Goal: Task Accomplishment & Management: Complete application form

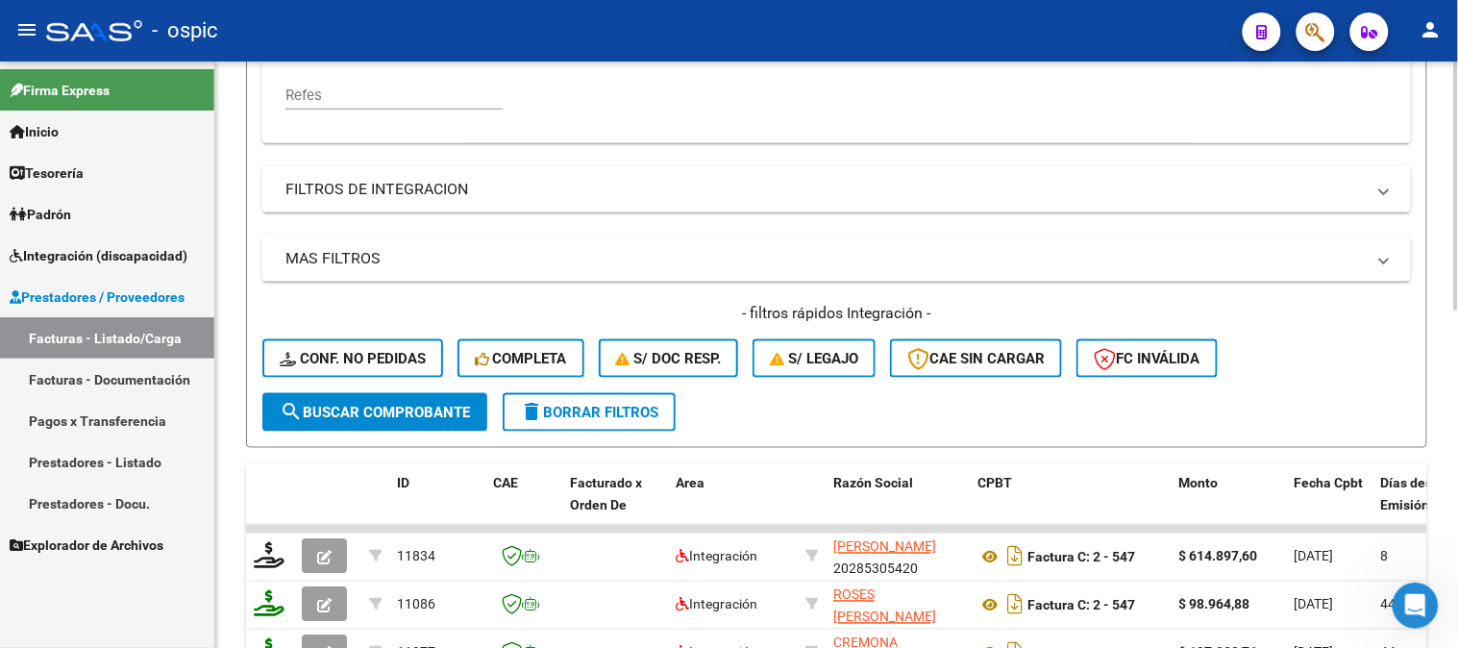
scroll to position [541, 0]
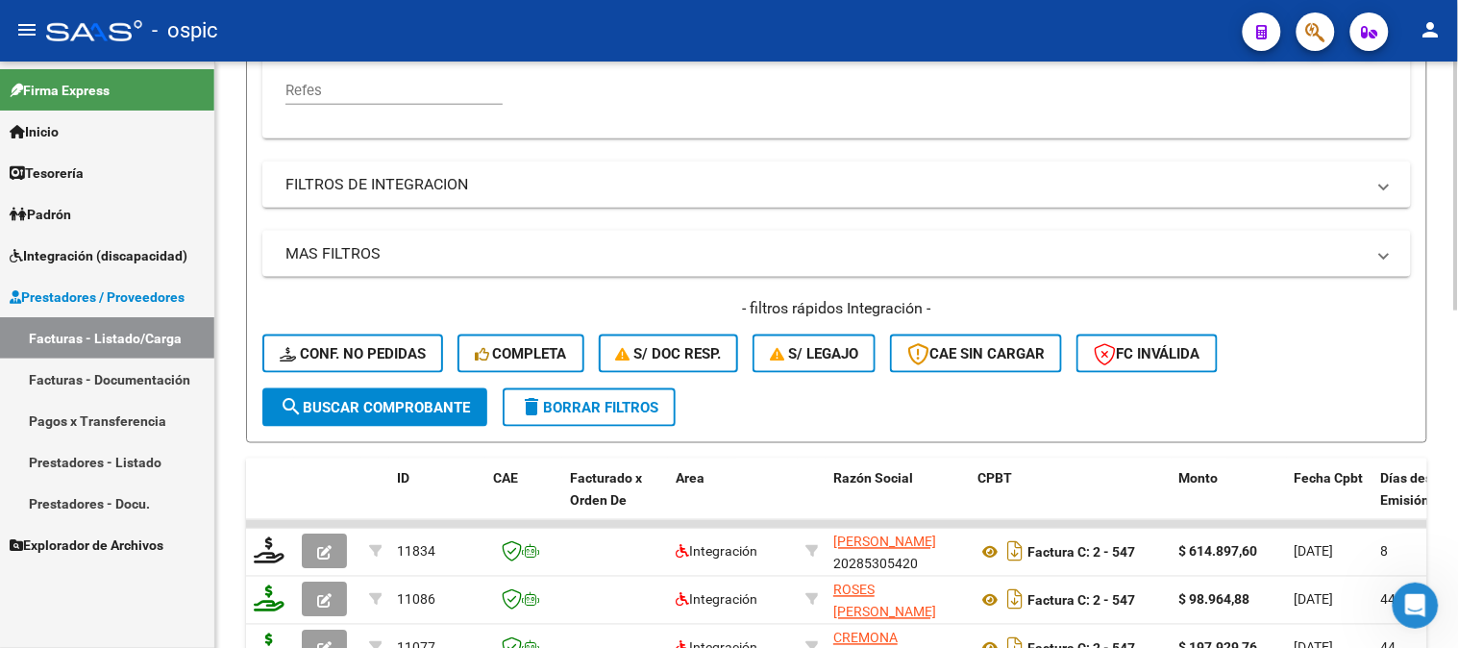
click at [557, 404] on span "delete Borrar Filtros" at bounding box center [589, 407] width 138 height 17
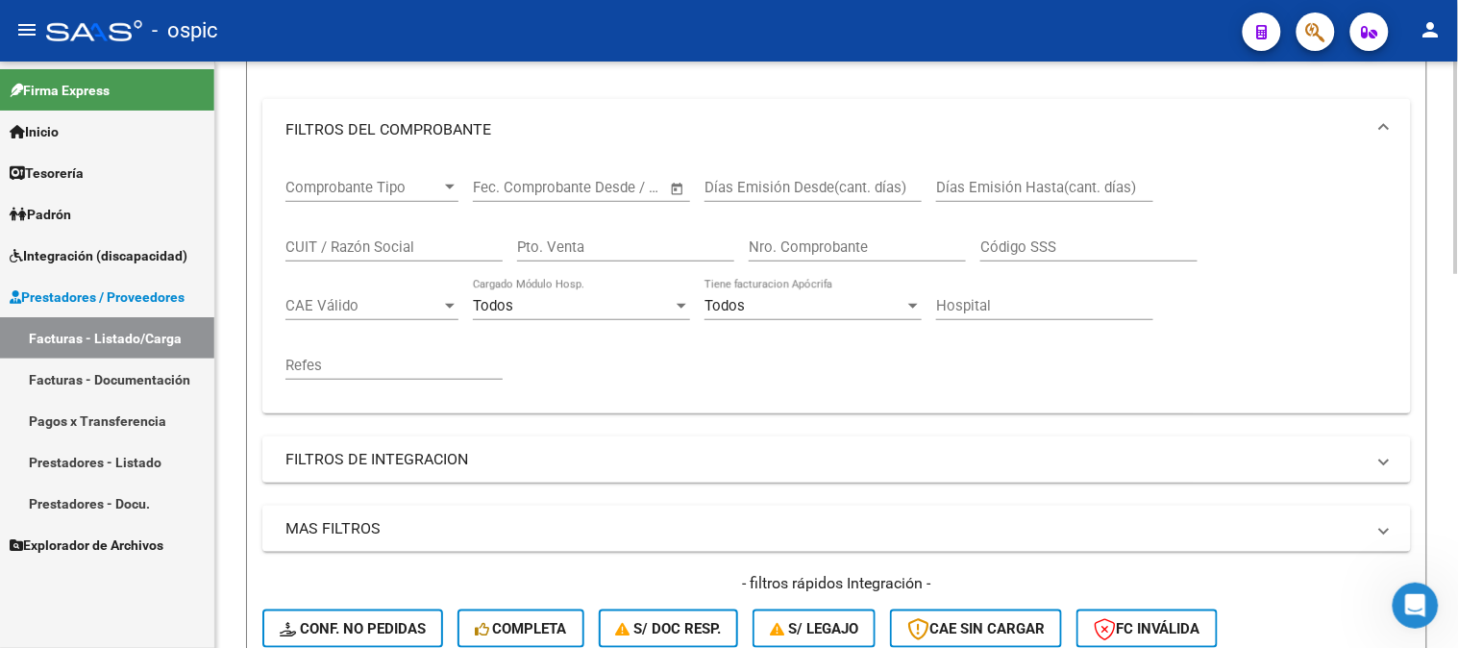
scroll to position [113, 0]
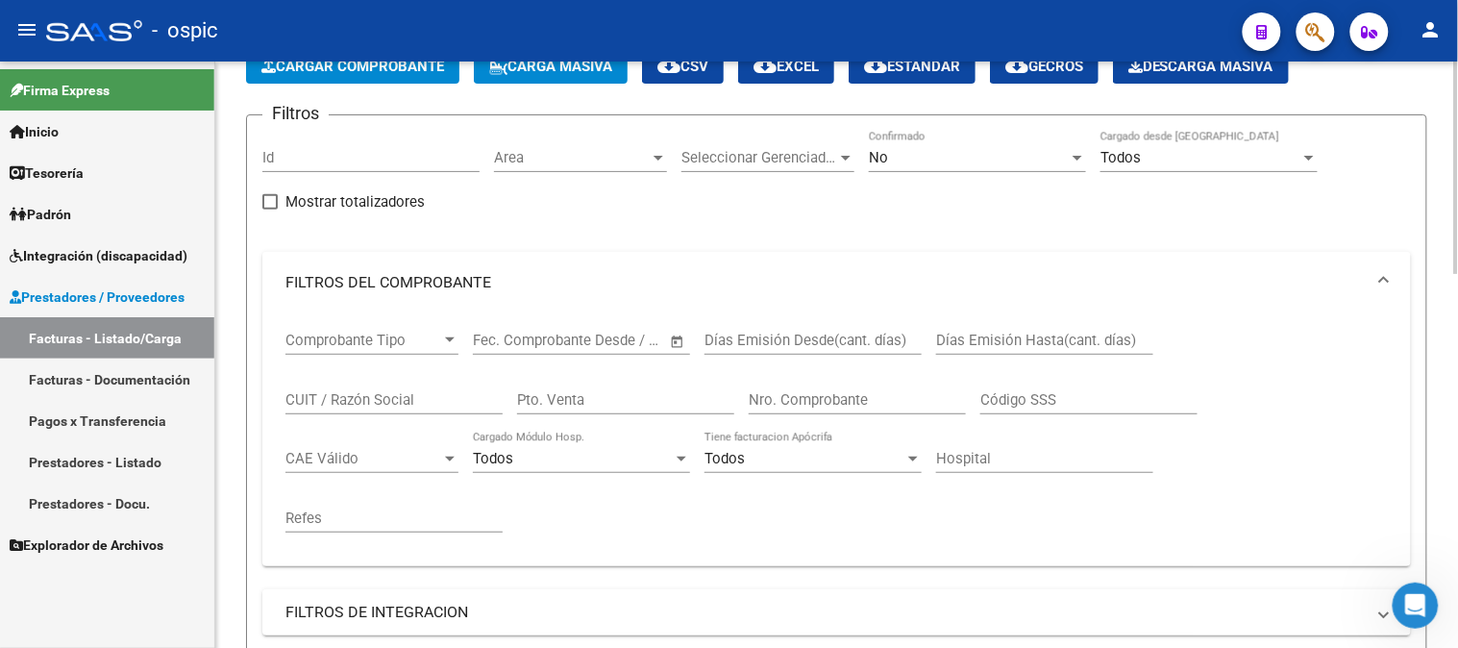
click at [411, 401] on input "CUIT / Razón Social" at bounding box center [393, 399] width 217 height 17
type input "l"
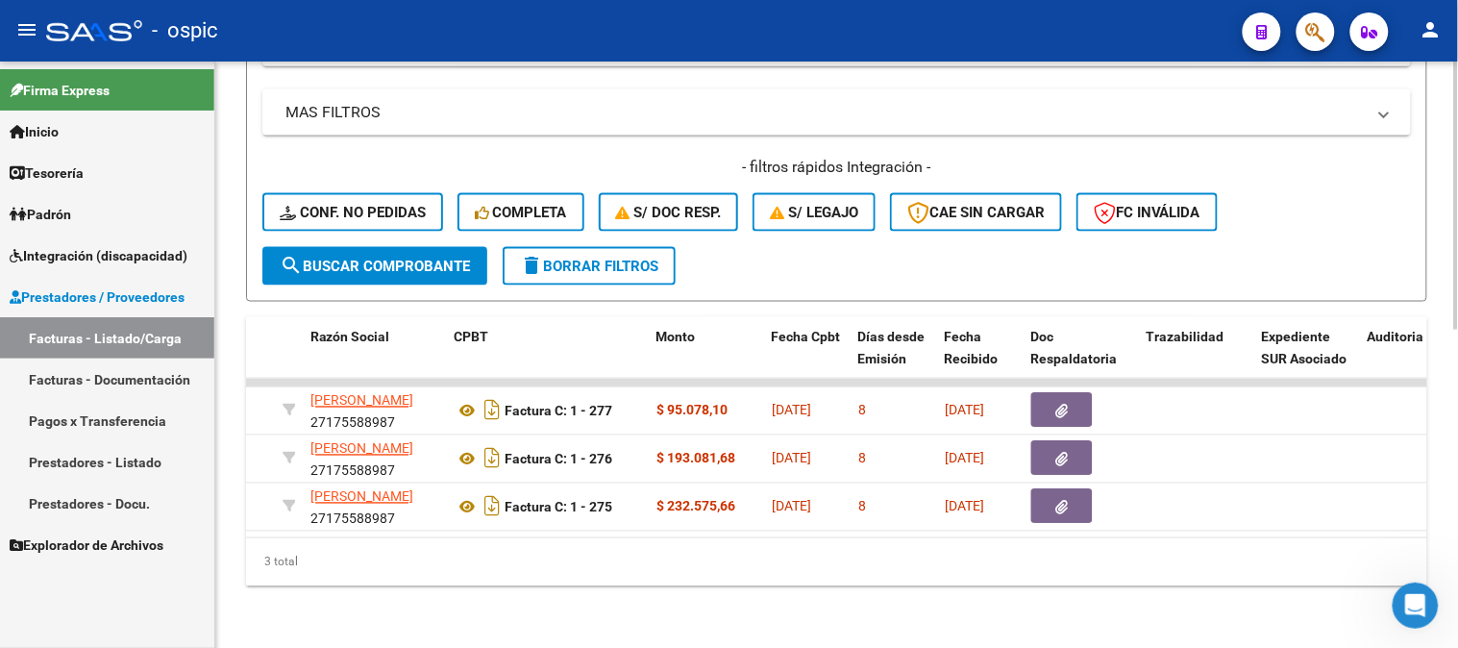
scroll to position [0, 513]
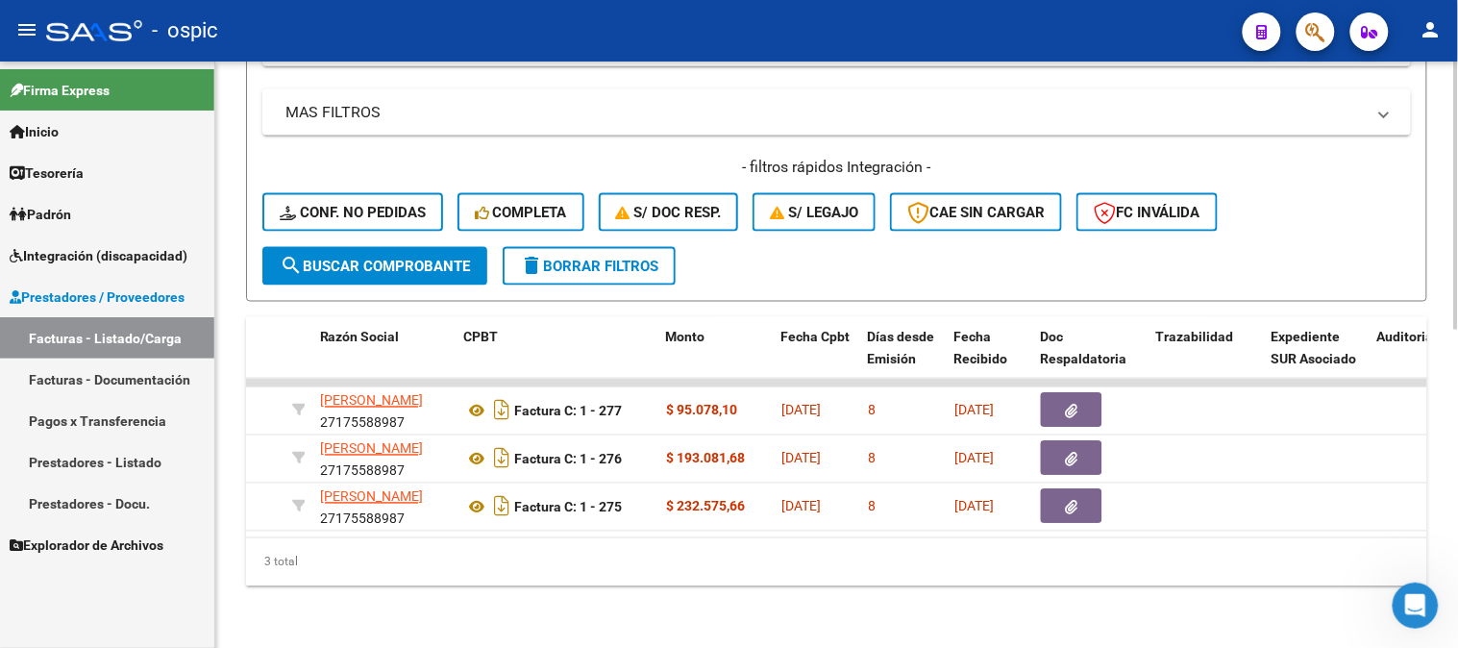
type input "[PERSON_NAME]"
click at [615, 269] on button "delete Borrar Filtros" at bounding box center [589, 266] width 173 height 38
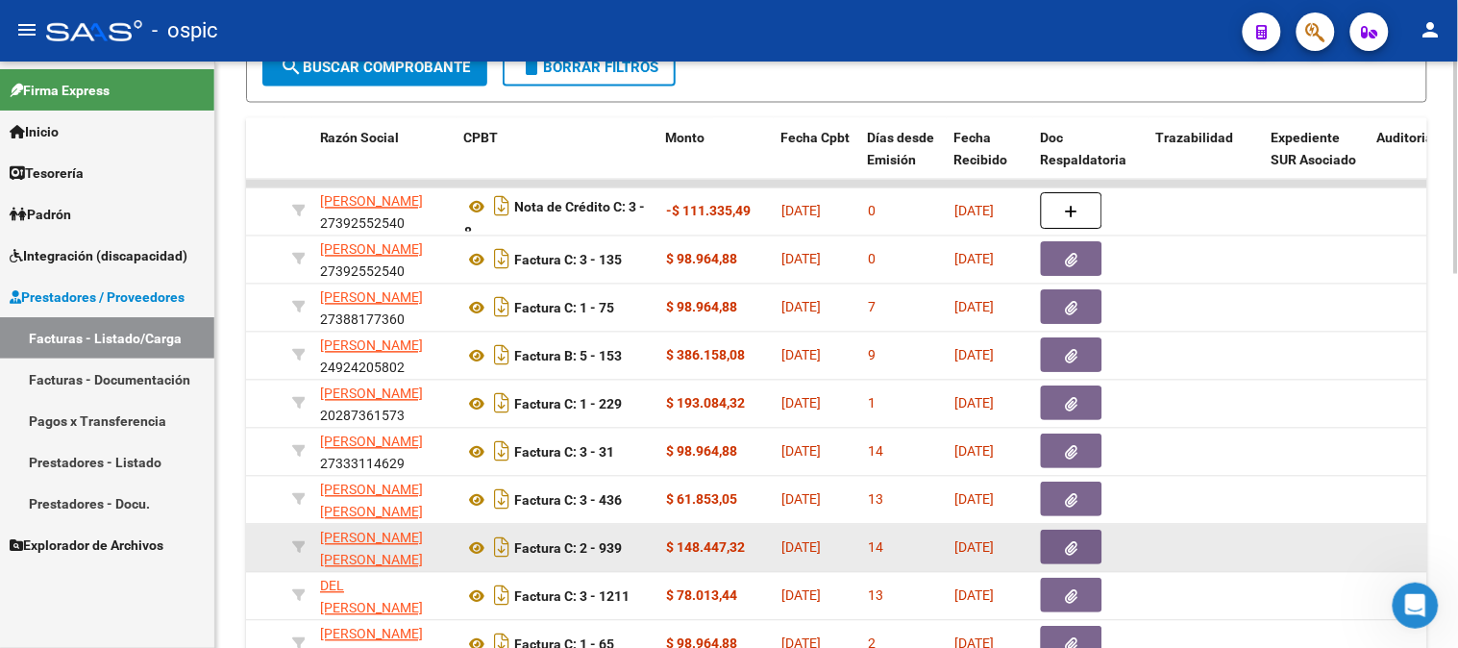
scroll to position [1032, 0]
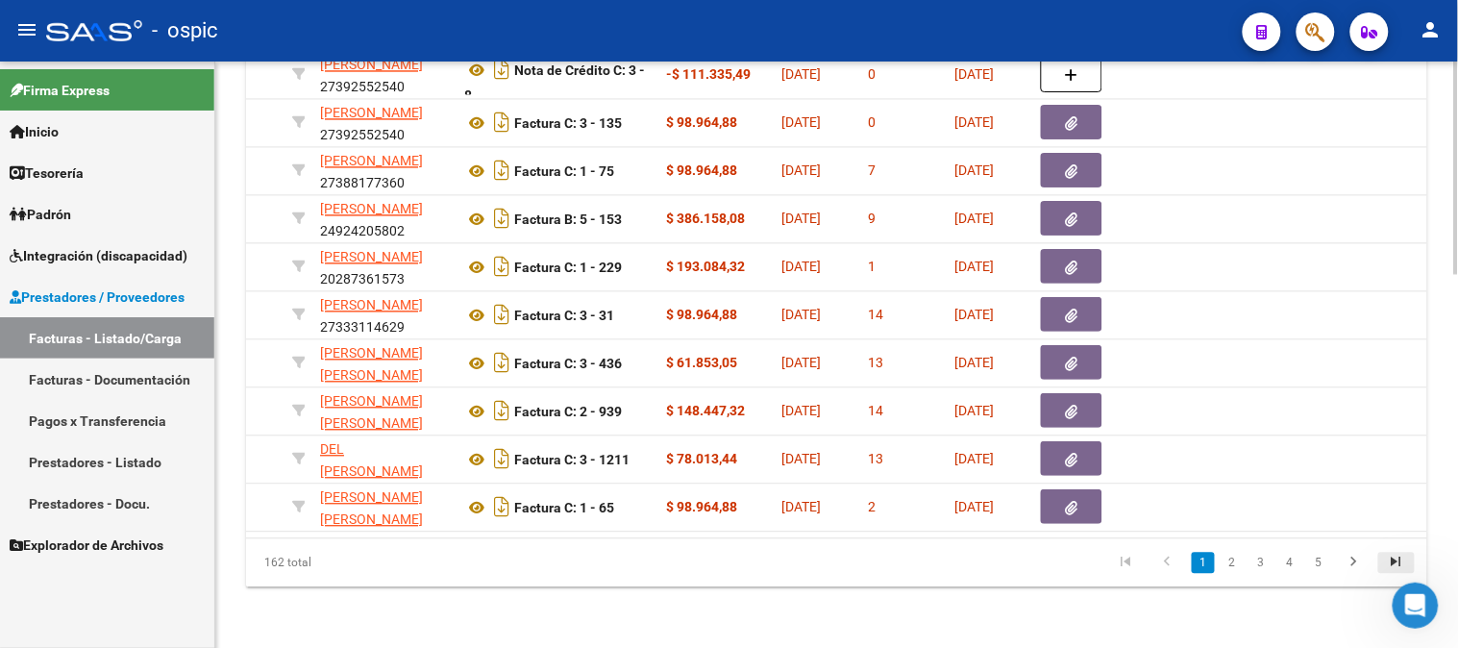
click at [1403, 558] on icon "go to last page" at bounding box center [1396, 564] width 25 height 23
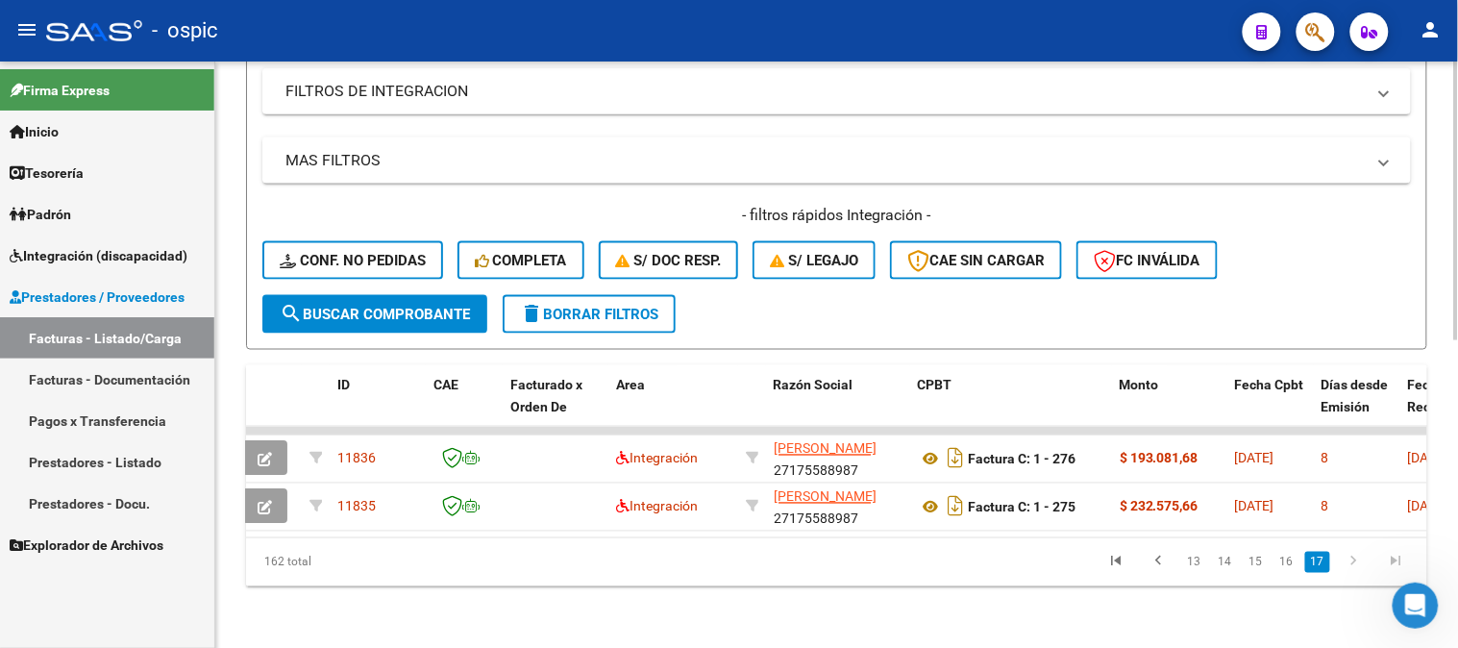
scroll to position [0, 0]
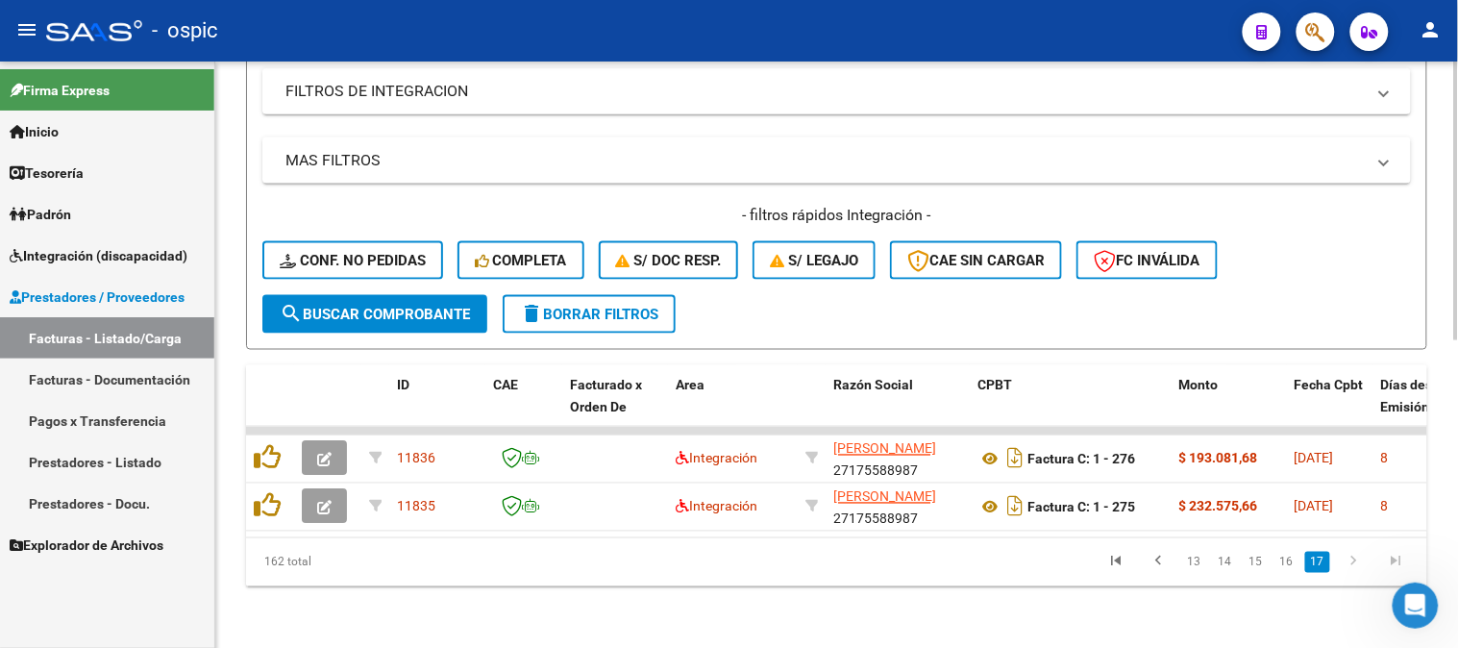
click at [597, 306] on span "delete Borrar Filtros" at bounding box center [589, 314] width 138 height 17
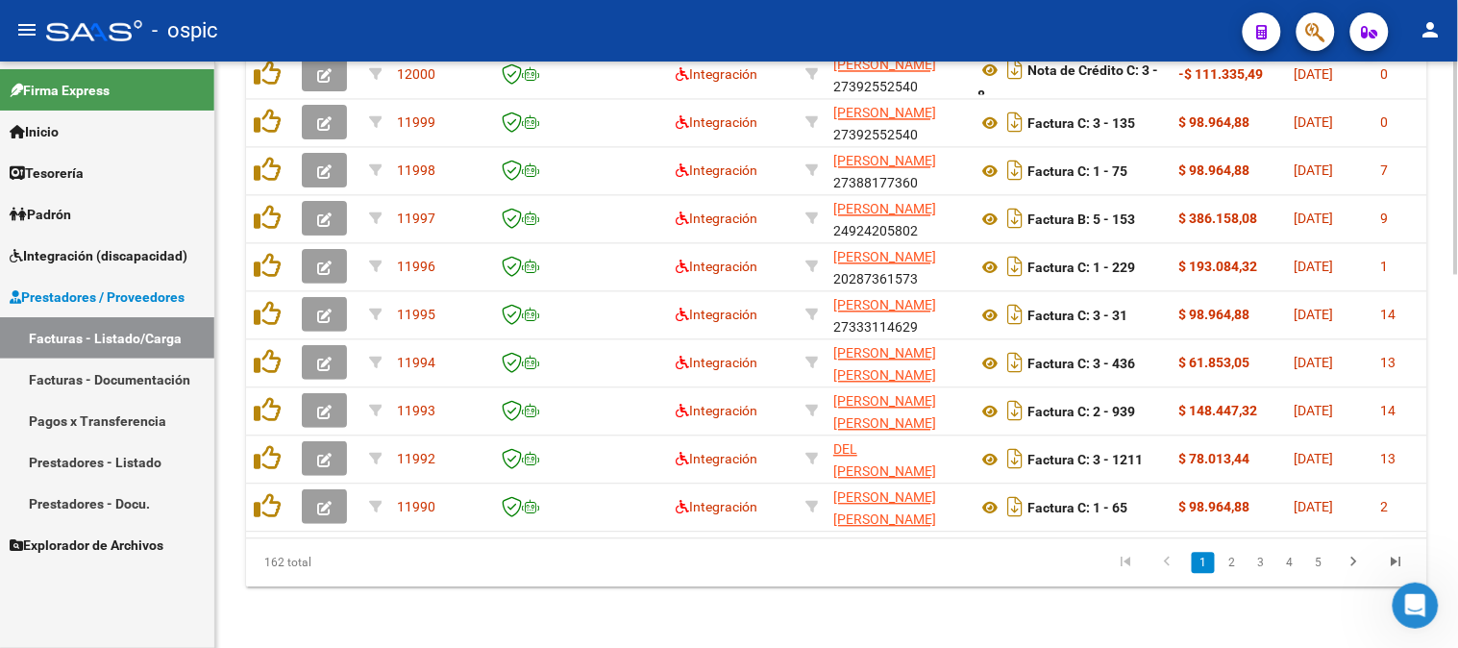
click at [1391, 554] on icon "go to last page" at bounding box center [1396, 564] width 25 height 23
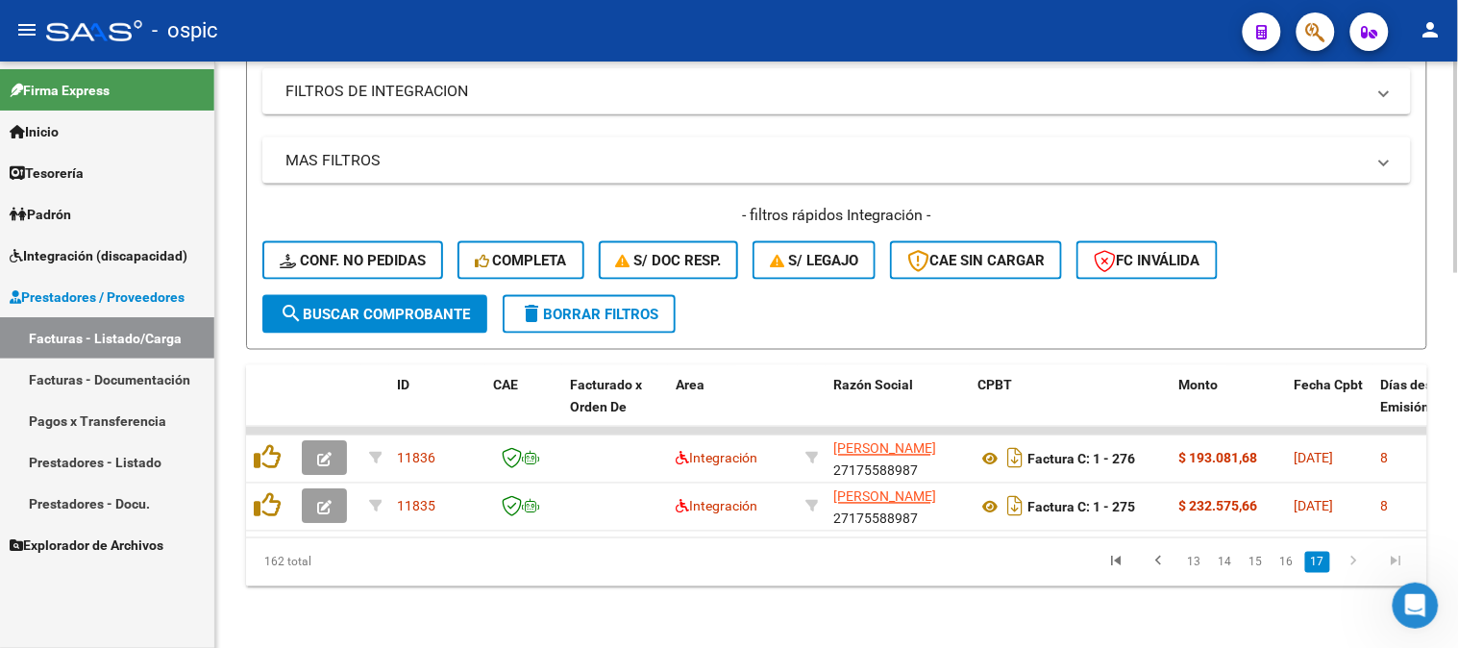
scroll to position [649, 0]
click at [1165, 563] on icon "go to previous page" at bounding box center [1158, 564] width 25 height 23
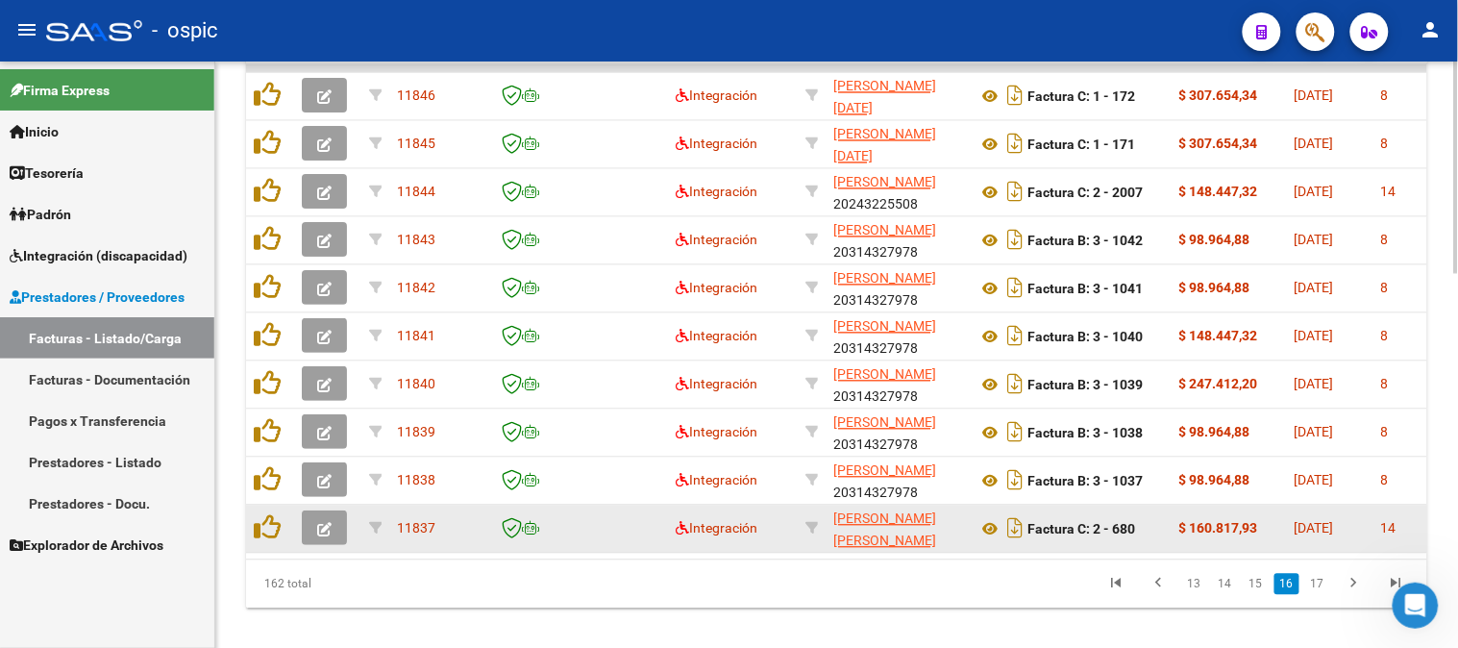
scroll to position [1032, 0]
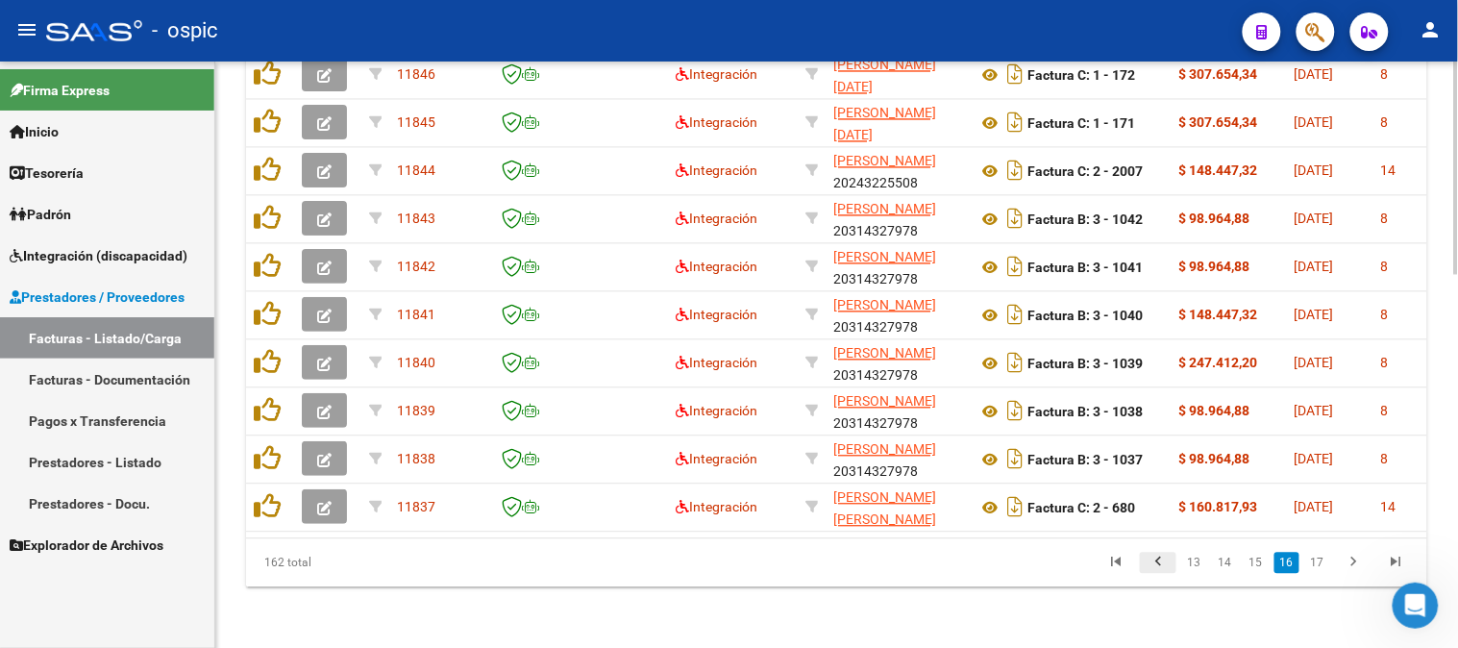
click at [1157, 561] on icon "go to previous page" at bounding box center [1158, 564] width 25 height 23
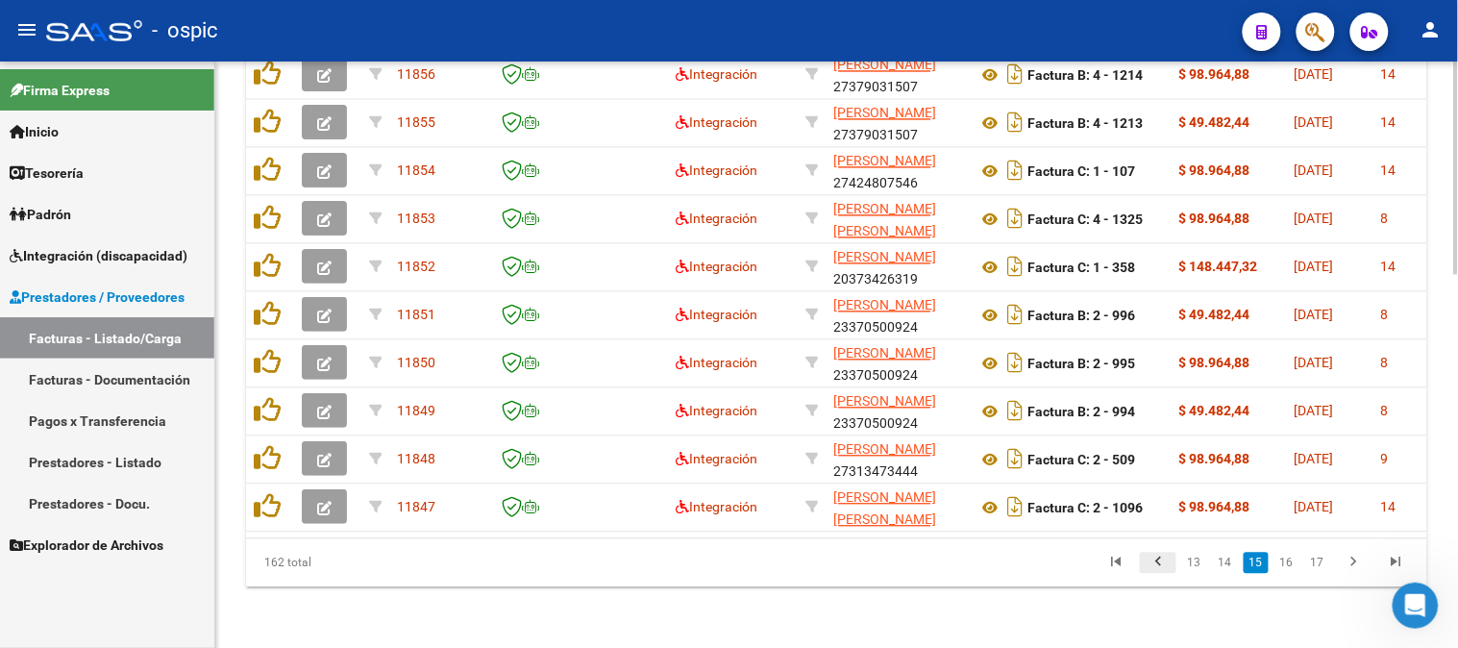
click at [1158, 557] on icon "go to previous page" at bounding box center [1158, 564] width 25 height 23
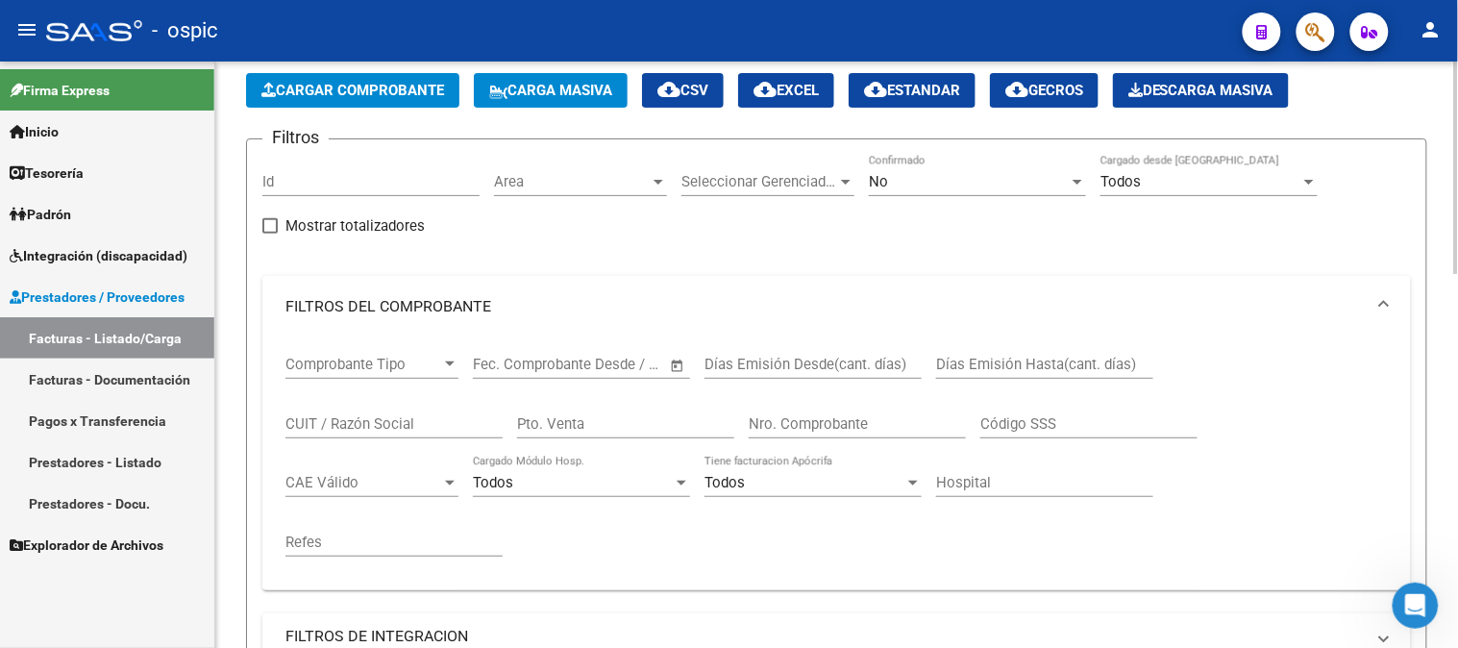
scroll to position [0, 0]
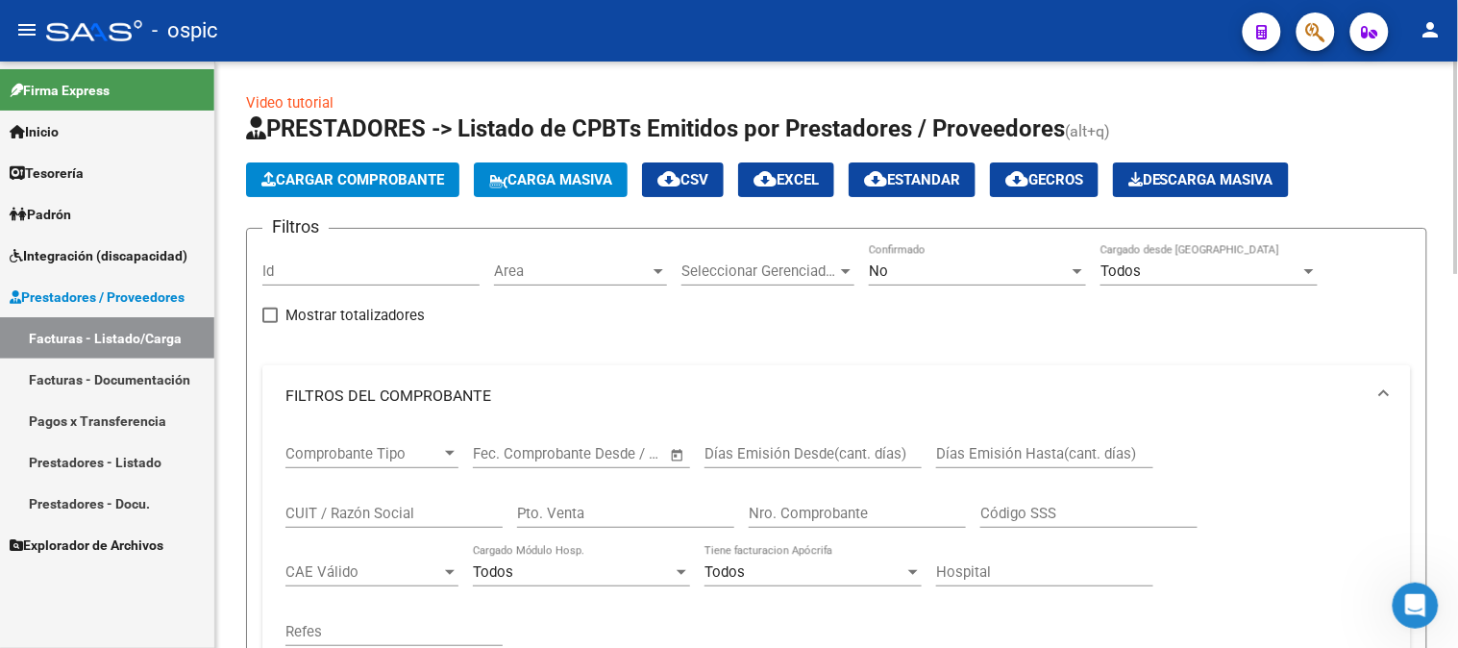
click at [905, 270] on div "No" at bounding box center [969, 270] width 200 height 17
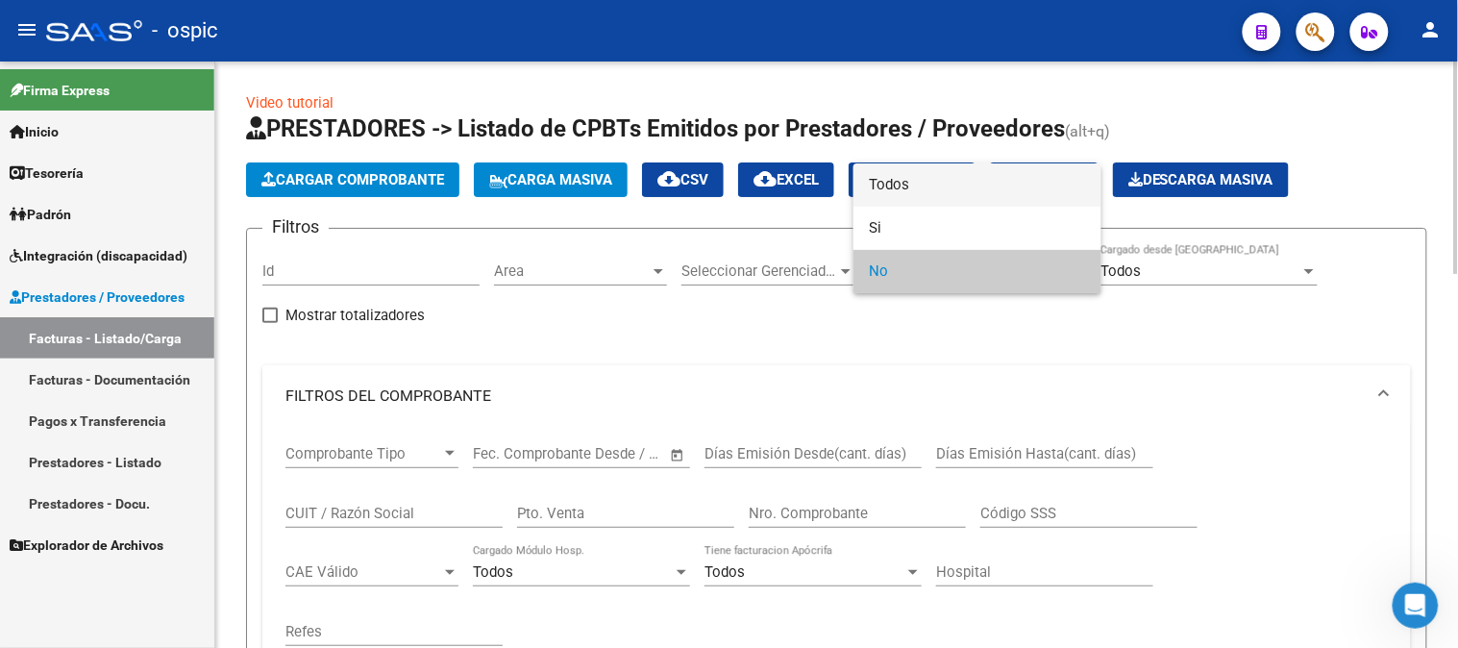
drag, startPoint x: 910, startPoint y: 189, endPoint x: 626, endPoint y: 407, distance: 358.0
click at [899, 198] on span "Todos" at bounding box center [977, 184] width 217 height 43
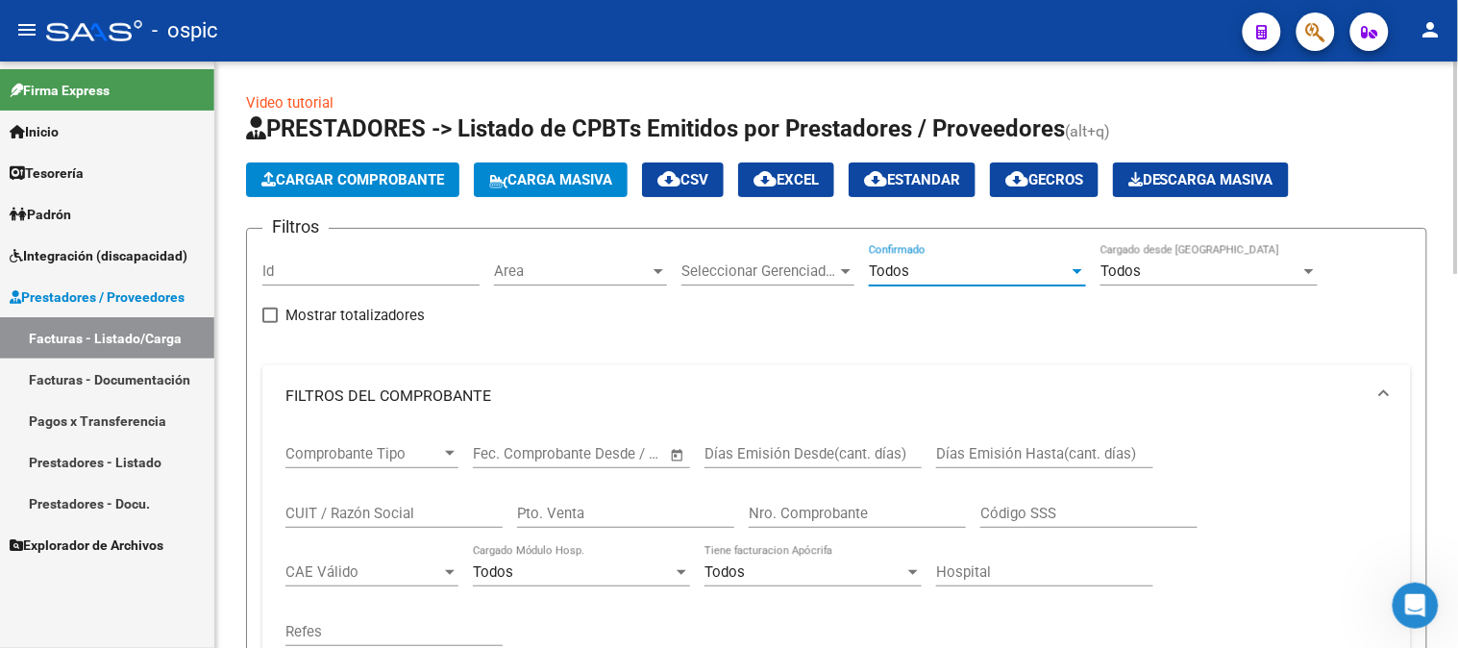
click at [524, 513] on input "Pto. Venta" at bounding box center [625, 513] width 217 height 17
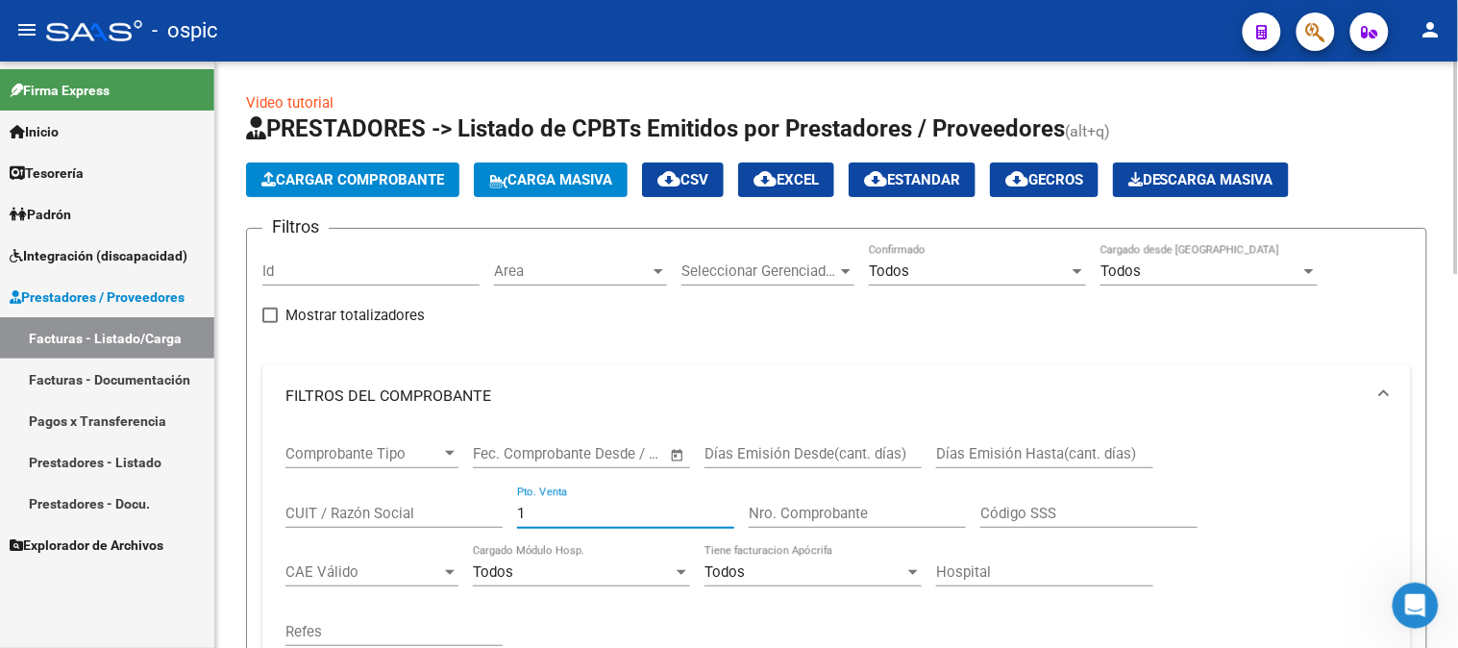
type input "1"
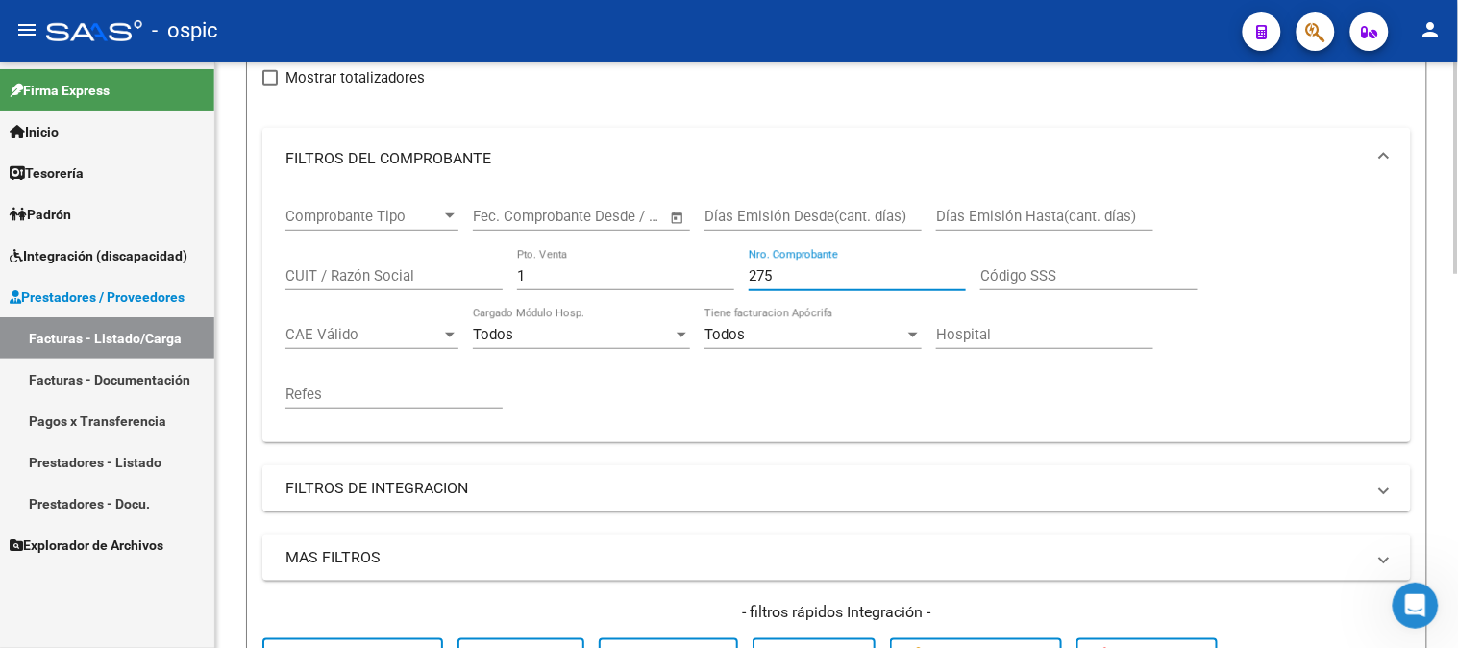
scroll to position [533, 0]
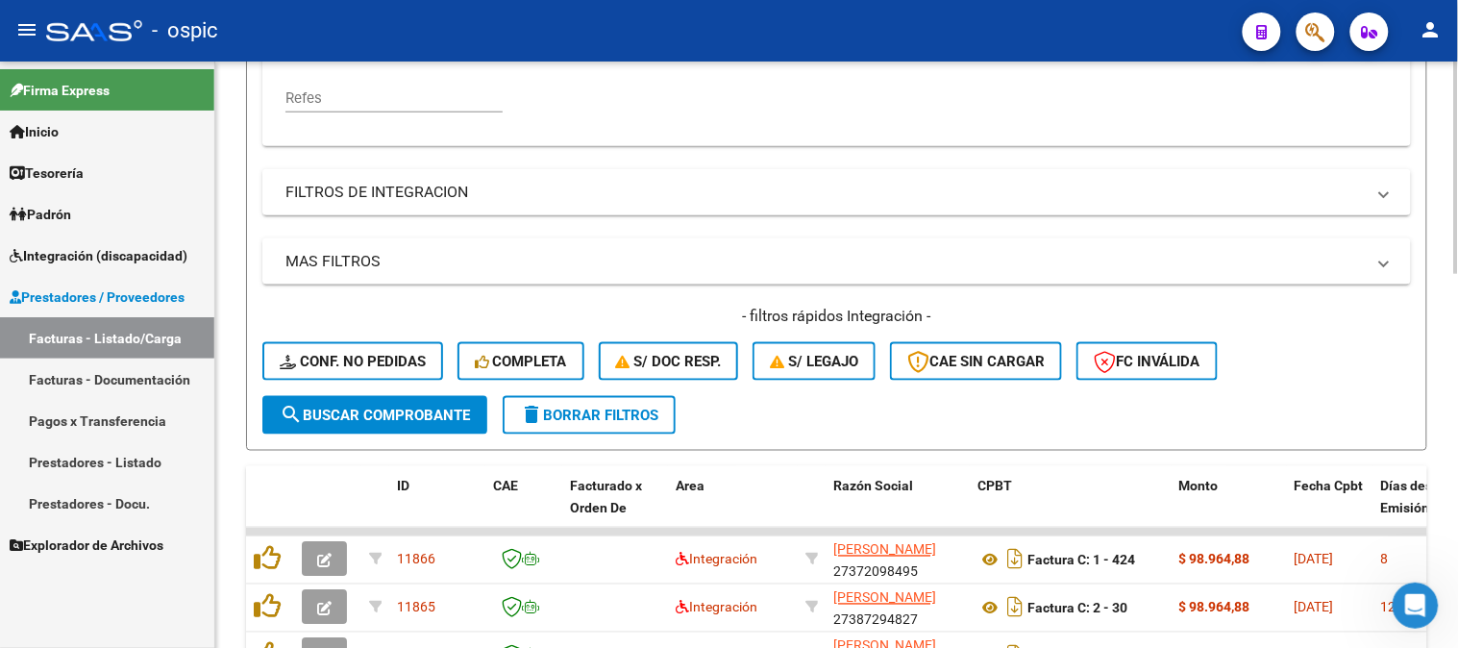
type input "275"
click at [410, 409] on span "search Buscar Comprobante" at bounding box center [375, 415] width 190 height 17
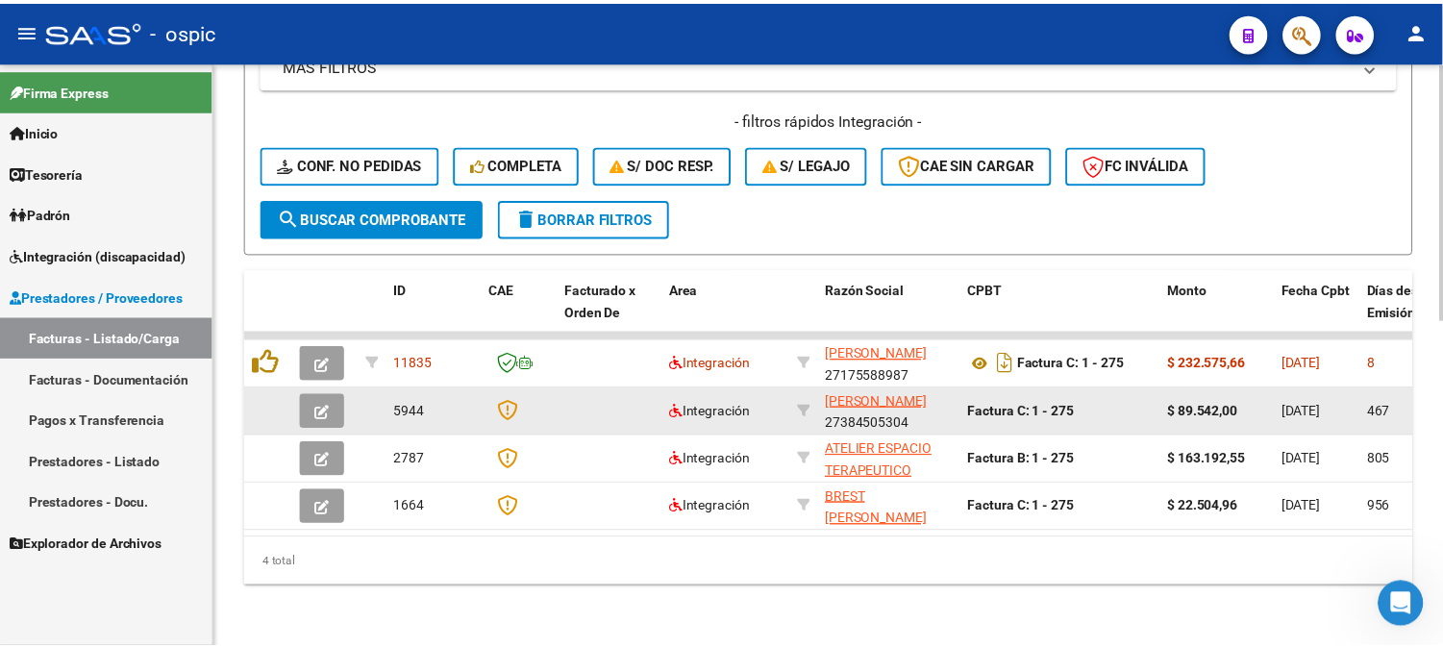
scroll to position [744, 0]
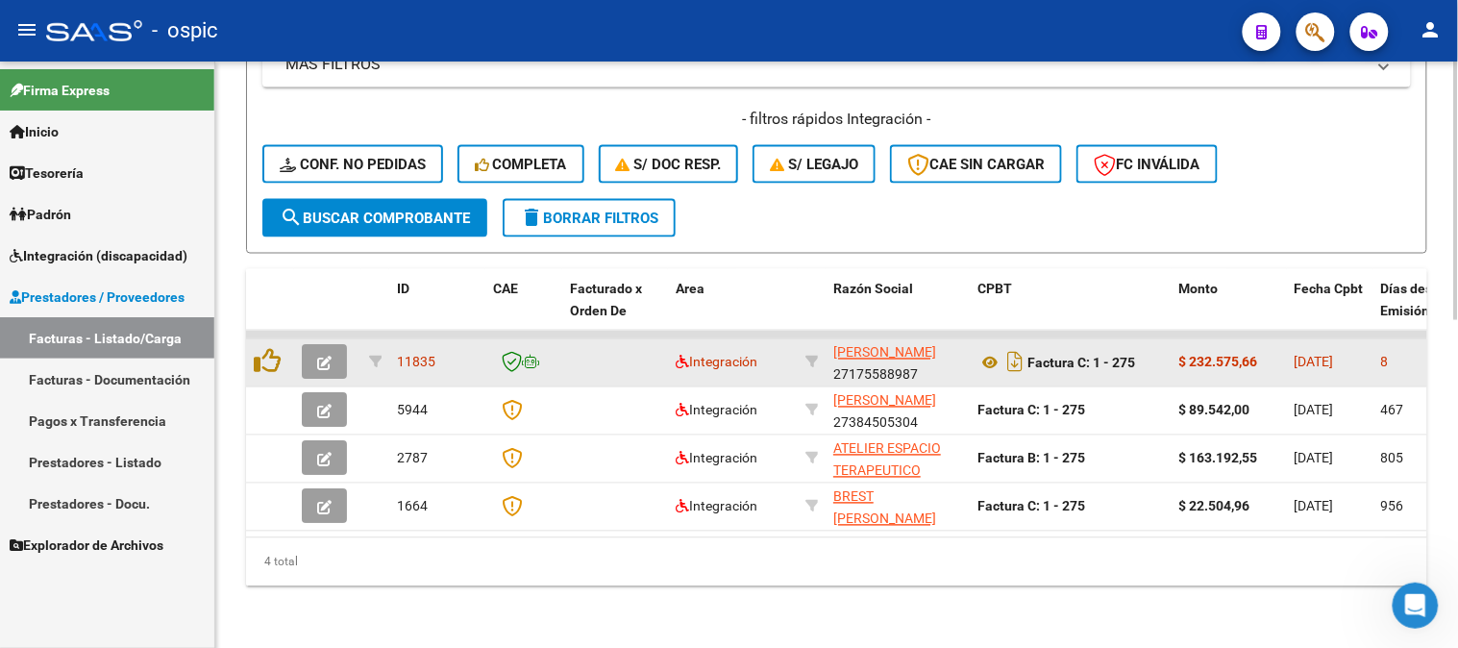
click at [327, 357] on icon "button" at bounding box center [324, 364] width 14 height 14
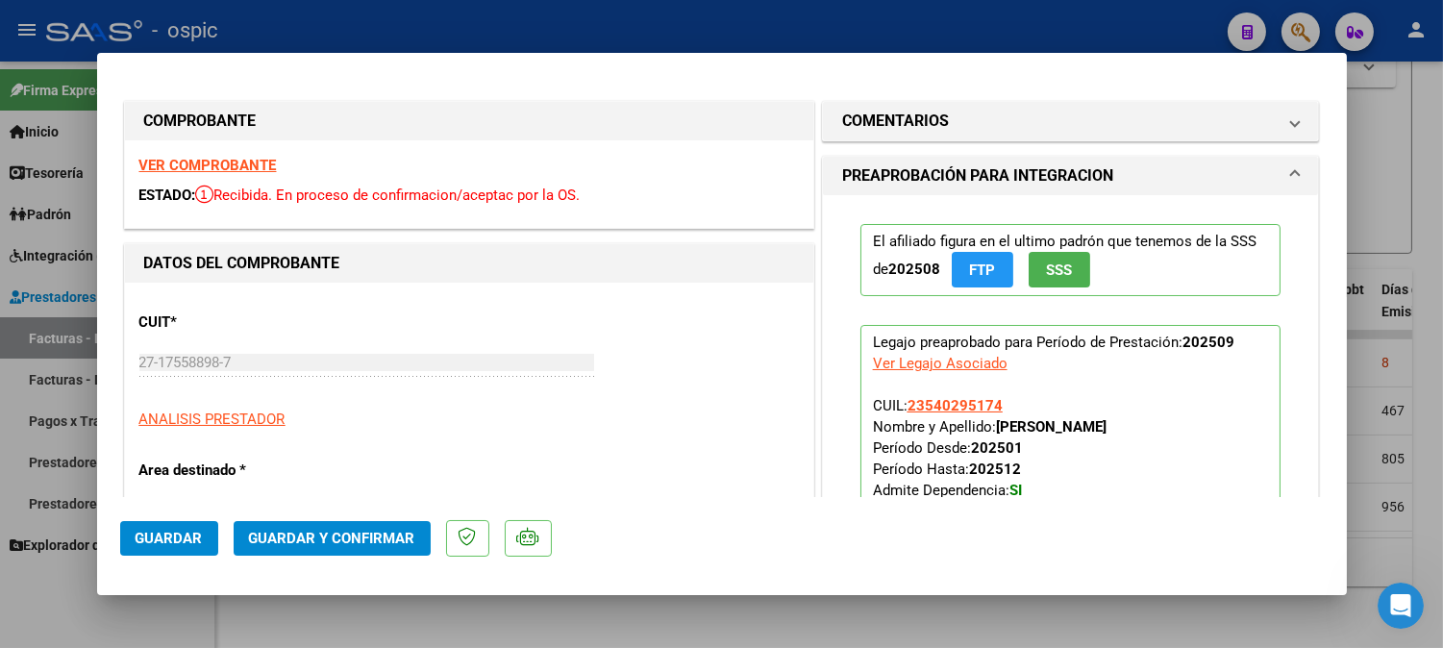
type input "$ 0,00"
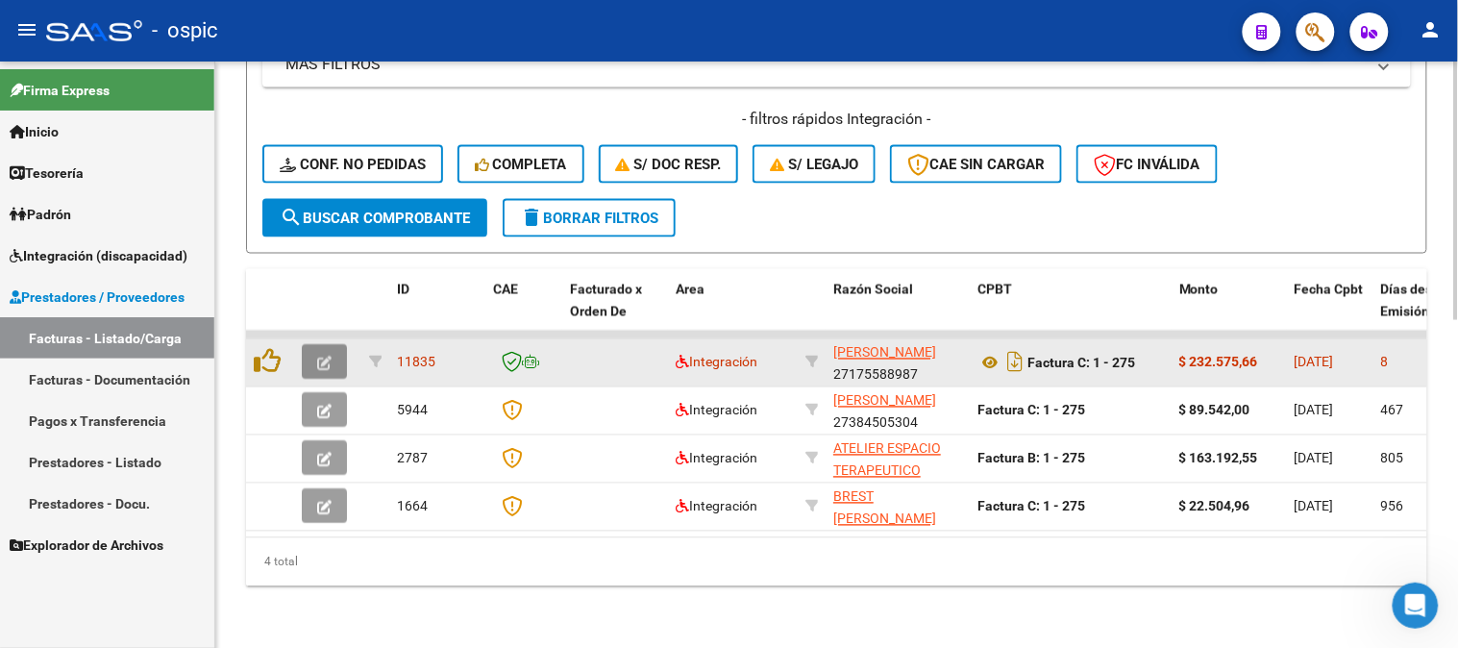
click at [332, 345] on button "button" at bounding box center [324, 362] width 45 height 35
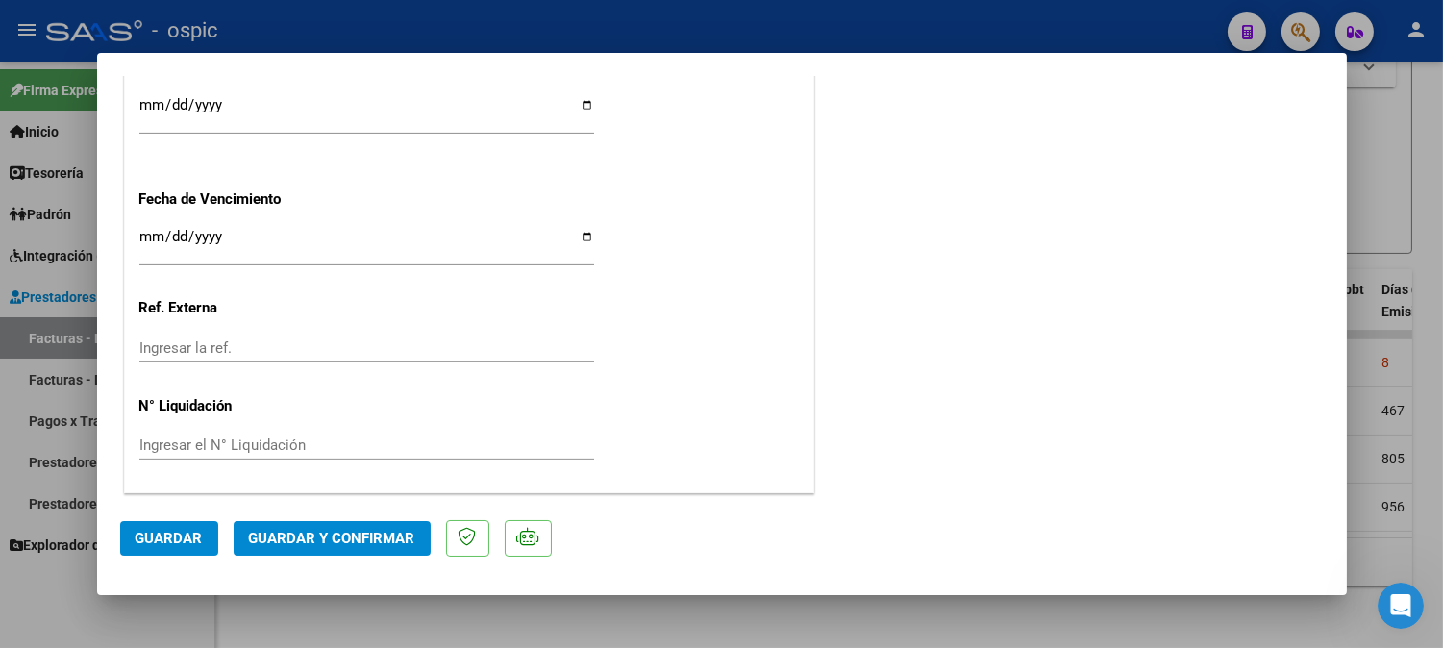
scroll to position [0, 0]
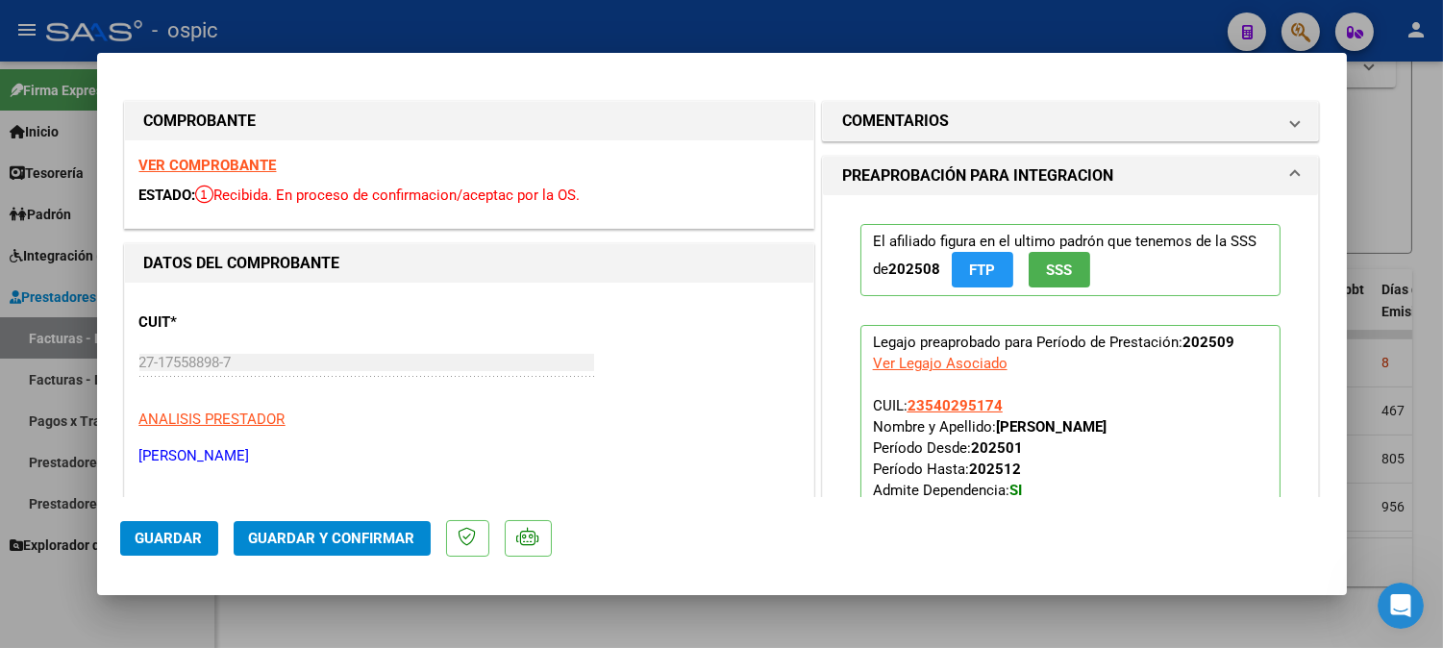
click at [943, 127] on mat-panel-title "COMENTARIOS" at bounding box center [1059, 121] width 434 height 23
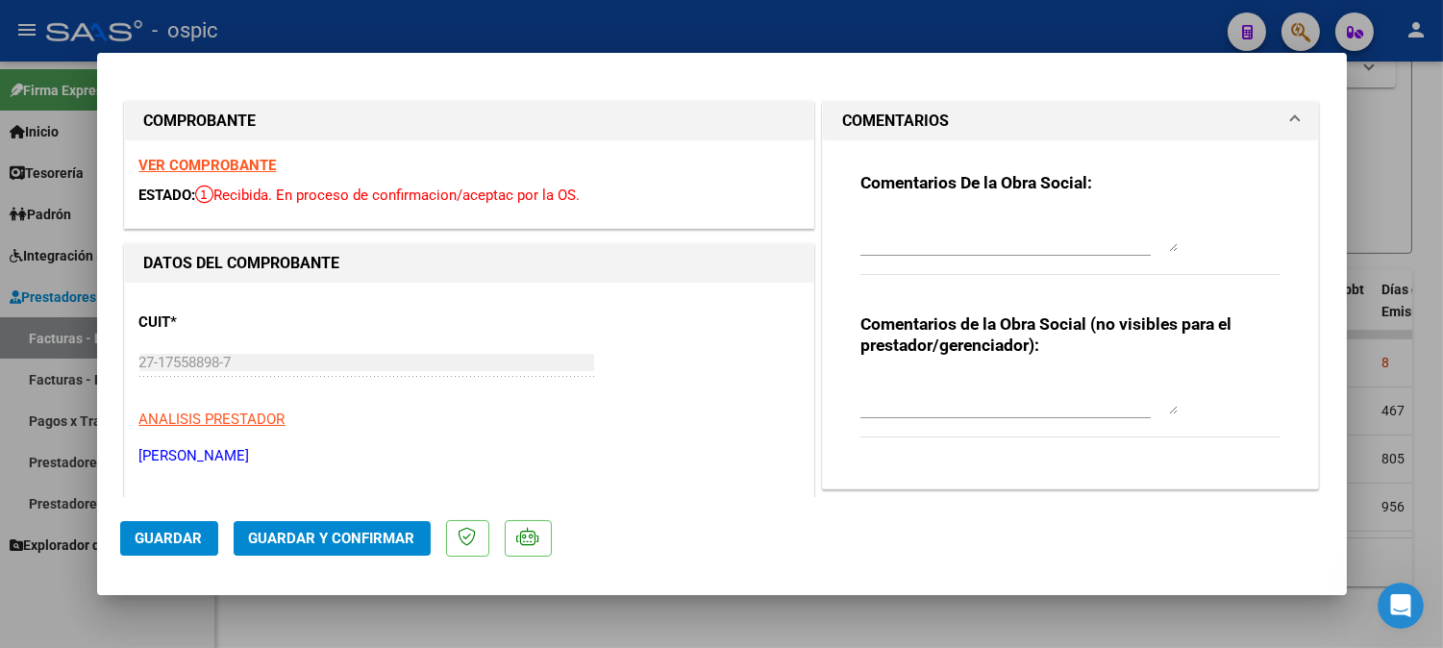
click at [928, 382] on textarea at bounding box center [1018, 395] width 317 height 38
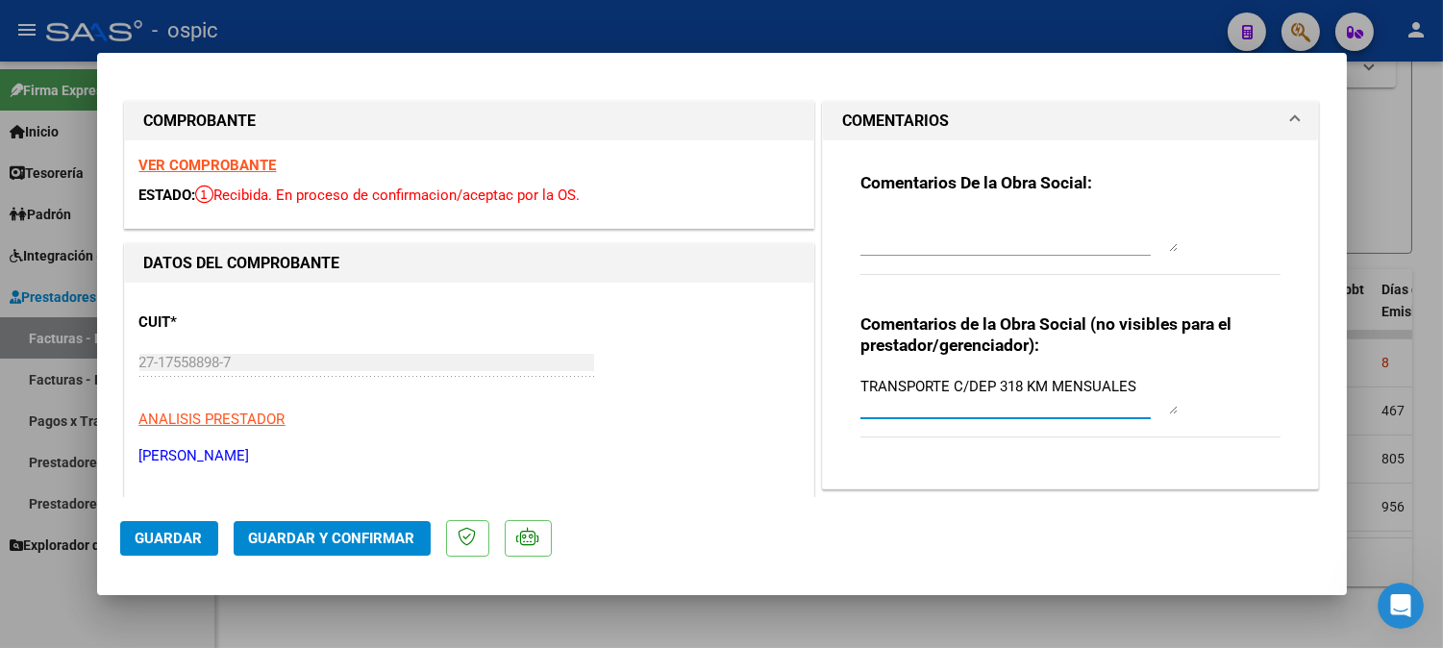
type textarea "TRANSPORTE C/DEP 318 KM MENSUALES"
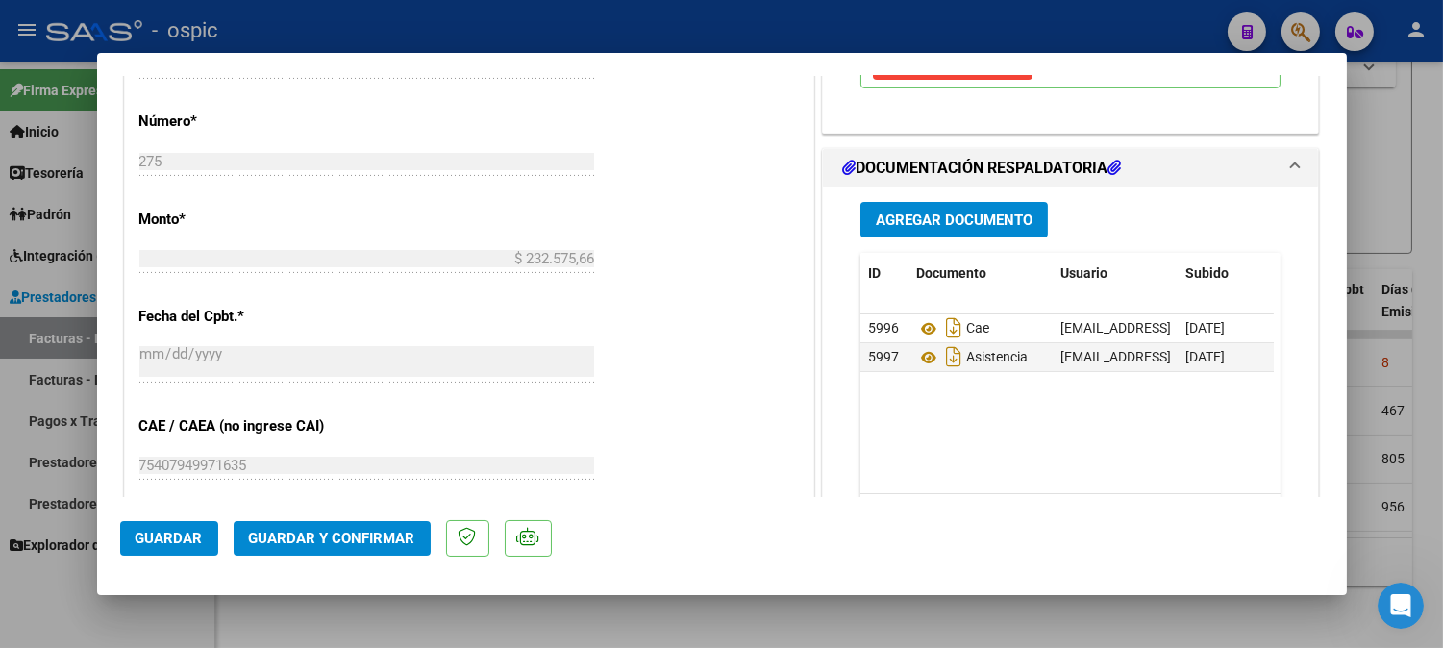
scroll to position [901, 0]
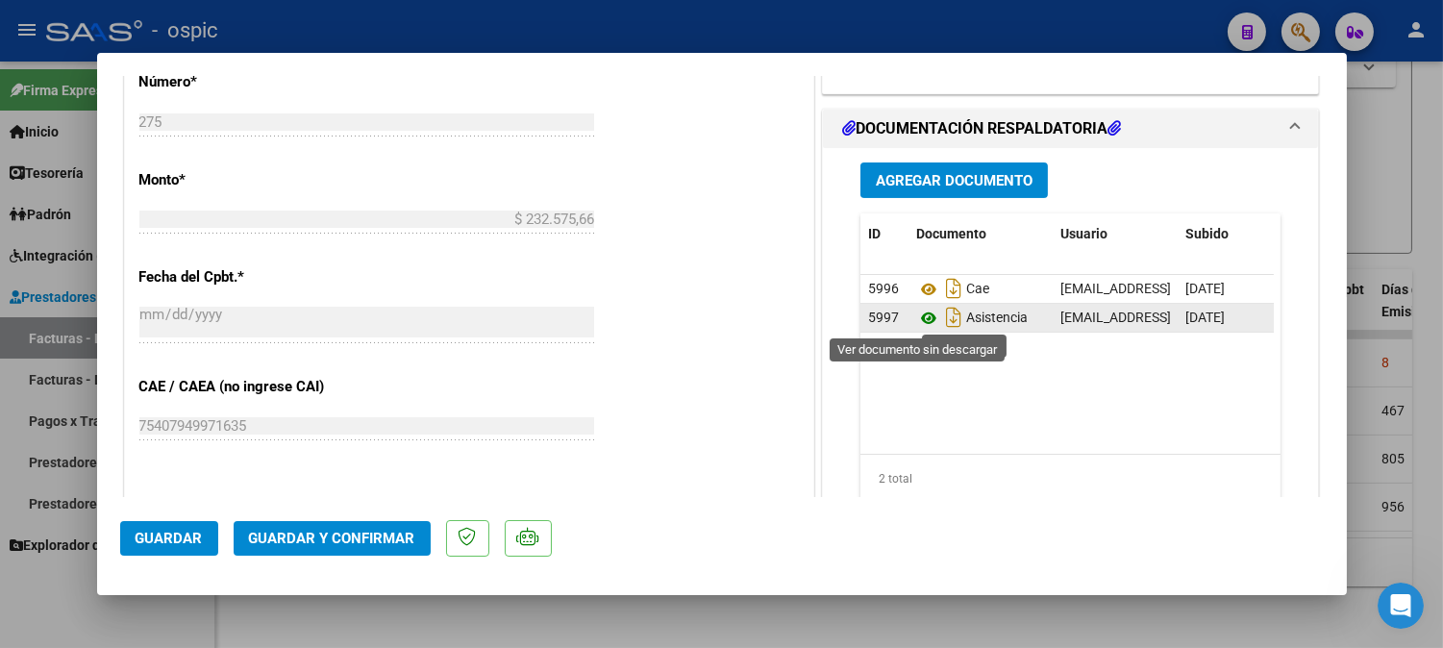
click at [920, 313] on icon at bounding box center [928, 318] width 25 height 23
click at [407, 542] on span "Guardar y Confirmar" at bounding box center [332, 538] width 166 height 17
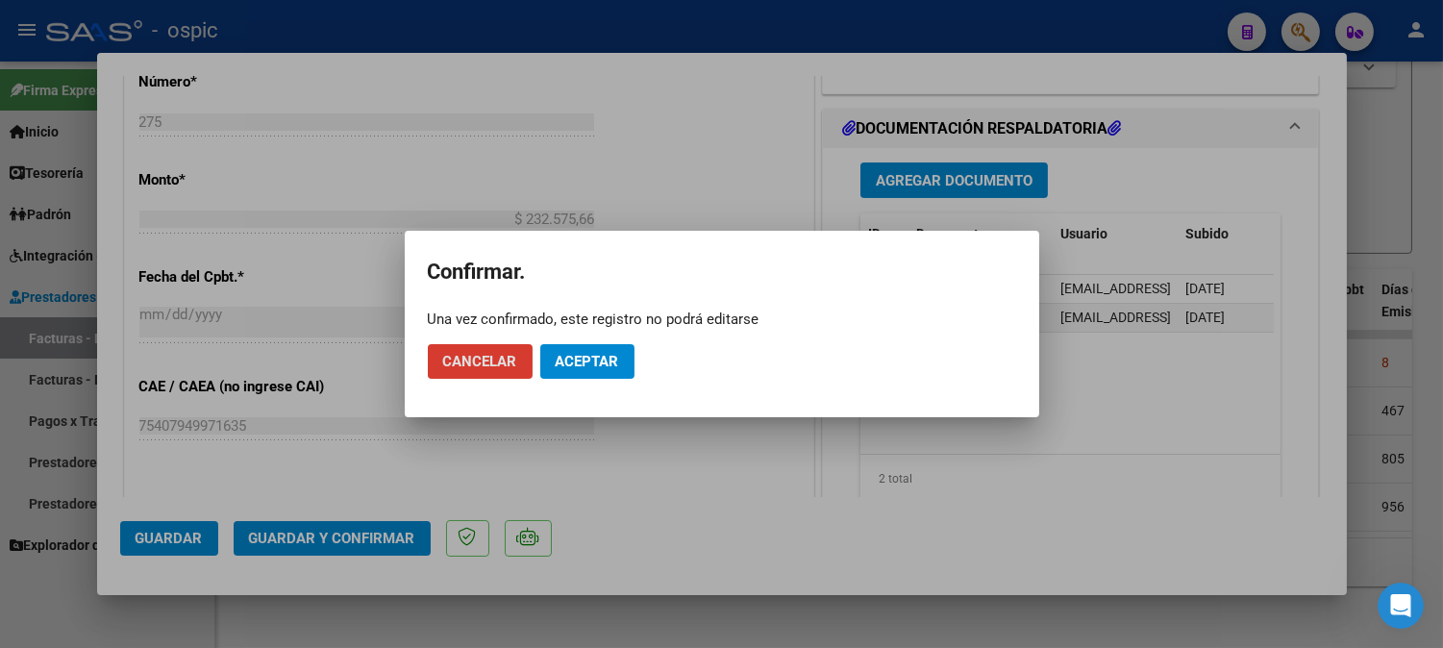
click at [598, 351] on button "Aceptar" at bounding box center [587, 361] width 94 height 35
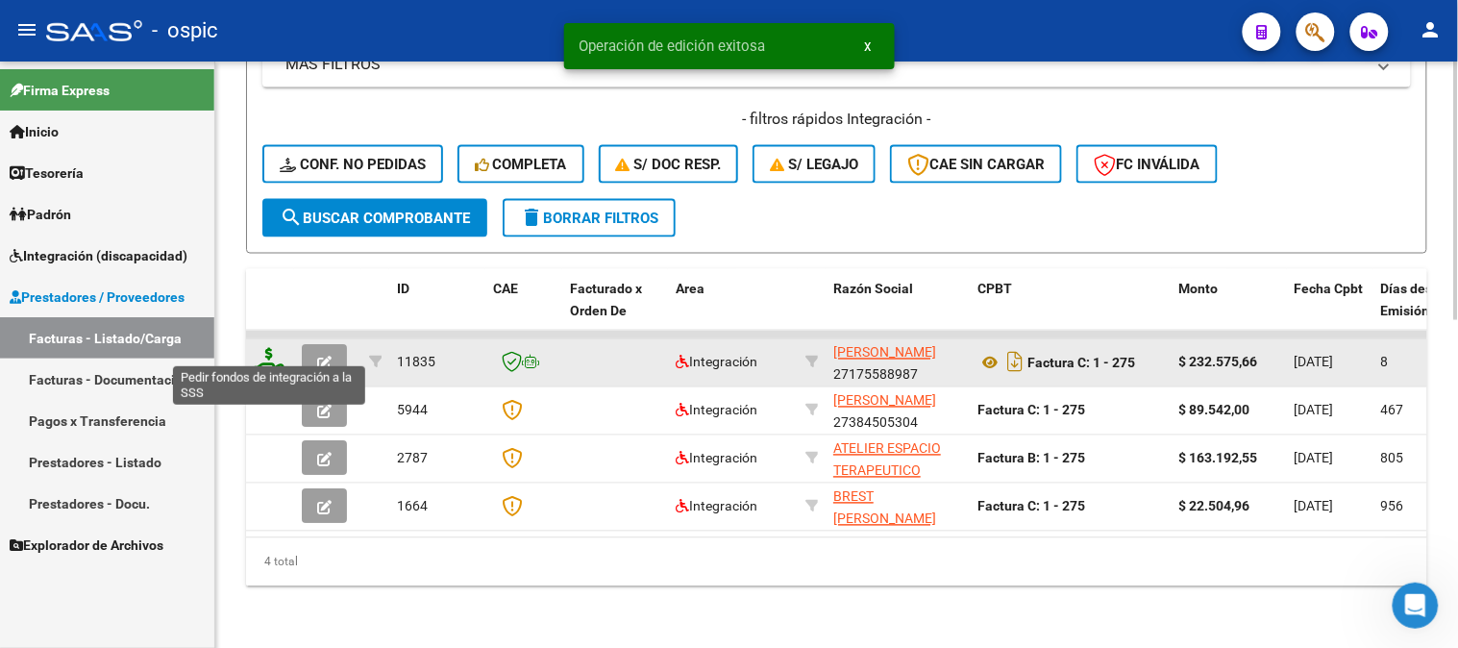
click at [277, 348] on icon at bounding box center [269, 361] width 31 height 27
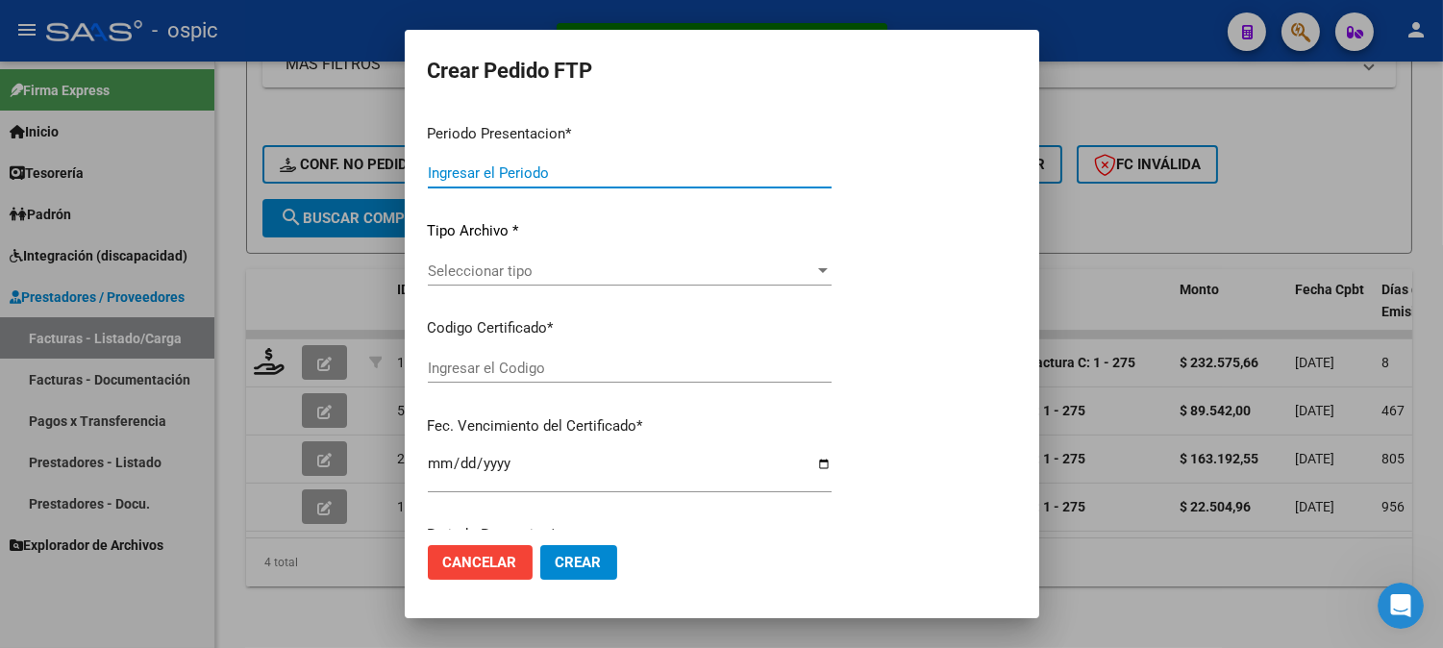
type input "202509"
type input "$ 232.575,66"
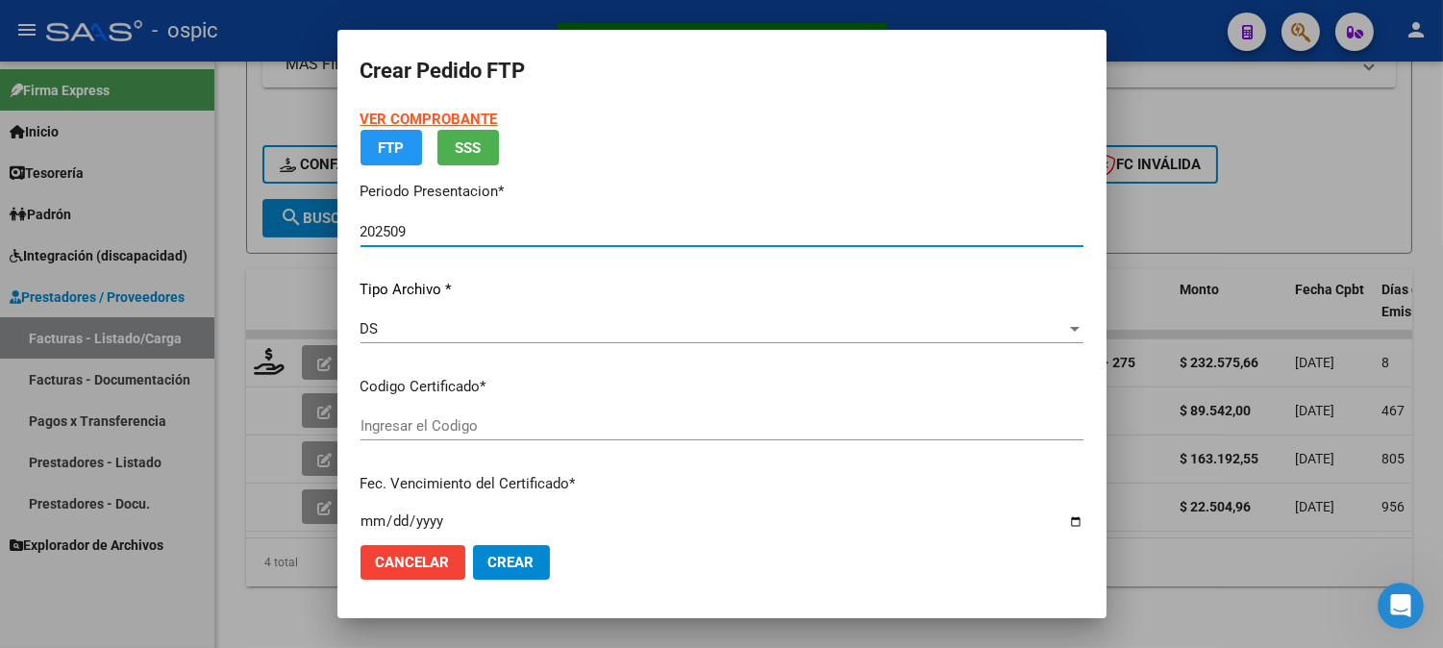
type input "0000000000000000000000000000008092096437"
type input "[DATE]"
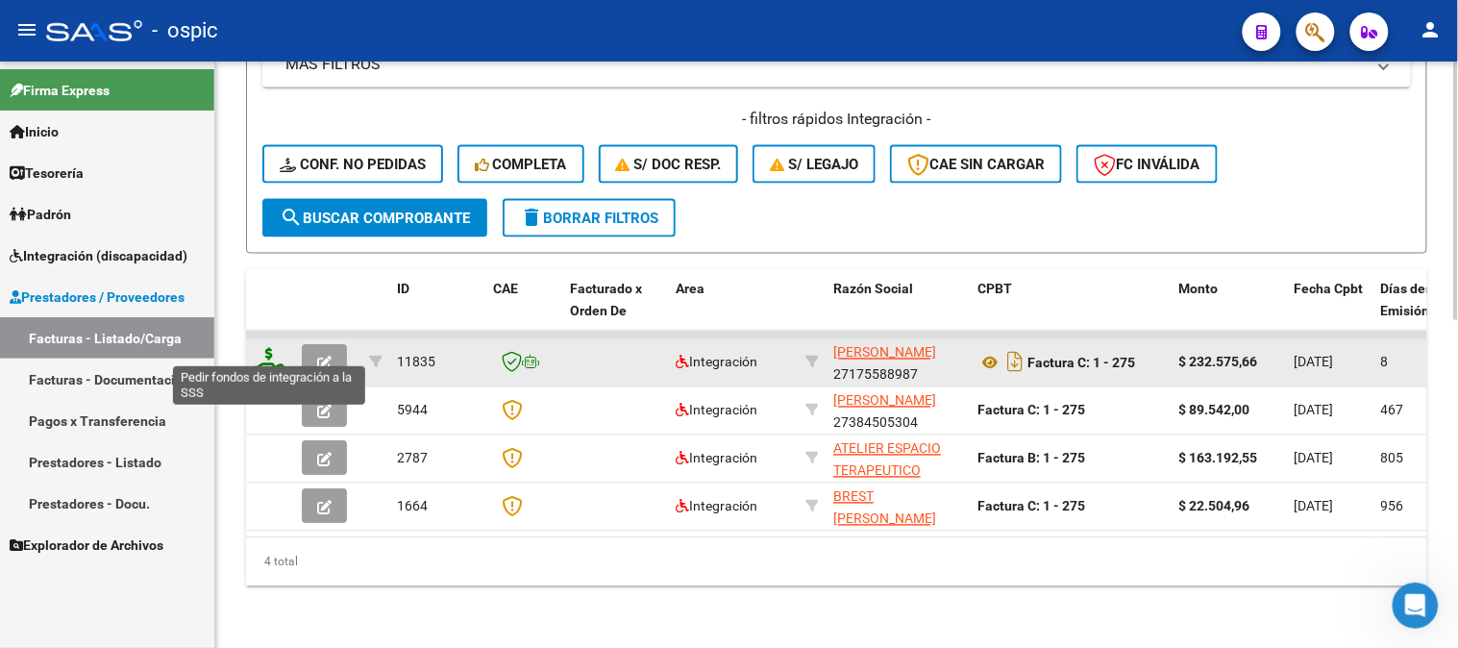
click at [265, 348] on icon at bounding box center [269, 361] width 31 height 27
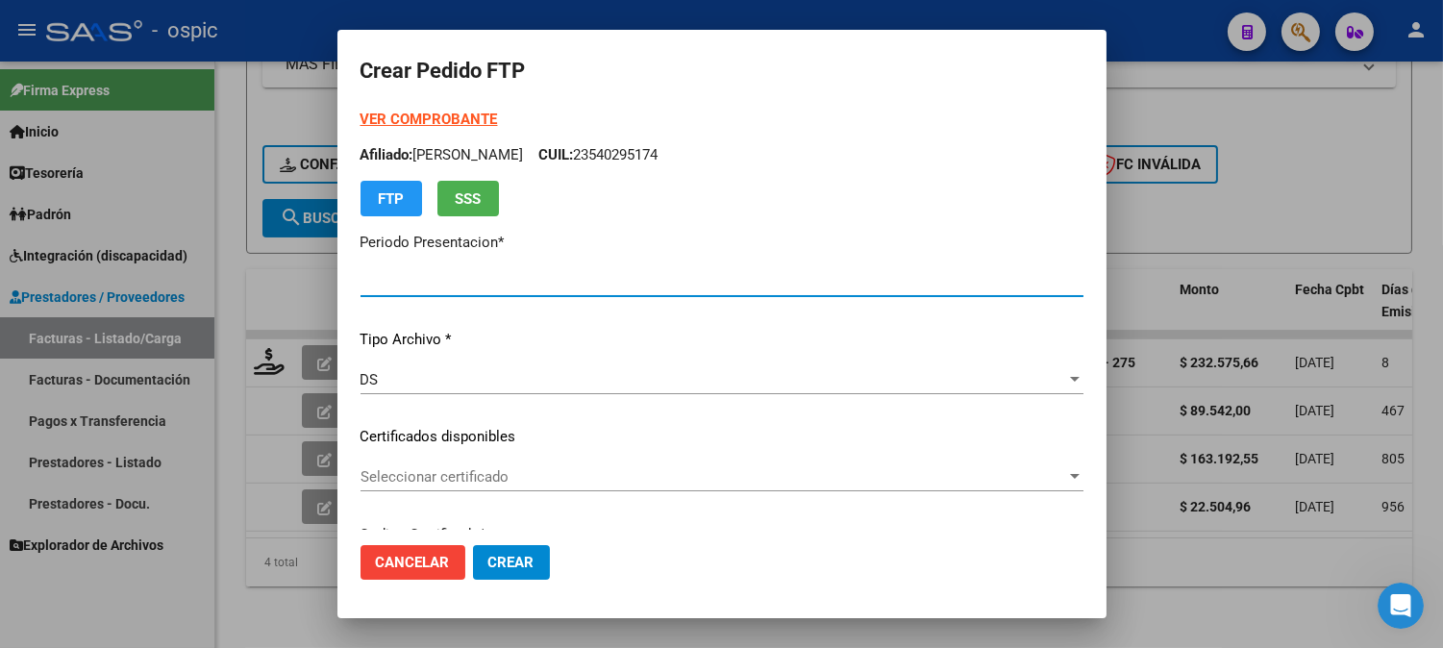
type input "202509"
type input "$ 232.575,66"
type input "0000000000000000000000000000008092096437"
type input "[DATE]"
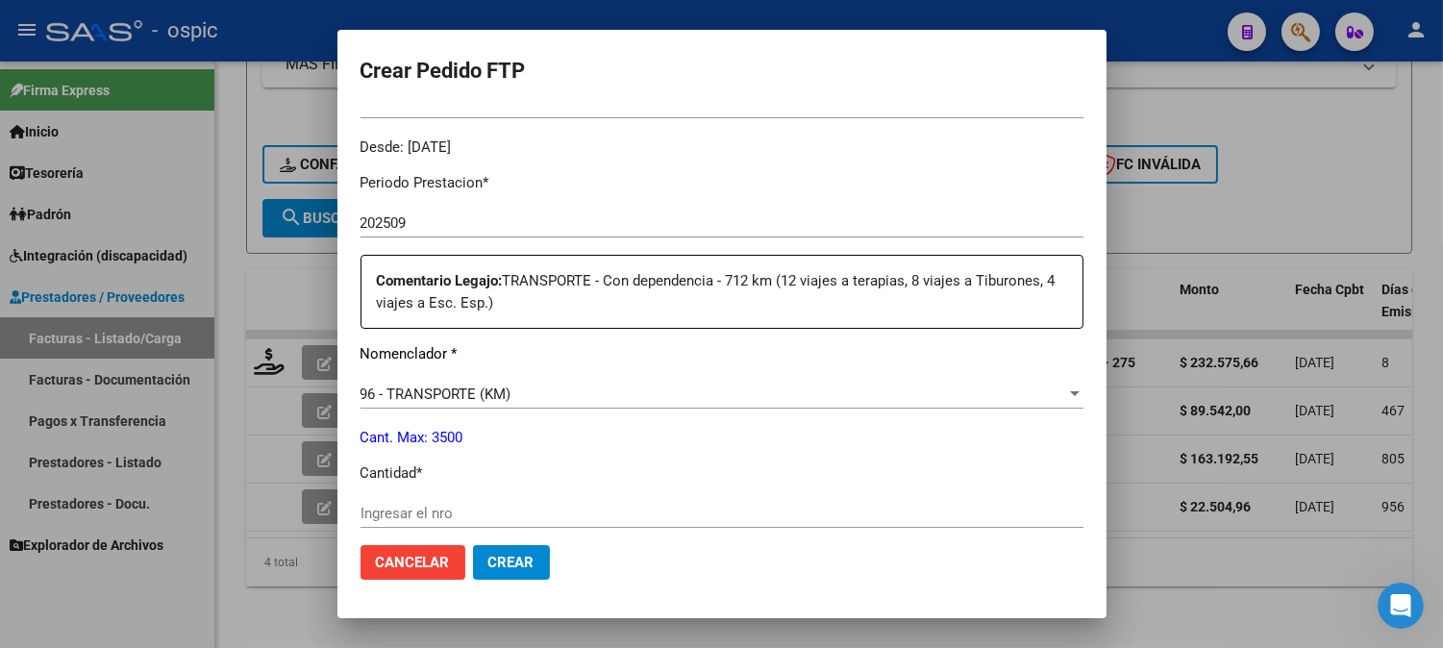
scroll to position [602, 0]
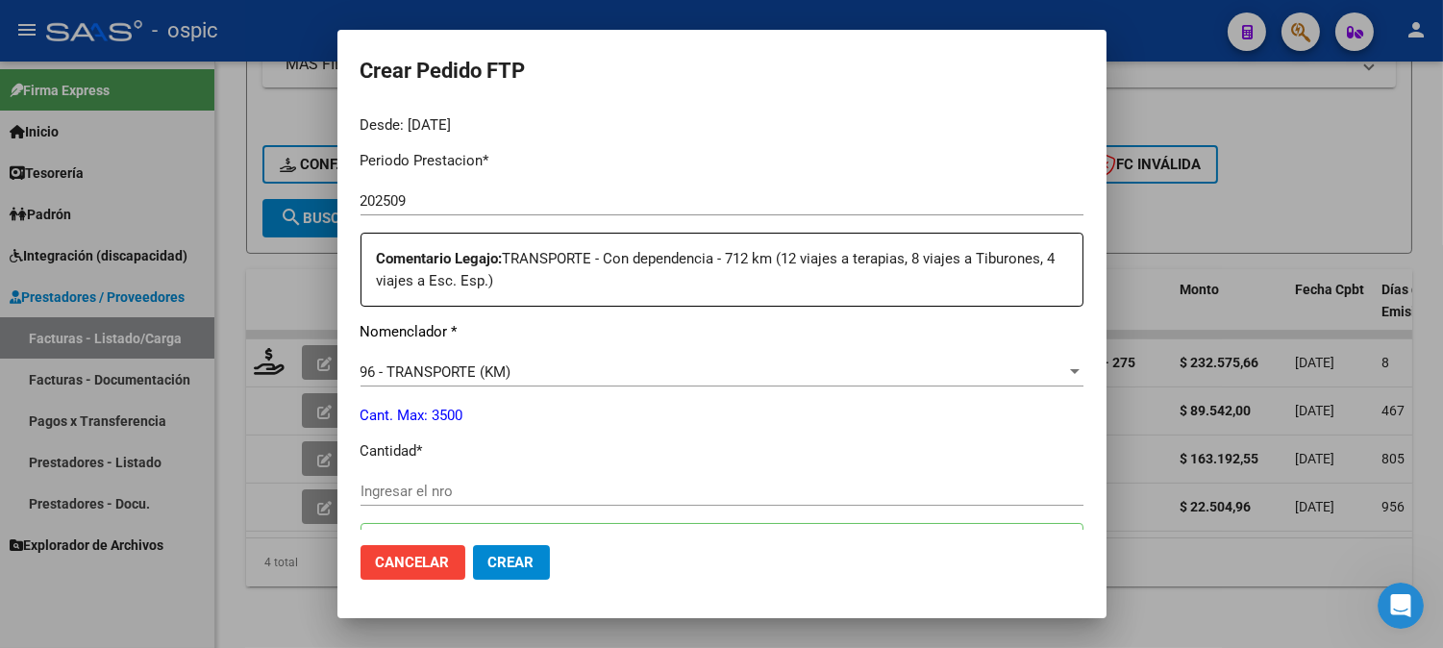
click at [516, 498] on input "Ingresar el nro" at bounding box center [721, 491] width 723 height 17
type input "318"
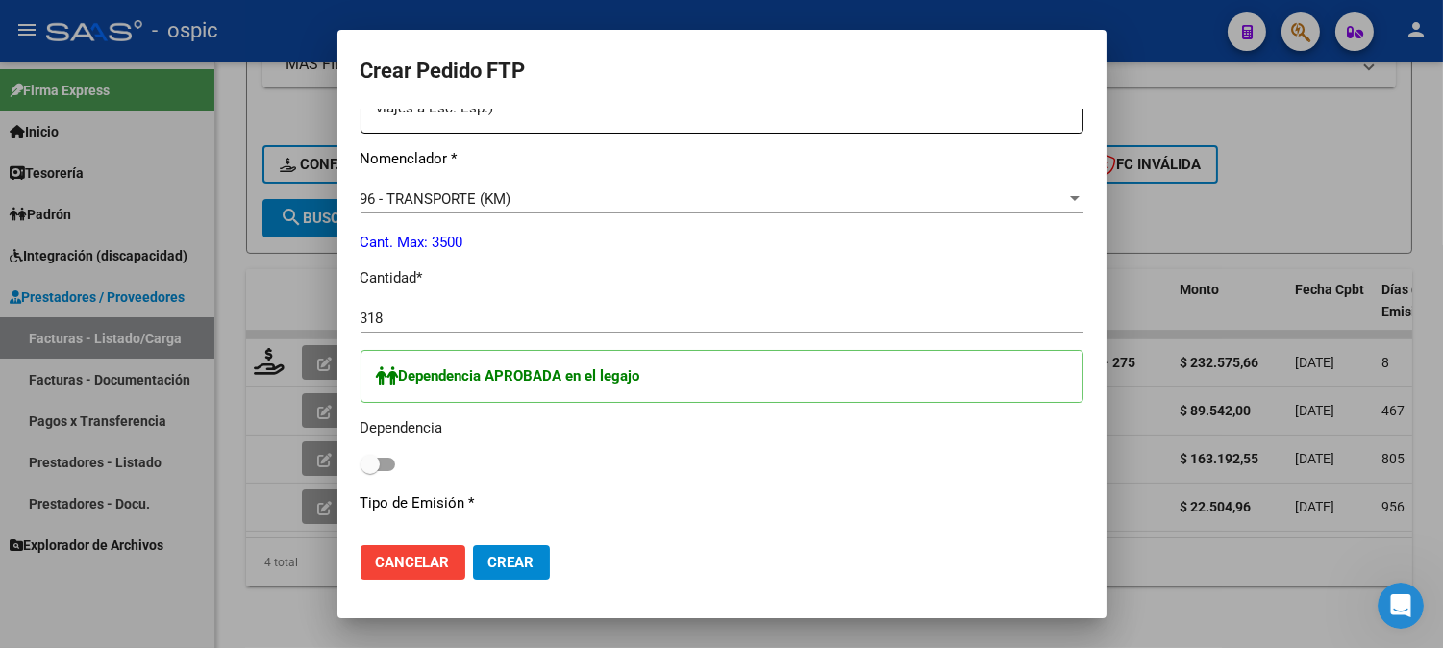
scroll to position [780, 0]
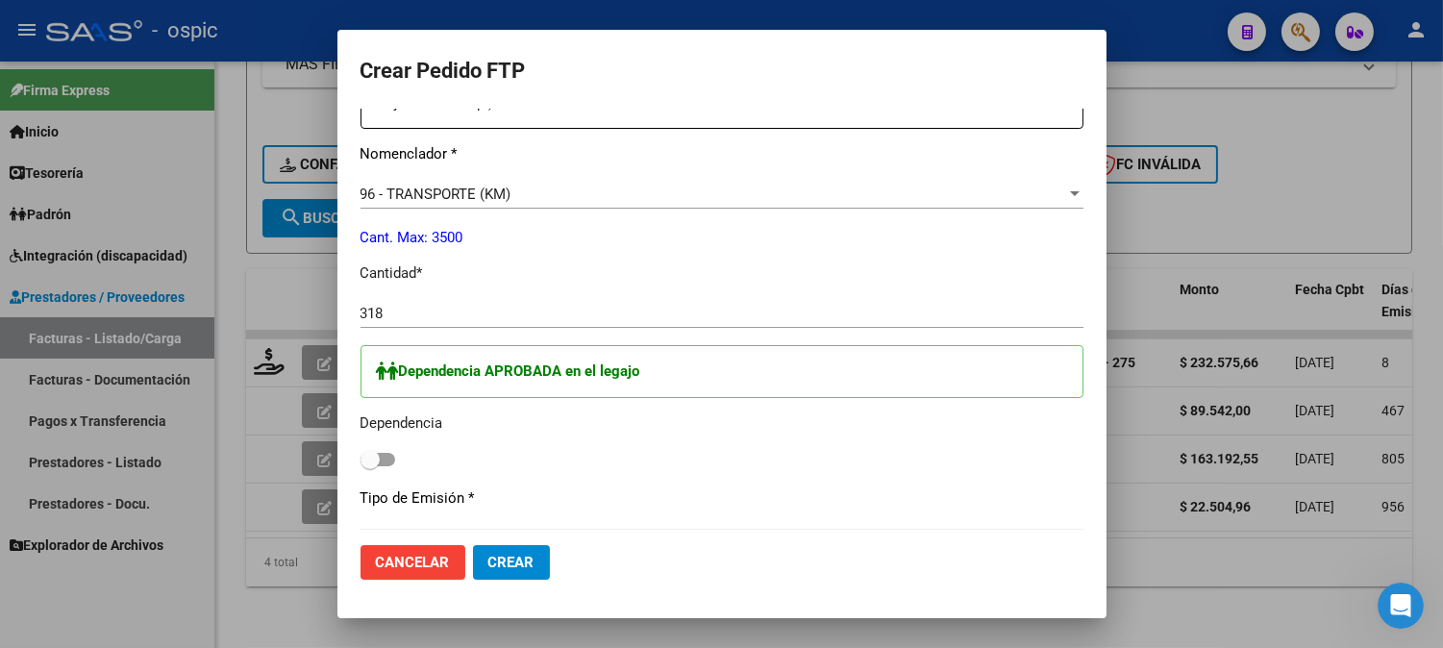
click at [377, 458] on span at bounding box center [369, 459] width 19 height 19
click at [370, 466] on input "checkbox" at bounding box center [369, 466] width 1 height 1
checkbox input "true"
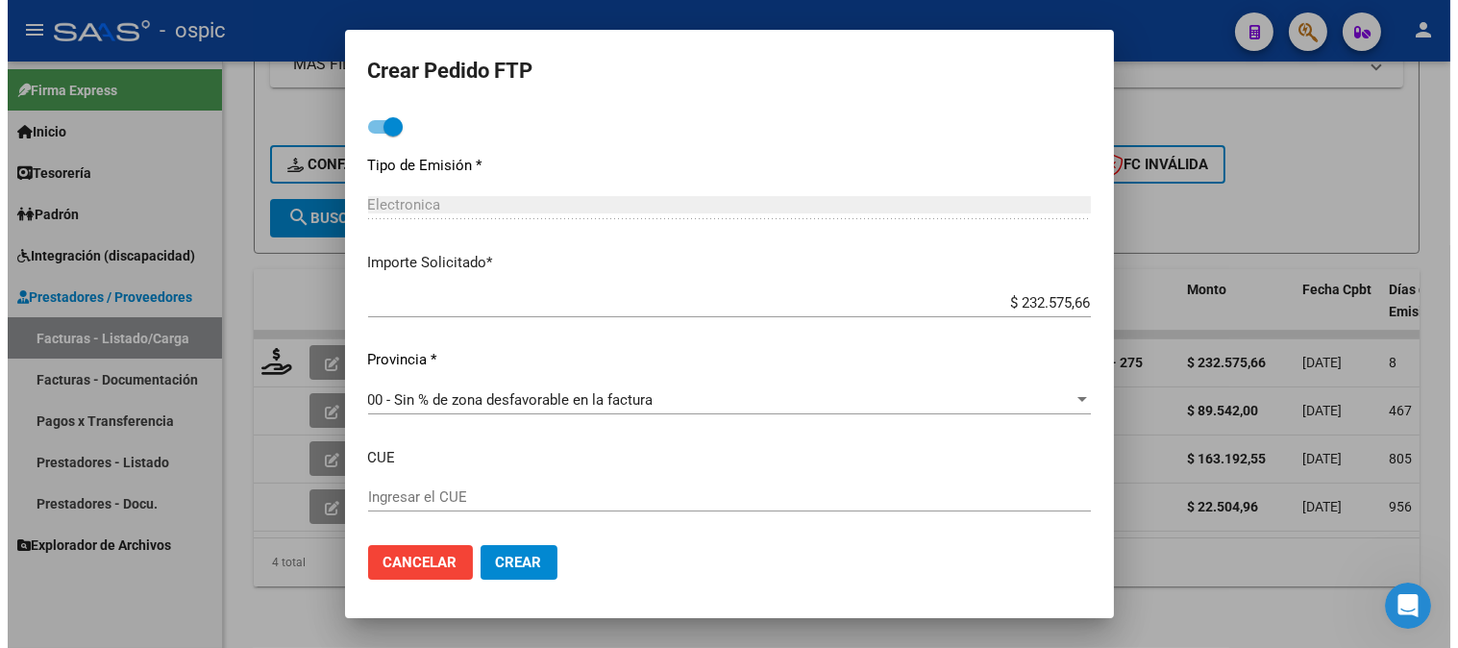
scroll to position [1130, 0]
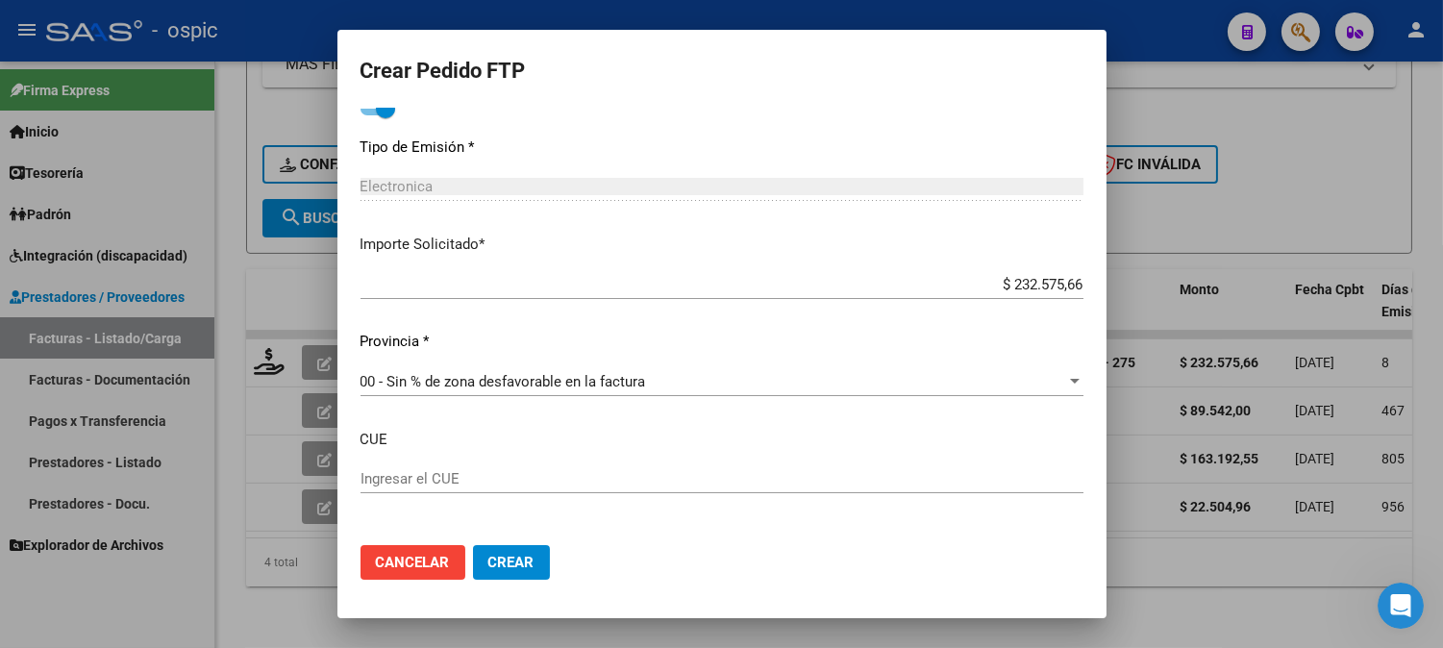
drag, startPoint x: 523, startPoint y: 557, endPoint x: 582, endPoint y: 522, distance: 68.6
click at [524, 554] on span "Crear" at bounding box center [511, 562] width 46 height 17
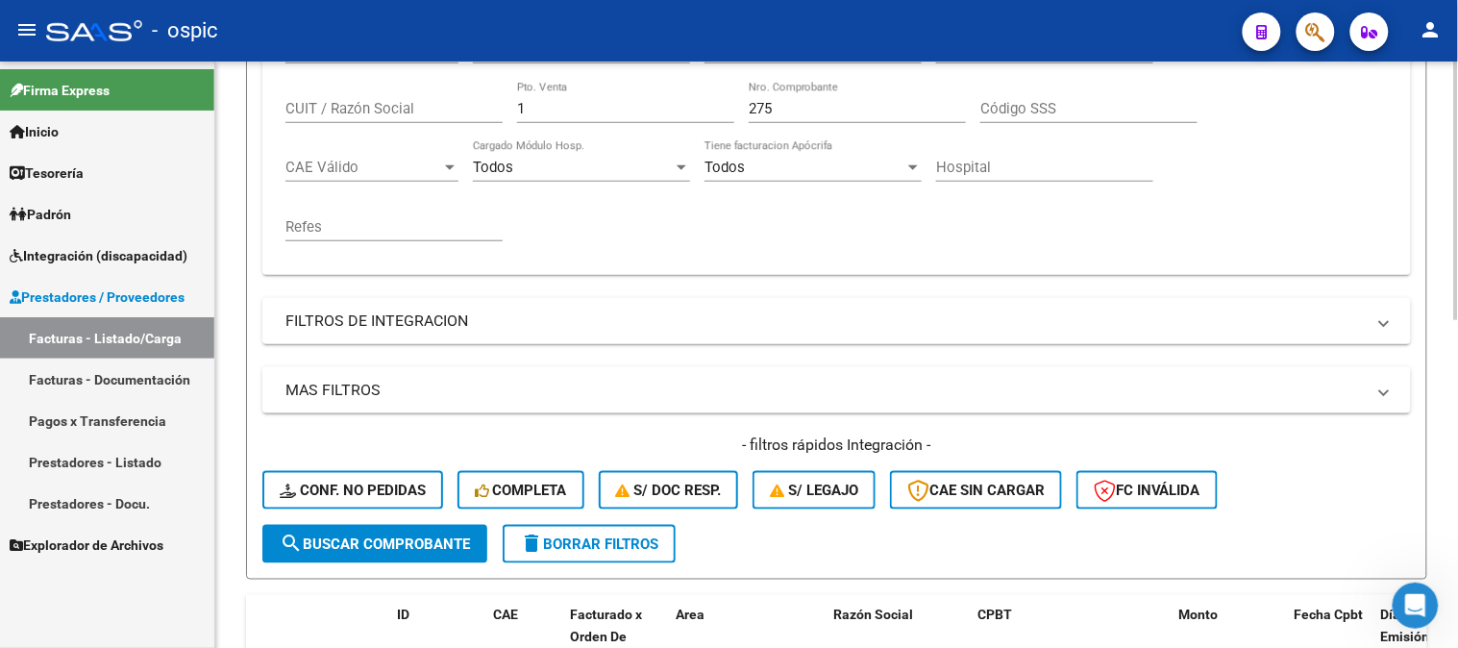
scroll to position [0, 0]
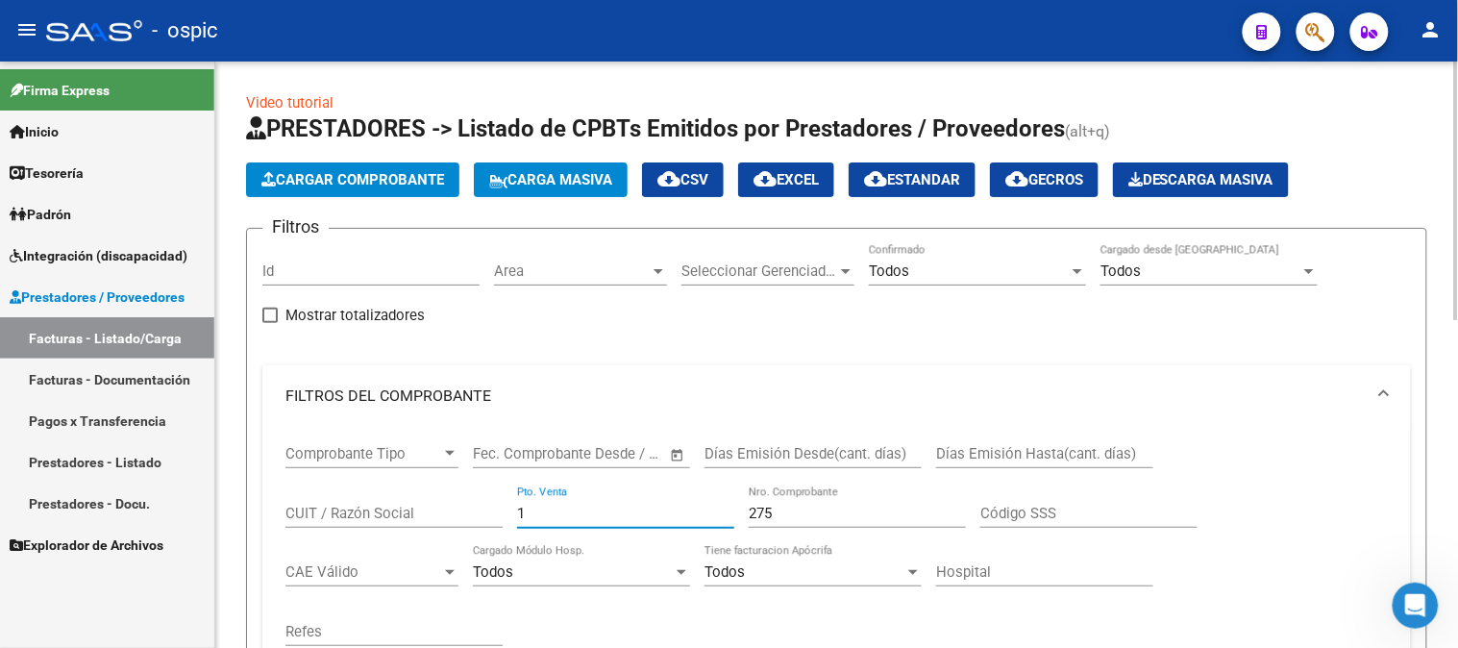
drag, startPoint x: 295, startPoint y: 516, endPoint x: 425, endPoint y: 421, distance: 160.9
click at [177, 516] on mat-sidenav-container "Firma Express Inicio Calendario SSS Instructivos Contacto OS Tesorería Extracto…" at bounding box center [729, 355] width 1458 height 586
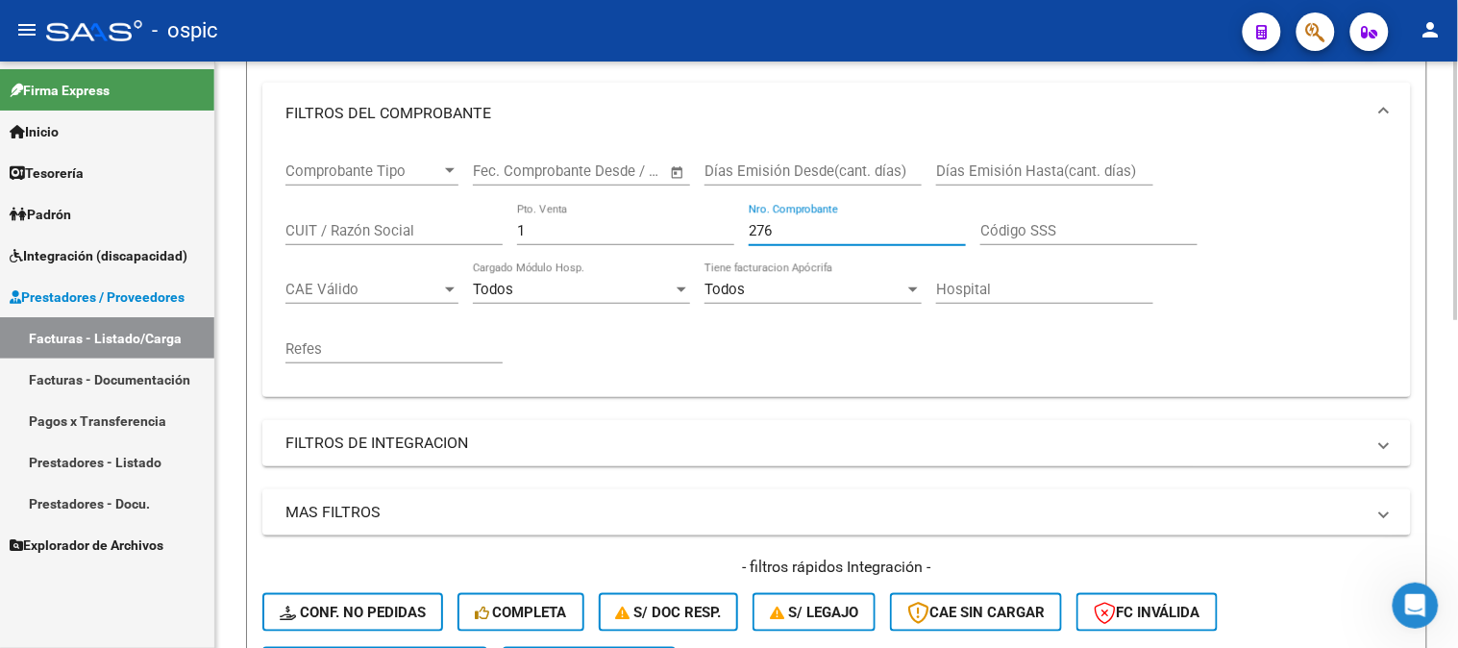
scroll to position [533, 0]
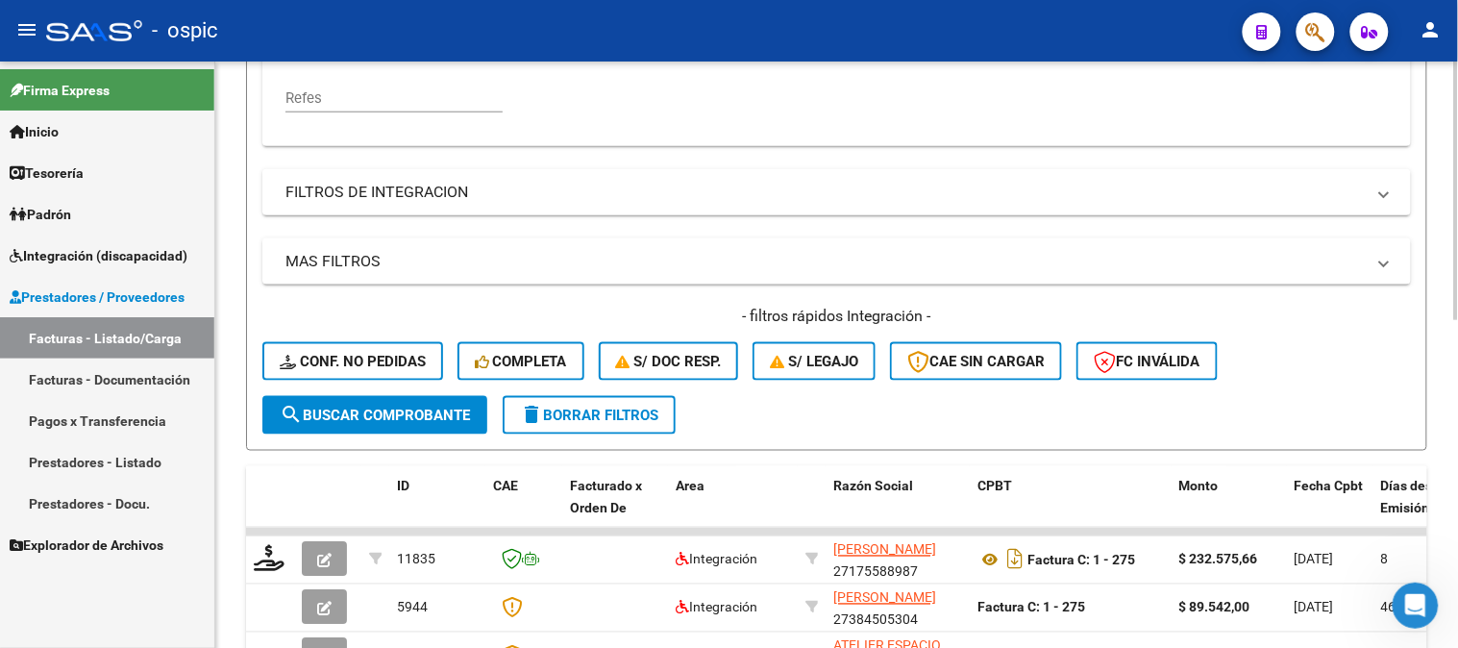
type input "276"
click at [391, 416] on span "search Buscar Comprobante" at bounding box center [375, 415] width 190 height 17
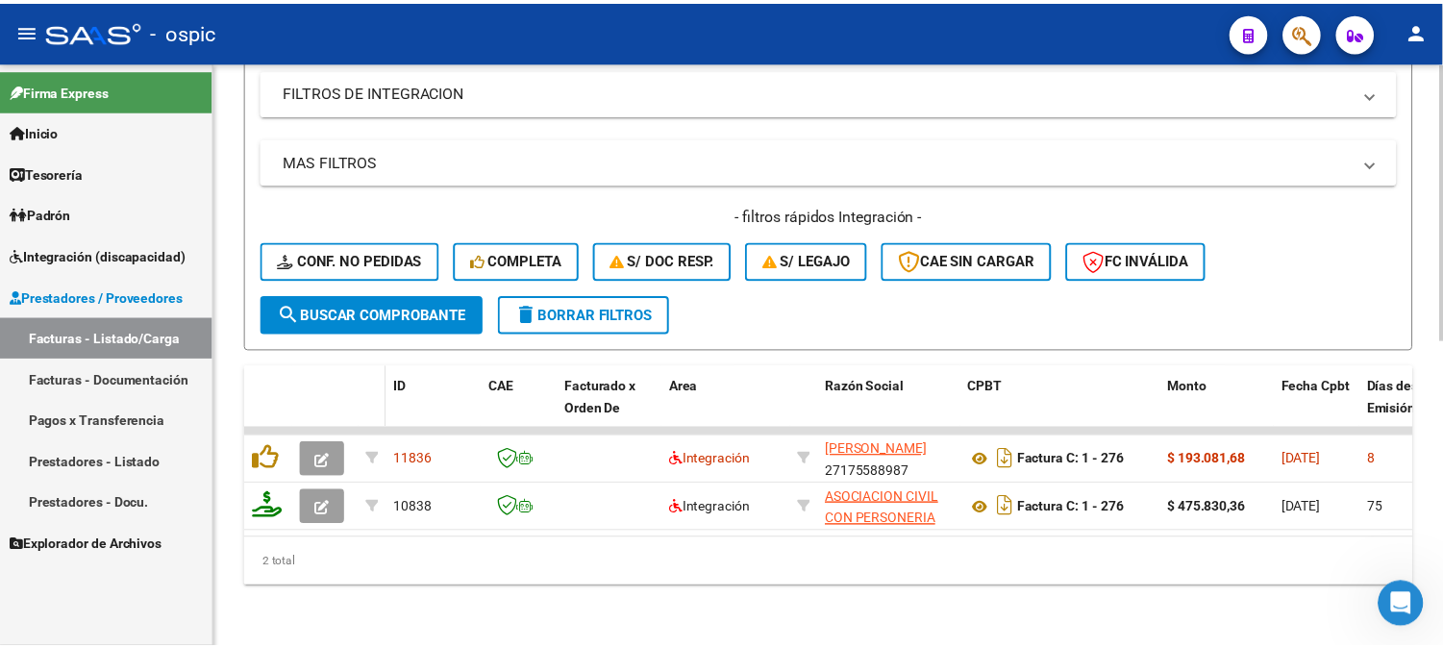
scroll to position [648, 0]
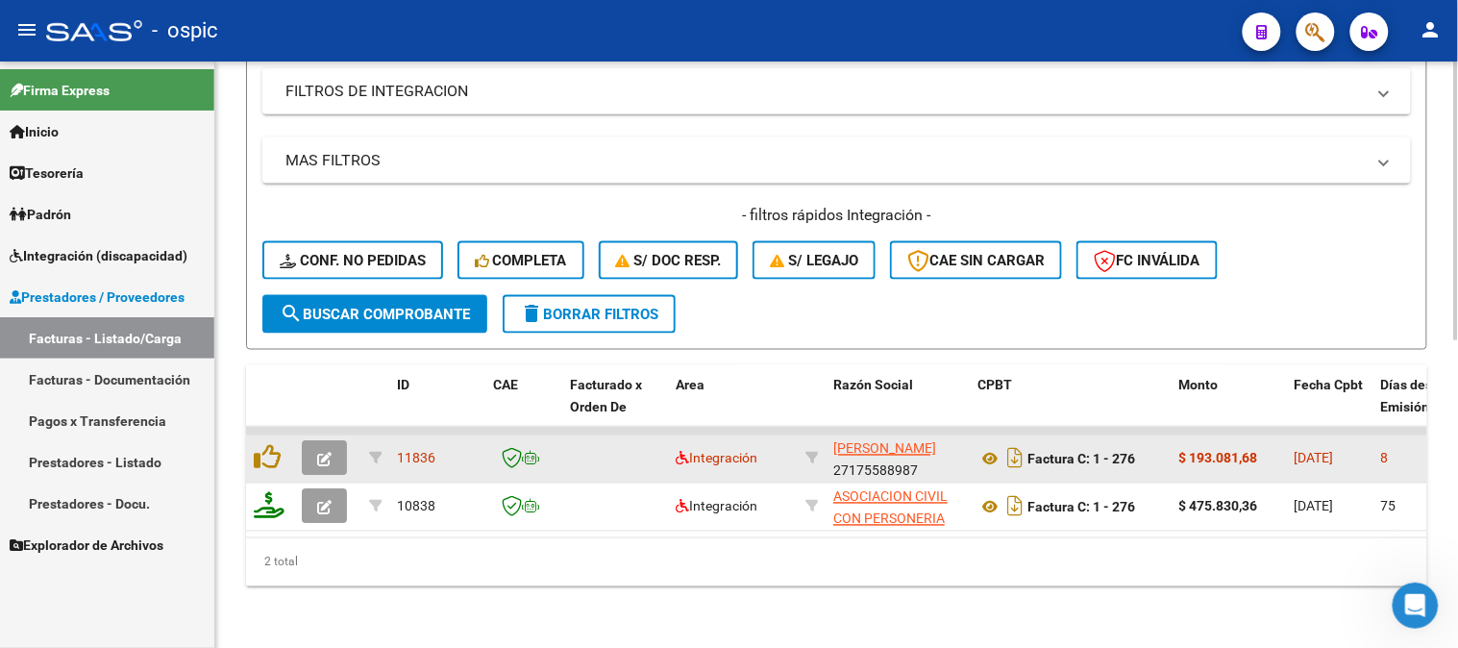
click at [334, 441] on button "button" at bounding box center [324, 458] width 45 height 35
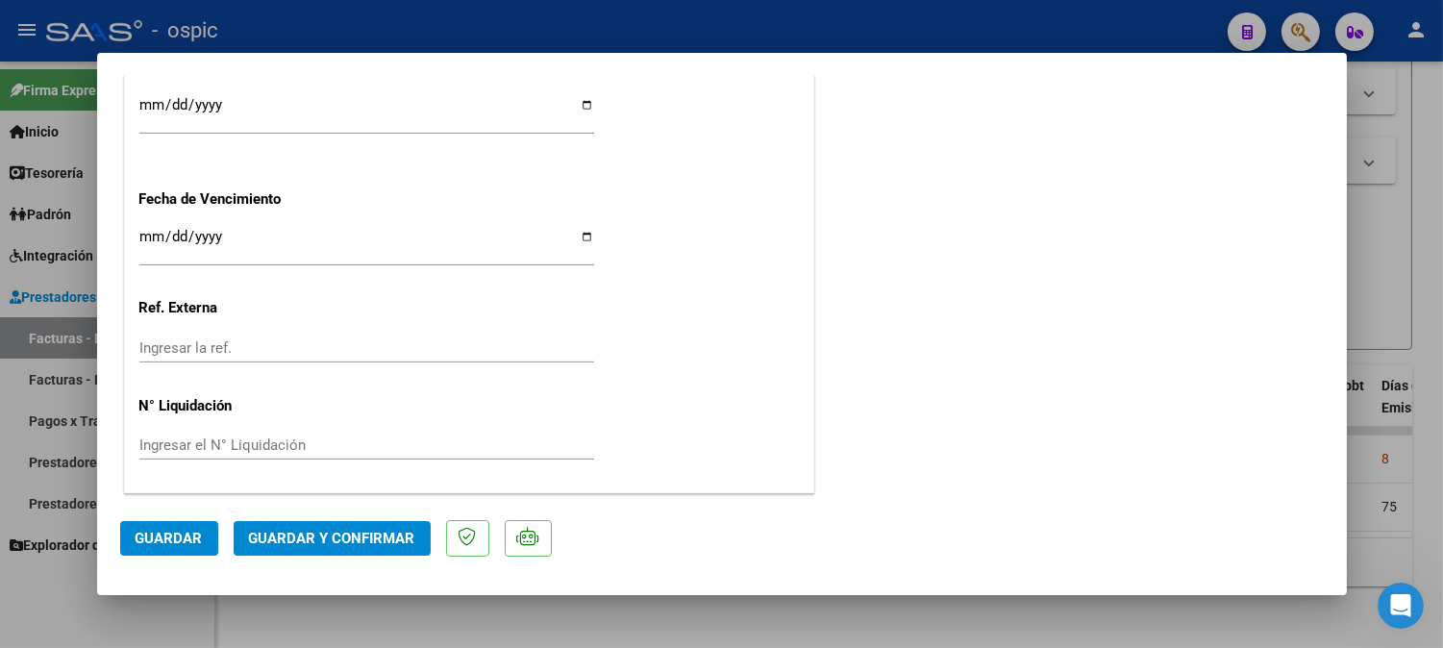
scroll to position [0, 0]
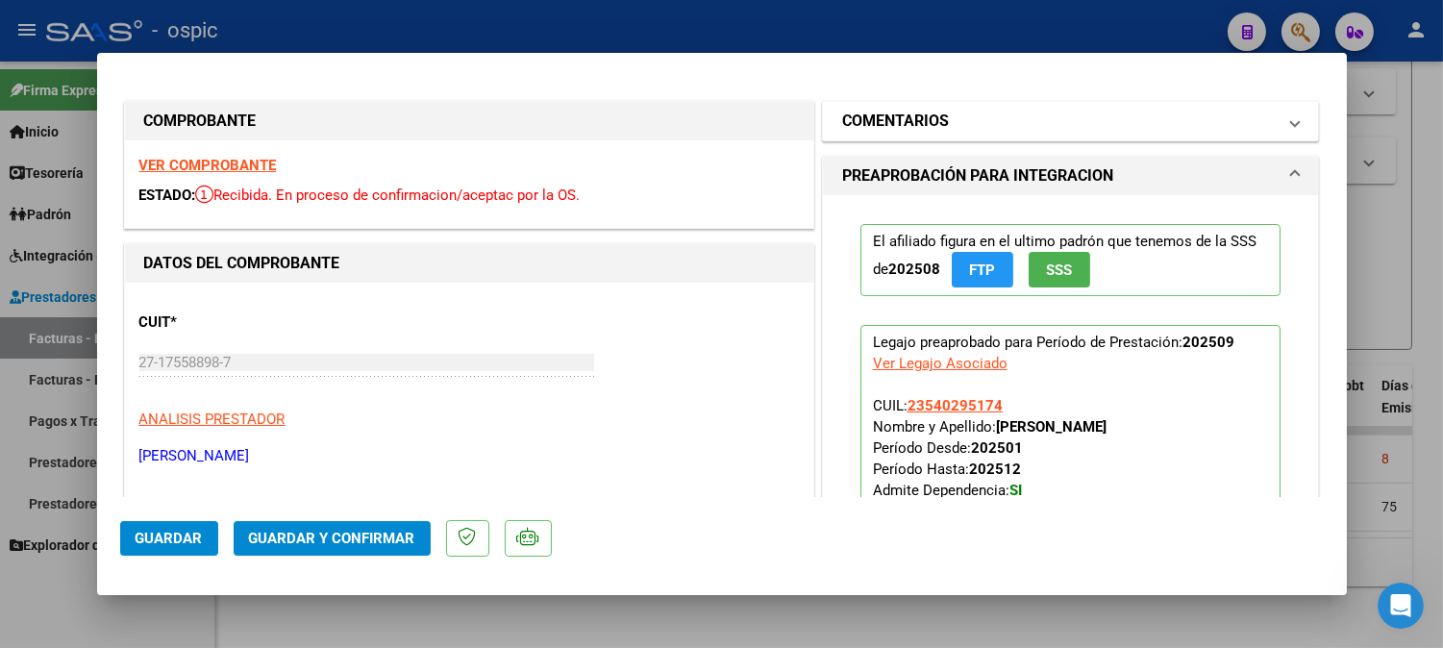
click at [907, 111] on h1 "COMENTARIOS" at bounding box center [895, 121] width 107 height 23
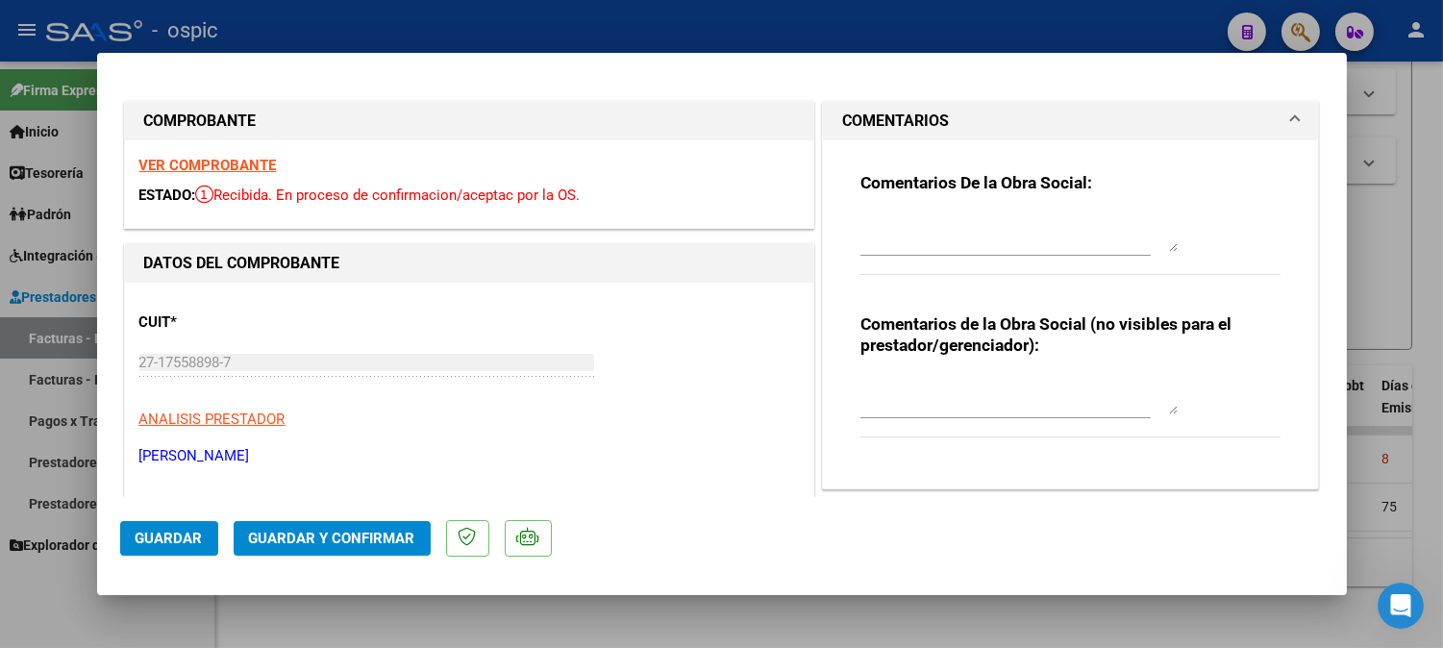
click at [880, 382] on textarea at bounding box center [1018, 395] width 317 height 38
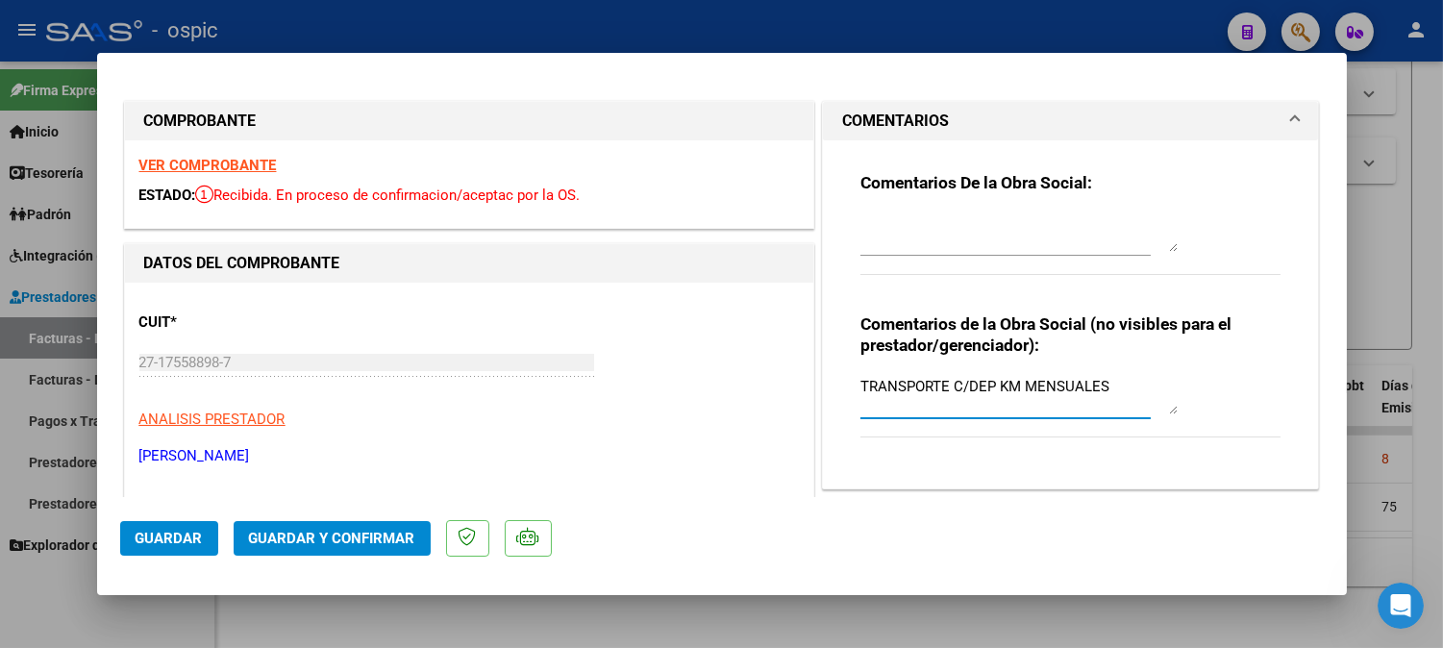
click at [990, 383] on textarea "TRANSPORTE C/DEP KM MENSUALES" at bounding box center [1018, 395] width 317 height 38
click at [986, 386] on textarea "TRANSPORTE C/DEP KM MENSUALES" at bounding box center [1018, 395] width 317 height 38
click at [992, 389] on textarea "TRANSPORTE C/DEP KM MENSUALES" at bounding box center [1018, 395] width 317 height 38
click at [986, 389] on textarea "TRANSPORTE C/DEP KM MENSUALES" at bounding box center [1018, 395] width 317 height 38
type textarea "TRANSPORTE C/DEP 264 KM MENSUALES"
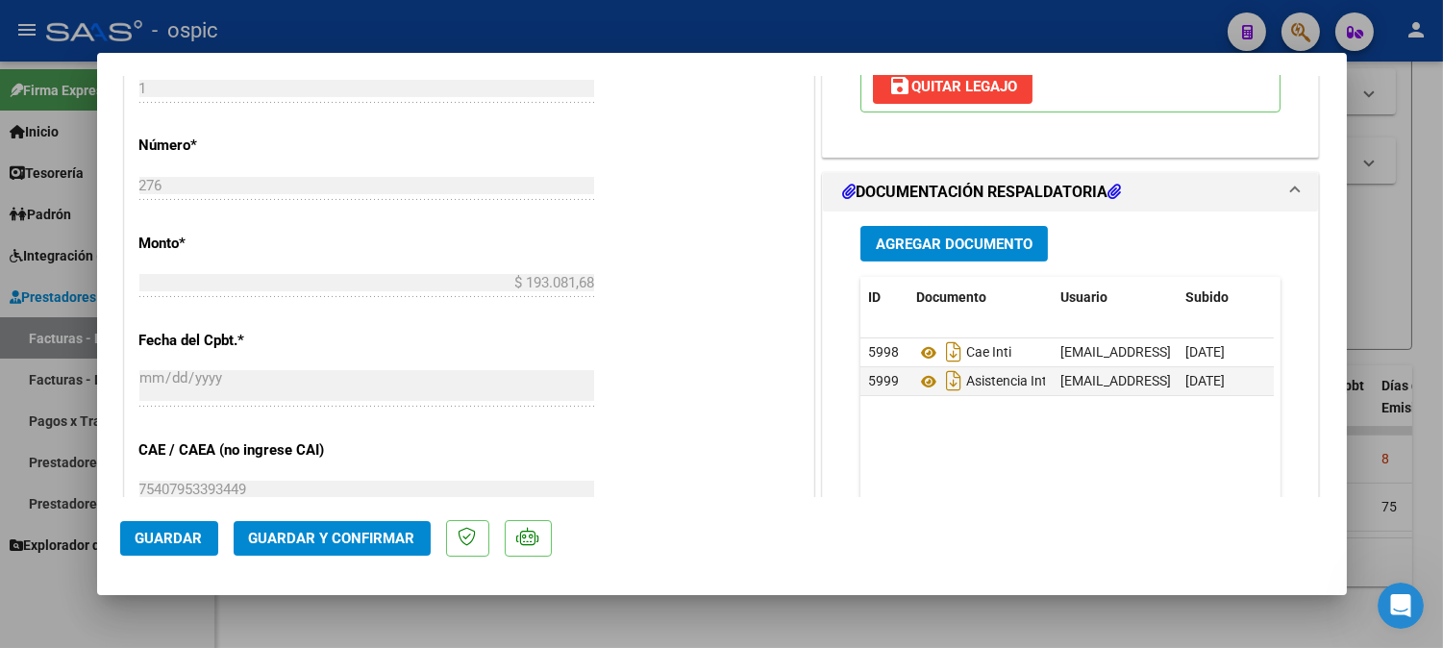
scroll to position [847, 0]
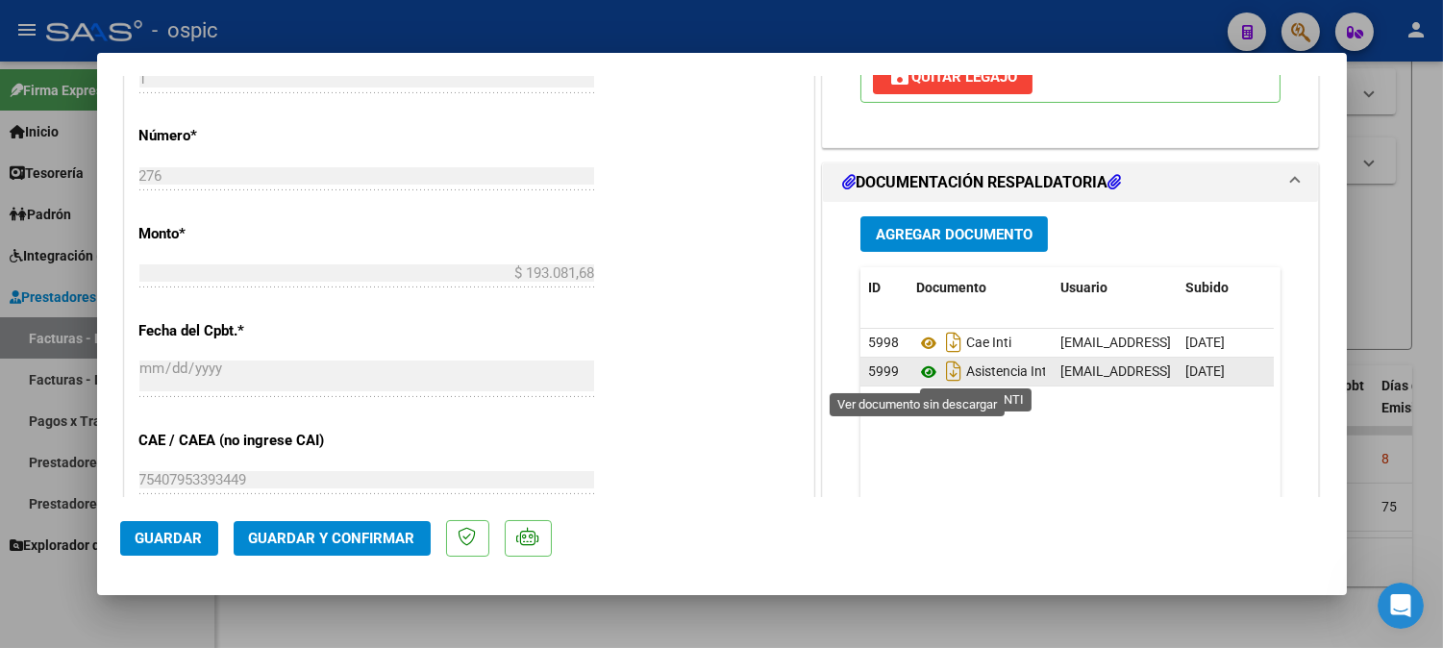
click at [918, 365] on icon at bounding box center [928, 371] width 25 height 23
click at [376, 525] on button "Guardar y Confirmar" at bounding box center [332, 538] width 197 height 35
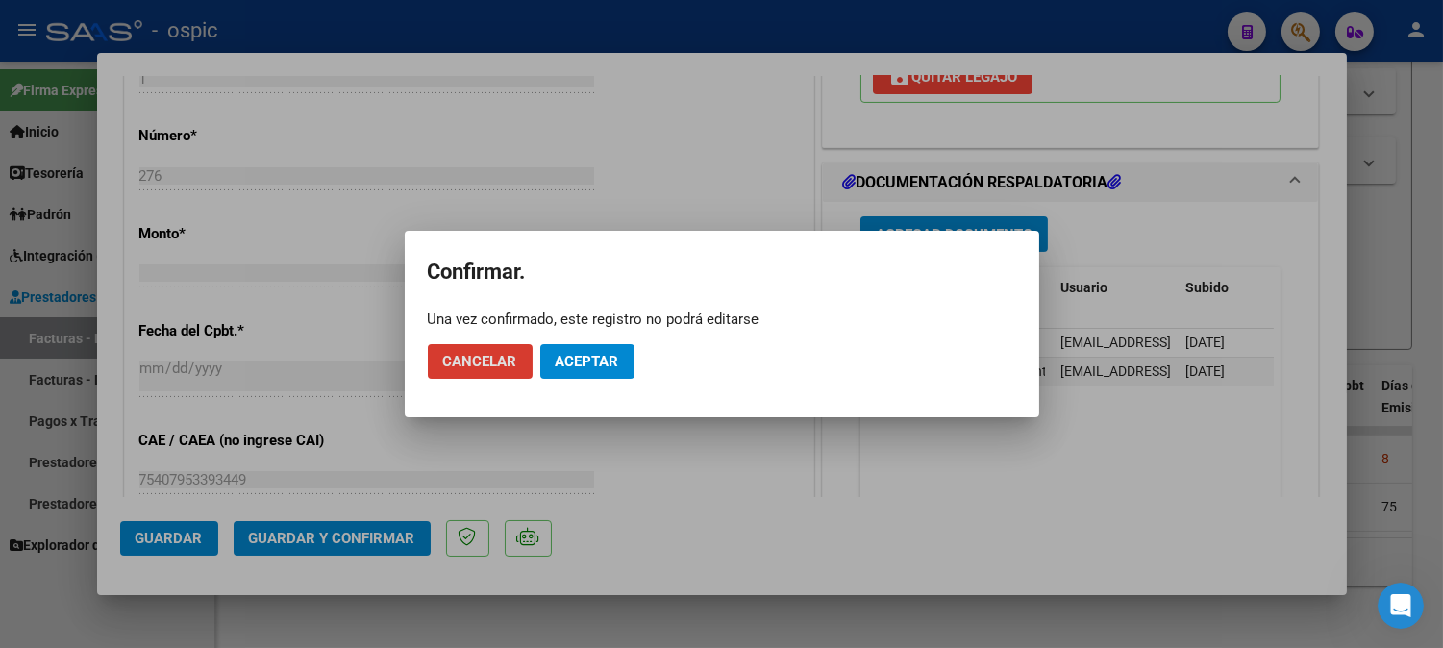
drag, startPoint x: 599, startPoint y: 359, endPoint x: 570, endPoint y: 341, distance: 34.1
click at [599, 359] on span "Aceptar" at bounding box center [587, 361] width 63 height 17
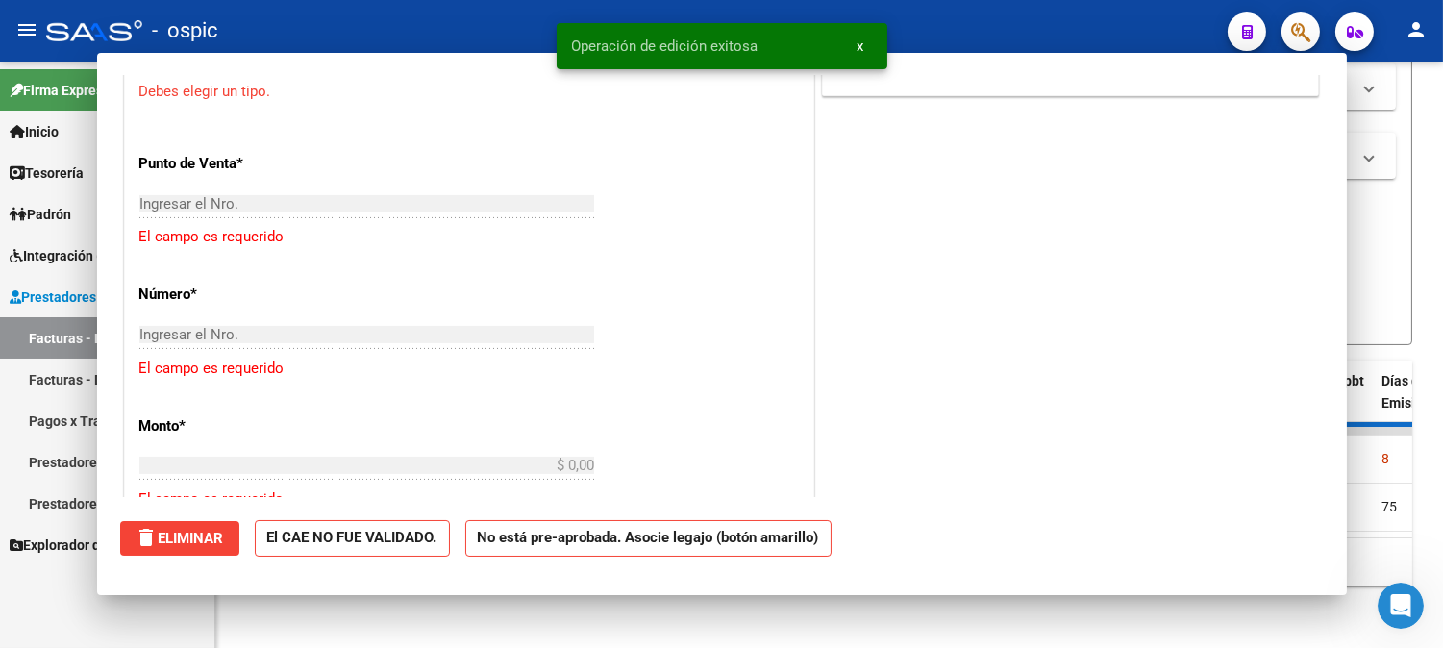
scroll to position [0, 0]
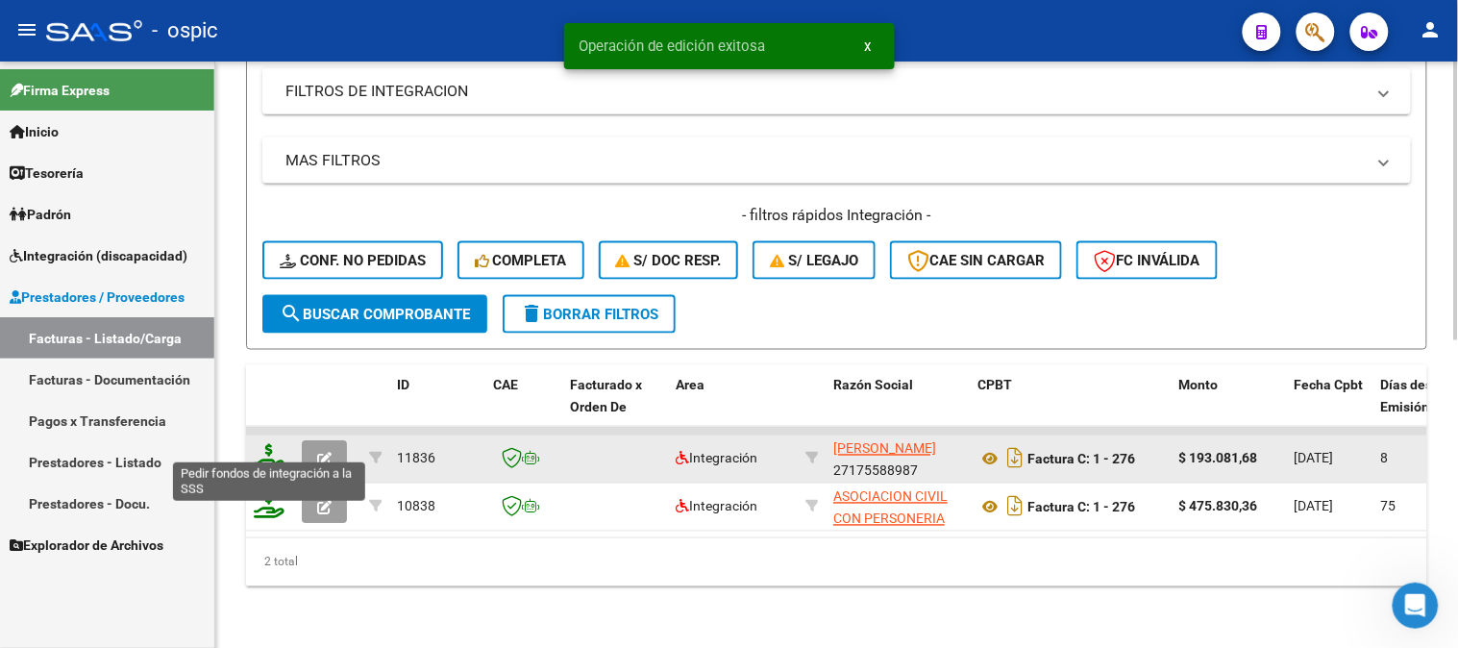
click at [266, 444] on icon at bounding box center [269, 457] width 31 height 27
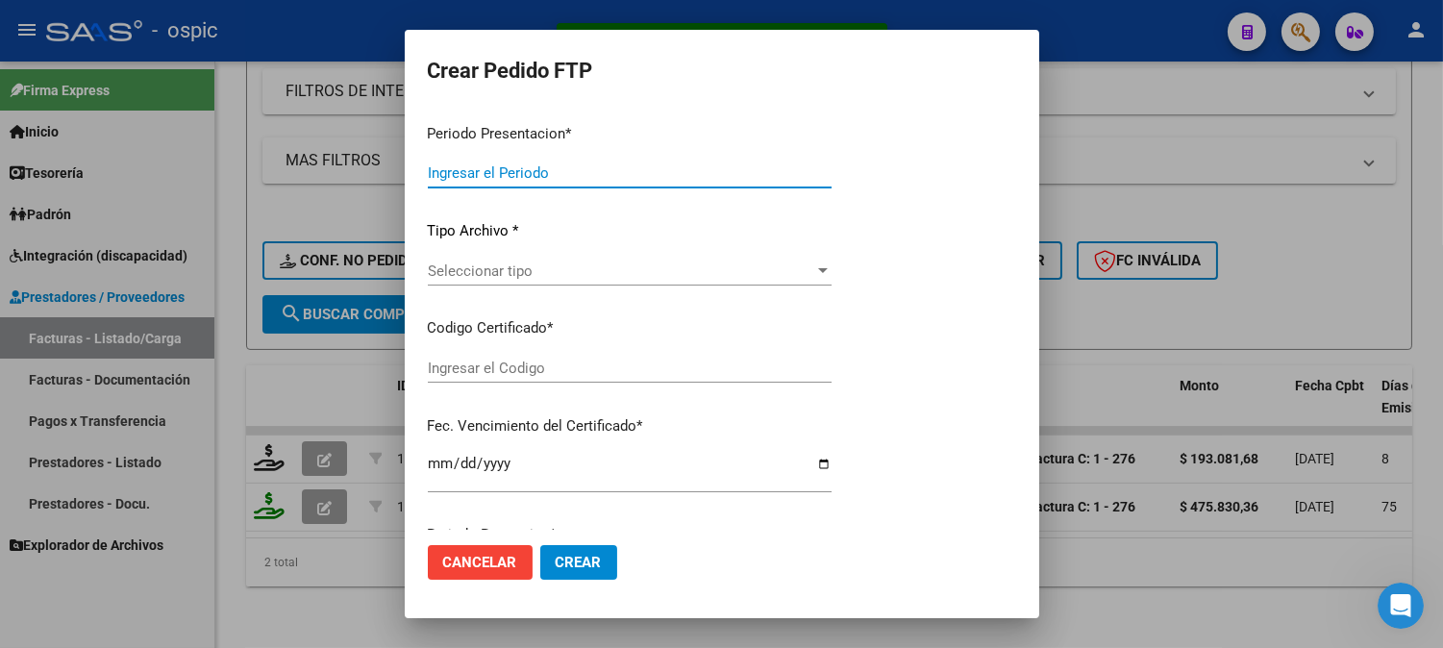
type input "202509"
type input "$ 193.081,68"
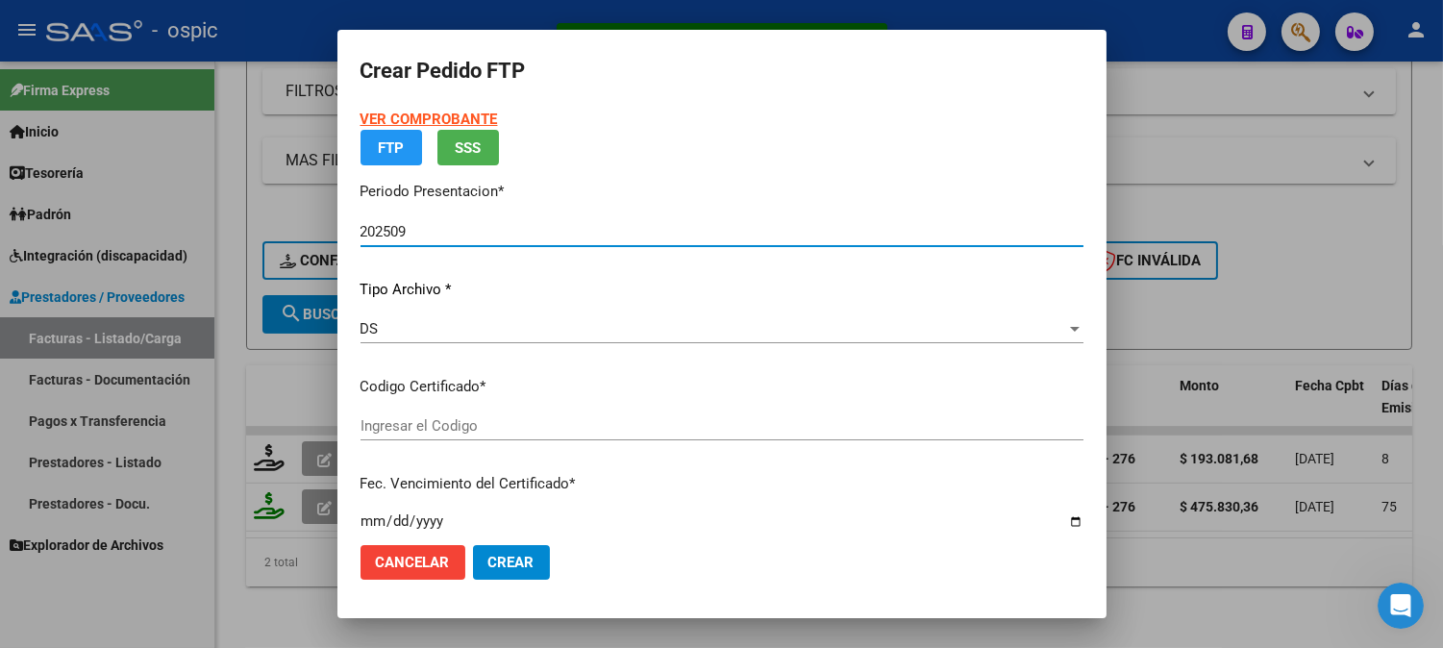
type input "0000000000000000000000000000008092096437"
type input "[DATE]"
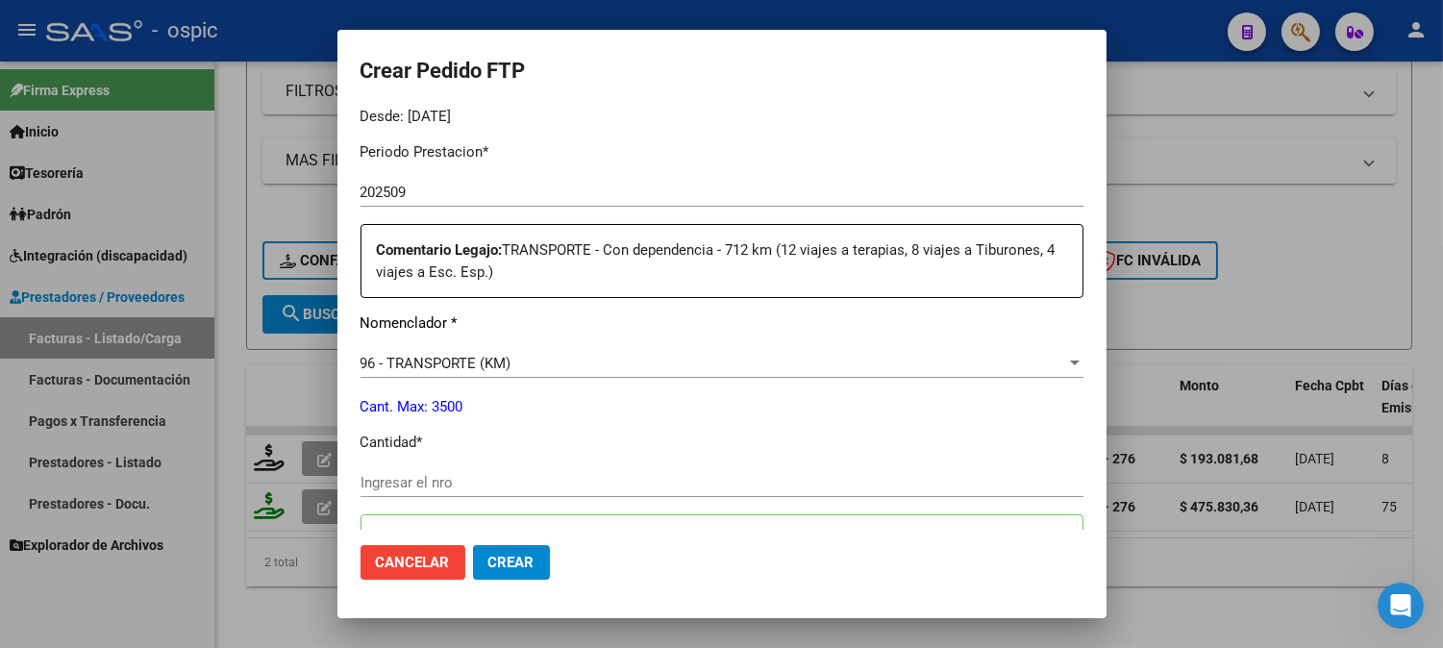
scroll to position [642, 0]
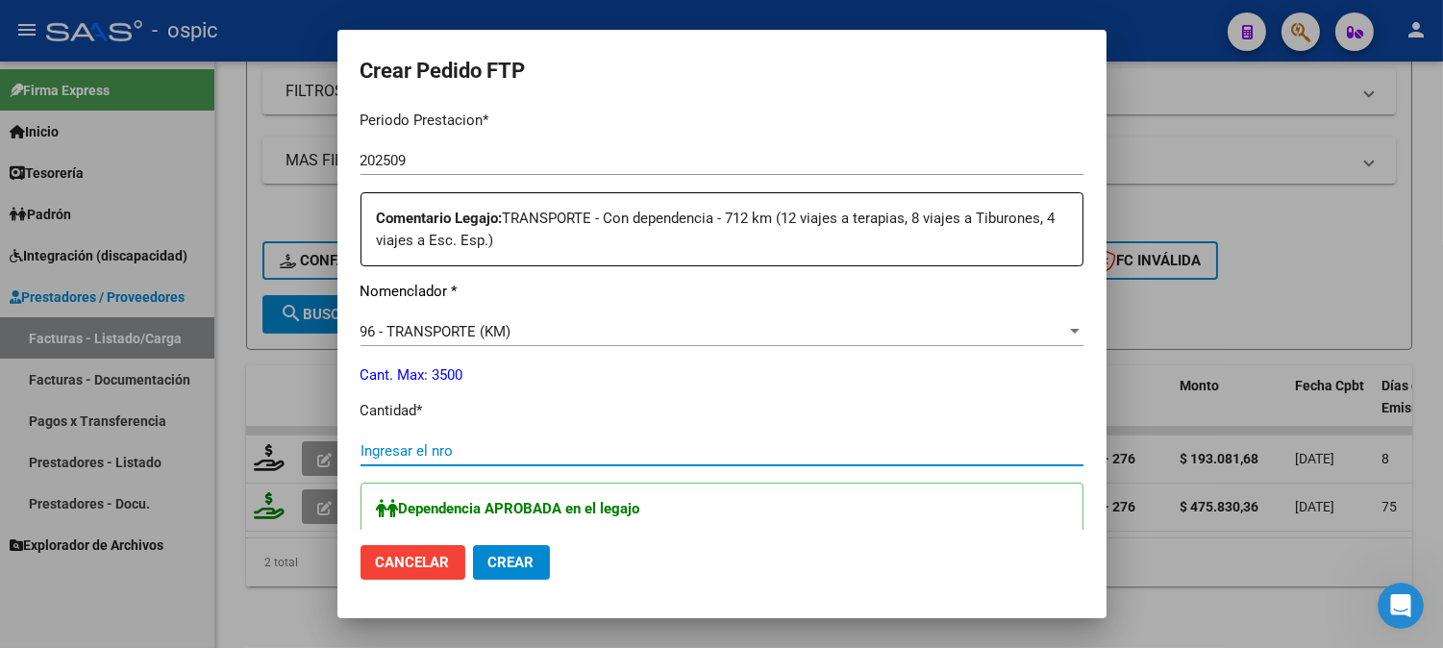
click at [484, 456] on input "Ingresar el nro" at bounding box center [721, 450] width 723 height 17
type input "264"
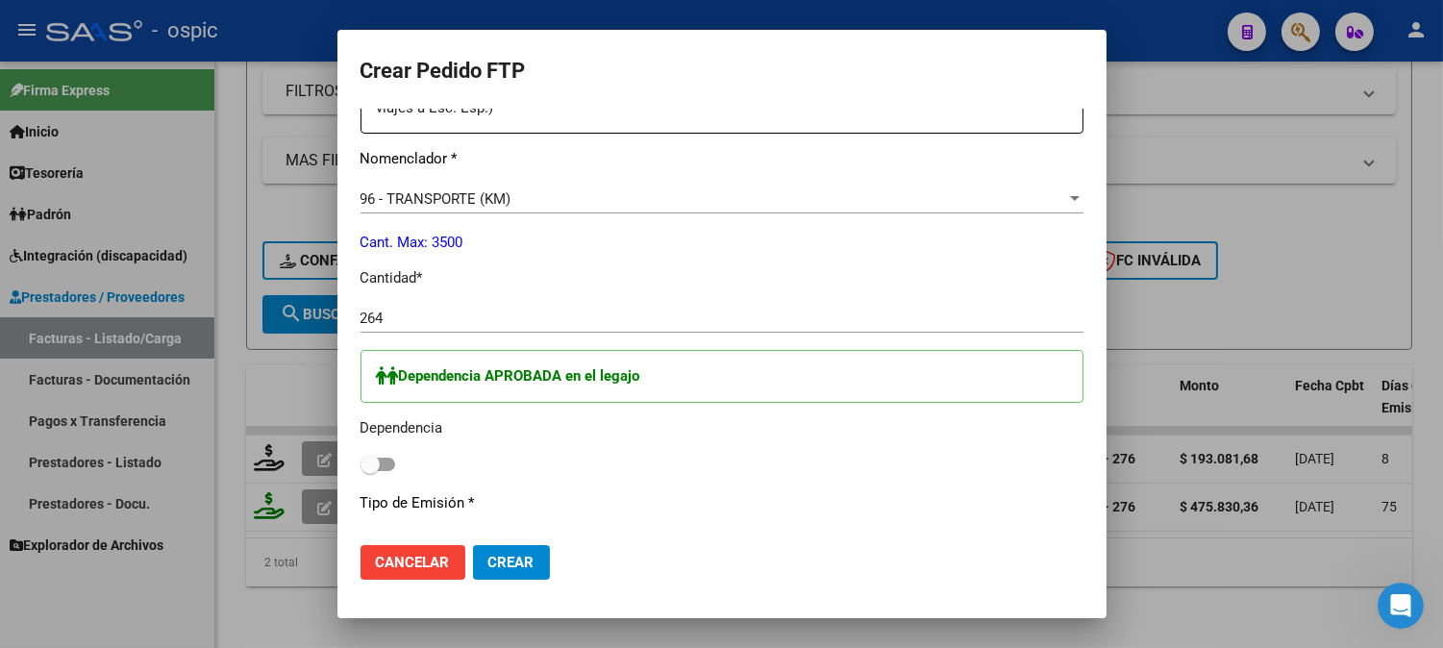
scroll to position [799, 0]
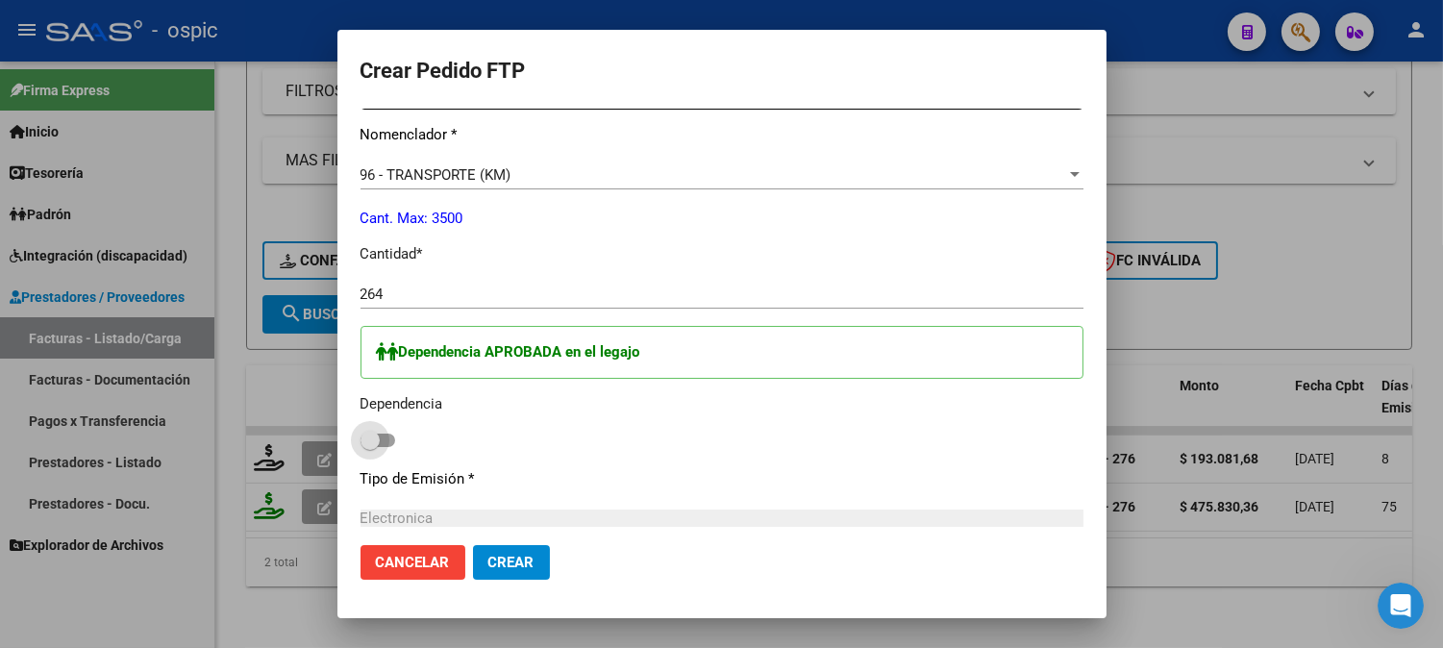
click at [371, 442] on span at bounding box center [369, 440] width 19 height 19
click at [370, 447] on input "checkbox" at bounding box center [369, 447] width 1 height 1
checkbox input "true"
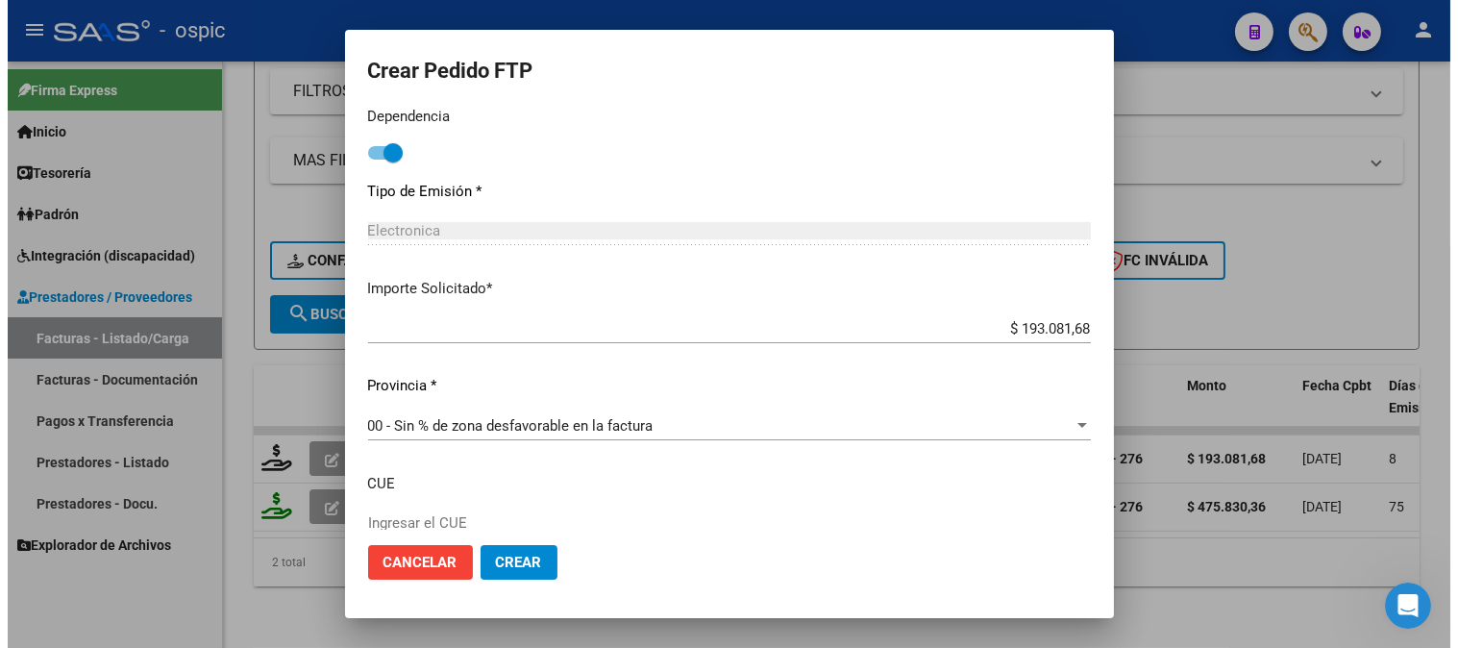
scroll to position [1145, 0]
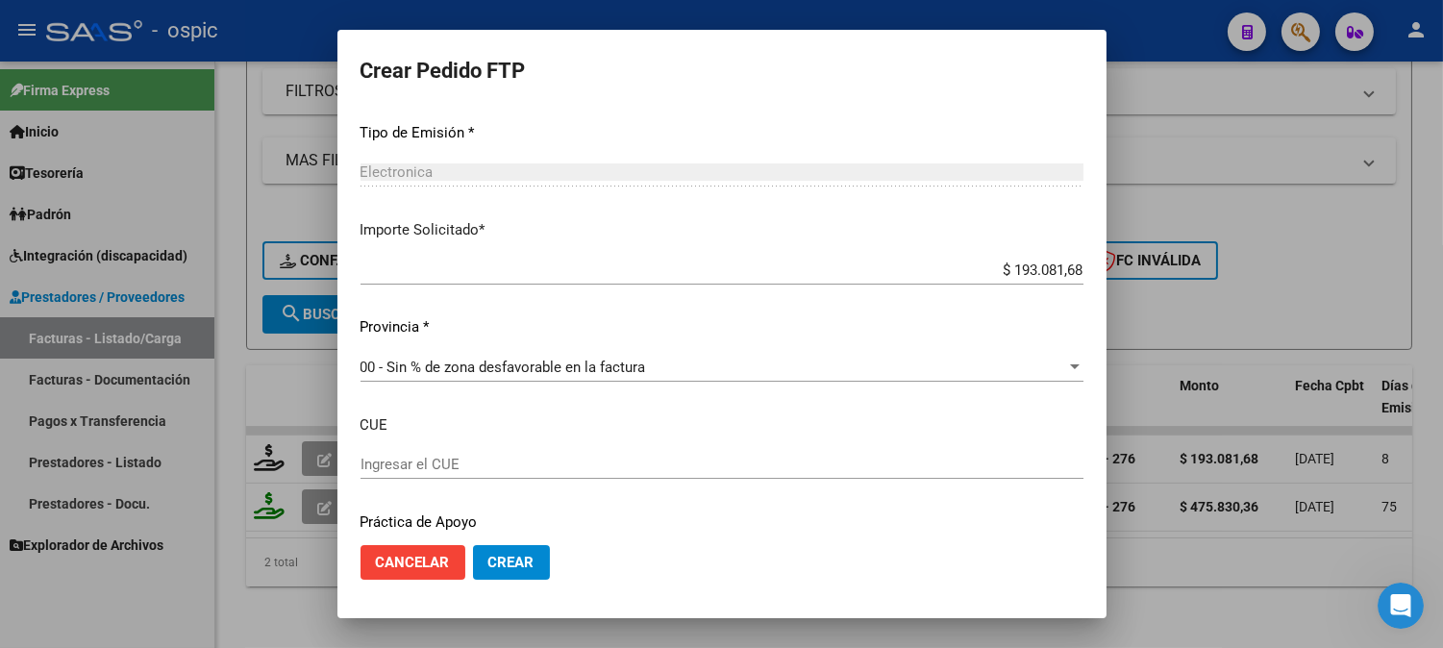
click at [501, 564] on span "Crear" at bounding box center [511, 562] width 46 height 17
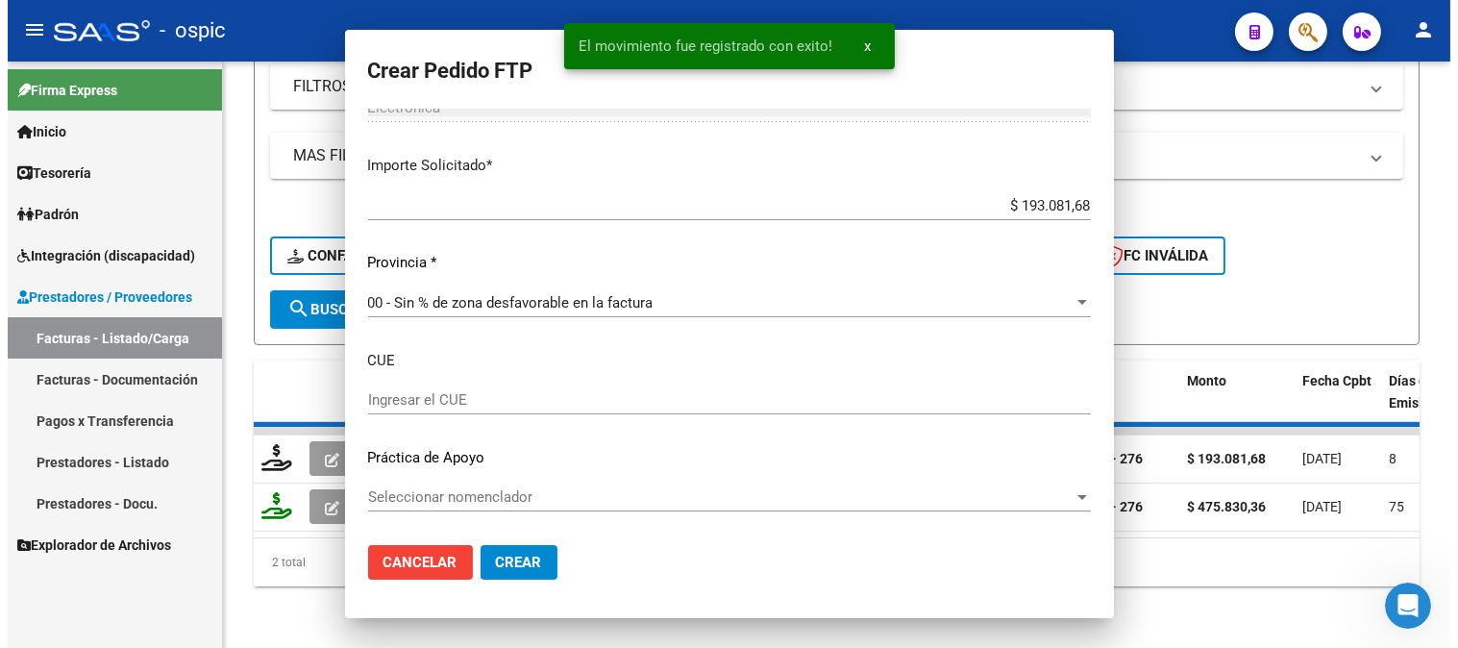
scroll to position [0, 0]
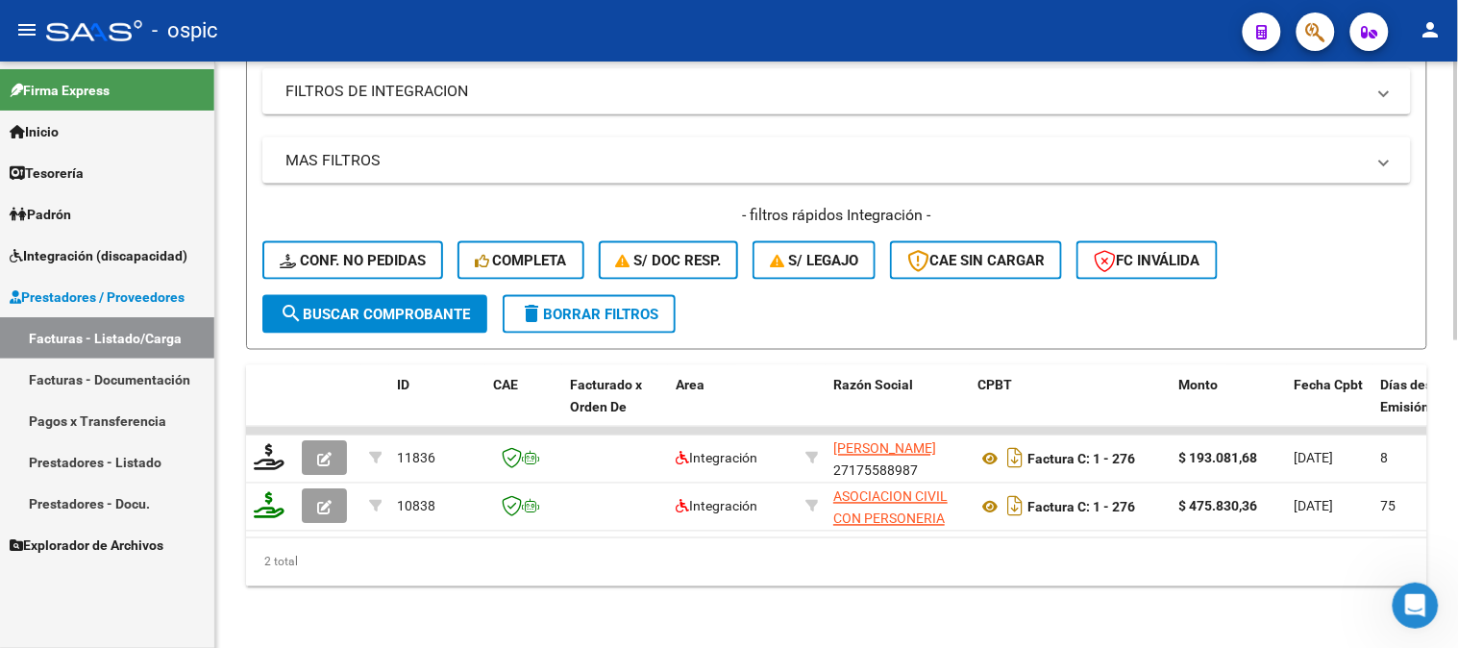
click at [627, 295] on button "delete Borrar Filtros" at bounding box center [589, 314] width 173 height 38
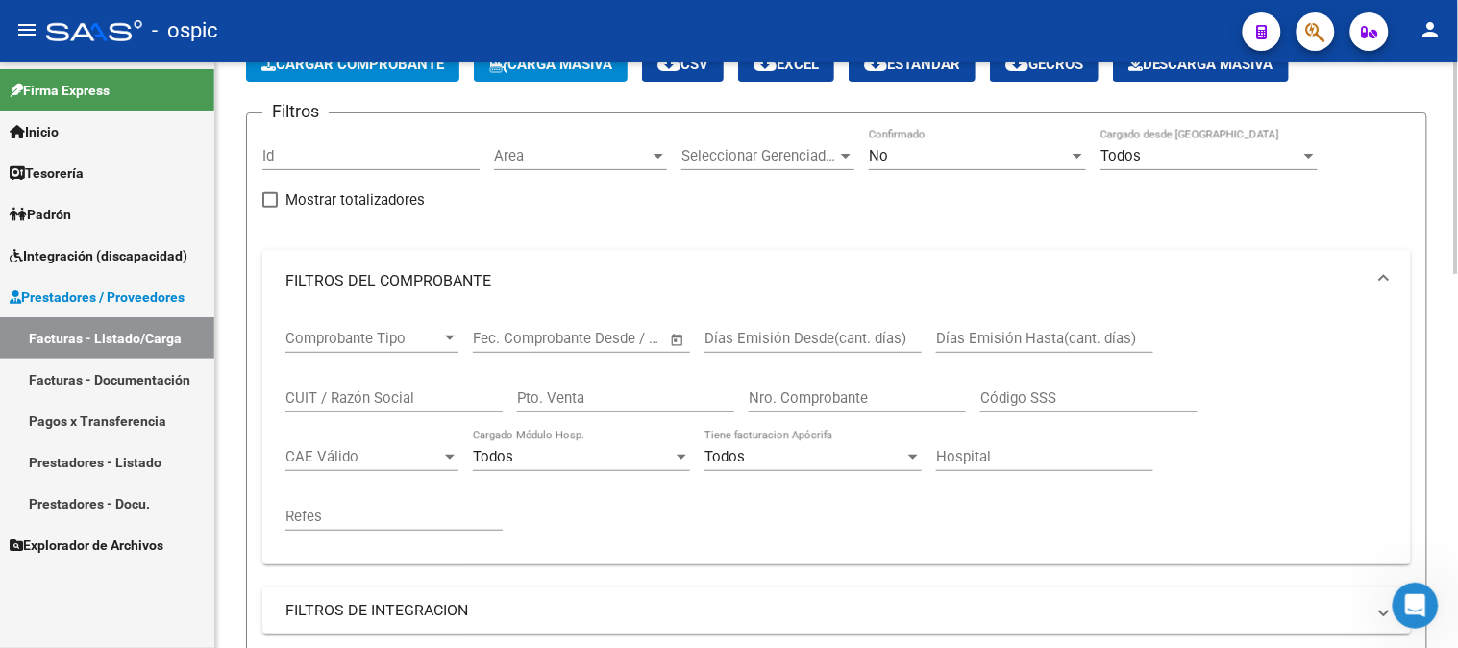
scroll to position [113, 0]
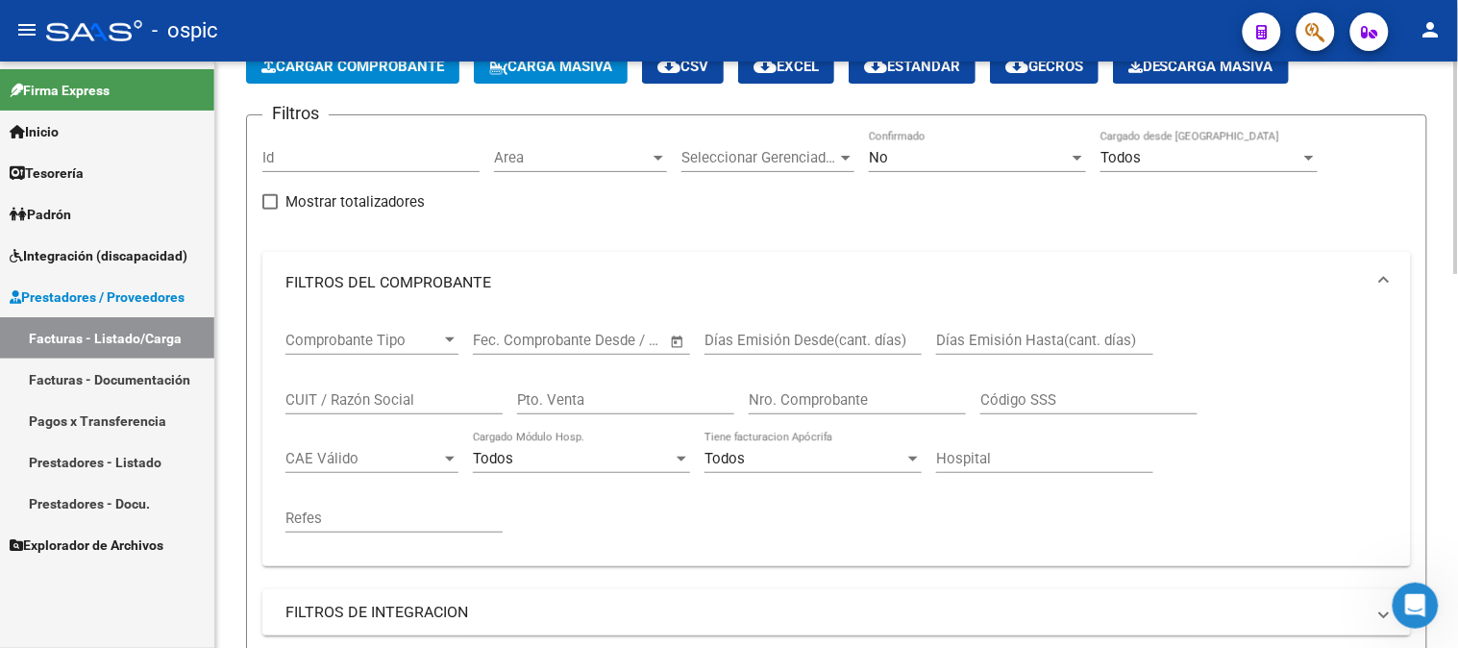
click at [962, 155] on div "No" at bounding box center [969, 157] width 200 height 17
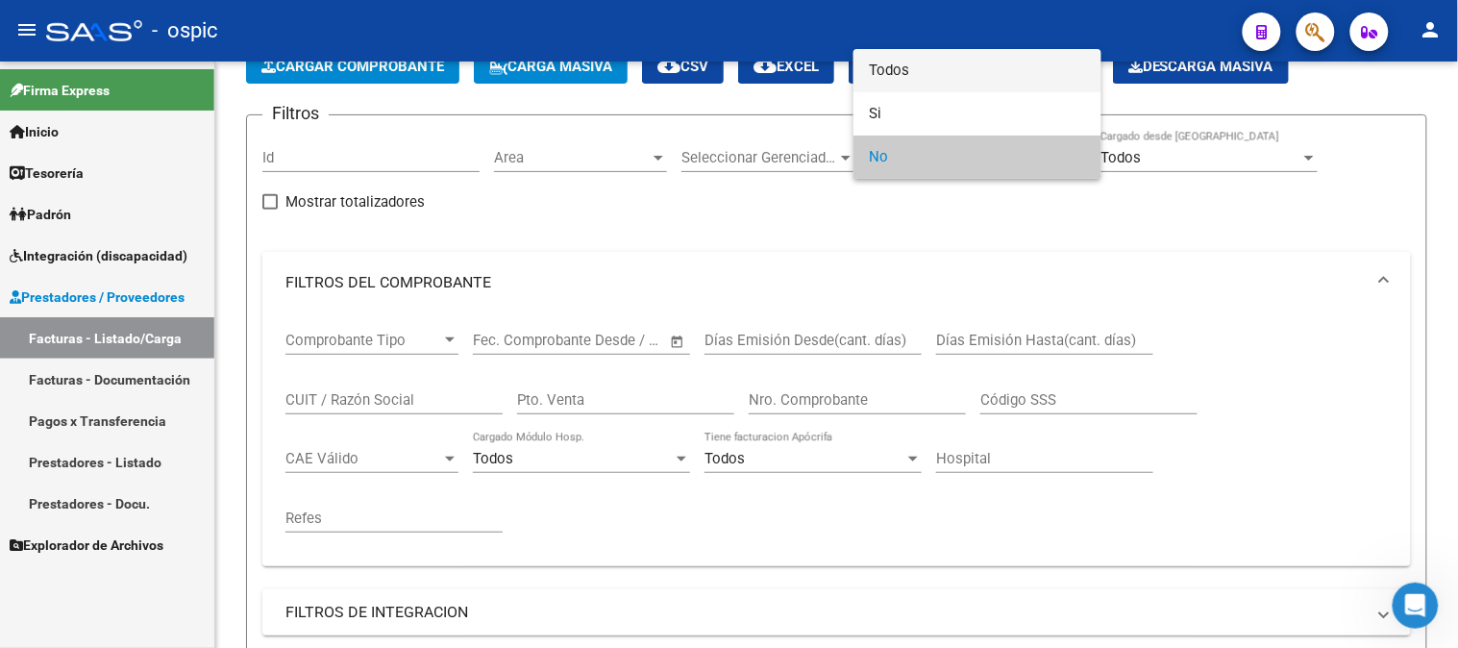
click at [901, 77] on span "Todos" at bounding box center [977, 70] width 217 height 43
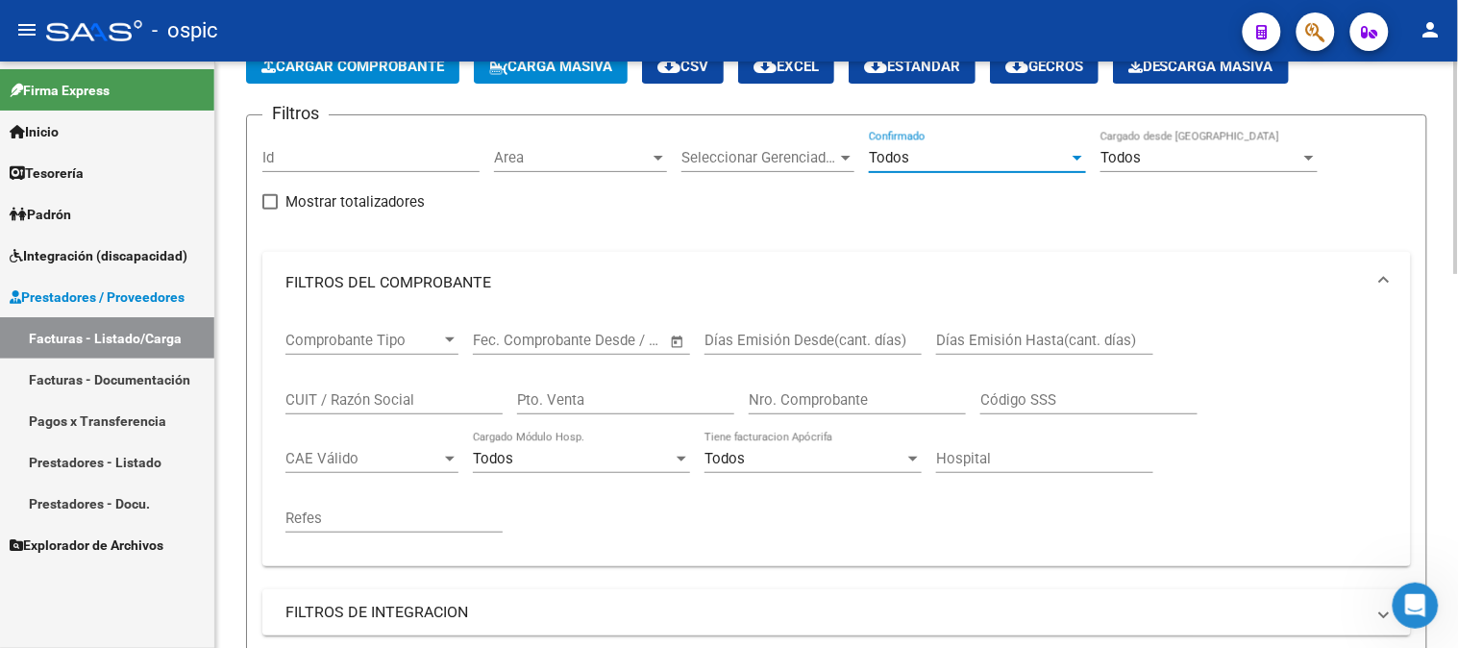
click at [644, 389] on div "Pto. Venta" at bounding box center [625, 393] width 217 height 41
type input "2"
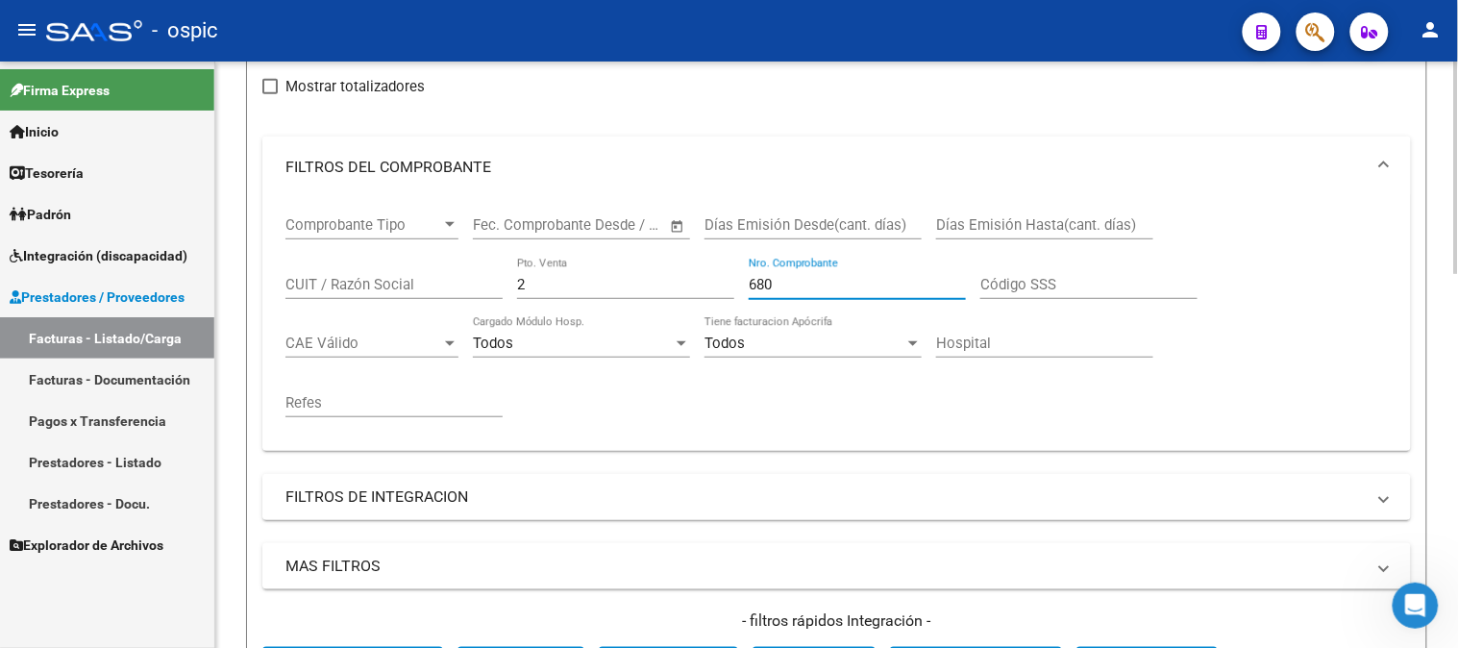
scroll to position [541, 0]
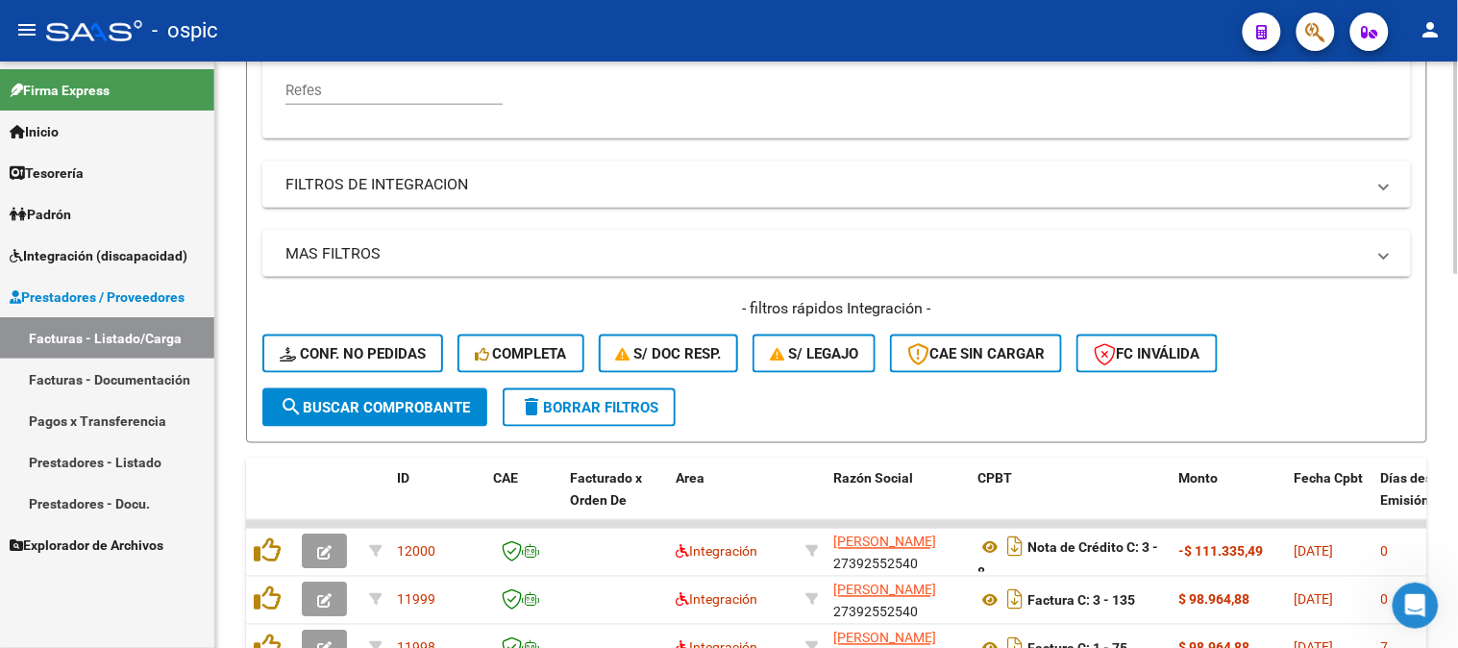
type input "680"
click at [391, 394] on button "search Buscar Comprobante" at bounding box center [374, 407] width 225 height 38
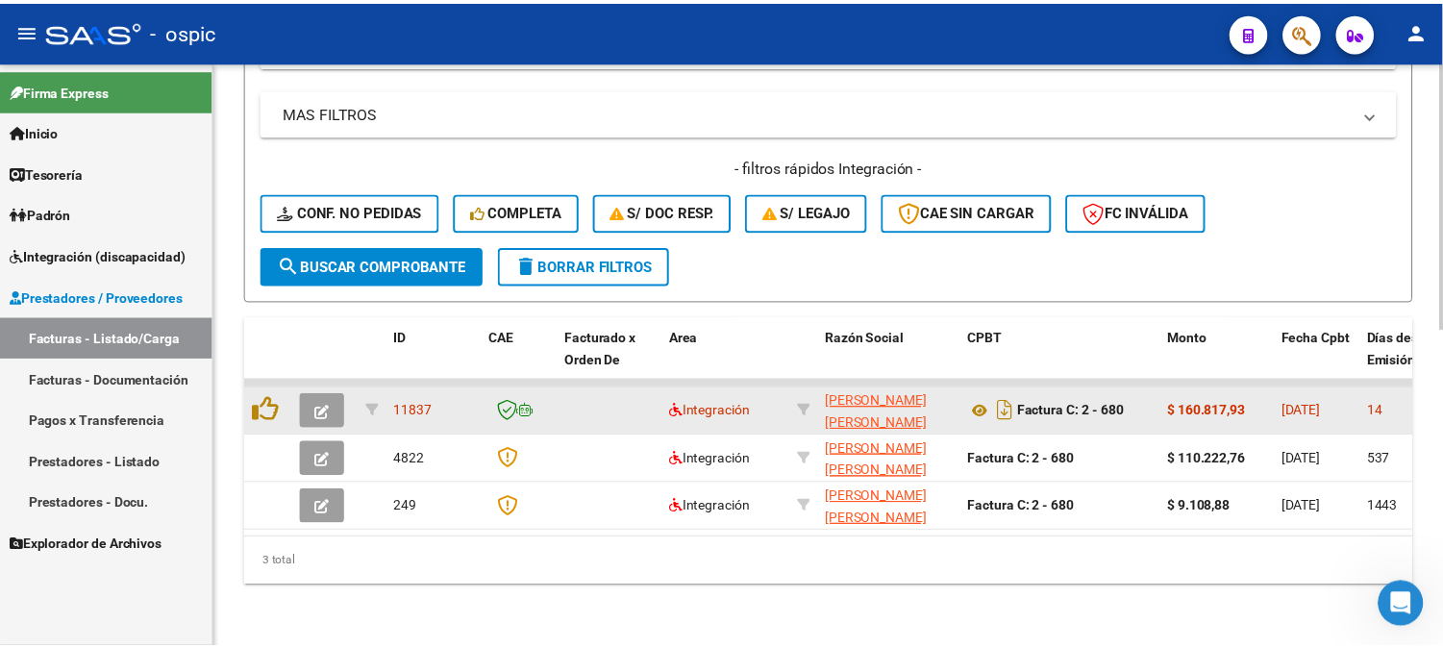
scroll to position [696, 0]
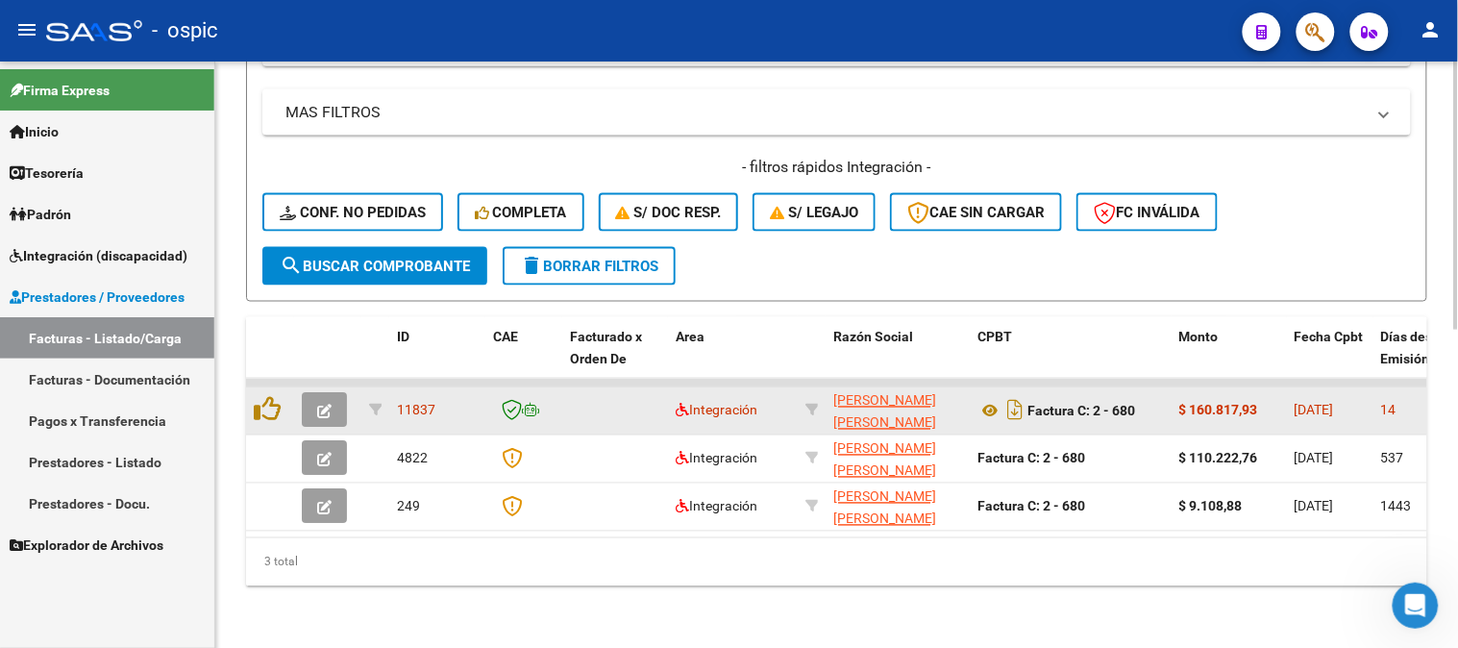
click at [336, 399] on button "button" at bounding box center [324, 410] width 45 height 35
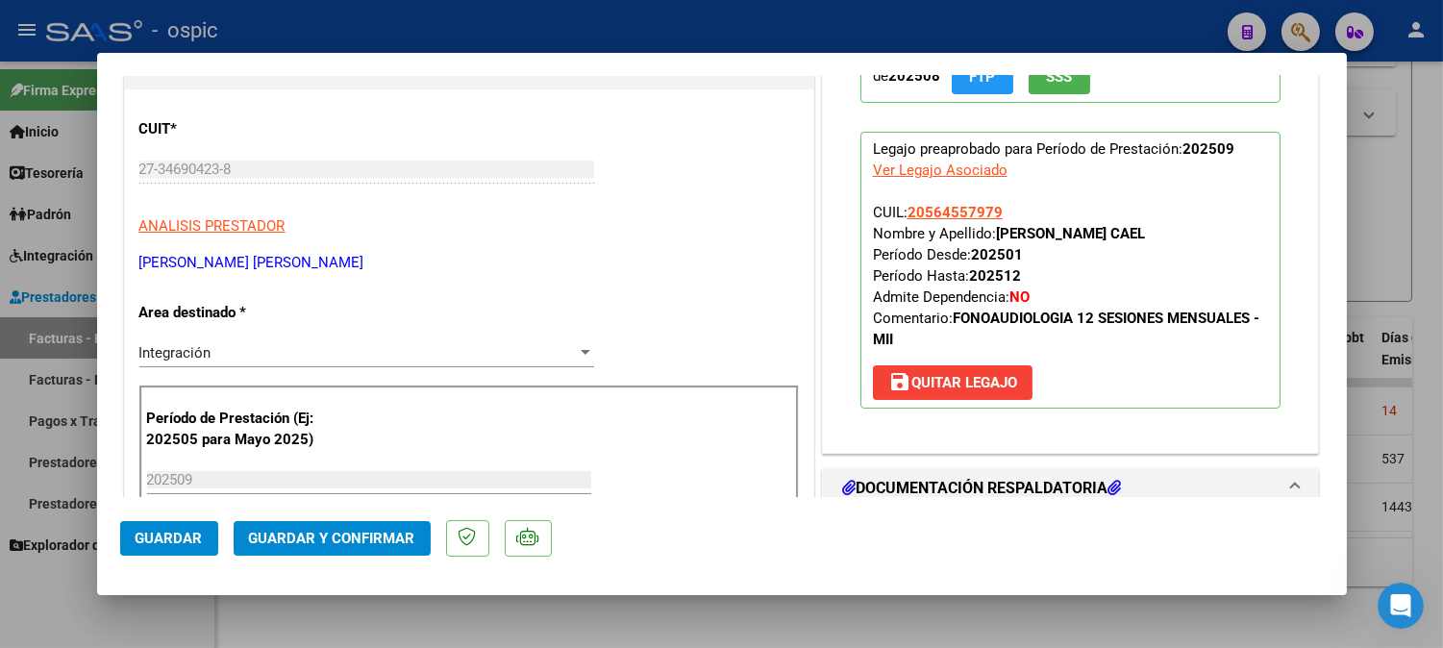
scroll to position [198, 0]
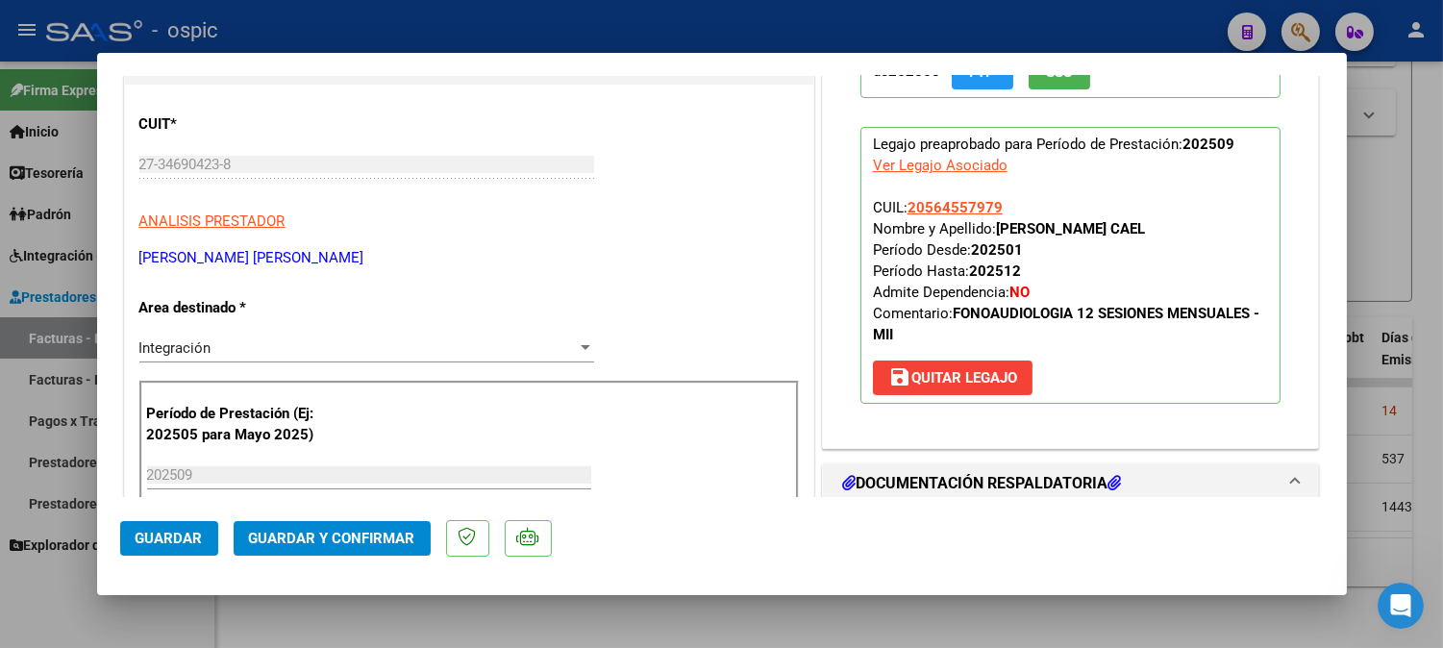
click at [282, 340] on div "Integración" at bounding box center [357, 347] width 437 height 17
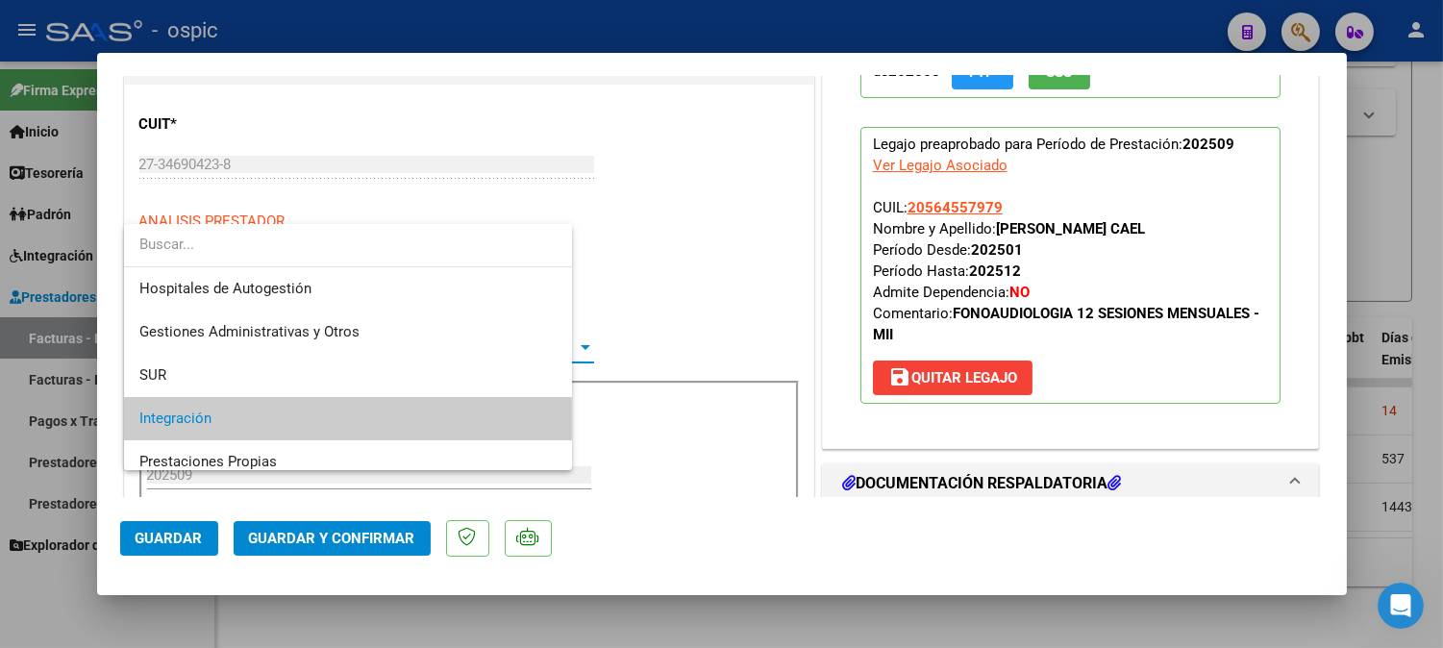
scroll to position [71, 0]
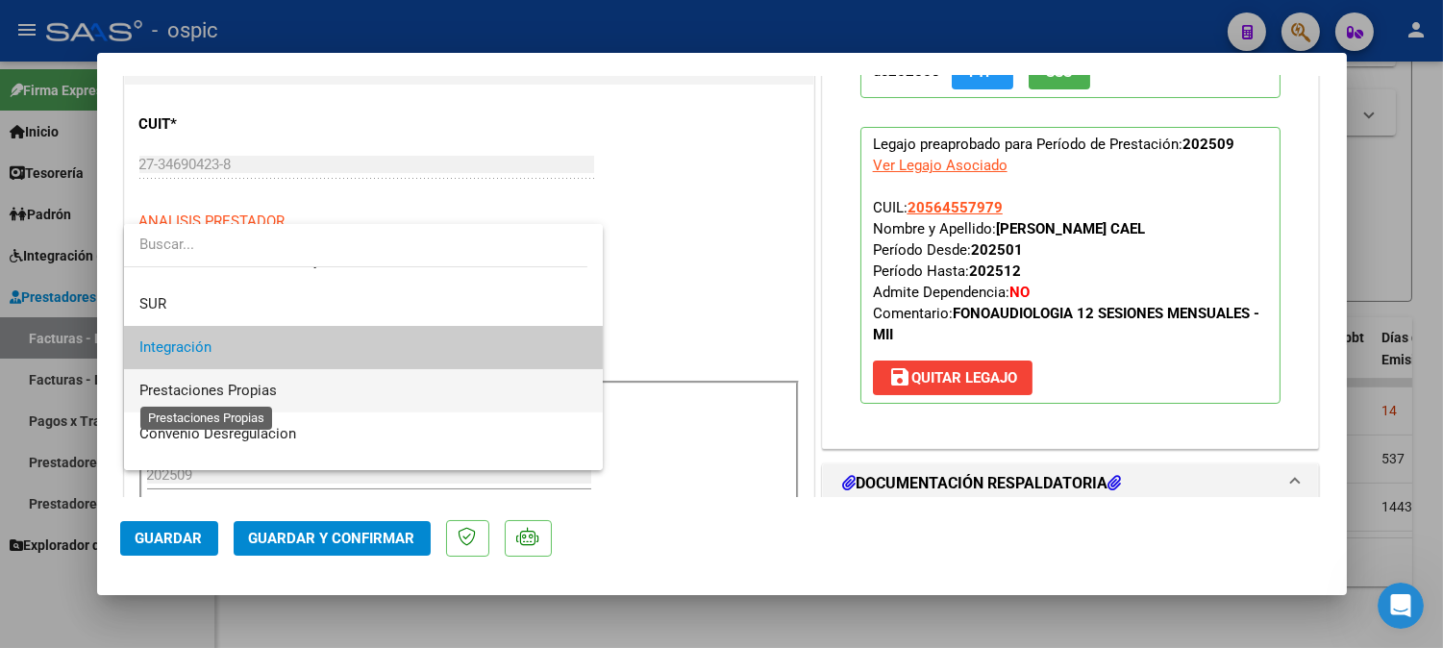
click at [260, 382] on span "Prestaciones Propias" at bounding box center [207, 390] width 137 height 17
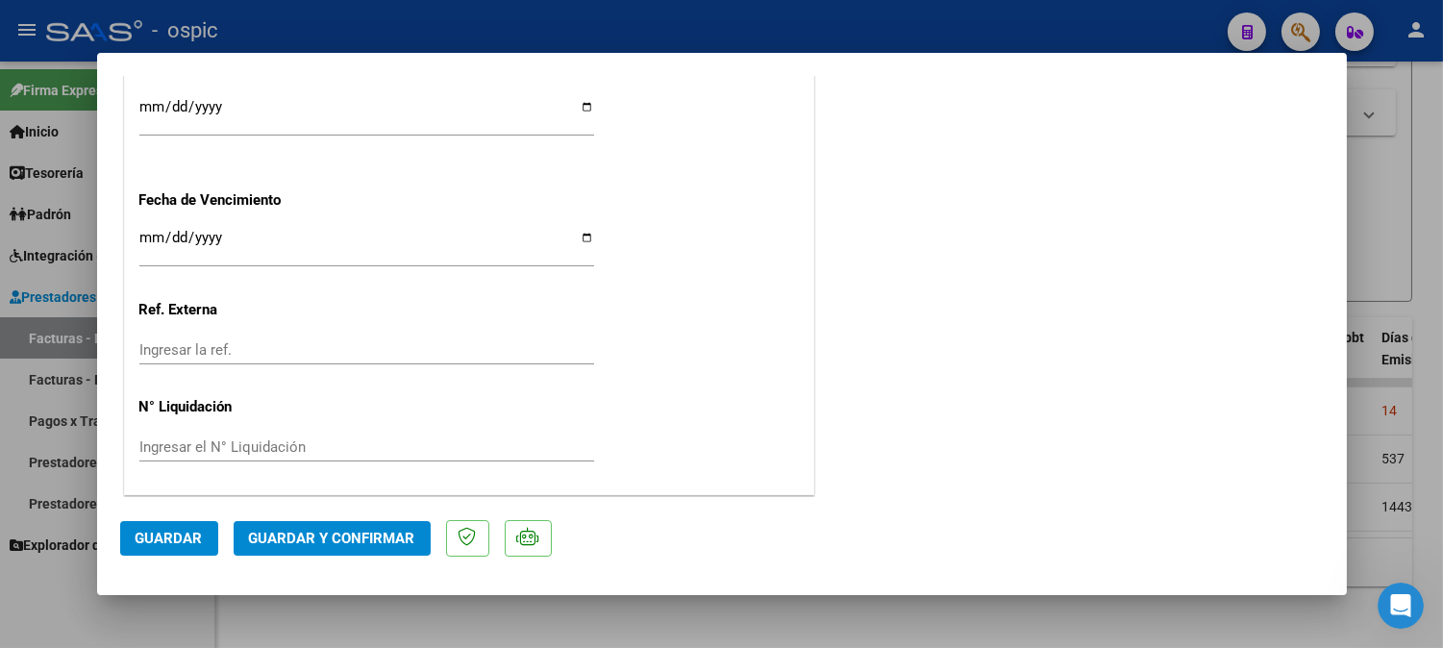
scroll to position [0, 0]
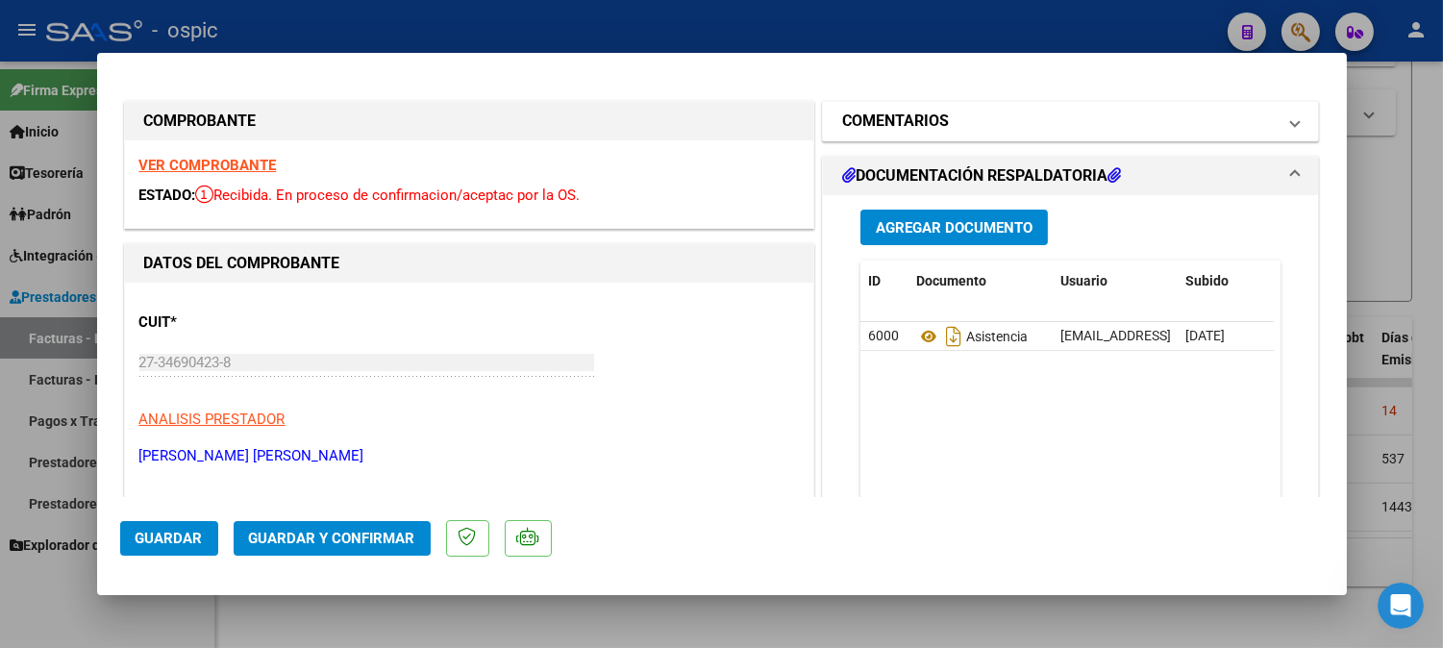
click at [905, 115] on h1 "COMENTARIOS" at bounding box center [895, 121] width 107 height 23
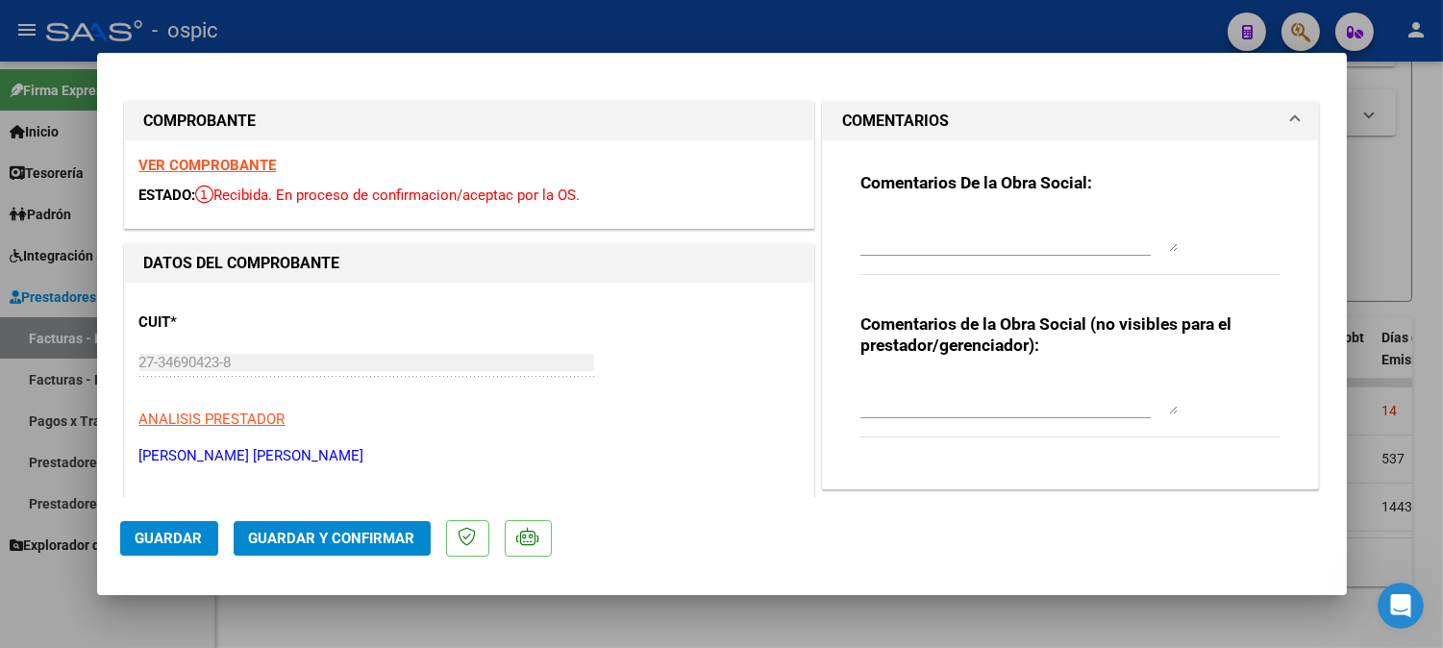
click at [938, 373] on div at bounding box center [1018, 395] width 317 height 46
click at [962, 215] on textarea at bounding box center [1018, 232] width 317 height 38
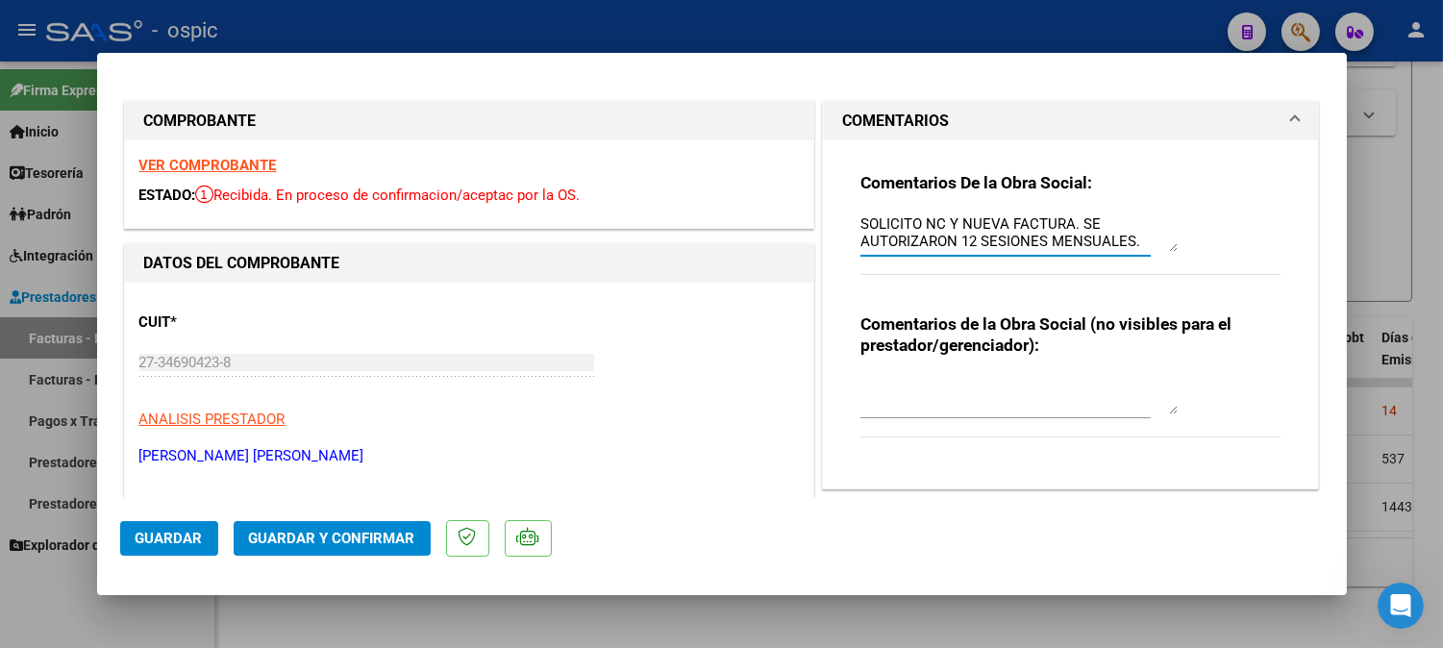
type textarea "SOLICITO NC Y NUEVA FACTURA. SE AUTORIZARON 12 SESIONES MENSUALES."
drag, startPoint x: 849, startPoint y: 225, endPoint x: 1176, endPoint y: 254, distance: 328.1
click at [1176, 254] on div "Comentarios De la Obra Social: SOLICITO NC Y NUEVA FACTURA. SE AUTORIZARON 12 S…" at bounding box center [1071, 306] width 450 height 333
copy div
click at [911, 394] on textarea at bounding box center [1018, 395] width 317 height 38
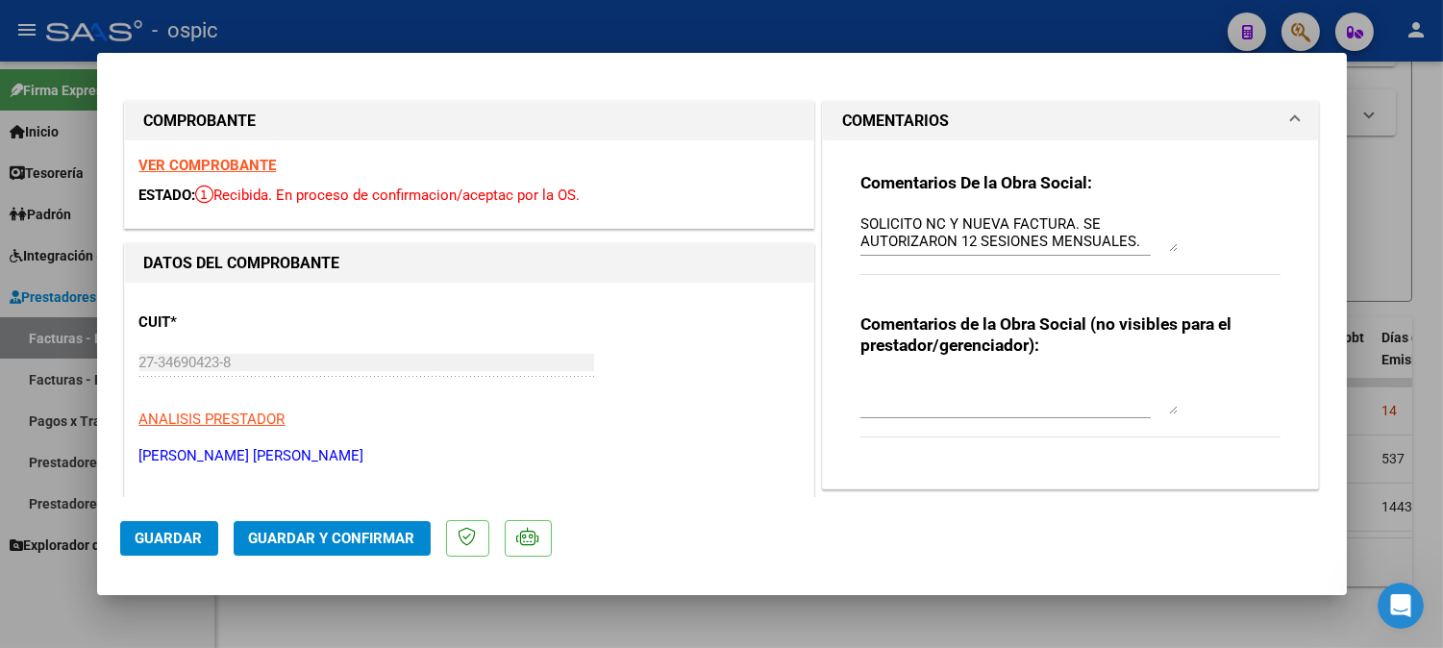
paste textarea "SOLICITO NC Y NUEVA FACTURA. SE AUTORIZARON 12 SESIONES MENSUALES."
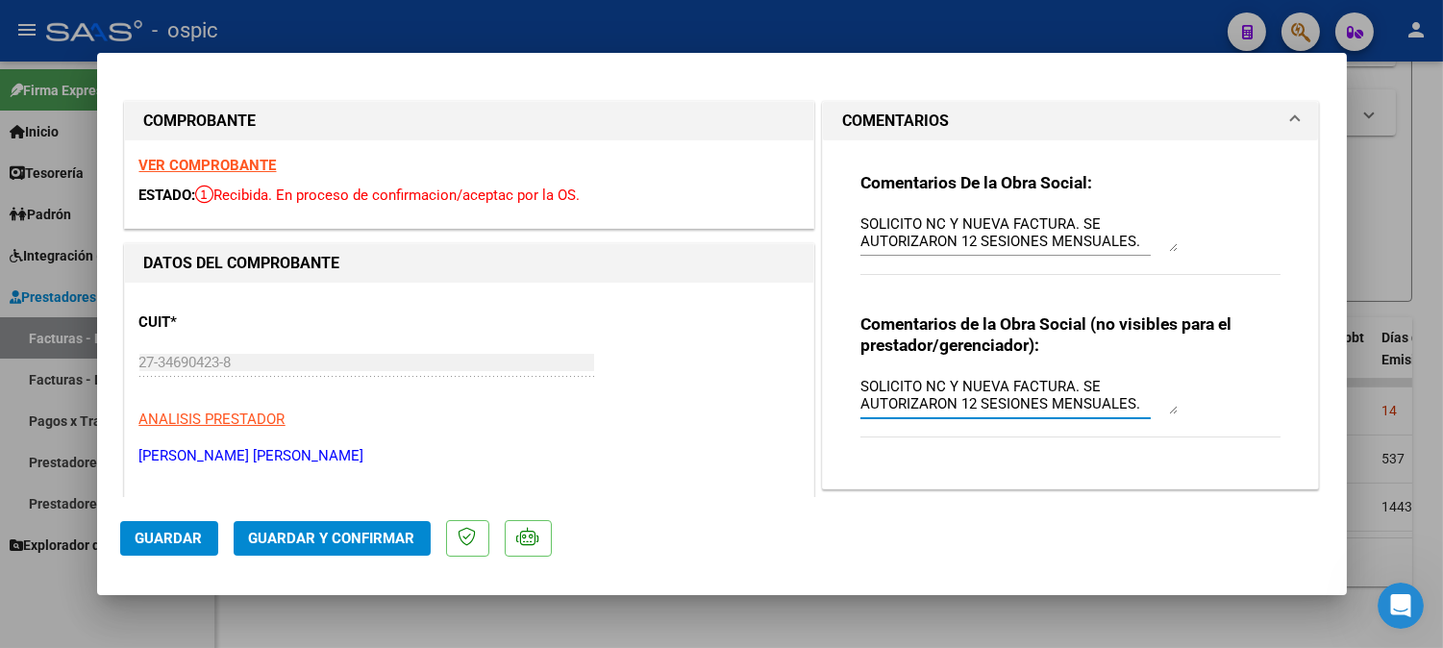
click at [907, 382] on textarea "SOLICITO NC Y NUEVA FACTURA. SE AUTORIZARON 12 SESIONES MENSUALES." at bounding box center [1018, 395] width 317 height 38
type textarea "SOLICITE NC Y NUEVA FACTURA. SE AUTORIZARON 12 SESIONES MENSUALES."
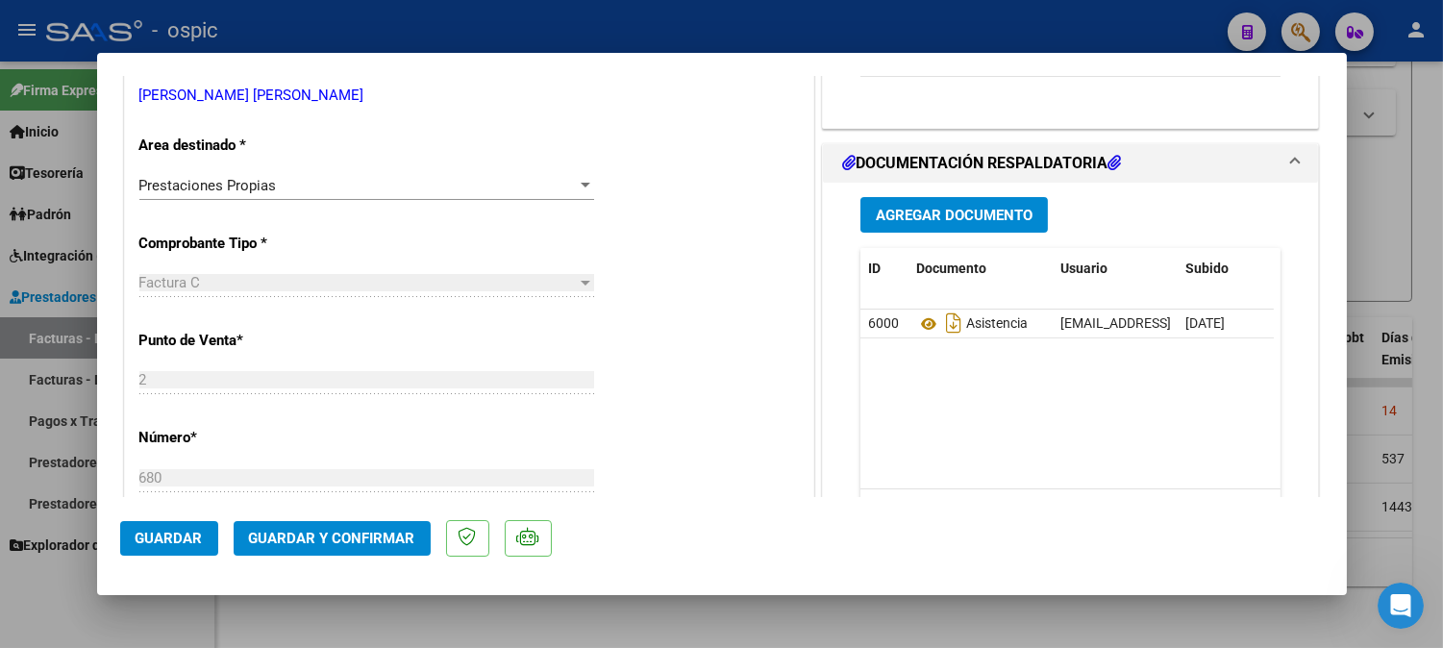
scroll to position [369, 0]
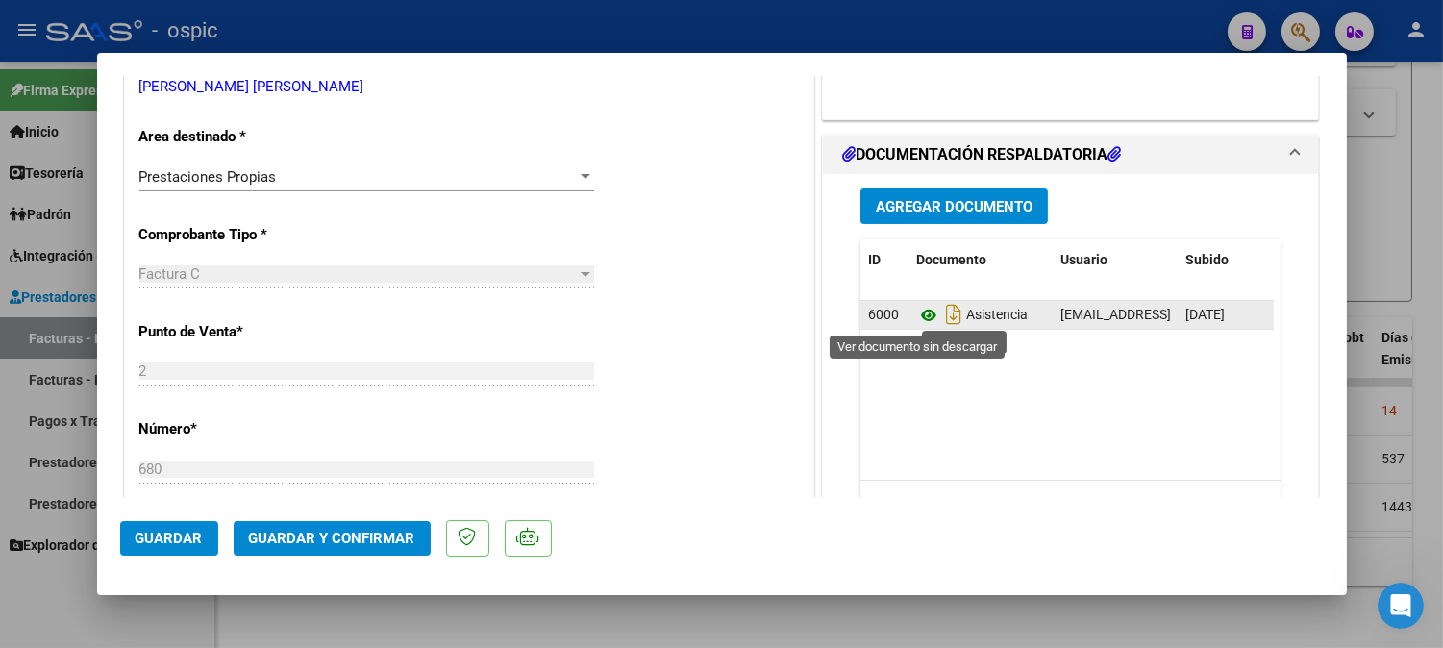
click at [916, 314] on icon at bounding box center [928, 315] width 25 height 23
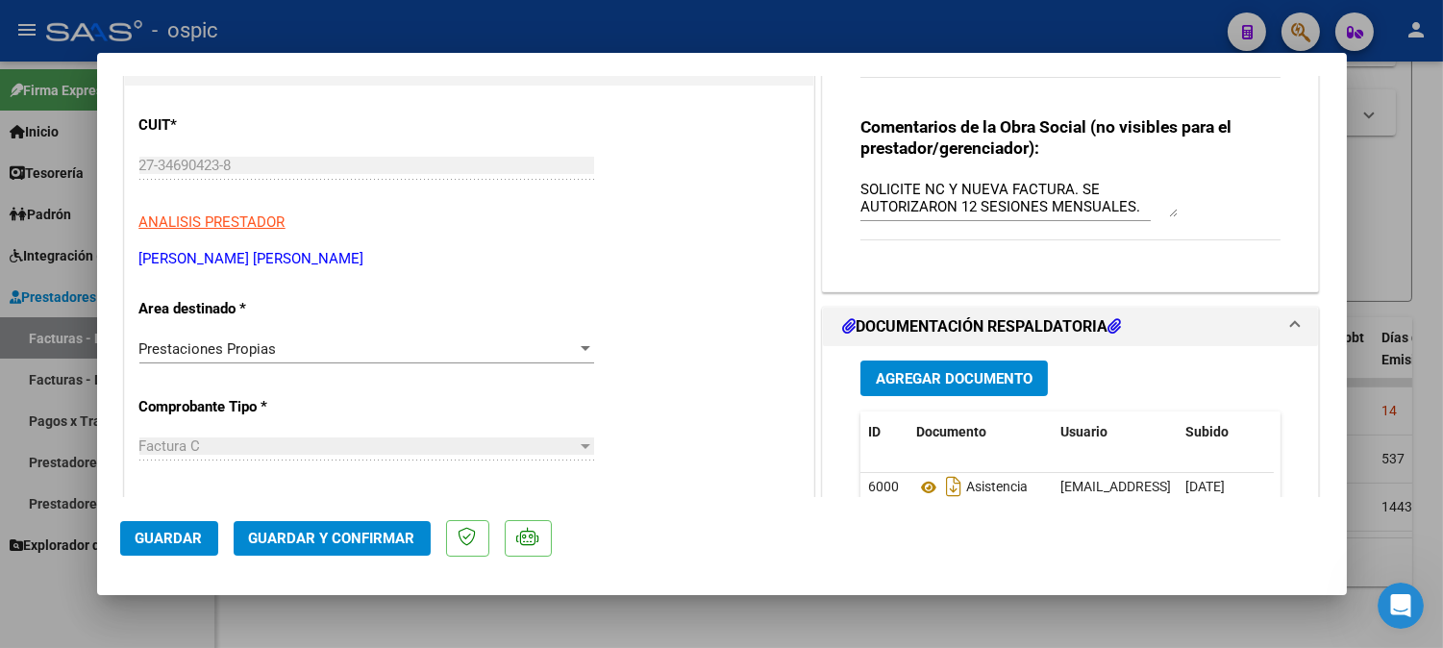
scroll to position [167, 0]
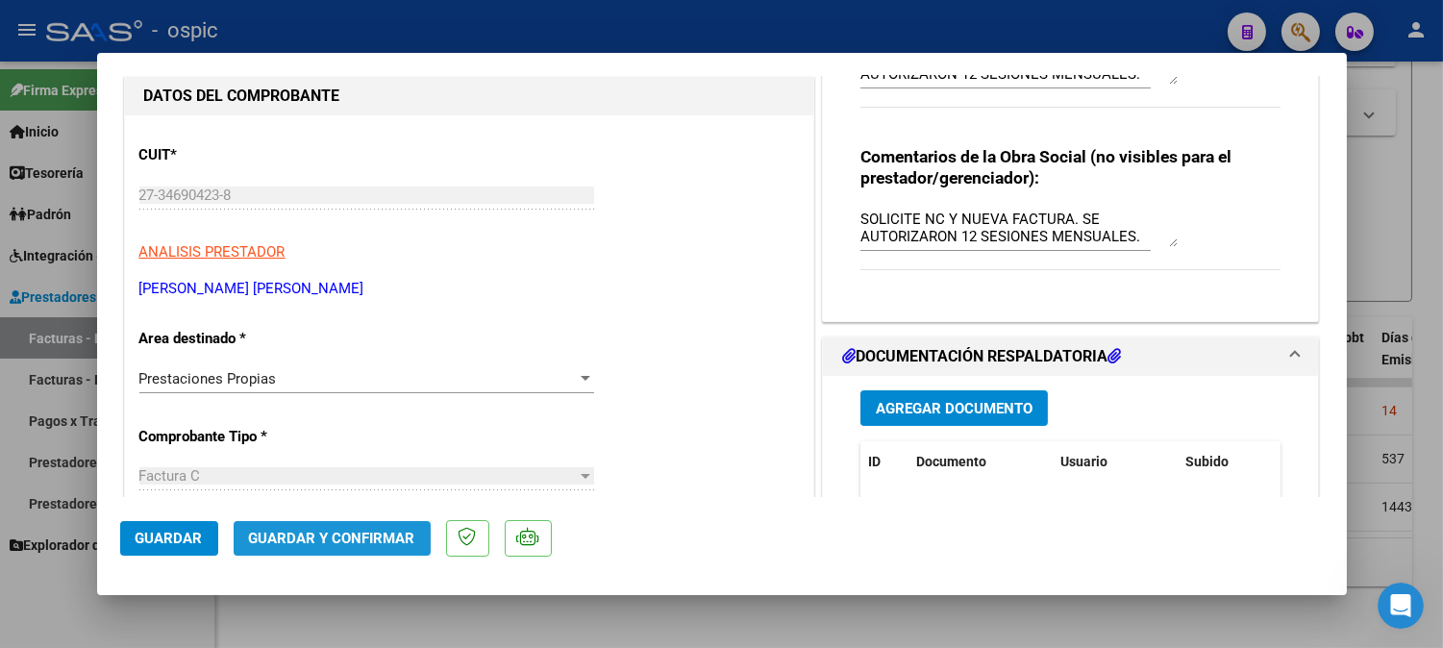
click at [389, 532] on span "Guardar y Confirmar" at bounding box center [332, 538] width 166 height 17
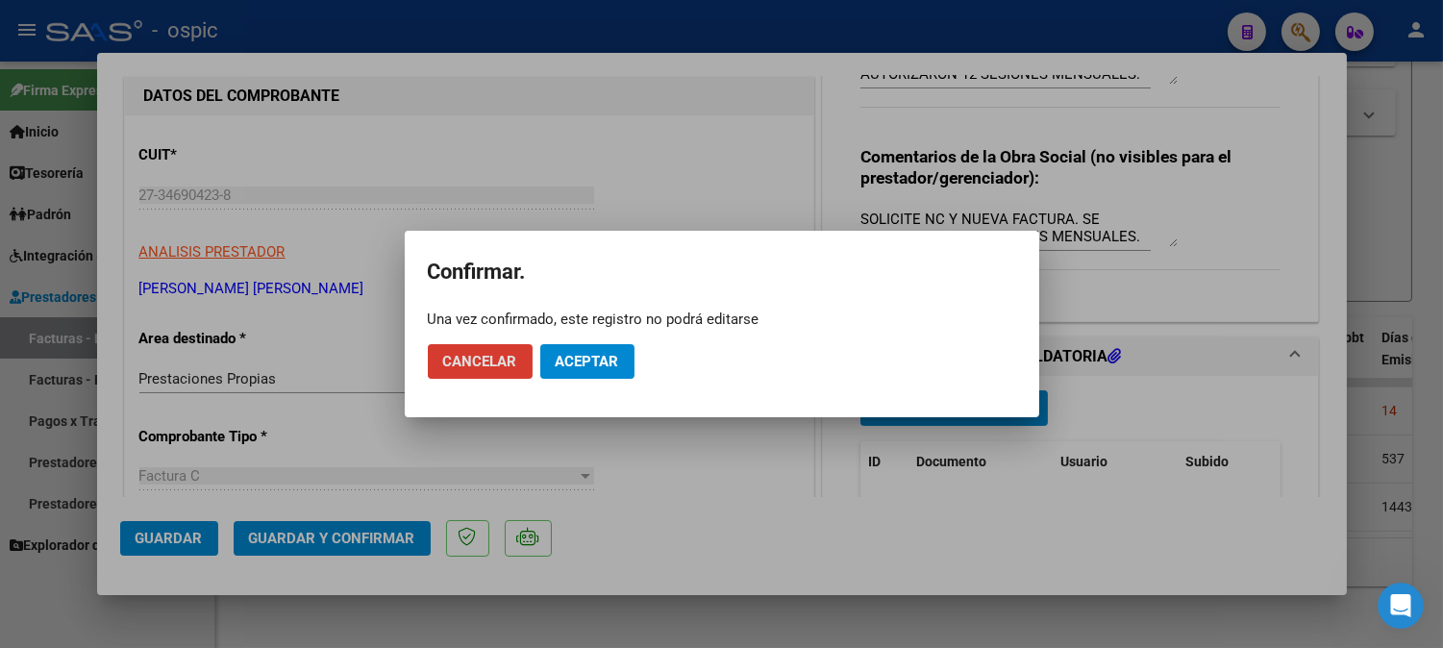
click at [596, 359] on span "Aceptar" at bounding box center [587, 361] width 63 height 17
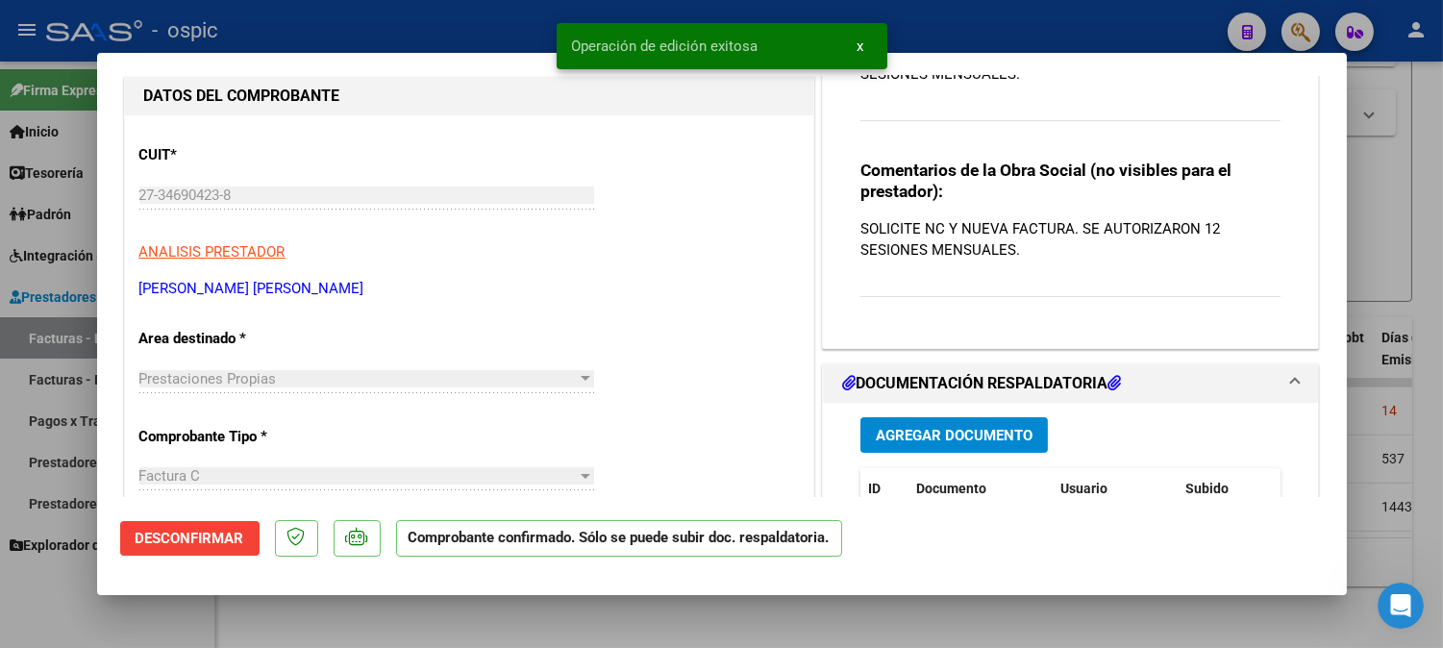
type input "$ 0,00"
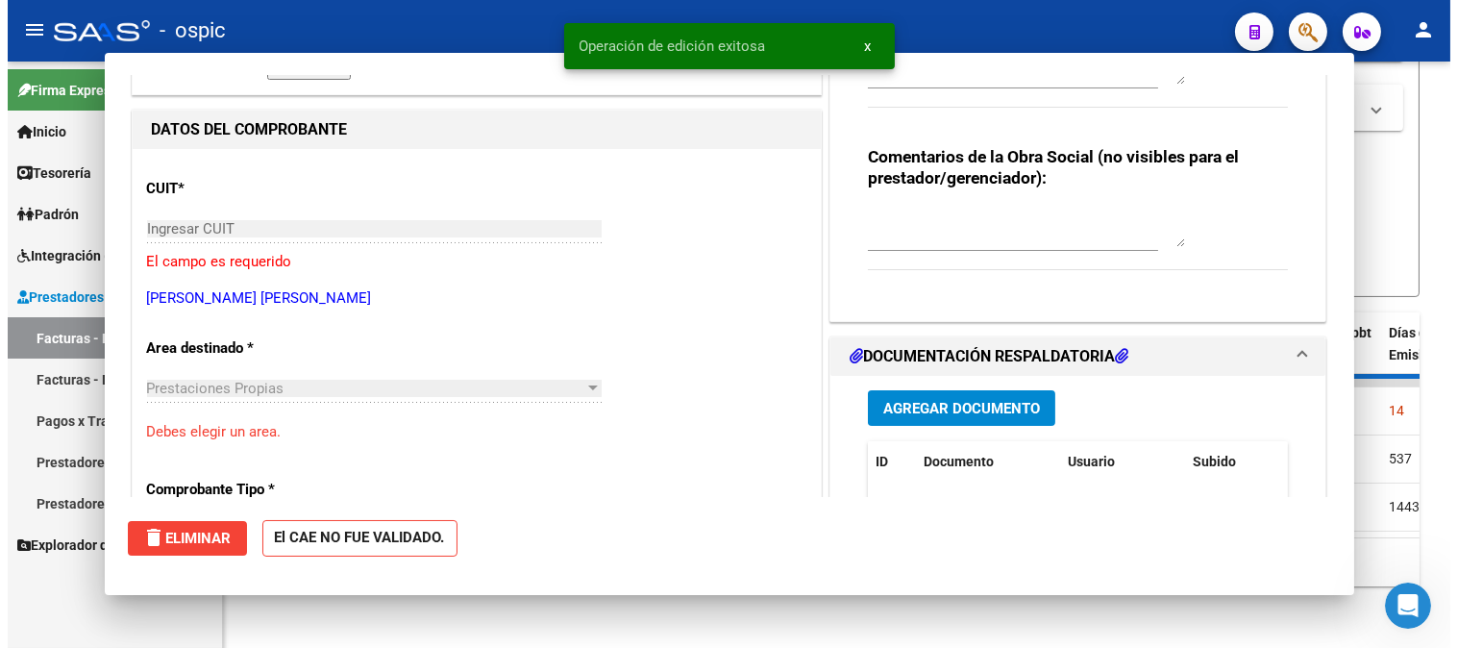
scroll to position [202, 0]
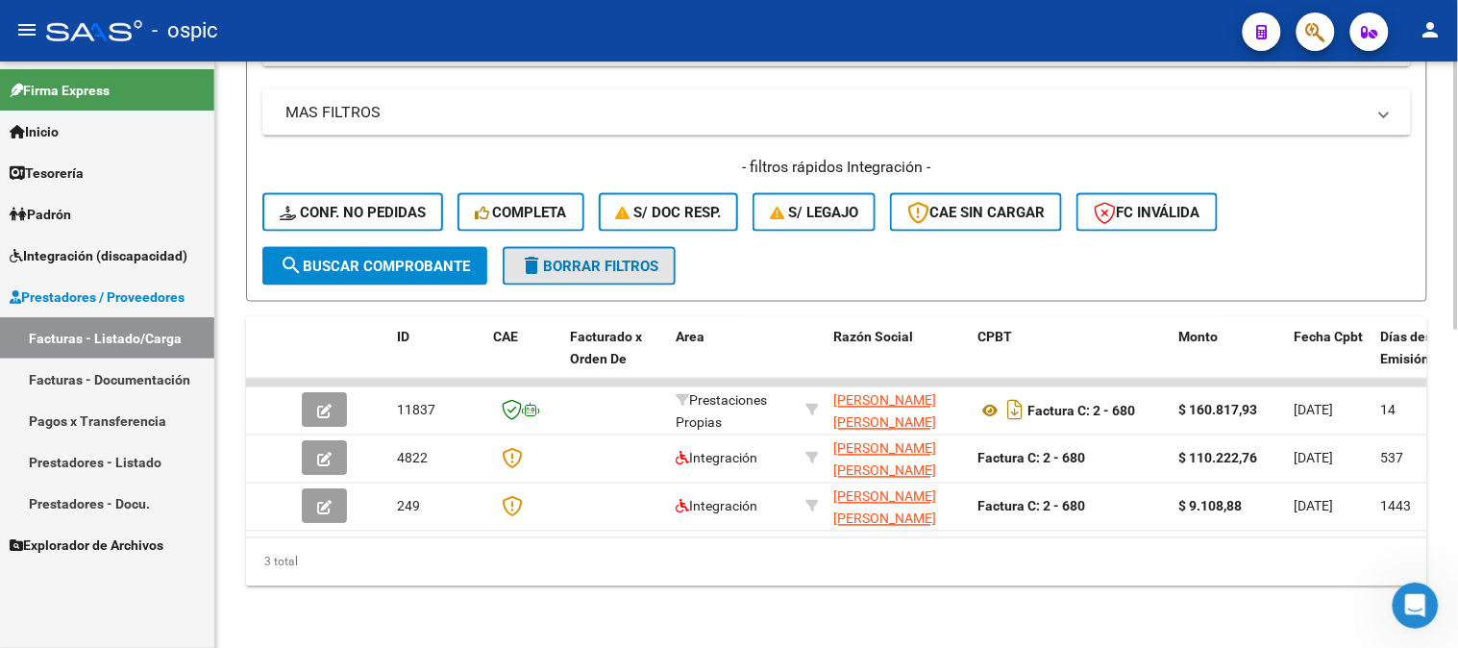
click at [645, 263] on button "delete Borrar Filtros" at bounding box center [589, 266] width 173 height 38
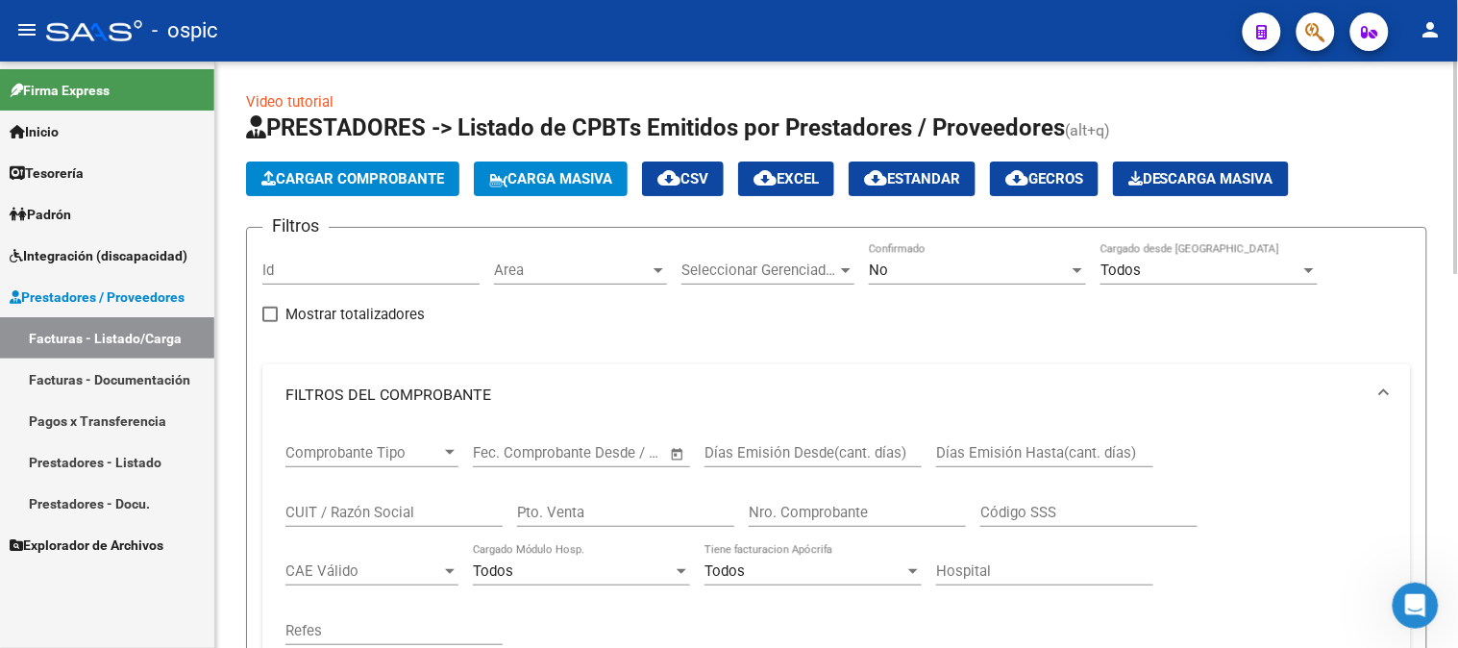
scroll to position [0, 0]
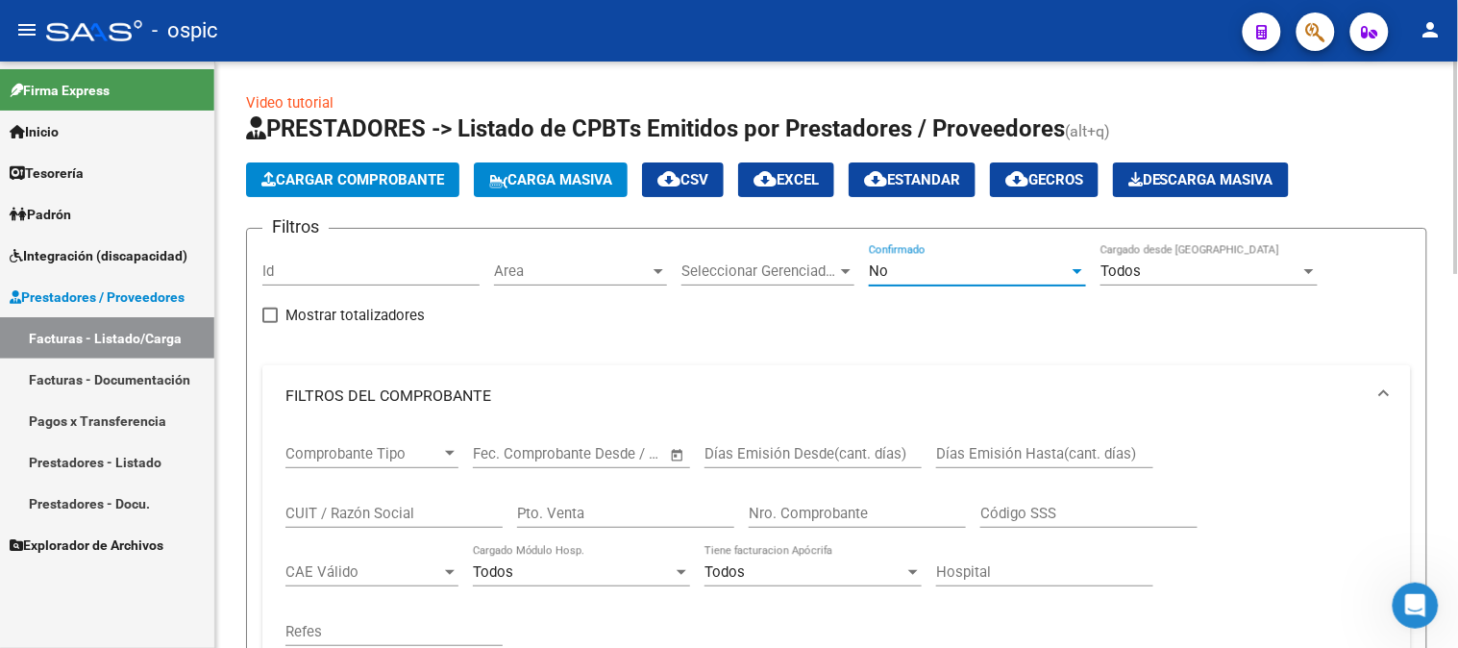
click at [886, 272] on span "No" at bounding box center [878, 270] width 19 height 17
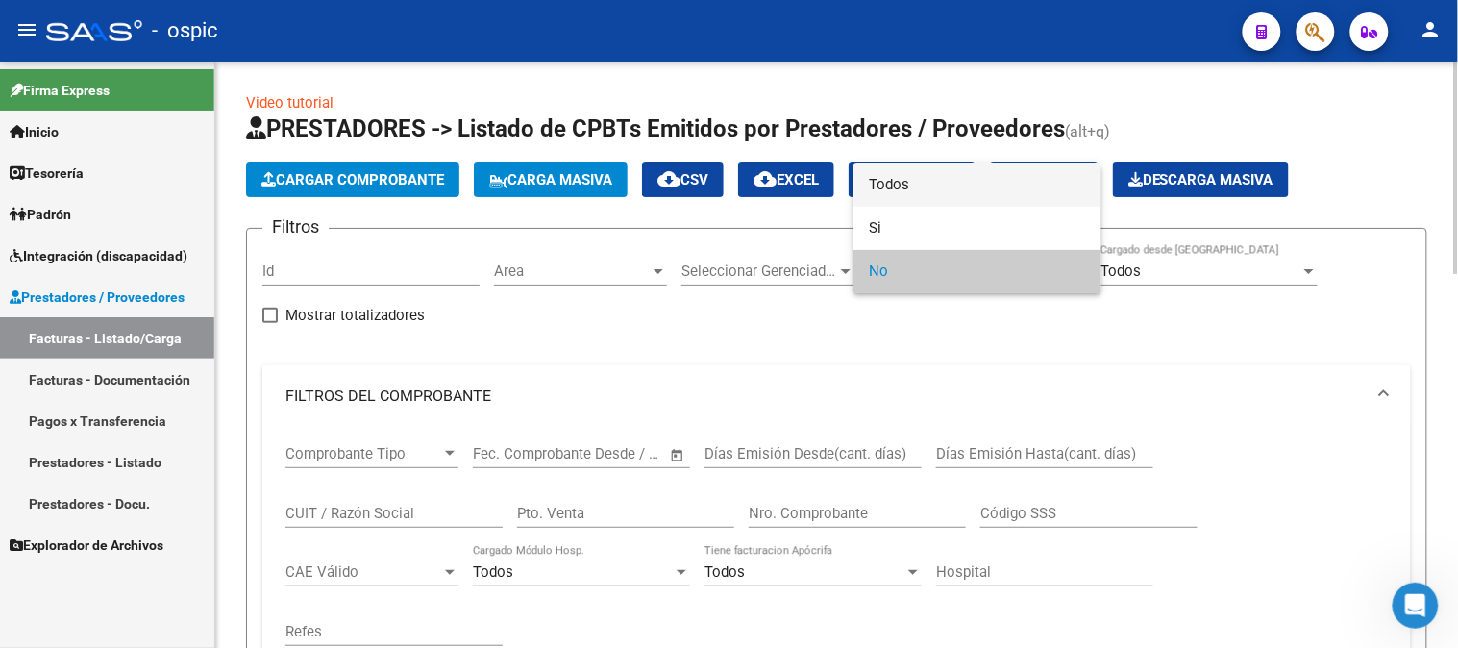
drag, startPoint x: 934, startPoint y: 186, endPoint x: 743, endPoint y: 409, distance: 294.5
click at [928, 195] on span "Todos" at bounding box center [977, 184] width 217 height 43
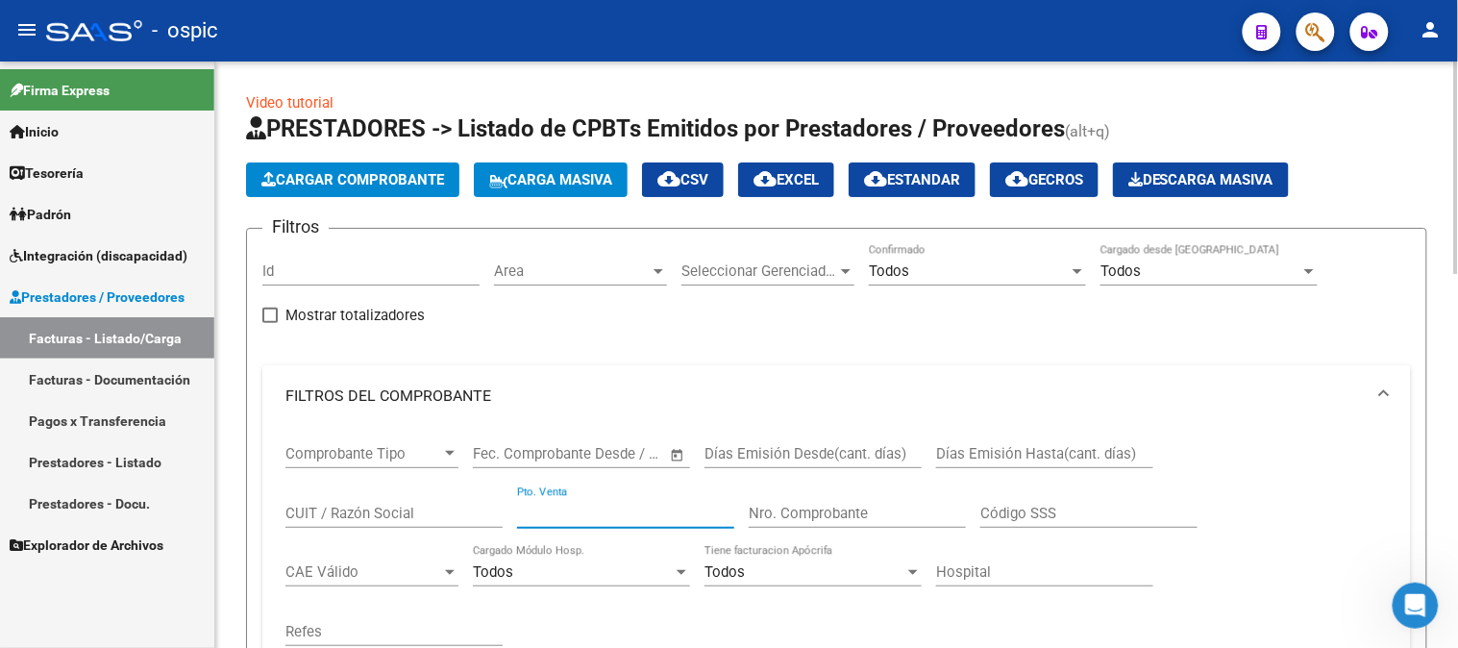
drag, startPoint x: 615, startPoint y: 519, endPoint x: 694, endPoint y: 504, distance: 80.3
click at [616, 519] on input "Pto. Venta" at bounding box center [625, 513] width 217 height 17
type input "3"
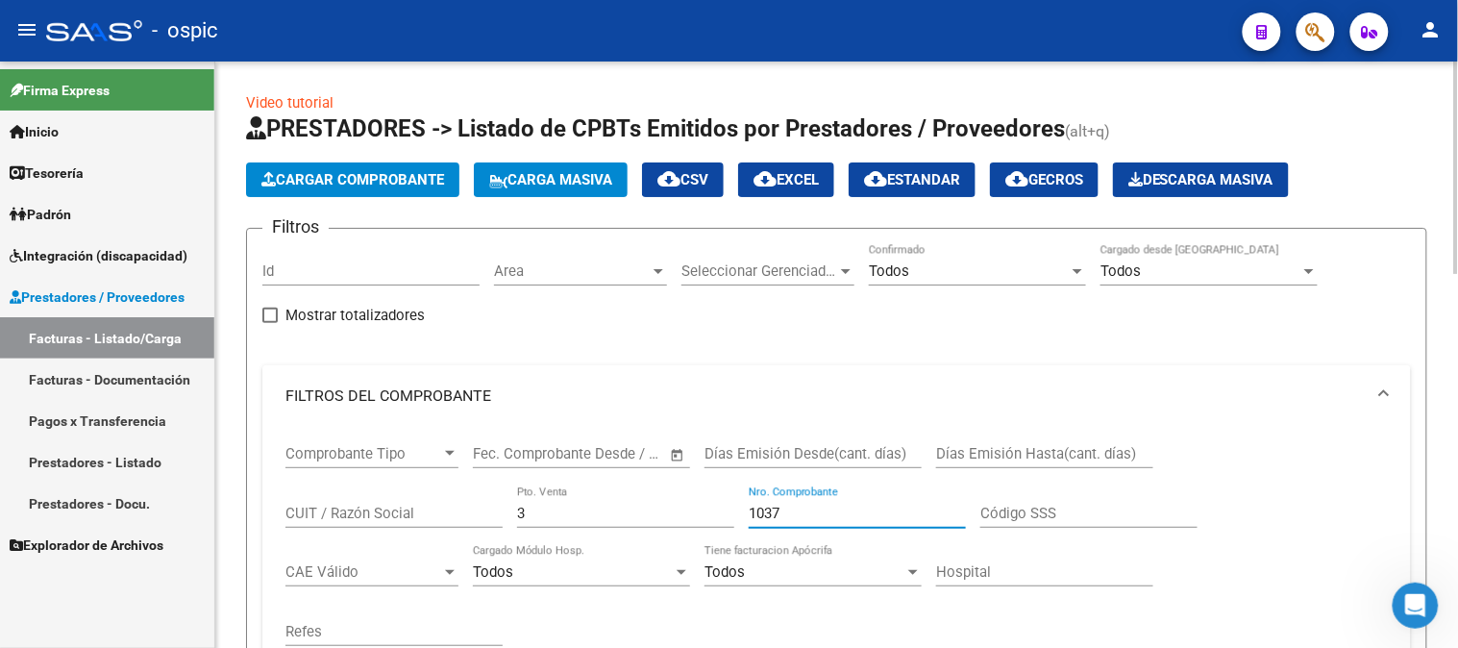
scroll to position [640, 0]
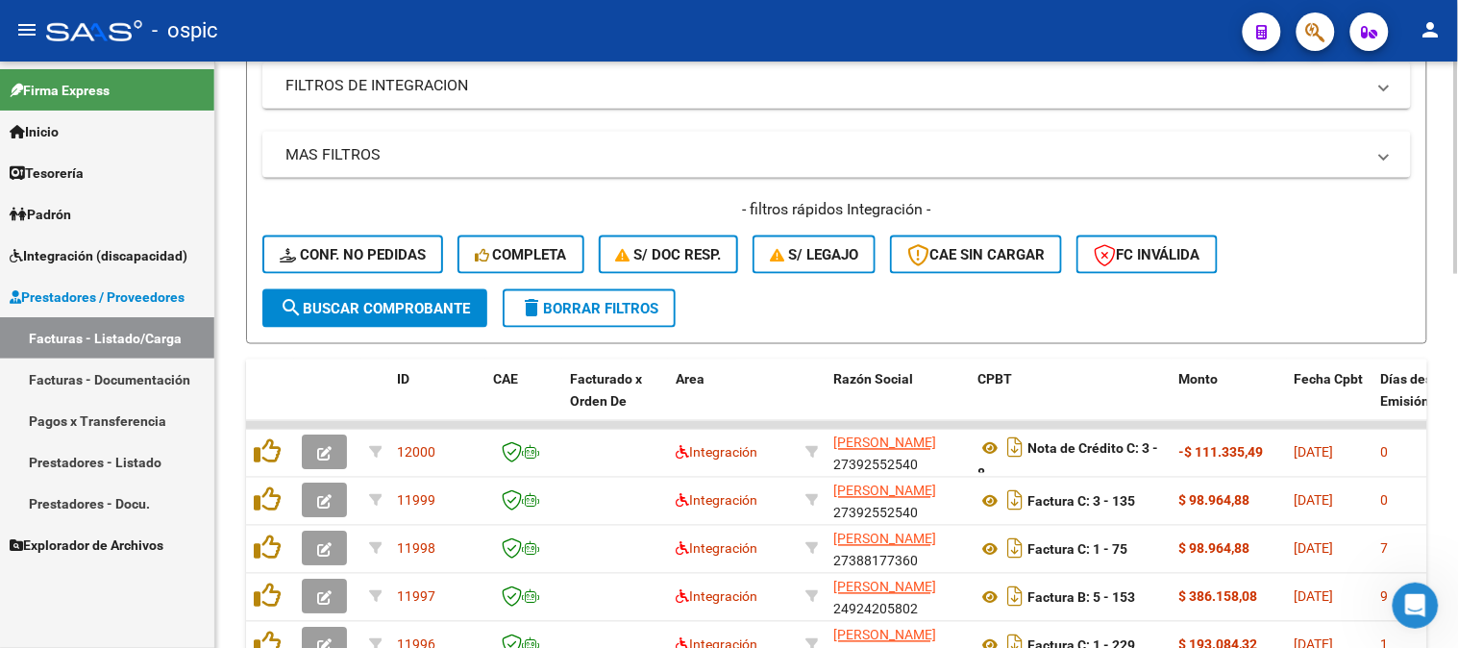
type input "1037"
click at [401, 309] on span "search Buscar Comprobante" at bounding box center [375, 308] width 190 height 17
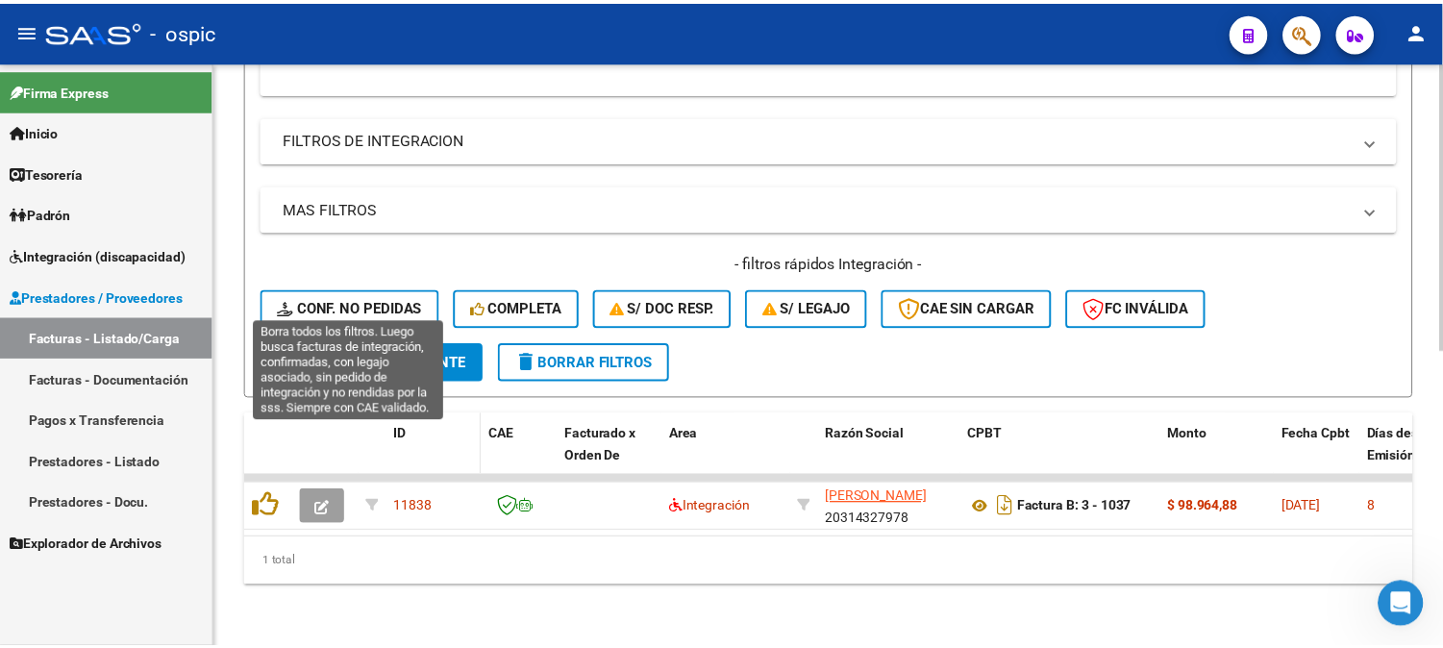
scroll to position [601, 0]
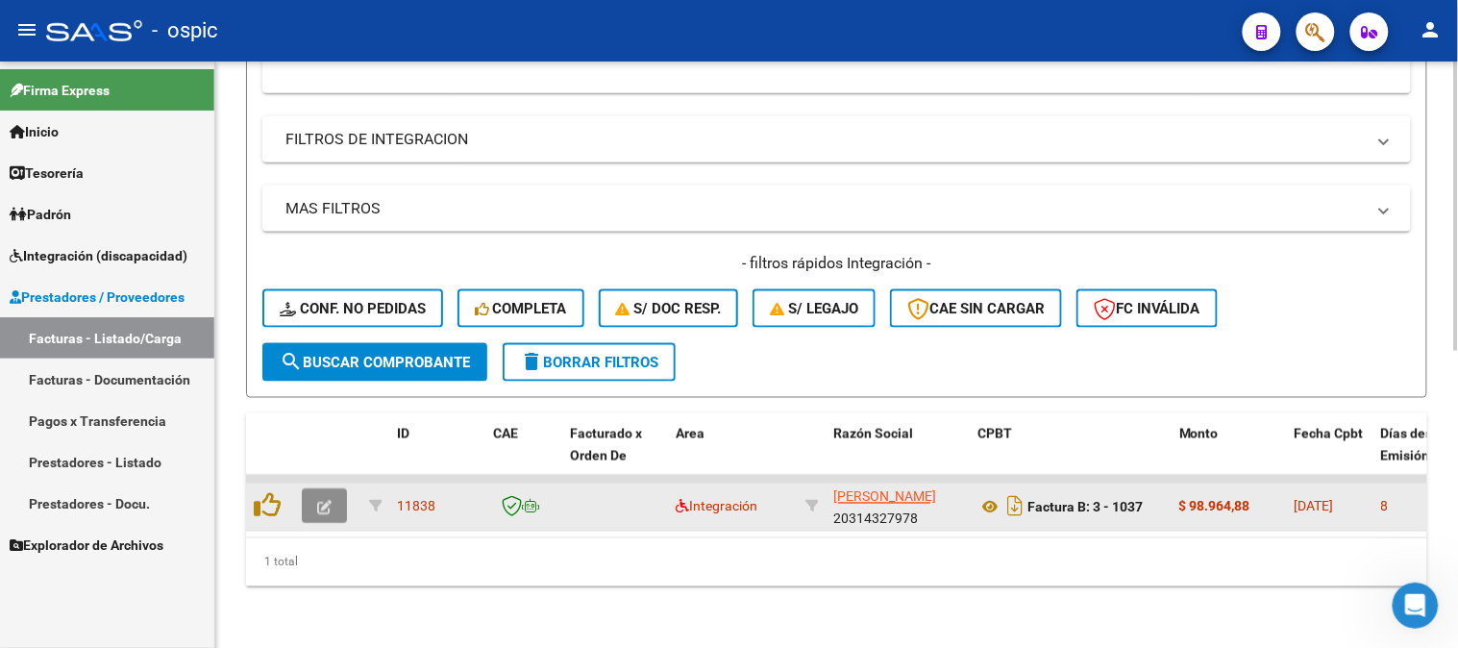
click at [324, 501] on icon "button" at bounding box center [324, 508] width 14 height 14
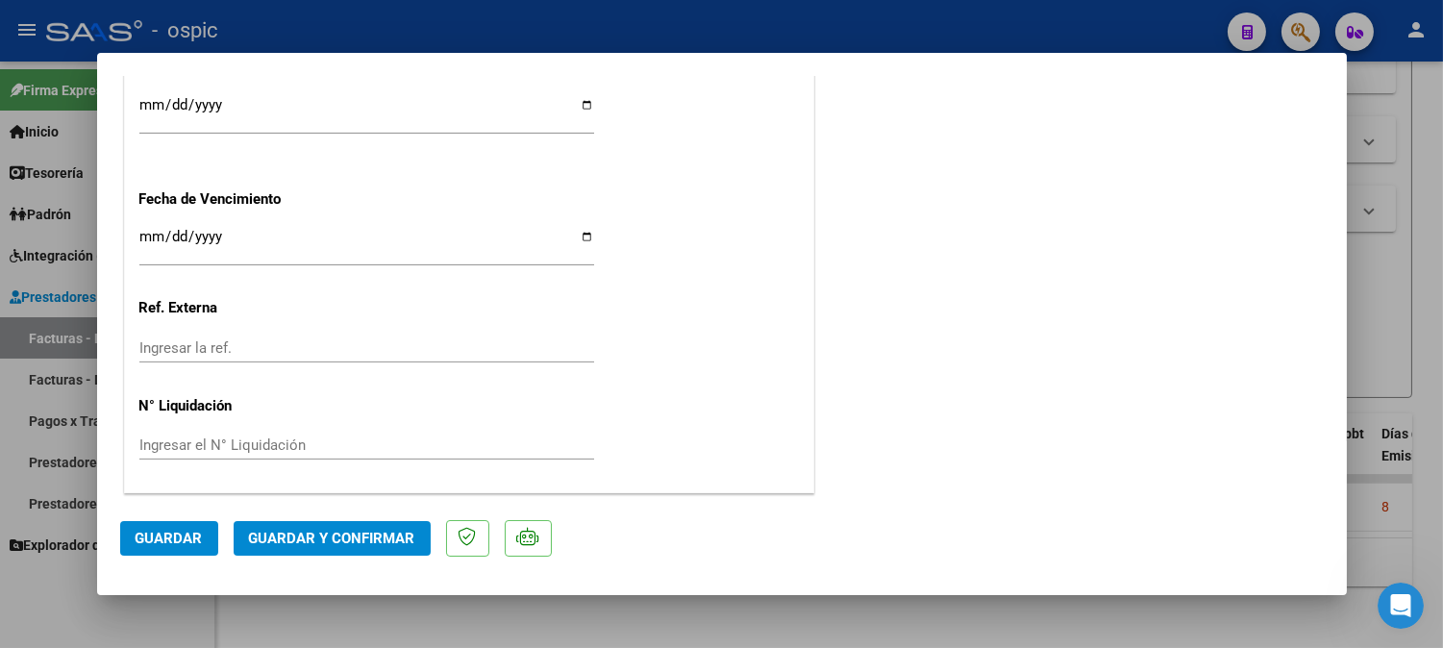
scroll to position [0, 0]
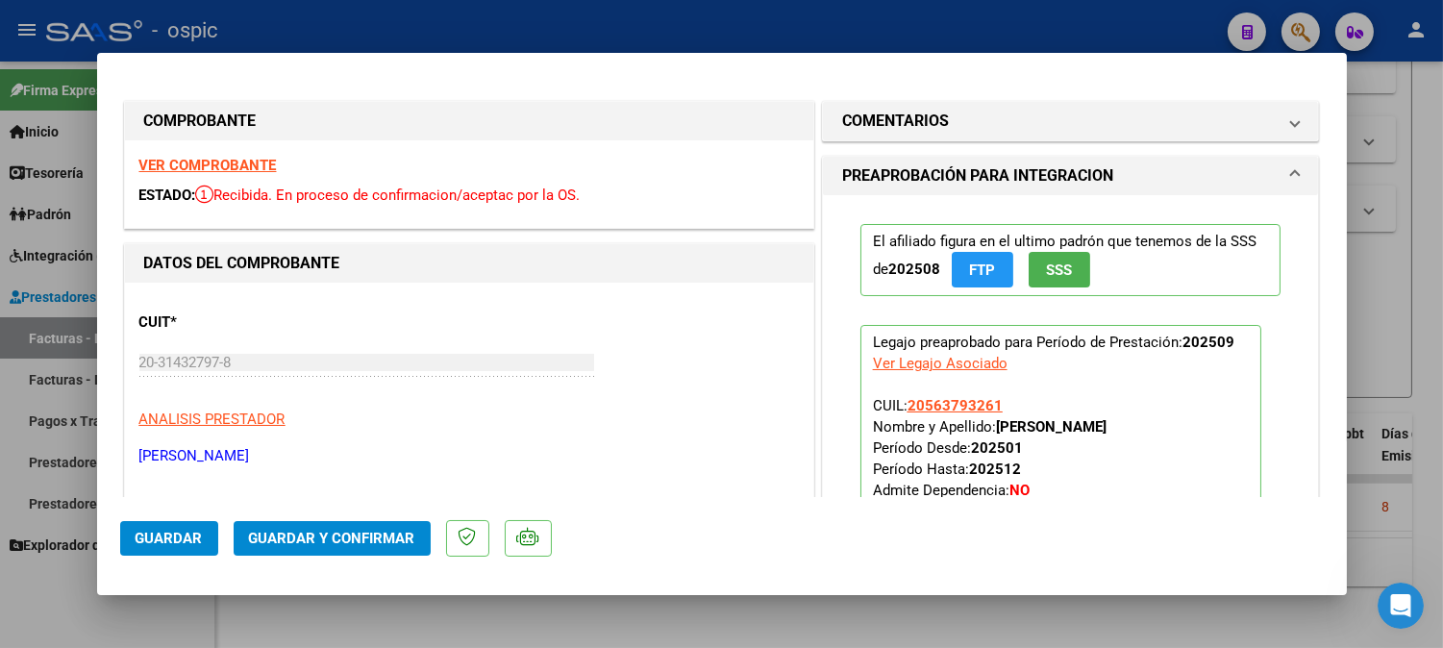
drag, startPoint x: 1023, startPoint y: 119, endPoint x: 1019, endPoint y: 185, distance: 65.5
click at [1023, 136] on mat-expansion-panel-header "COMENTARIOS" at bounding box center [1071, 121] width 496 height 38
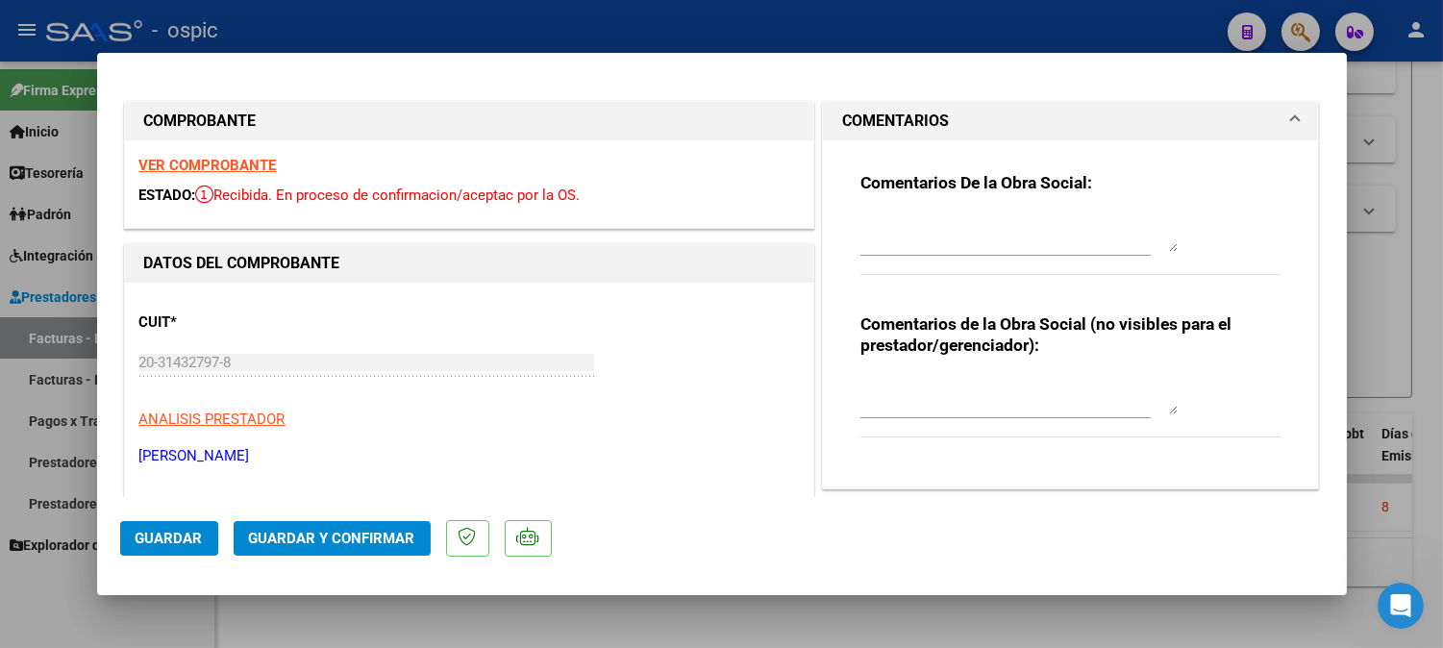
click at [988, 400] on textarea at bounding box center [1018, 395] width 317 height 38
type textarea "KINESIO 8 SESIONES"
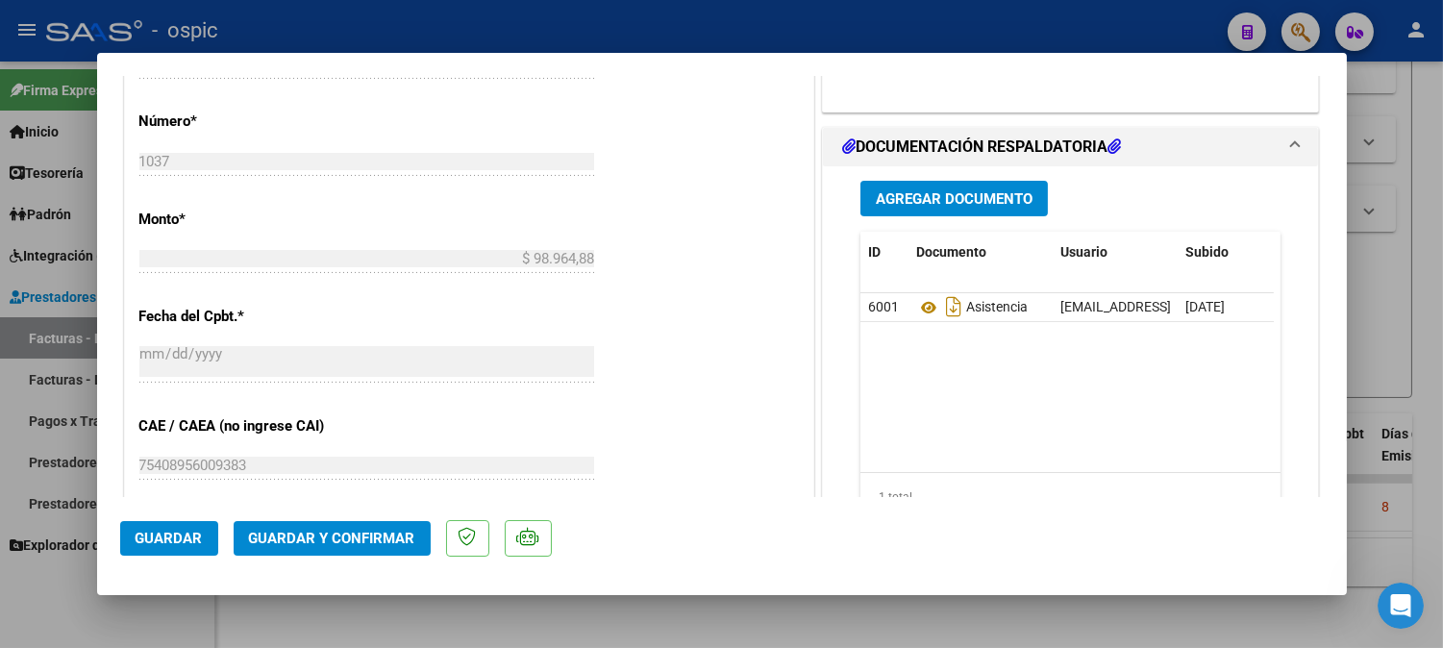
scroll to position [866, 0]
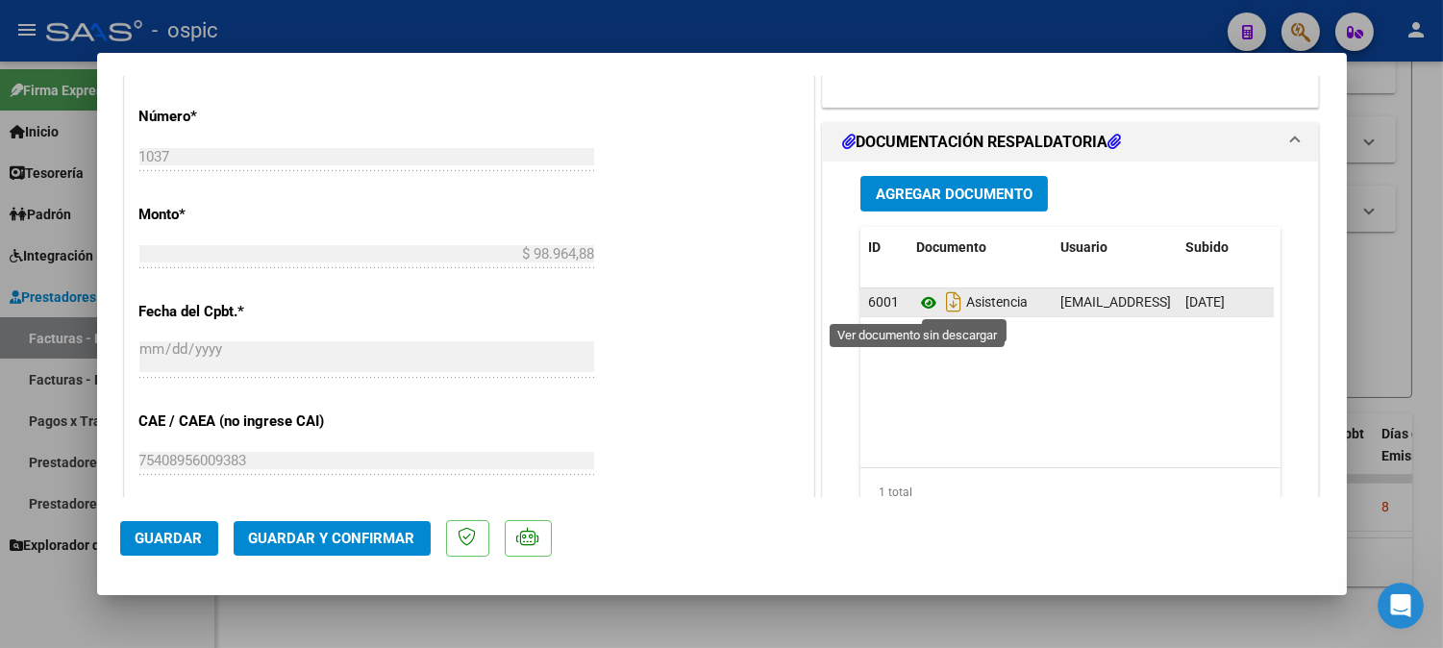
click at [917, 301] on icon at bounding box center [928, 302] width 25 height 23
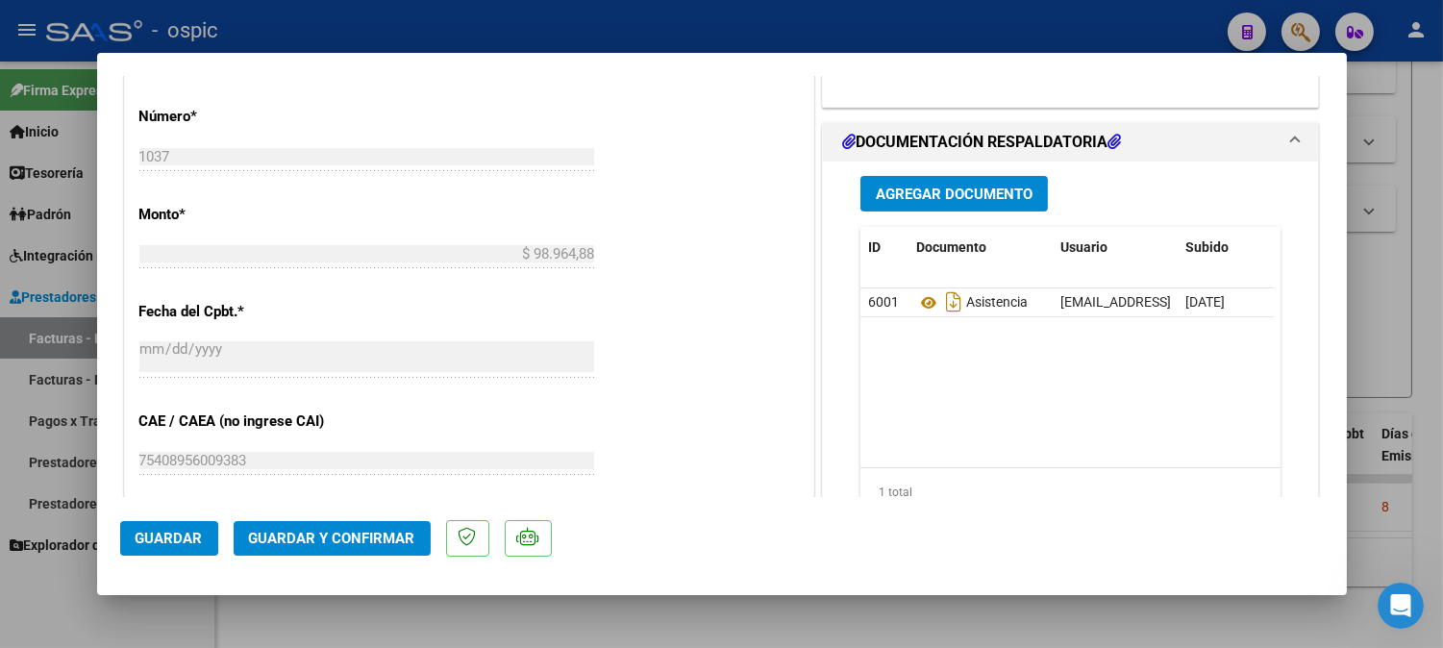
click at [373, 525] on button "Guardar y Confirmar" at bounding box center [332, 538] width 197 height 35
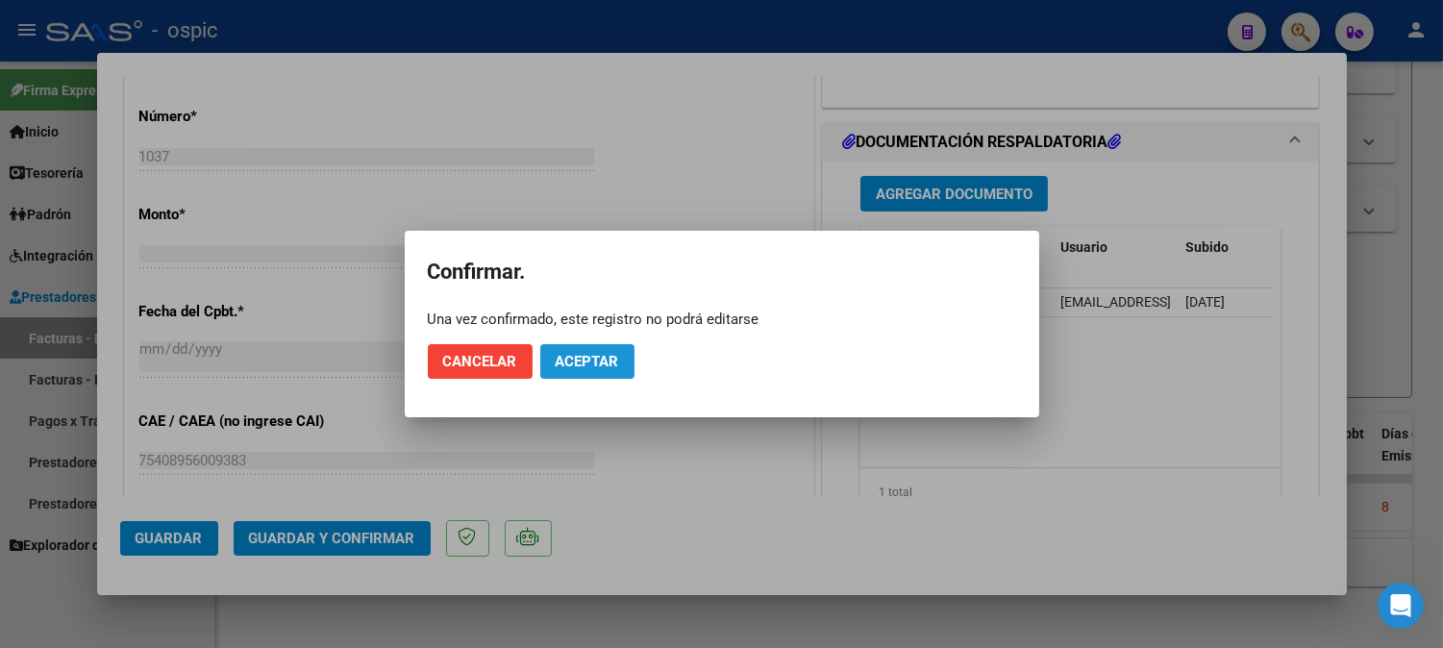
click at [590, 351] on button "Aceptar" at bounding box center [587, 361] width 94 height 35
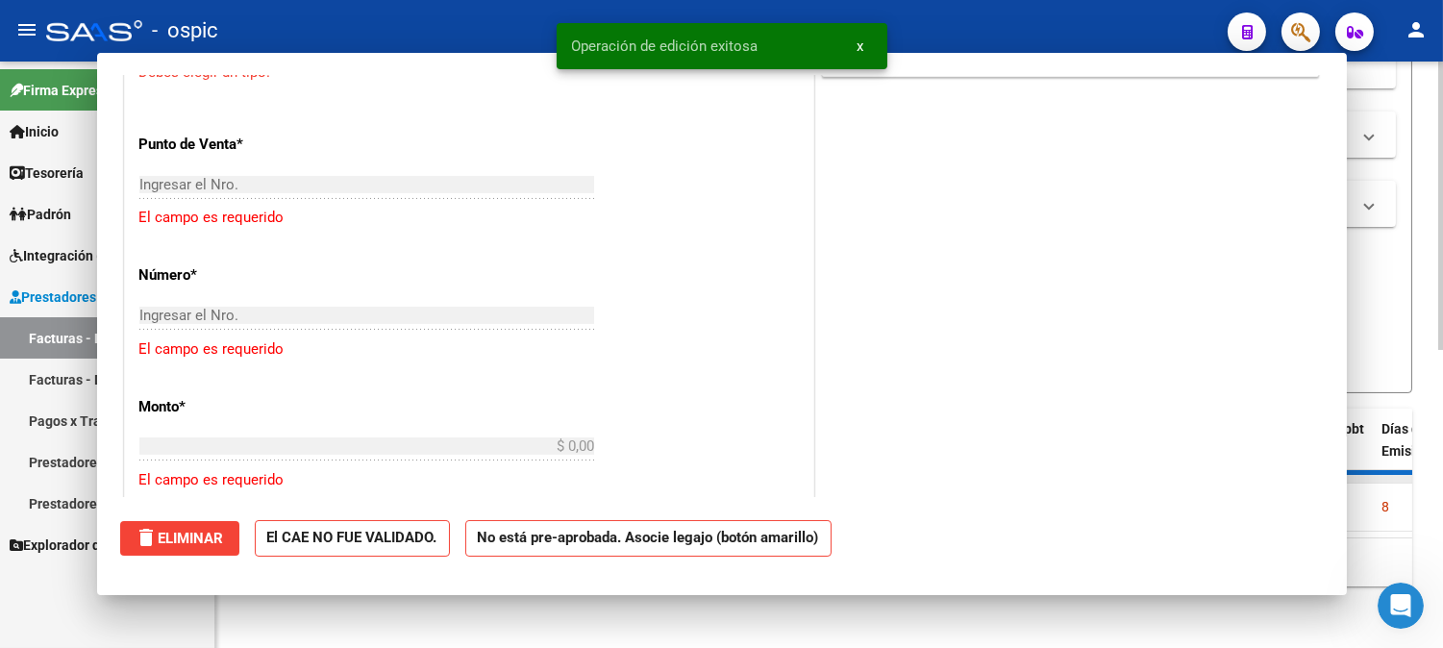
scroll to position [0, 0]
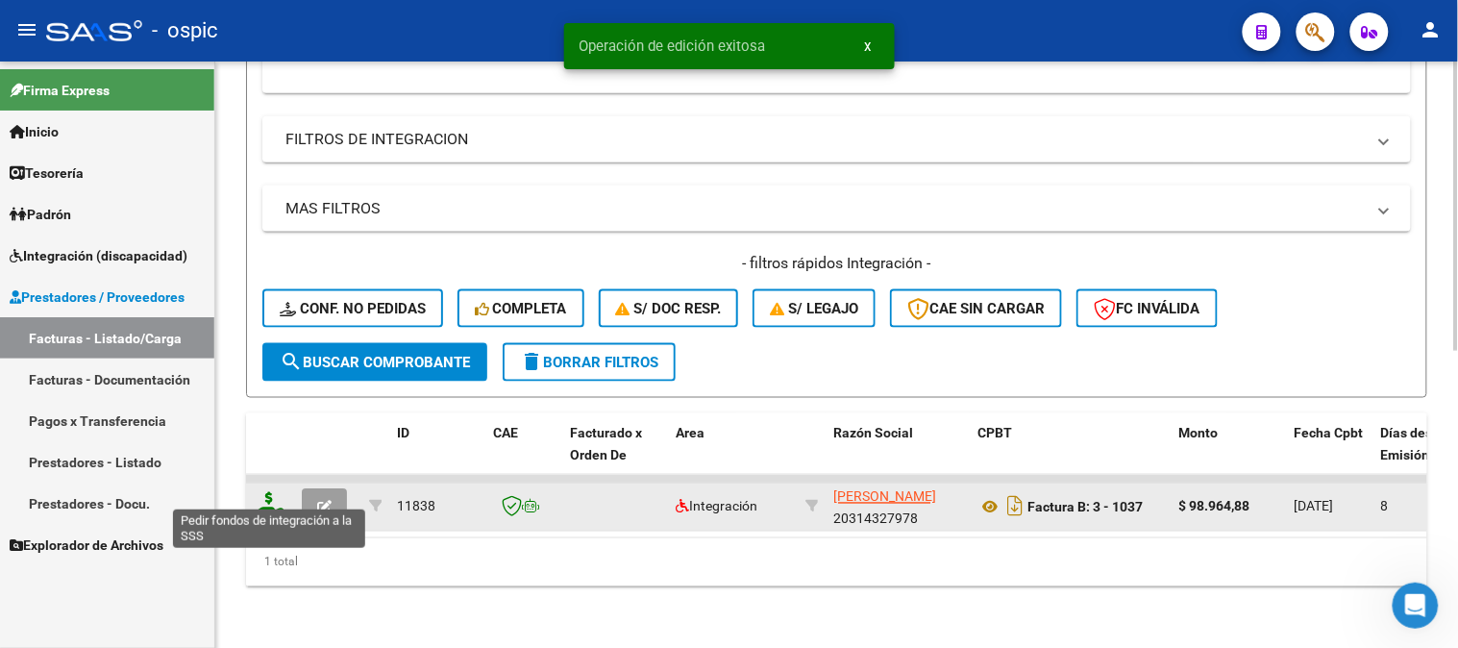
click at [273, 492] on icon at bounding box center [269, 505] width 31 height 27
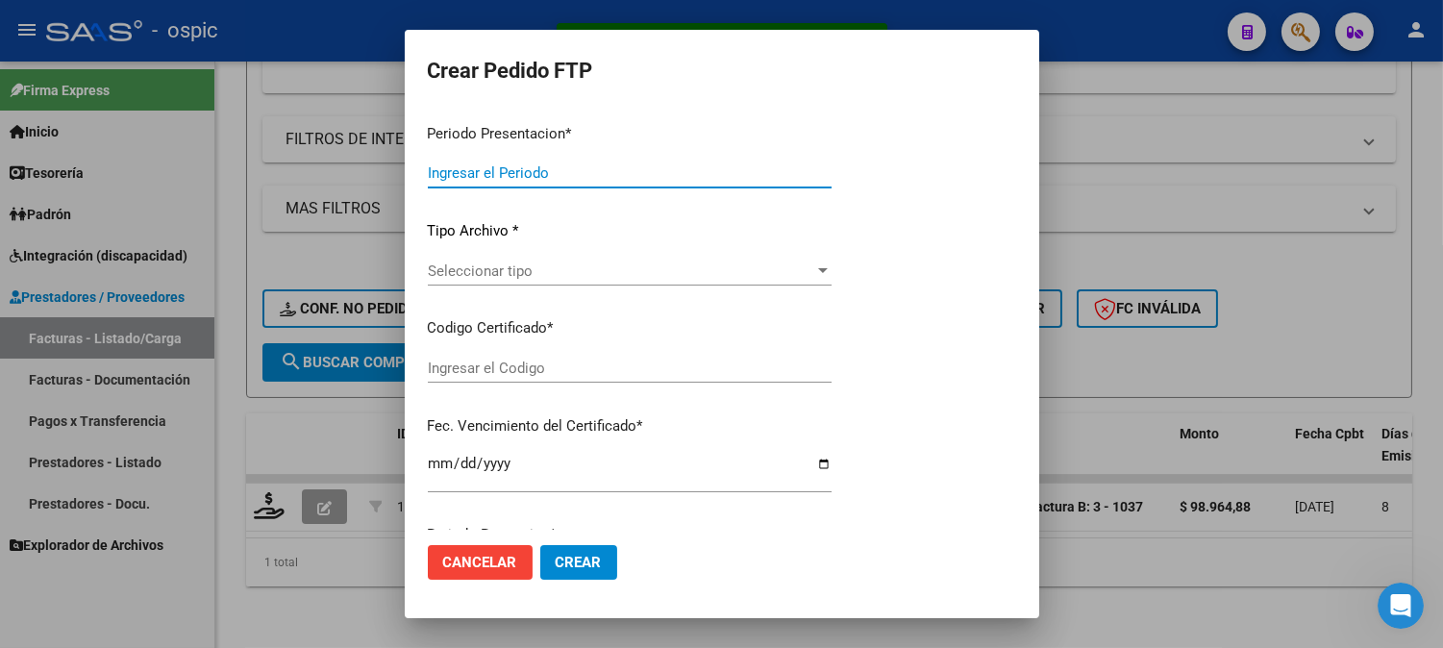
type input "202509"
type input "$ 98.964,88"
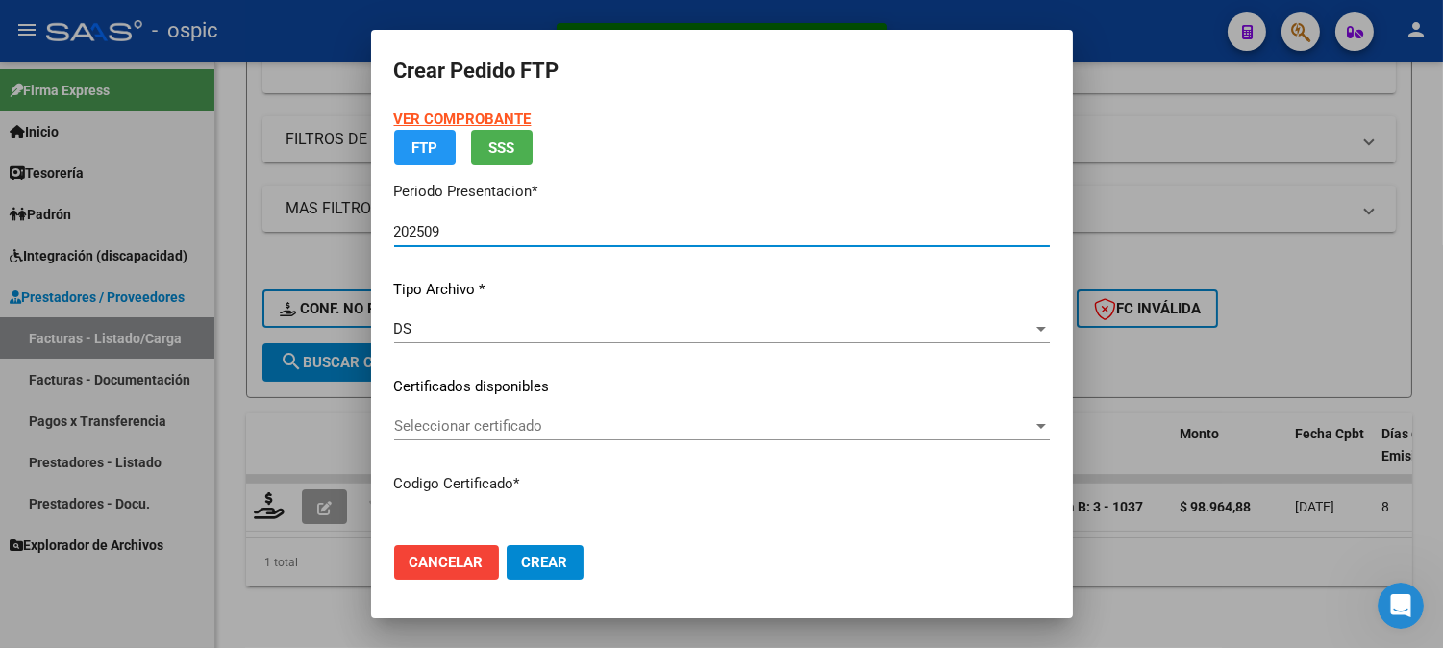
type input "0000000000000000000000000000003052327653"
type input "[DATE]"
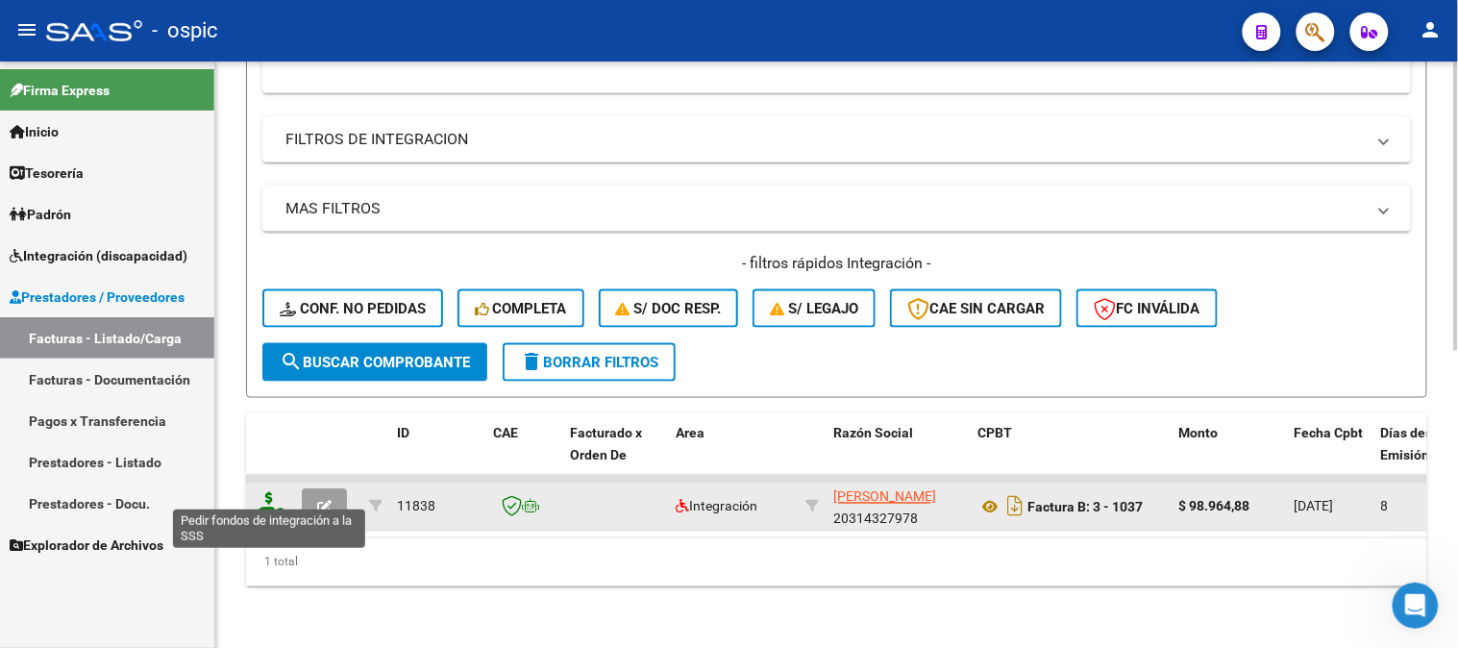
click at [271, 492] on icon at bounding box center [269, 505] width 31 height 27
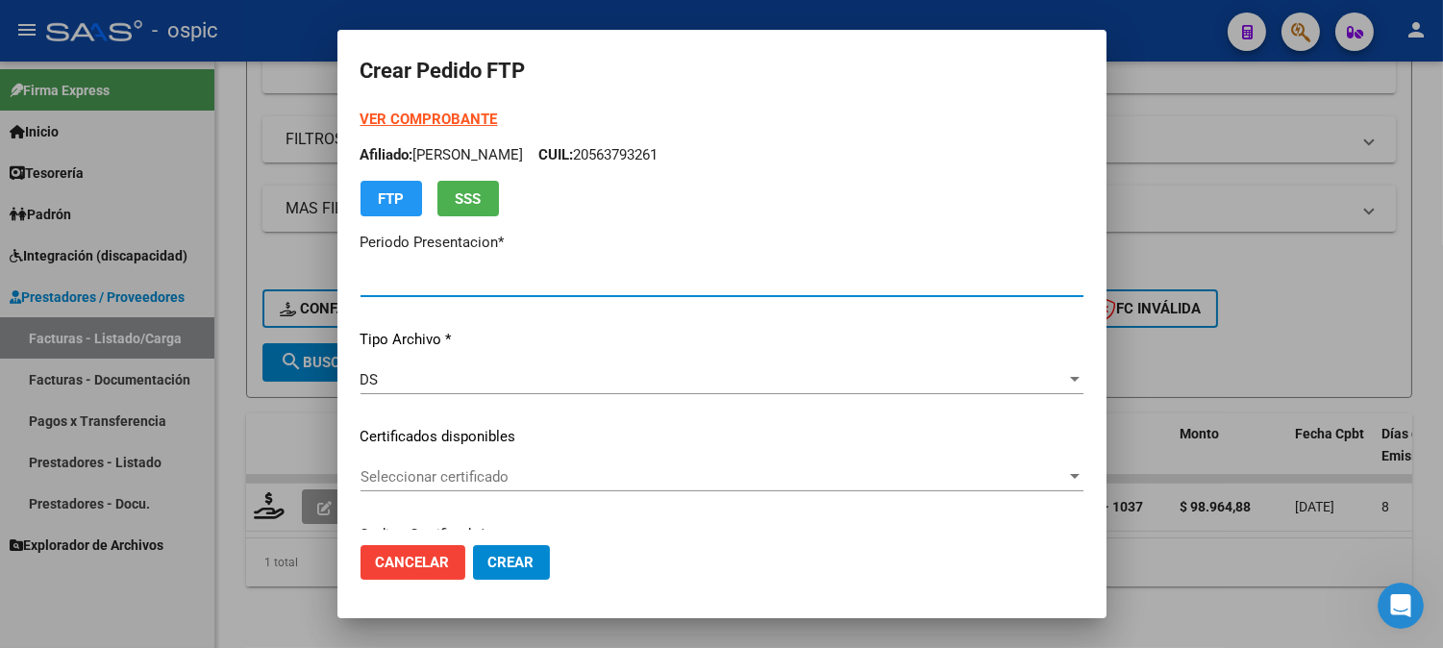
type input "202509"
type input "$ 98.964,88"
type input "0000000000000000000000000000003052327653"
type input "[DATE]"
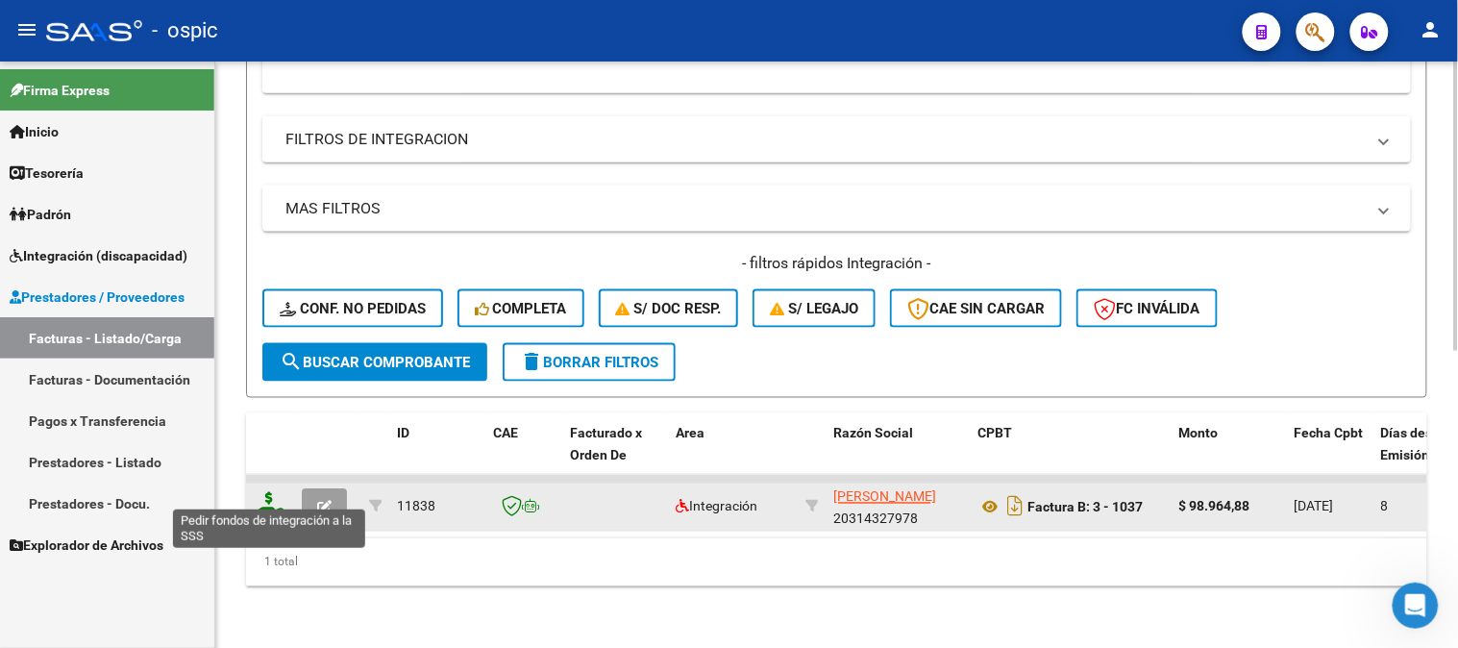
click at [269, 492] on icon at bounding box center [269, 505] width 31 height 27
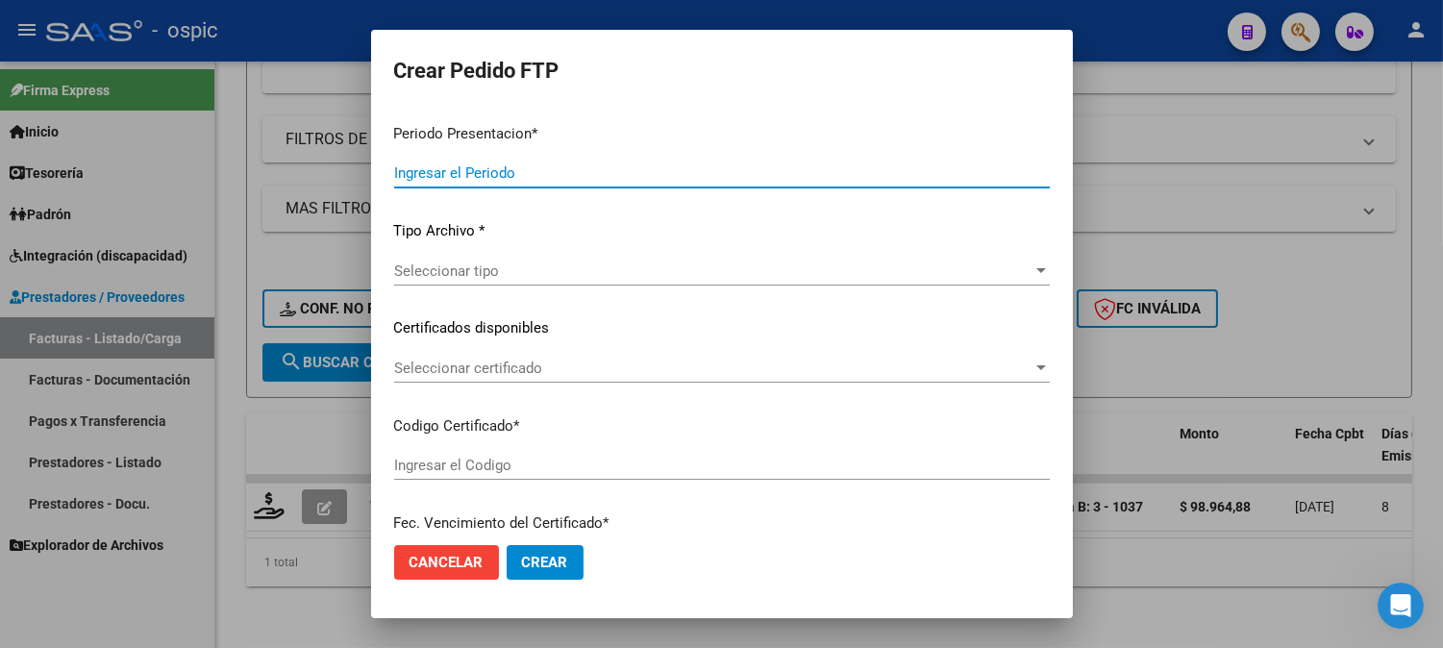
type input "202509"
type input "$ 98.964,88"
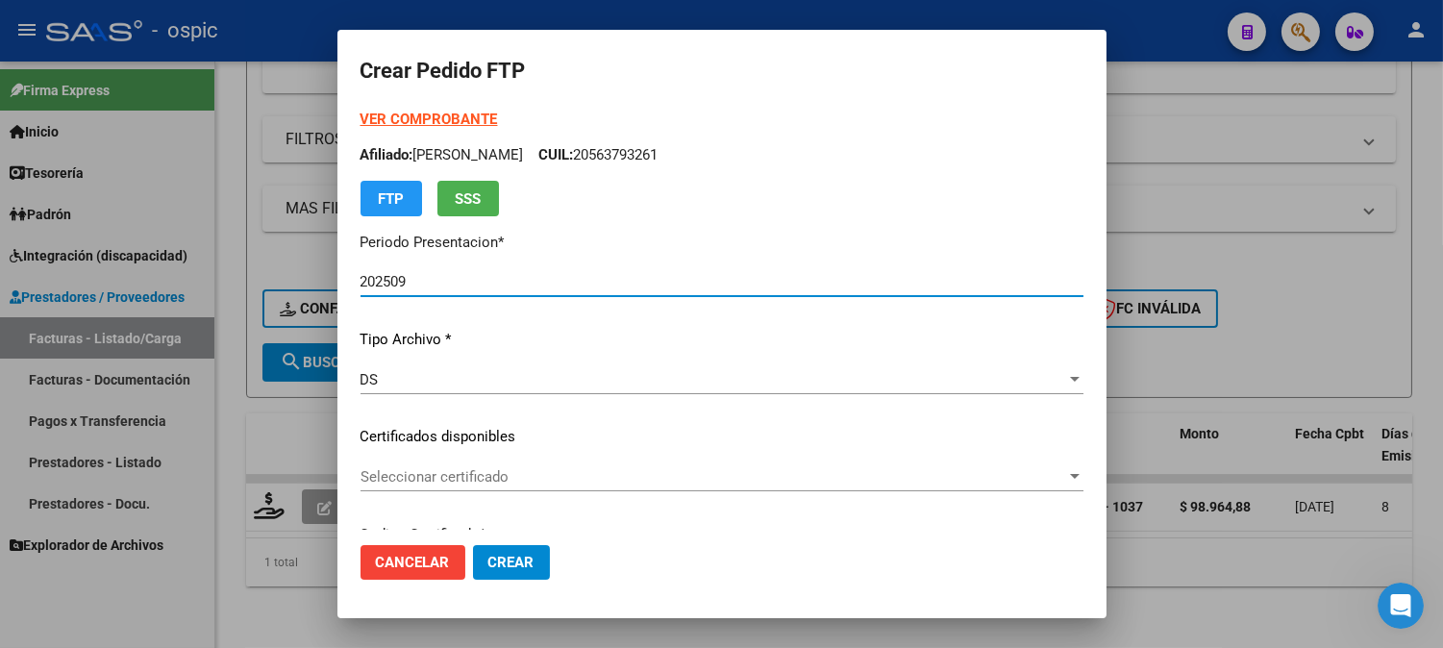
type input "0000000000000000000000000000003052327653"
type input "[DATE]"
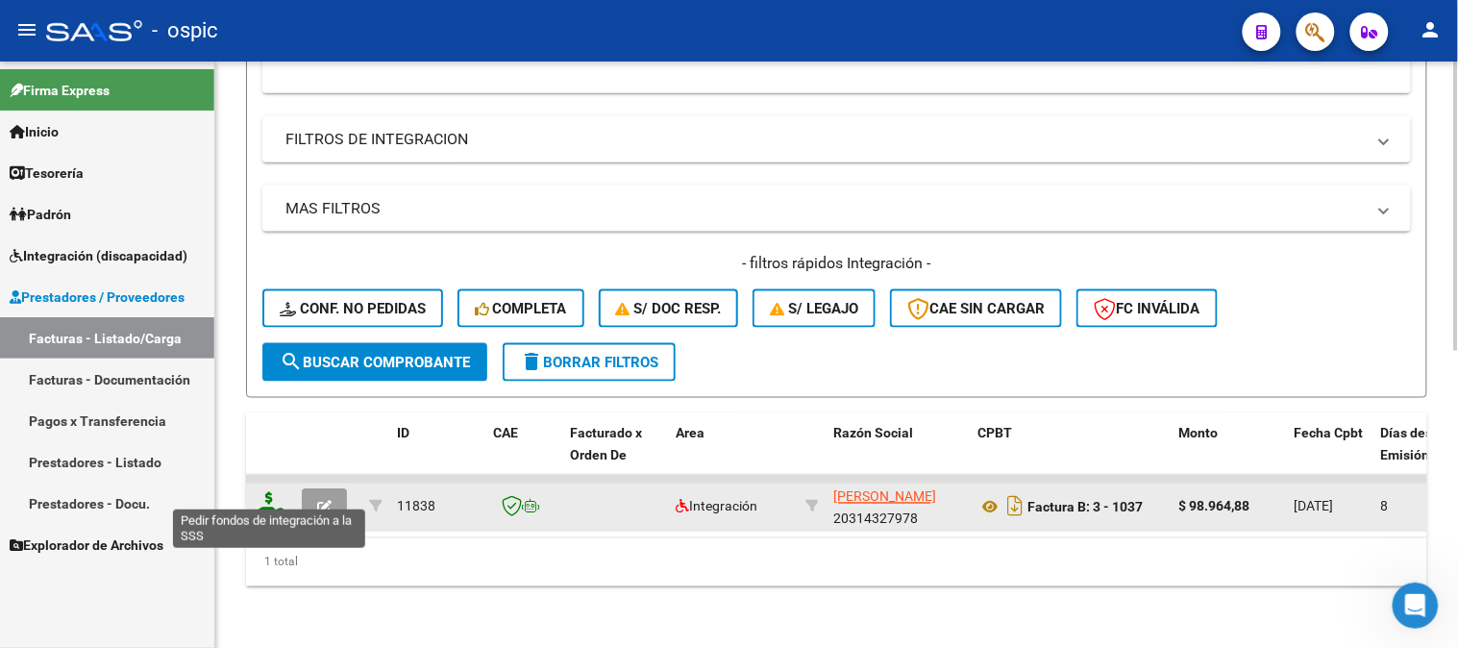
click at [265, 492] on icon at bounding box center [269, 505] width 31 height 27
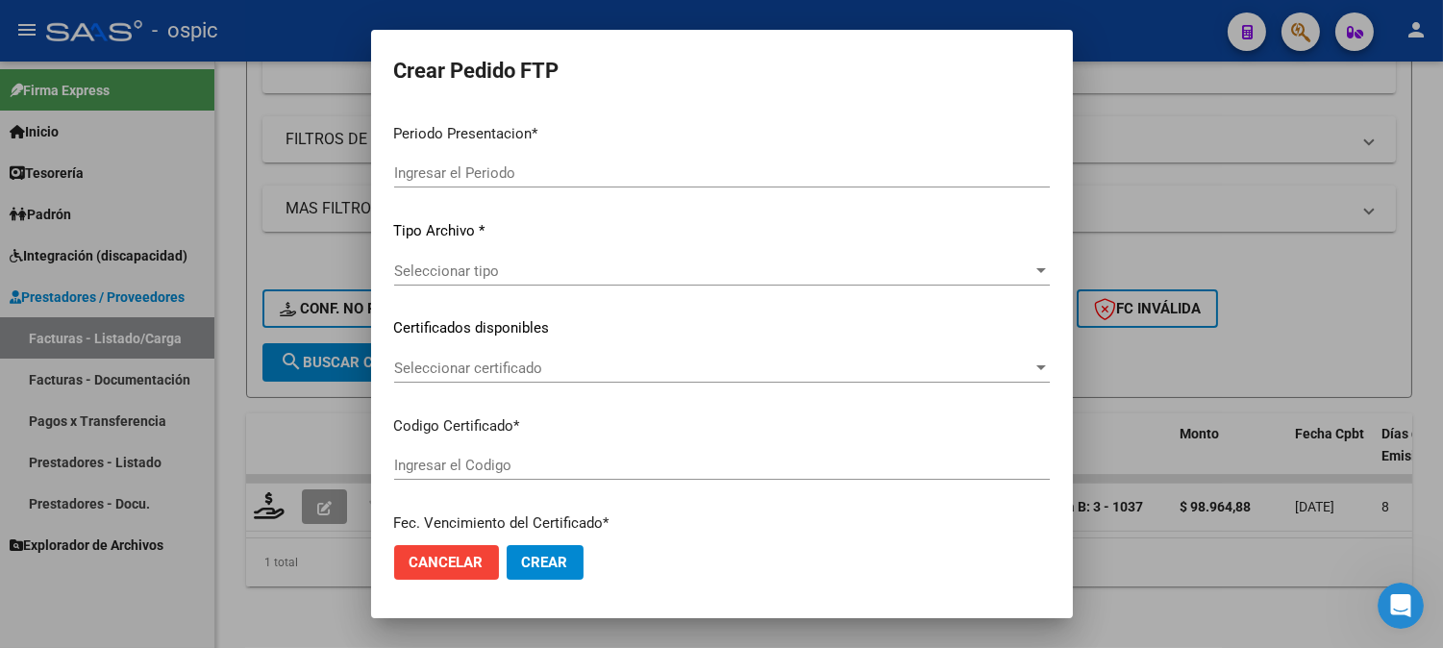
type input "202509"
type input "$ 98.964,88"
type input "0000000000000000000000000000003052327653"
type input "[DATE]"
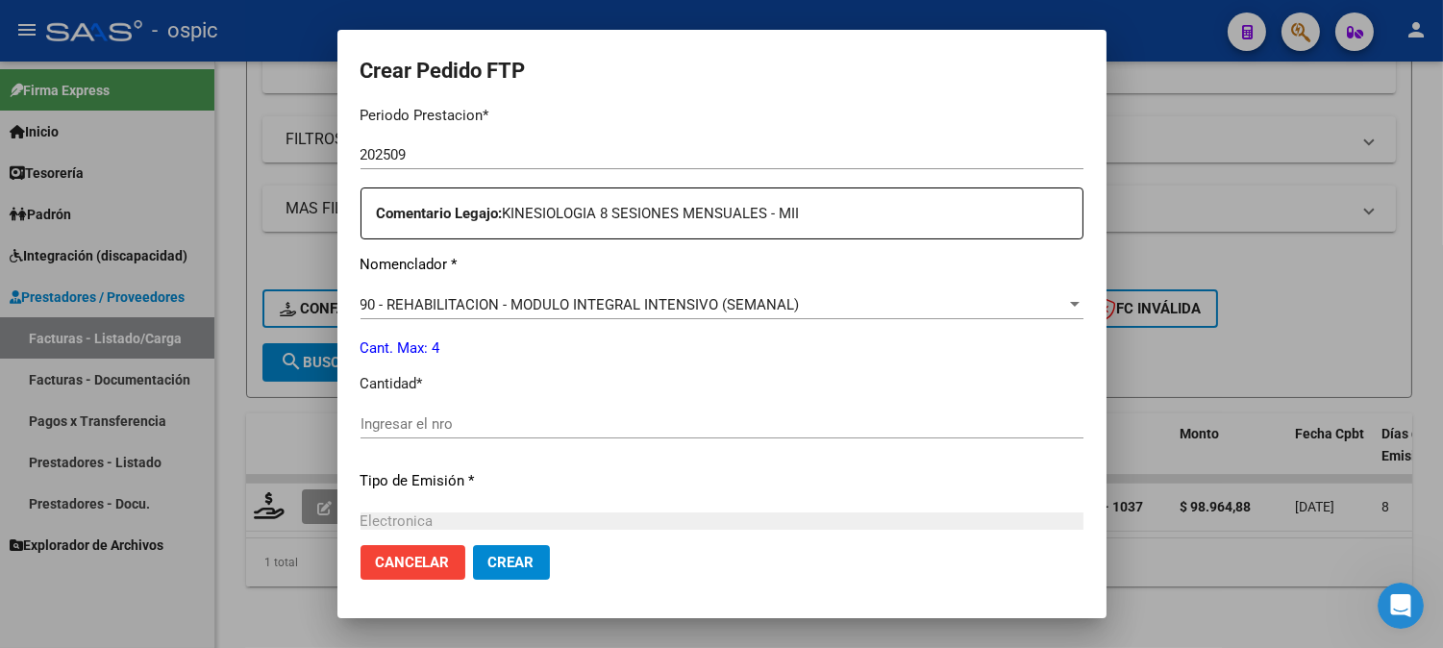
scroll to position [650, 0]
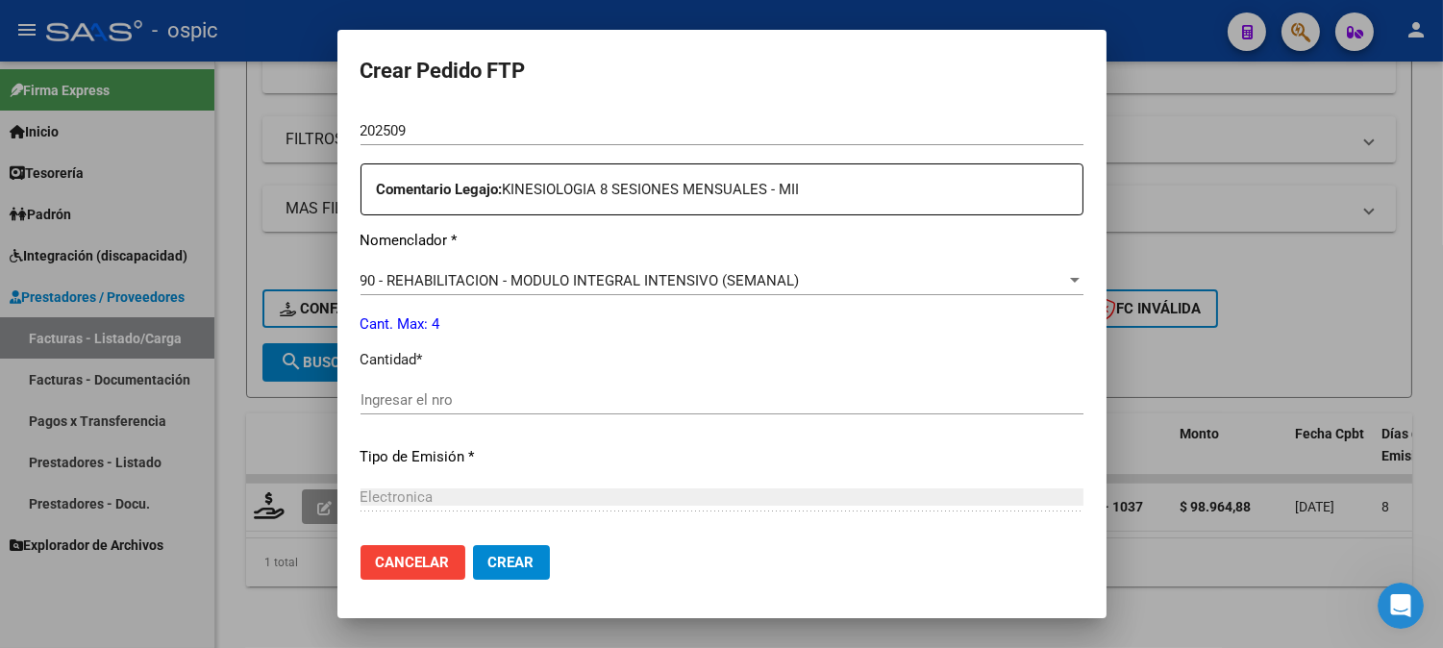
click at [673, 380] on div "Periodo Prestacion * 202509 Ingresar el Periodo Prestacion Comentario Legajo: K…" at bounding box center [721, 395] width 723 height 658
click at [673, 385] on div "Ingresar el nro" at bounding box center [721, 399] width 723 height 29
type input "4"
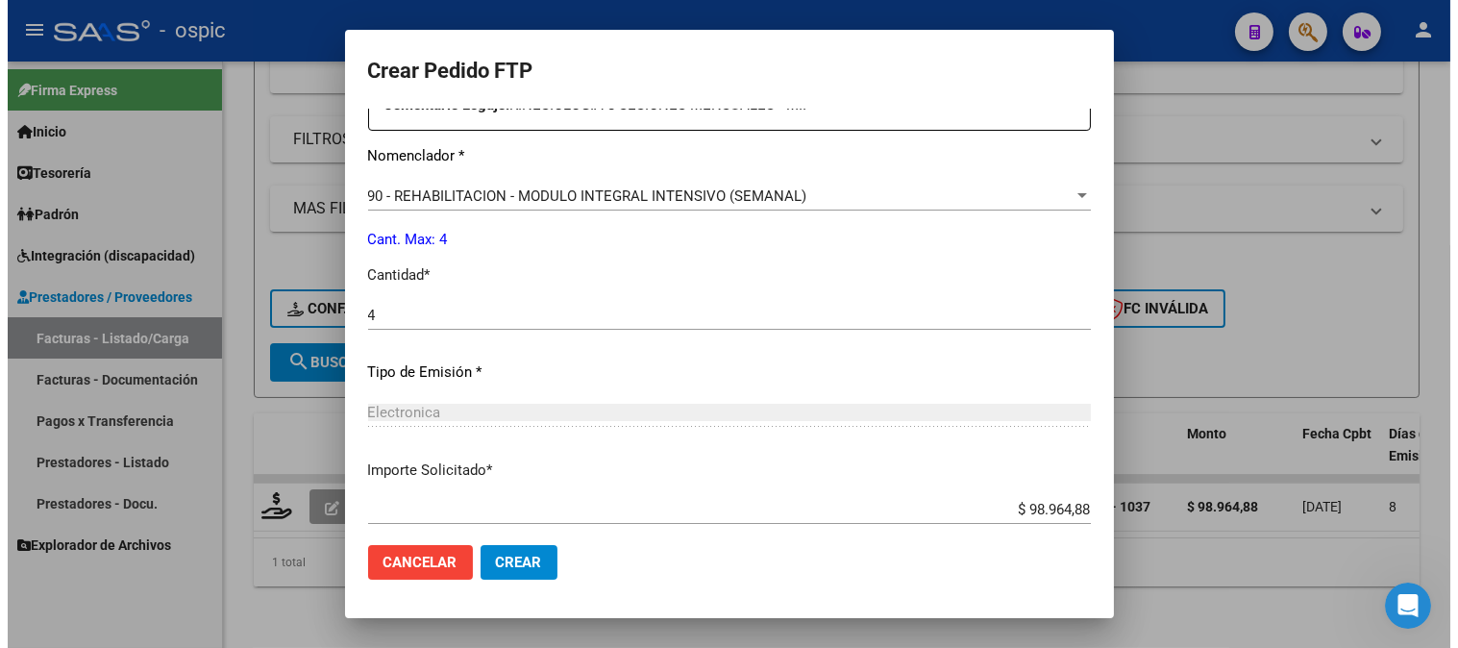
scroll to position [843, 0]
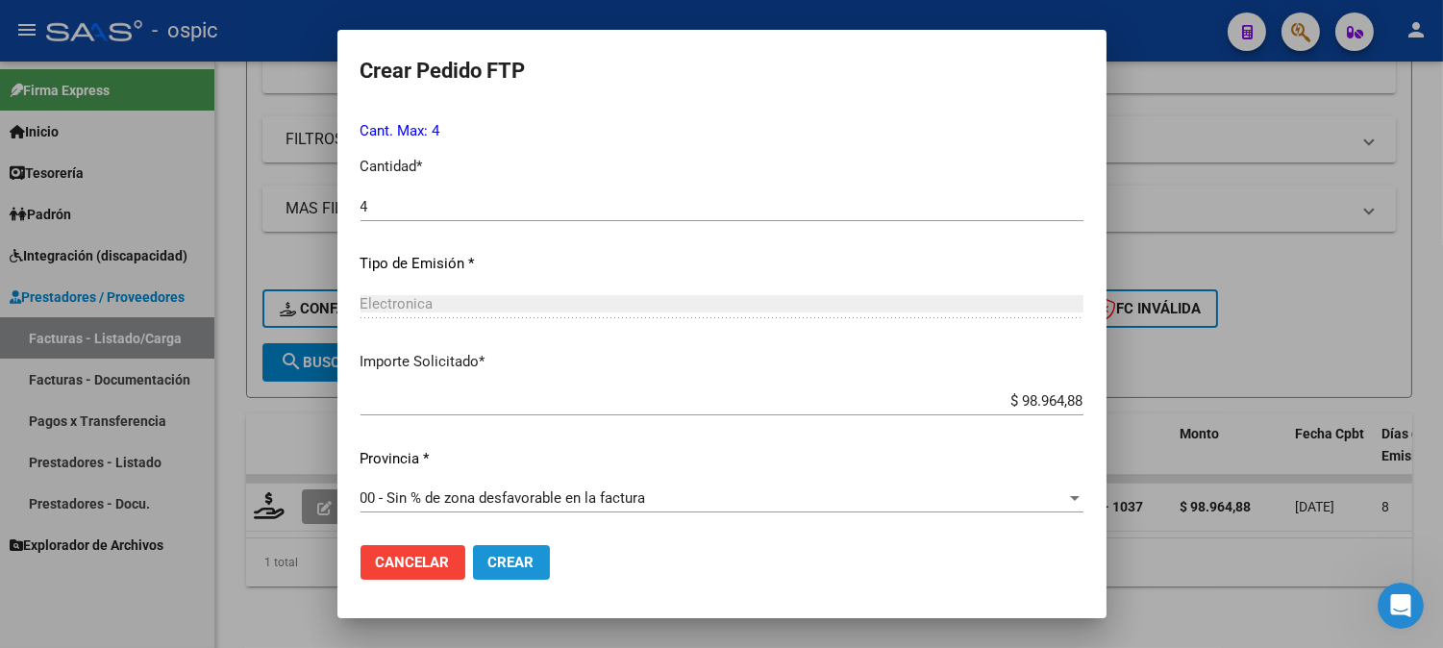
drag, startPoint x: 524, startPoint y: 560, endPoint x: 1188, endPoint y: 160, distance: 775.7
click at [527, 559] on span "Crear" at bounding box center [511, 562] width 46 height 17
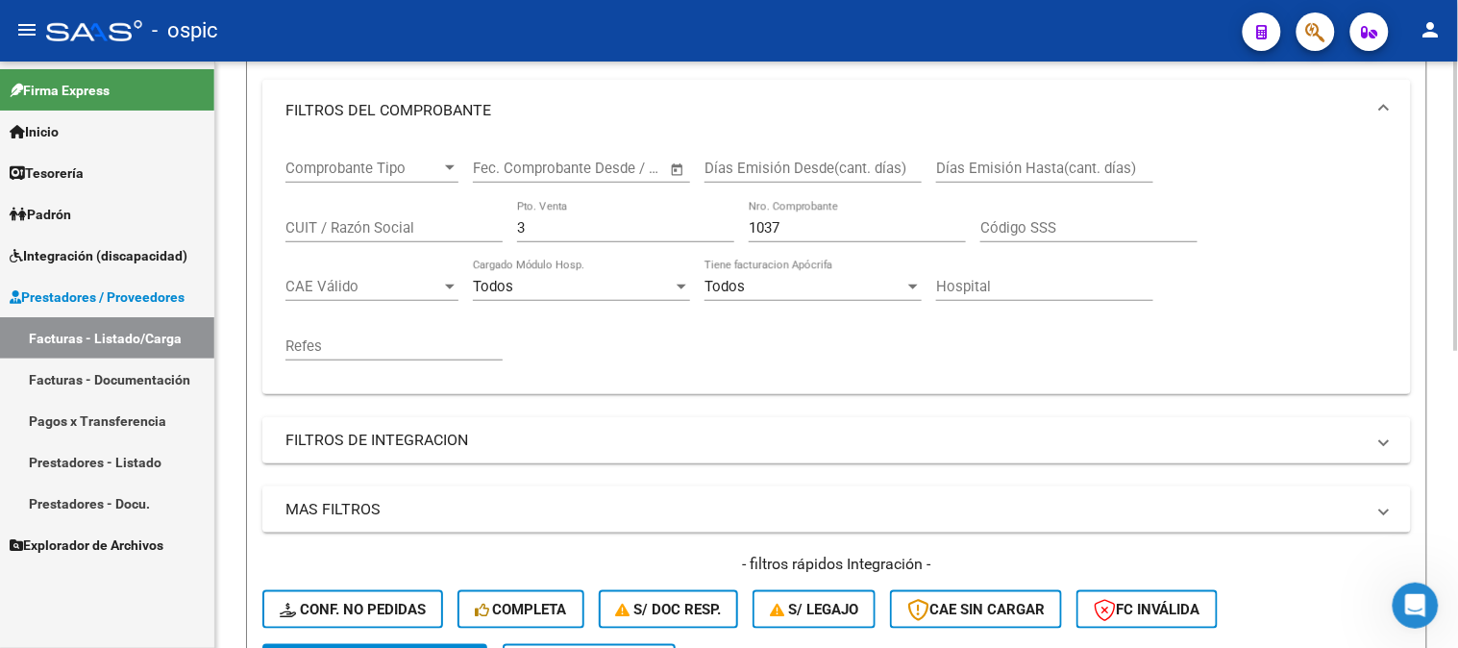
scroll to position [174, 0]
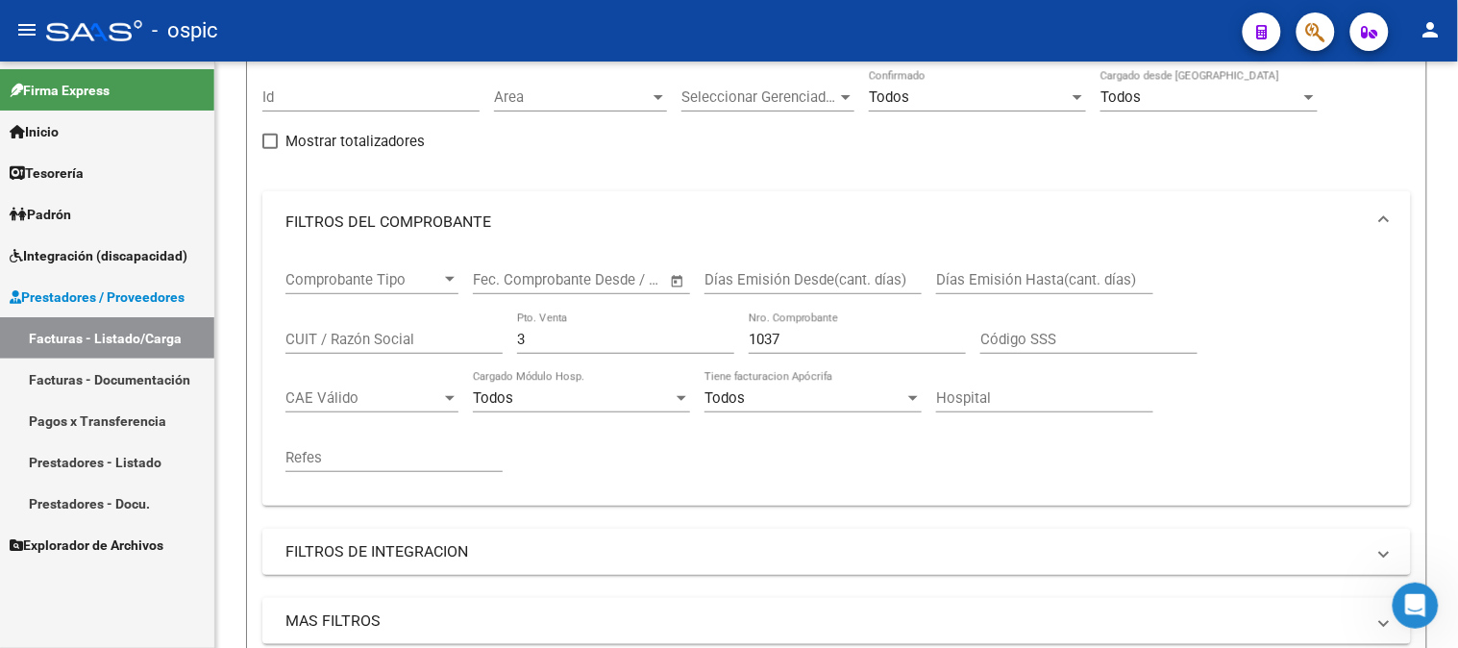
click at [179, 352] on mat-sidenav-container "Firma Express Inicio Calendario SSS Instructivos Contacto OS Tesorería Extracto…" at bounding box center [729, 355] width 1458 height 586
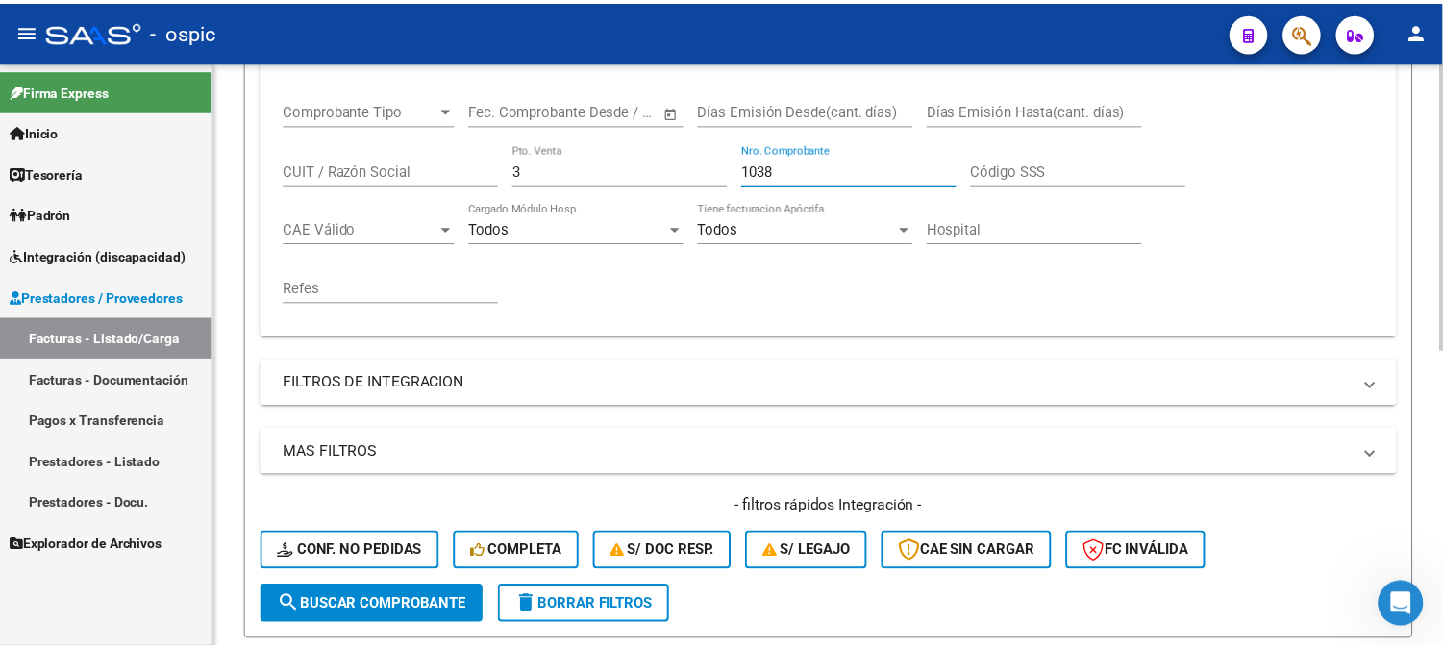
scroll to position [600, 0]
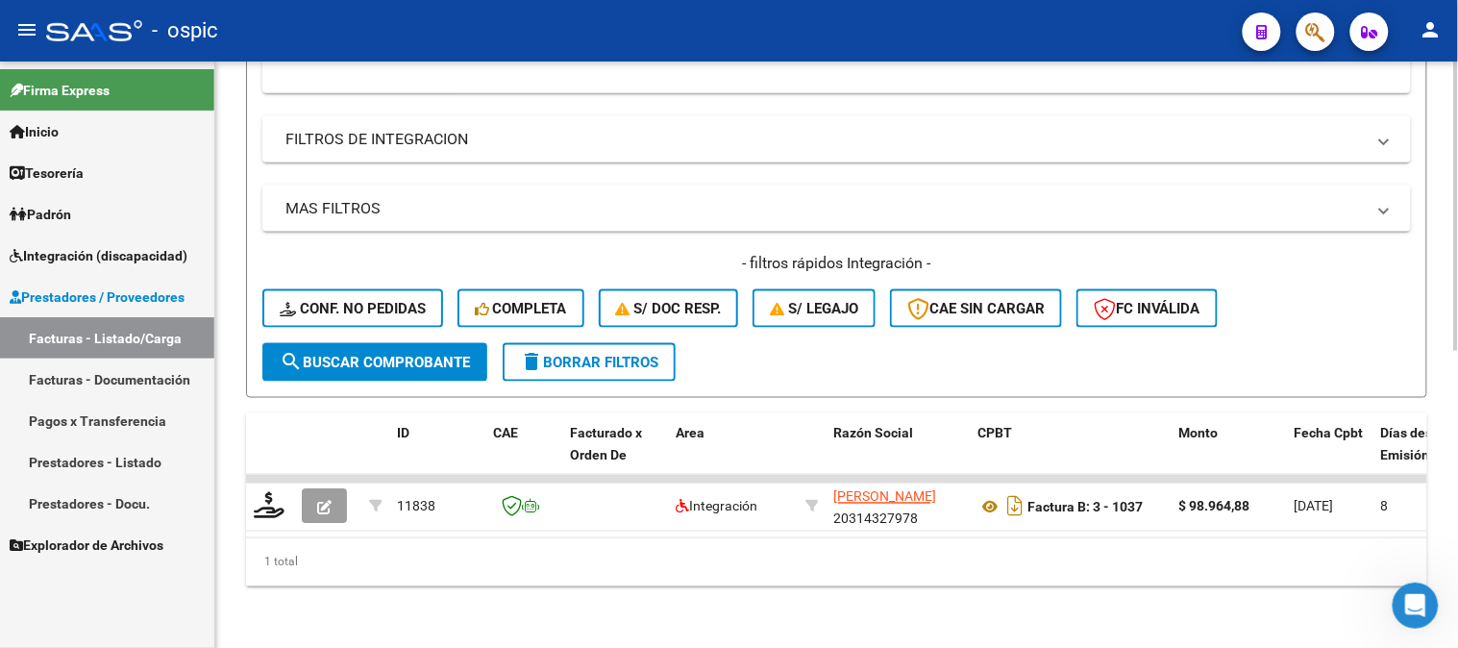
type input "1038"
click at [380, 354] on span "search Buscar Comprobante" at bounding box center [375, 362] width 190 height 17
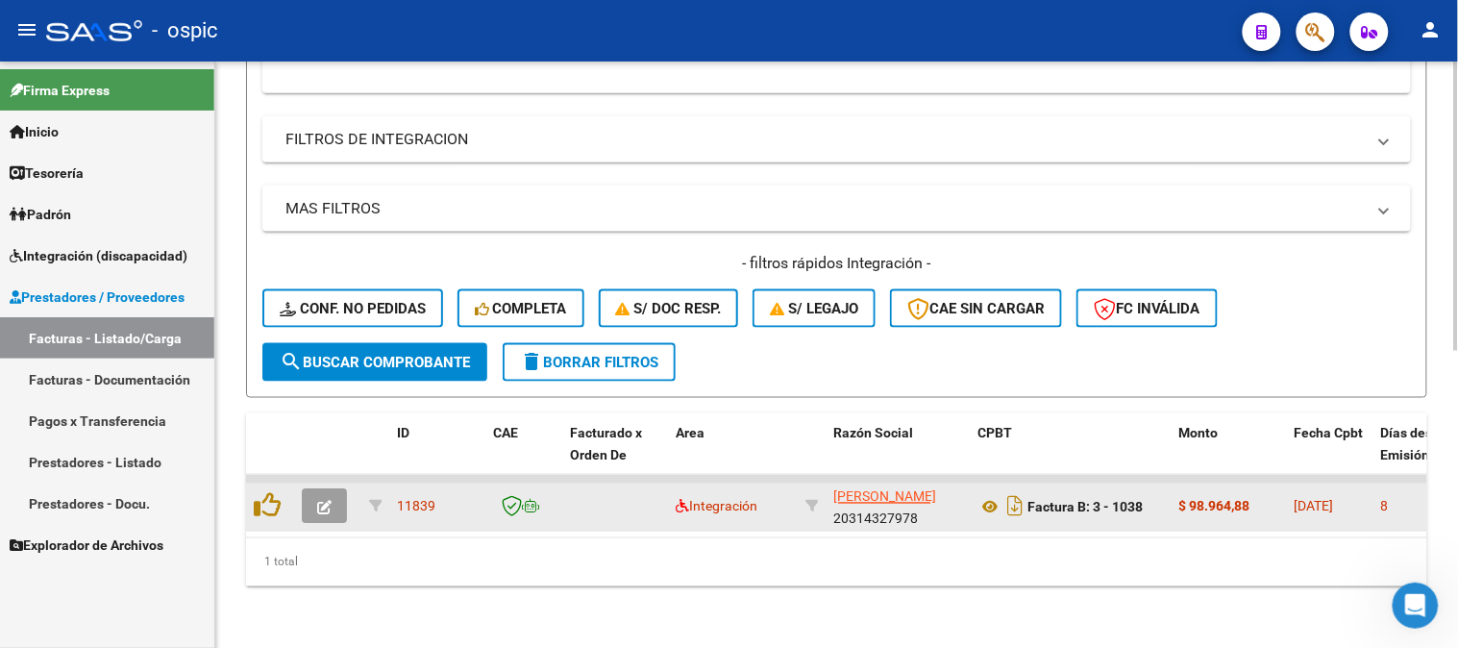
click at [331, 489] on button "button" at bounding box center [324, 506] width 45 height 35
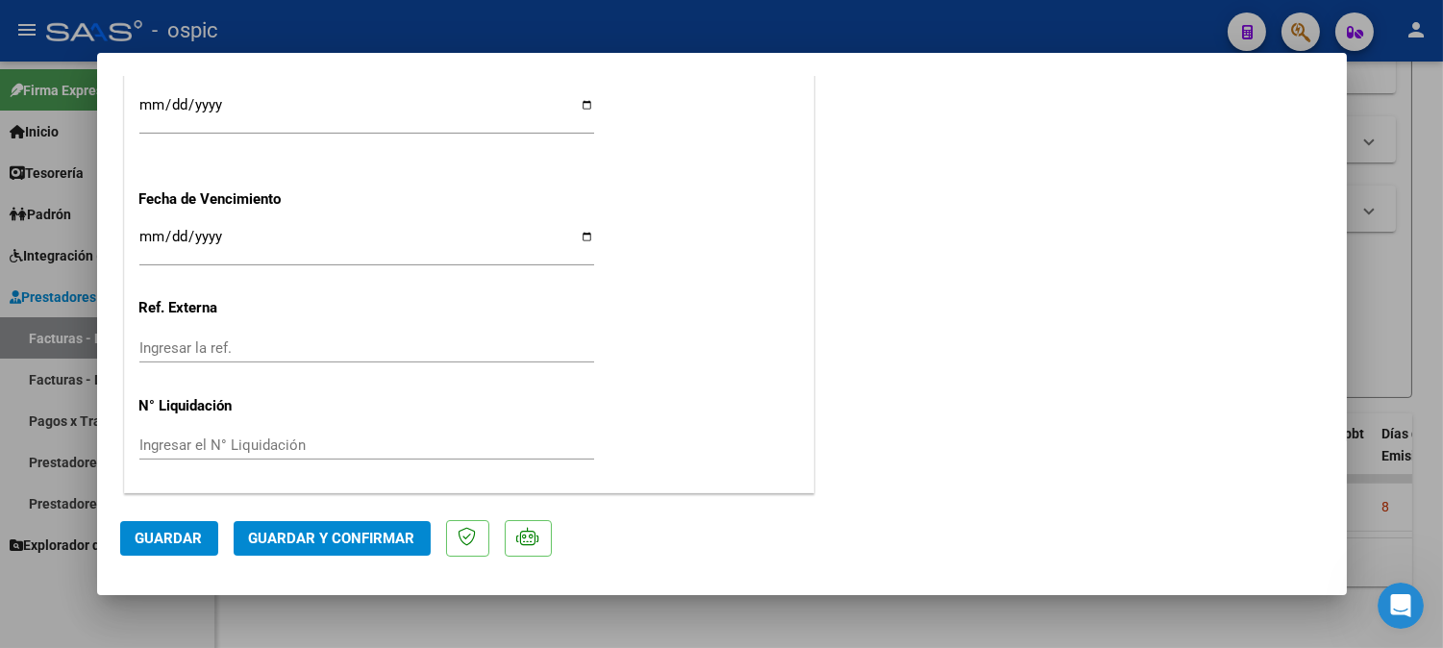
scroll to position [0, 0]
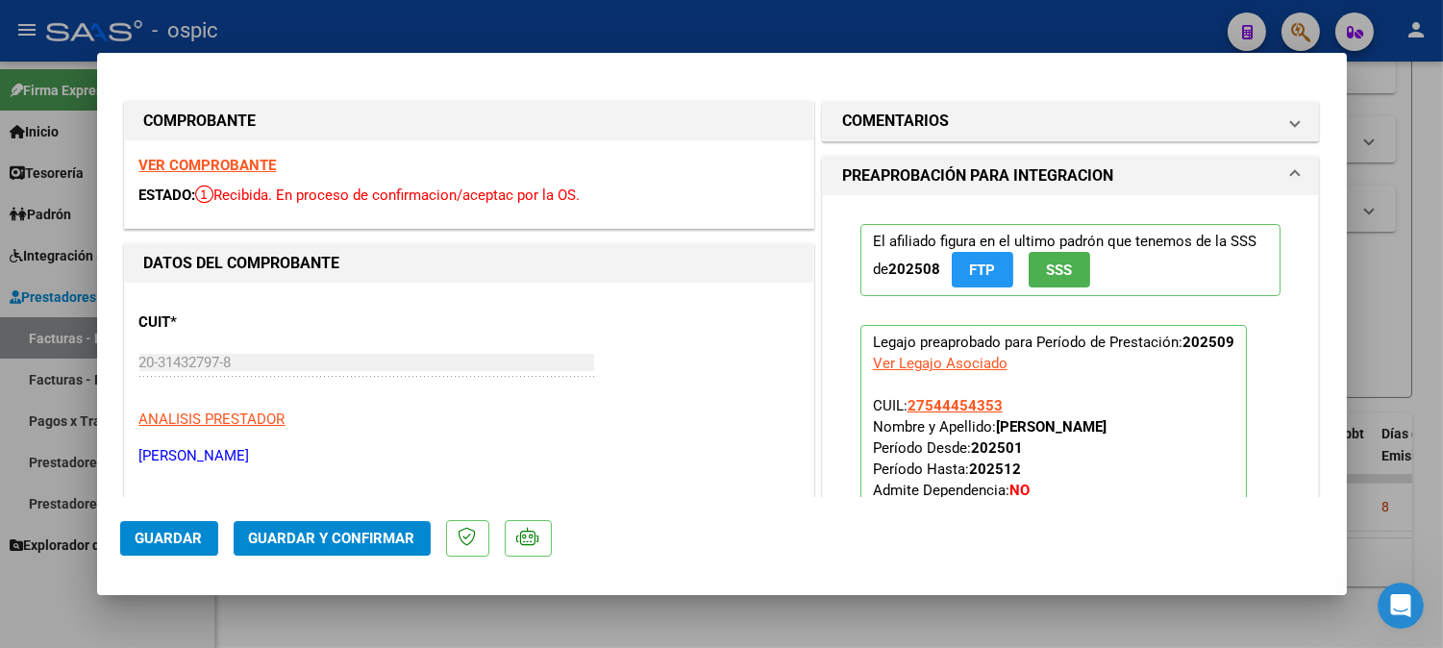
drag, startPoint x: 919, startPoint y: 112, endPoint x: 930, endPoint y: 325, distance: 212.7
click at [919, 115] on h1 "COMENTARIOS" at bounding box center [895, 121] width 107 height 23
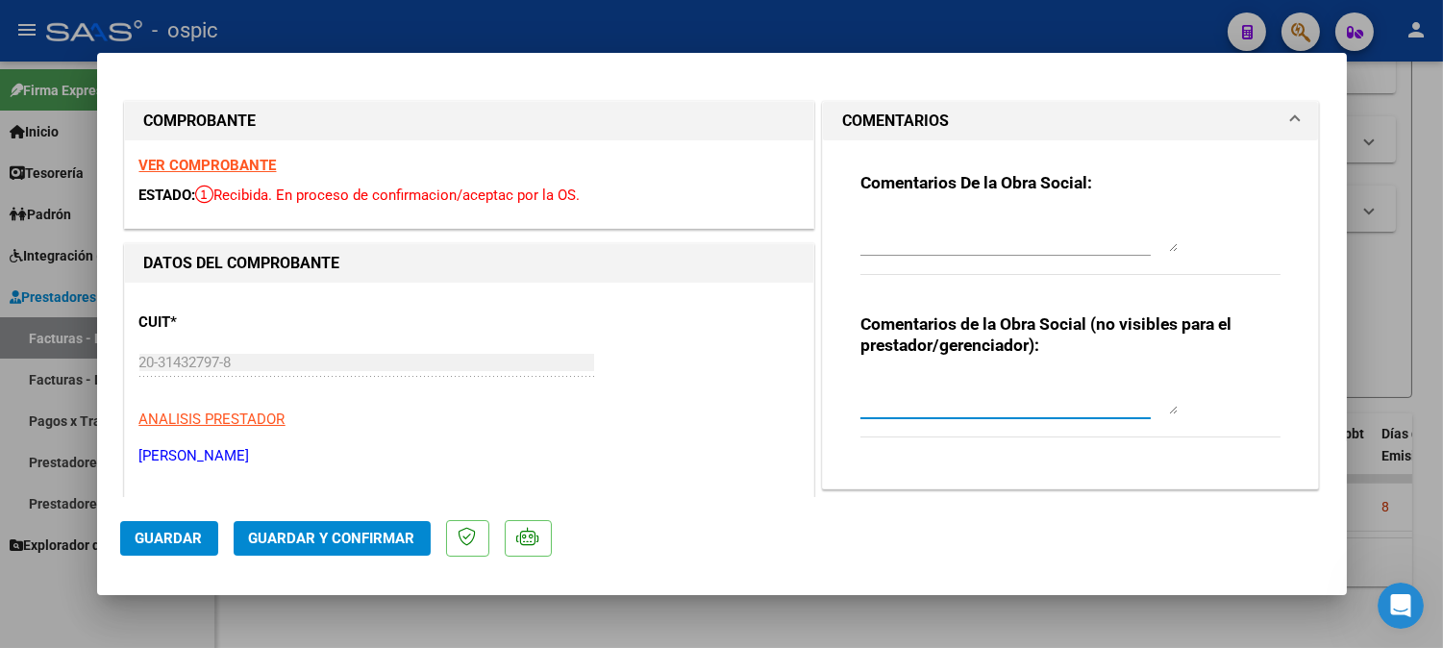
click at [917, 379] on textarea at bounding box center [1018, 395] width 317 height 38
type textarea "KINESIO 8 SESIONES"
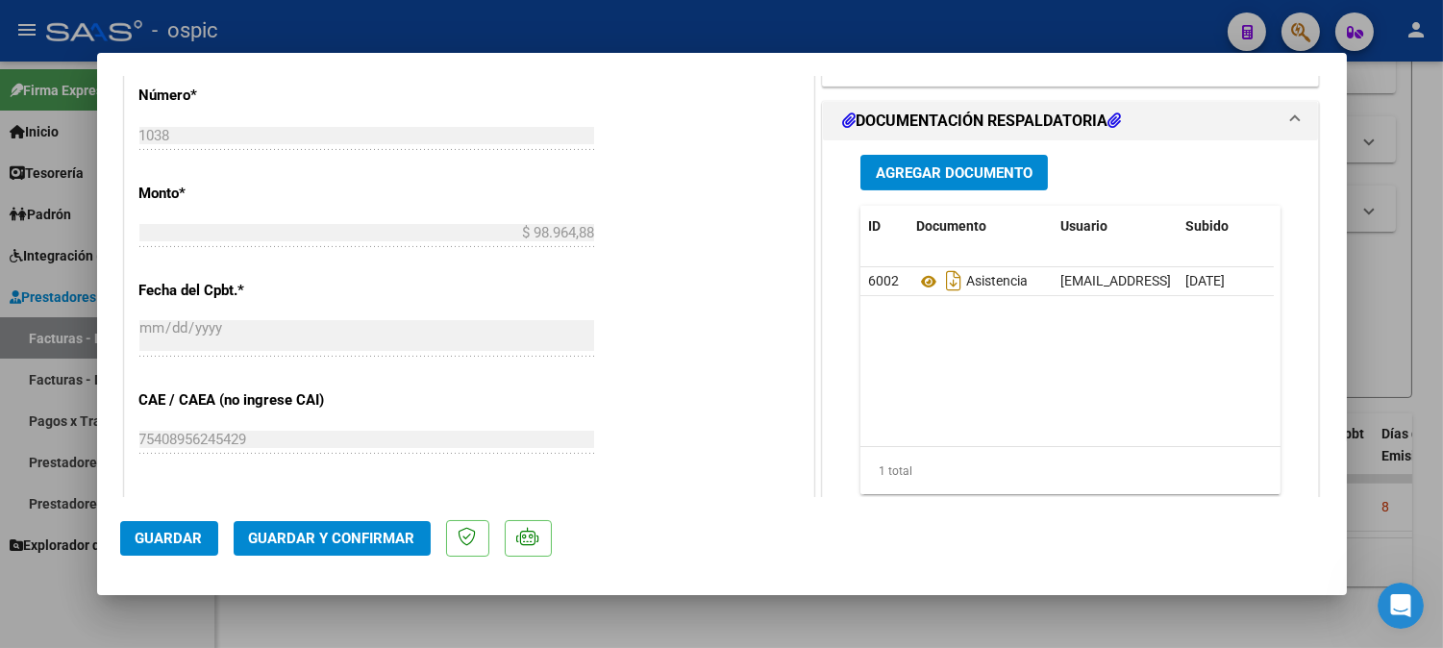
scroll to position [888, 0]
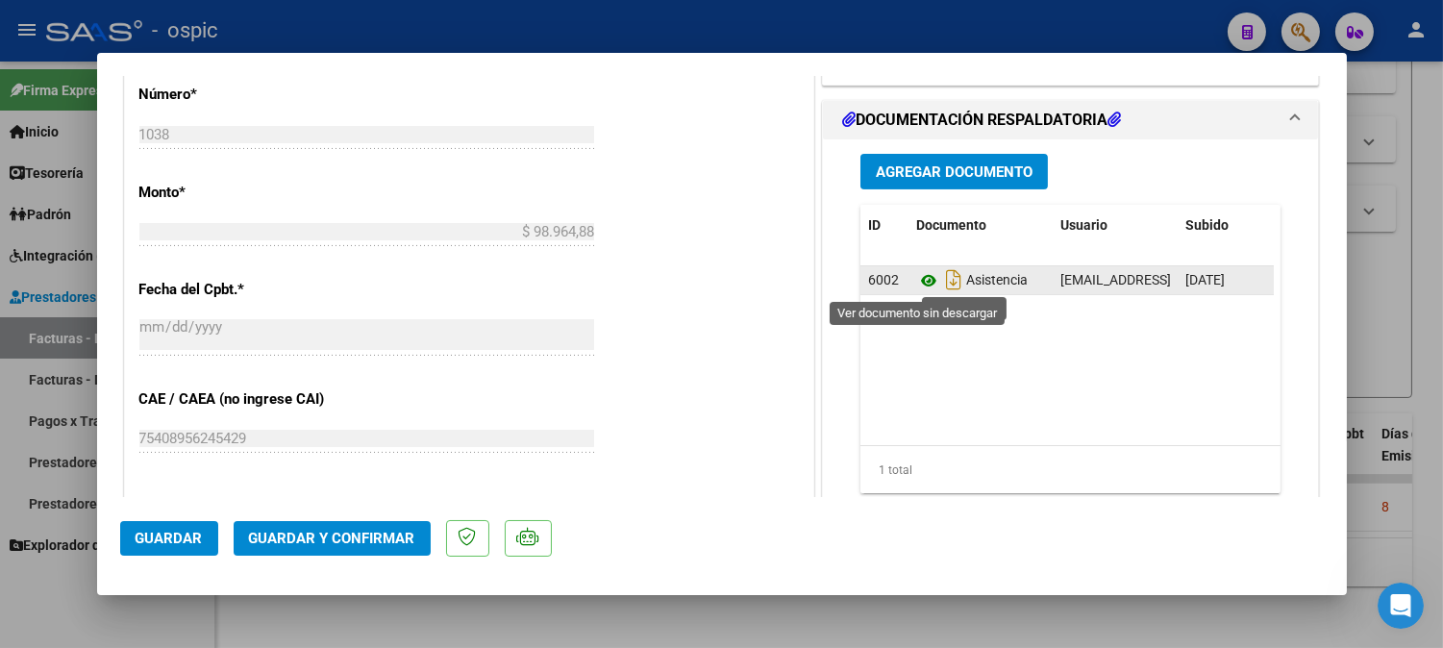
click at [916, 281] on icon at bounding box center [928, 280] width 25 height 23
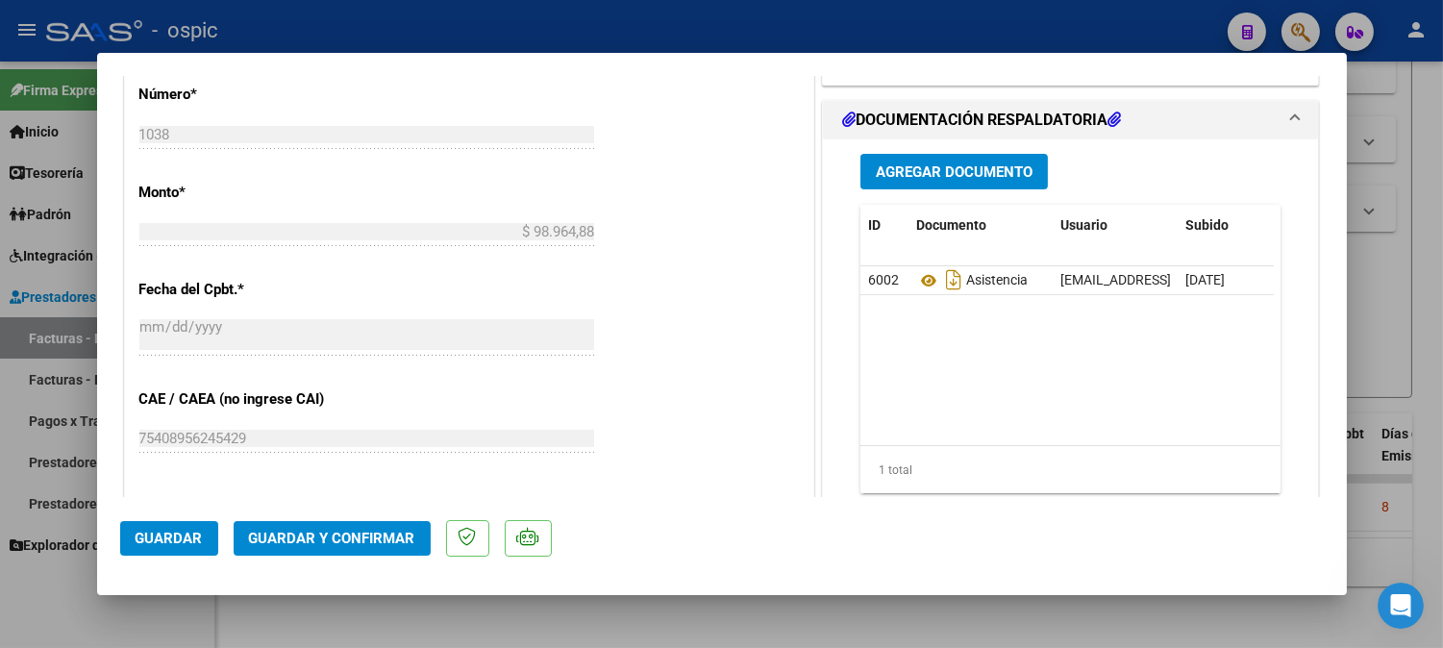
click at [383, 534] on span "Guardar y Confirmar" at bounding box center [332, 538] width 166 height 17
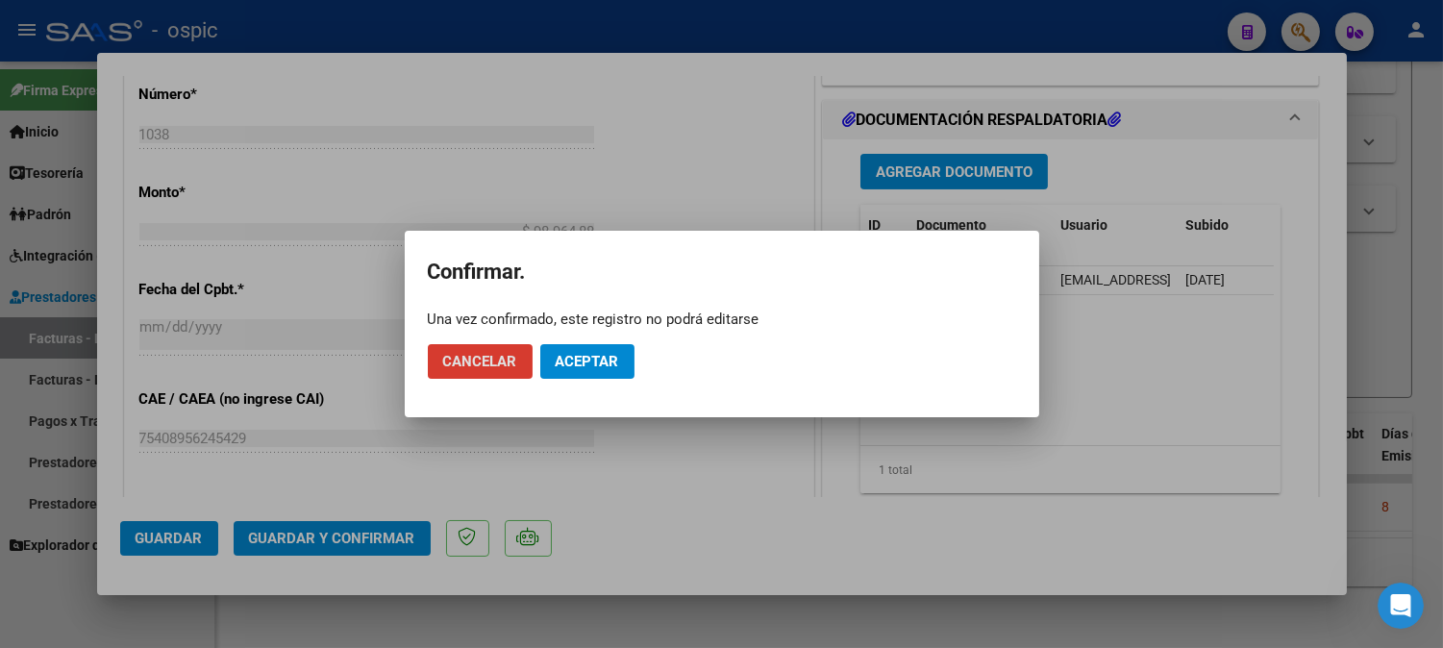
click at [620, 357] on button "Aceptar" at bounding box center [587, 361] width 94 height 35
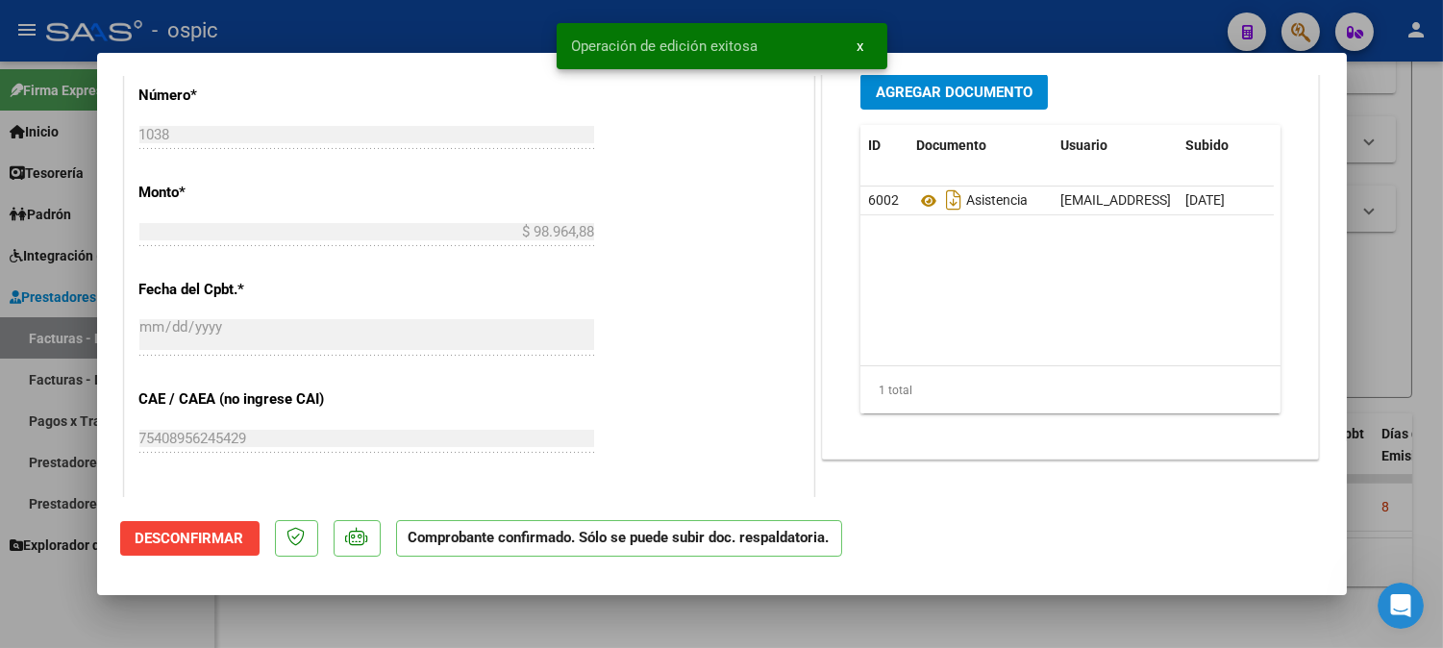
type input "$ 0,00"
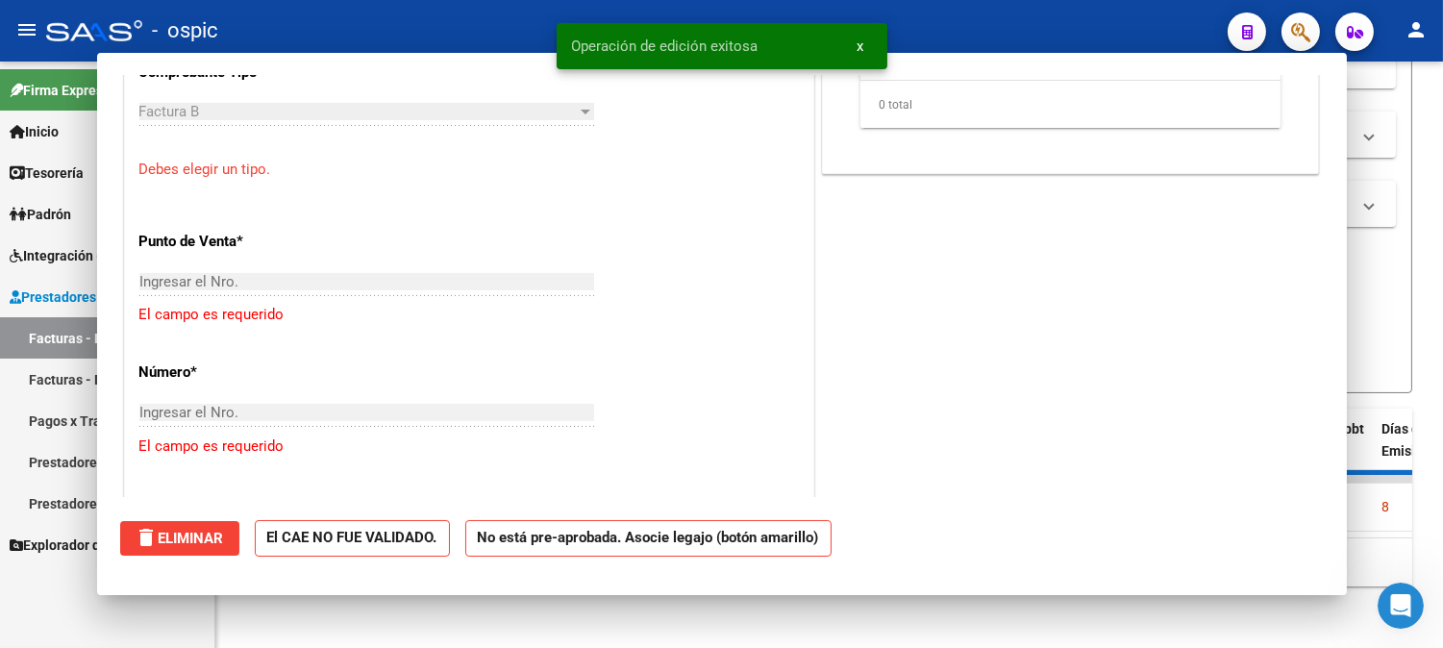
scroll to position [1126, 0]
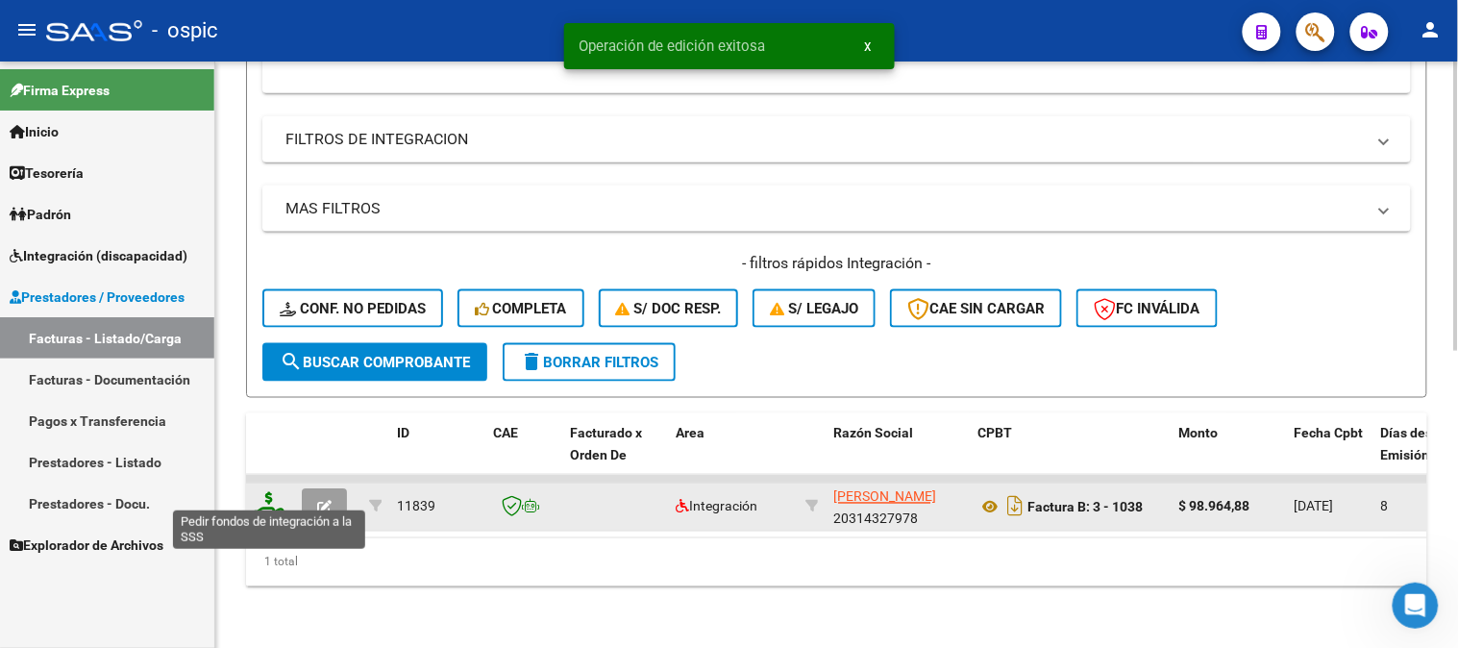
click at [272, 492] on icon at bounding box center [269, 505] width 31 height 27
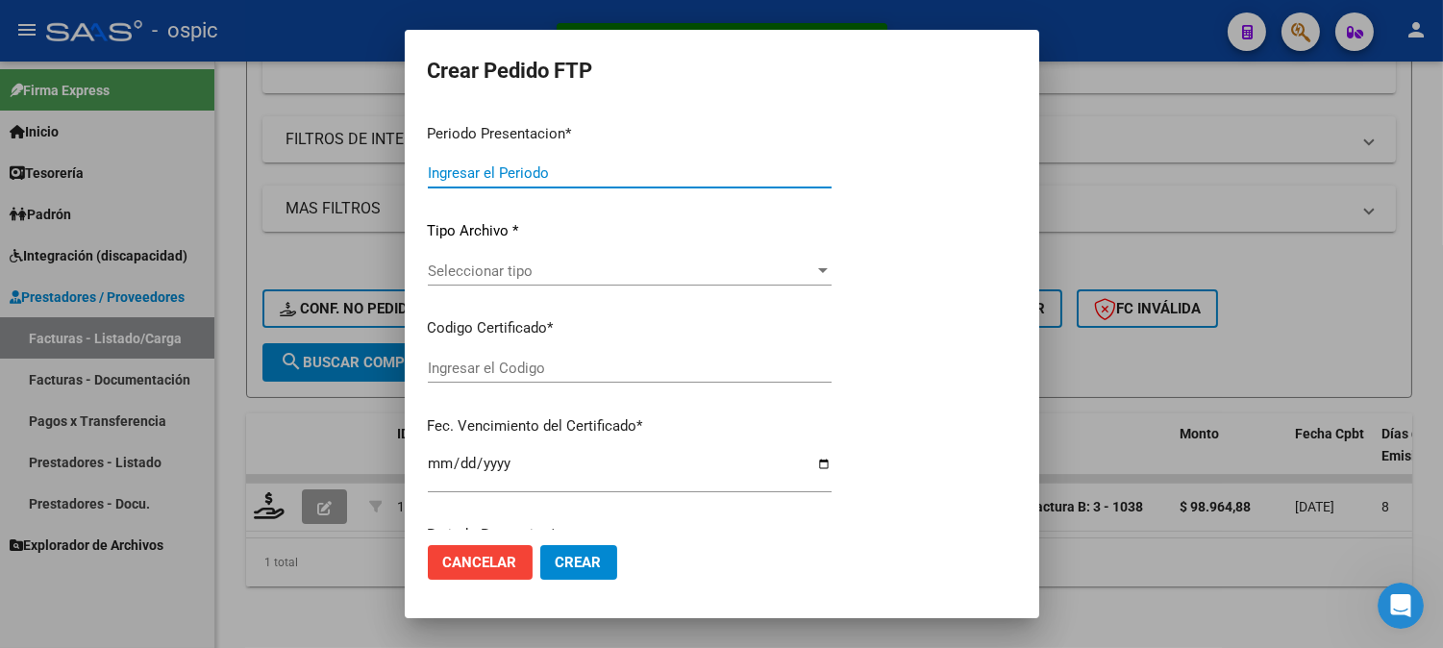
type input "202509"
type input "$ 98.964,88"
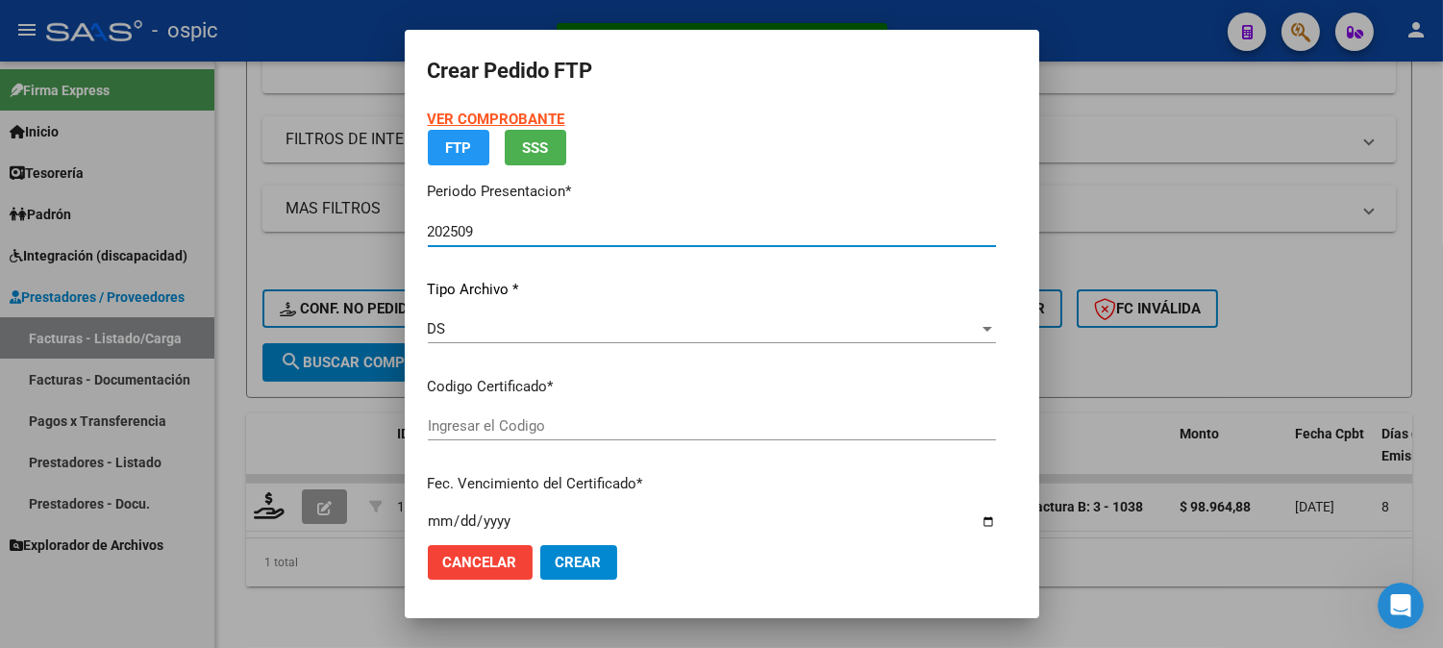
type input "0000000000000000000000000000001577214904"
type input "[DATE]"
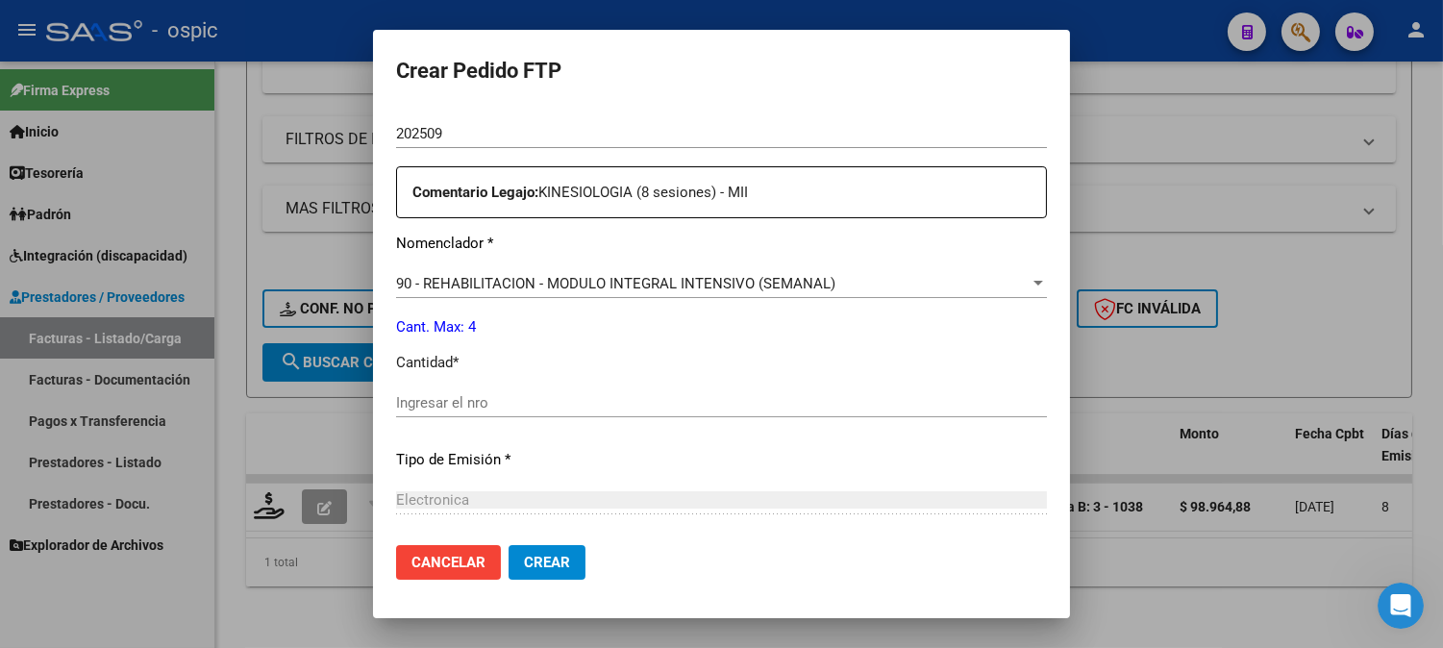
scroll to position [696, 0]
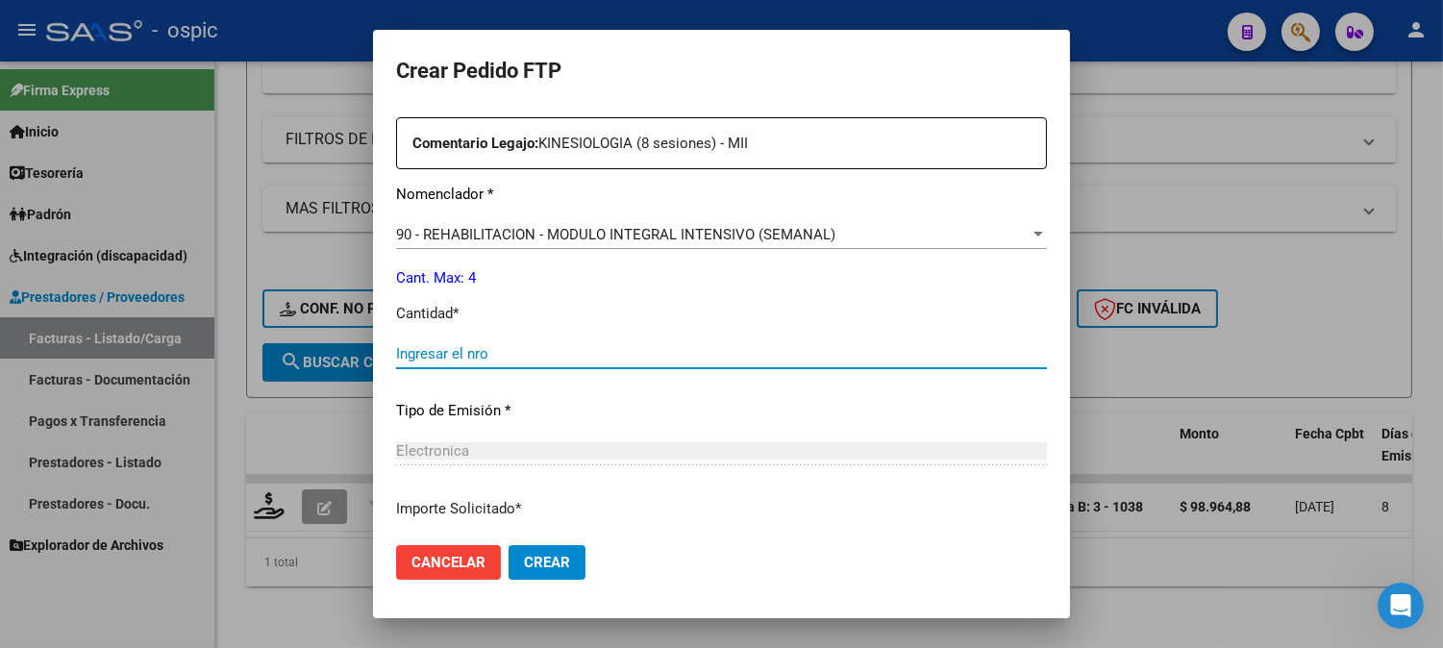
click at [745, 348] on input "Ingresar el nro" at bounding box center [721, 353] width 651 height 17
type input "4"
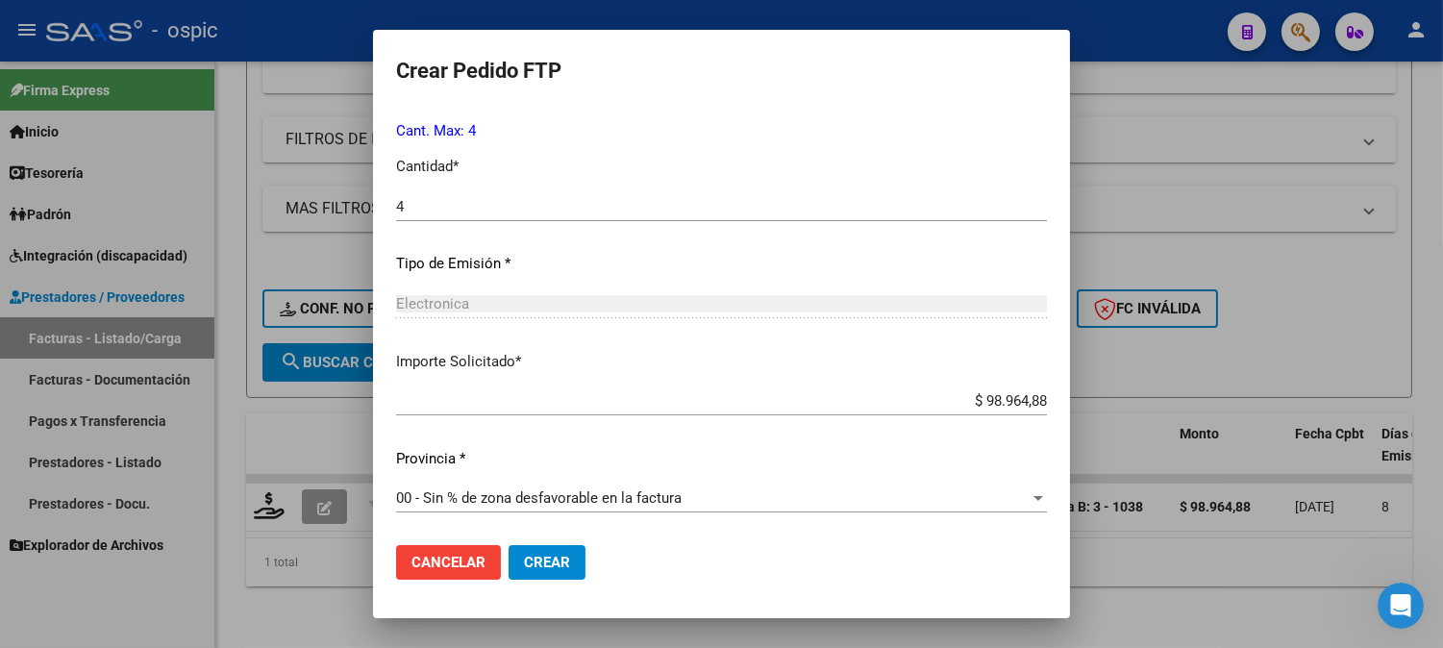
drag, startPoint x: 504, startPoint y: 562, endPoint x: 702, endPoint y: 522, distance: 202.1
click at [524, 559] on span "Crear" at bounding box center [547, 562] width 46 height 17
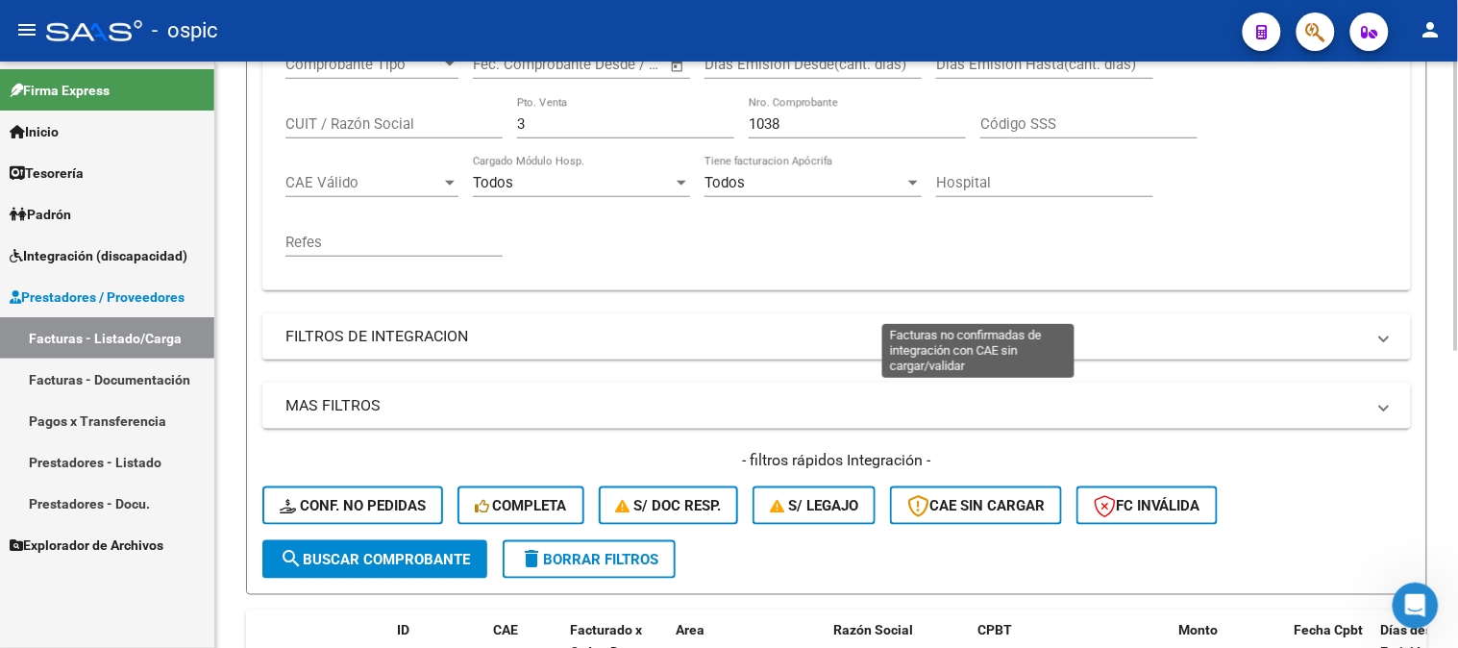
scroll to position [65, 0]
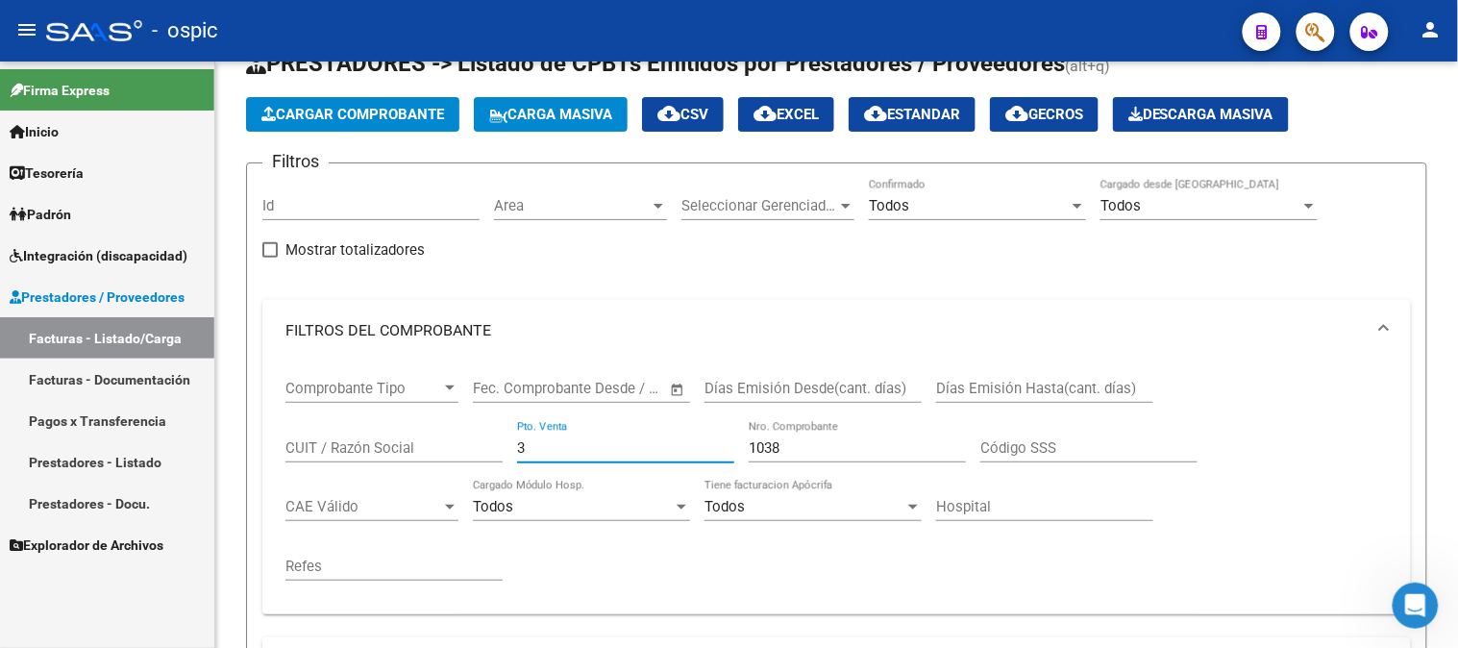
drag, startPoint x: 538, startPoint y: 443, endPoint x: 8, endPoint y: 440, distance: 530.6
click at [87, 443] on mat-sidenav-container "Firma Express Inicio Calendario SSS Instructivos Contacto OS Tesorería Extracto…" at bounding box center [729, 355] width 1458 height 586
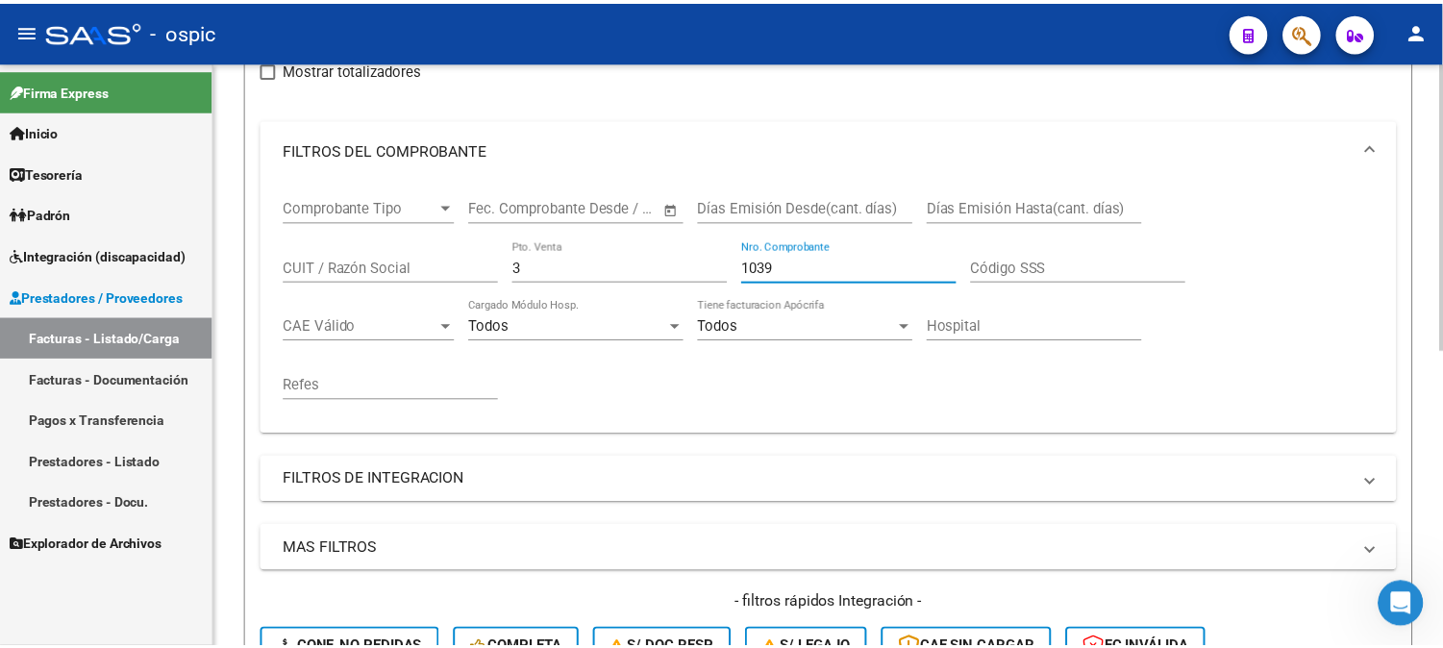
scroll to position [600, 0]
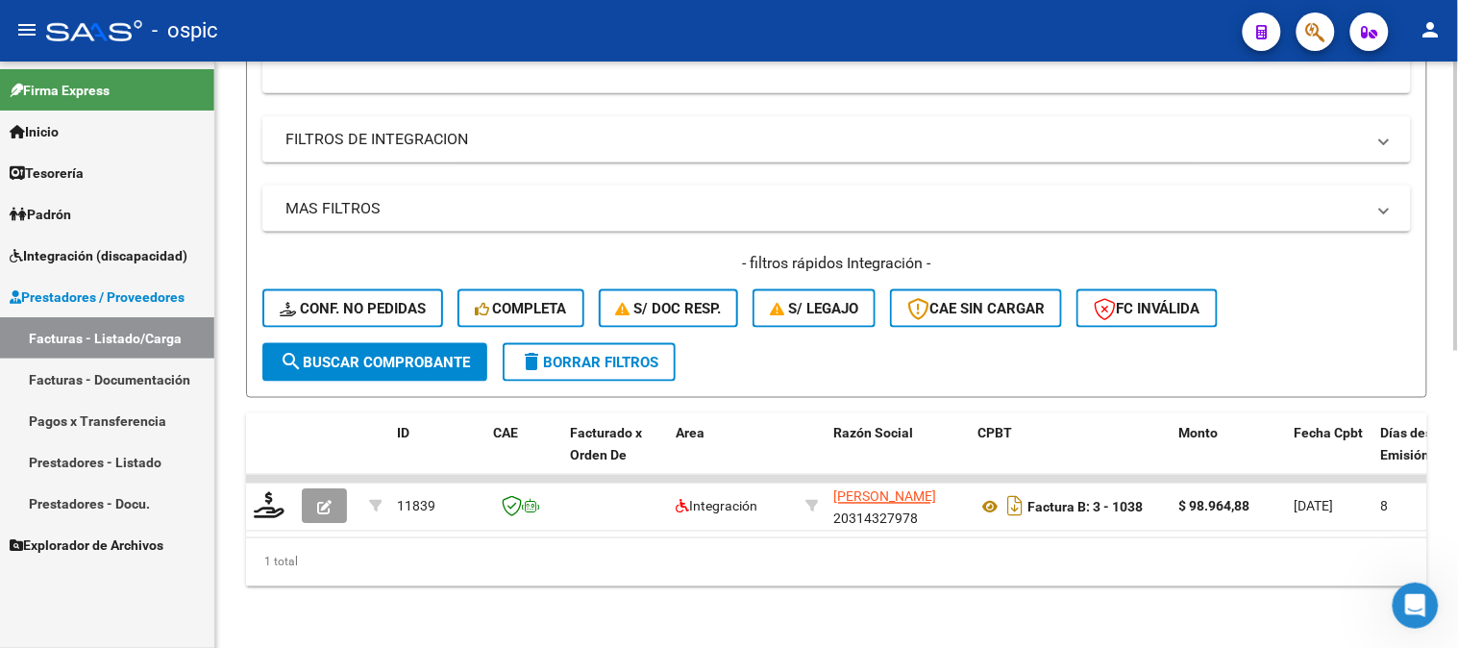
type input "1039"
click at [373, 356] on span "search Buscar Comprobante" at bounding box center [375, 362] width 190 height 17
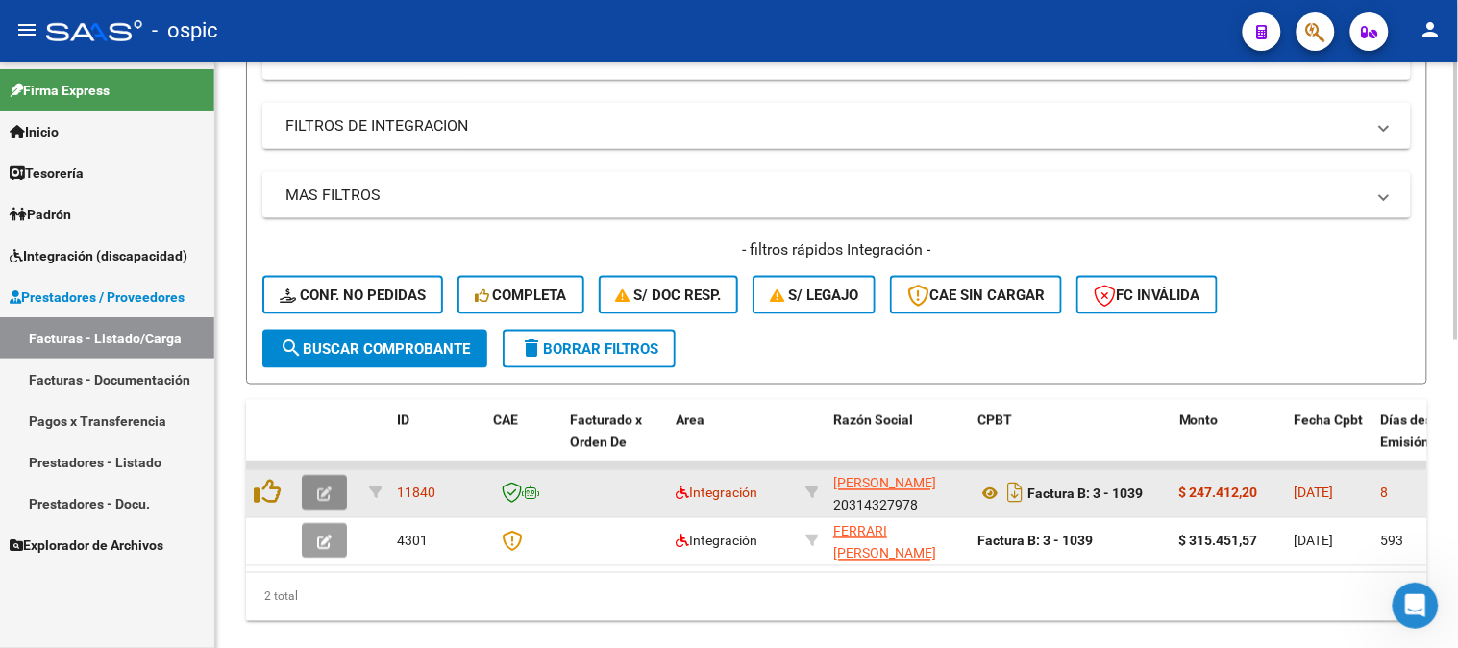
click at [322, 484] on span "button" at bounding box center [324, 492] width 14 height 17
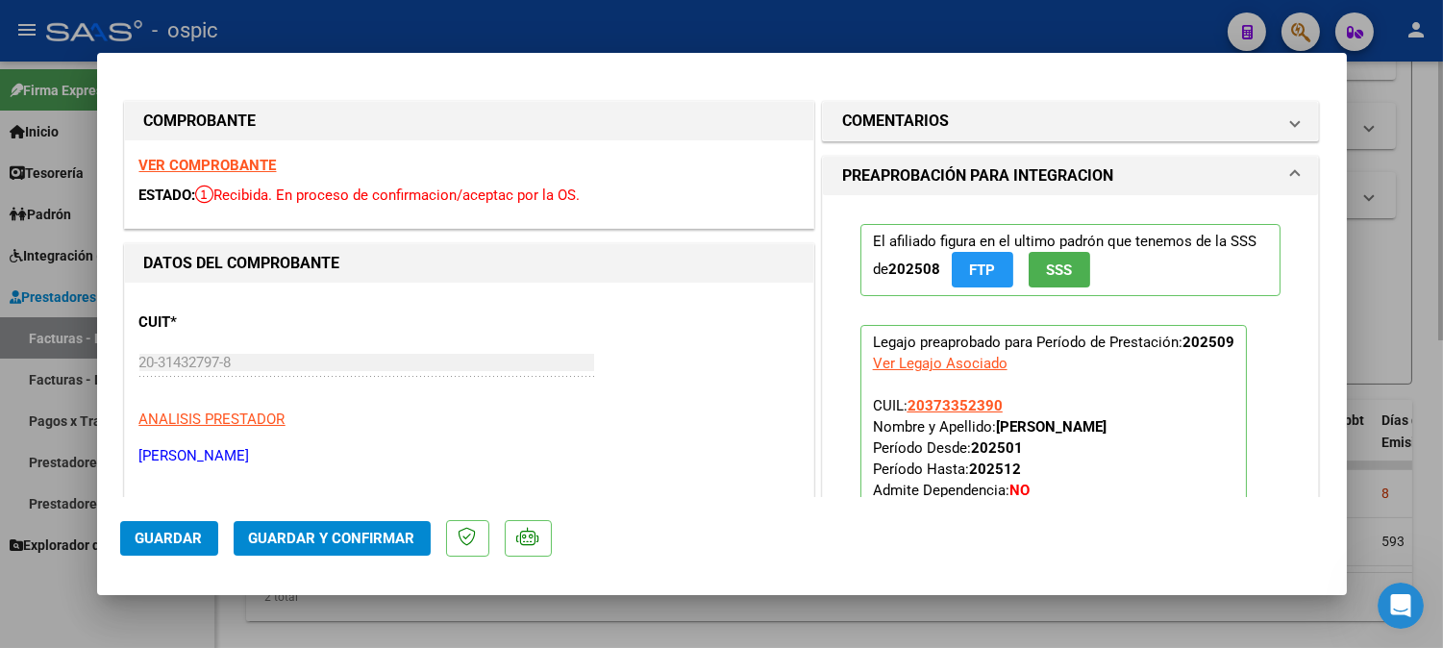
type input "$ 0,00"
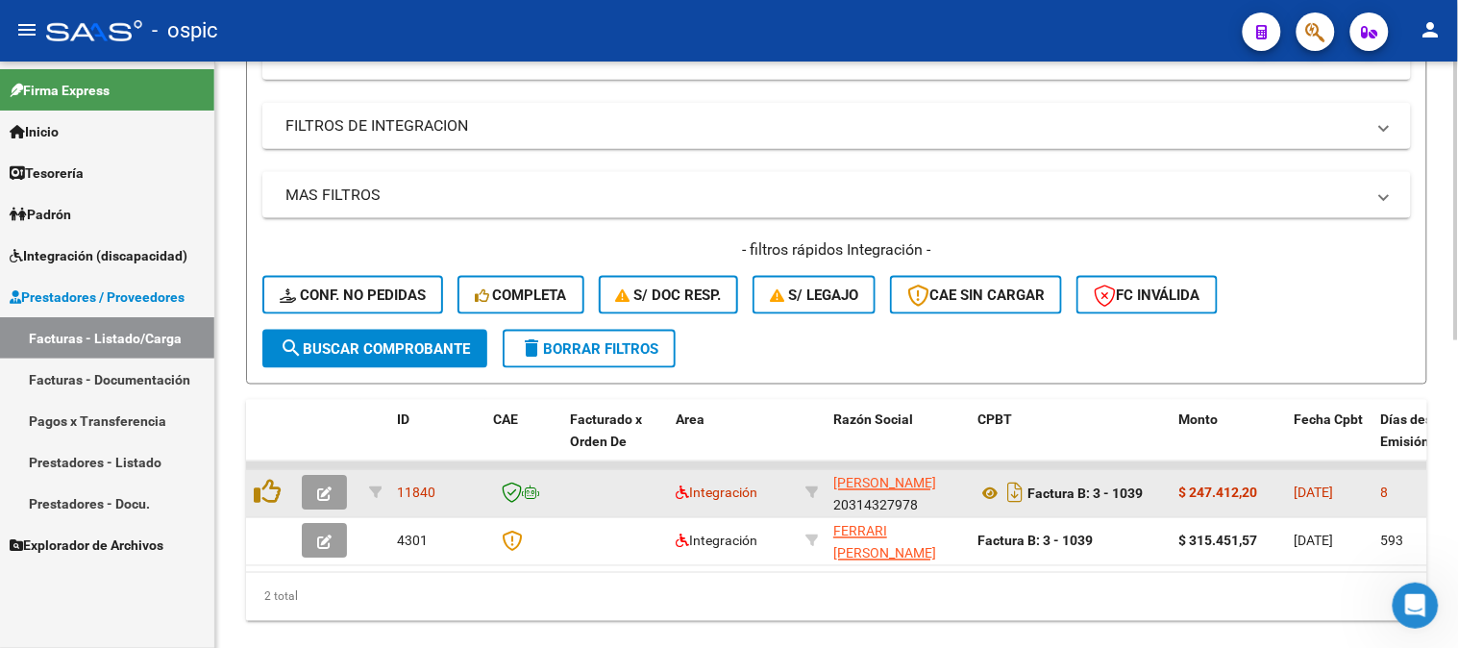
click at [324, 484] on span "button" at bounding box center [324, 492] width 14 height 17
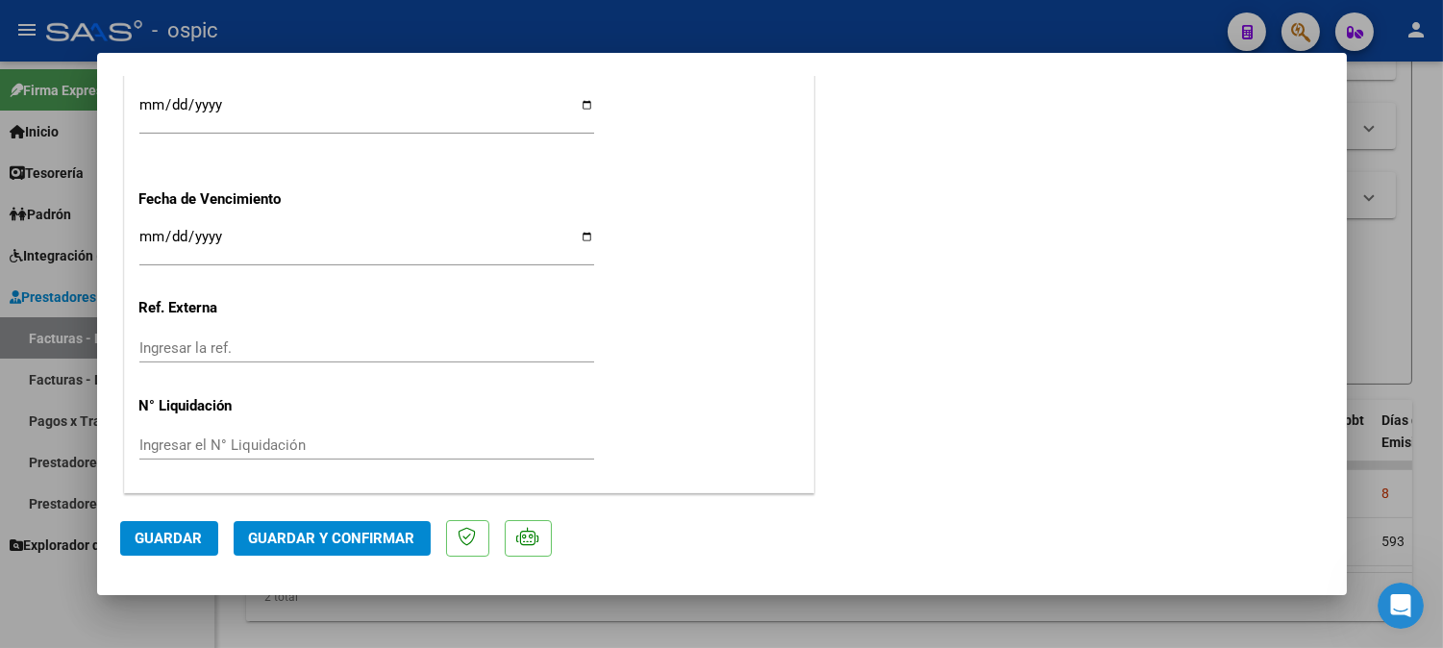
scroll to position [0, 0]
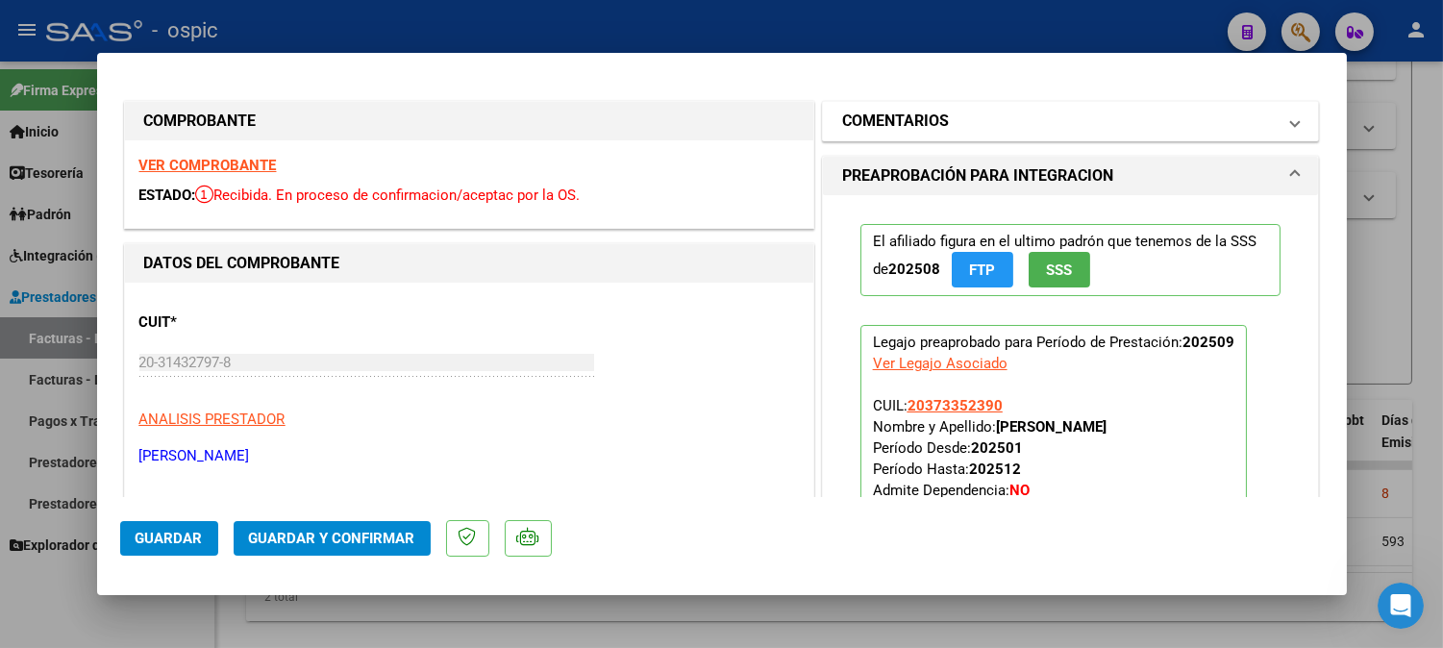
drag, startPoint x: 1003, startPoint y: 109, endPoint x: 880, endPoint y: 483, distance: 394.2
click at [1001, 112] on mat-panel-title "COMENTARIOS" at bounding box center [1059, 121] width 434 height 23
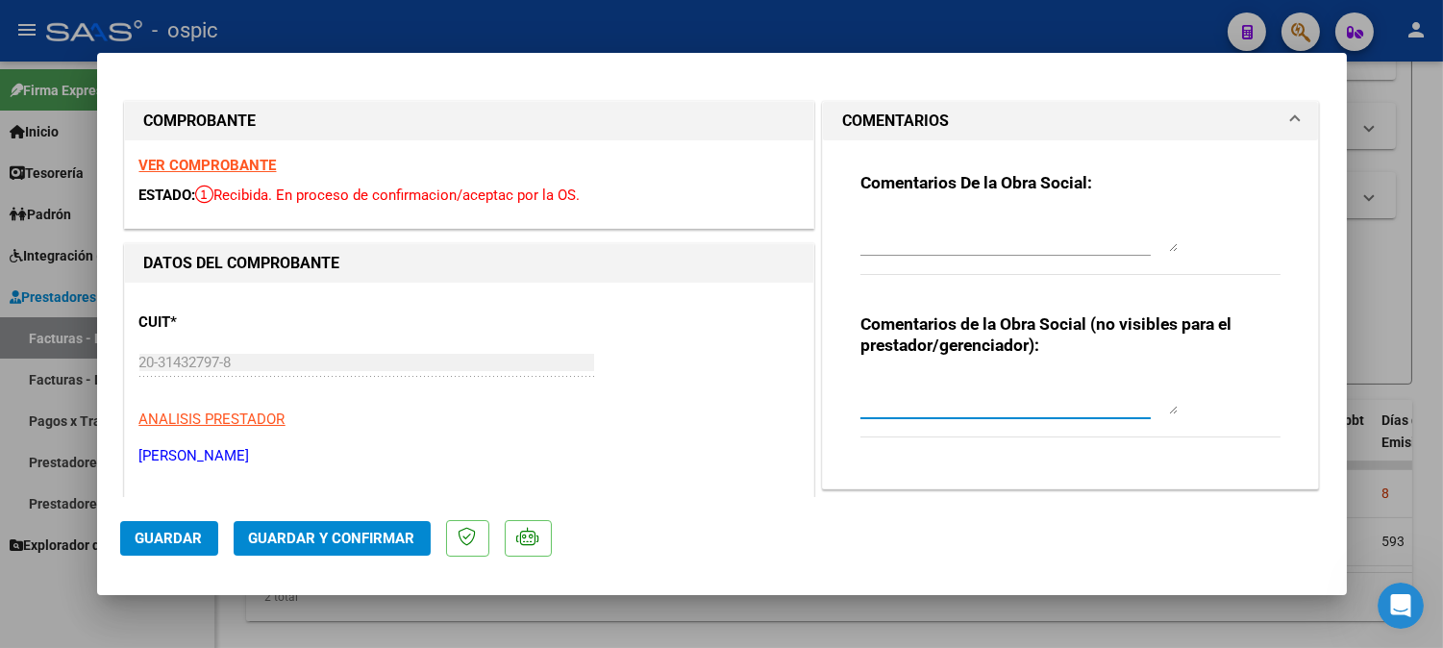
click at [930, 396] on textarea at bounding box center [1018, 395] width 317 height 38
type textarea "KINESIO 20 SESIONES"
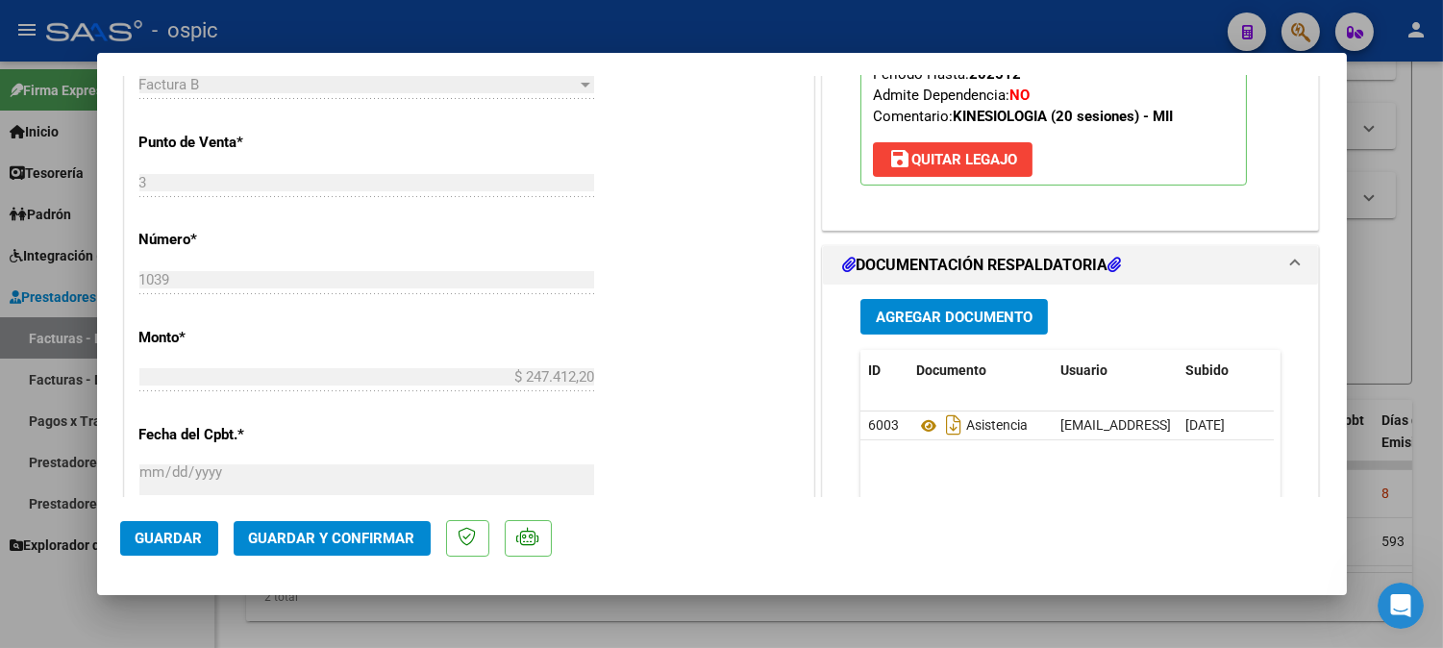
scroll to position [798, 0]
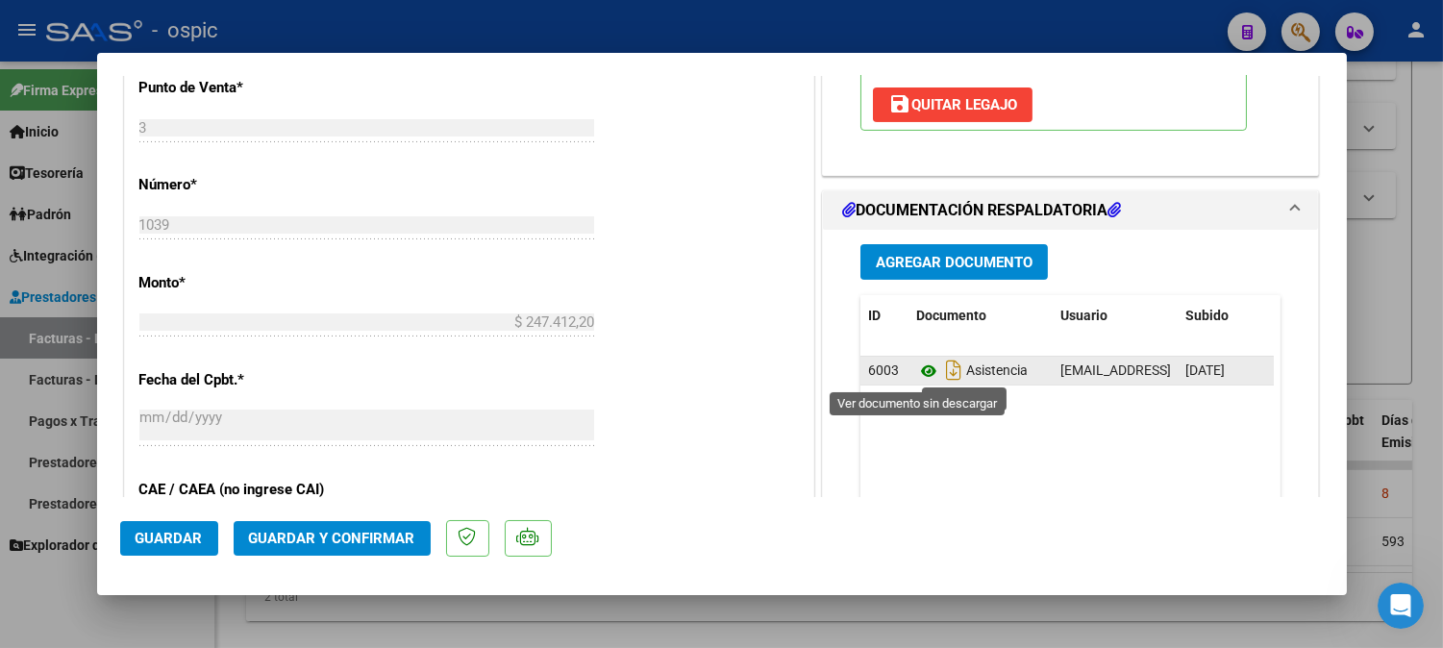
click at [920, 367] on icon at bounding box center [928, 370] width 25 height 23
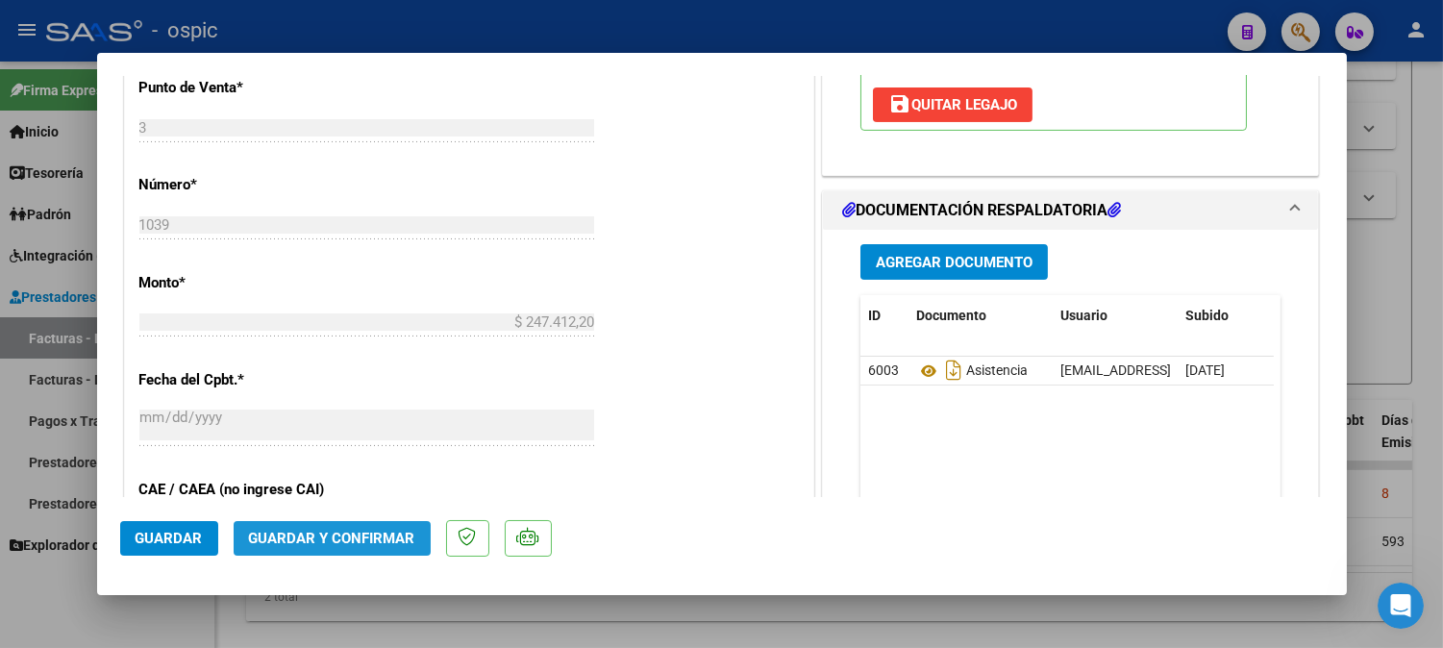
click at [361, 525] on button "Guardar y Confirmar" at bounding box center [332, 538] width 197 height 35
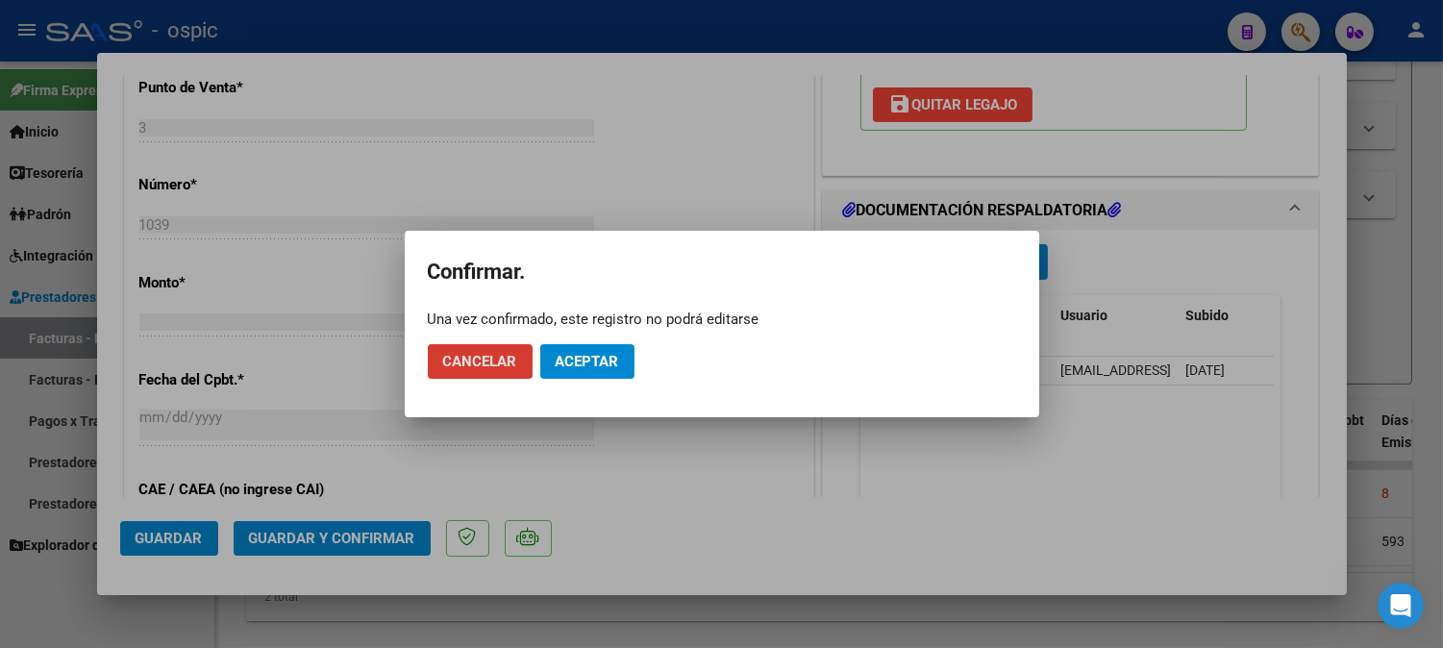
click at [577, 361] on span "Aceptar" at bounding box center [587, 361] width 63 height 17
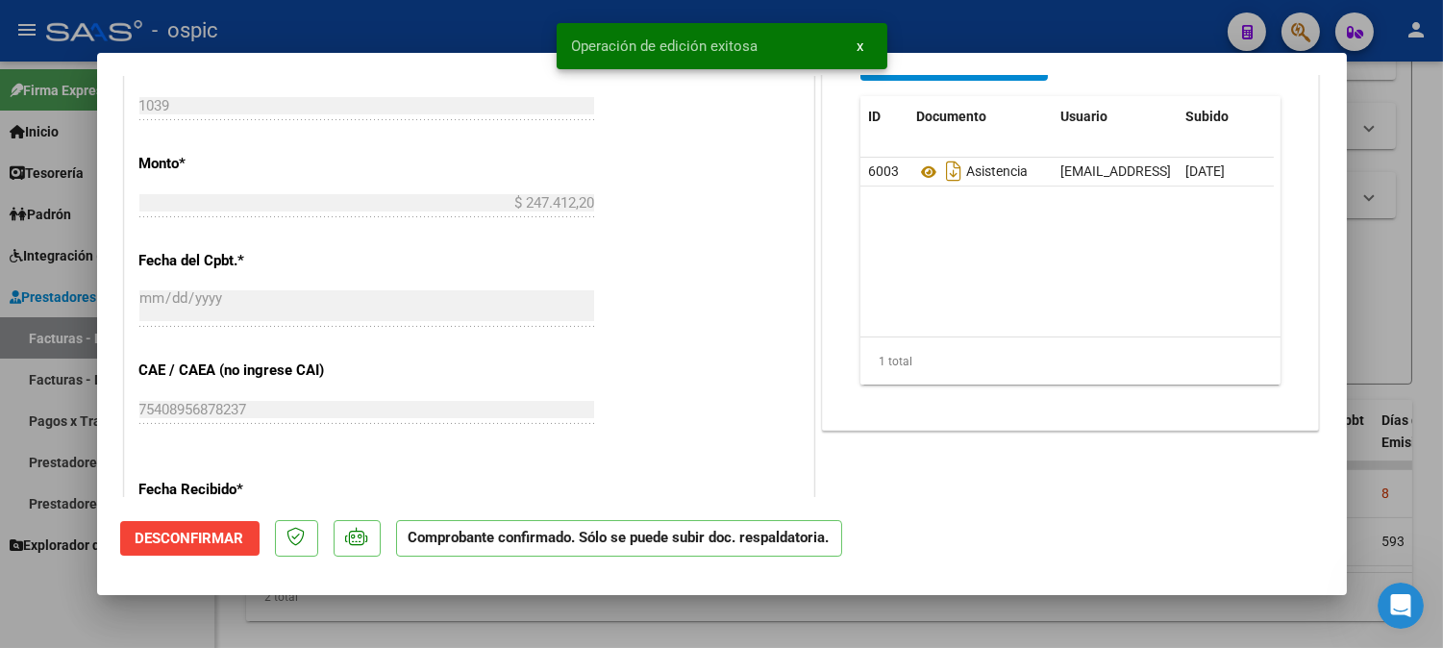
type input "$ 0,00"
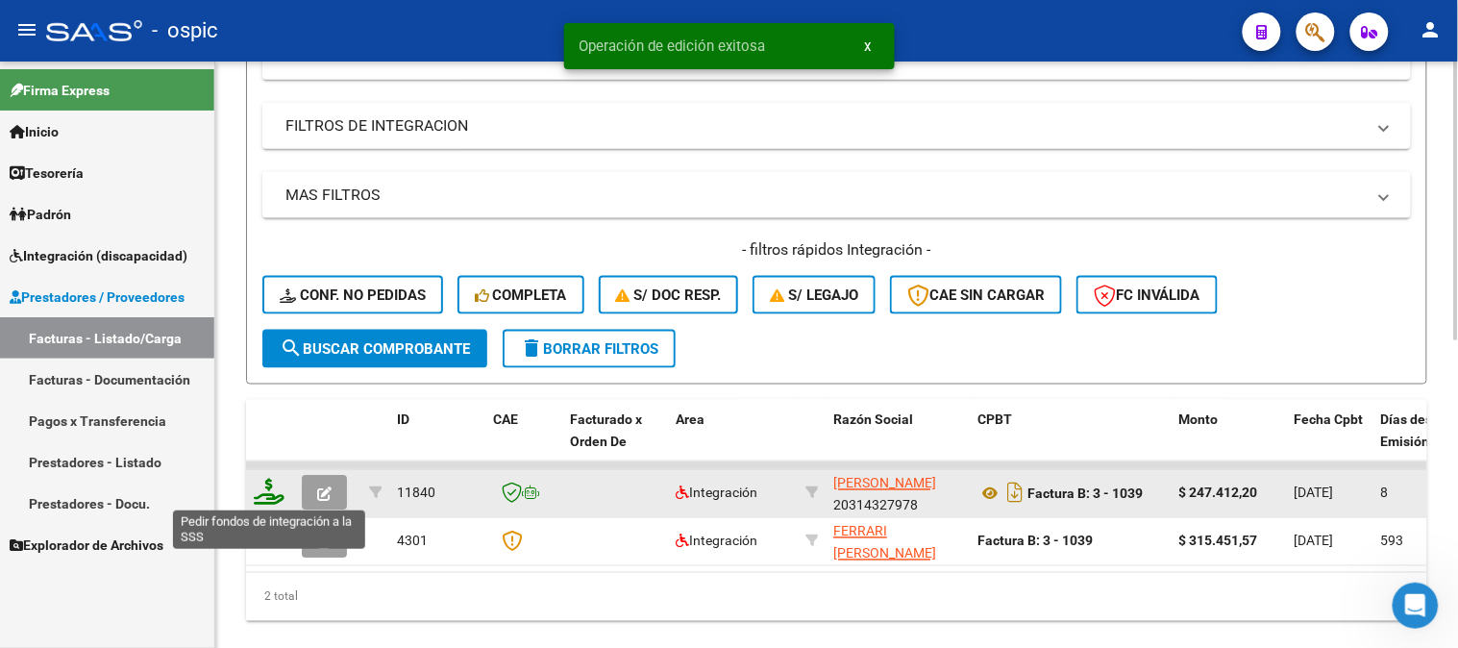
click at [269, 491] on icon at bounding box center [269, 492] width 31 height 27
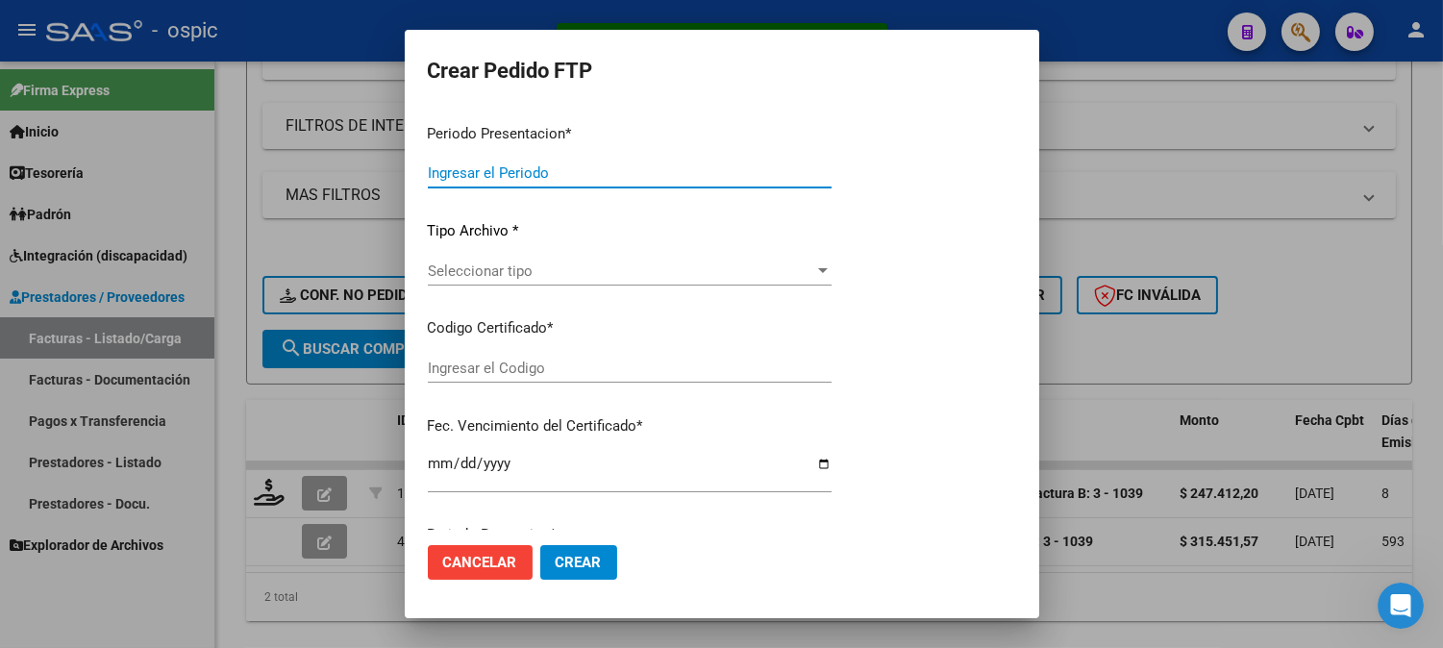
type input "202509"
type input "$ 247.412,20"
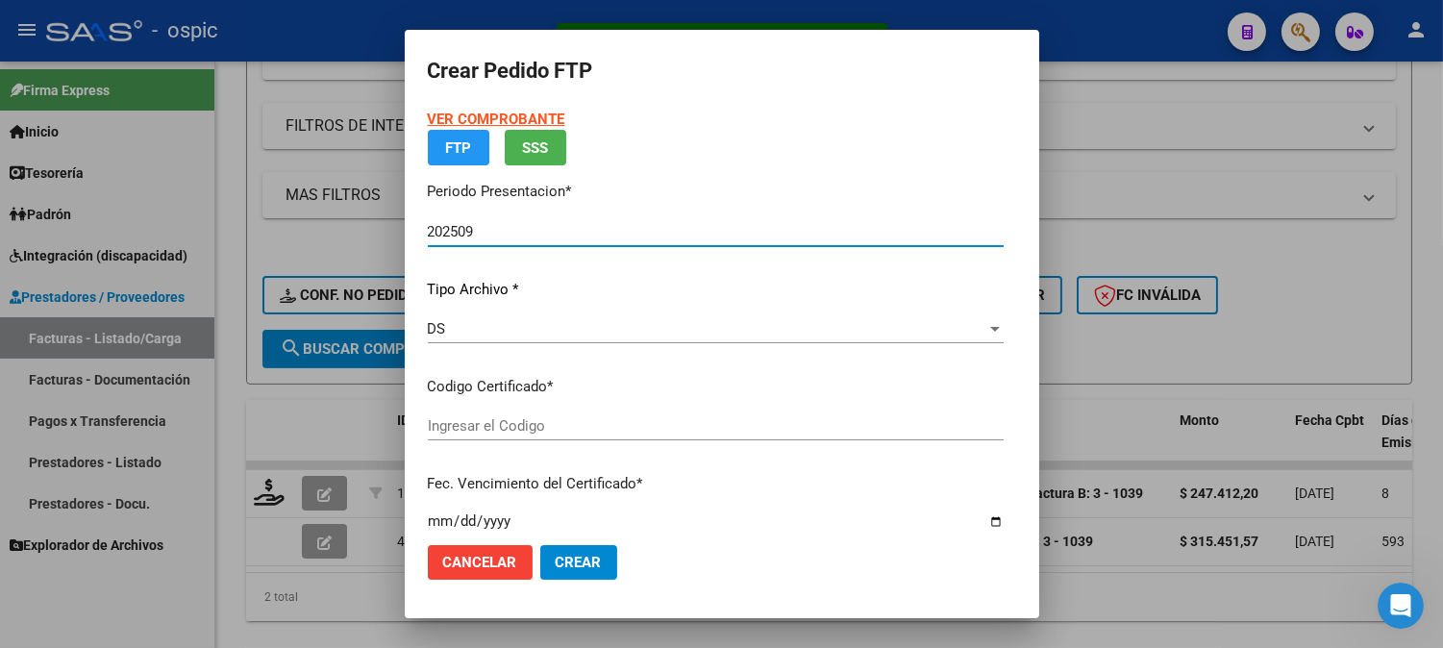
type input "7644796033"
type input "[DATE]"
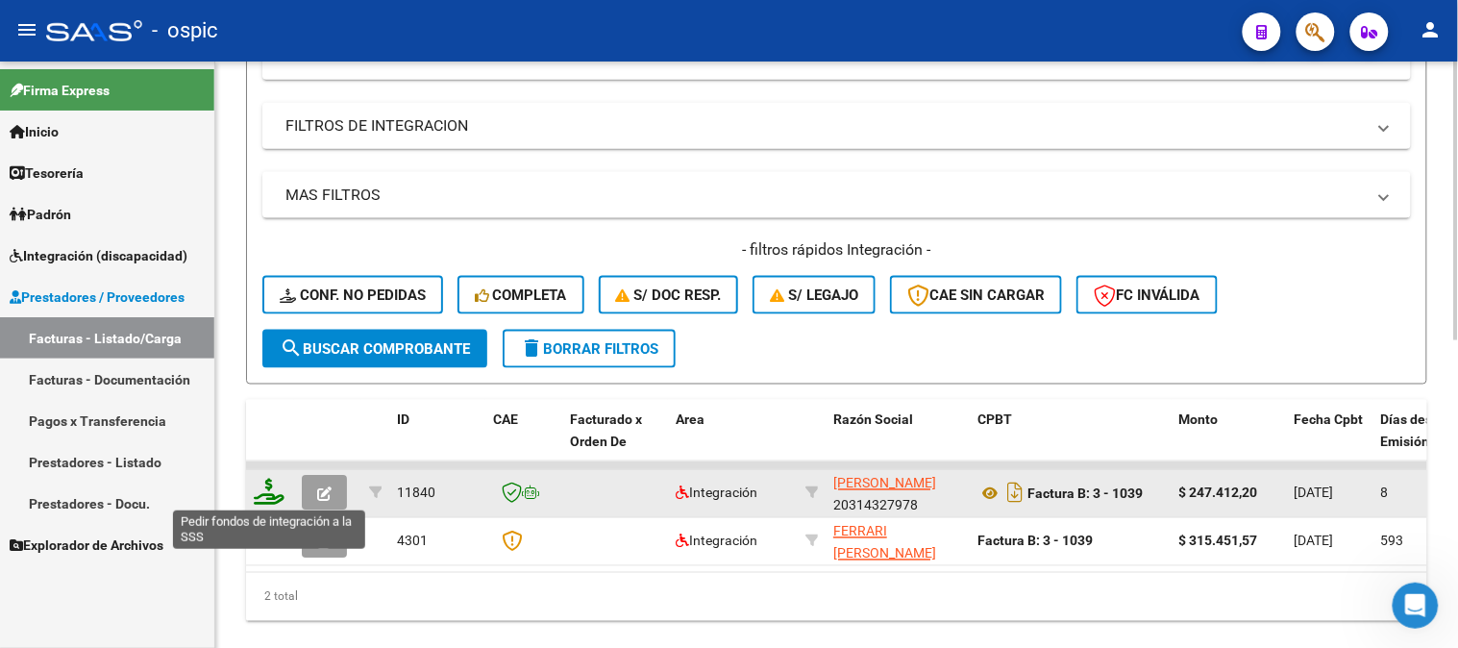
click at [267, 487] on icon at bounding box center [269, 492] width 31 height 27
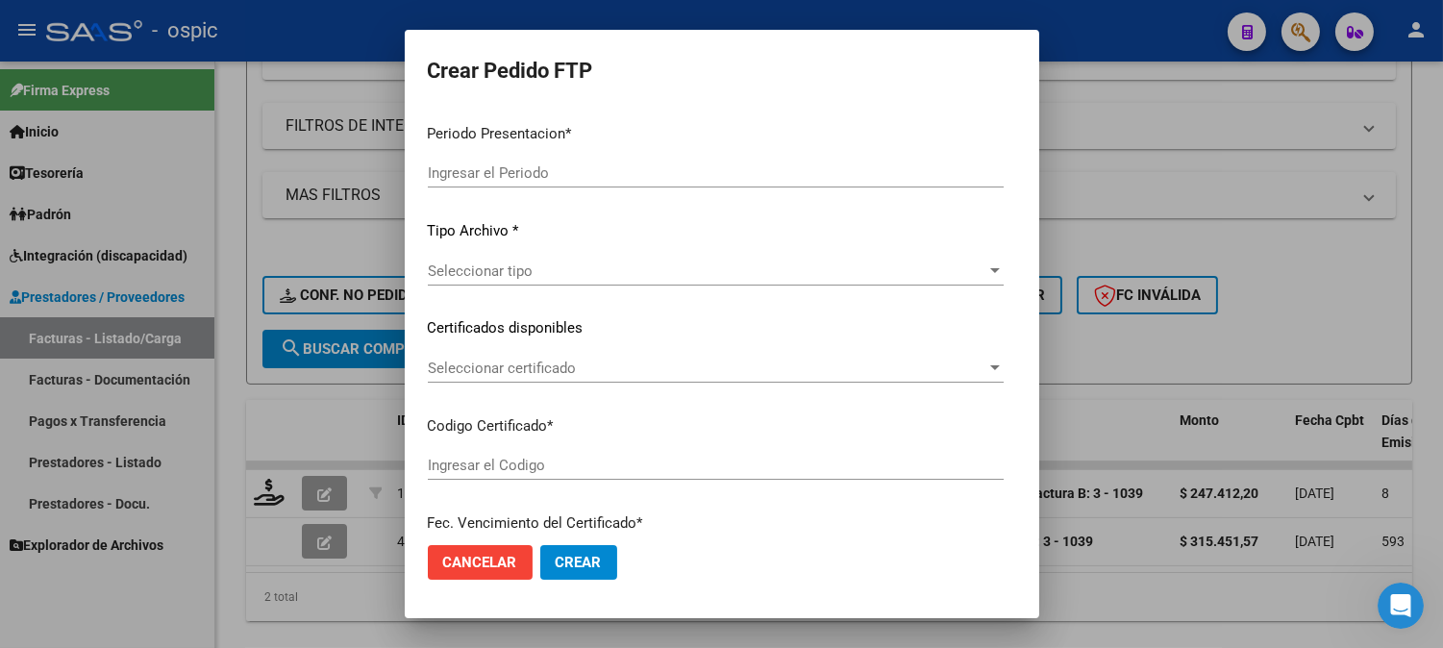
type input "202509"
type input "$ 247.412,20"
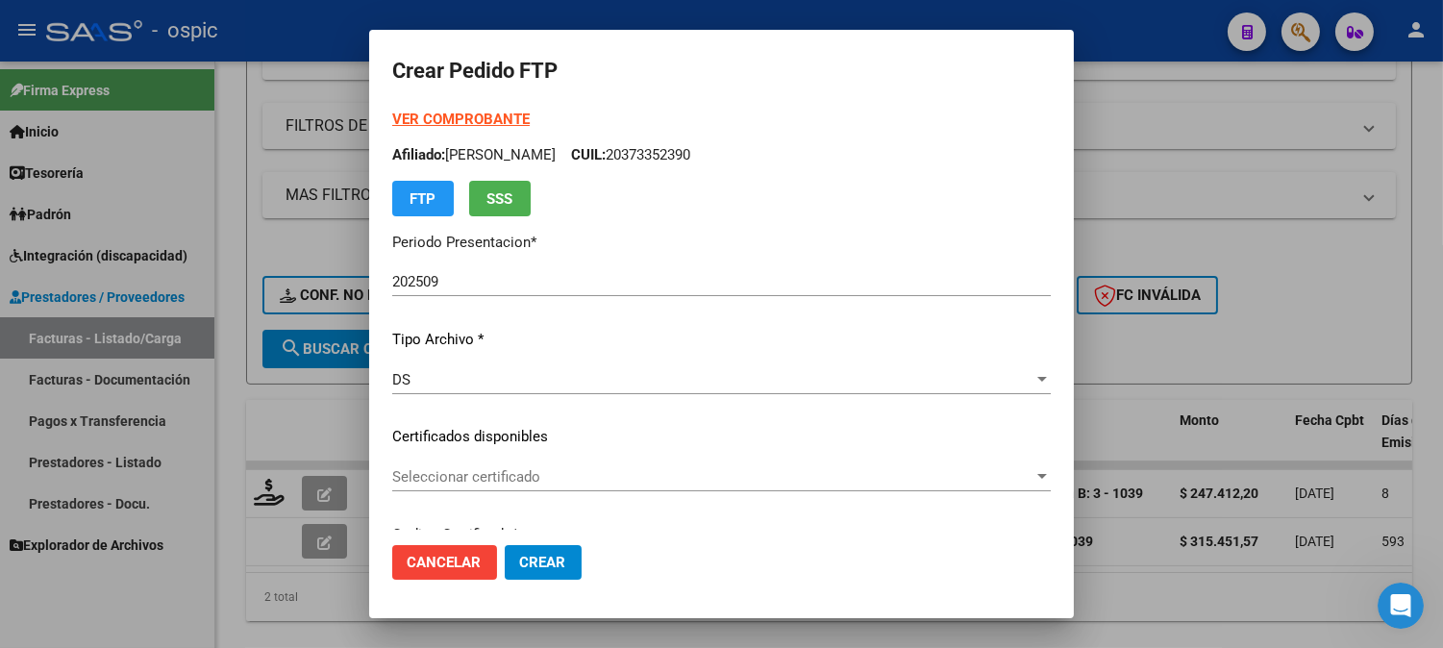
type input "7644796033"
type input "[DATE]"
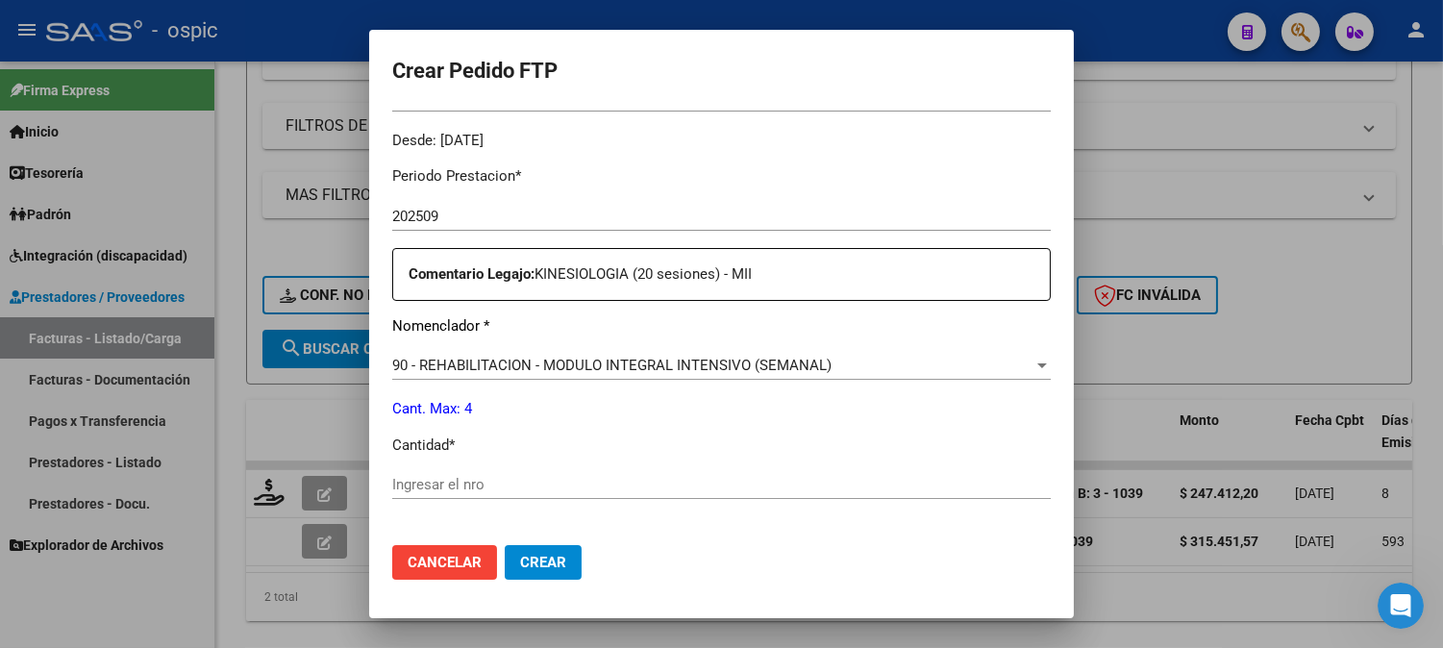
scroll to position [597, 0]
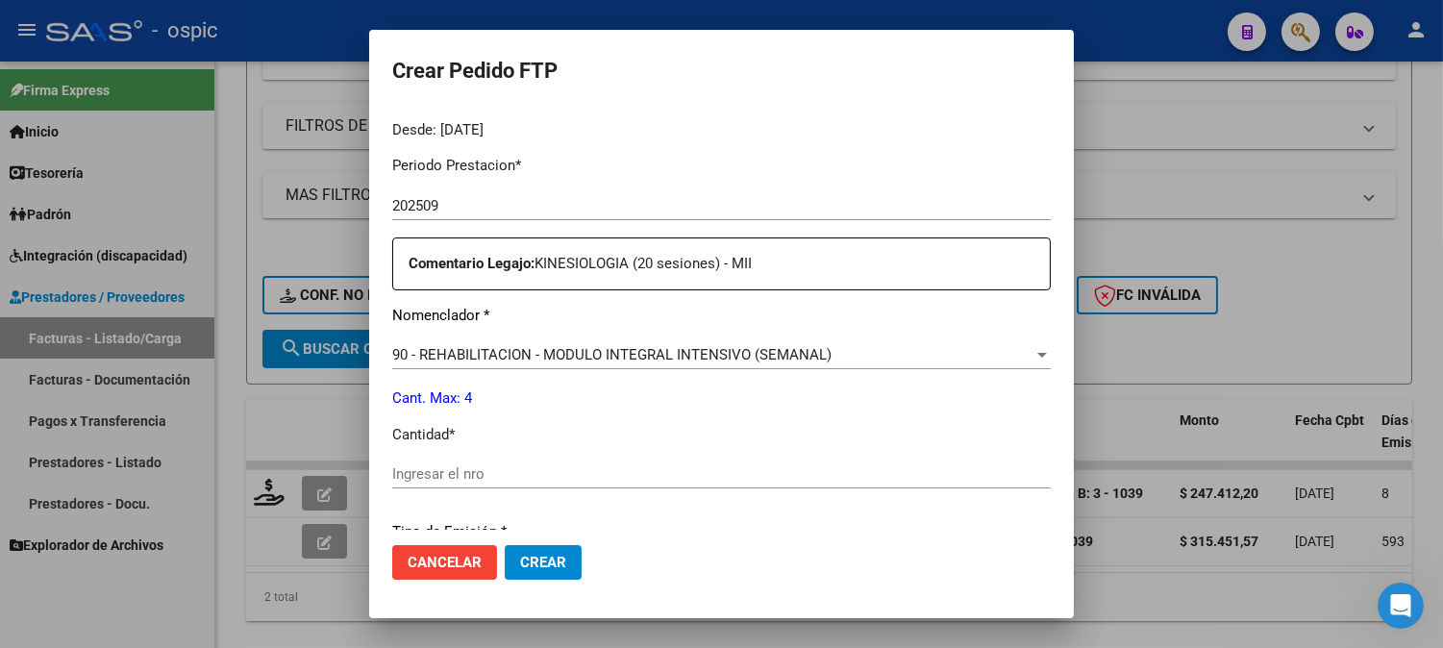
click at [756, 468] on input "Ingresar el nro" at bounding box center [721, 473] width 658 height 17
type input "4"
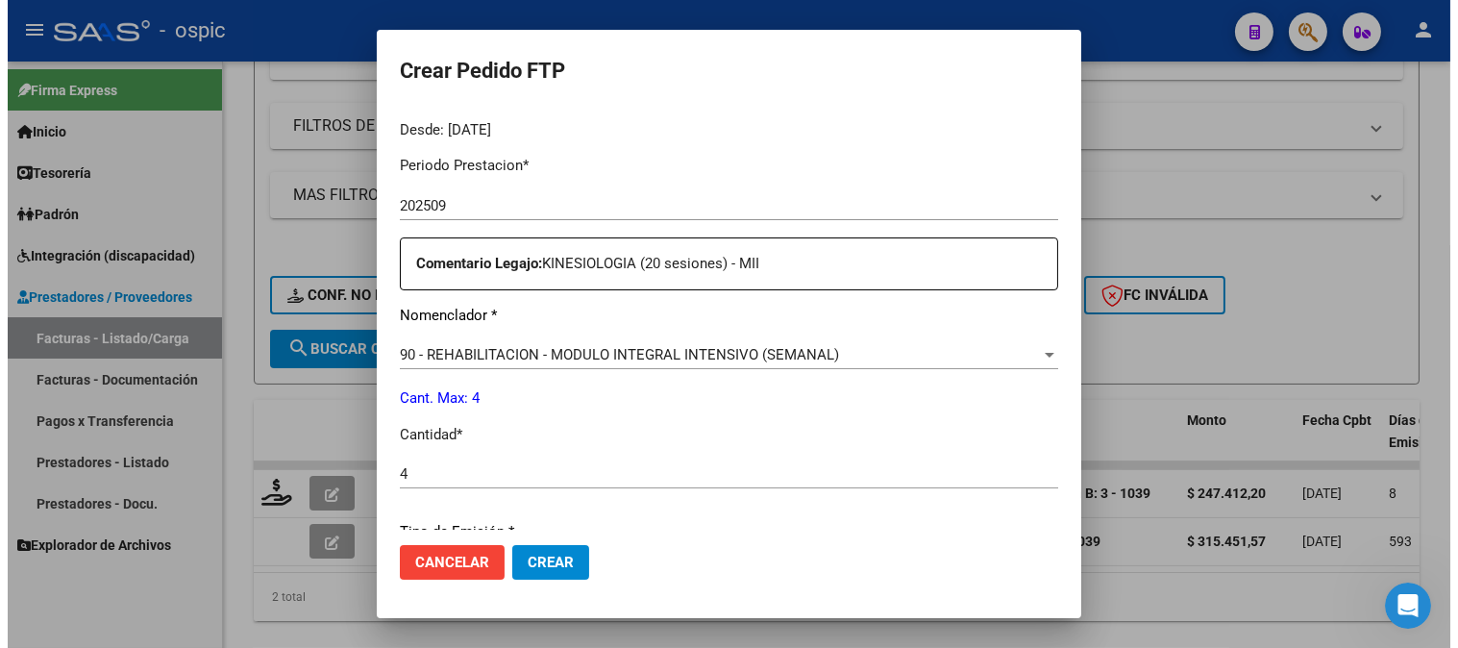
scroll to position [865, 0]
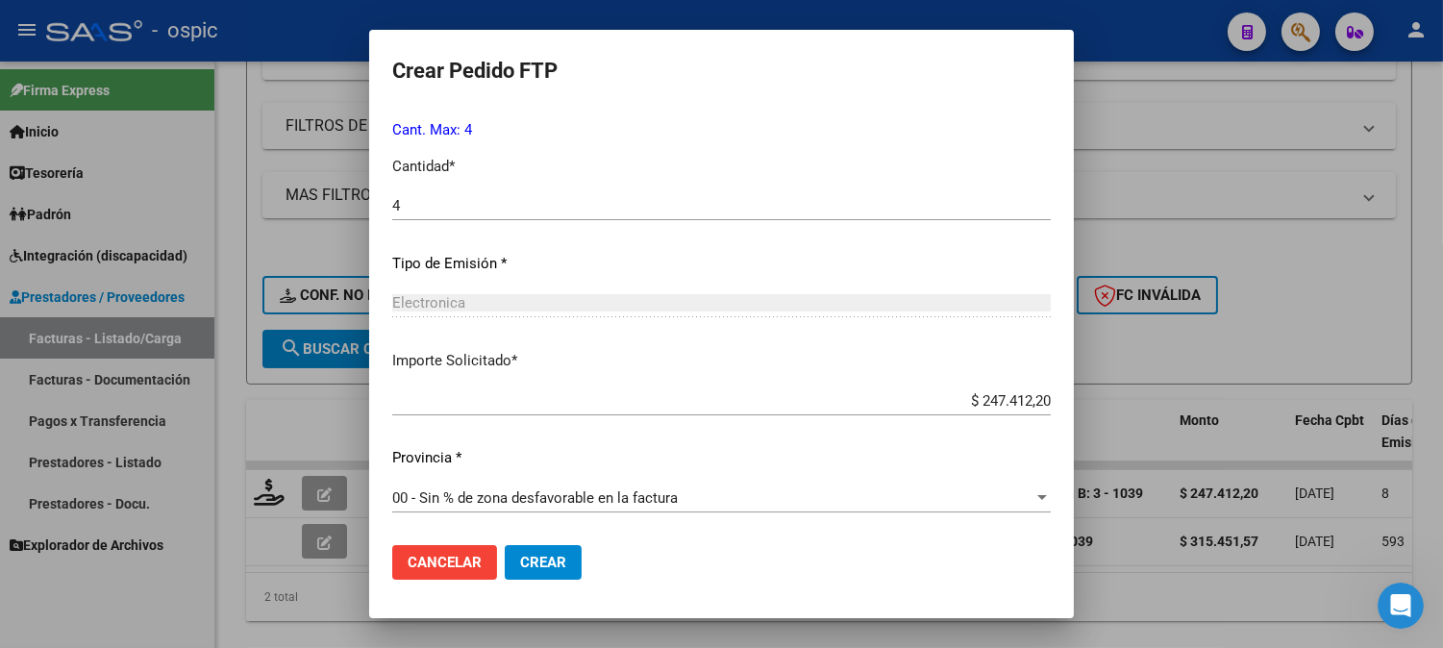
click at [520, 560] on span "Crear" at bounding box center [543, 562] width 46 height 17
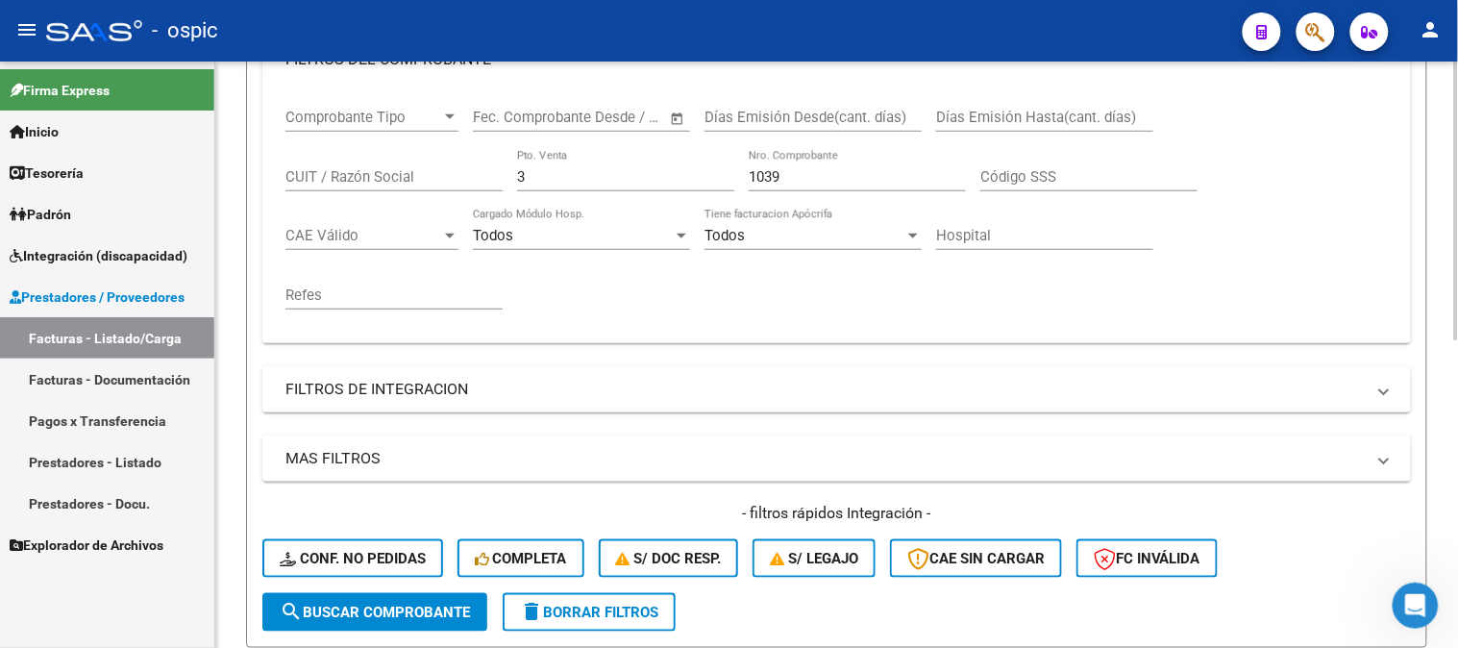
scroll to position [280, 0]
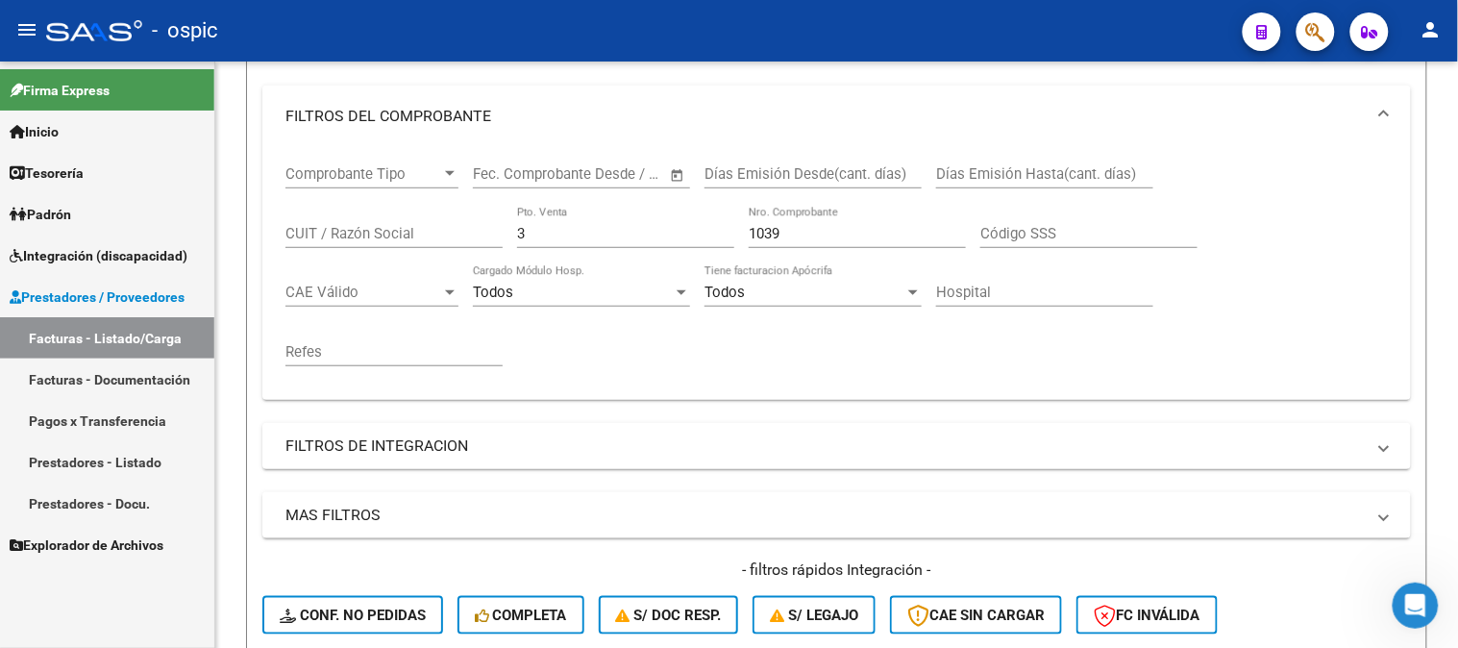
drag, startPoint x: 347, startPoint y: 237, endPoint x: 100, endPoint y: 226, distance: 247.3
click at [89, 236] on mat-sidenav-container "Firma Express Inicio Calendario SSS Instructivos Contacto OS Tesorería Extracto…" at bounding box center [729, 355] width 1458 height 586
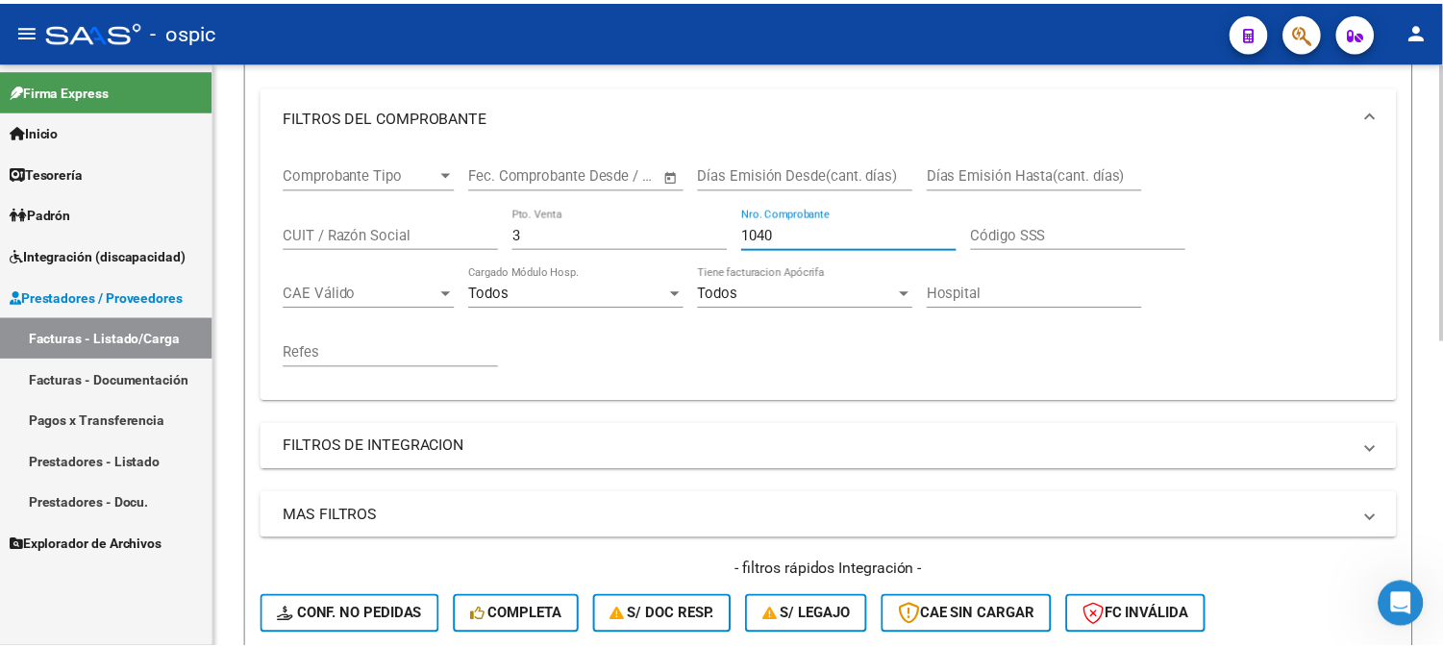
scroll to position [648, 0]
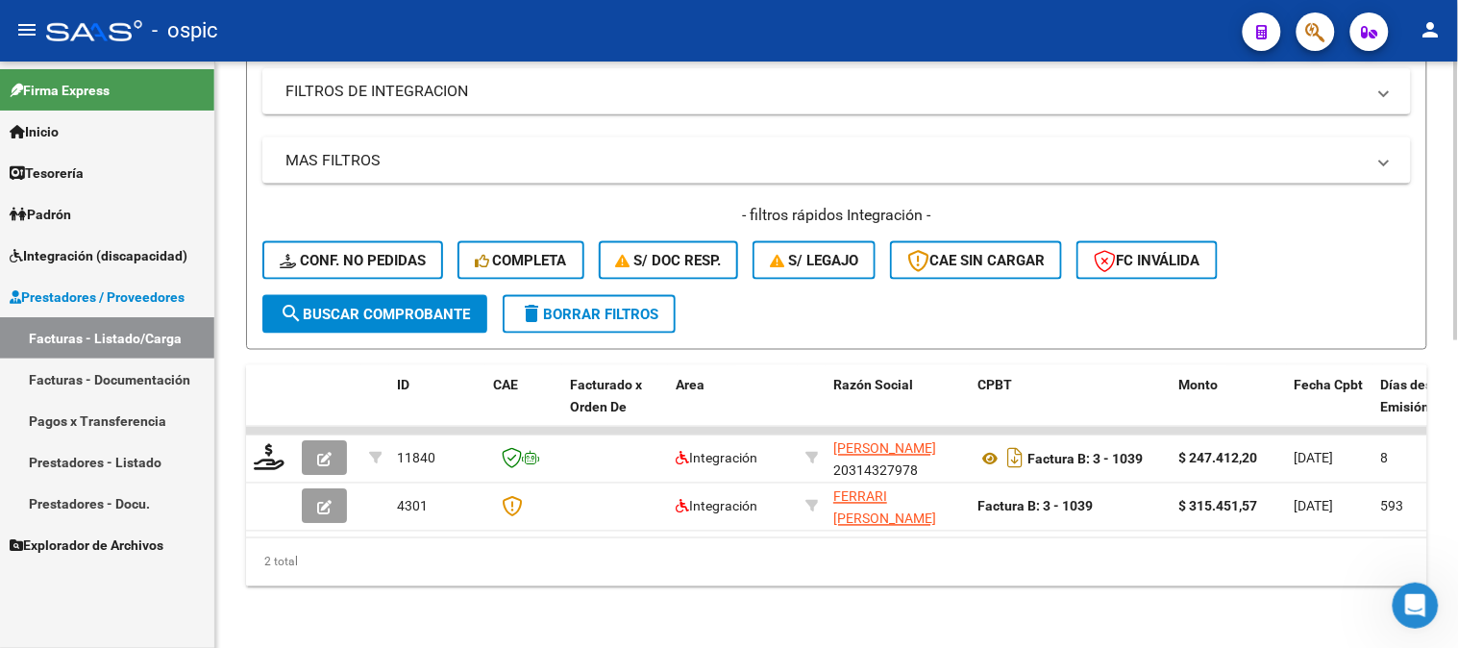
type input "1040"
drag, startPoint x: 332, startPoint y: 289, endPoint x: 315, endPoint y: 242, distance: 49.9
click at [332, 295] on button "search Buscar Comprobante" at bounding box center [374, 314] width 225 height 38
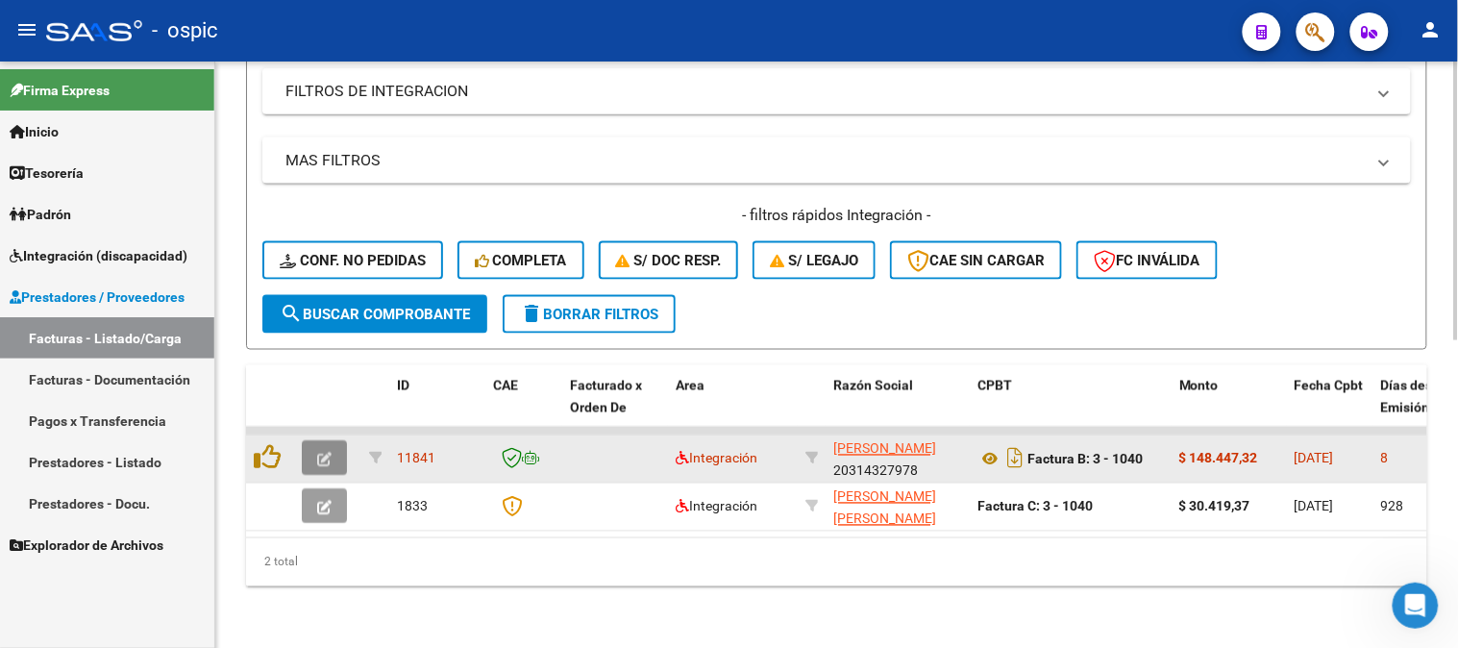
click at [332, 442] on button "button" at bounding box center [324, 458] width 45 height 35
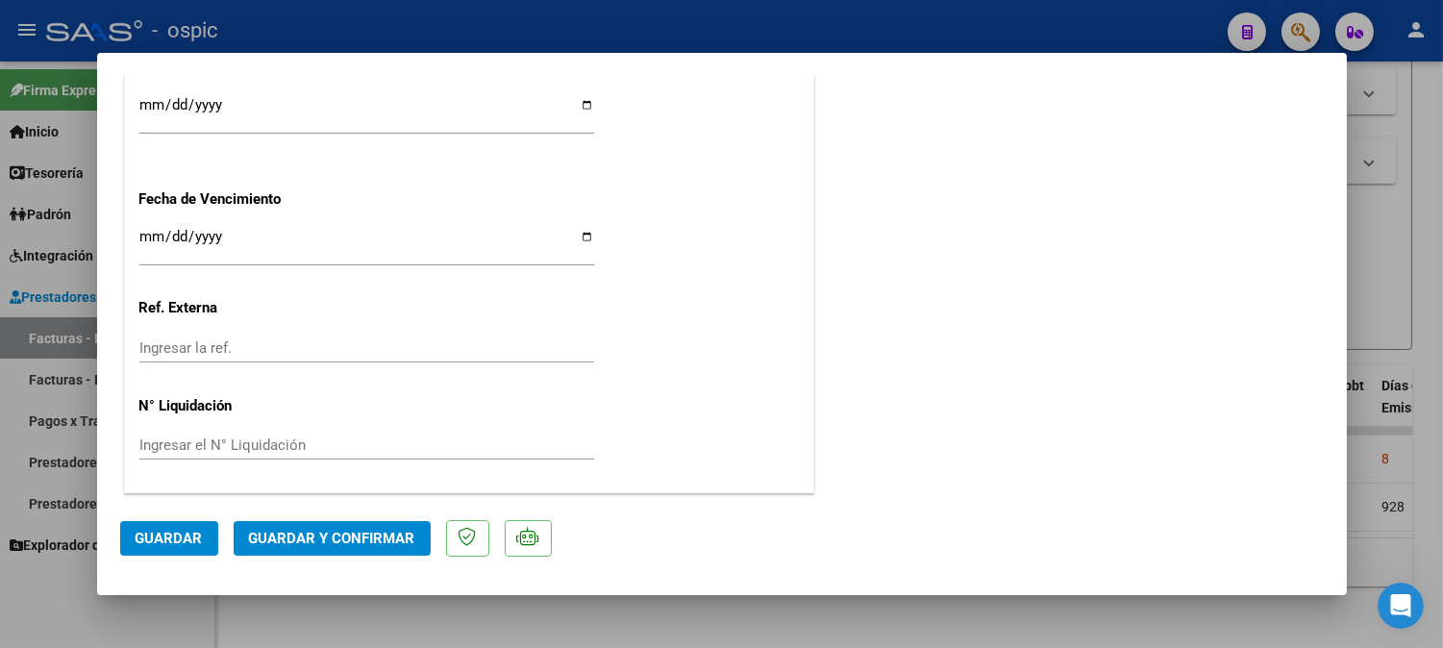
scroll to position [0, 0]
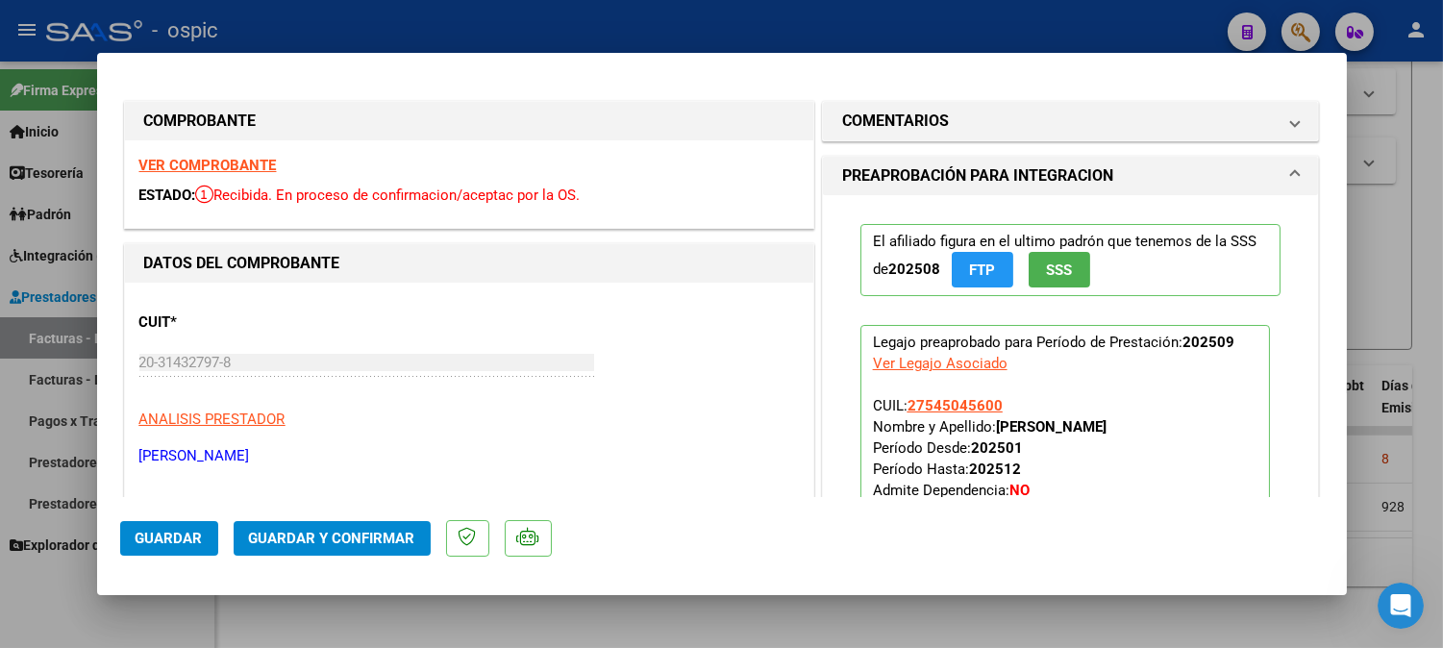
drag, startPoint x: 997, startPoint y: 120, endPoint x: 947, endPoint y: 340, distance: 225.7
click at [997, 121] on mat-panel-title "COMENTARIOS" at bounding box center [1059, 121] width 434 height 23
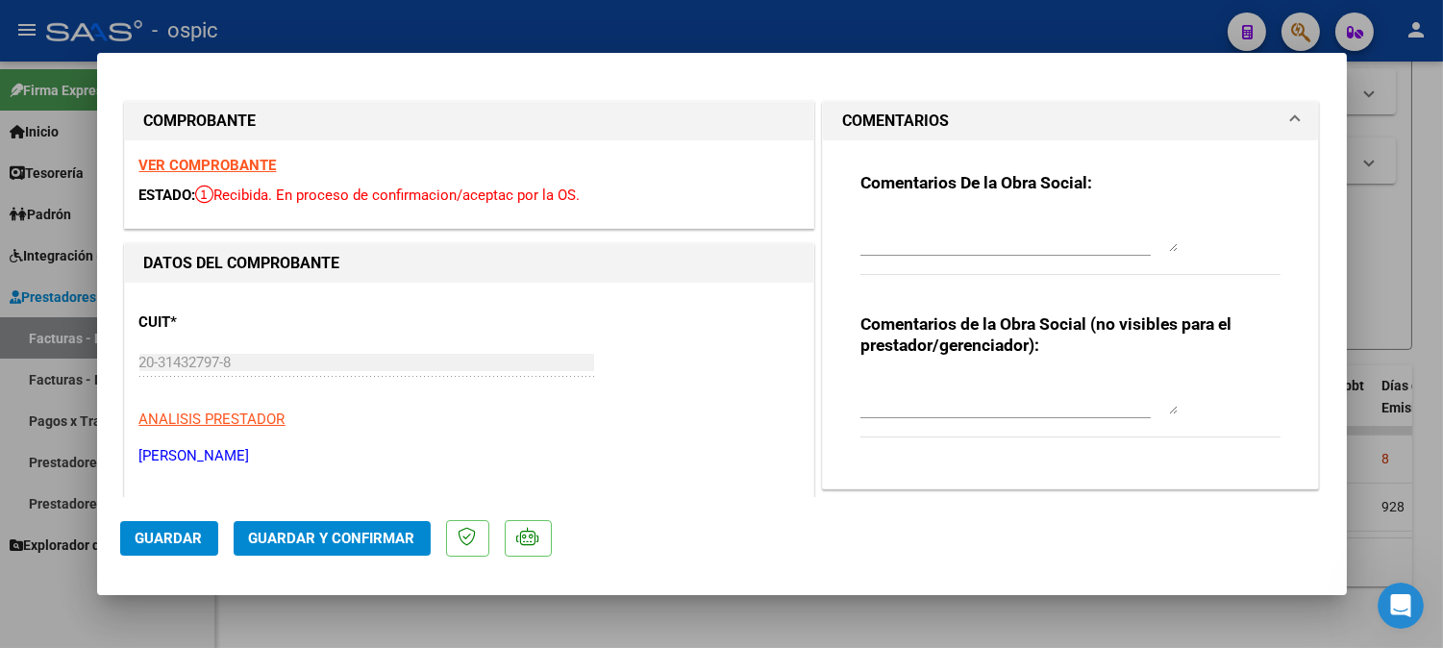
click at [913, 394] on textarea at bounding box center [1018, 395] width 317 height 38
type textarea "KINESIO 12 SESIONES"
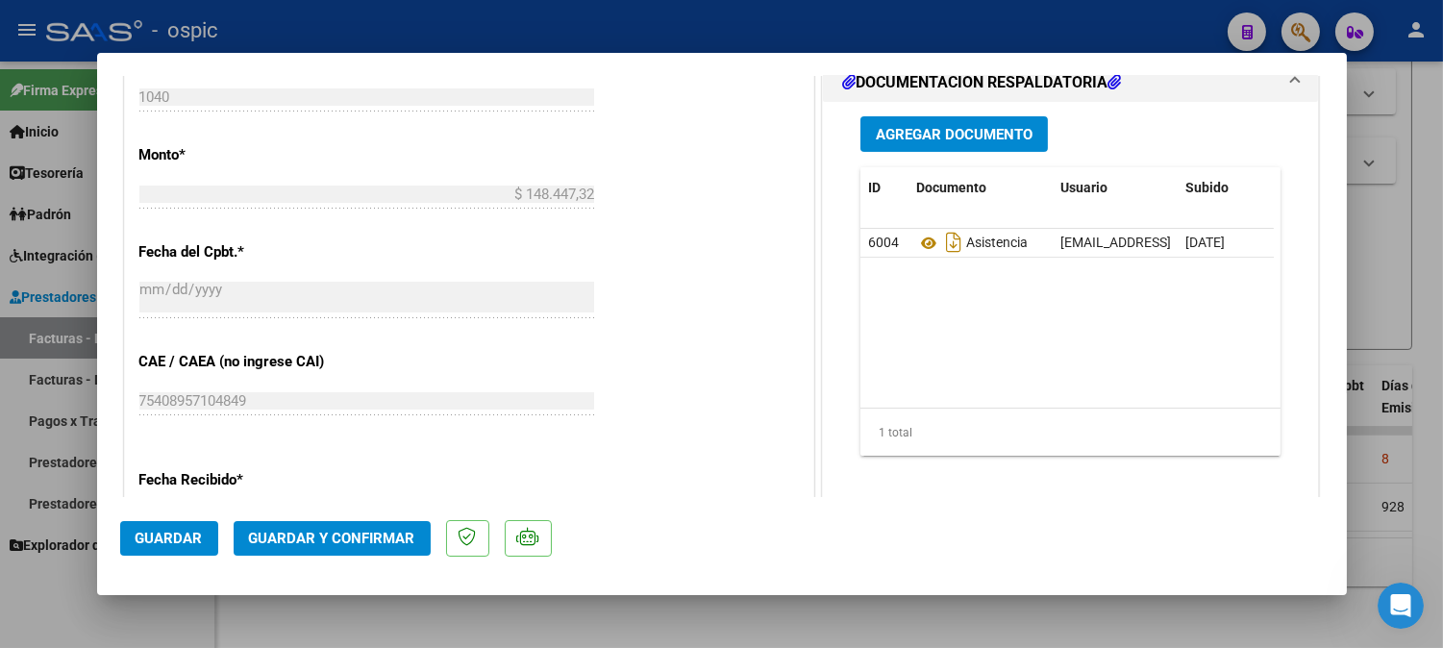
scroll to position [935, 0]
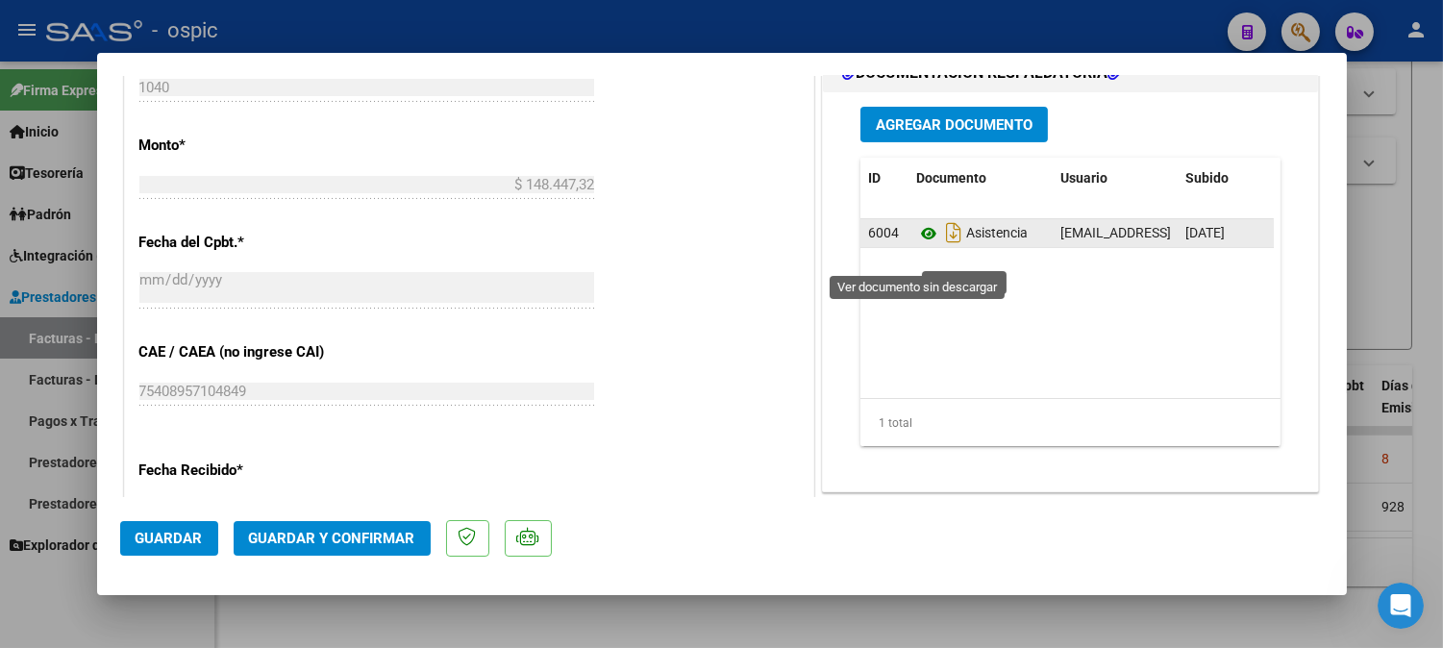
click at [916, 245] on icon at bounding box center [928, 233] width 25 height 23
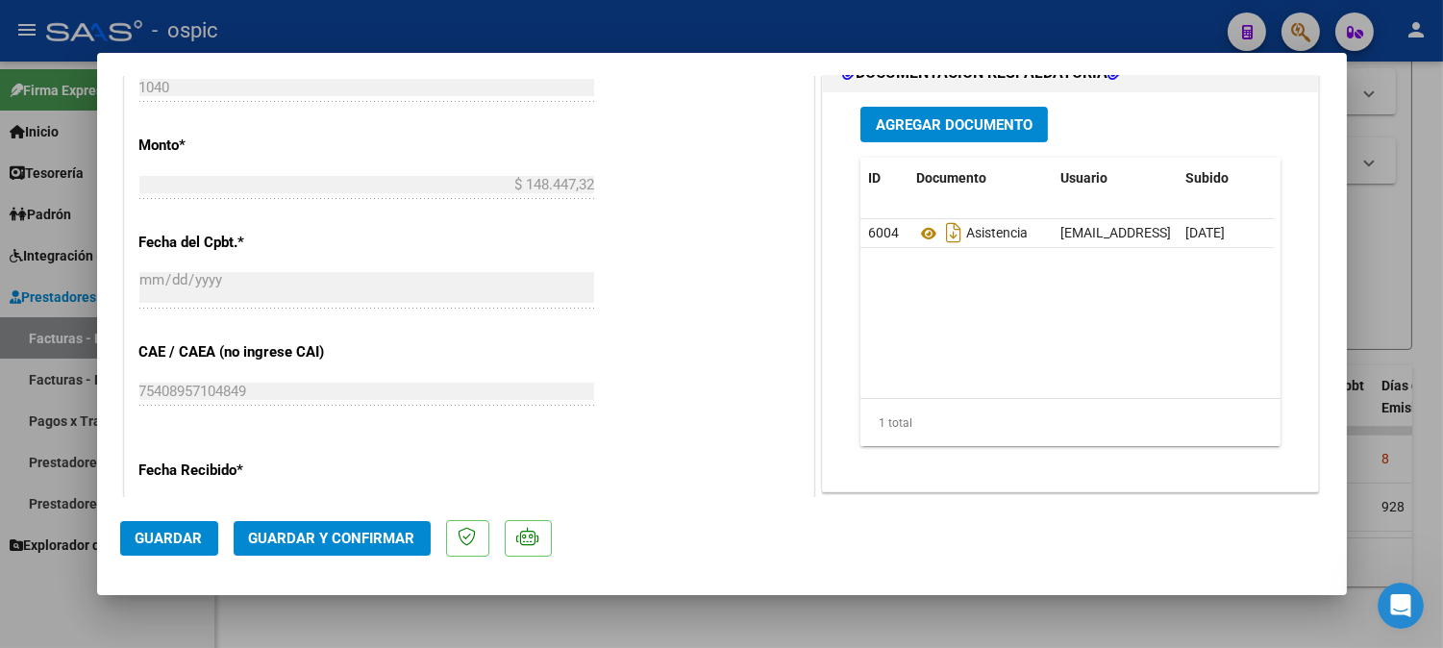
click at [353, 540] on span "Guardar y Confirmar" at bounding box center [332, 538] width 166 height 17
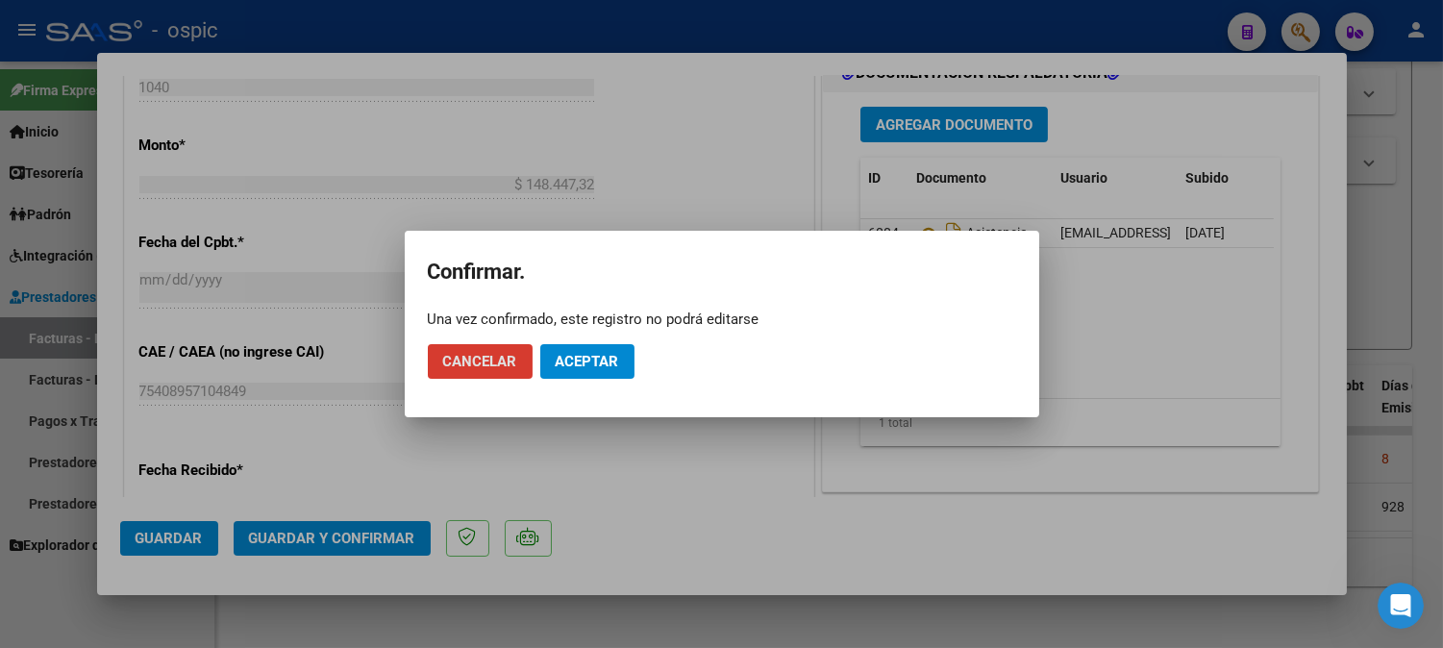
click at [604, 367] on span "Aceptar" at bounding box center [587, 361] width 63 height 17
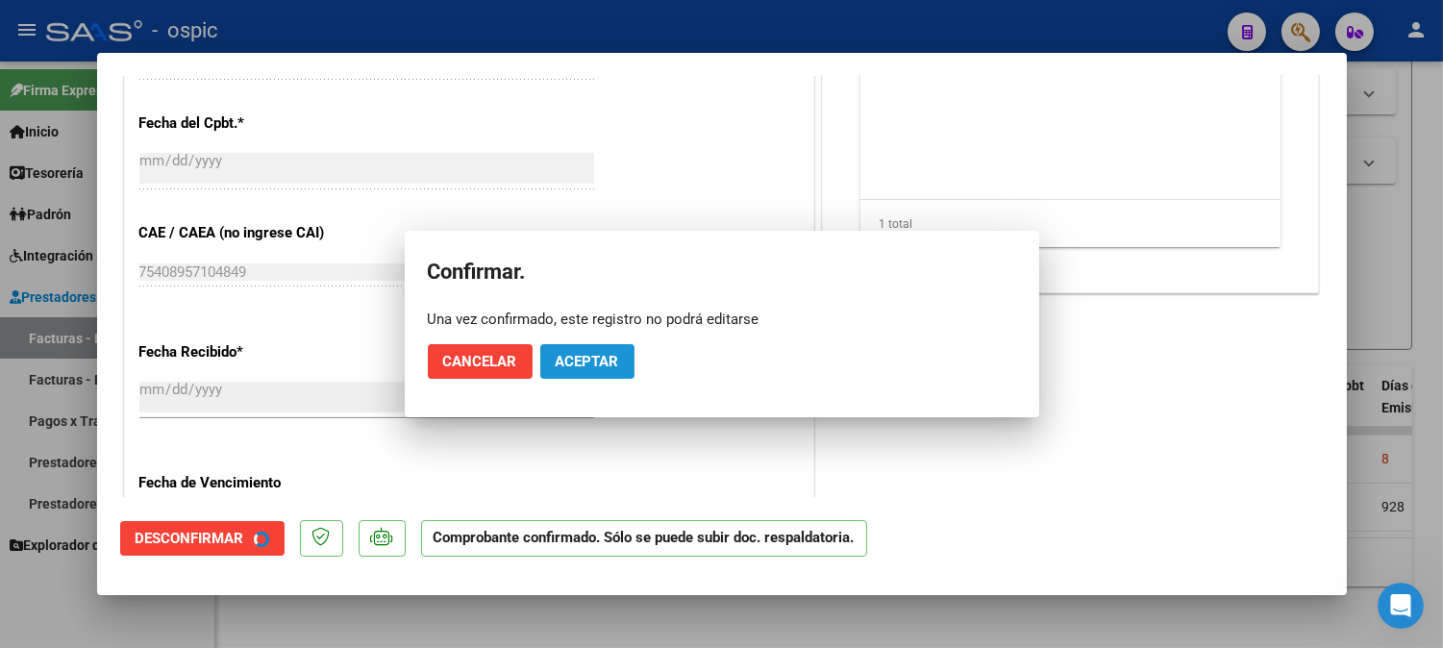
scroll to position [817, 0]
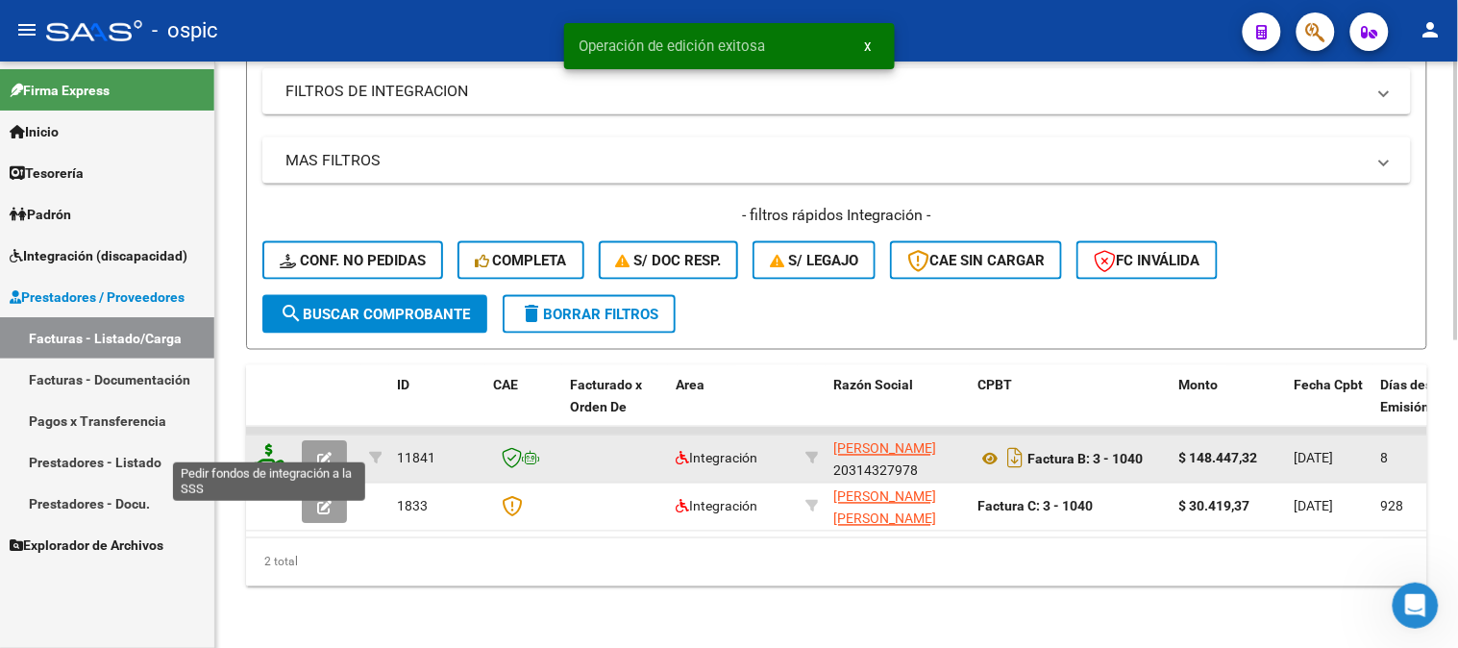
click at [267, 447] on icon at bounding box center [269, 457] width 31 height 27
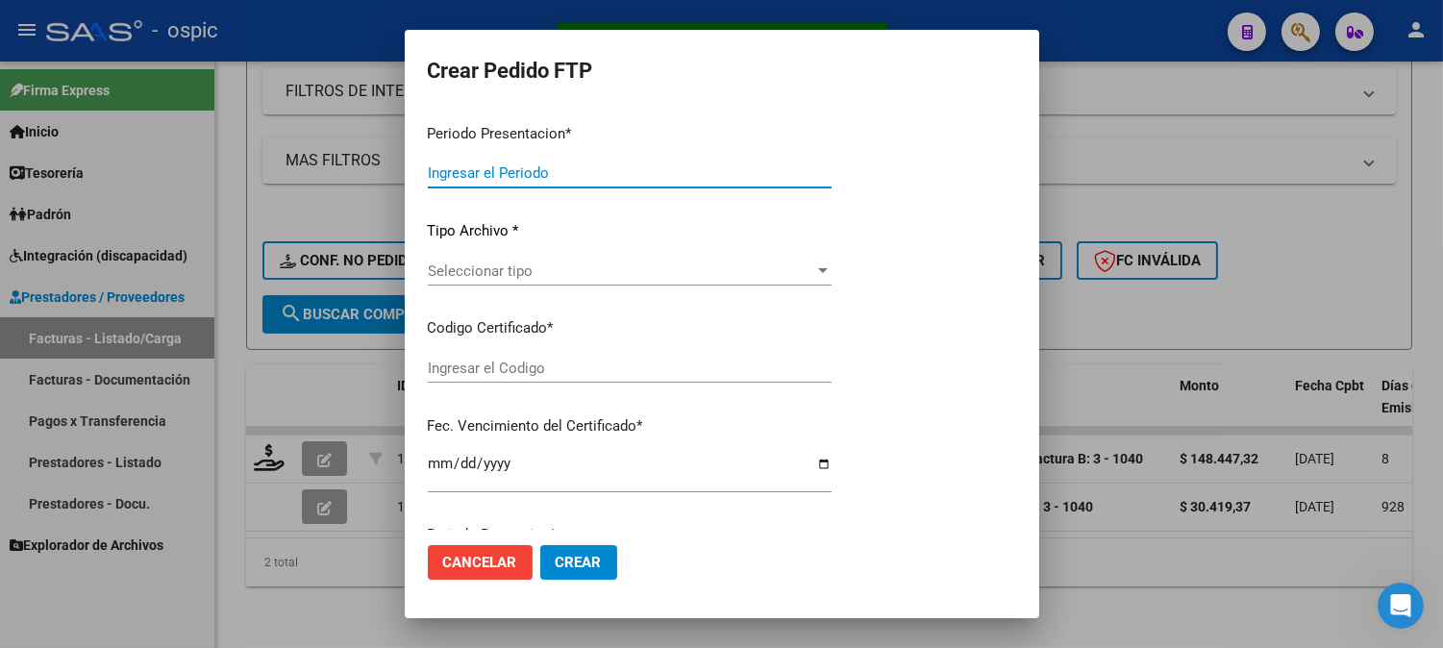
type input "202509"
type input "$ 148.447,32"
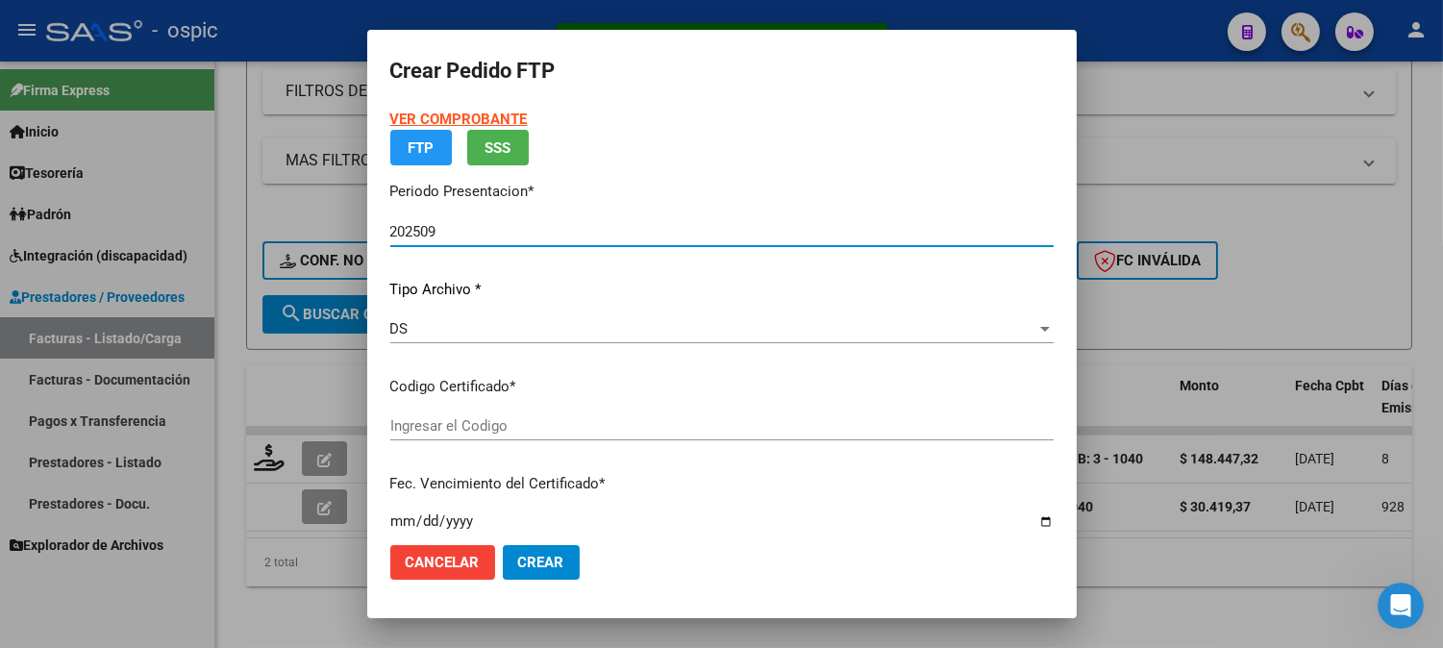
type input "0000000000000000000000000000008560540133"
type input "[DATE]"
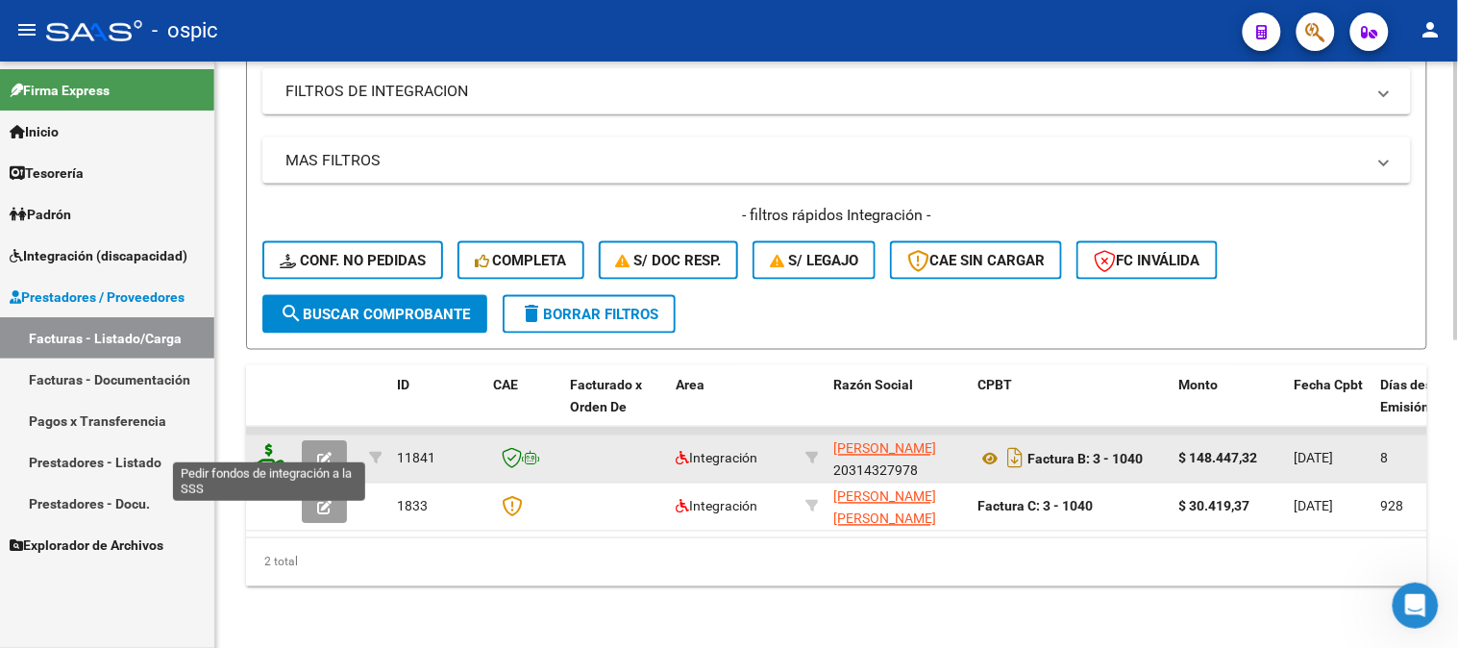
click at [265, 444] on icon at bounding box center [269, 457] width 31 height 27
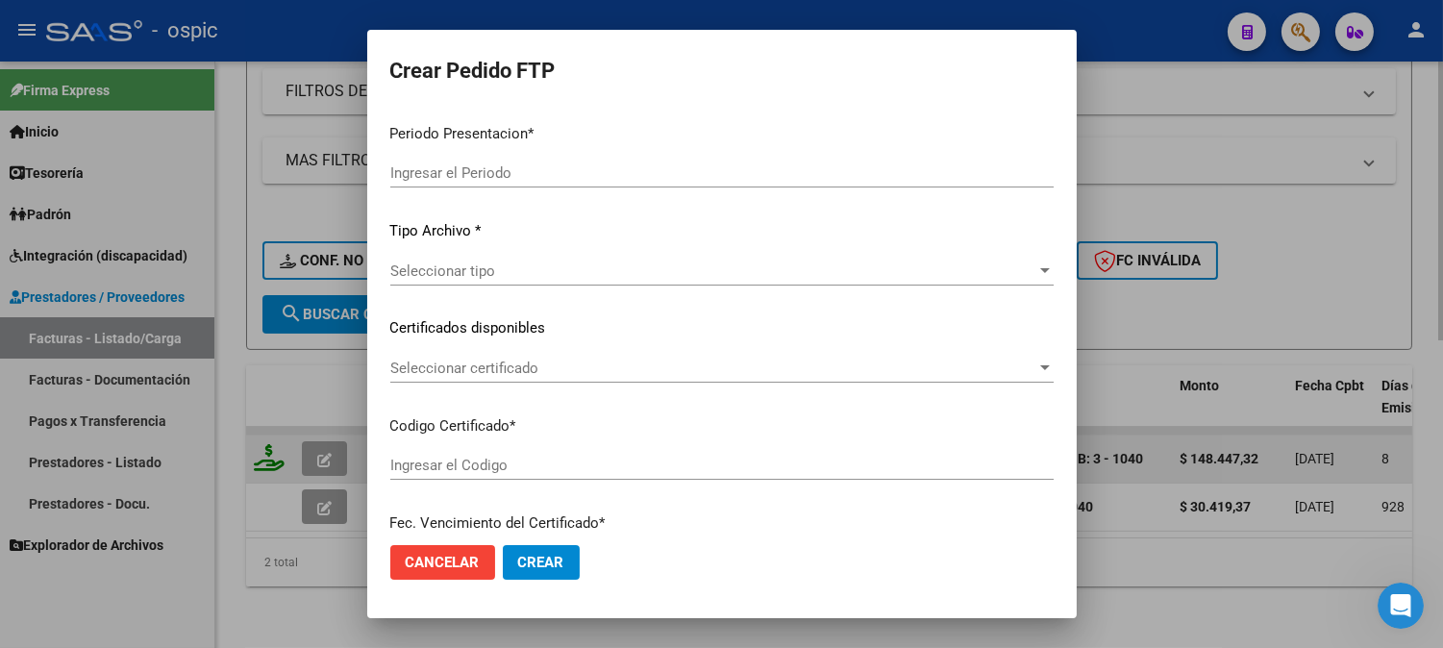
type input "202509"
type input "$ 148.447,32"
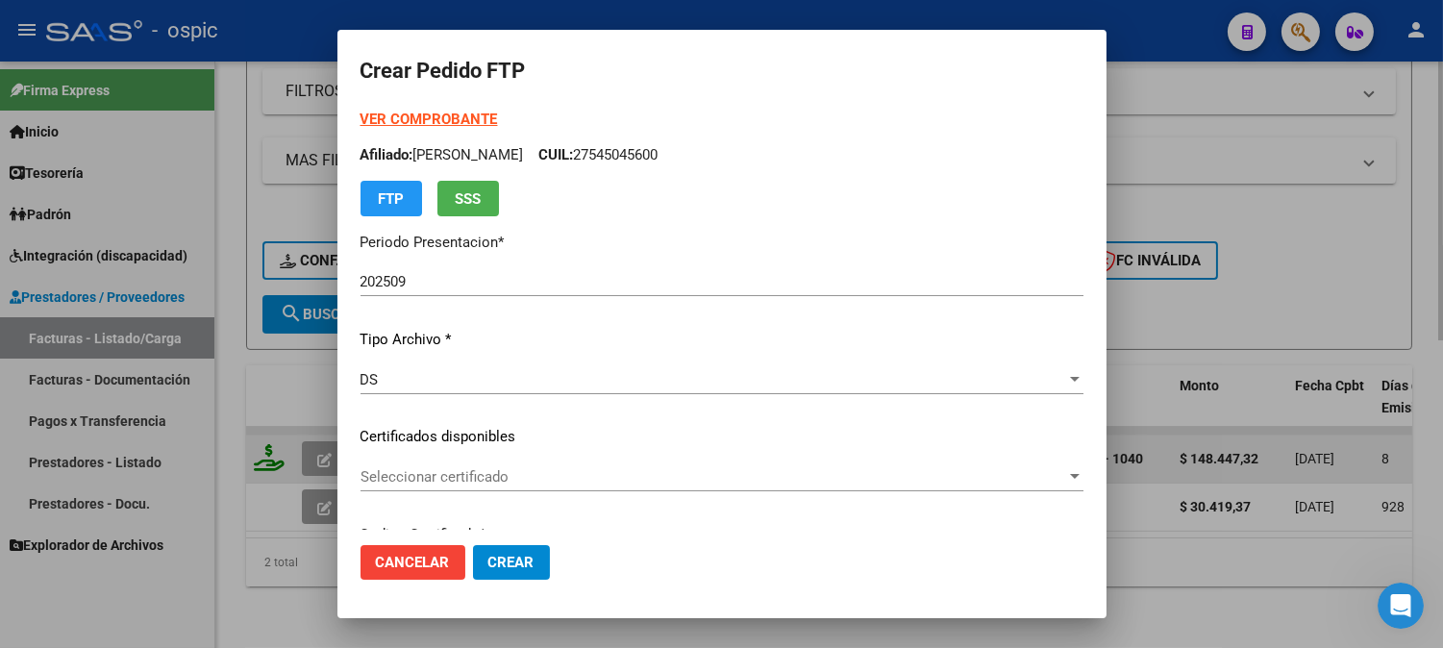
type input "0000000000000000000000000000008560540133"
type input "[DATE]"
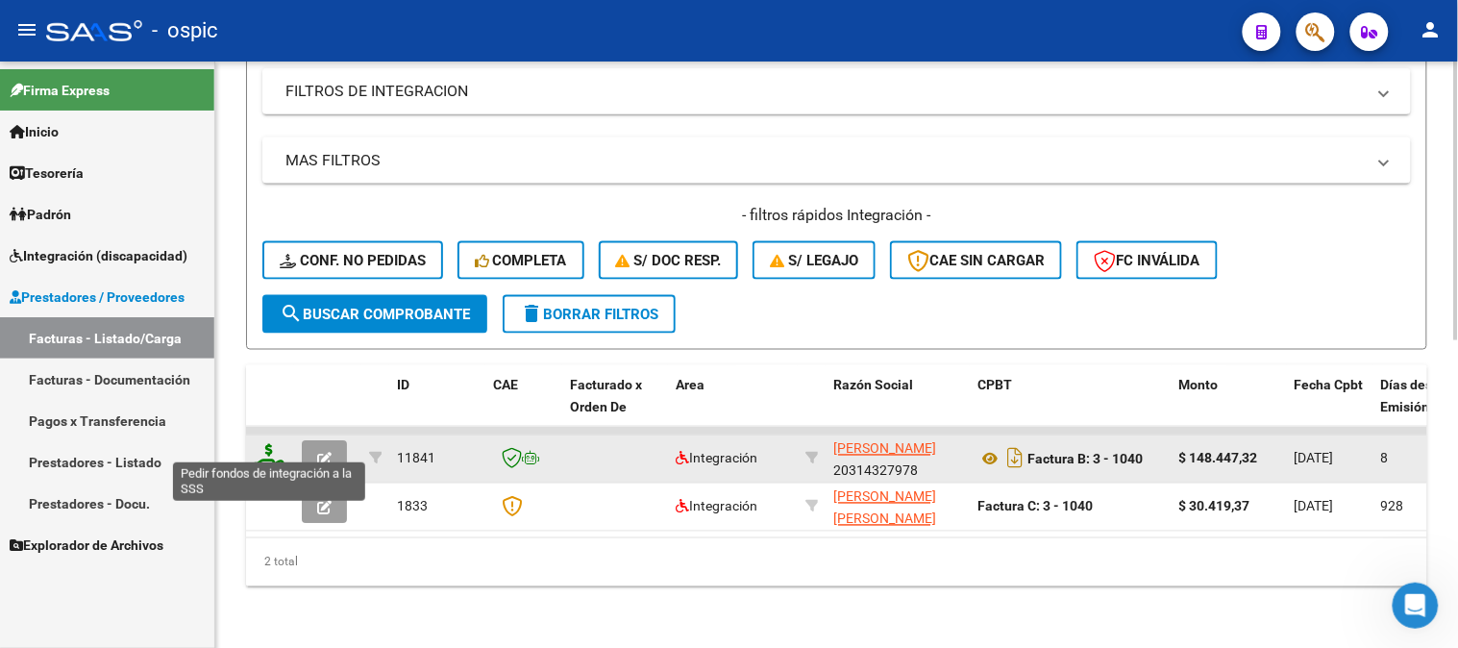
click at [267, 444] on icon at bounding box center [269, 457] width 31 height 27
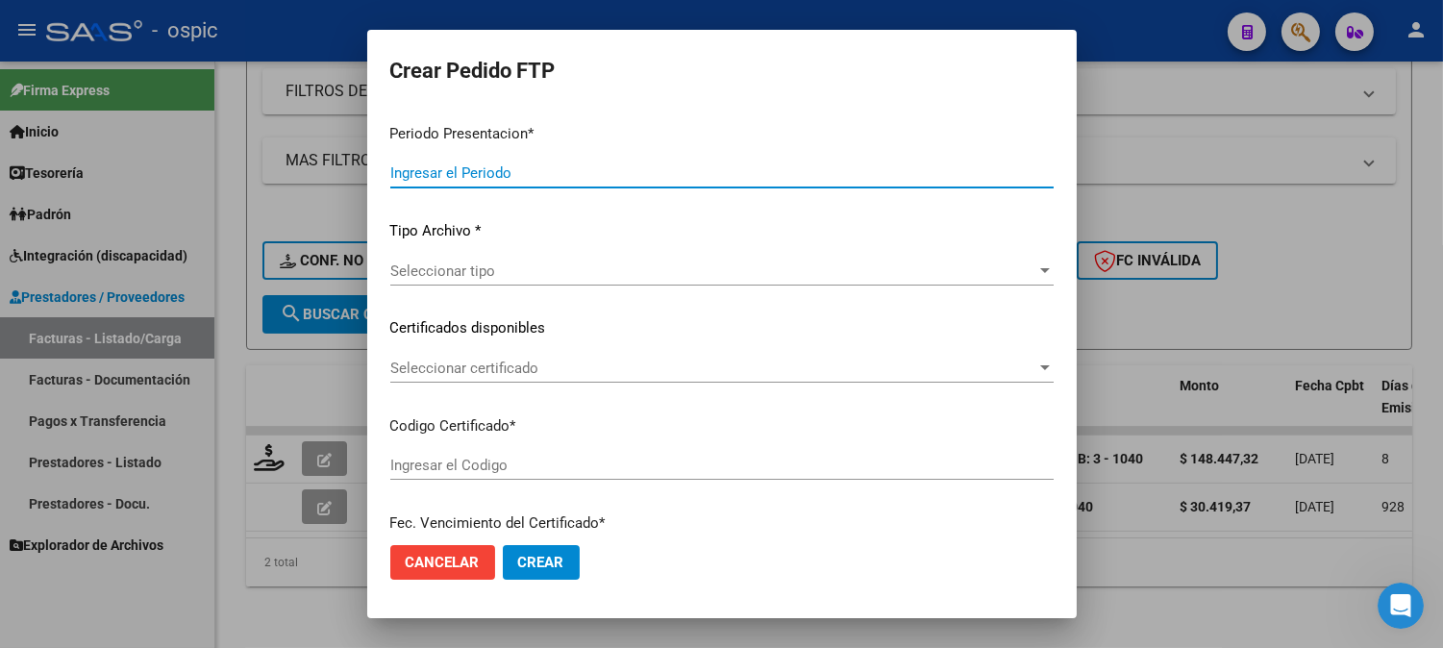
type input "202509"
type input "$ 148.447,32"
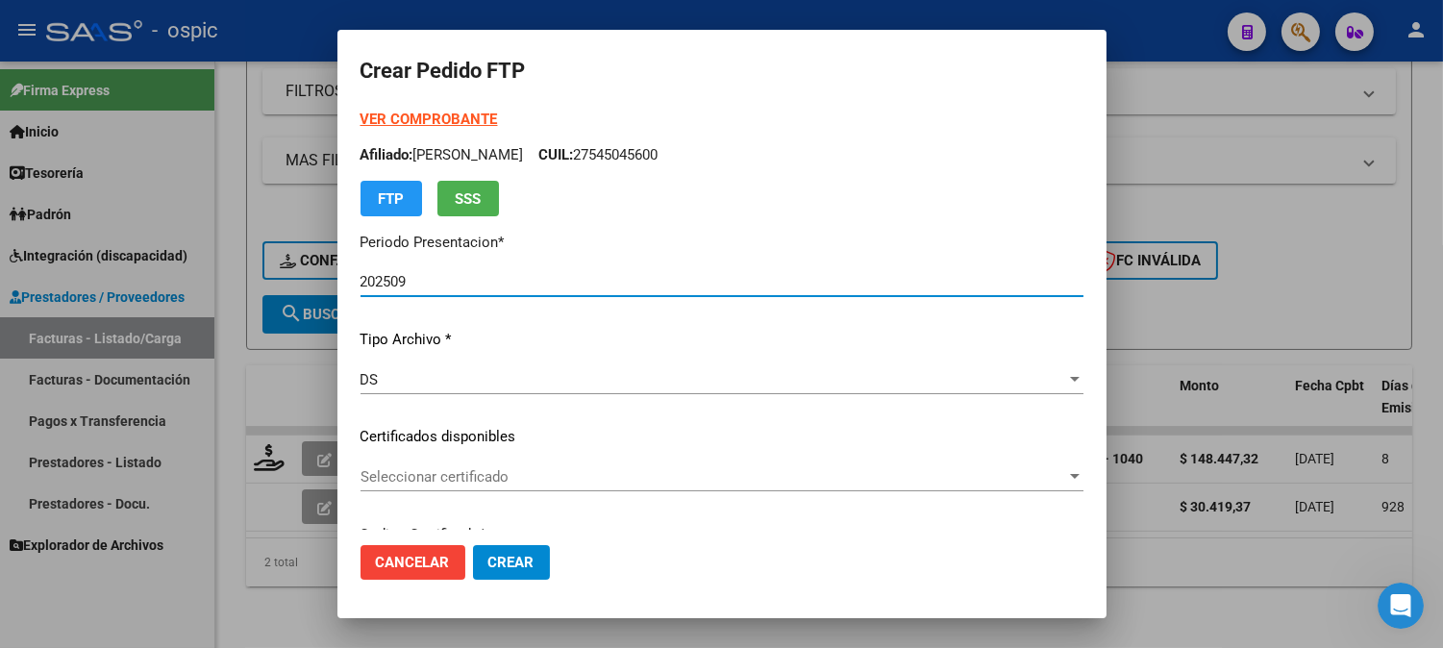
type input "0000000000000000000000000000008560540133"
type input "[DATE]"
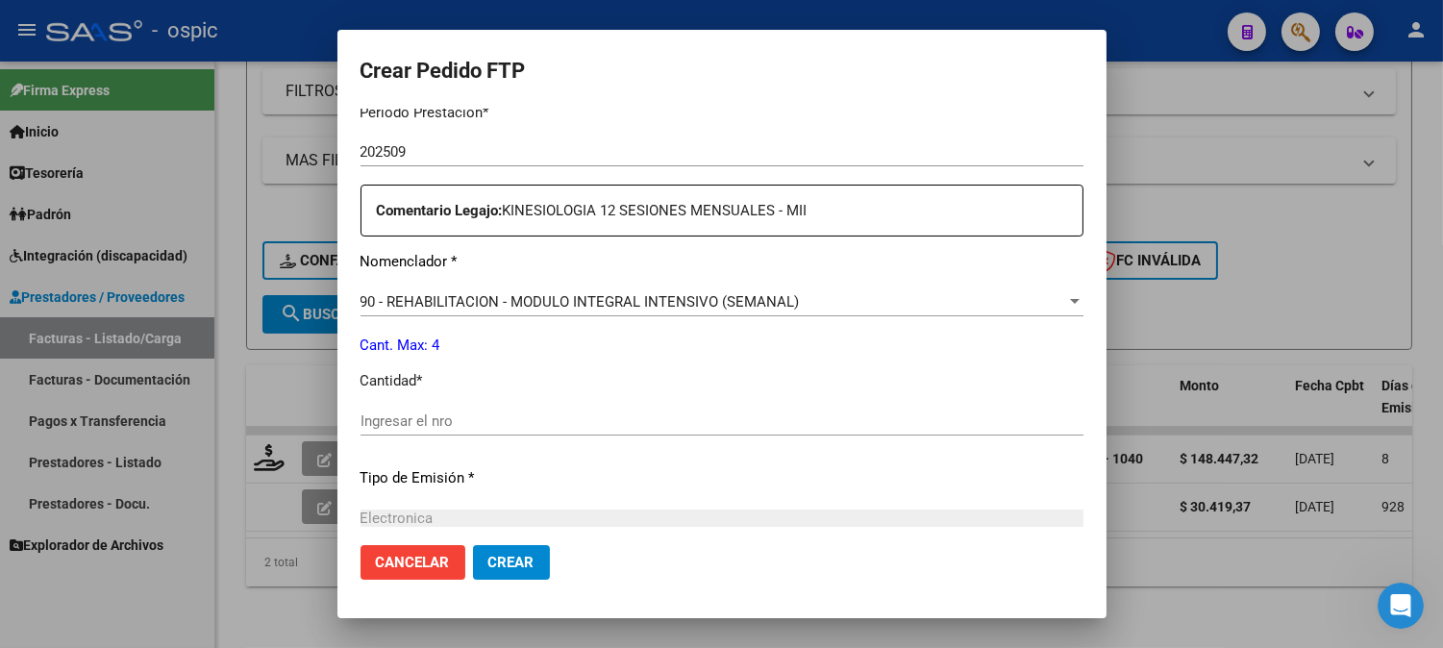
scroll to position [647, 0]
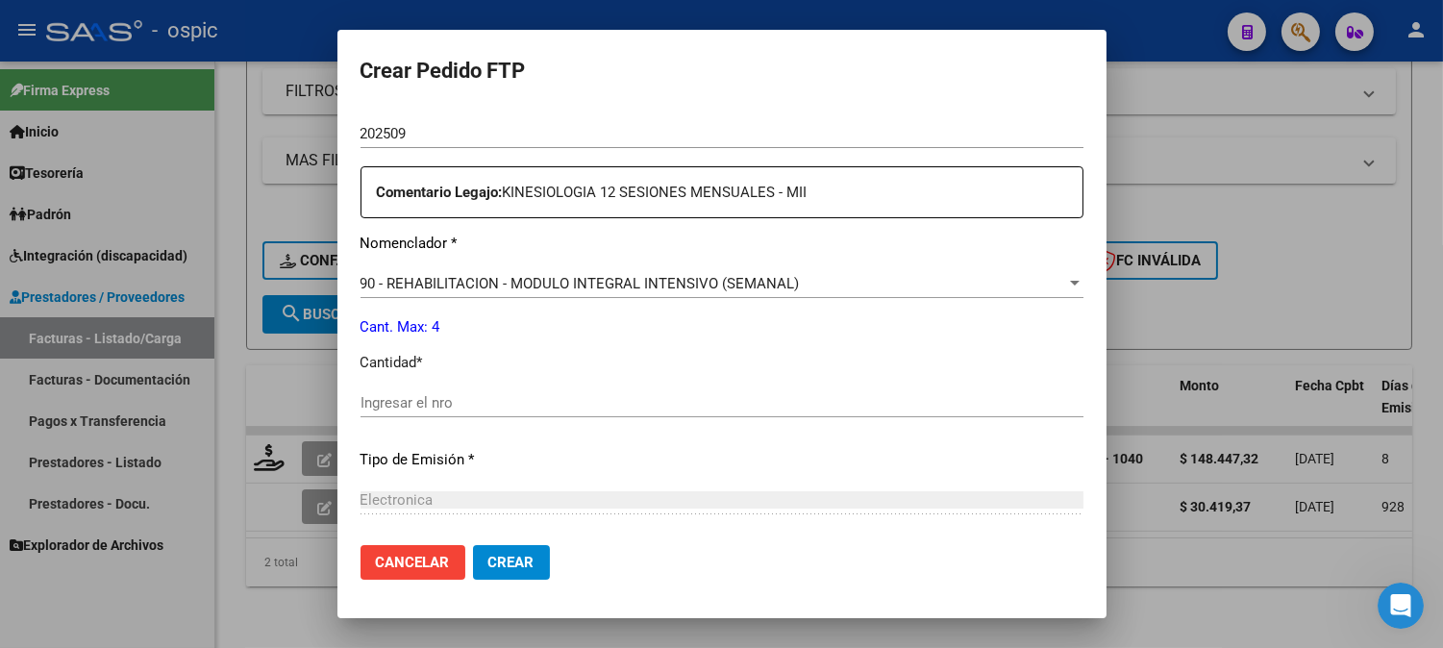
click at [671, 397] on input "Ingresar el nro" at bounding box center [721, 402] width 723 height 17
type input "4"
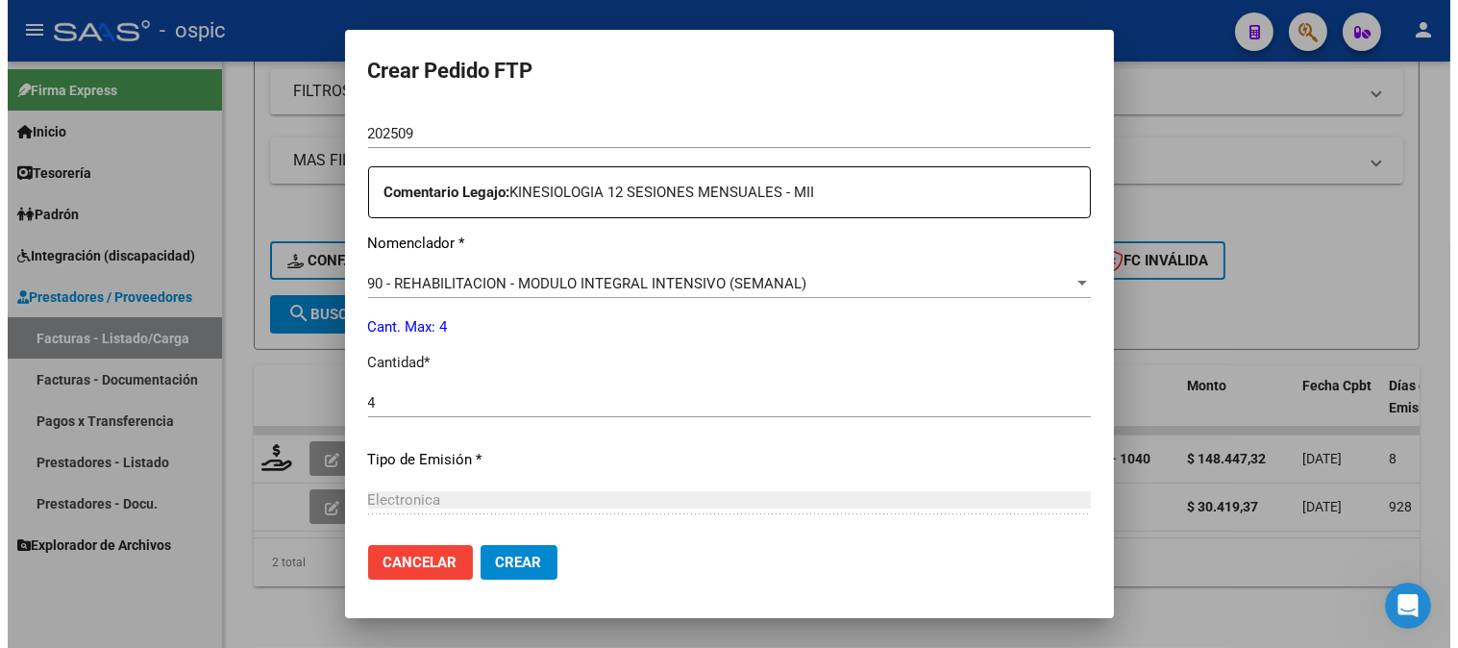
scroll to position [843, 0]
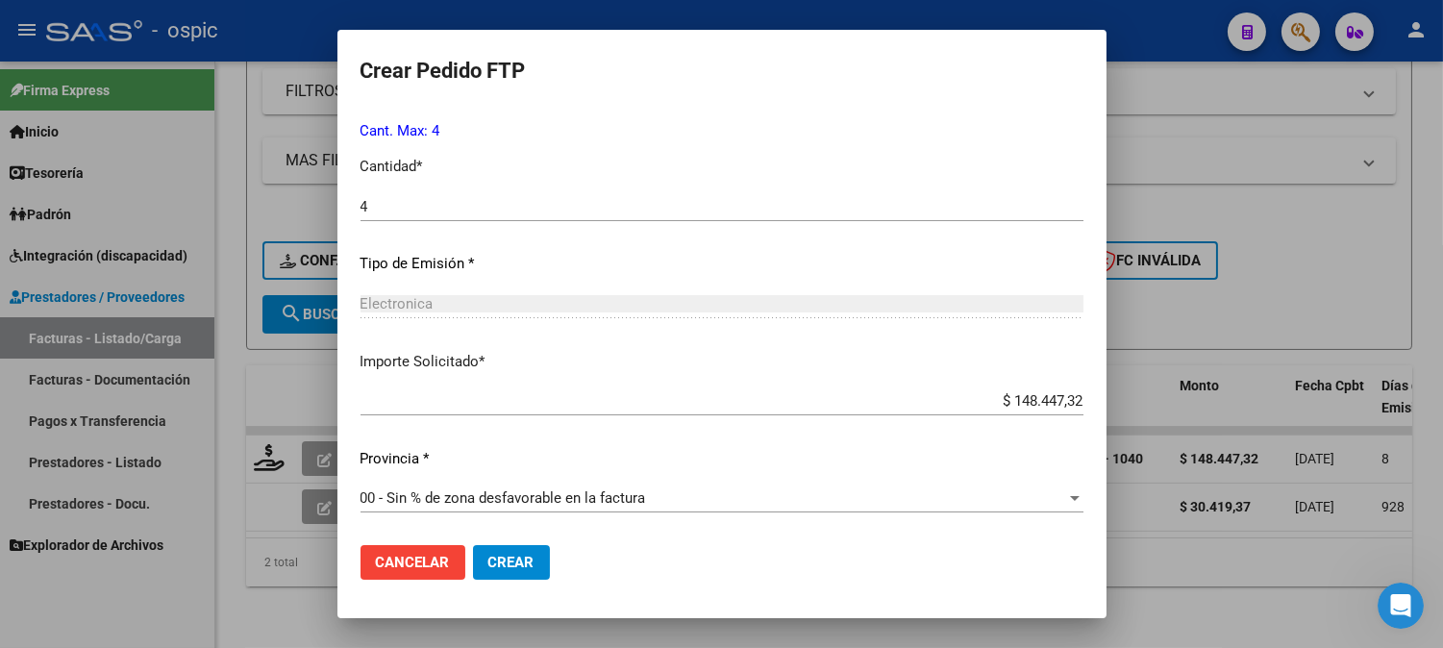
drag, startPoint x: 520, startPoint y: 559, endPoint x: 953, endPoint y: 390, distance: 465.3
click at [521, 556] on span "Crear" at bounding box center [511, 562] width 46 height 17
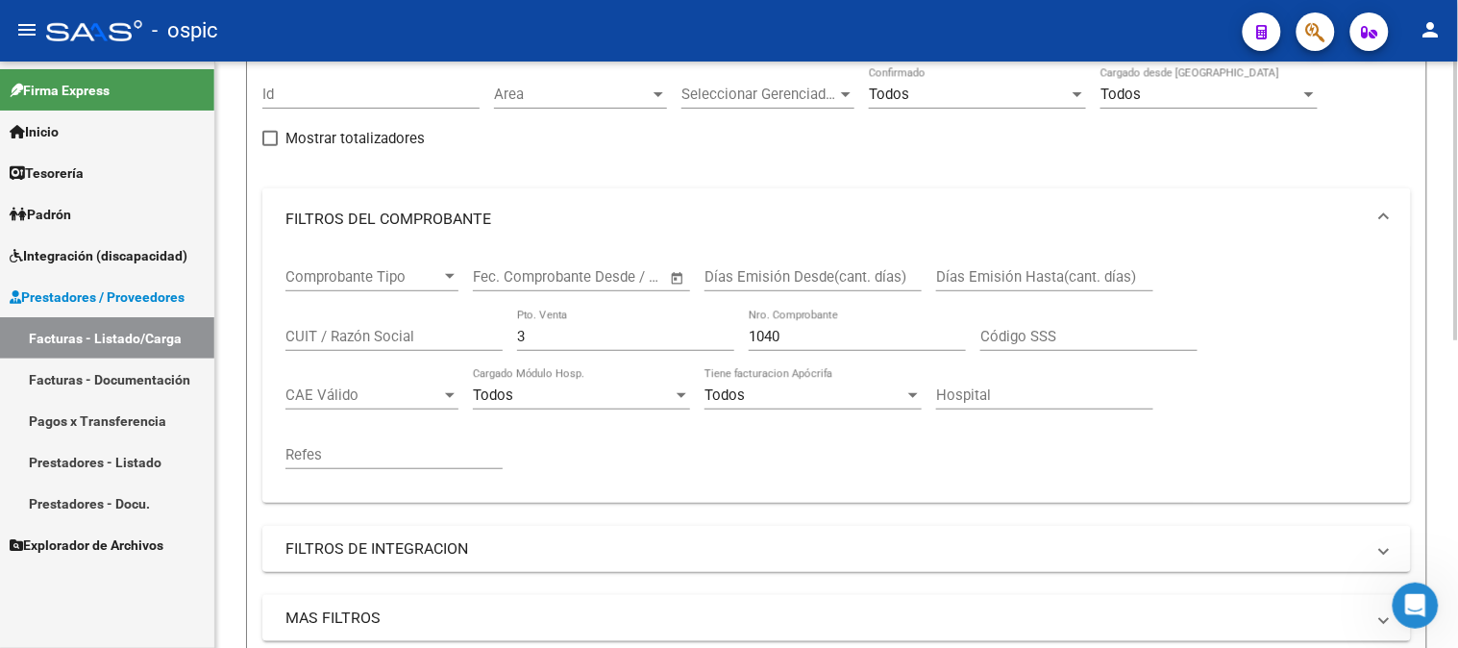
scroll to position [113, 0]
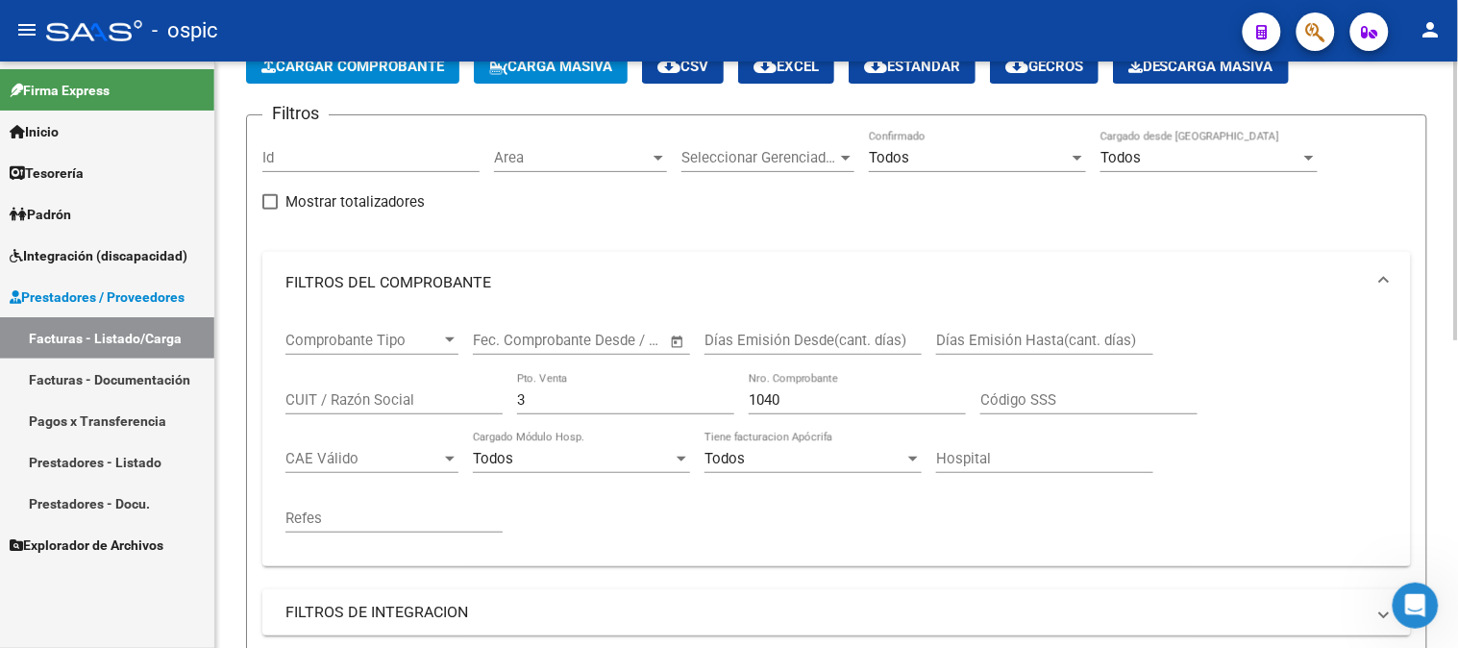
drag, startPoint x: 792, startPoint y: 401, endPoint x: 450, endPoint y: 457, distance: 346.7
click at [476, 443] on div "Comprobante Tipo Comprobante Tipo Fecha inicio – Fecha fin Fec. Comprobante Des…" at bounding box center [836, 431] width 1102 height 237
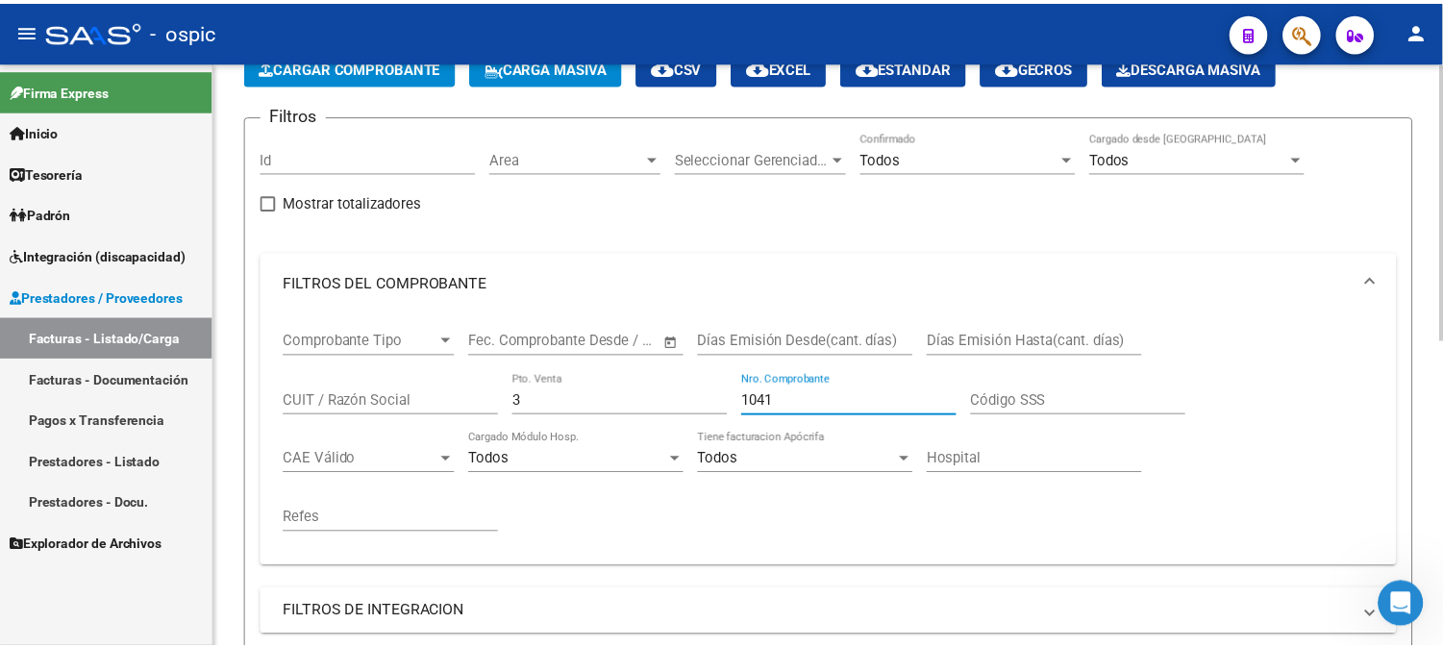
scroll to position [541, 0]
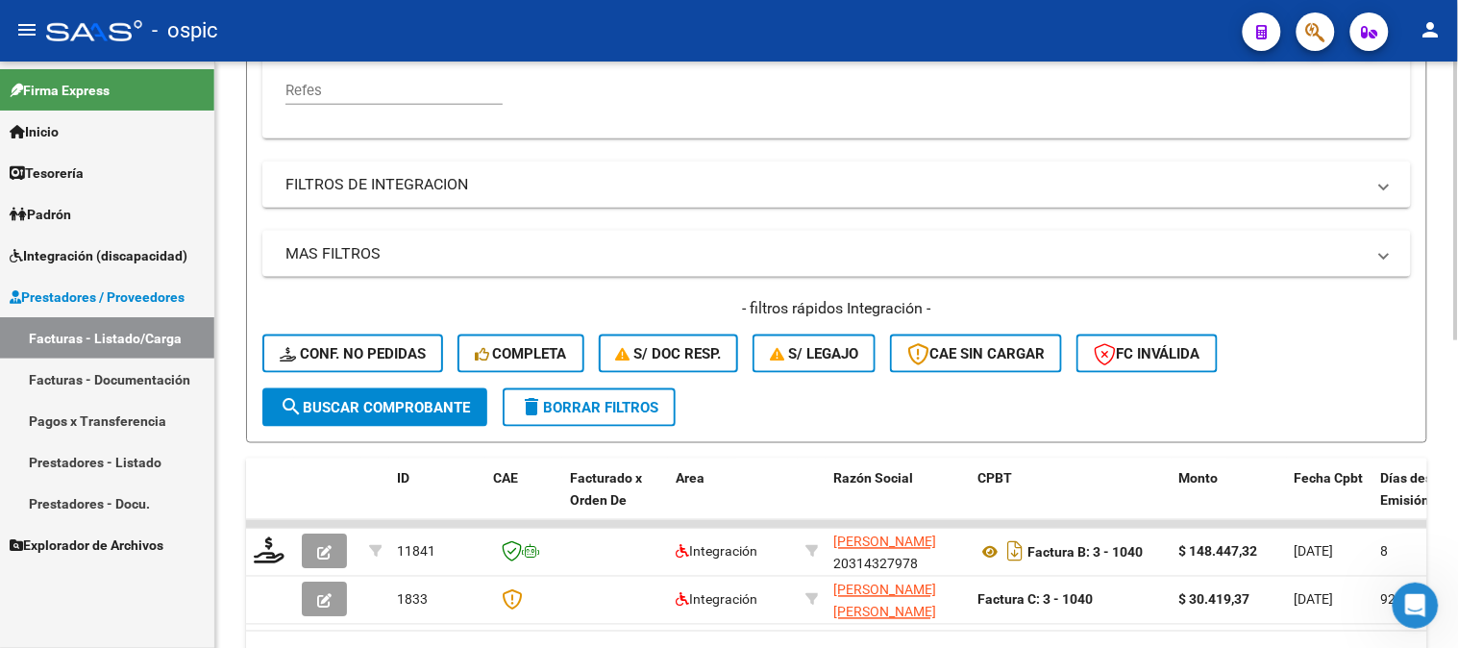
type input "1041"
click at [367, 408] on span "search Buscar Comprobante" at bounding box center [375, 407] width 190 height 17
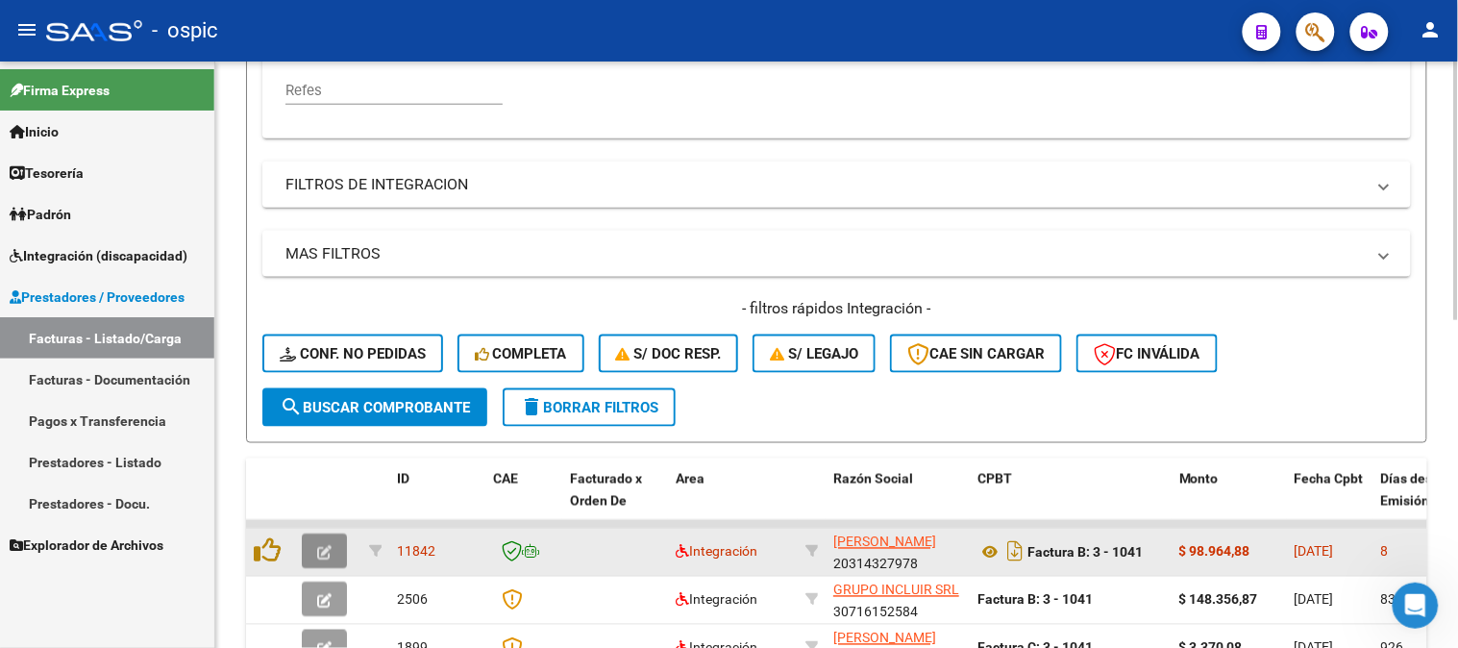
click at [317, 546] on icon "button" at bounding box center [324, 553] width 14 height 14
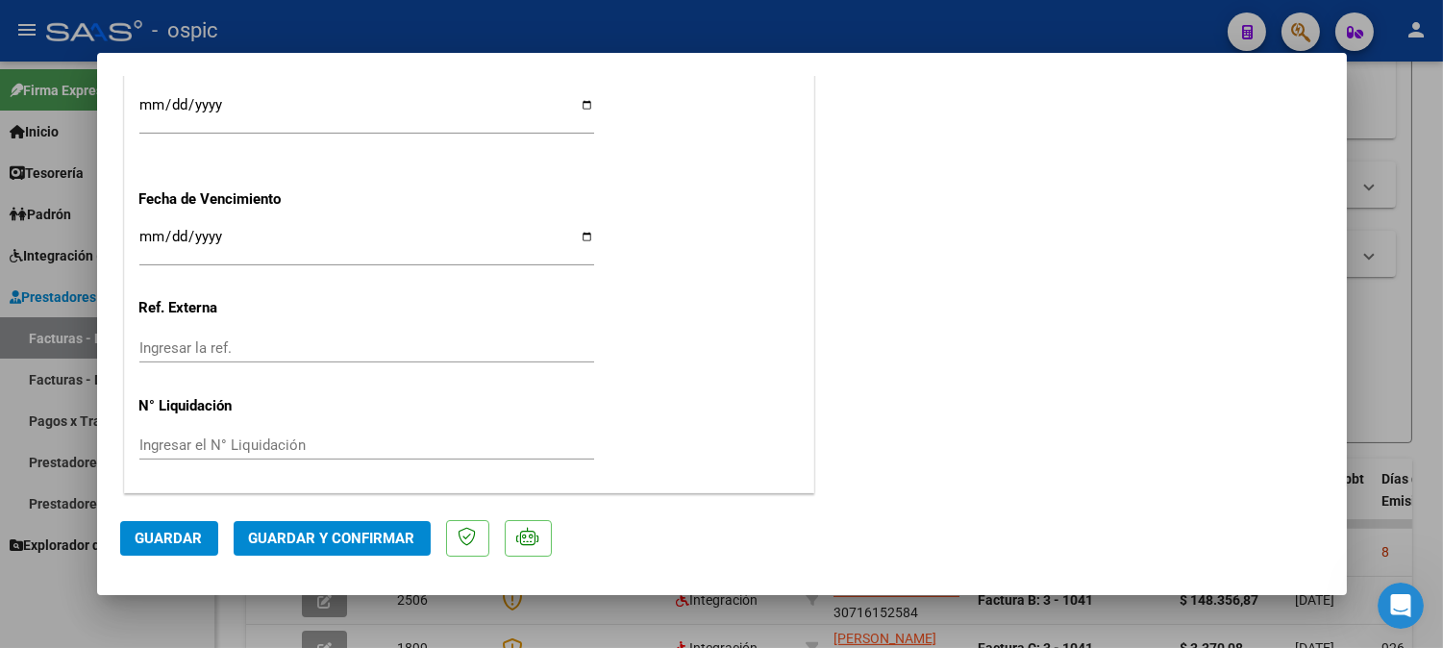
scroll to position [0, 0]
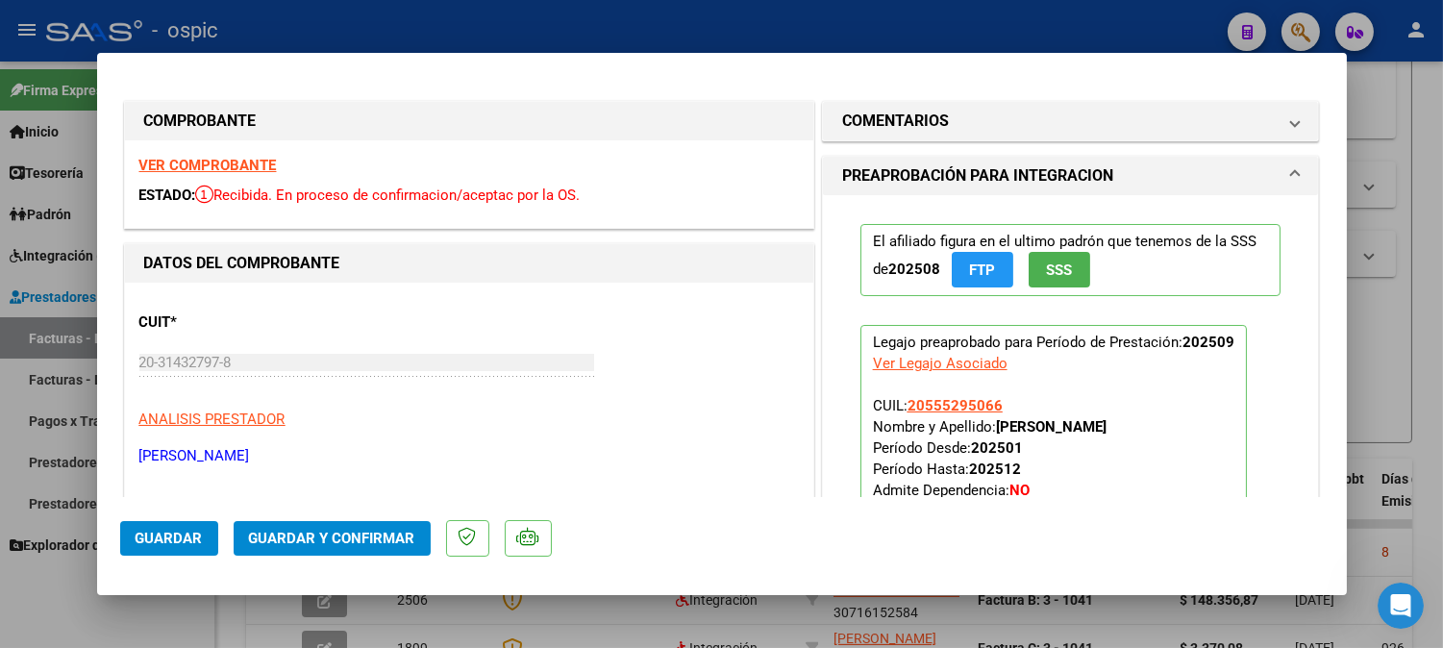
drag, startPoint x: 896, startPoint y: 111, endPoint x: 915, endPoint y: 237, distance: 128.3
click at [895, 111] on h1 "COMENTARIOS" at bounding box center [895, 121] width 107 height 23
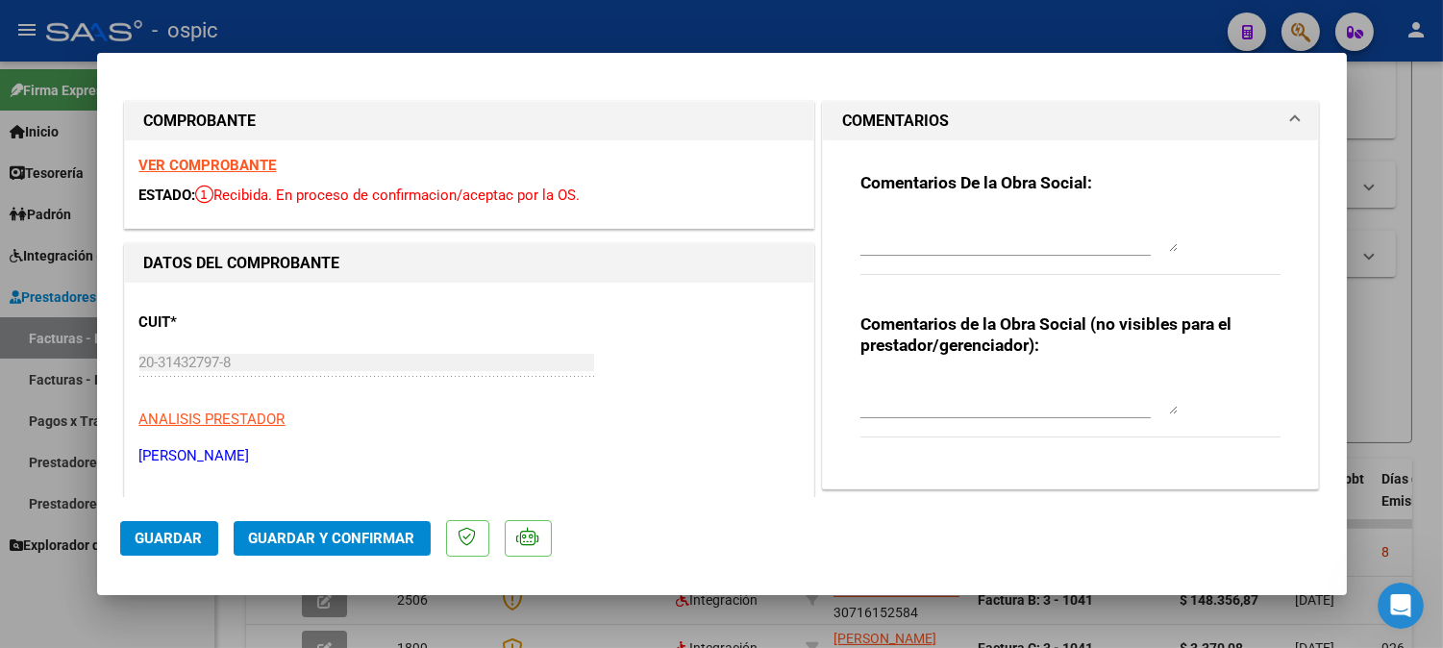
click at [923, 382] on textarea at bounding box center [1018, 395] width 317 height 38
type textarea "KINESIO 8 SESIONES"
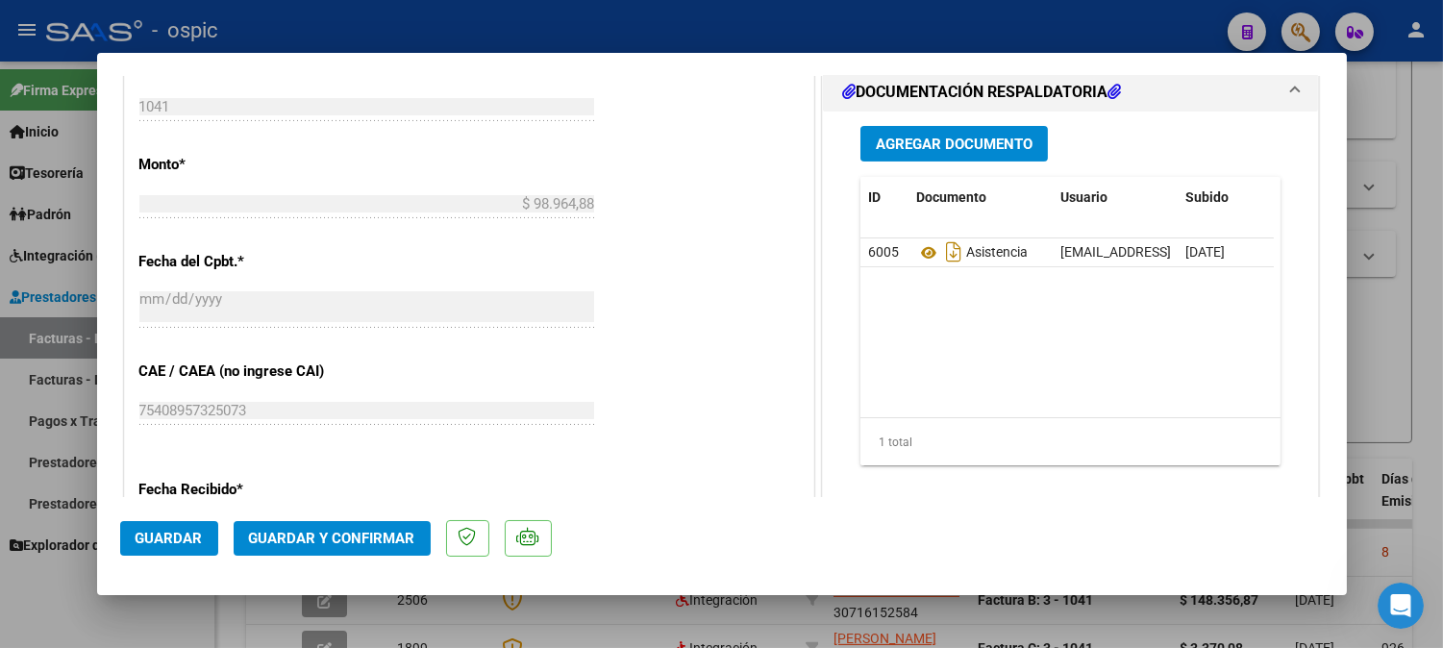
scroll to position [926, 0]
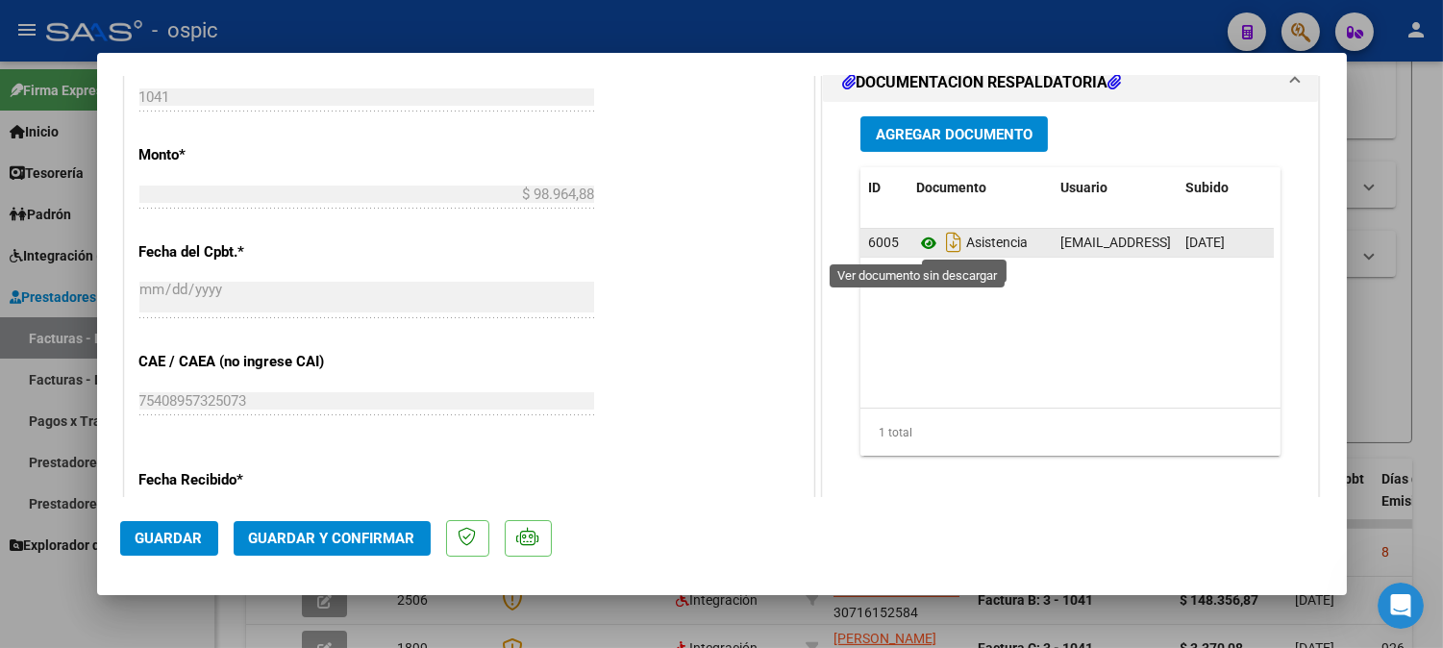
click at [921, 245] on icon at bounding box center [928, 243] width 25 height 23
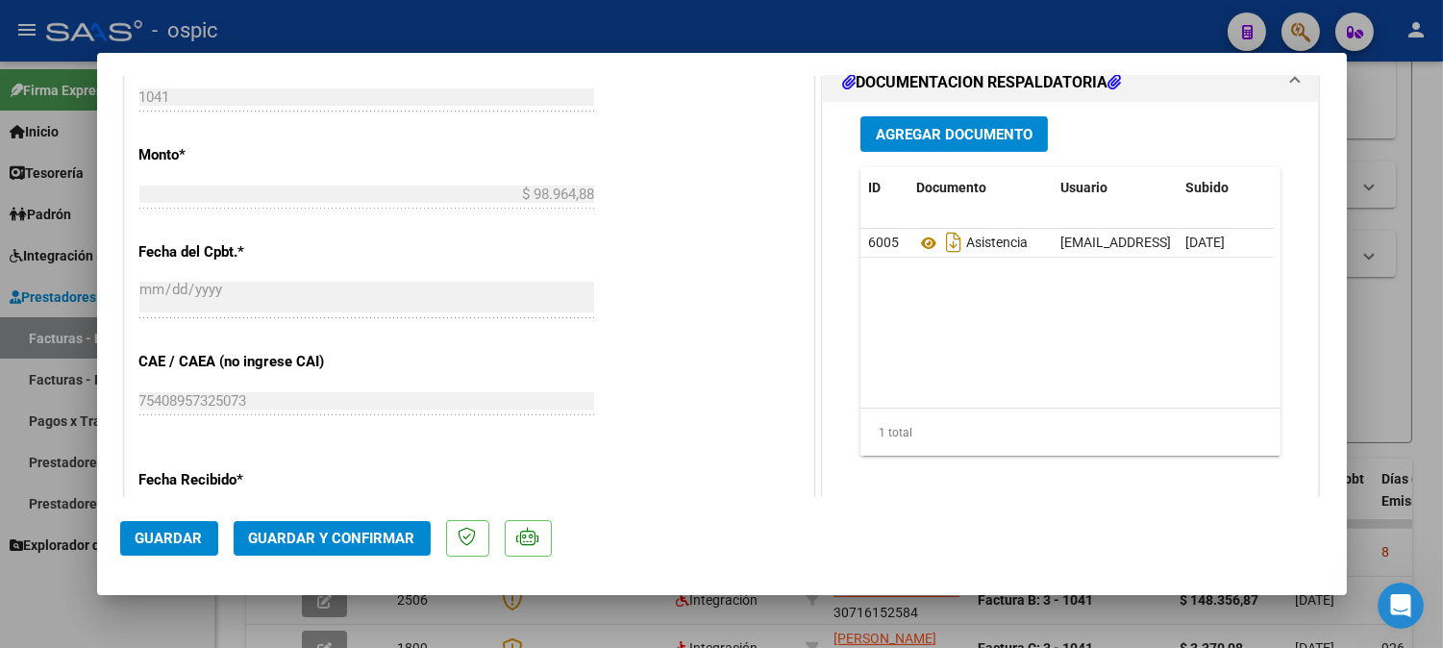
click at [382, 529] on button "Guardar y Confirmar" at bounding box center [332, 538] width 197 height 35
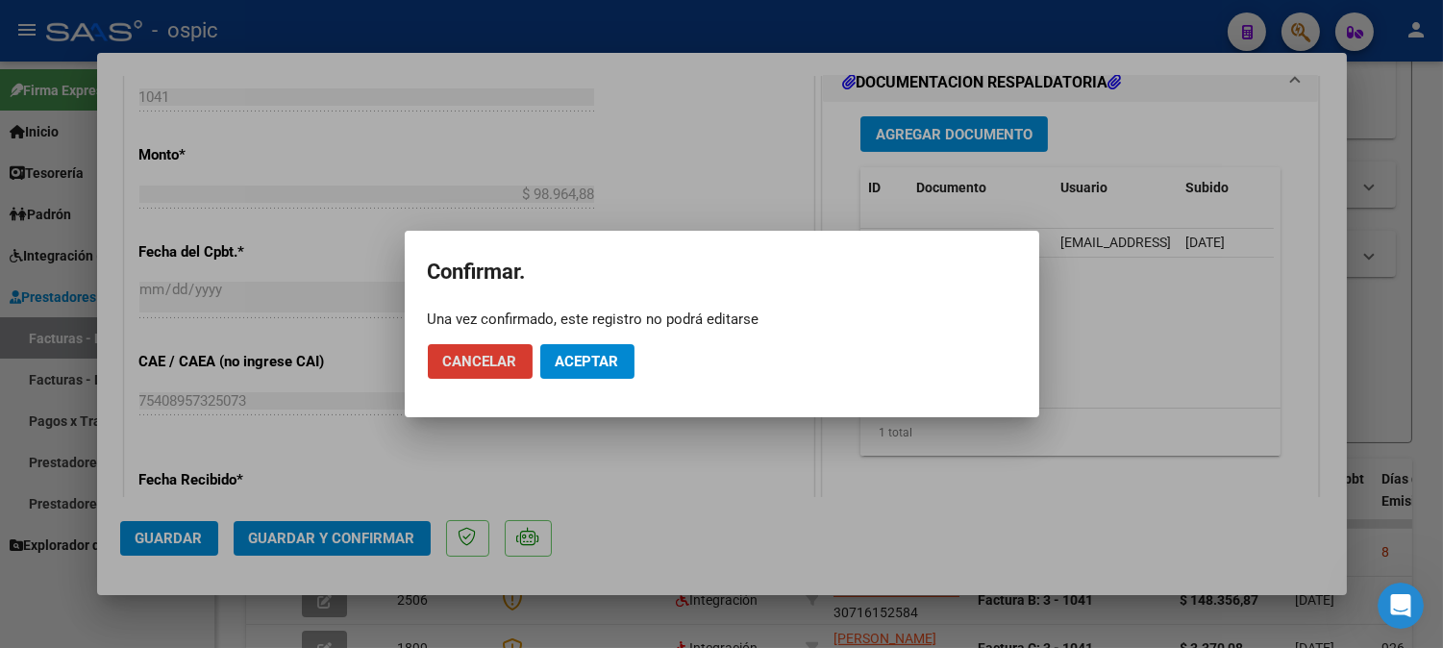
click at [593, 357] on span "Aceptar" at bounding box center [587, 361] width 63 height 17
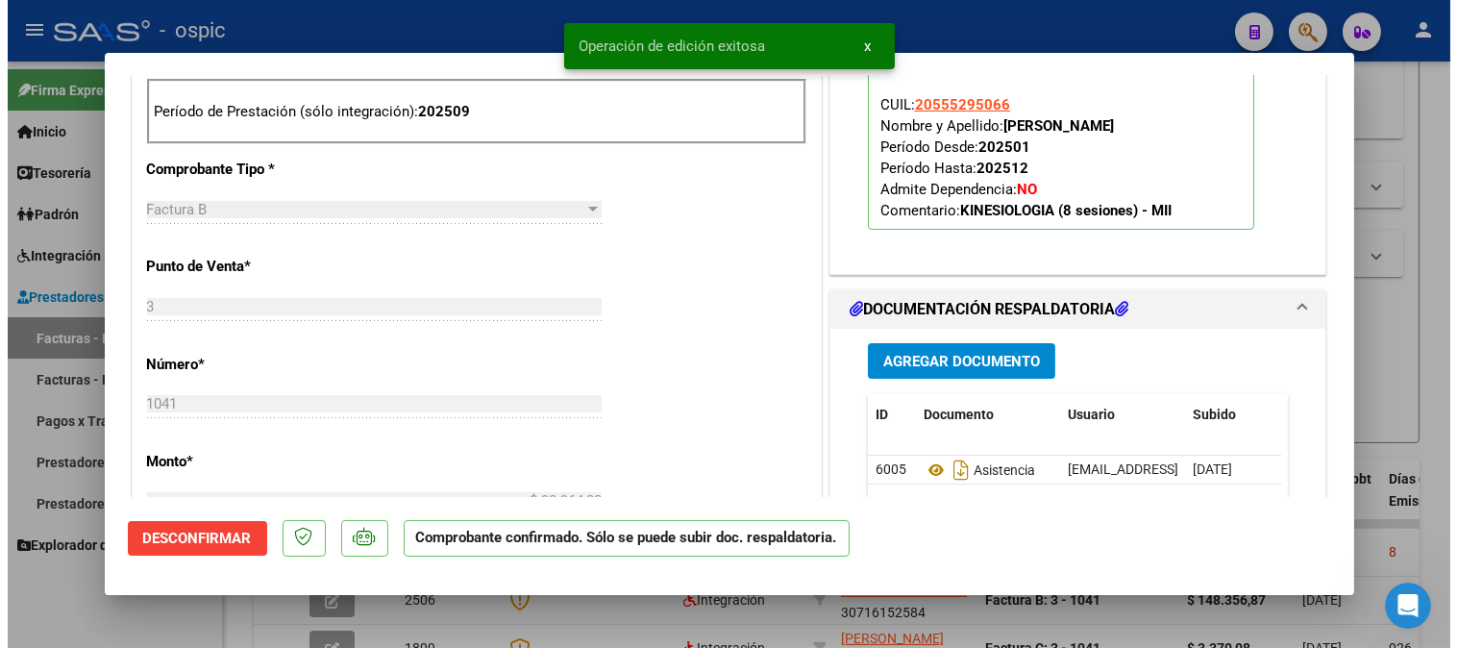
scroll to position [462, 0]
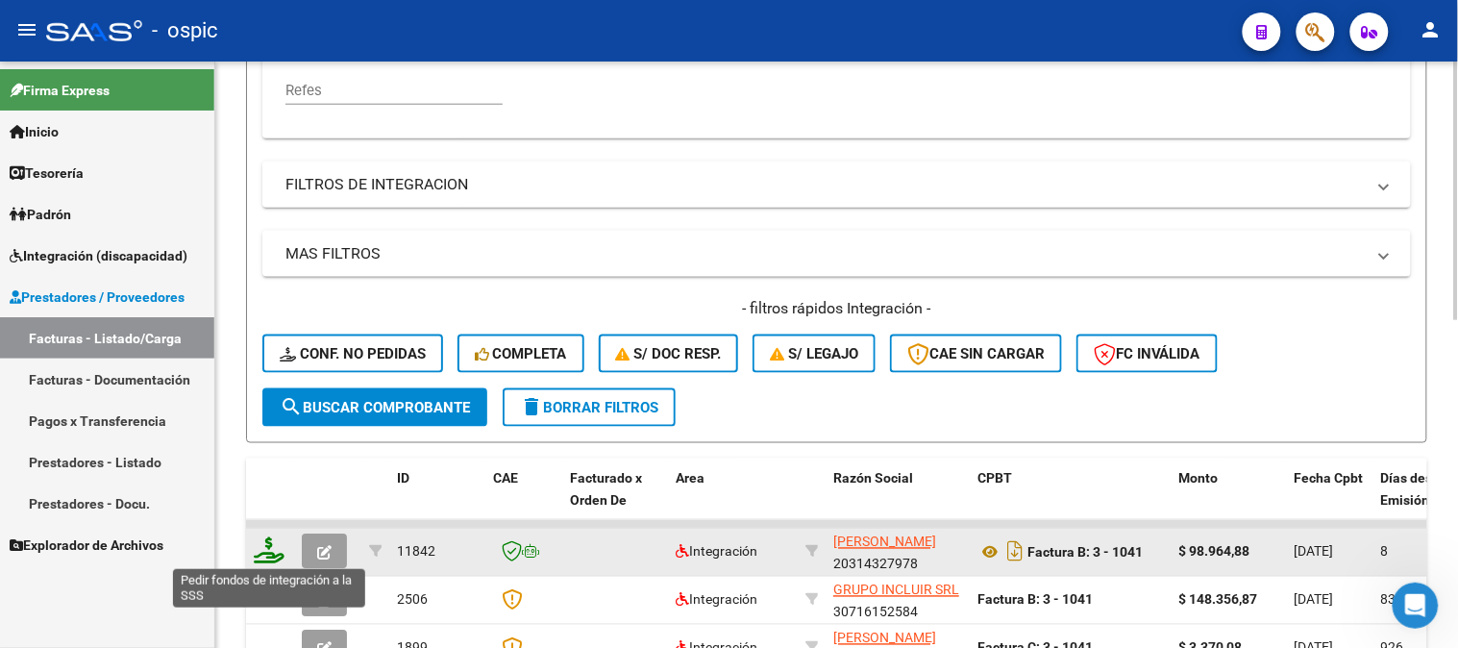
click at [274, 553] on icon at bounding box center [269, 550] width 31 height 27
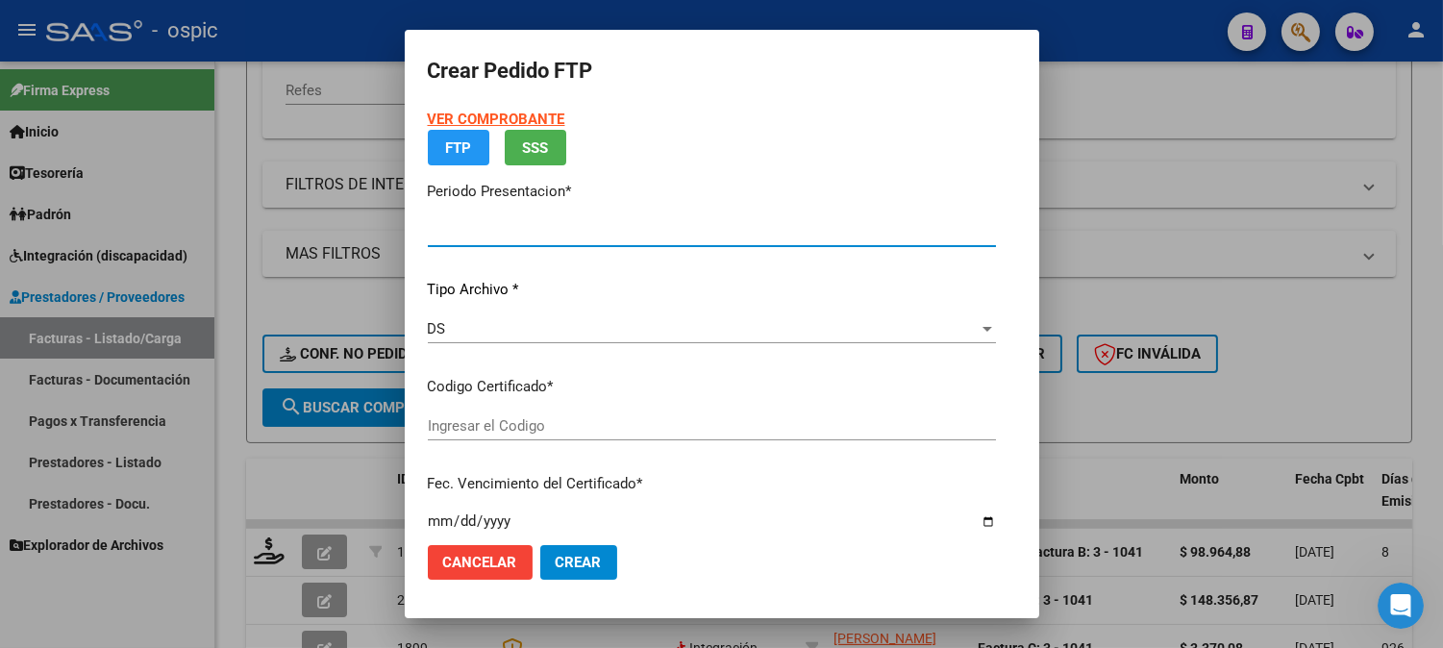
type input "202509"
type input "$ 98.964,88"
type input "0000000000000000000000000000001131708197"
type input "[DATE]"
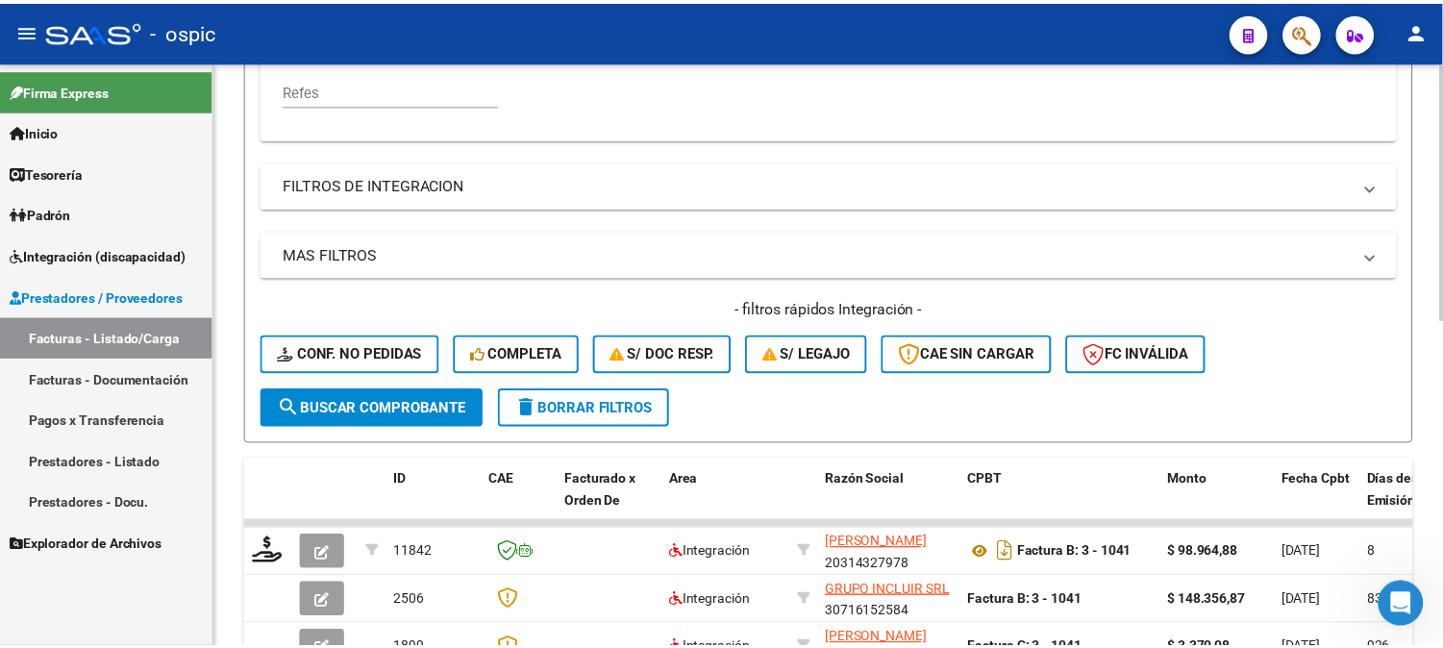
scroll to position [744, 0]
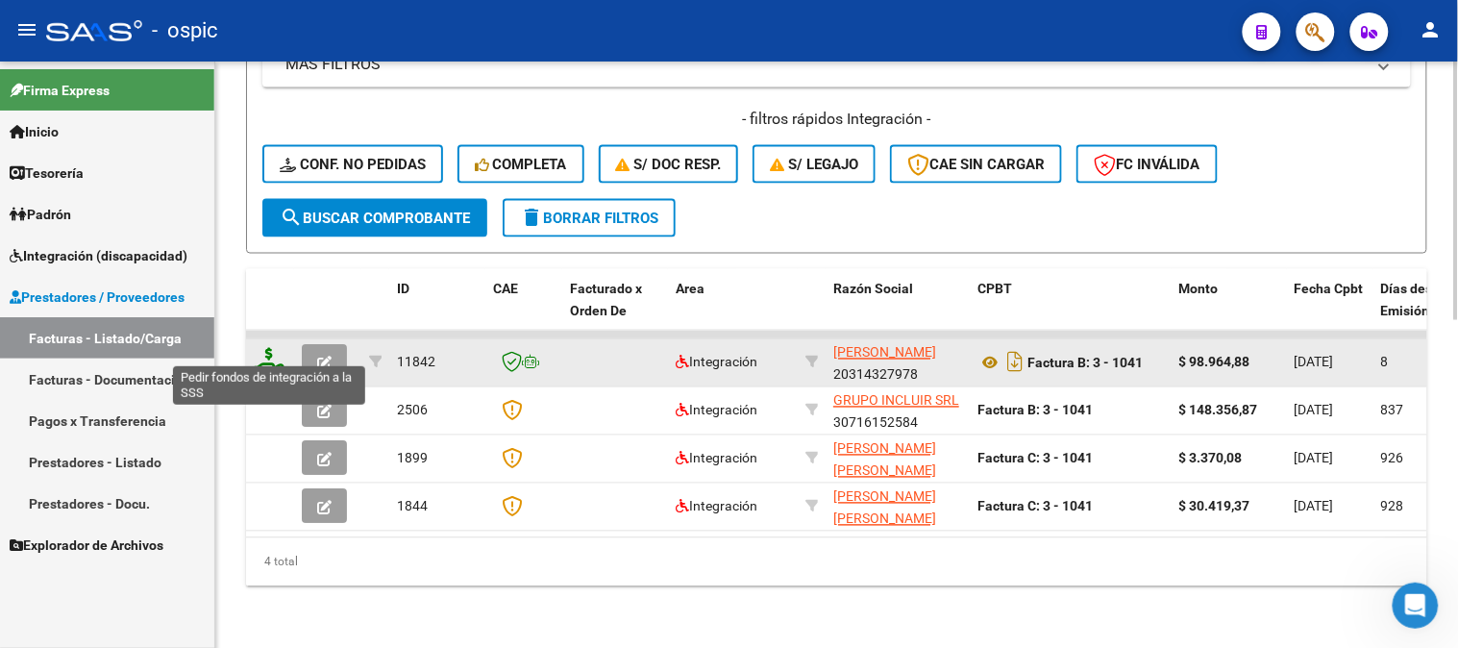
click at [272, 348] on icon at bounding box center [269, 361] width 31 height 27
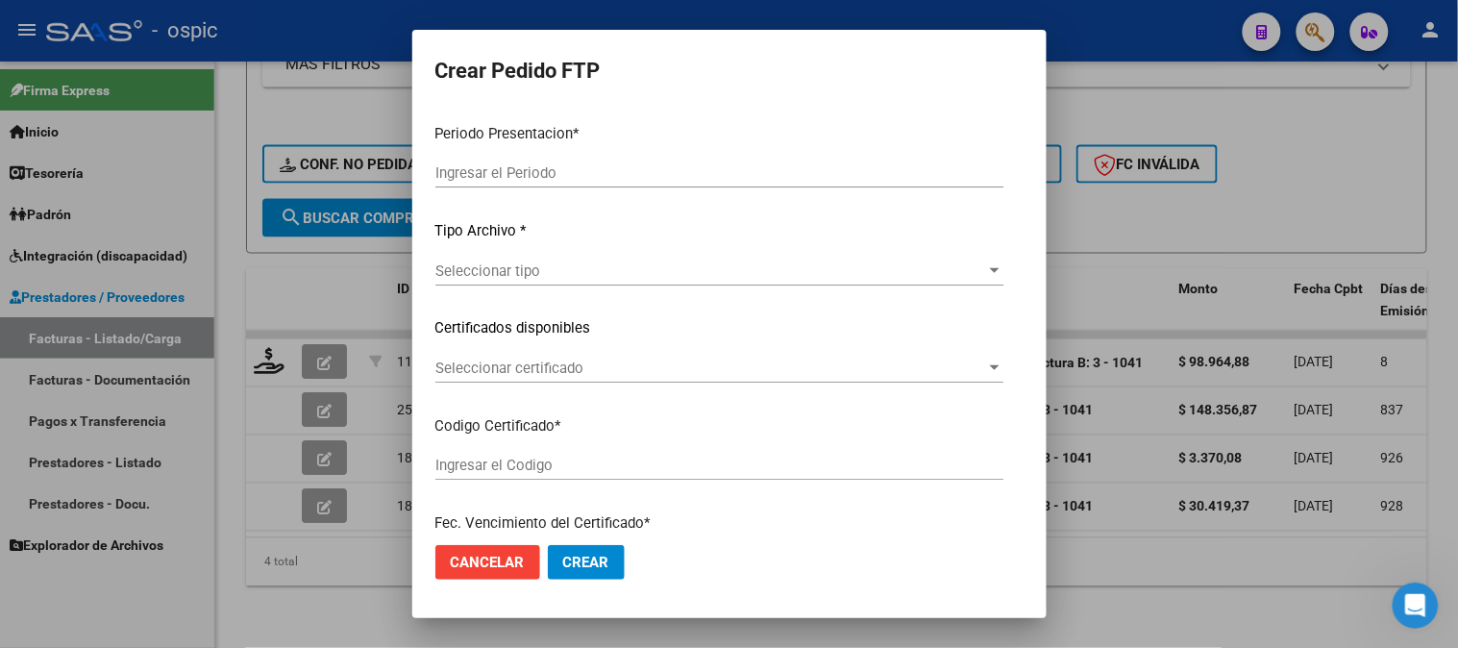
type input "202509"
type input "$ 98.964,88"
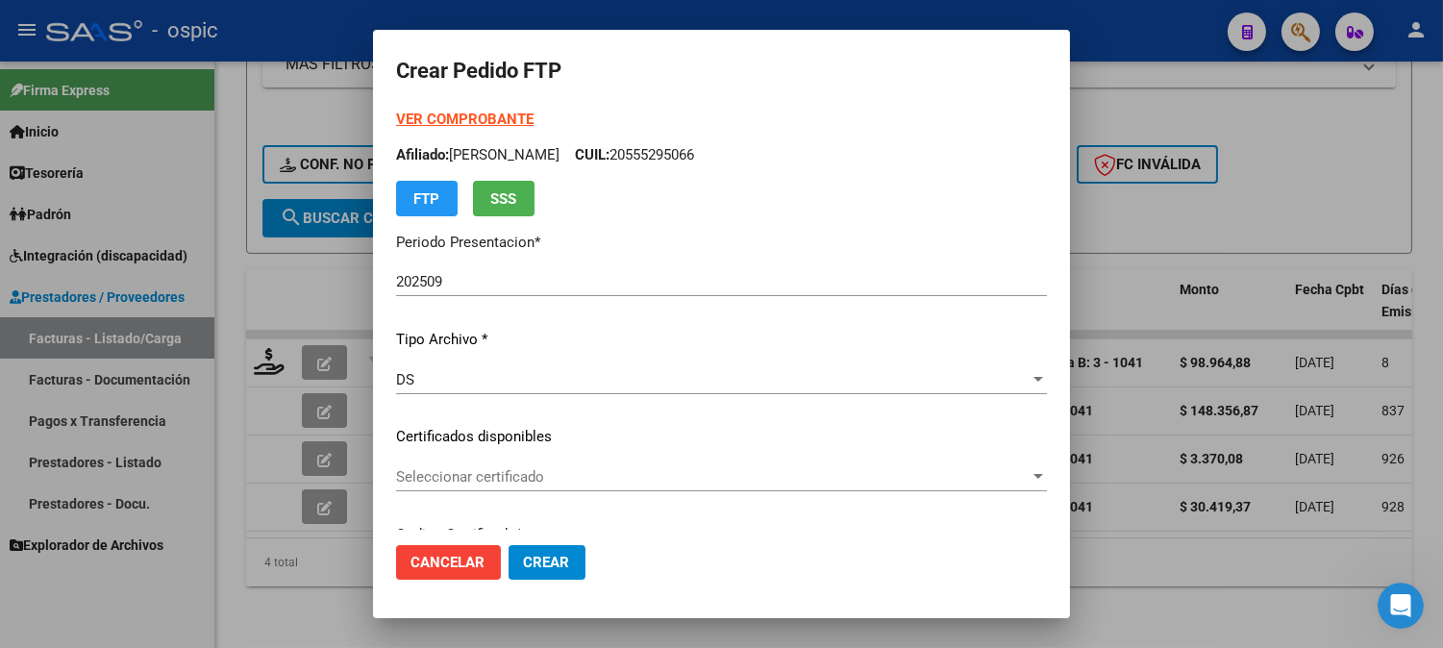
type input "0000000000000000000000000000001131708197"
type input "[DATE]"
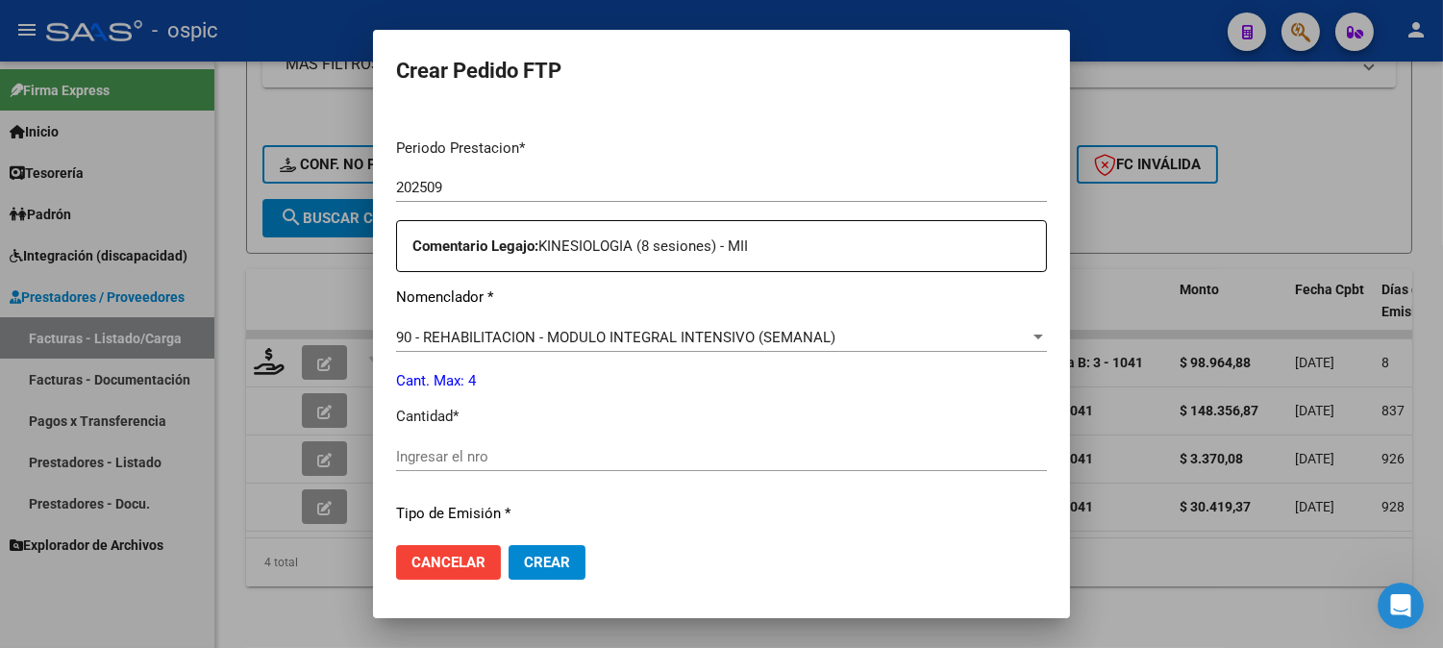
scroll to position [601, 0]
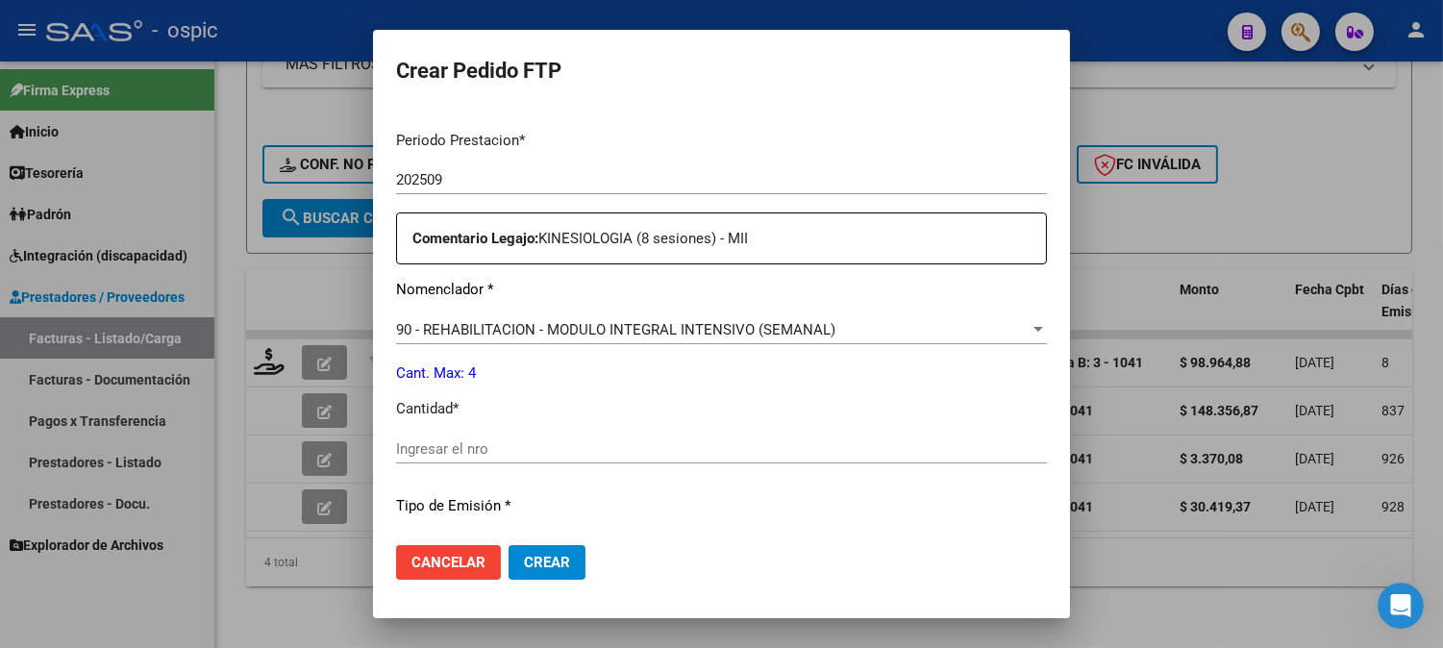
click at [704, 447] on input "Ingresar el nro" at bounding box center [721, 448] width 651 height 17
type input "4"
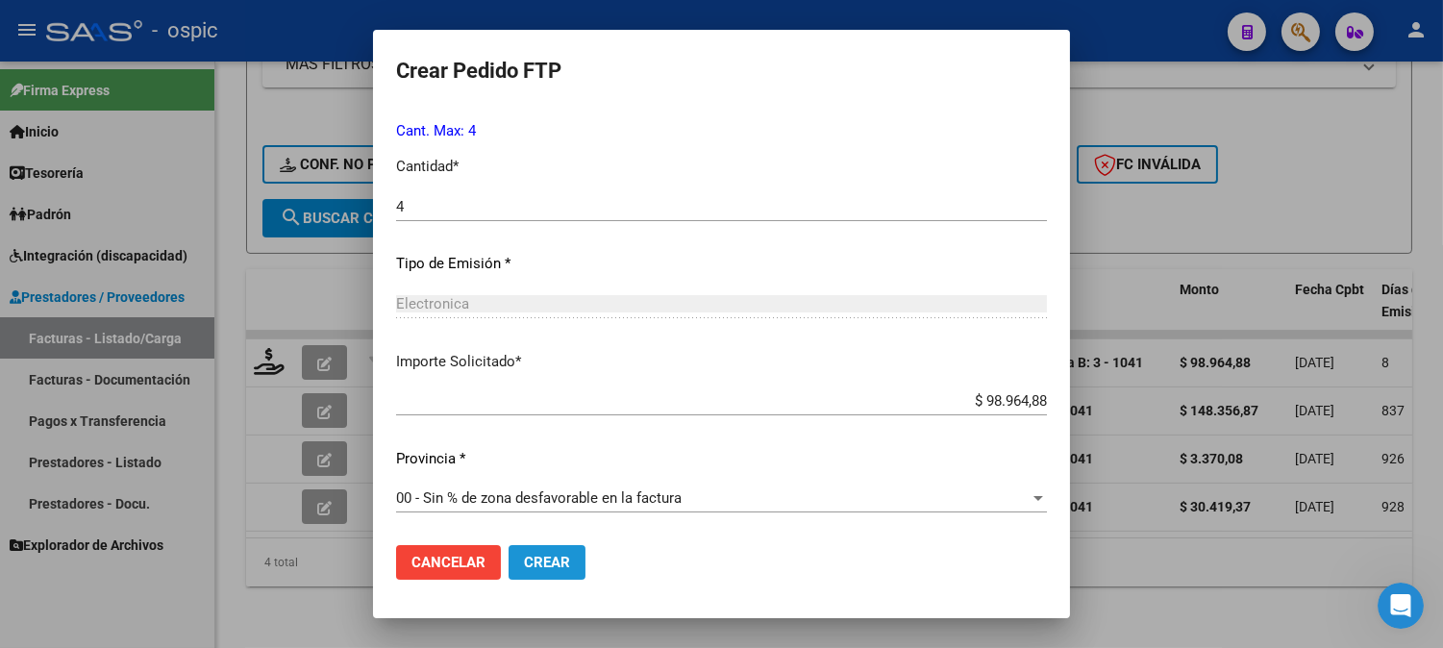
drag, startPoint x: 553, startPoint y: 555, endPoint x: 565, endPoint y: 546, distance: 15.2
click at [565, 546] on mat-dialog-actions "Cancelar Crear" at bounding box center [721, 562] width 651 height 65
click at [524, 557] on span "Crear" at bounding box center [547, 562] width 46 height 17
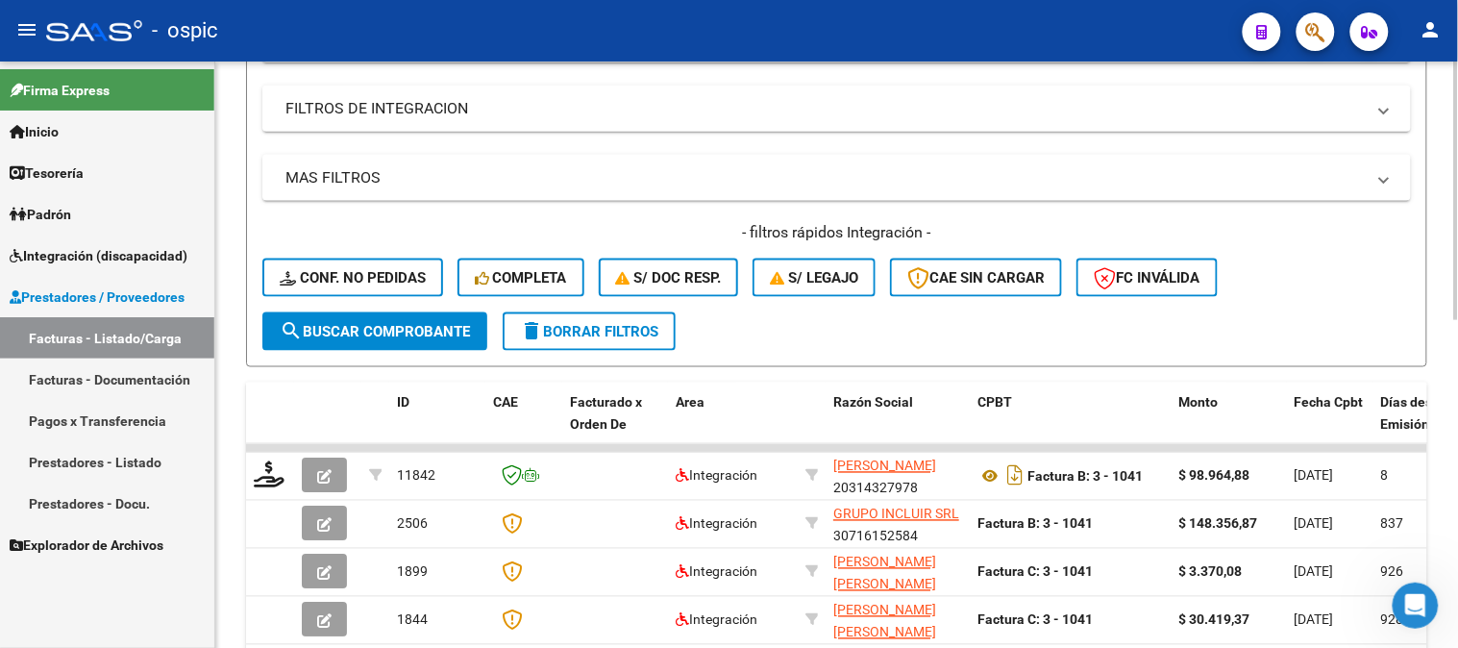
scroll to position [317, 0]
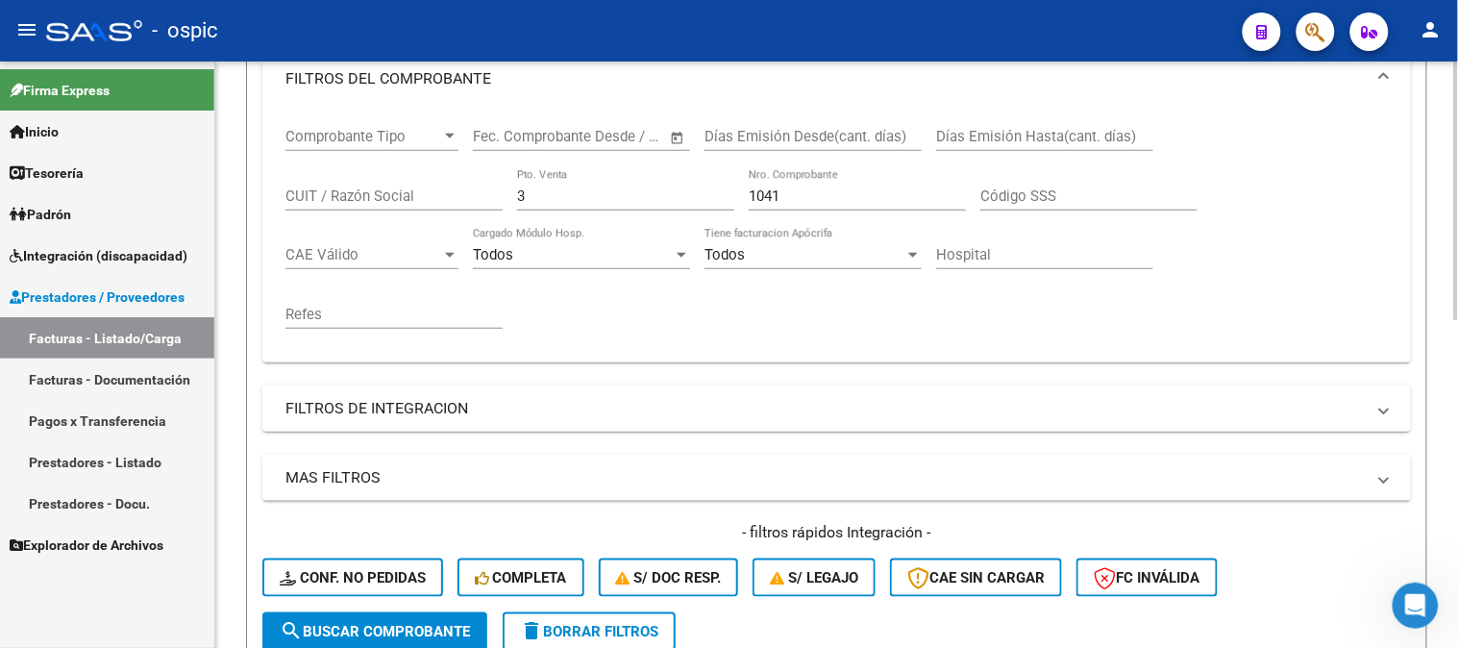
drag, startPoint x: 800, startPoint y: 202, endPoint x: 689, endPoint y: 198, distance: 110.6
click at [689, 198] on div "Comprobante Tipo Comprobante Tipo Fecha inicio – Fecha fin Fec. Comprobante Des…" at bounding box center [836, 228] width 1102 height 237
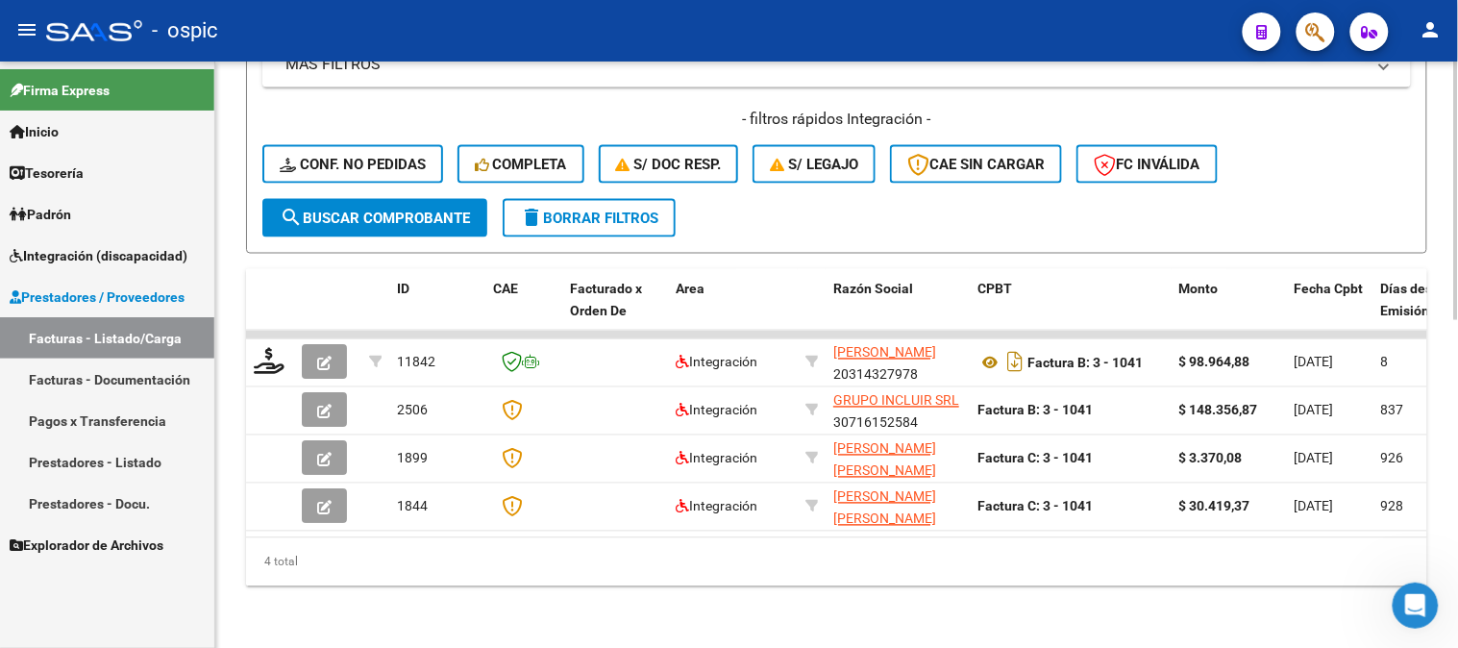
type input "1042"
click at [382, 210] on span "search Buscar Comprobante" at bounding box center [375, 218] width 190 height 17
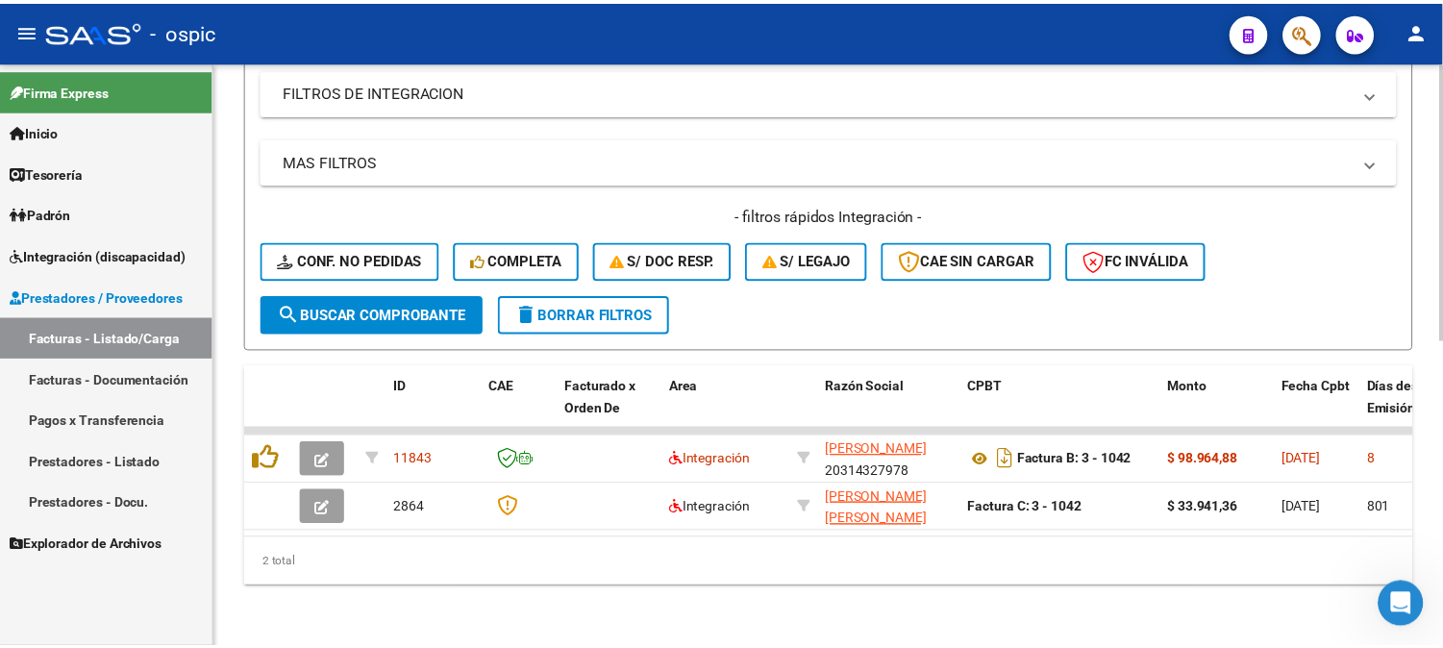
scroll to position [649, 0]
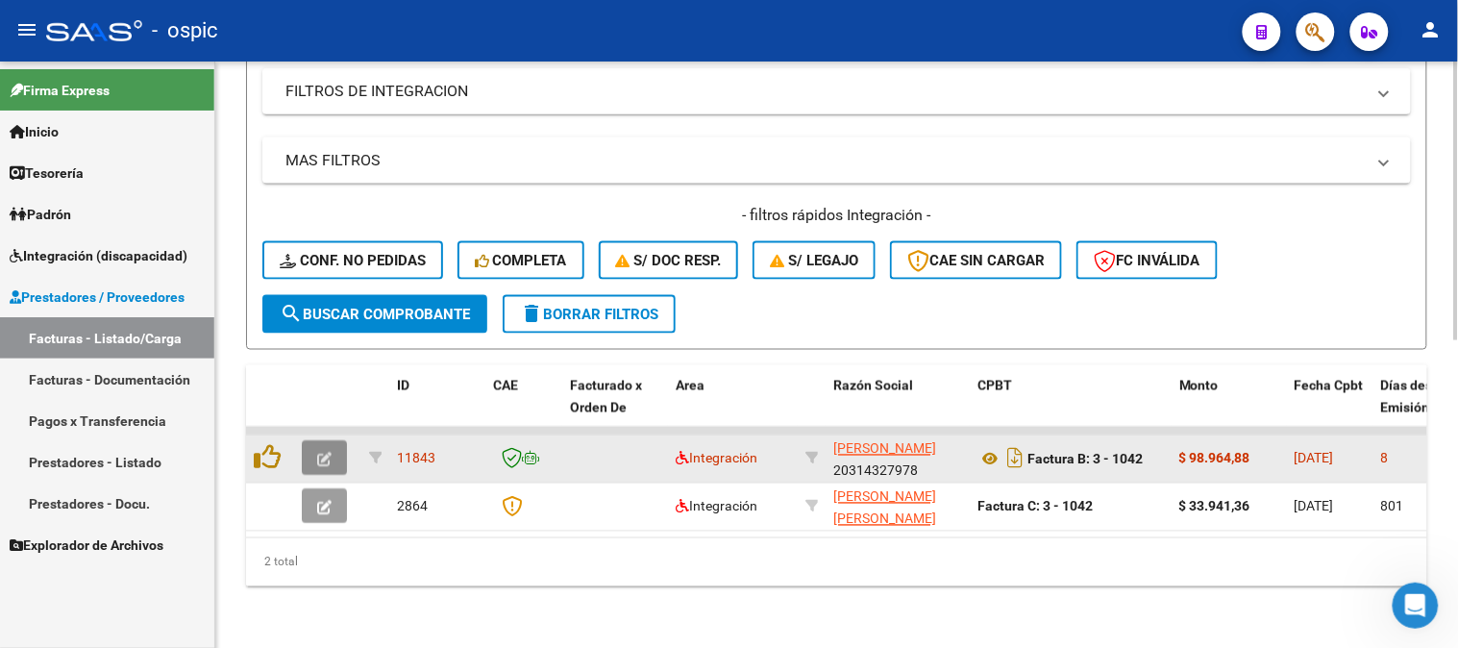
click at [323, 453] on icon "button" at bounding box center [324, 460] width 14 height 14
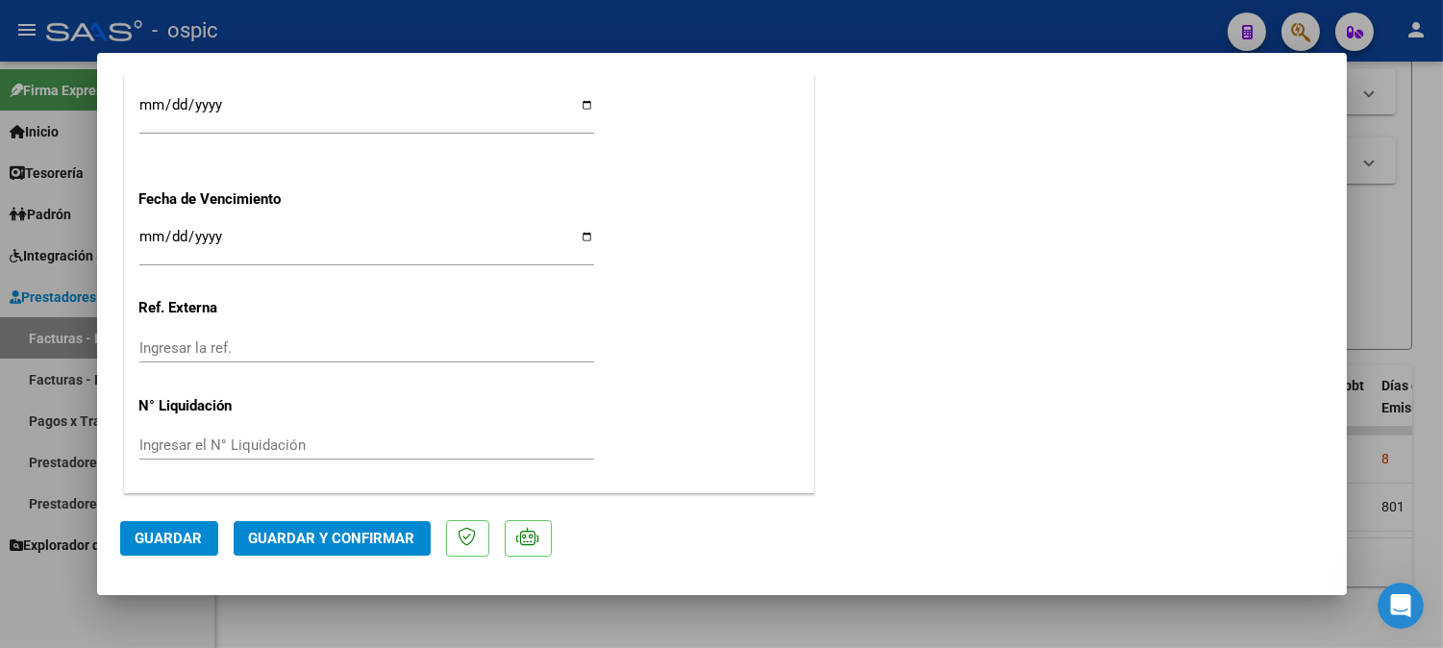
scroll to position [0, 0]
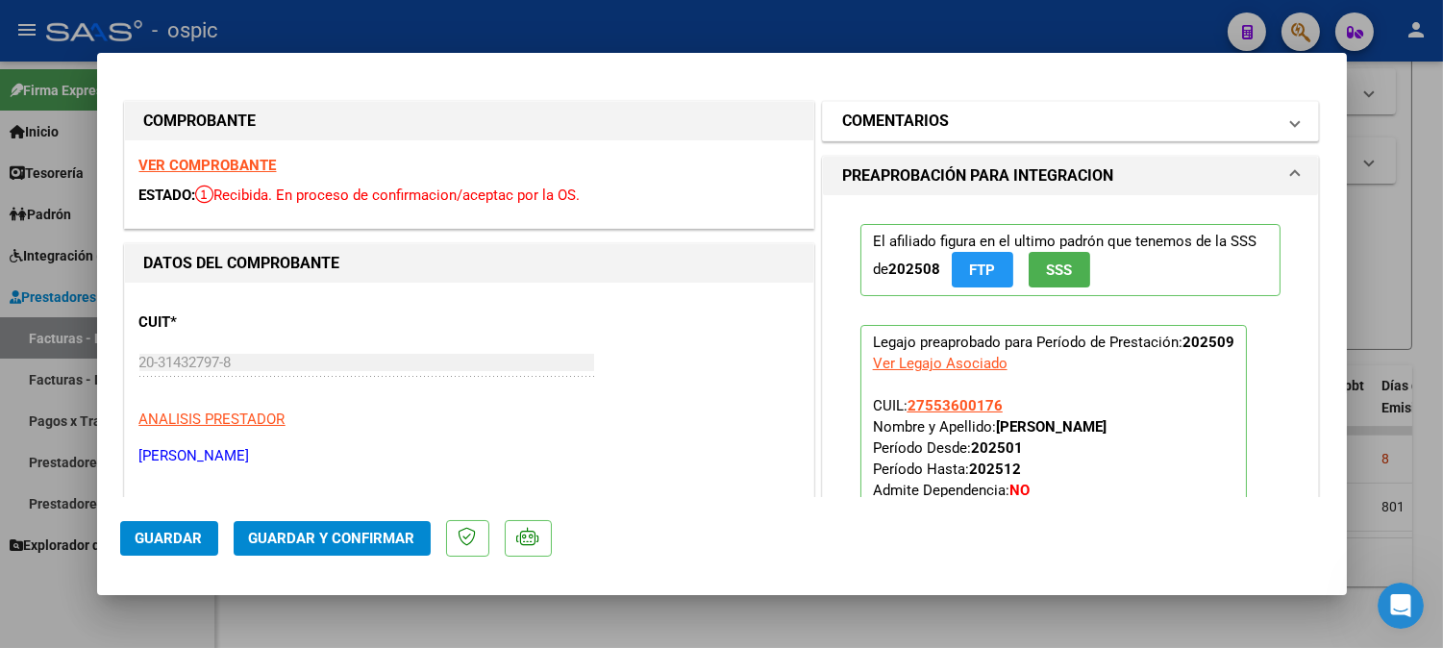
click at [938, 104] on mat-expansion-panel-header "COMENTARIOS" at bounding box center [1071, 121] width 496 height 38
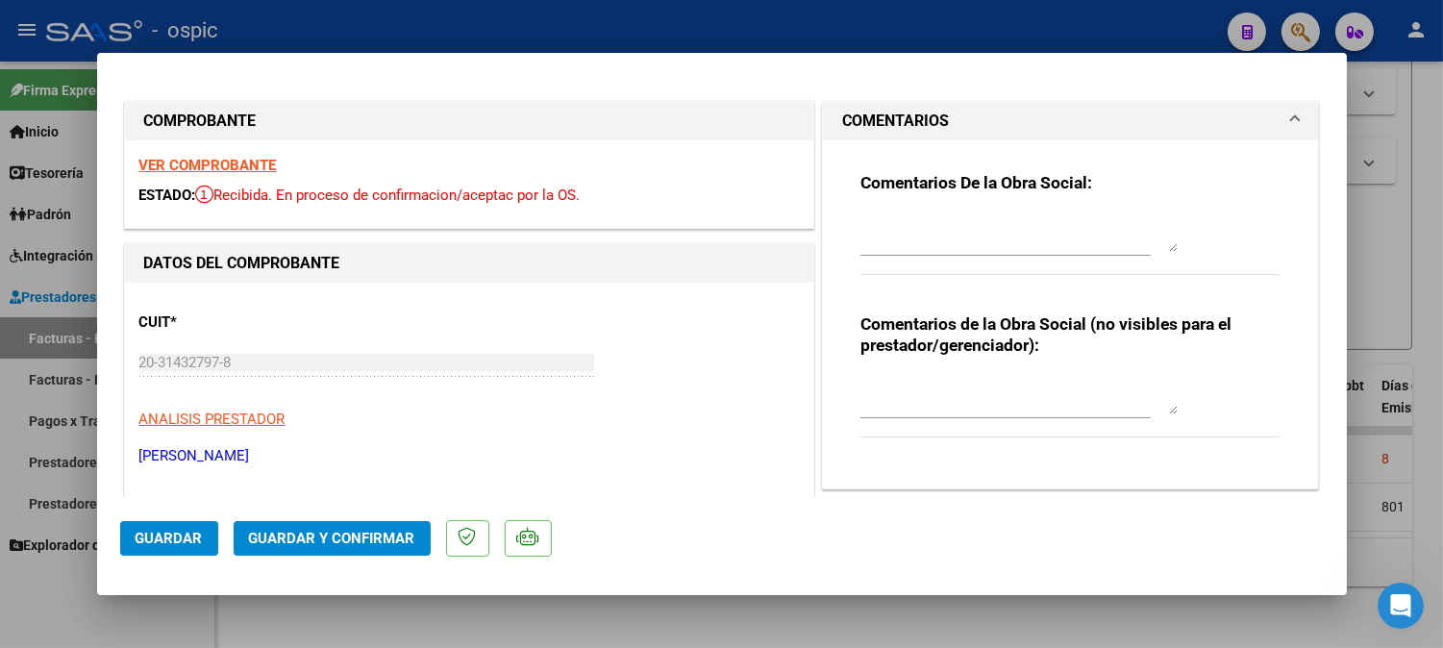
drag, startPoint x: 913, startPoint y: 382, endPoint x: 956, endPoint y: 381, distance: 43.3
click at [913, 381] on textarea at bounding box center [1018, 395] width 317 height 38
type textarea "KINESIO 8 SESIONES"
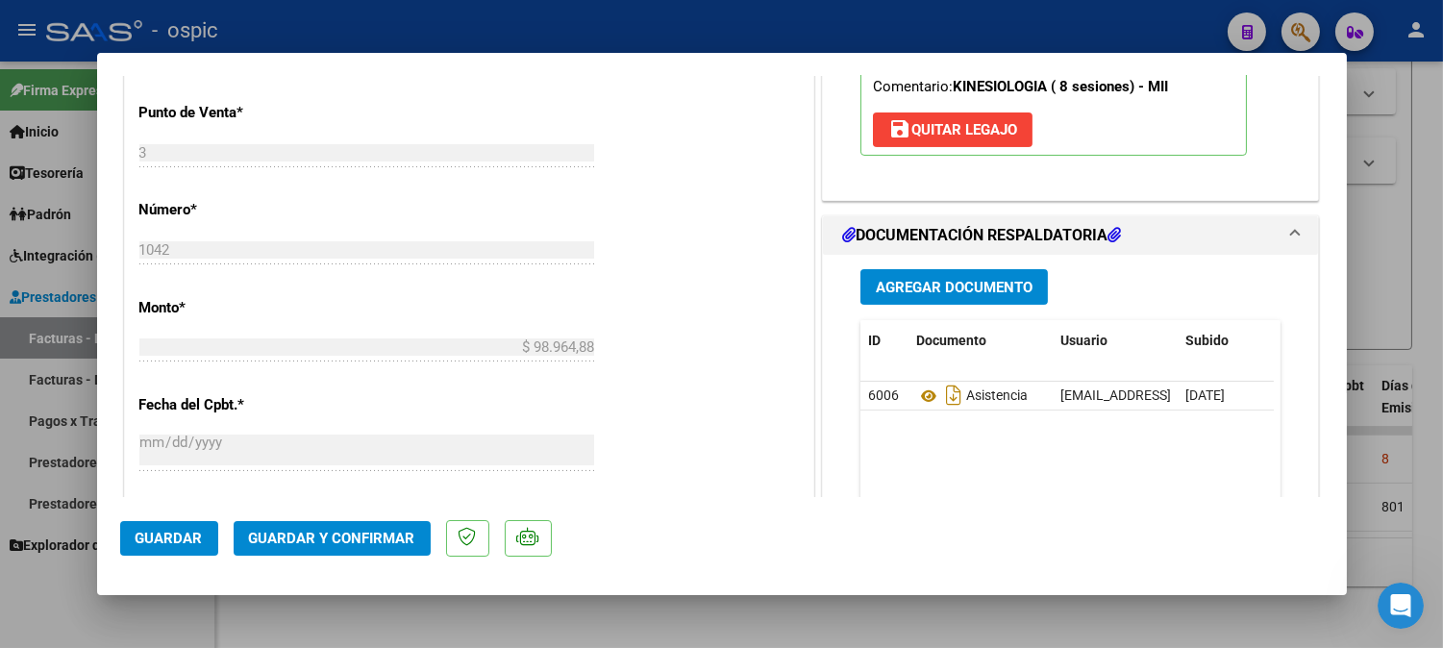
scroll to position [984, 0]
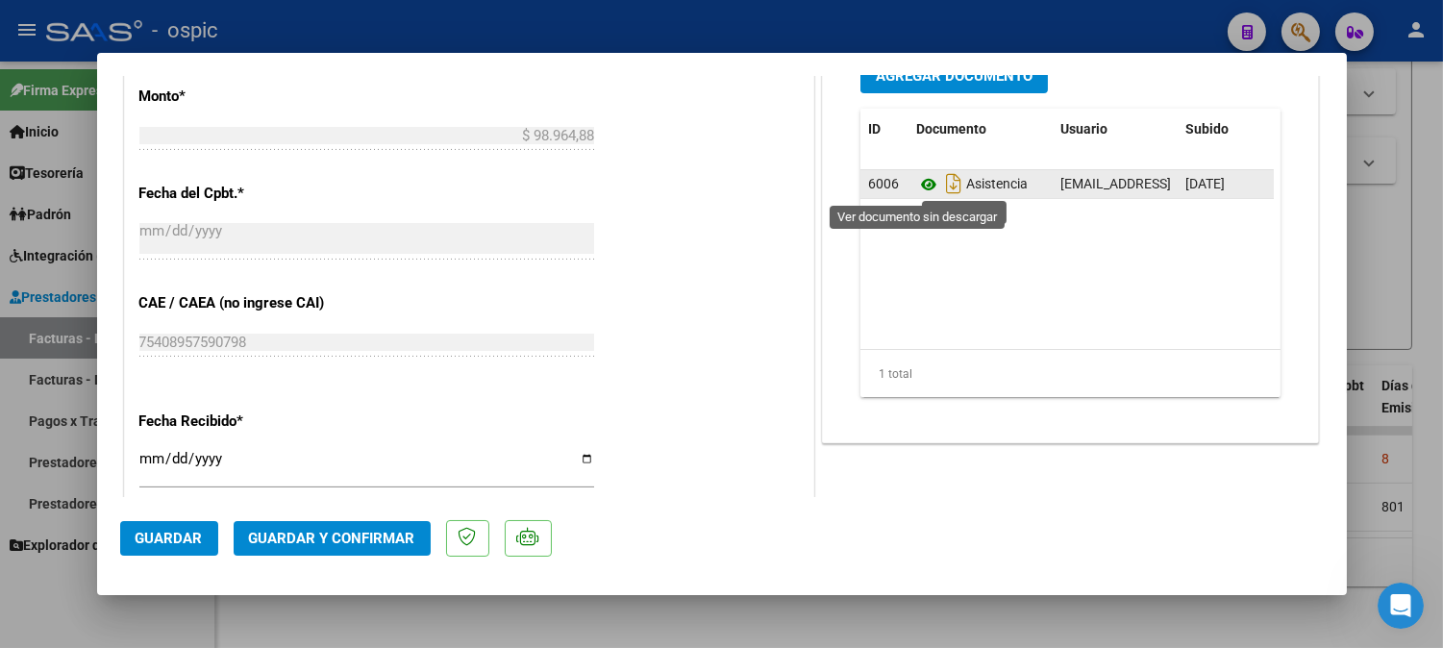
click at [916, 185] on icon at bounding box center [928, 184] width 25 height 23
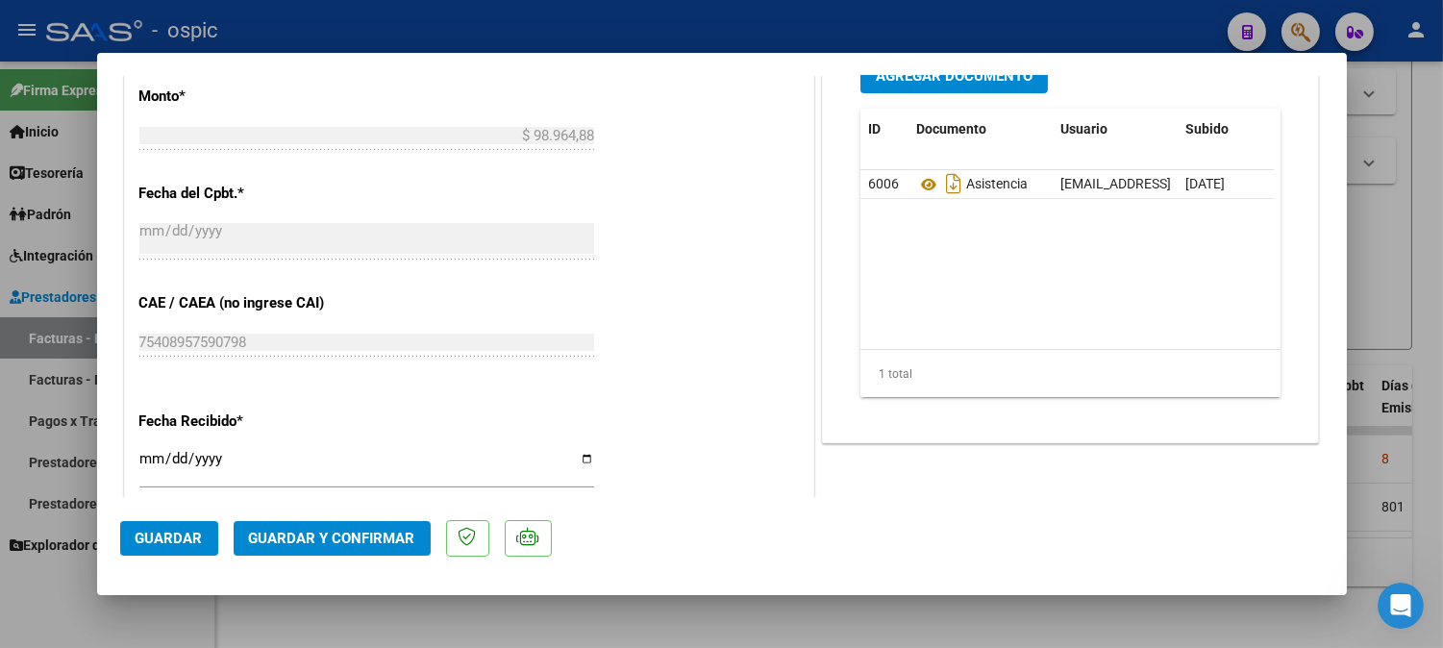
click at [385, 546] on span "Guardar y Confirmar" at bounding box center [332, 538] width 166 height 17
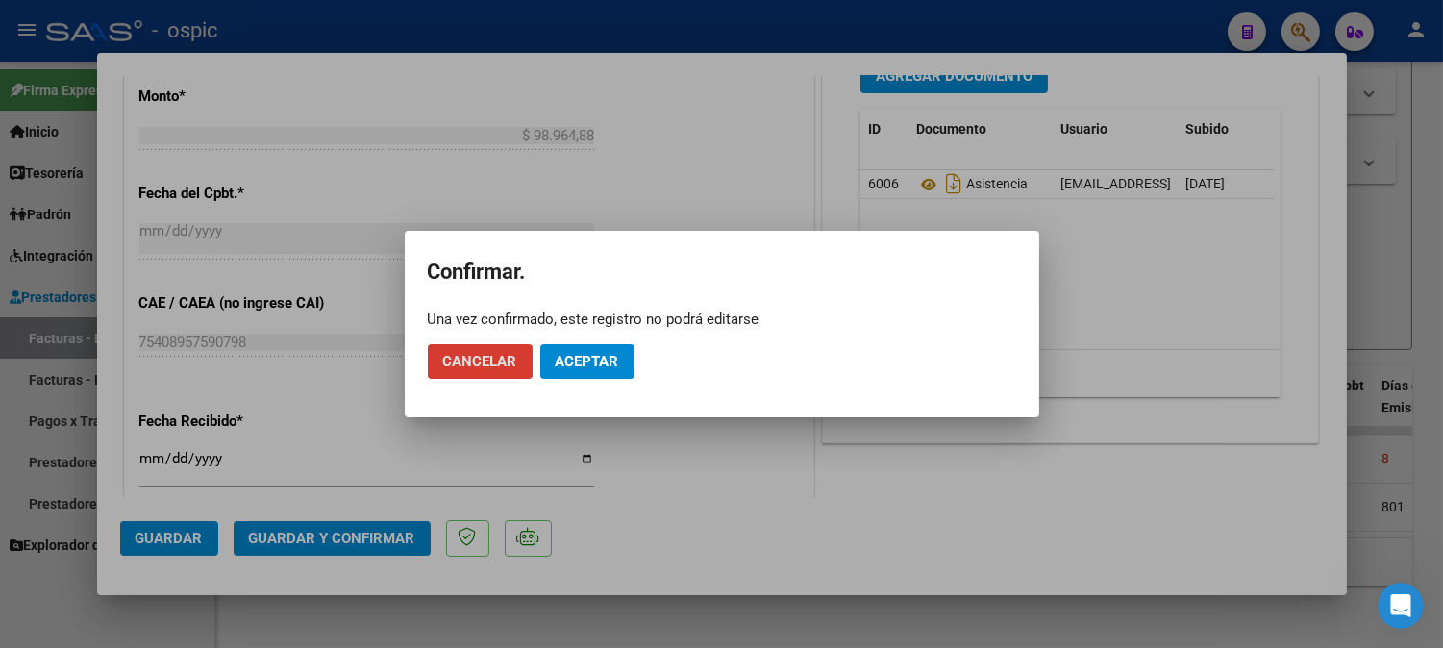
click at [616, 350] on button "Aceptar" at bounding box center [587, 361] width 94 height 35
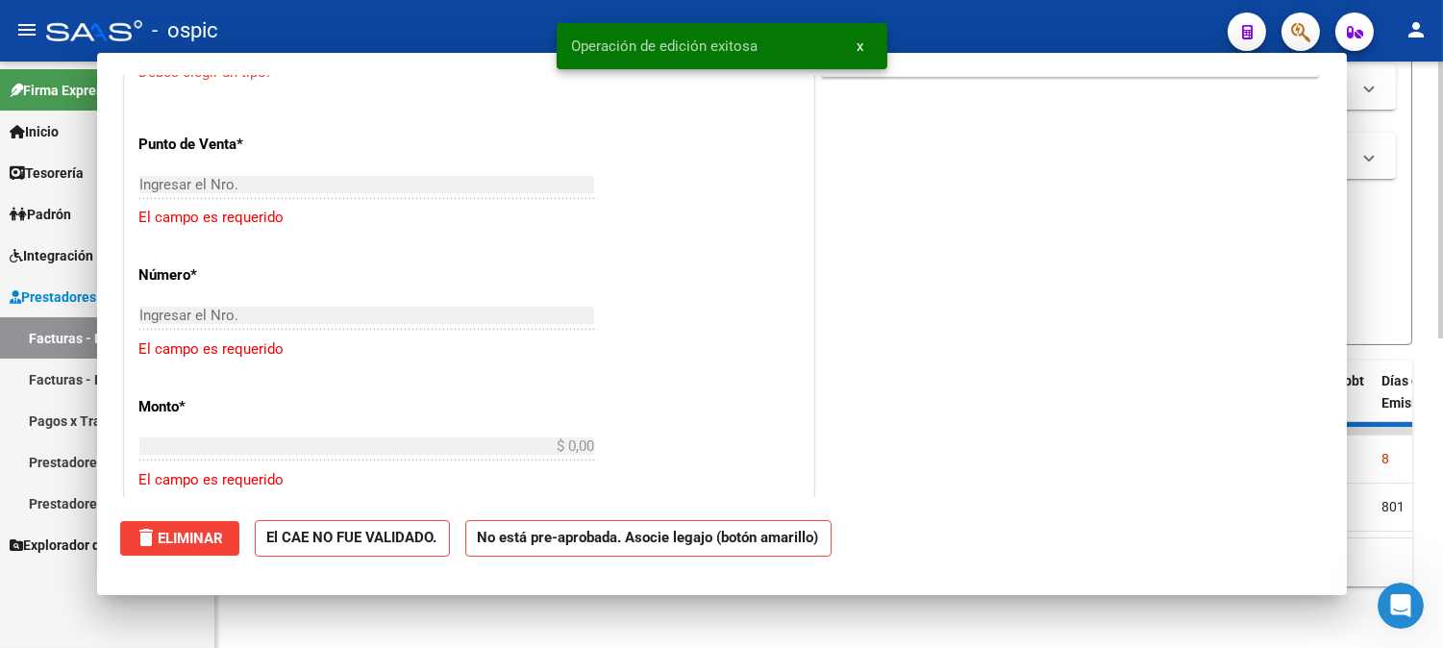
scroll to position [0, 0]
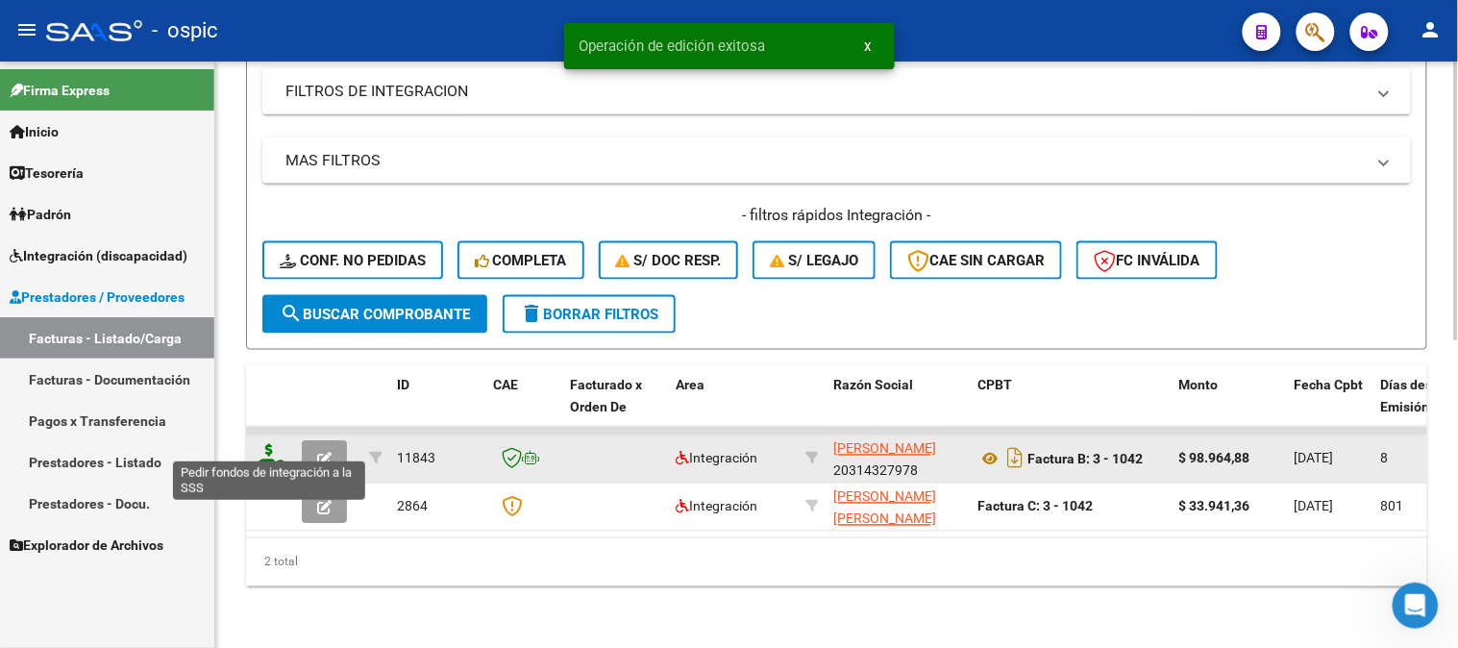
click at [264, 444] on icon at bounding box center [269, 457] width 31 height 27
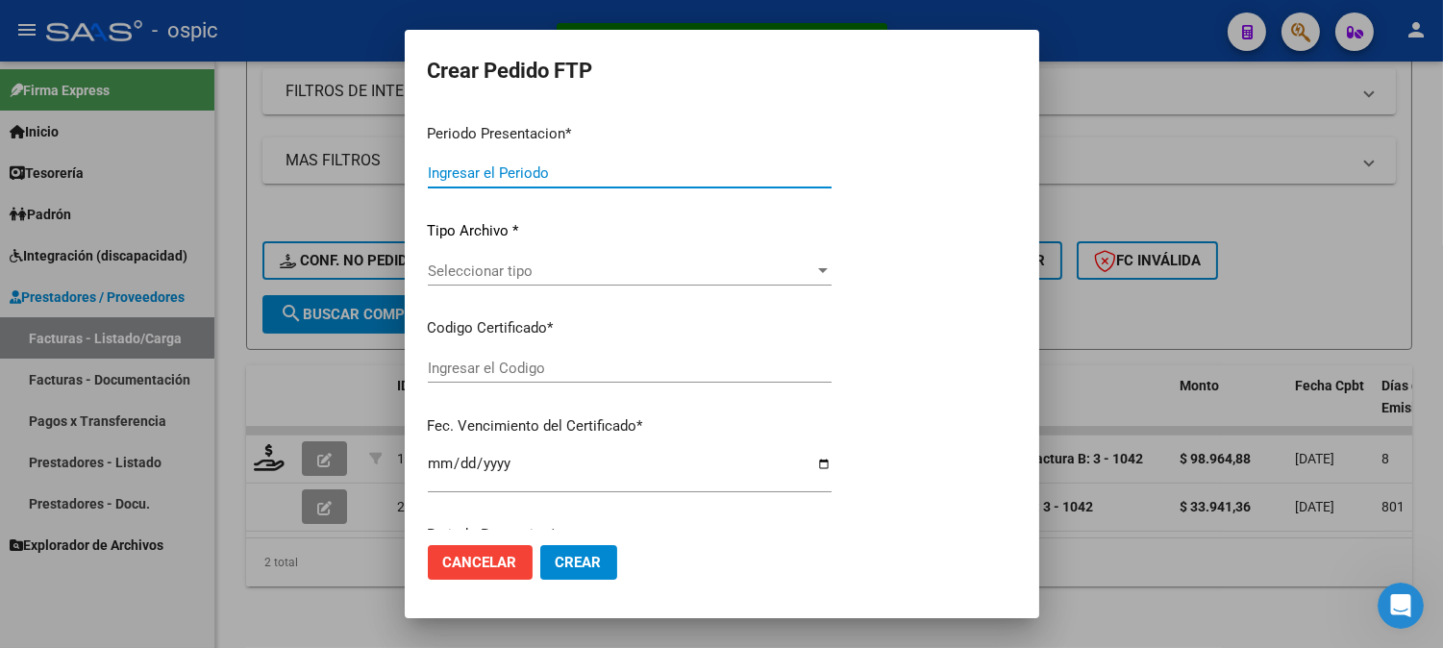
type input "202509"
type input "$ 98.964,88"
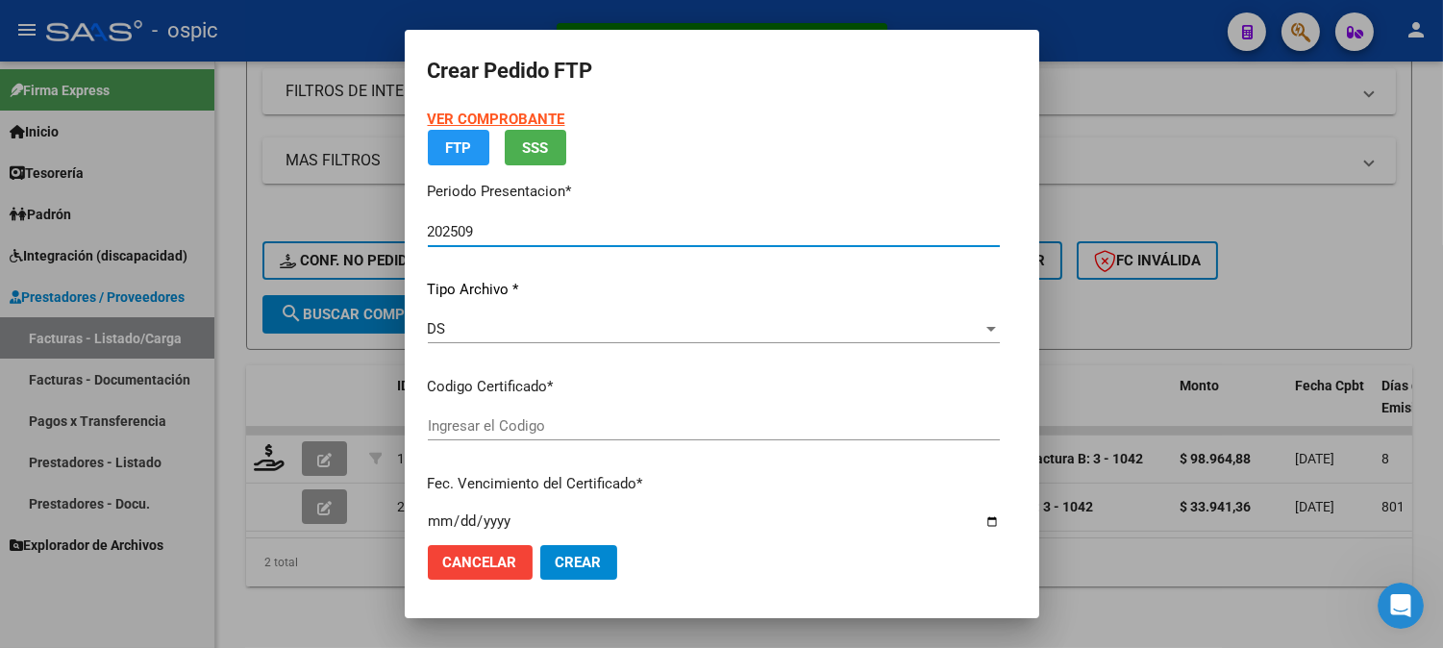
type input "0000000000000000000000000000006546471627"
type input "[DATE]"
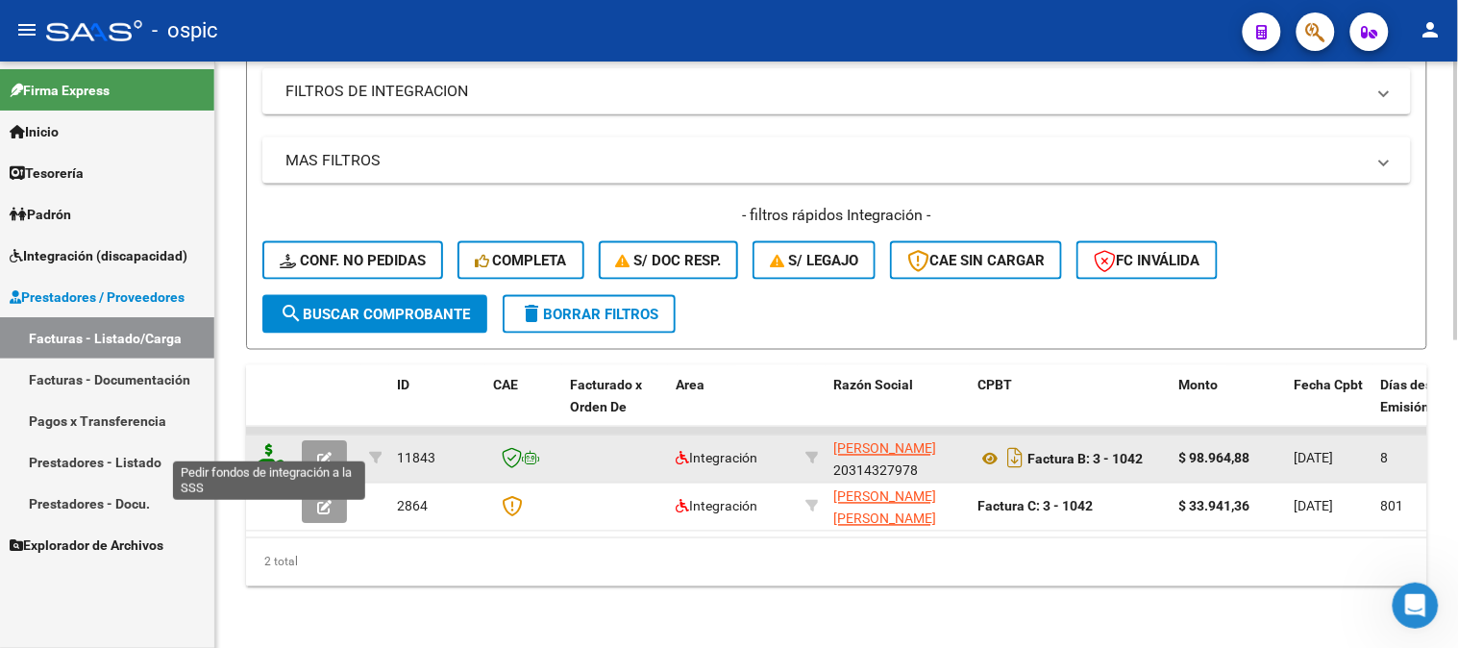
click at [270, 444] on icon at bounding box center [269, 457] width 31 height 27
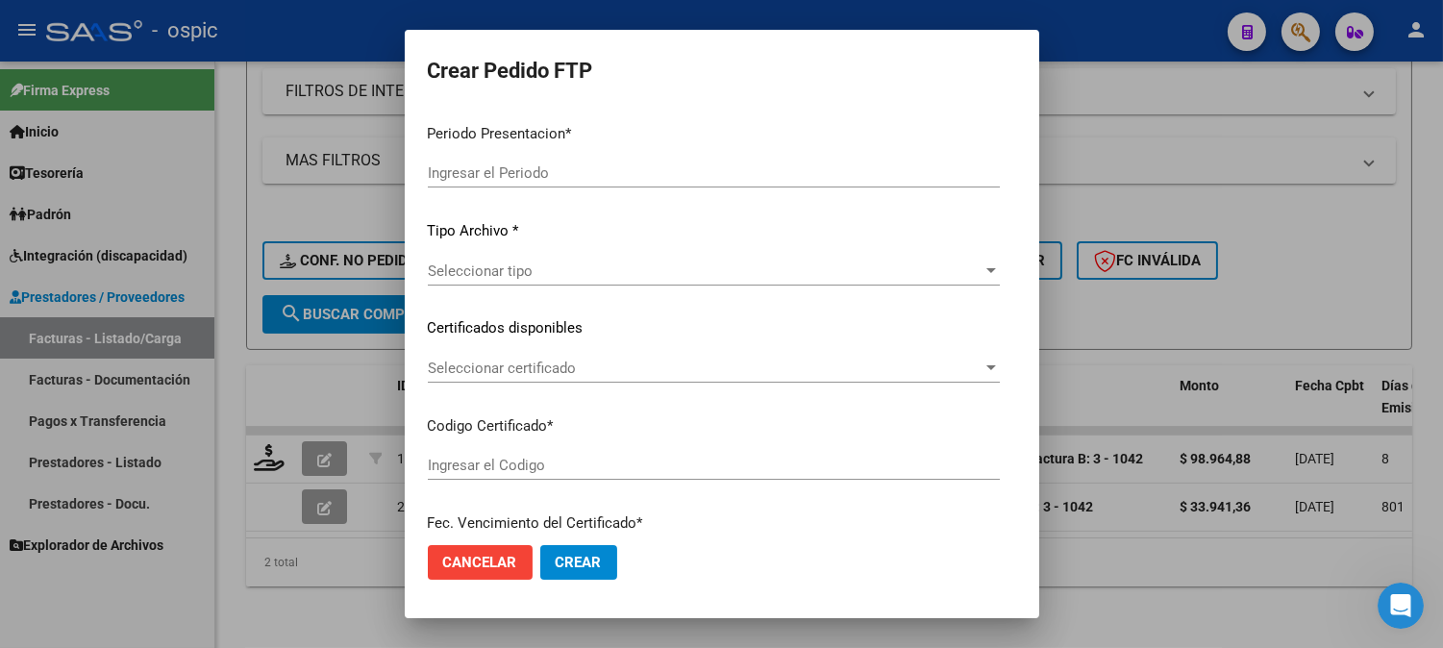
type input "202509"
type input "$ 98.964,88"
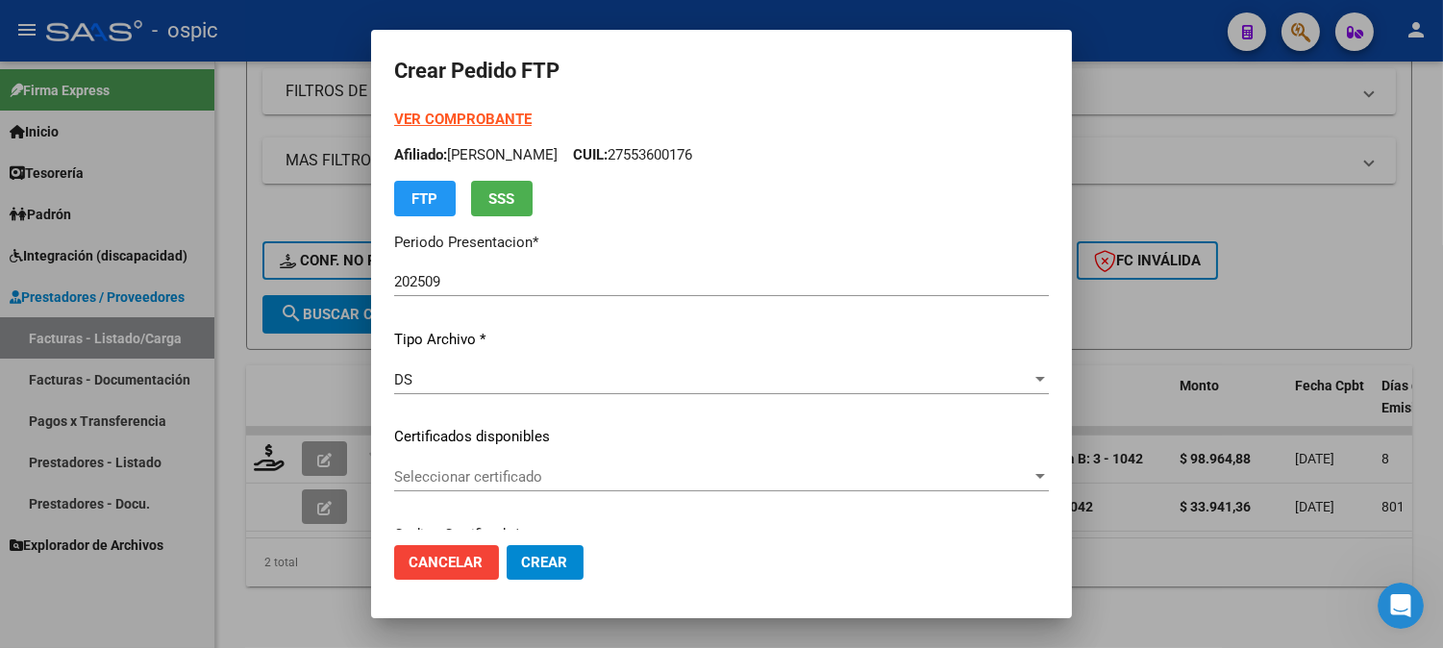
type input "0000000000000000000000000000006546471627"
type input "[DATE]"
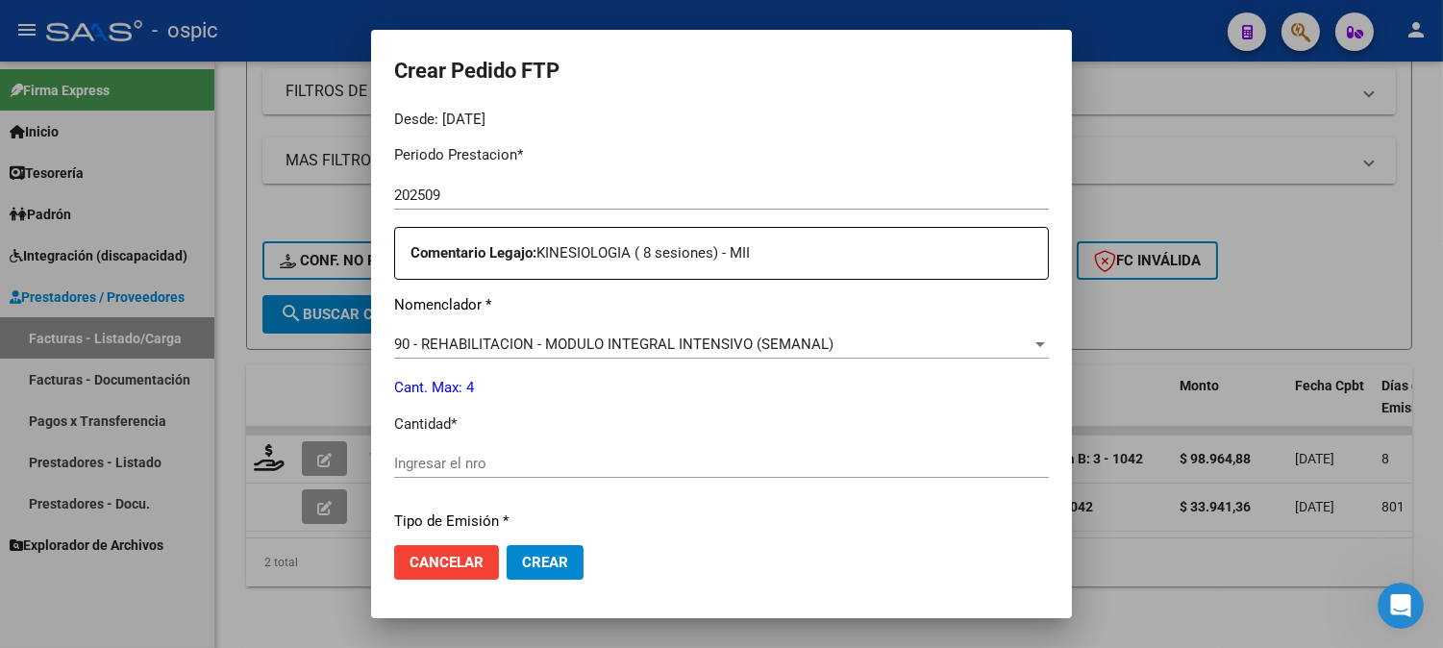
scroll to position [631, 0]
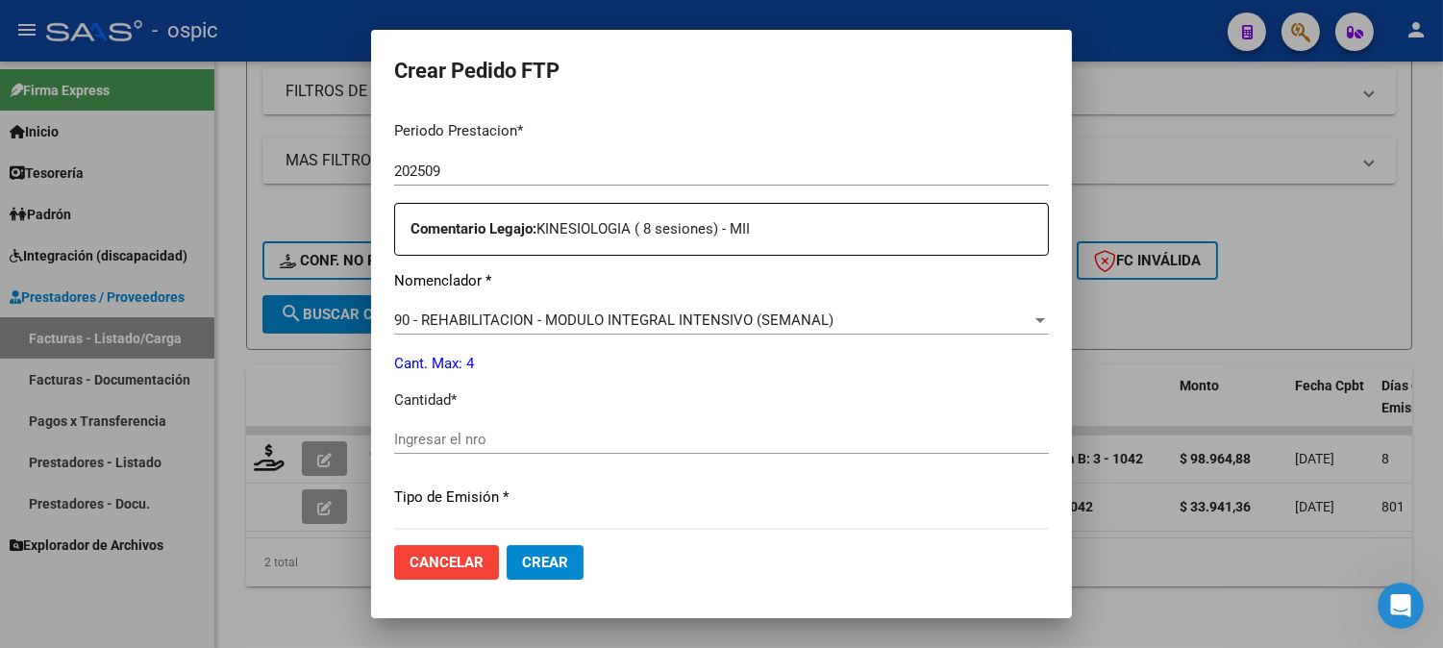
click at [737, 426] on div "Ingresar el nro" at bounding box center [721, 439] width 655 height 29
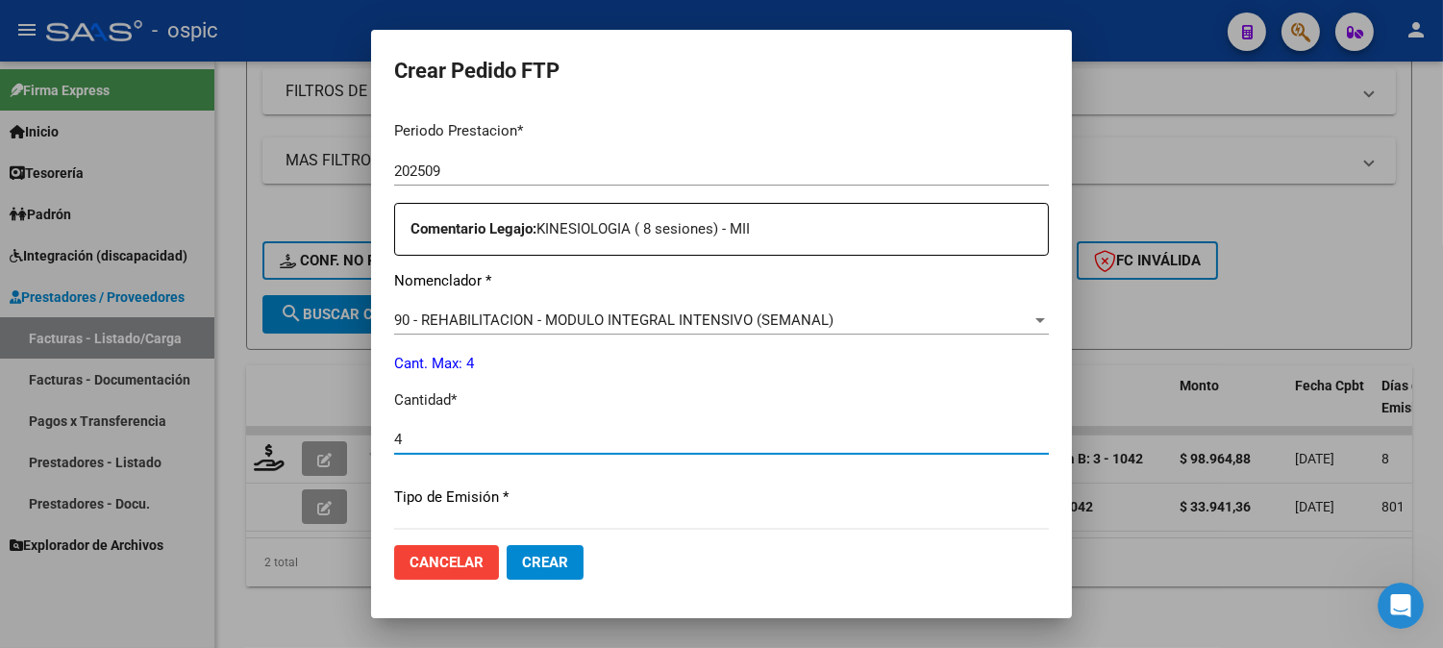
type input "4"
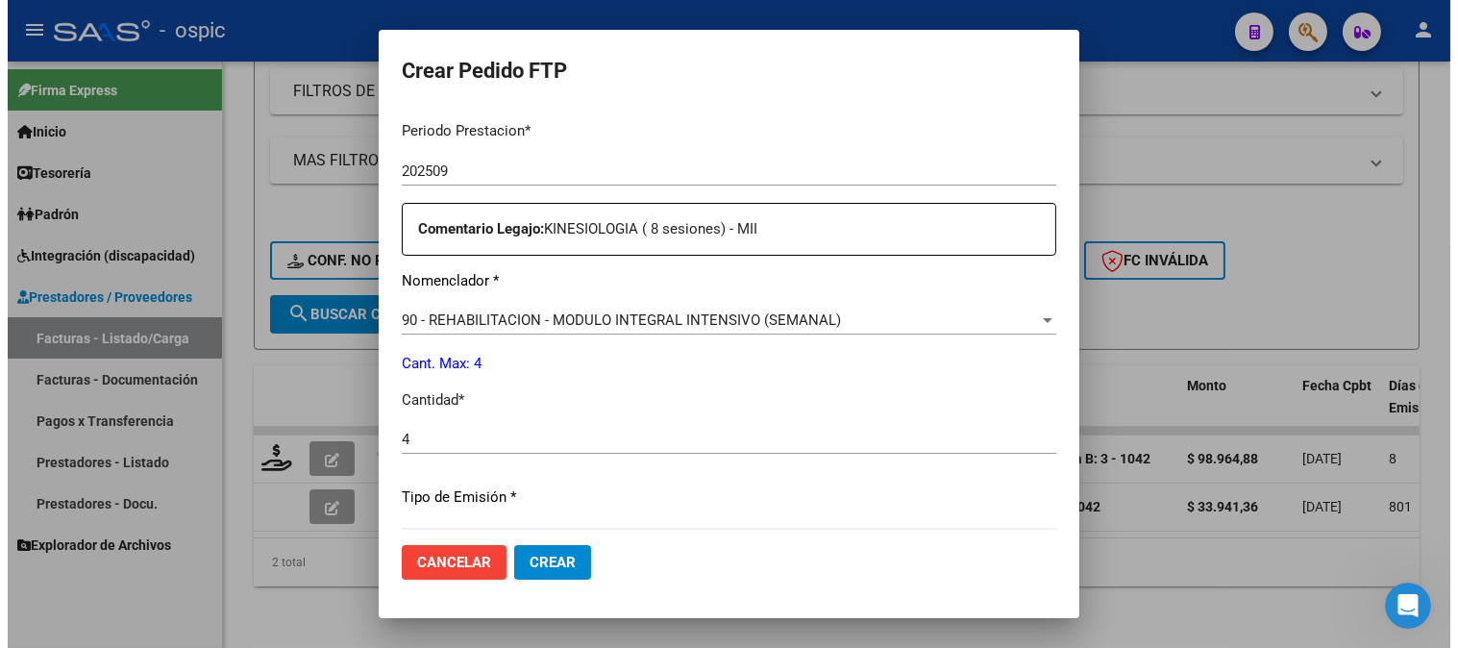
scroll to position [865, 0]
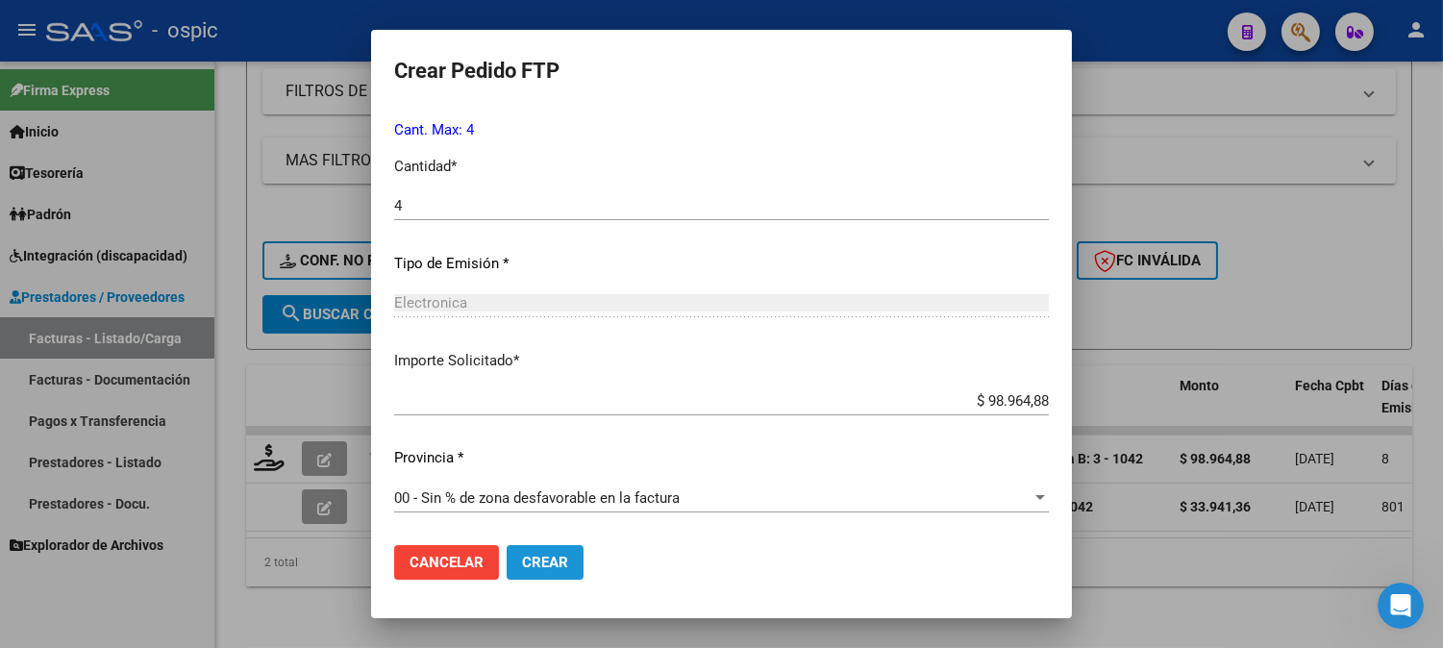
drag, startPoint x: 498, startPoint y: 551, endPoint x: 1048, endPoint y: 313, distance: 598.9
click at [520, 542] on mat-dialog-actions "Cancelar Crear" at bounding box center [721, 562] width 655 height 65
click at [534, 558] on button "Crear" at bounding box center [545, 562] width 77 height 35
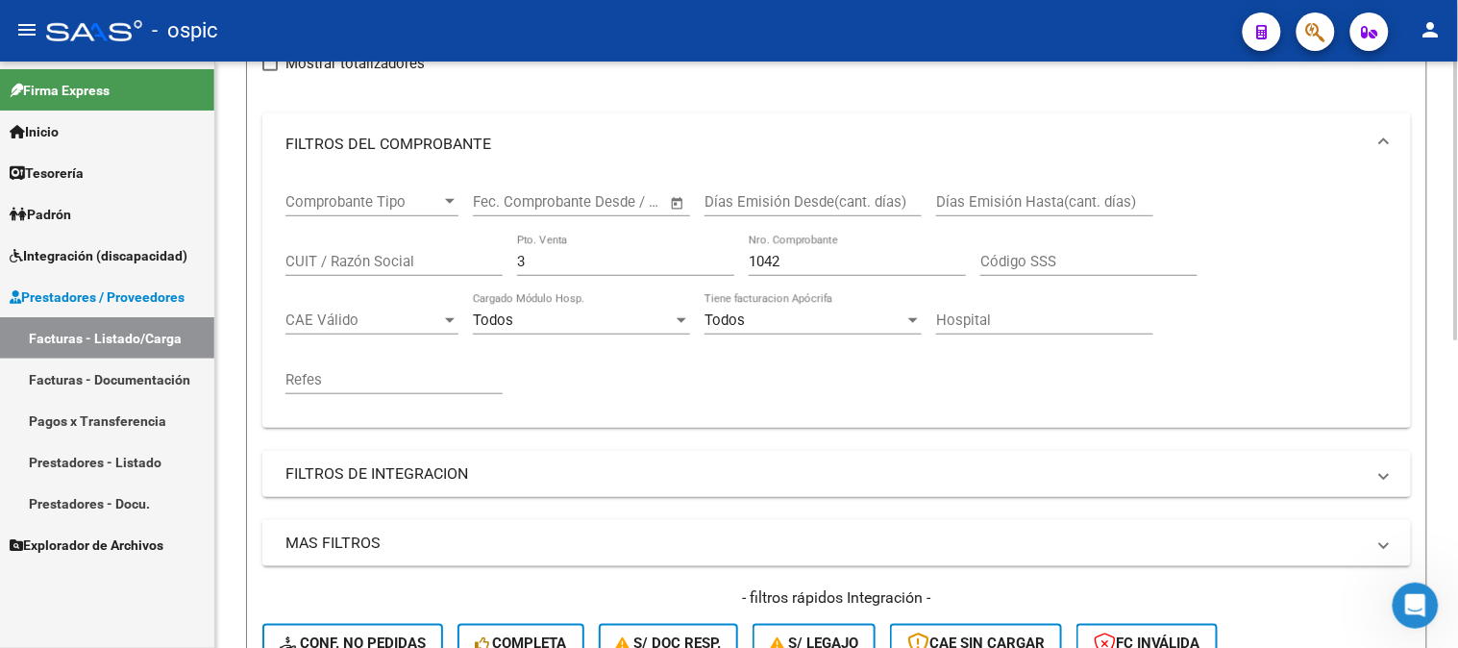
scroll to position [222, 0]
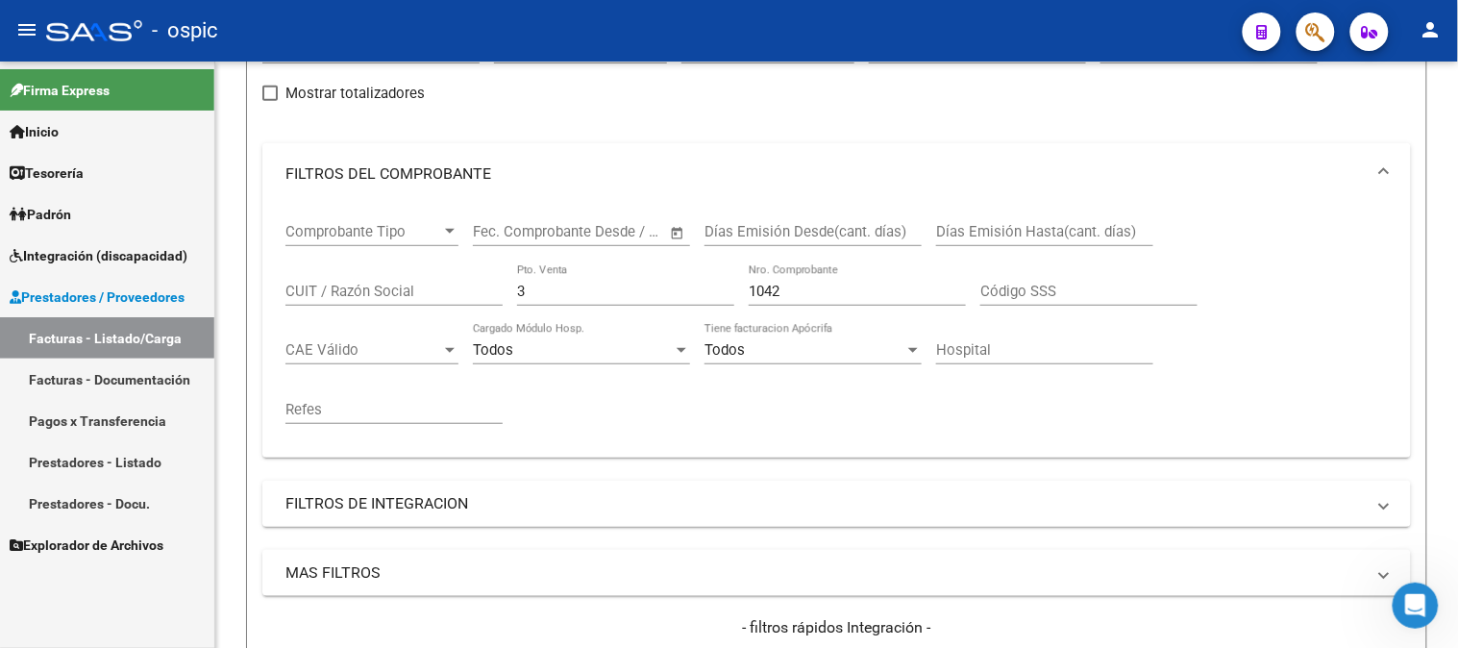
drag, startPoint x: 608, startPoint y: 291, endPoint x: 85, endPoint y: 270, distance: 524.3
click at [125, 281] on mat-sidenav-container "Firma Express Inicio Calendario SSS Instructivos Contacto OS Tesorería Extracto…" at bounding box center [729, 355] width 1458 height 586
type input "2"
type input "1"
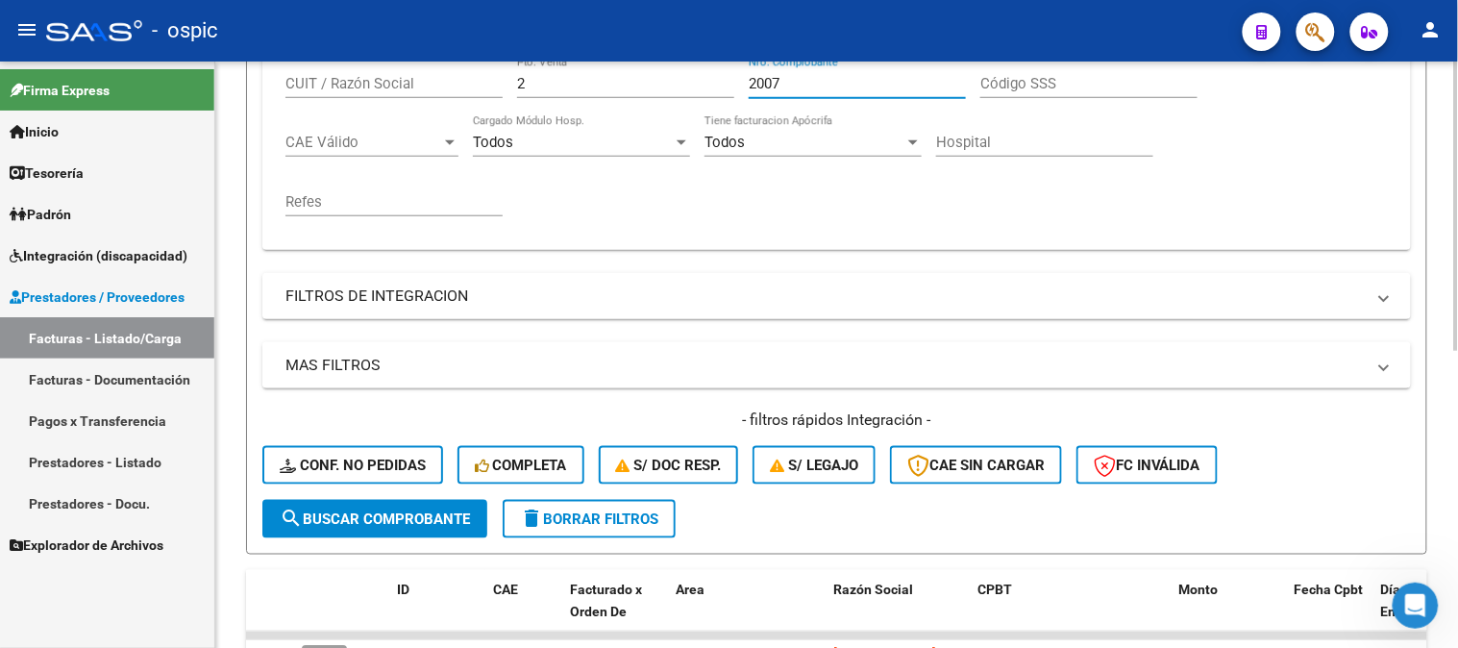
scroll to position [435, 0]
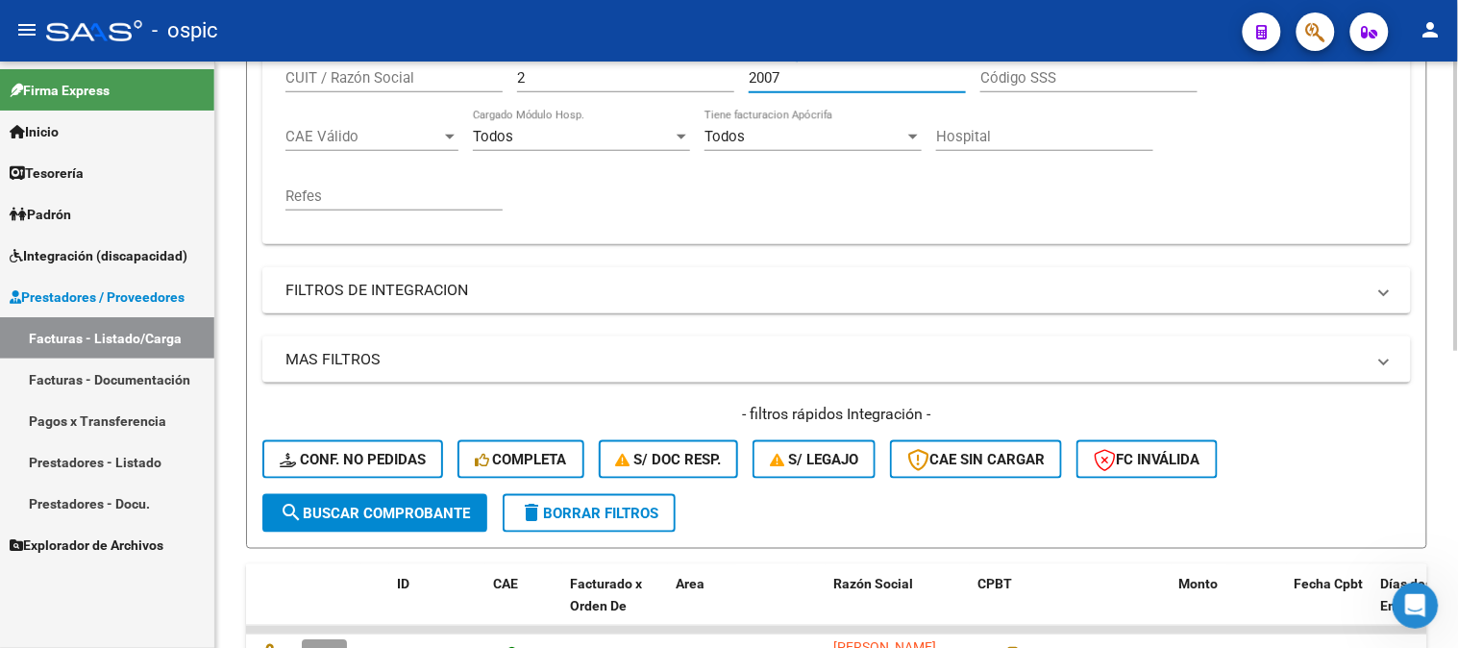
type input "2007"
click at [356, 510] on span "search Buscar Comprobante" at bounding box center [375, 513] width 190 height 17
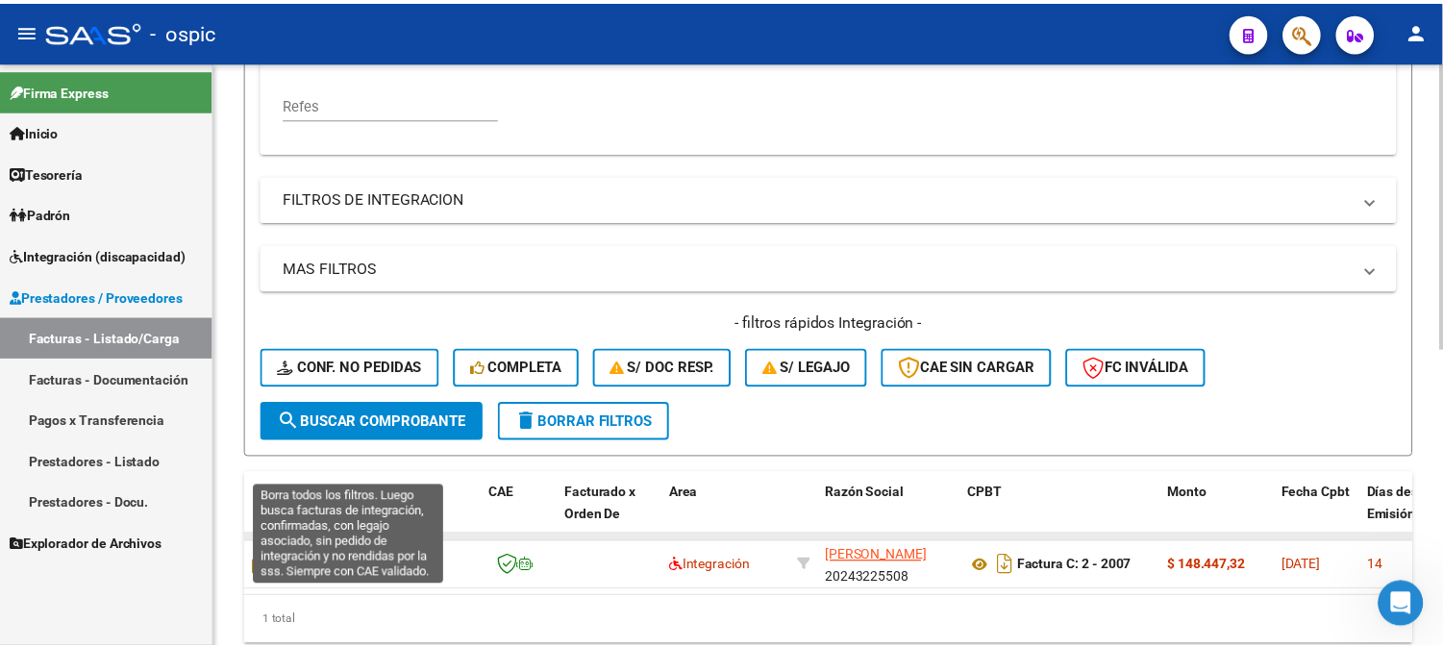
scroll to position [600, 0]
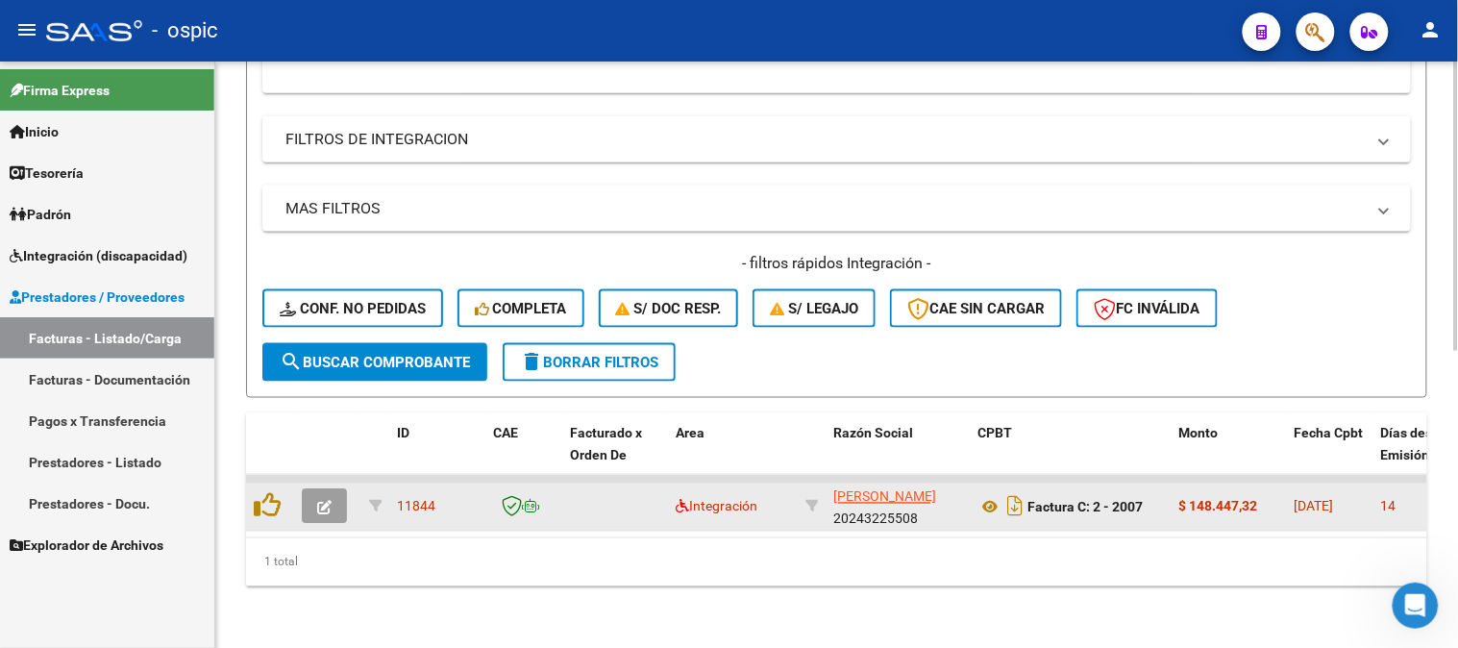
click at [334, 494] on button "button" at bounding box center [324, 506] width 45 height 35
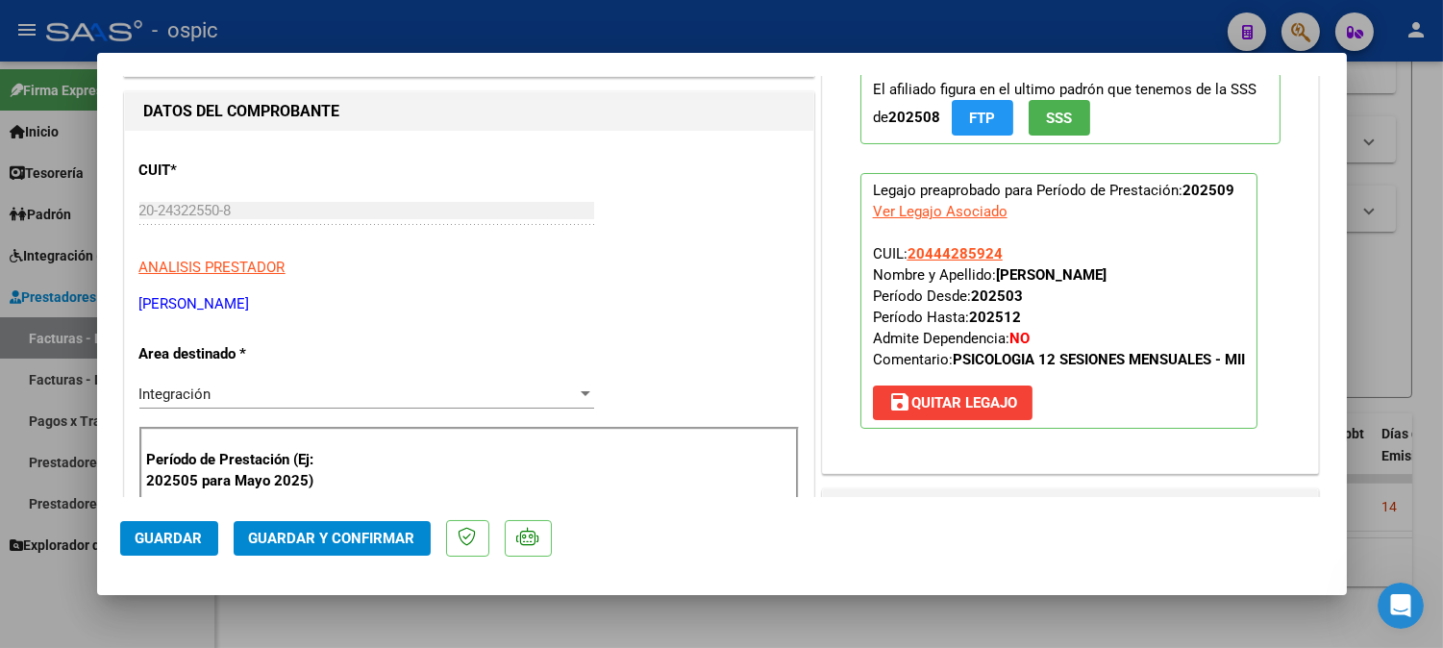
scroll to position [0, 0]
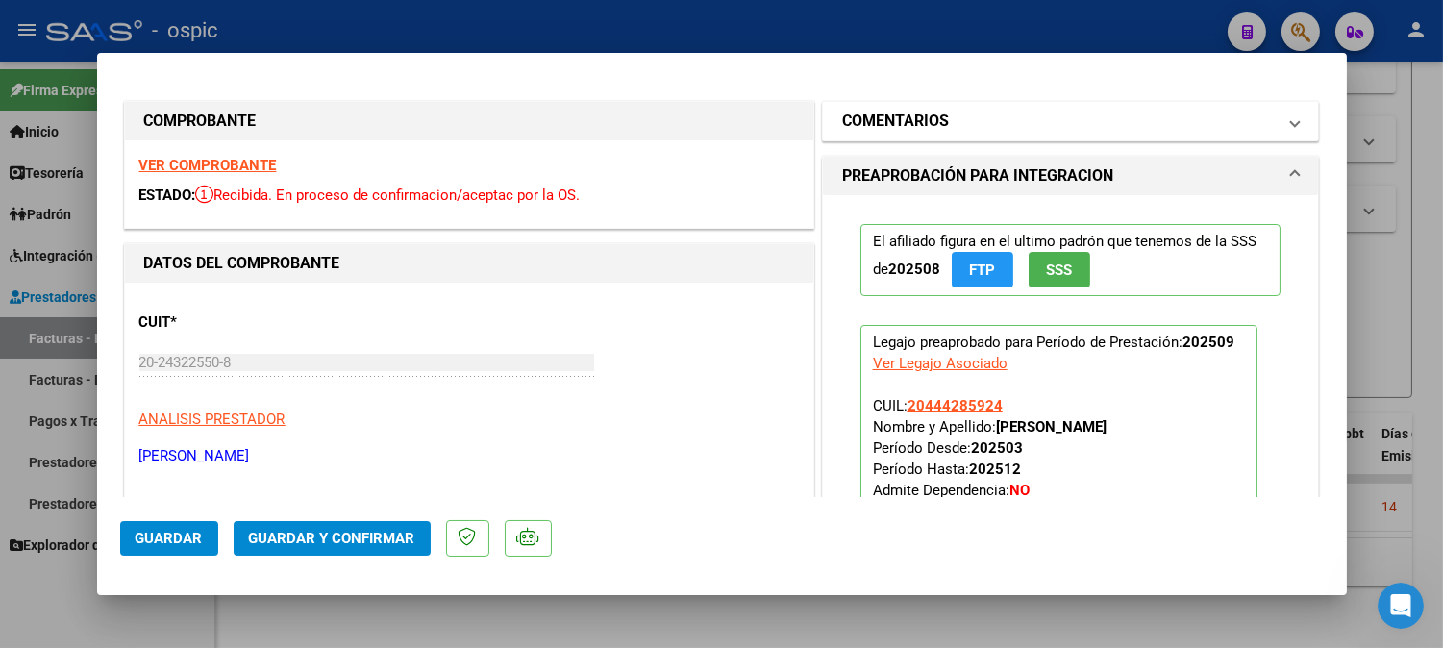
click at [1015, 122] on mat-panel-title "COMENTARIOS" at bounding box center [1059, 121] width 434 height 23
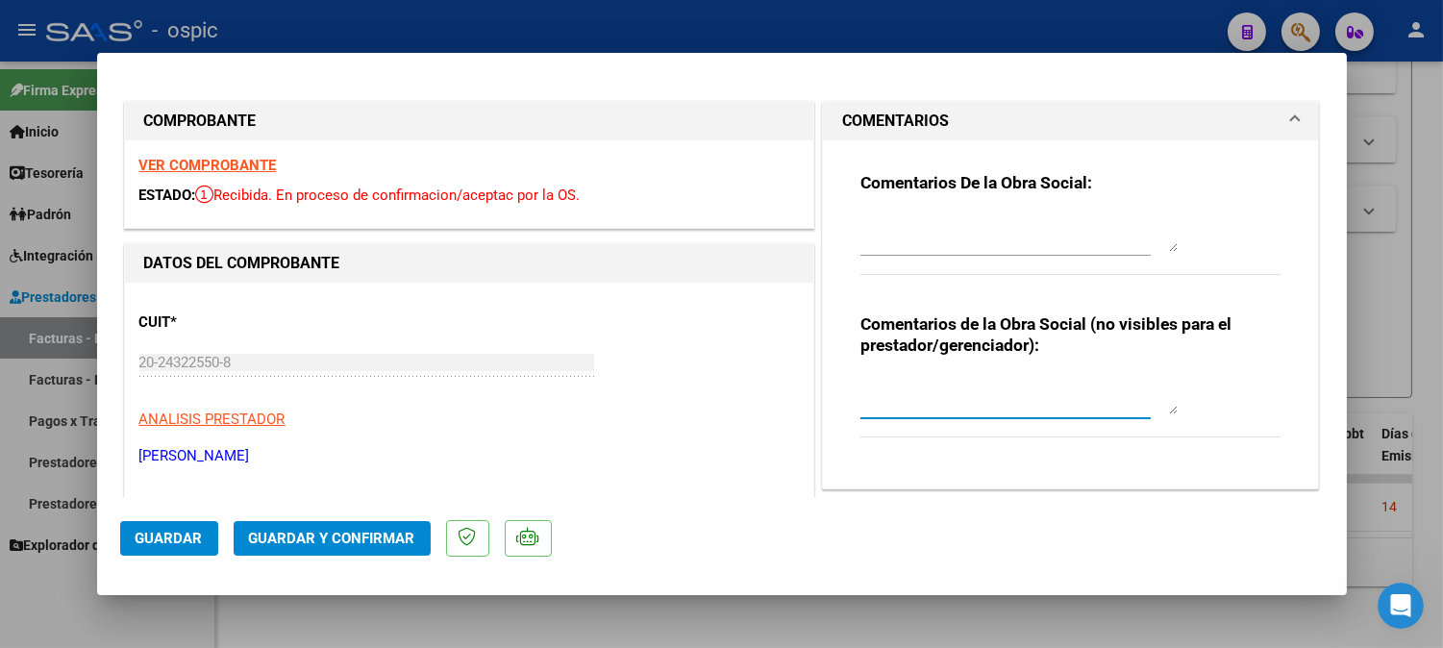
click at [949, 384] on textarea at bounding box center [1018, 395] width 317 height 38
type textarea "PSICO 12 SESIONES"
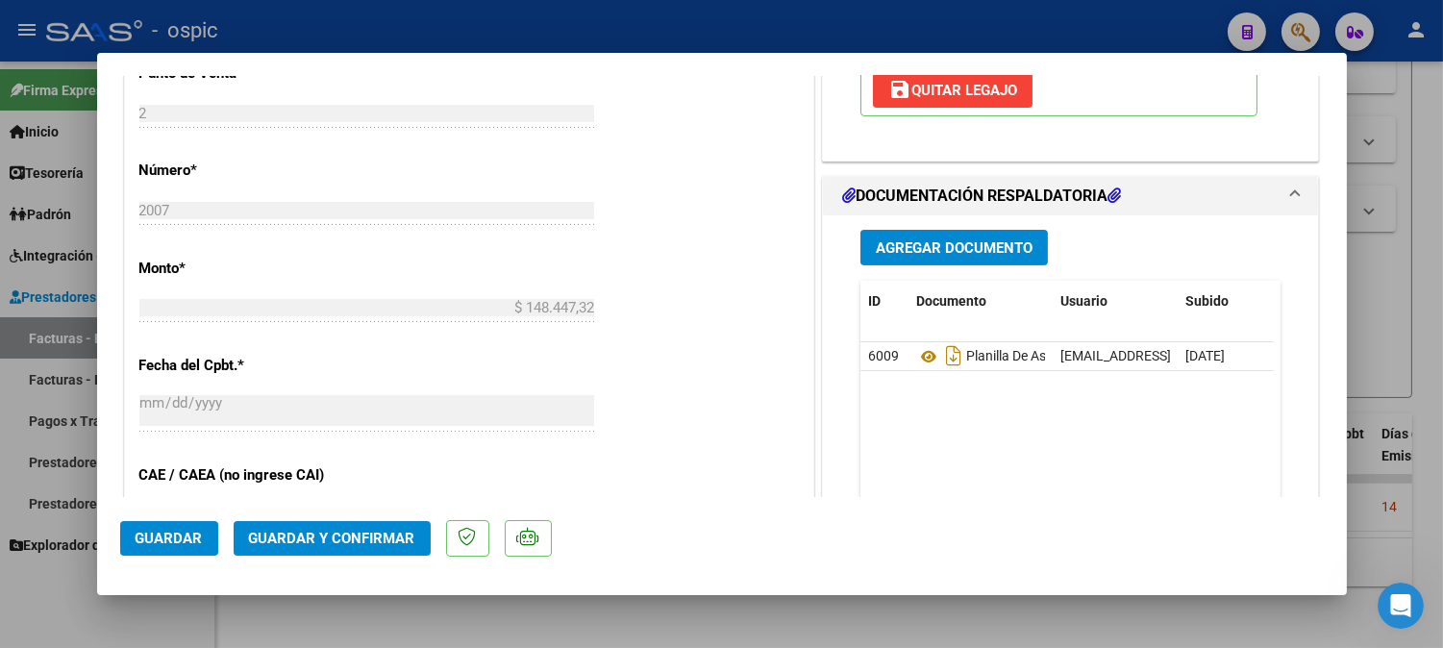
scroll to position [969, 0]
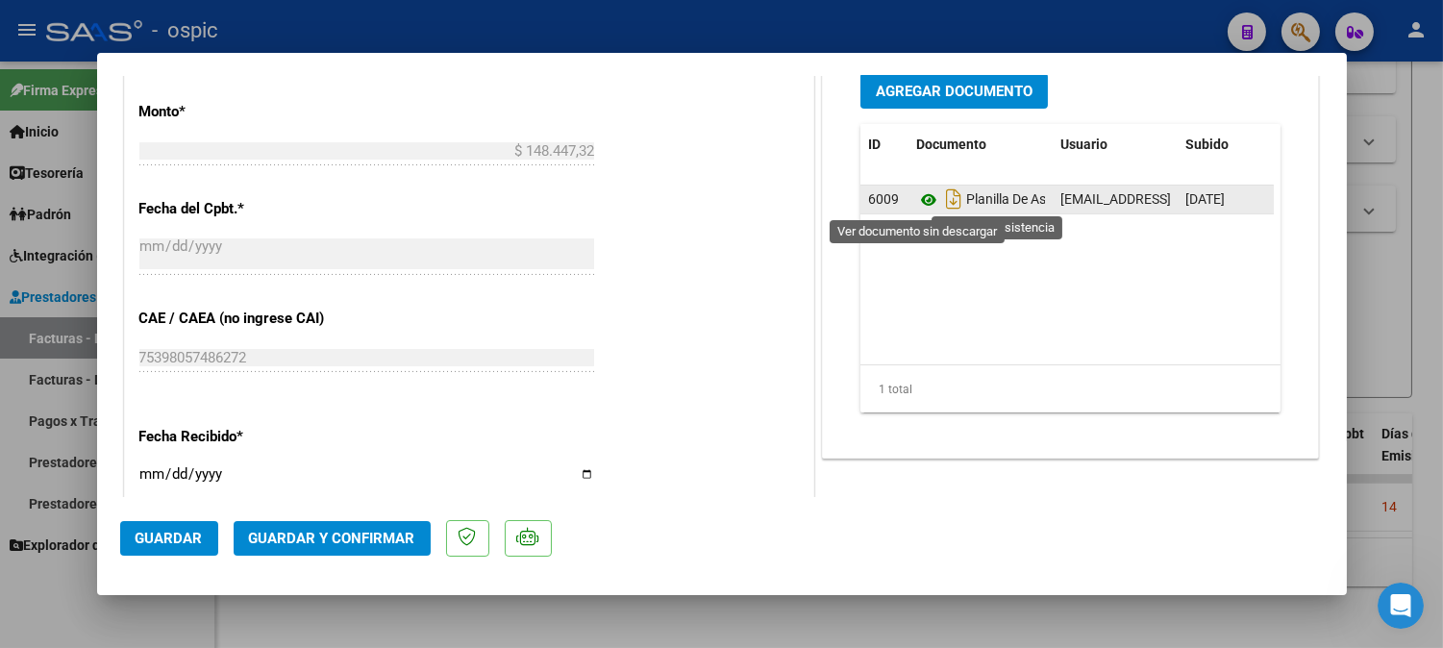
click at [916, 197] on icon at bounding box center [928, 199] width 25 height 23
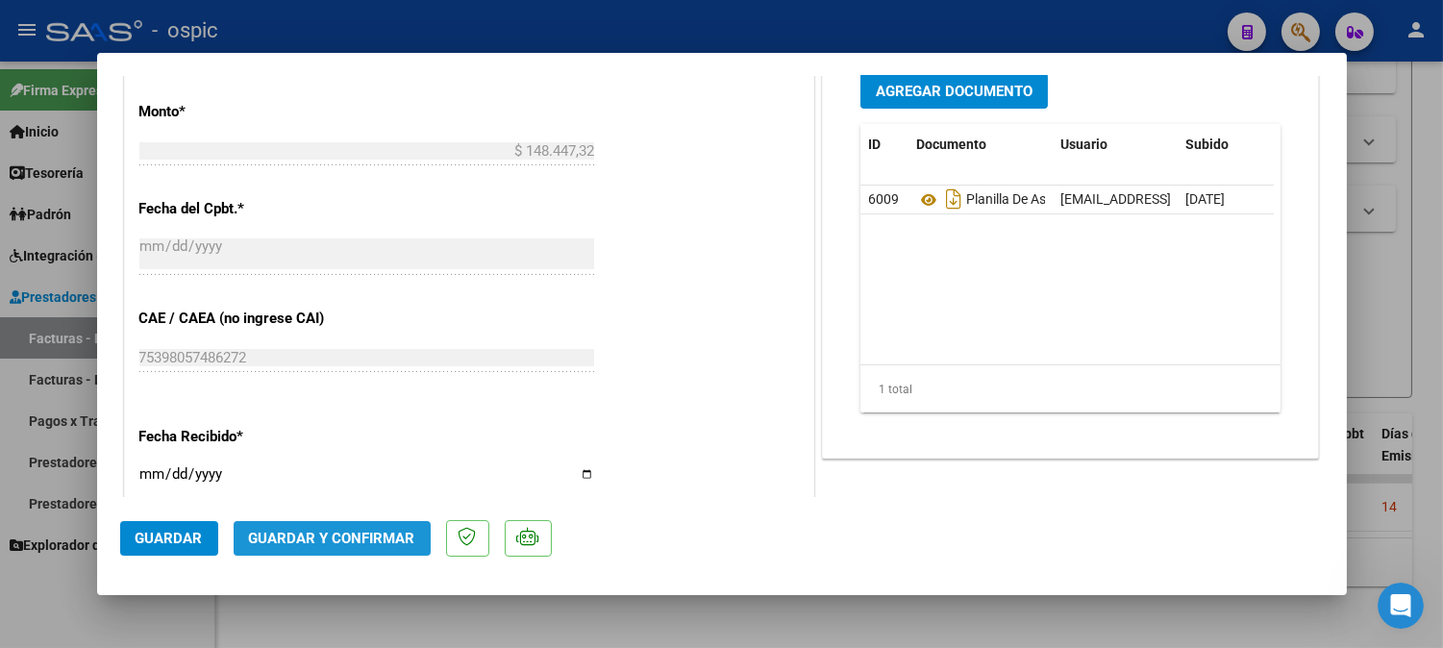
click at [369, 533] on span "Guardar y Confirmar" at bounding box center [332, 538] width 166 height 17
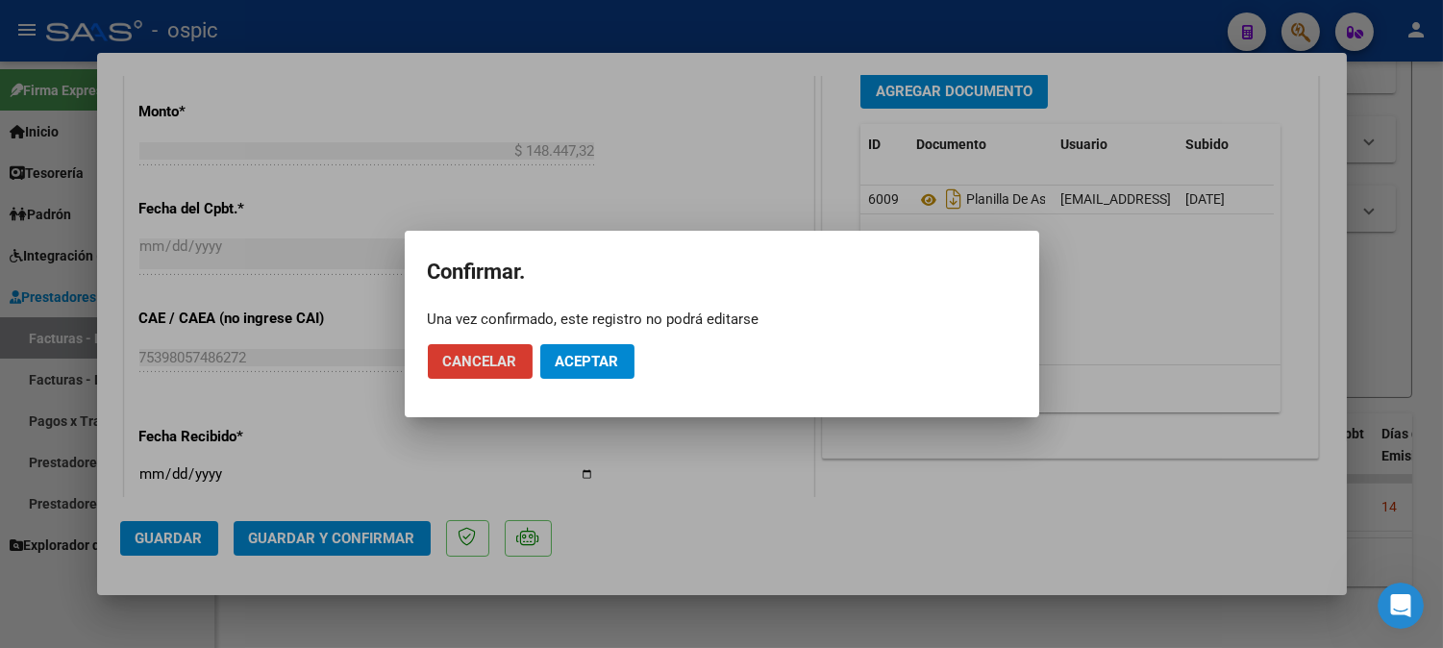
click at [574, 358] on span "Aceptar" at bounding box center [587, 361] width 63 height 17
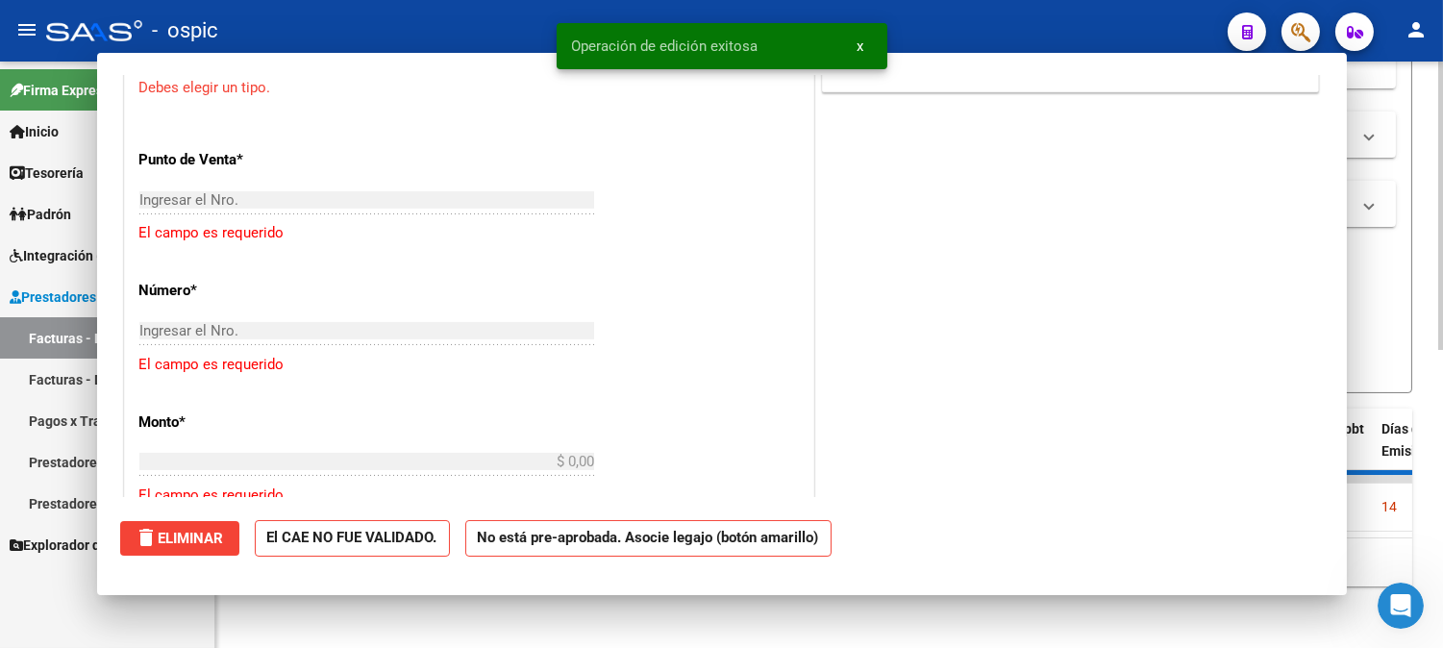
scroll to position [0, 0]
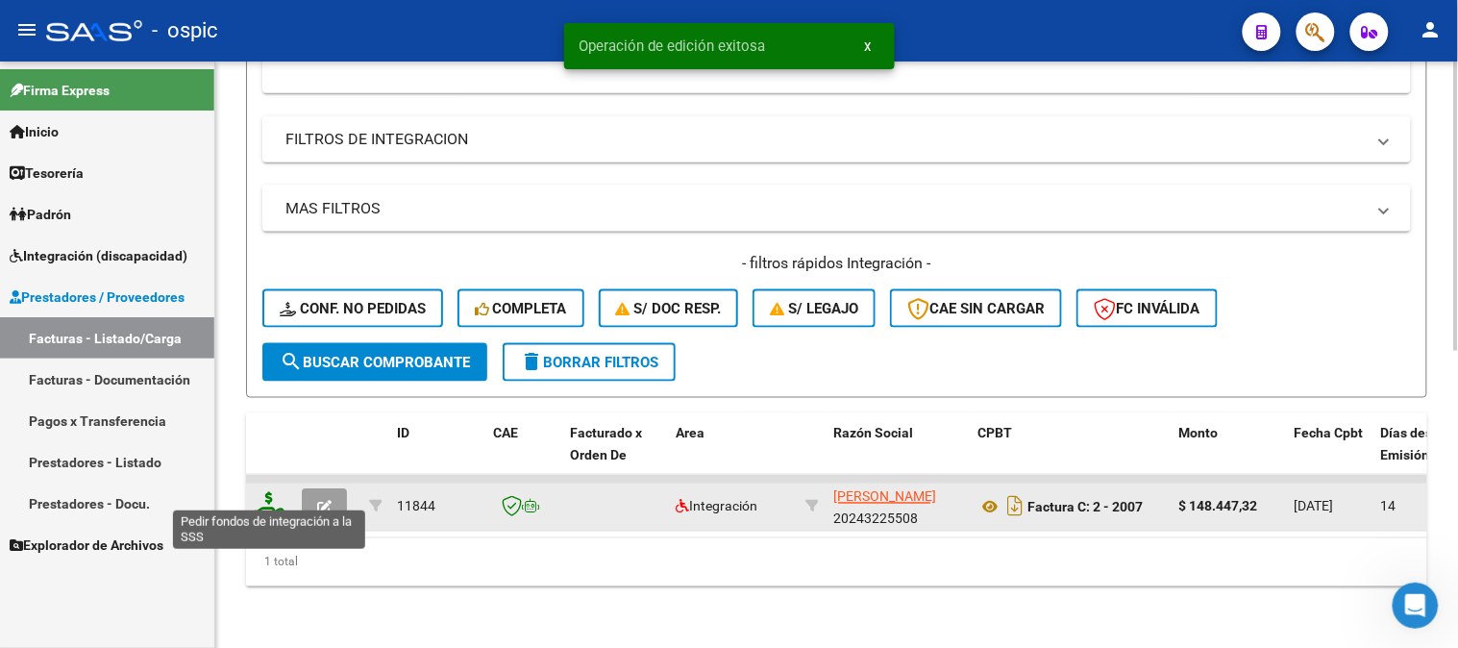
click at [271, 494] on icon at bounding box center [269, 505] width 31 height 27
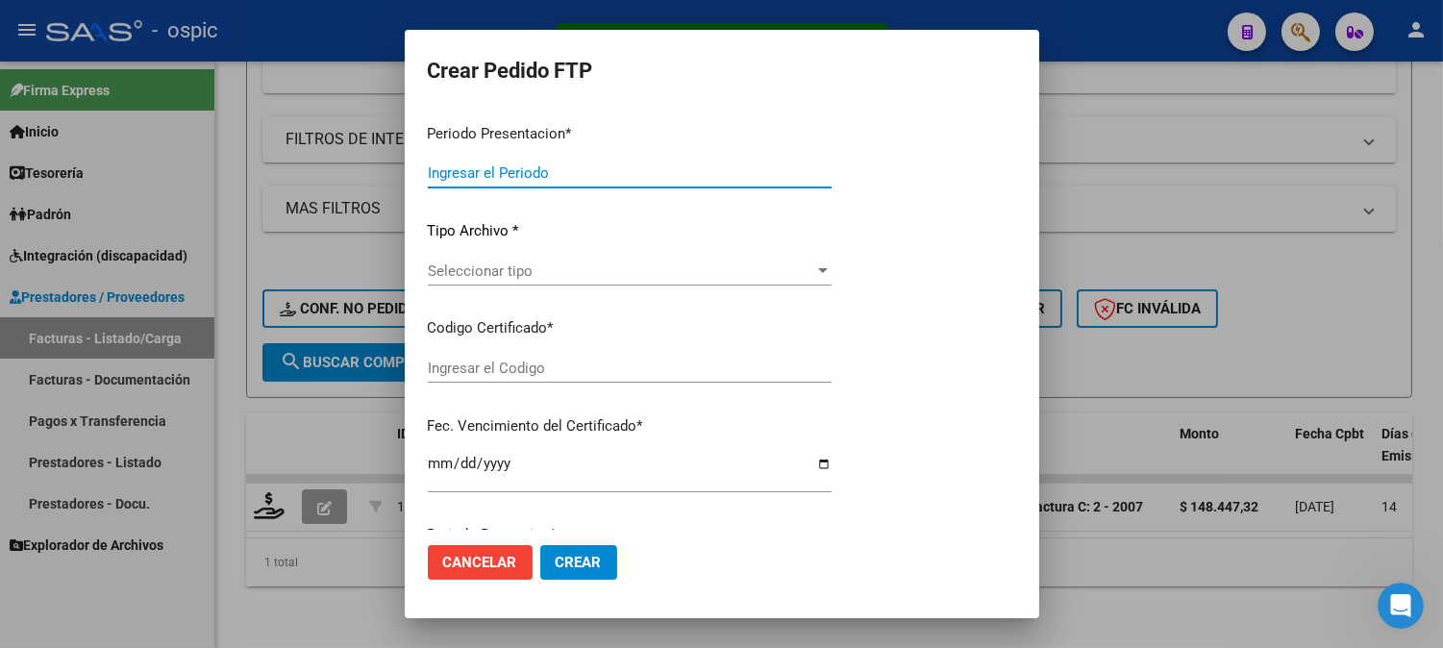
type input "202509"
type input "$ 148.447,32"
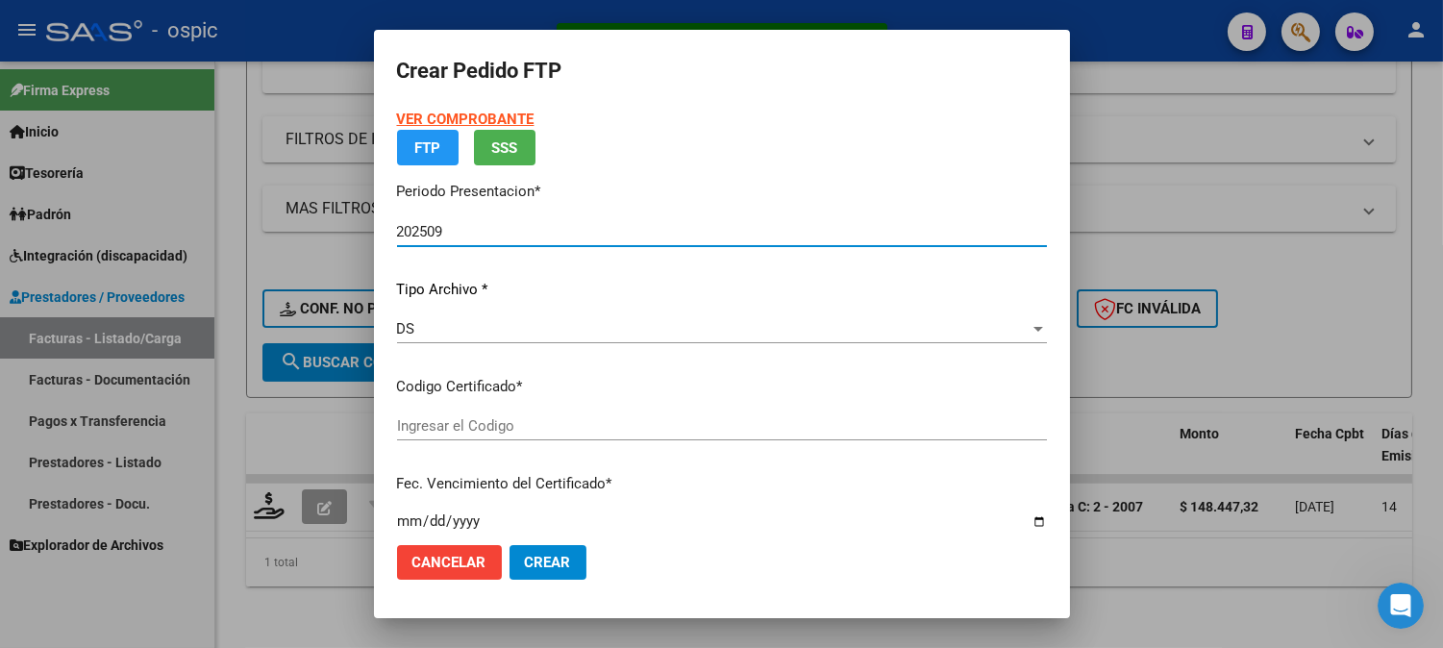
type input "582436931"
type input "[DATE]"
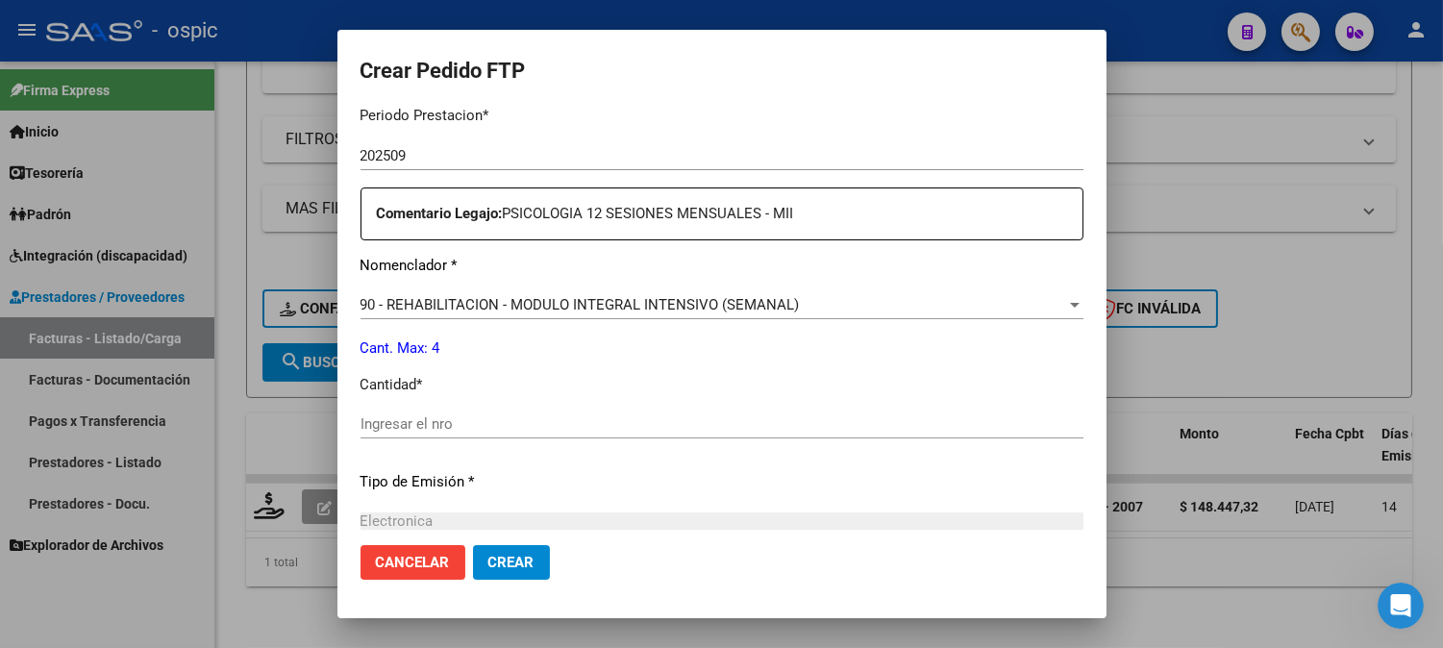
scroll to position [650, 0]
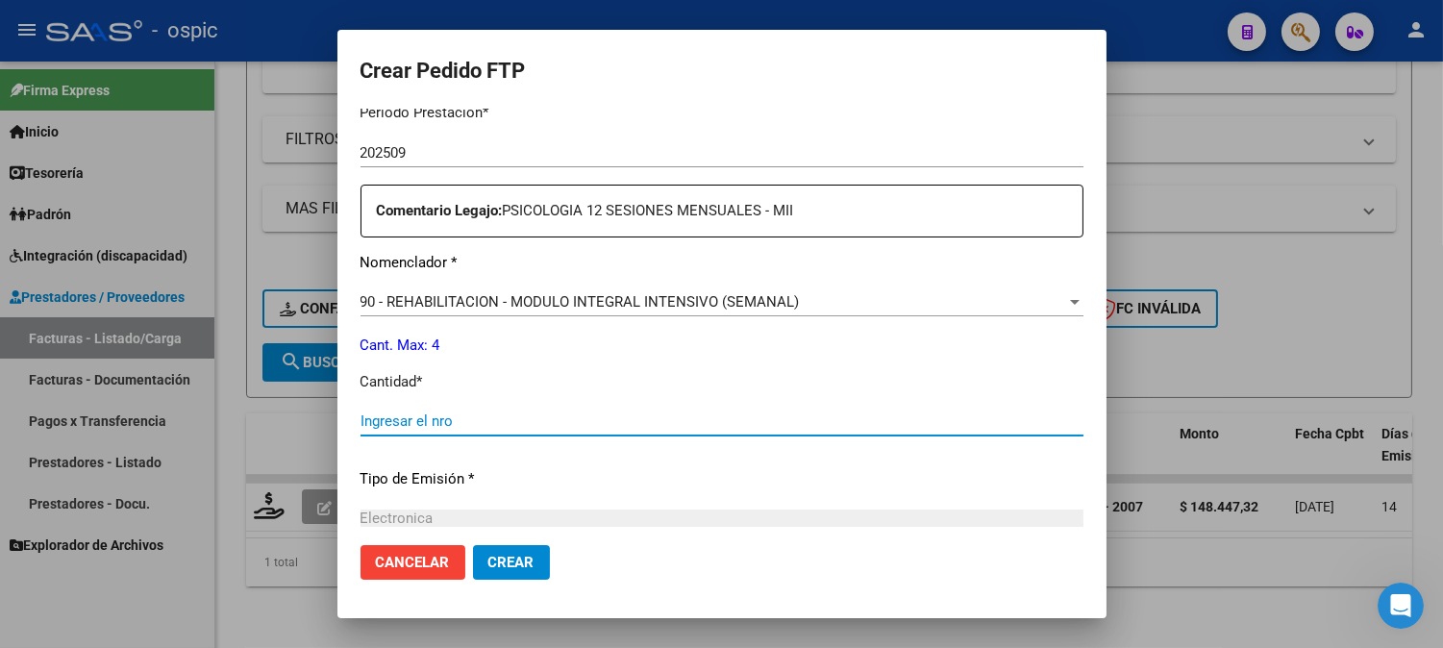
click at [748, 413] on input "Ingresar el nro" at bounding box center [721, 420] width 723 height 17
type input "4"
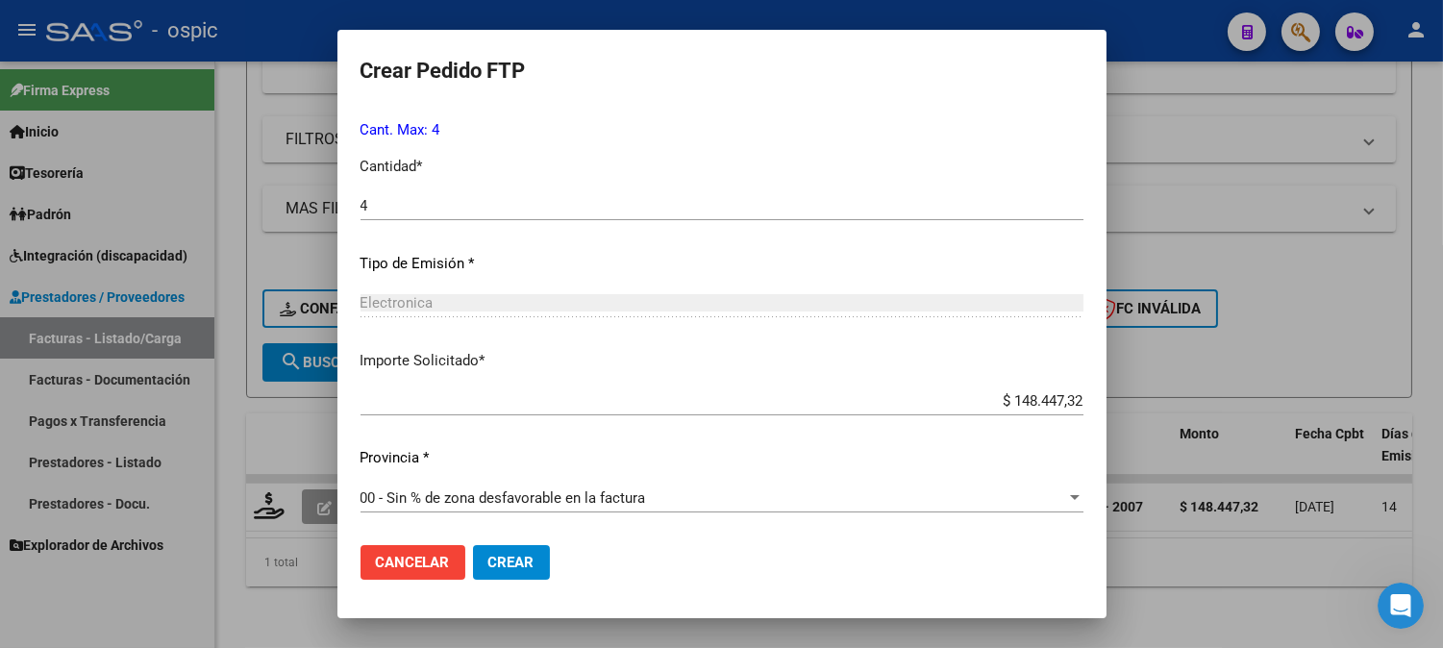
drag, startPoint x: 503, startPoint y: 561, endPoint x: 573, endPoint y: 535, distance: 74.8
click at [510, 557] on span "Crear" at bounding box center [511, 562] width 46 height 17
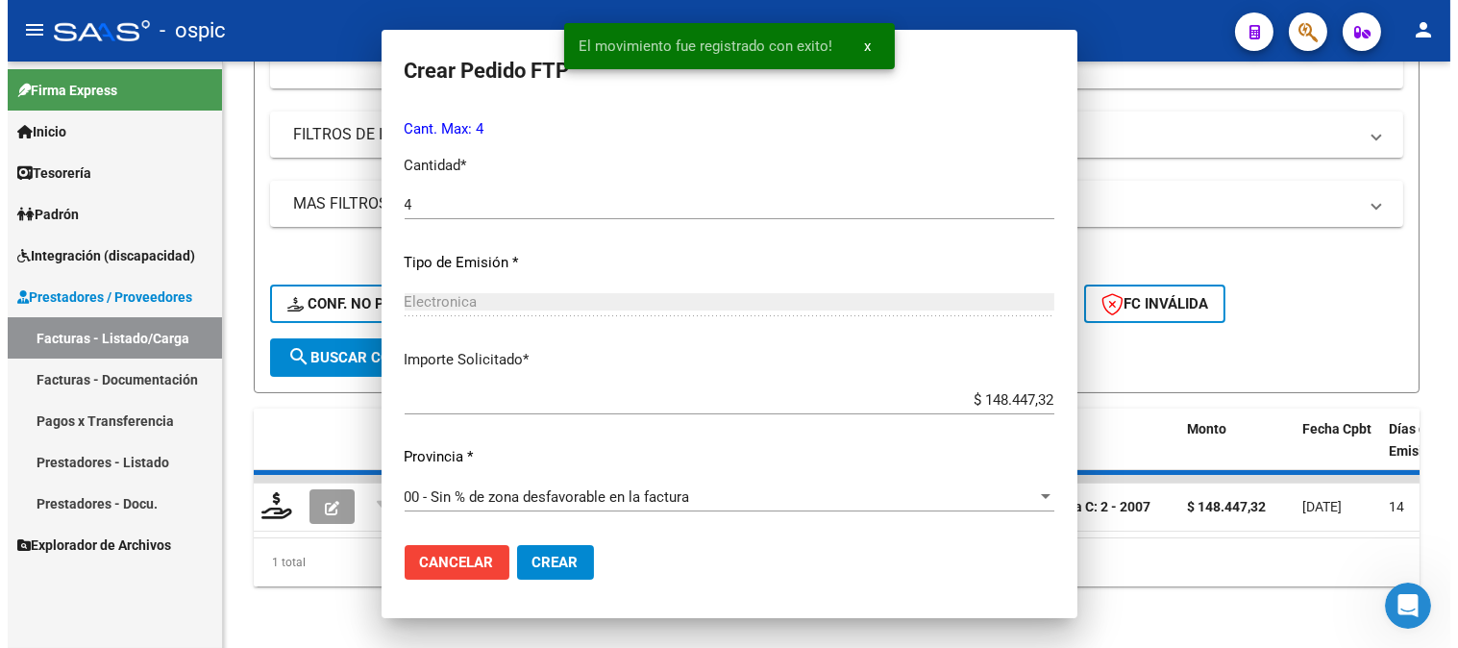
scroll to position [0, 0]
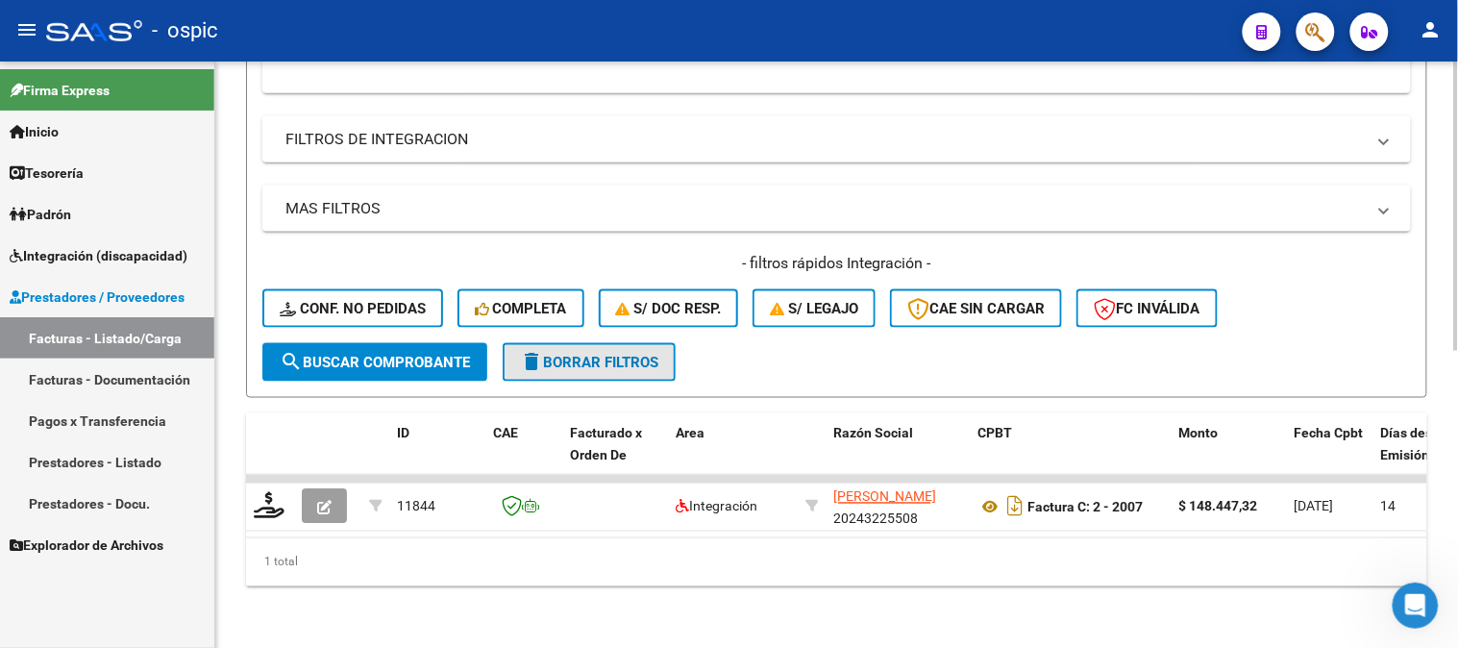
click at [651, 354] on span "delete Borrar Filtros" at bounding box center [589, 362] width 138 height 17
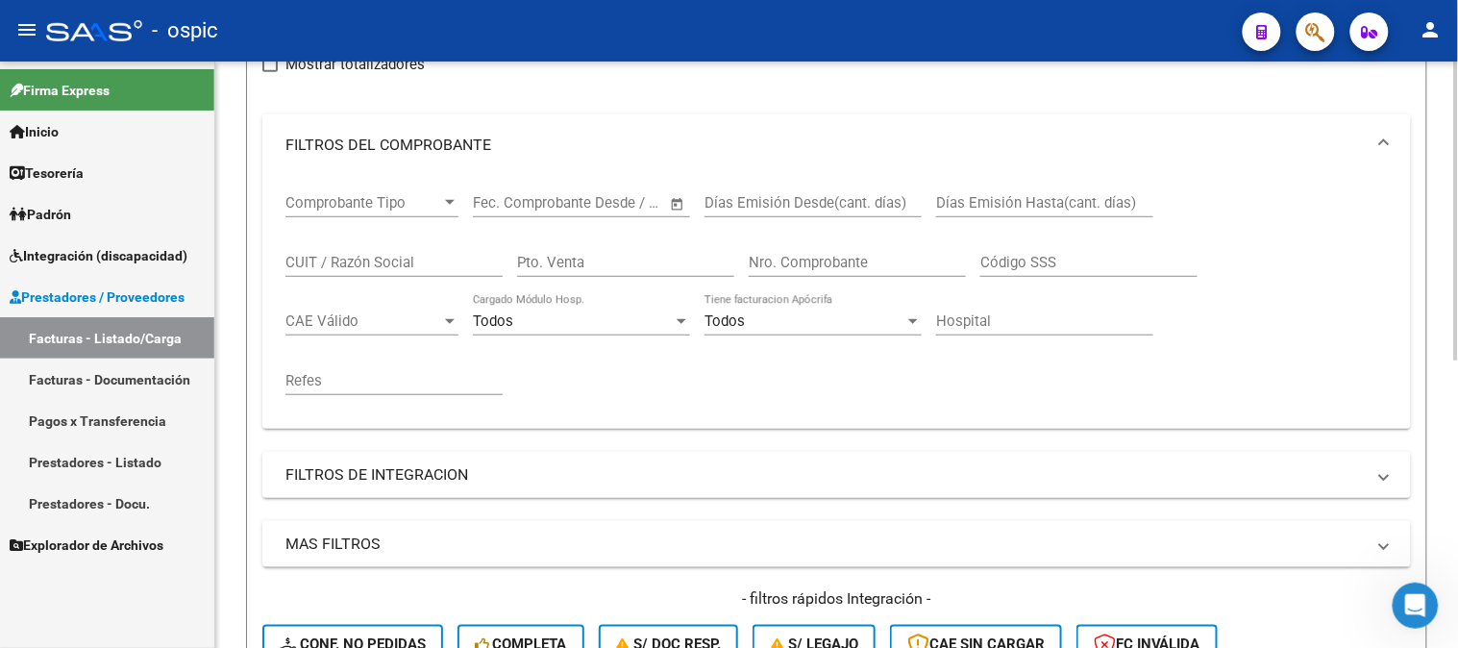
scroll to position [136, 0]
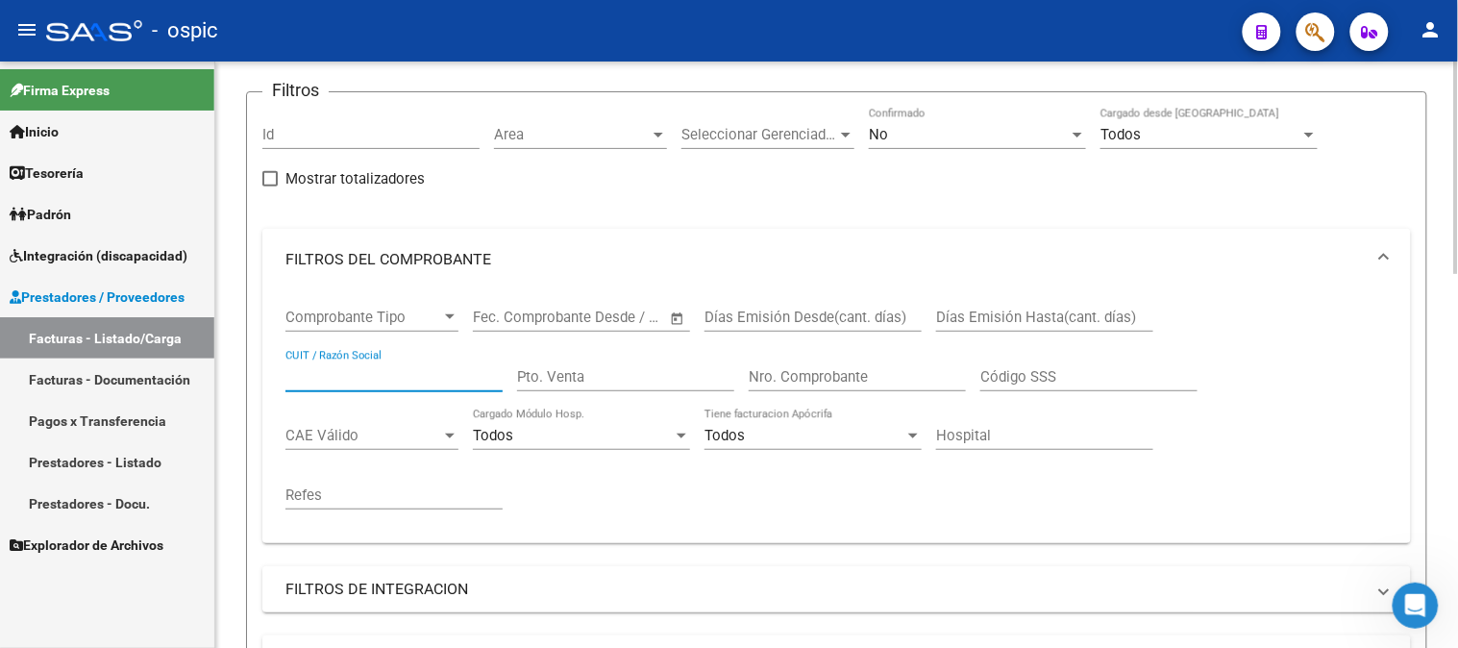
click at [402, 380] on input "CUIT / Razón Social" at bounding box center [393, 376] width 217 height 17
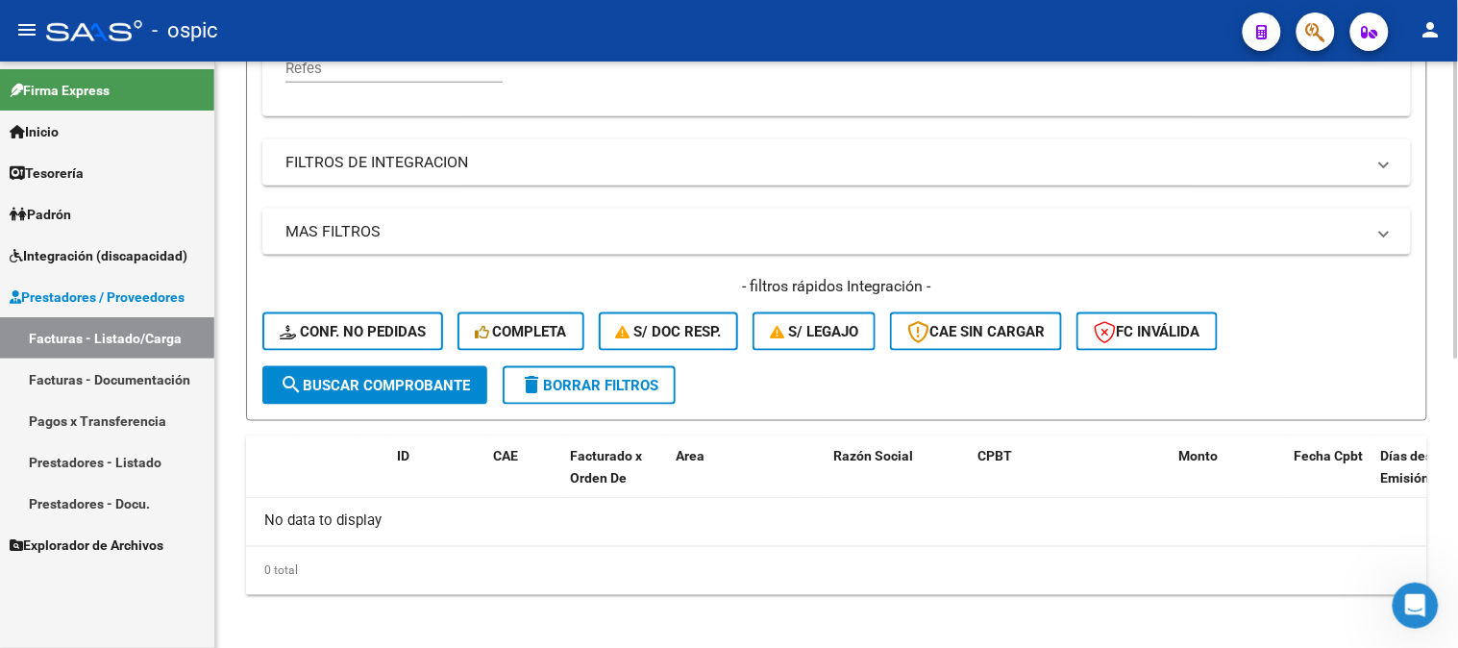
type input "VAN DE"
click at [429, 386] on span "search Buscar Comprobante" at bounding box center [375, 385] width 190 height 17
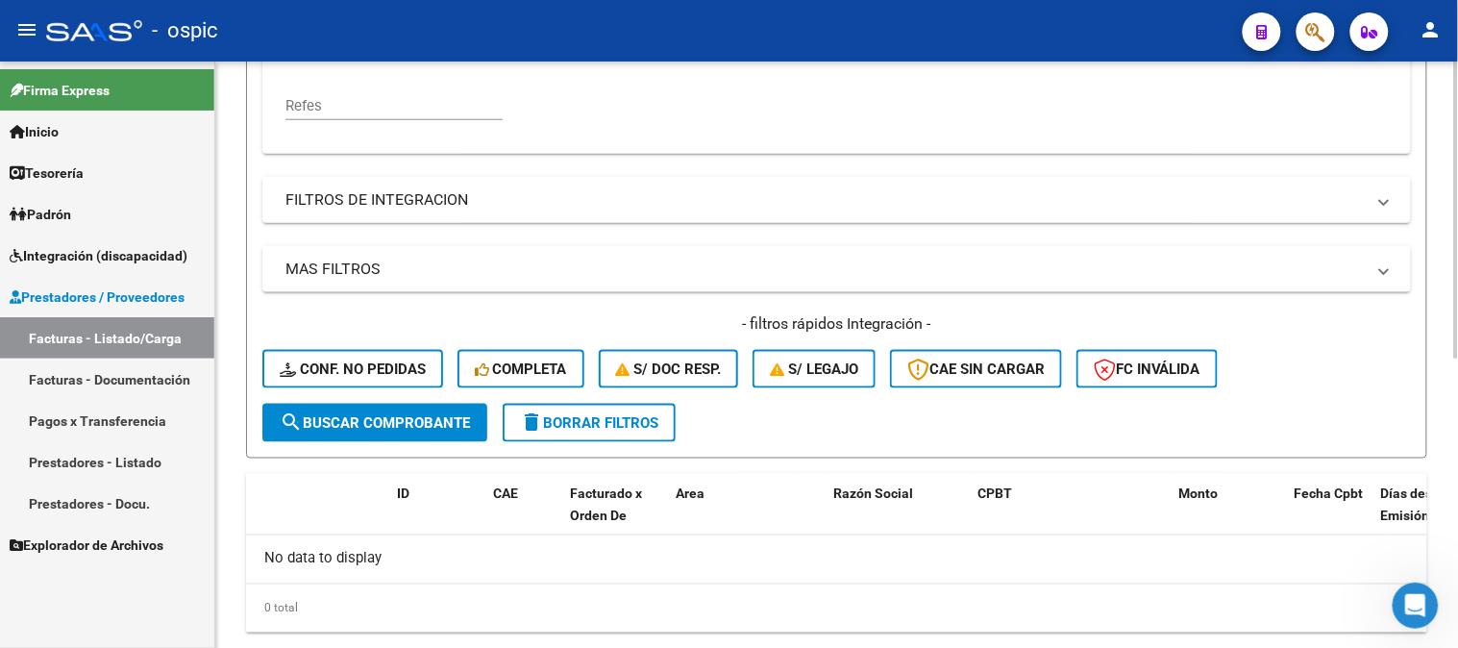
scroll to position [563, 0]
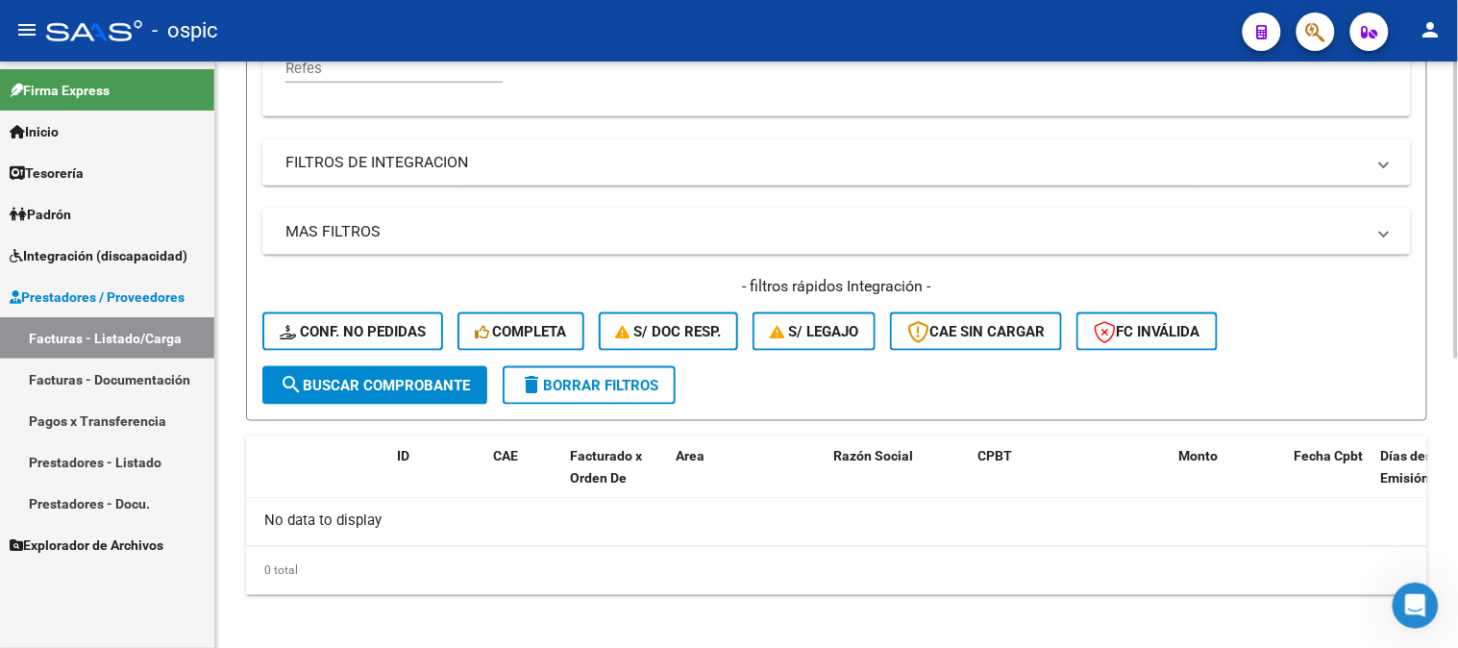
drag, startPoint x: 570, startPoint y: 388, endPoint x: 555, endPoint y: 392, distance: 15.9
click at [570, 387] on span "delete Borrar Filtros" at bounding box center [589, 385] width 138 height 17
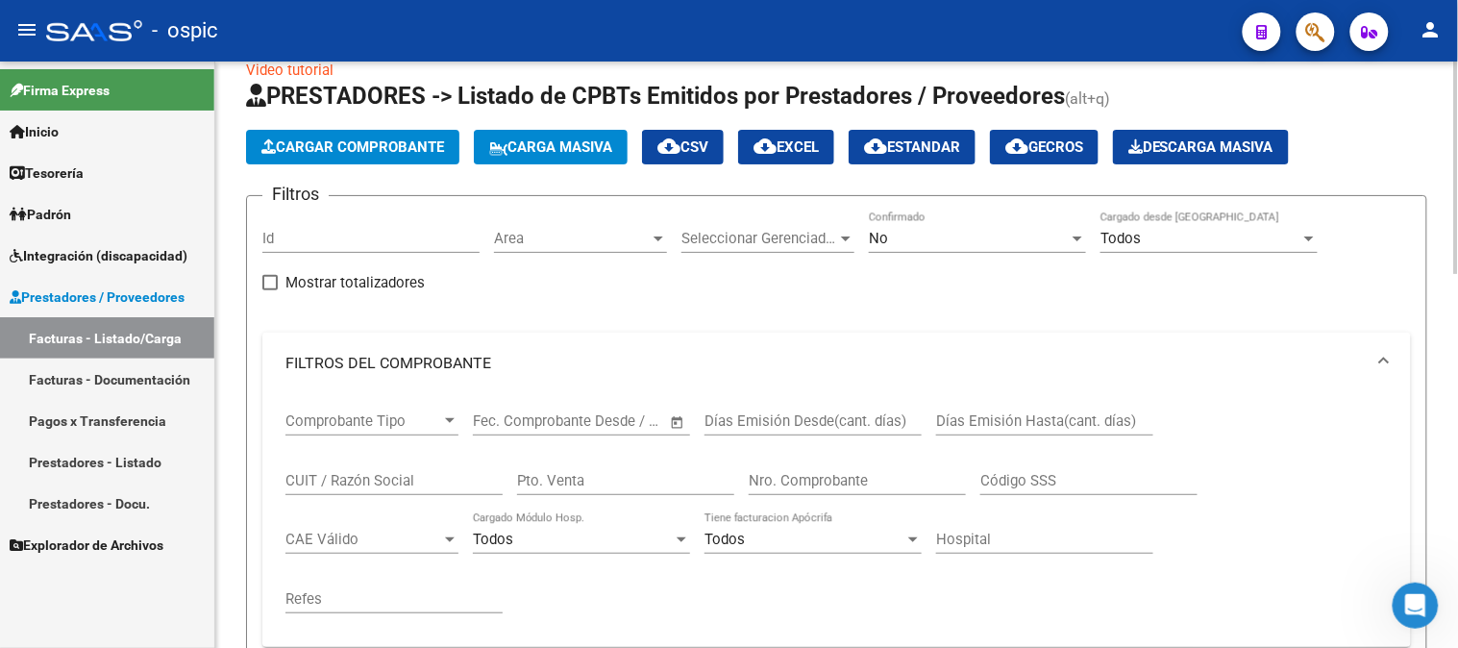
scroll to position [0, 0]
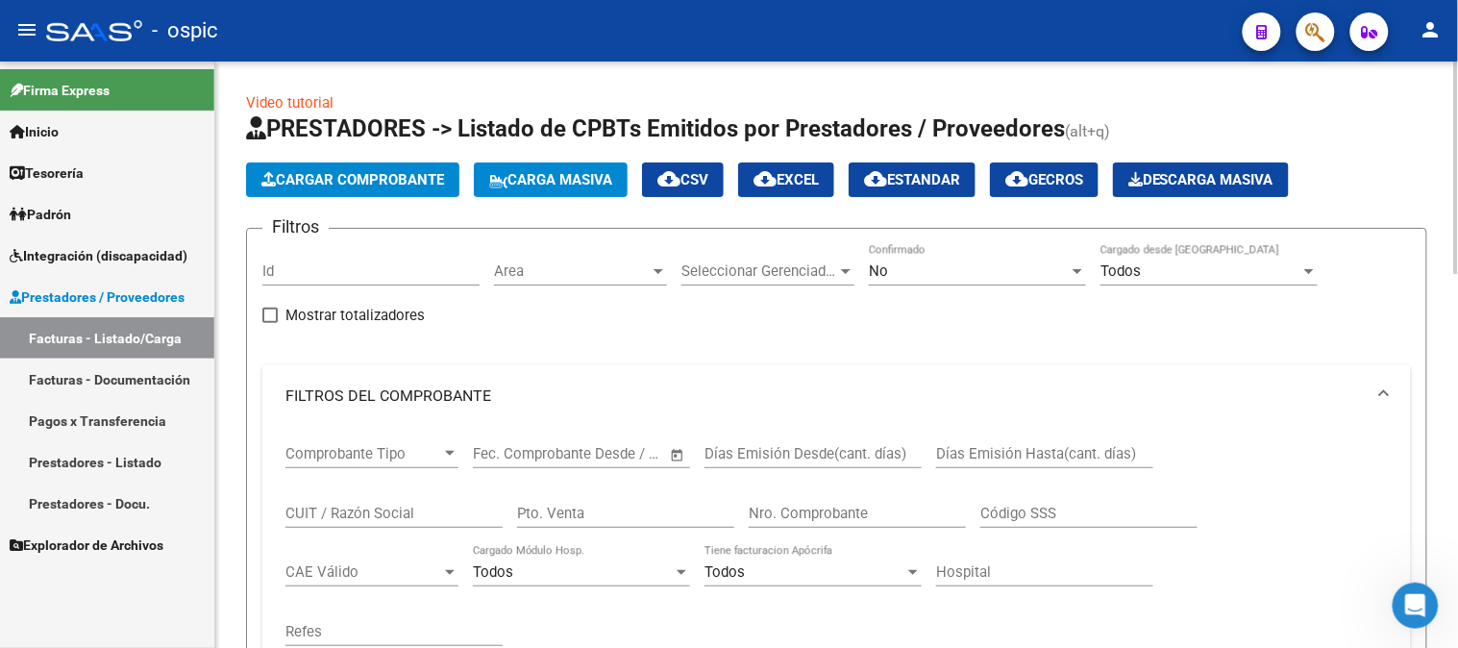
click at [920, 282] on div "No Confirmado" at bounding box center [977, 264] width 217 height 41
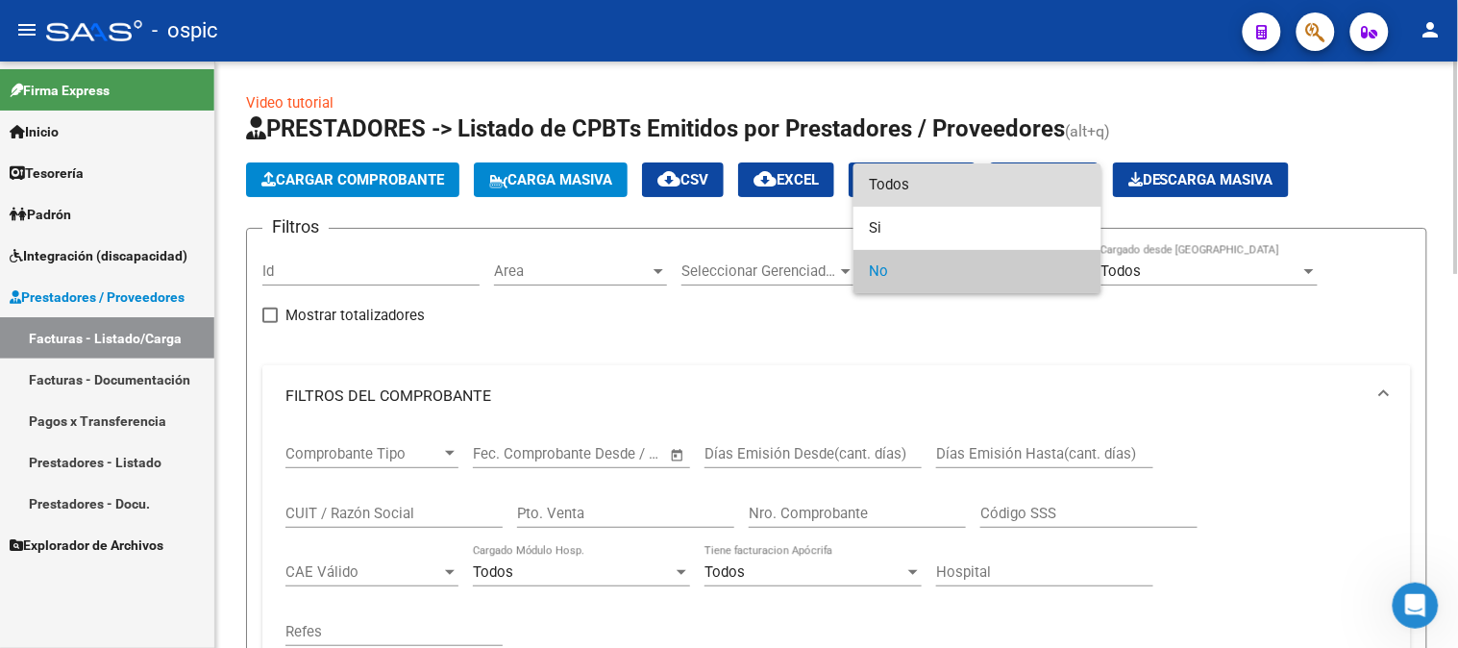
drag, startPoint x: 884, startPoint y: 188, endPoint x: 549, endPoint y: 416, distance: 405.5
click at [879, 190] on span "Todos" at bounding box center [977, 184] width 217 height 43
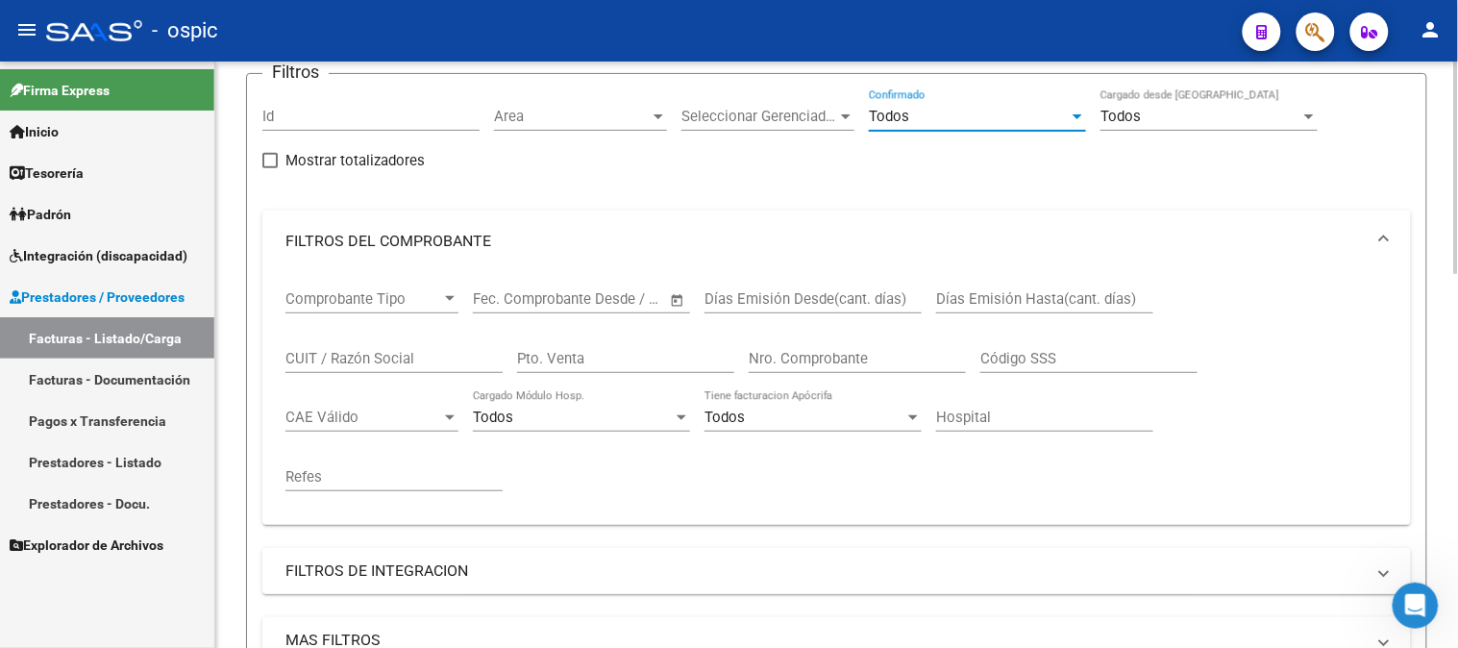
scroll to position [320, 0]
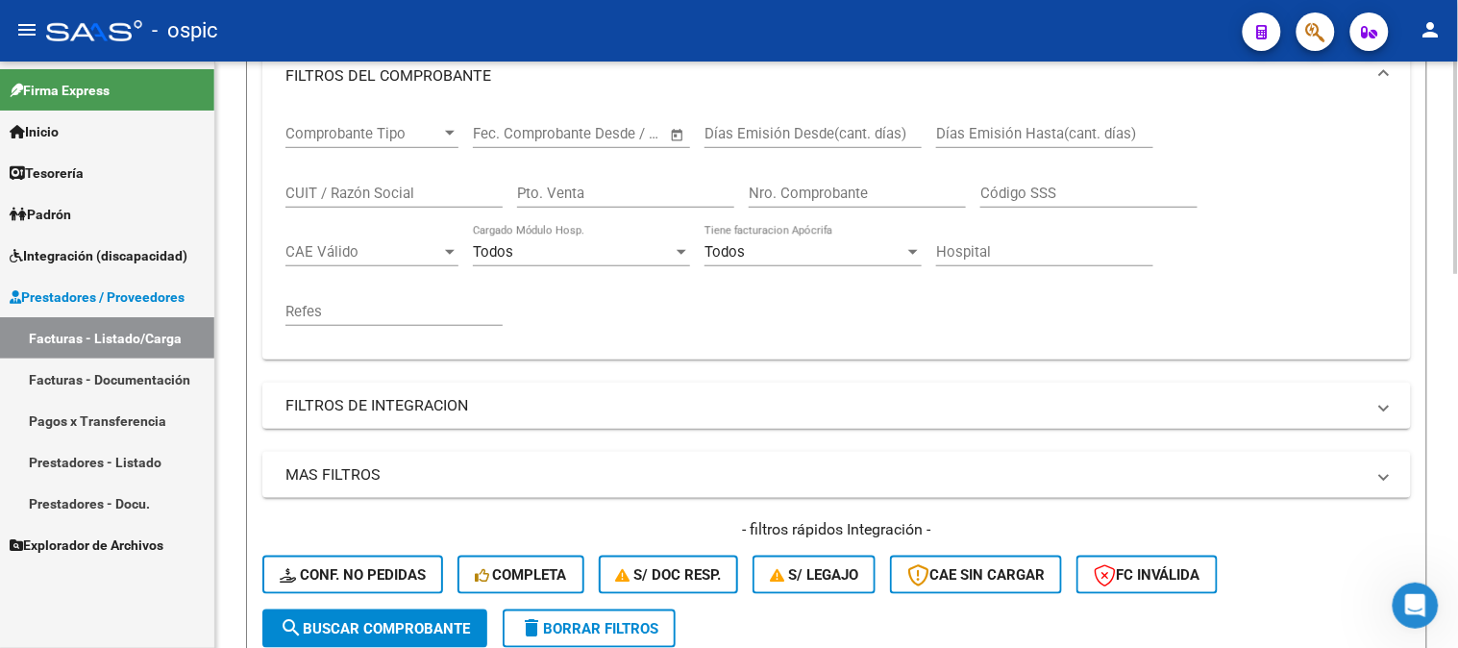
click at [365, 197] on input "CUIT / Razón Social" at bounding box center [393, 193] width 217 height 17
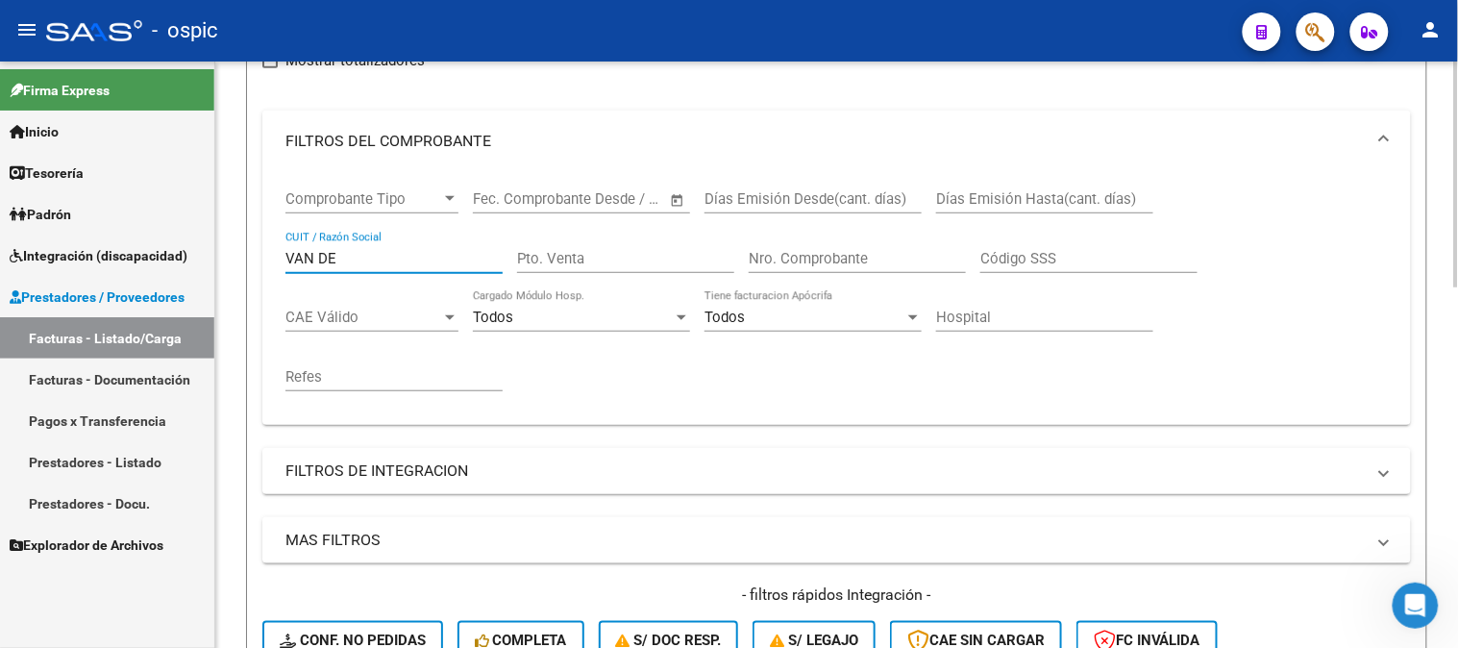
scroll to position [188, 0]
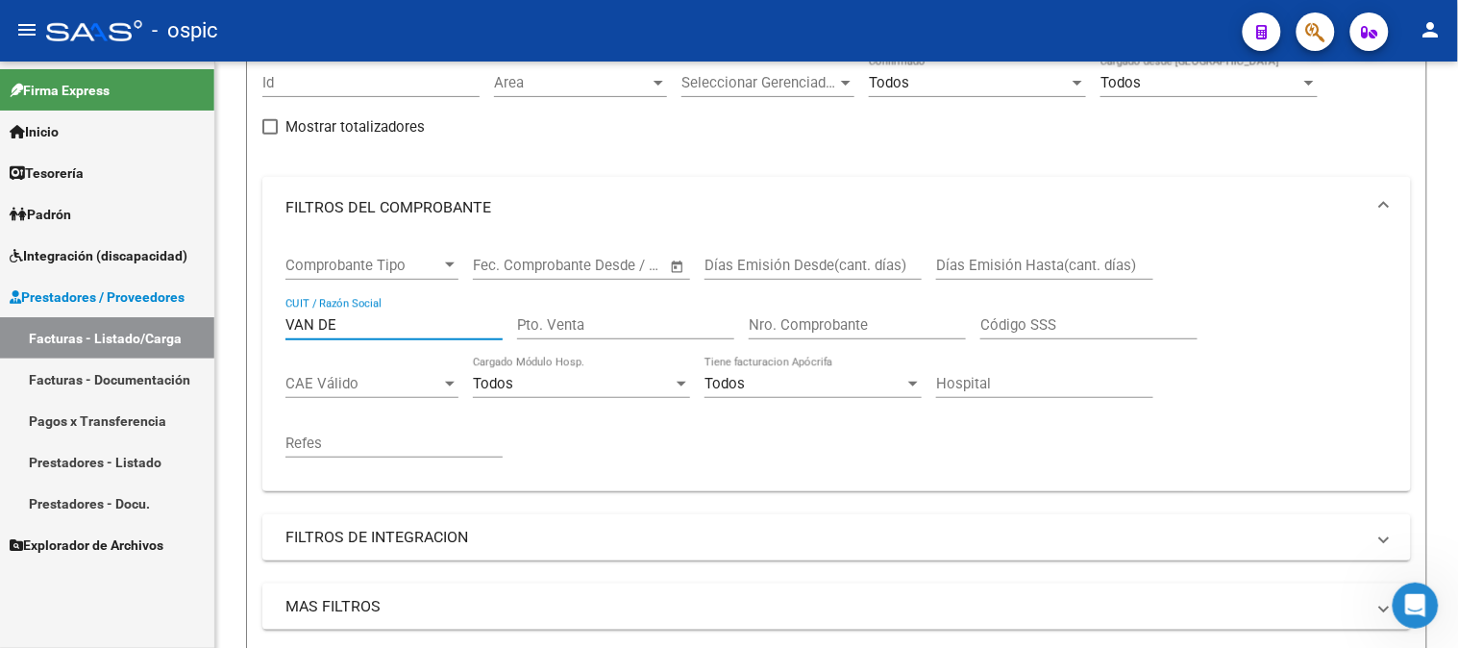
drag, startPoint x: 202, startPoint y: 322, endPoint x: 149, endPoint y: 304, distance: 55.9
click at [113, 321] on mat-sidenav-container "Firma Express Inicio Calendario SSS Instructivos Contacto OS Tesorería Extracto…" at bounding box center [729, 355] width 1458 height 586
drag, startPoint x: 315, startPoint y: 318, endPoint x: 168, endPoint y: 319, distance: 147.1
click at [168, 318] on mat-sidenav-container "Firma Express Inicio Calendario SSS Instructivos Contacto OS Tesorería Extracto…" at bounding box center [729, 355] width 1458 height 586
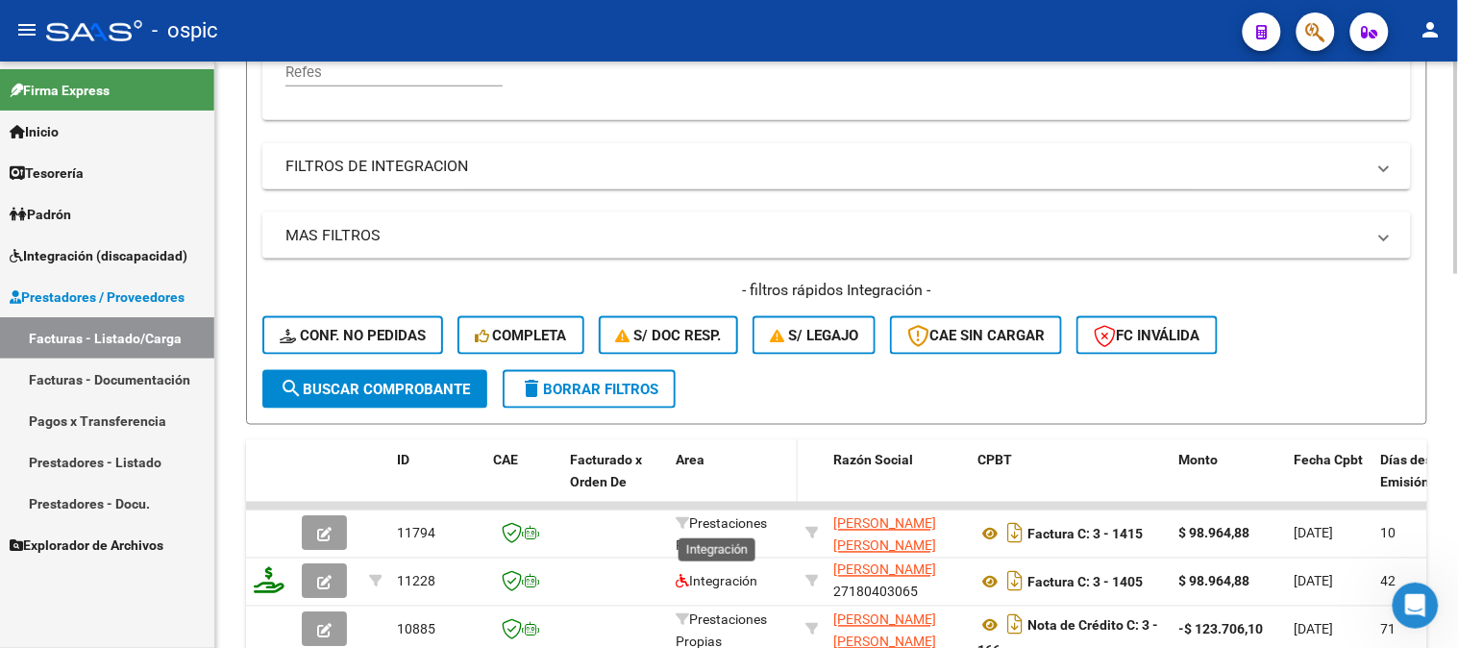
scroll to position [509, 0]
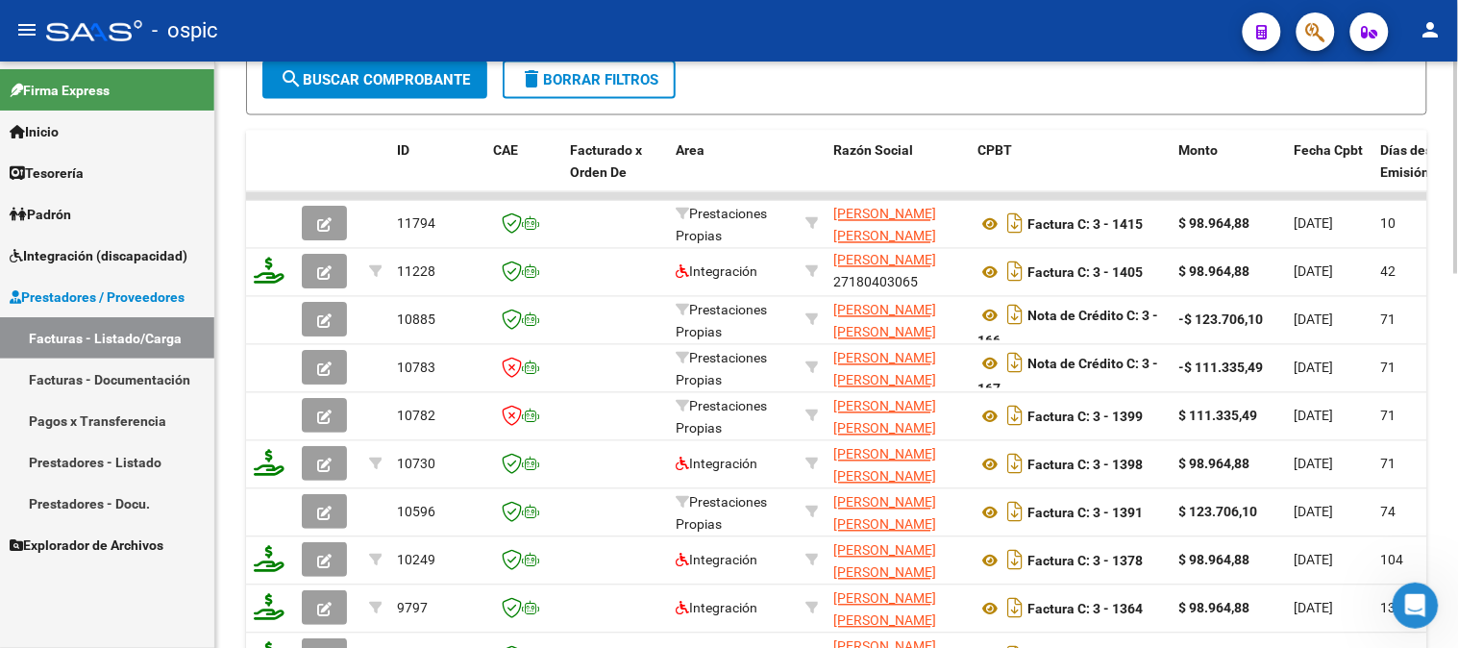
click at [1456, 493] on div at bounding box center [1456, 487] width 5 height 212
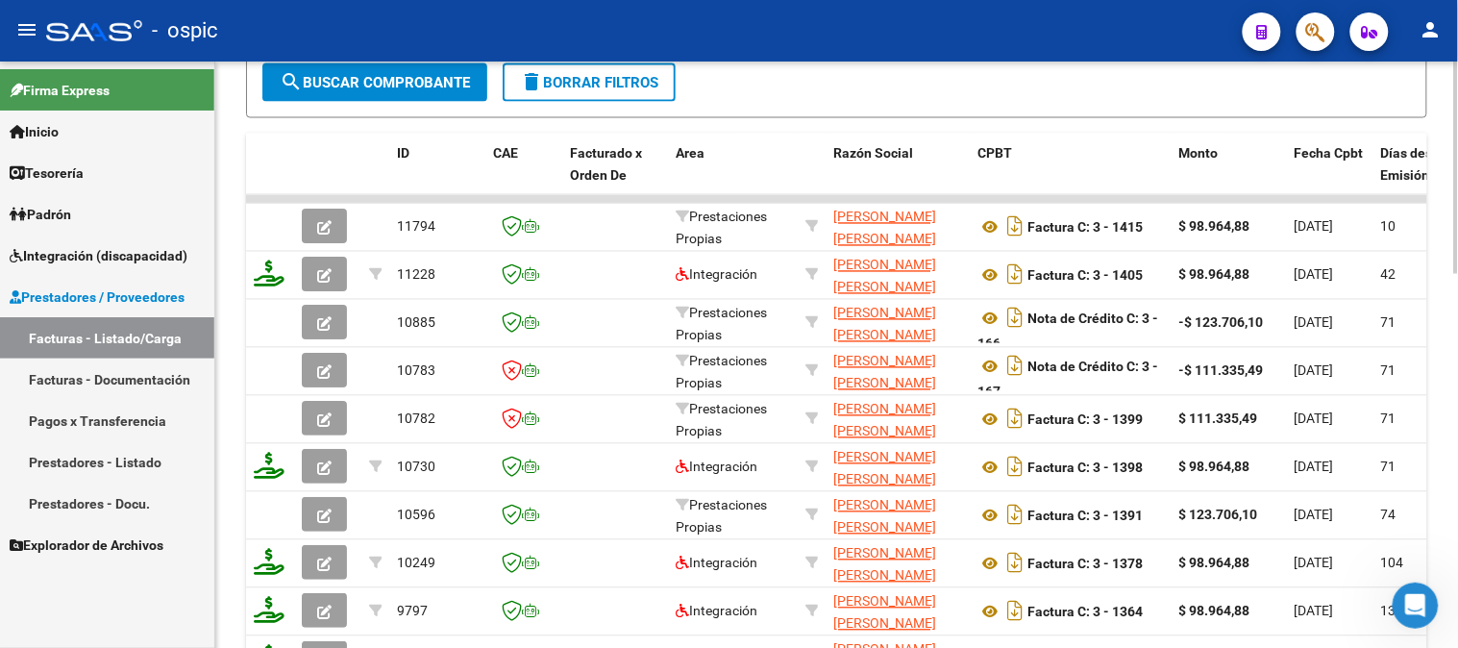
scroll to position [942, 0]
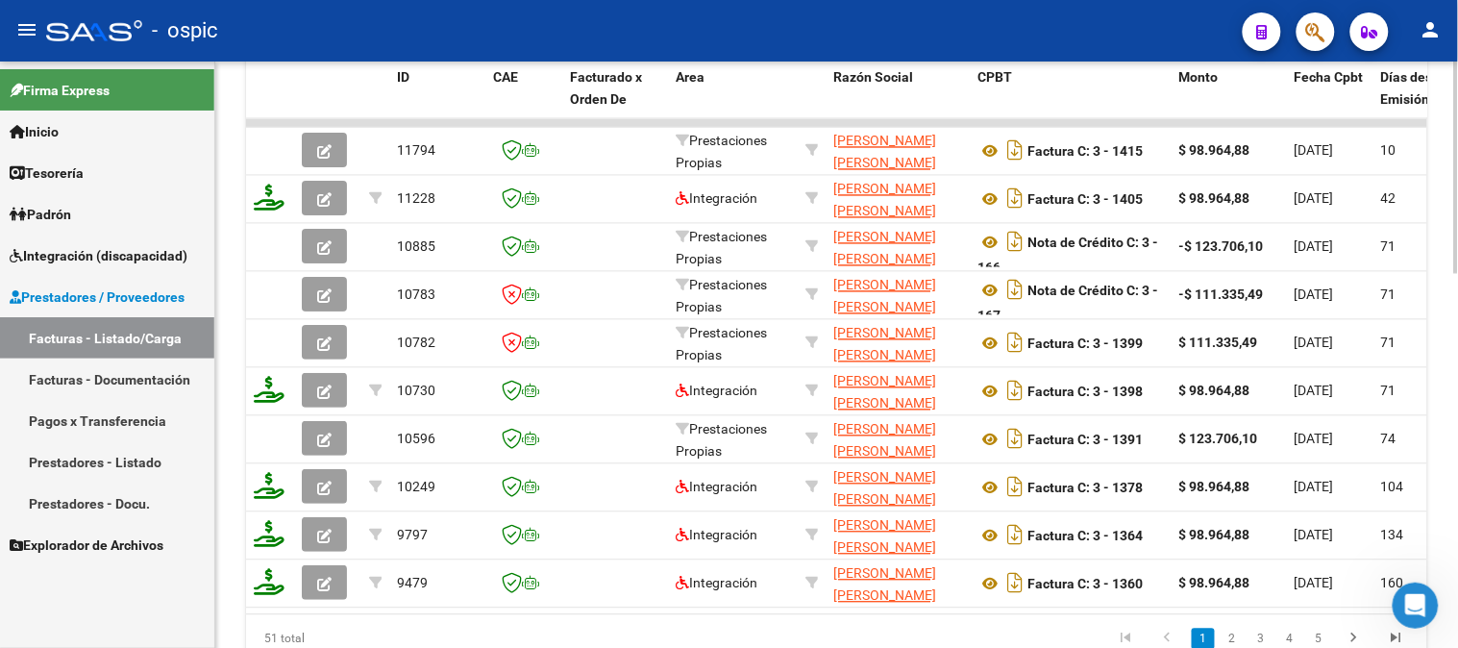
click at [1457, 414] on div at bounding box center [1456, 514] width 5 height 212
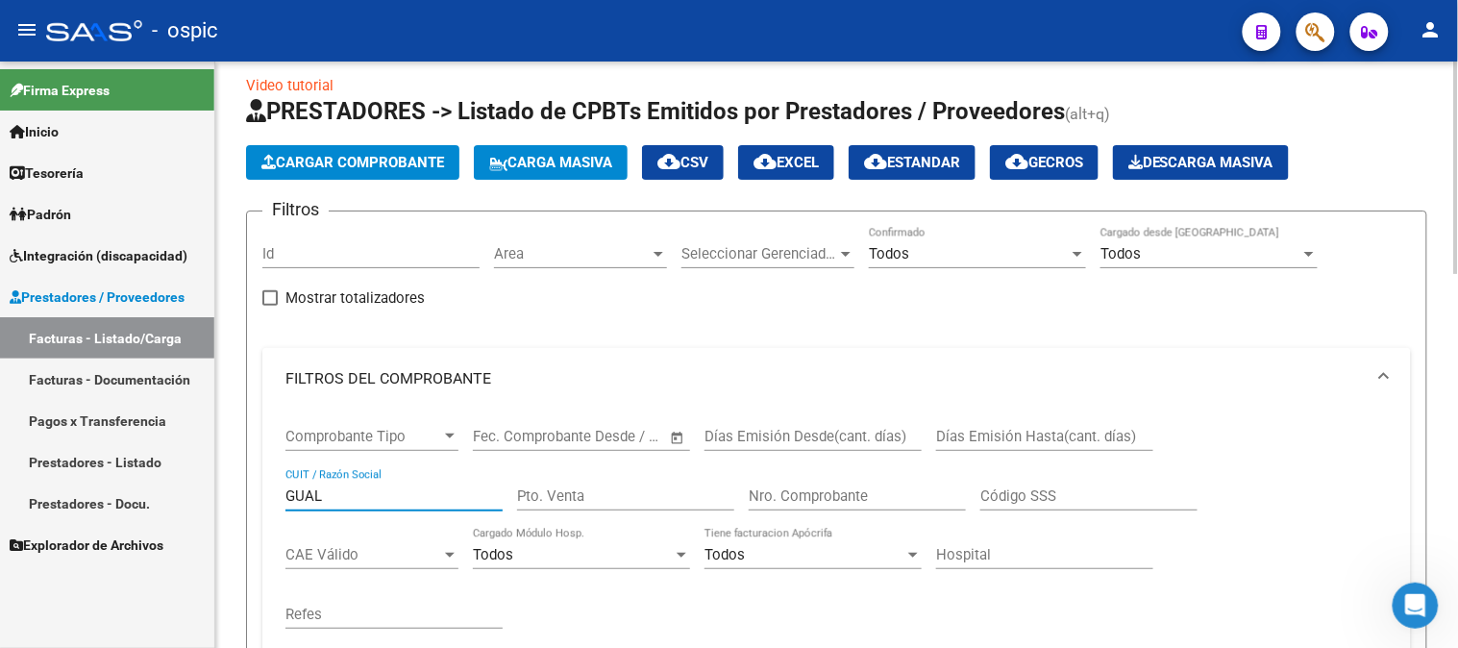
scroll to position [0, 0]
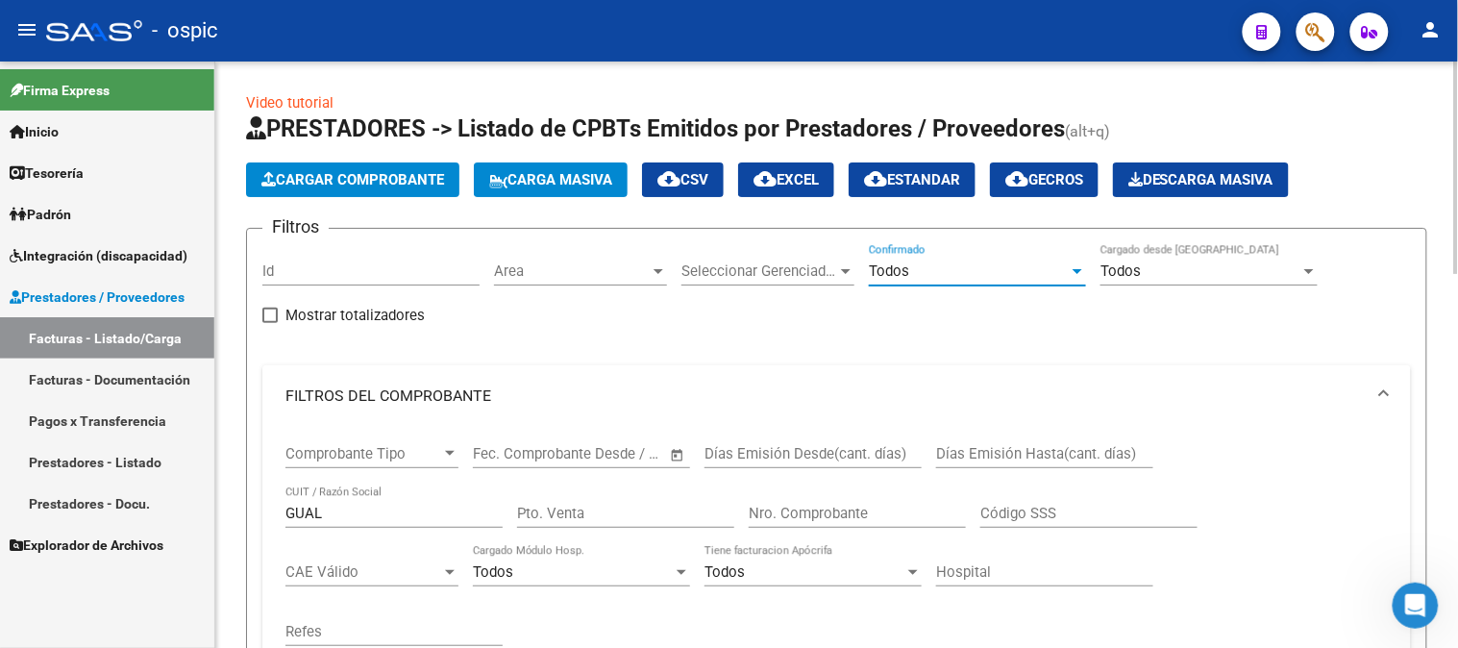
click at [892, 263] on span "Todos" at bounding box center [889, 270] width 40 height 17
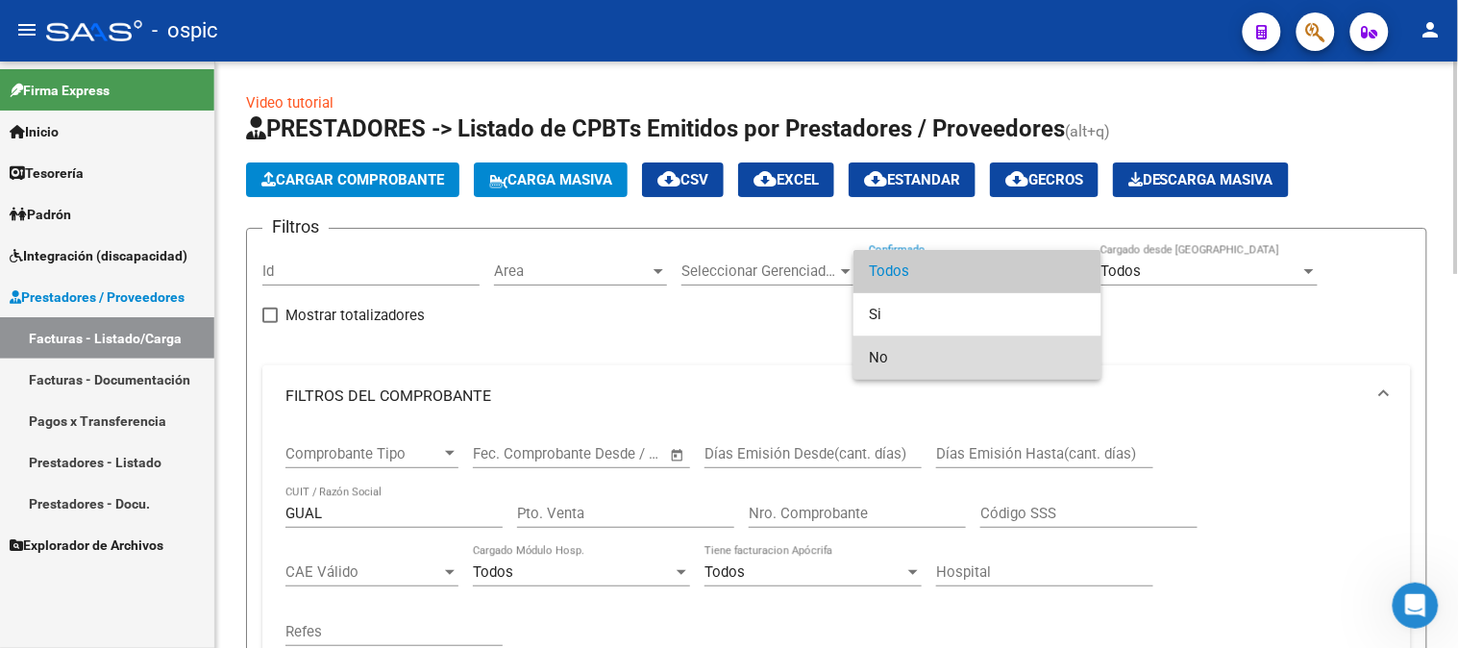
drag, startPoint x: 879, startPoint y: 351, endPoint x: 584, endPoint y: 472, distance: 318.1
click at [873, 356] on span "No" at bounding box center [977, 357] width 217 height 43
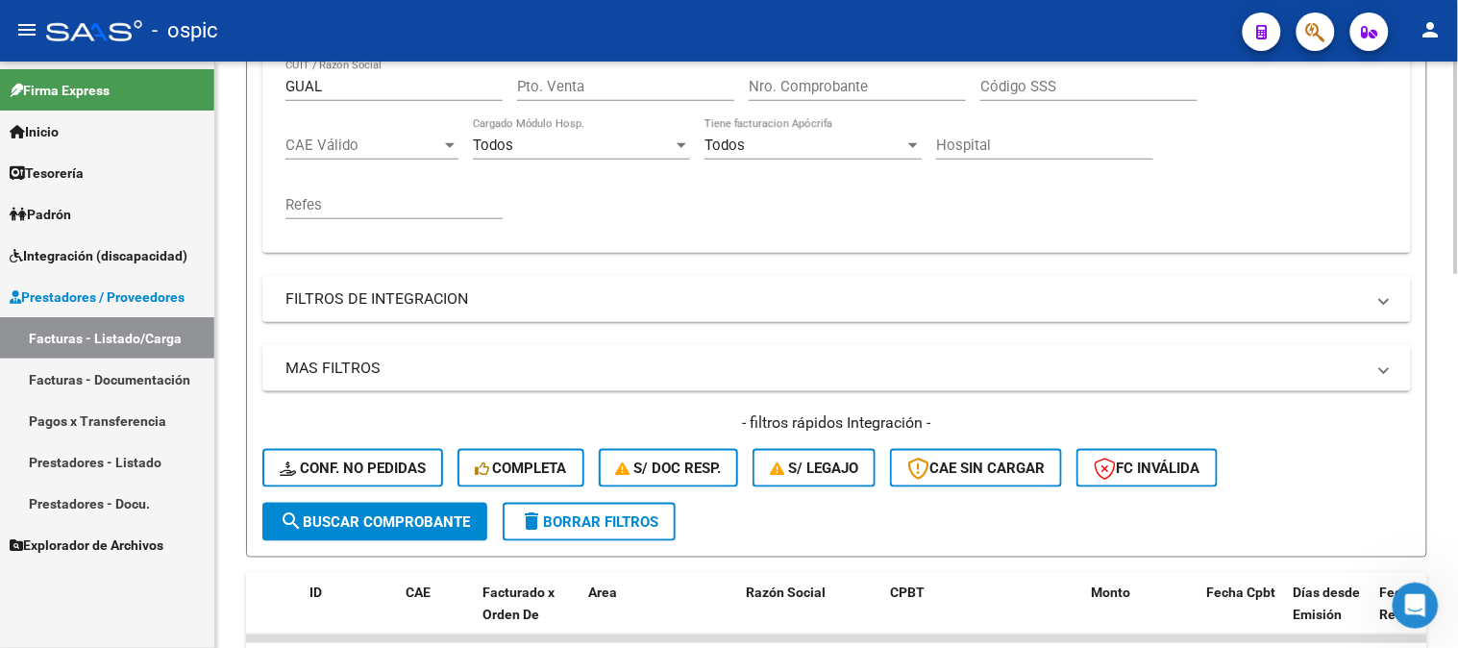
click at [340, 513] on span "search Buscar Comprobante" at bounding box center [375, 521] width 190 height 17
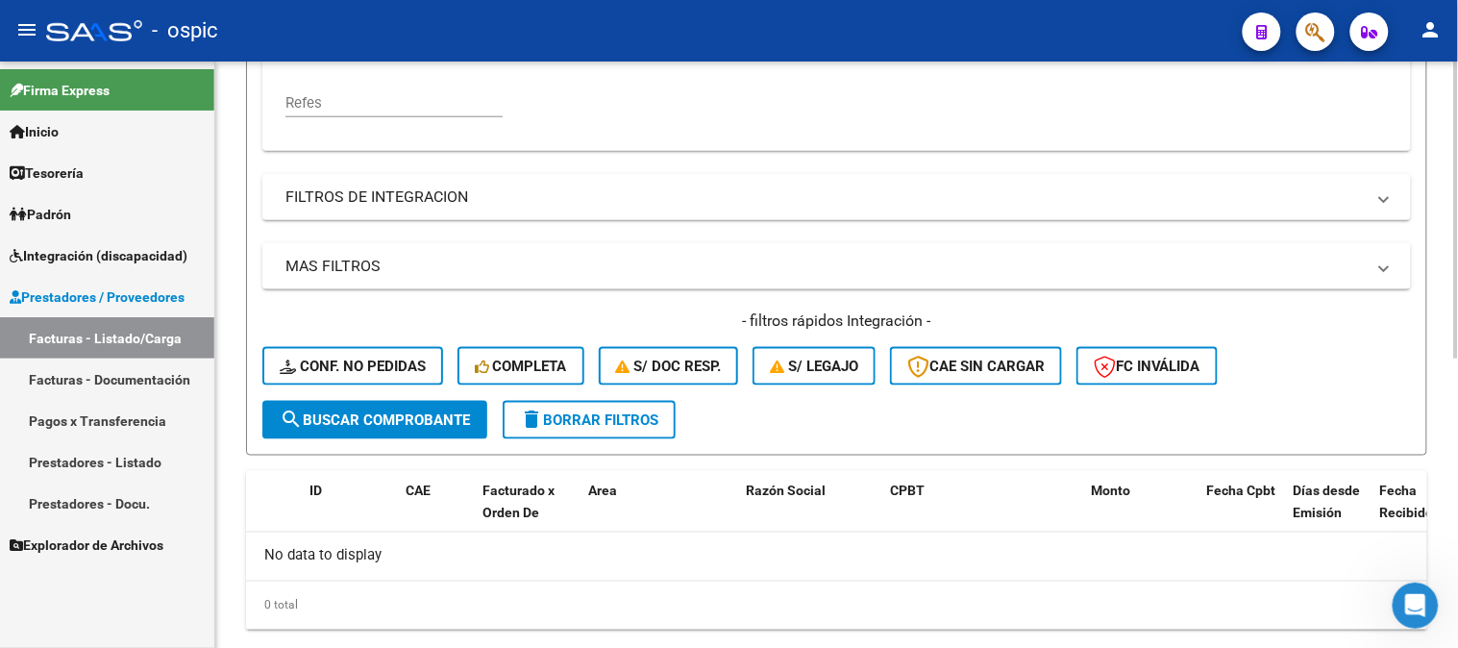
scroll to position [314, 0]
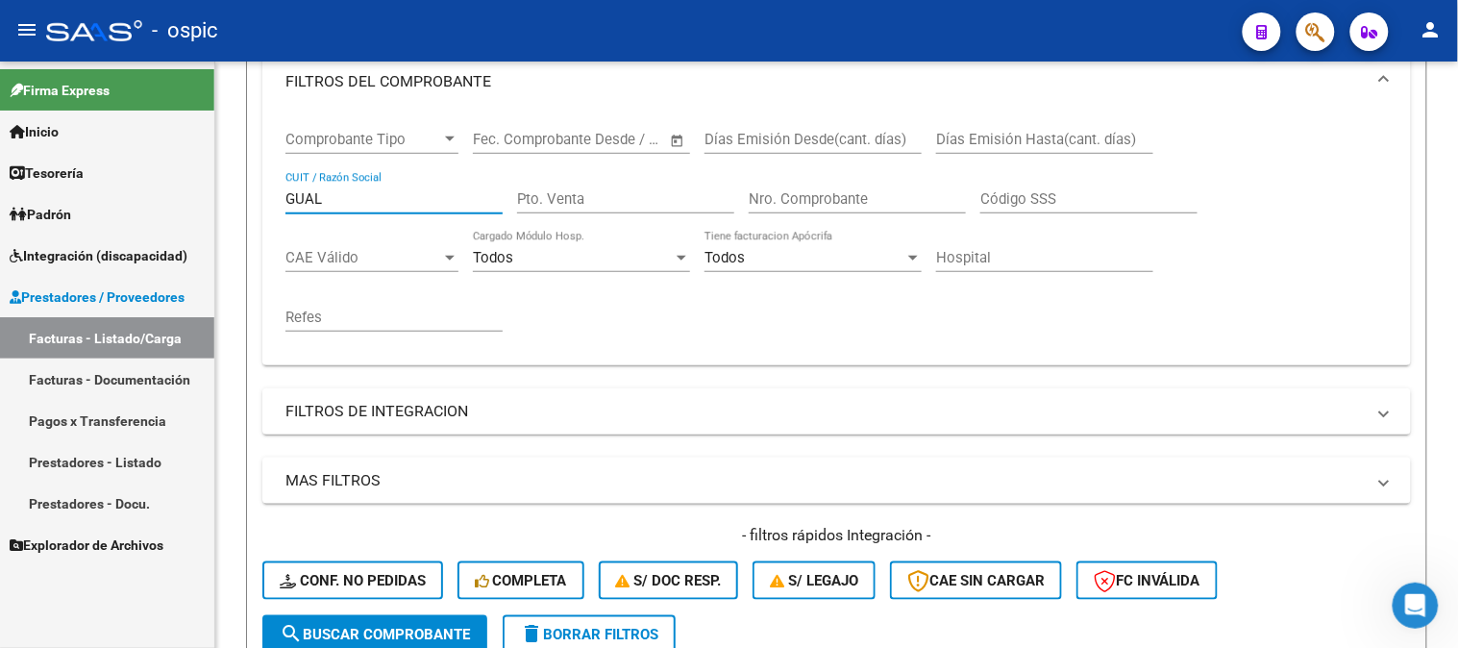
drag, startPoint x: 334, startPoint y: 200, endPoint x: 138, endPoint y: 196, distance: 195.2
click at [176, 196] on mat-sidenav-container "Firma Express Inicio Calendario SSS Instructivos Contacto OS Tesorería Extracto…" at bounding box center [729, 355] width 1458 height 586
click at [359, 195] on input "GUTIERREZMELINA" at bounding box center [393, 198] width 217 height 17
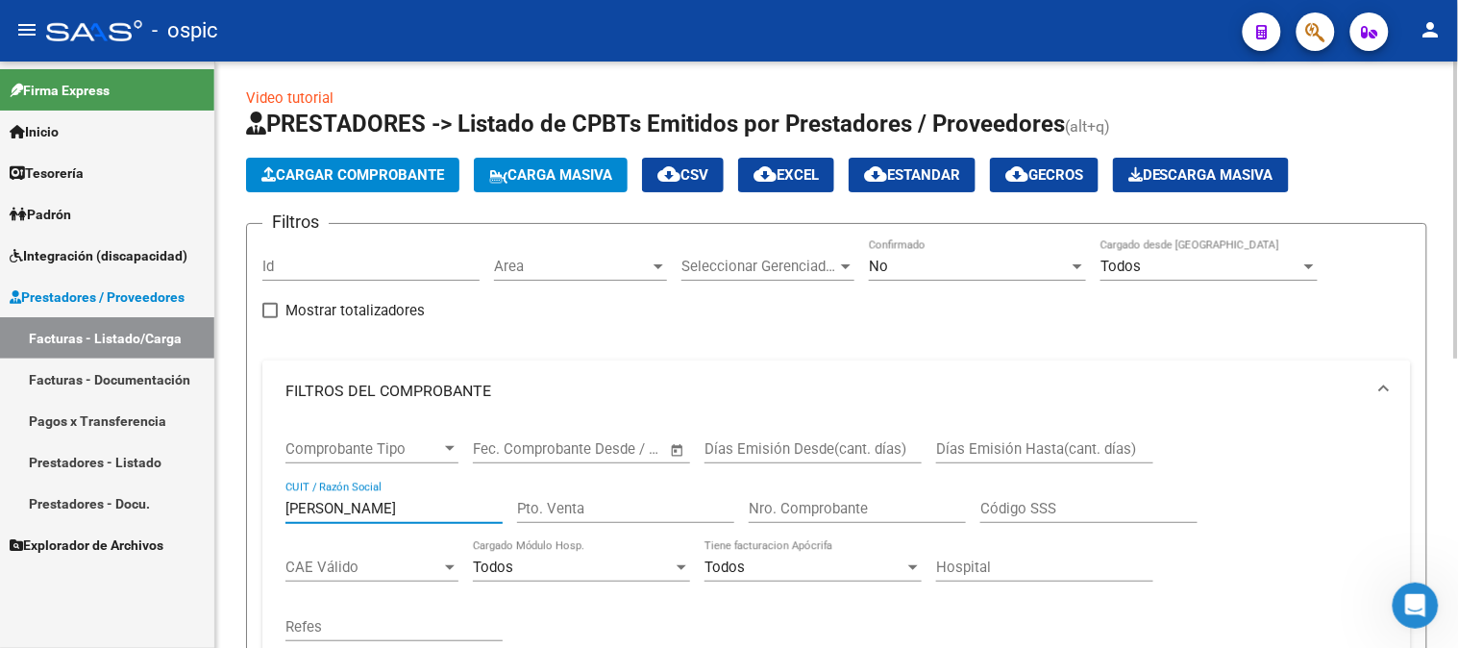
scroll to position [0, 0]
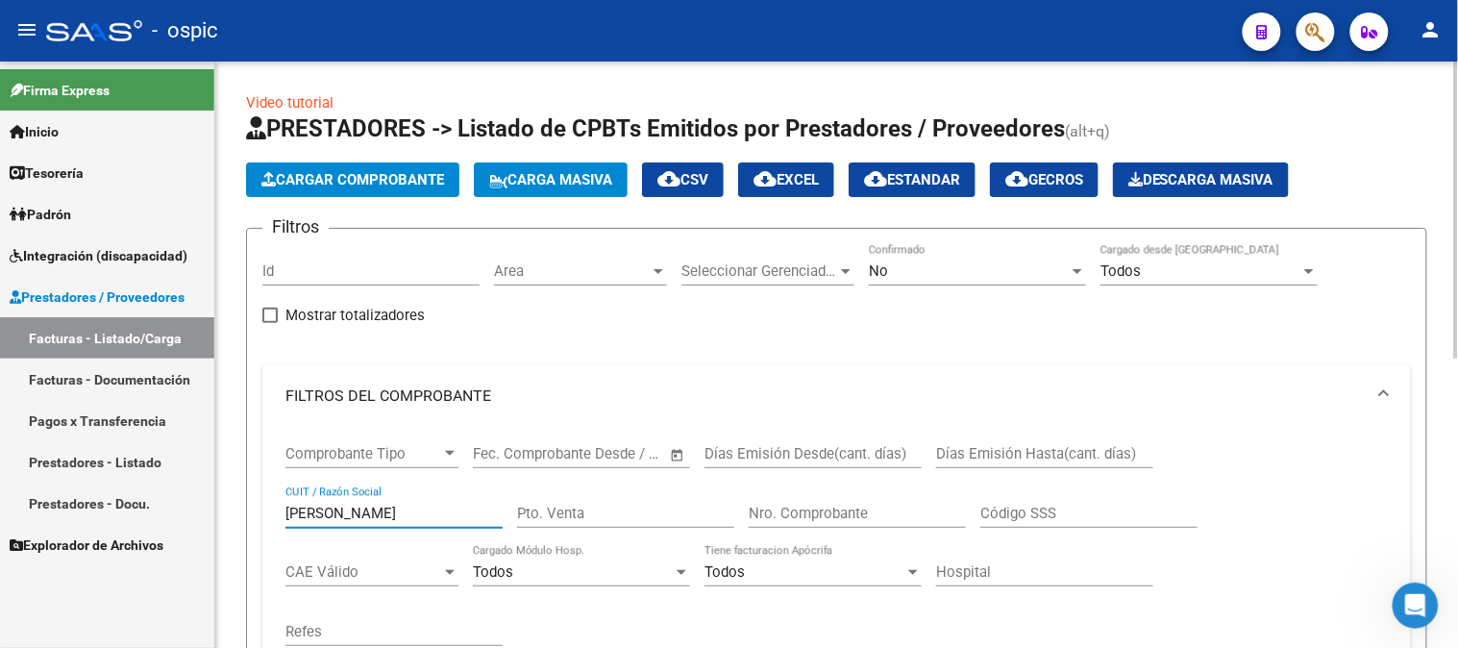
click at [977, 274] on div "No" at bounding box center [969, 270] width 200 height 17
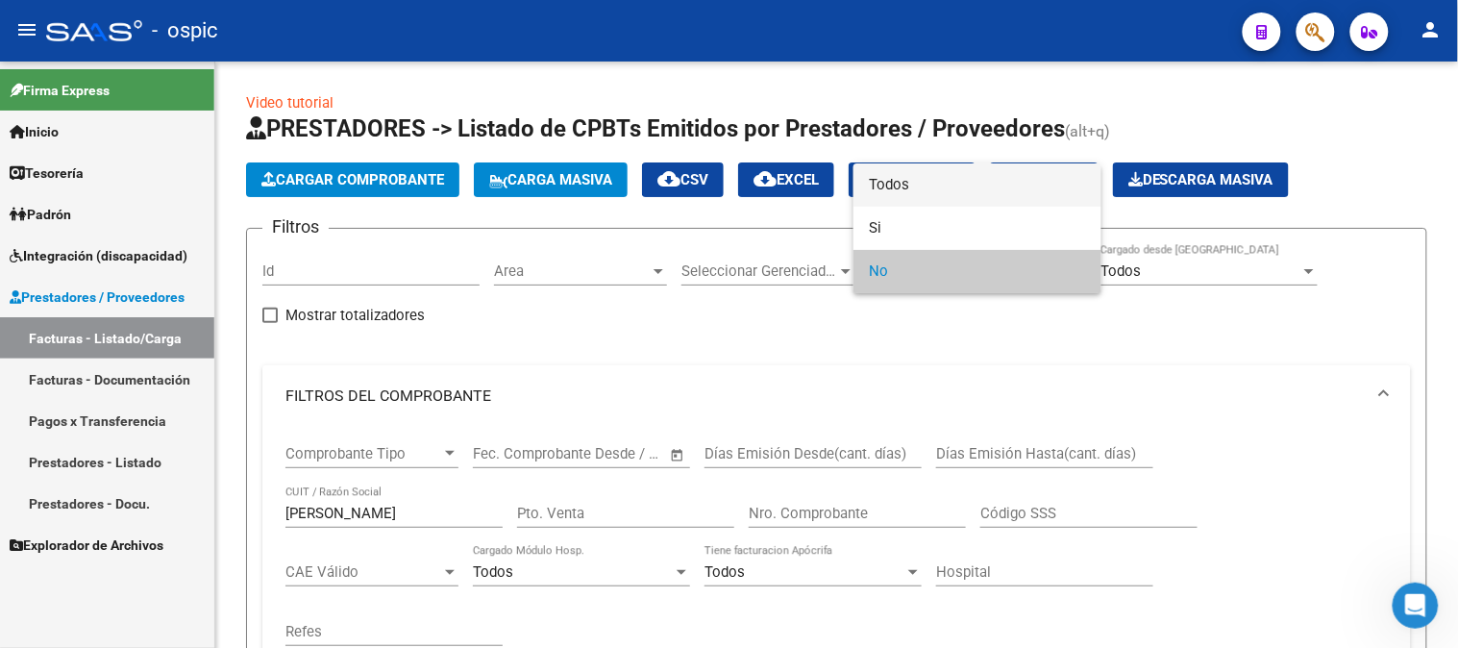
click at [907, 169] on span "Todos" at bounding box center [977, 184] width 217 height 43
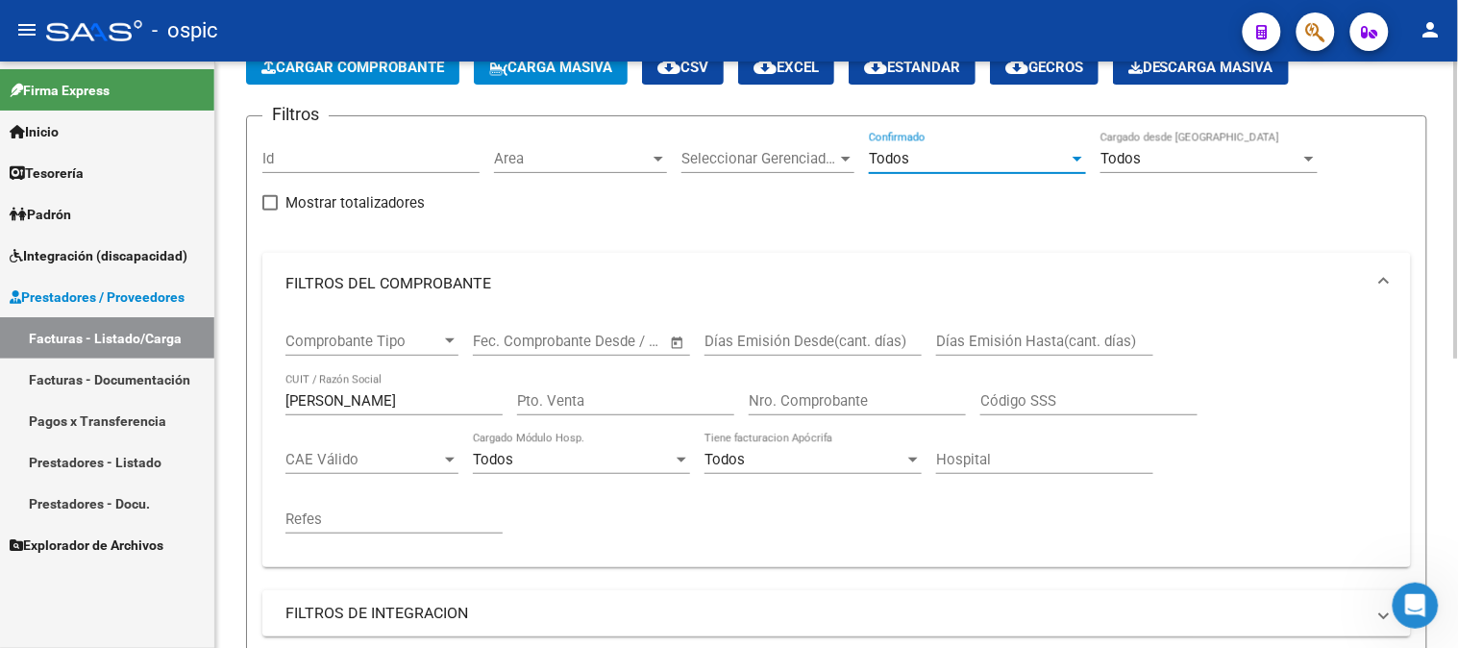
scroll to position [427, 0]
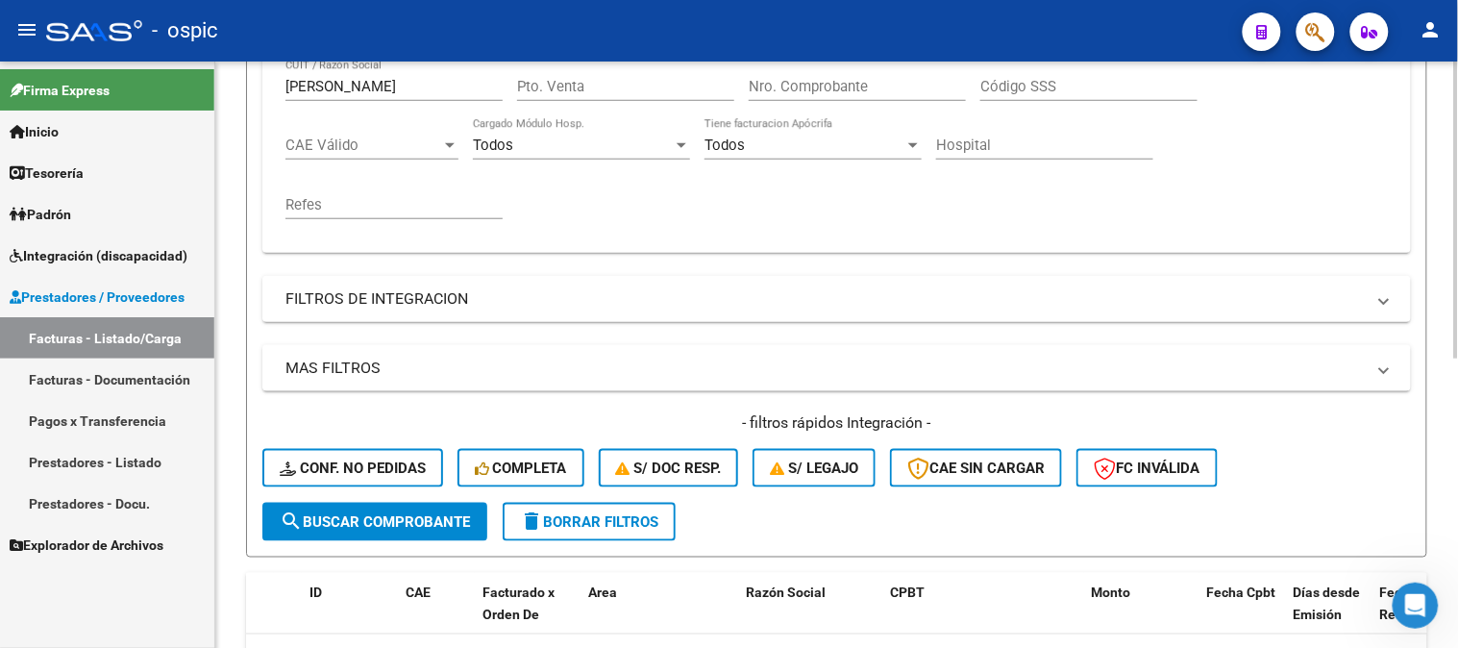
click at [405, 526] on span "search Buscar Comprobante" at bounding box center [375, 521] width 190 height 17
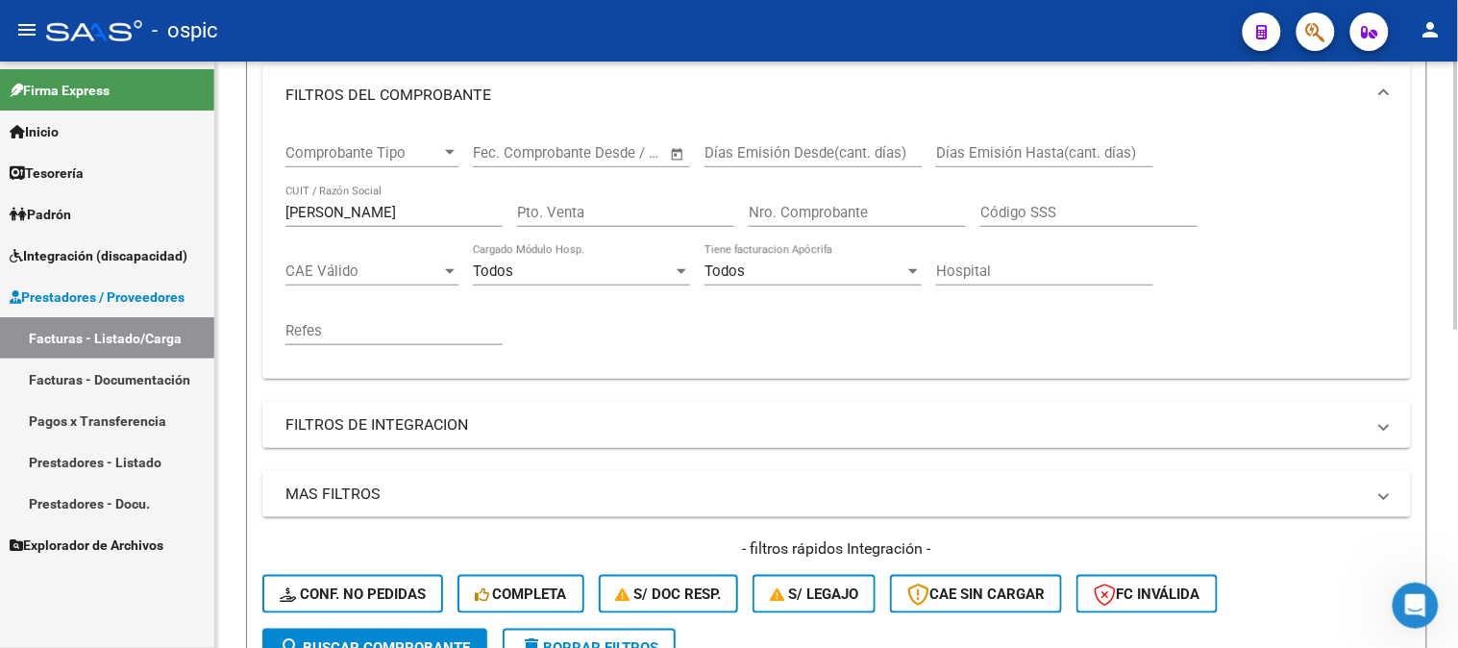
scroll to position [269, 0]
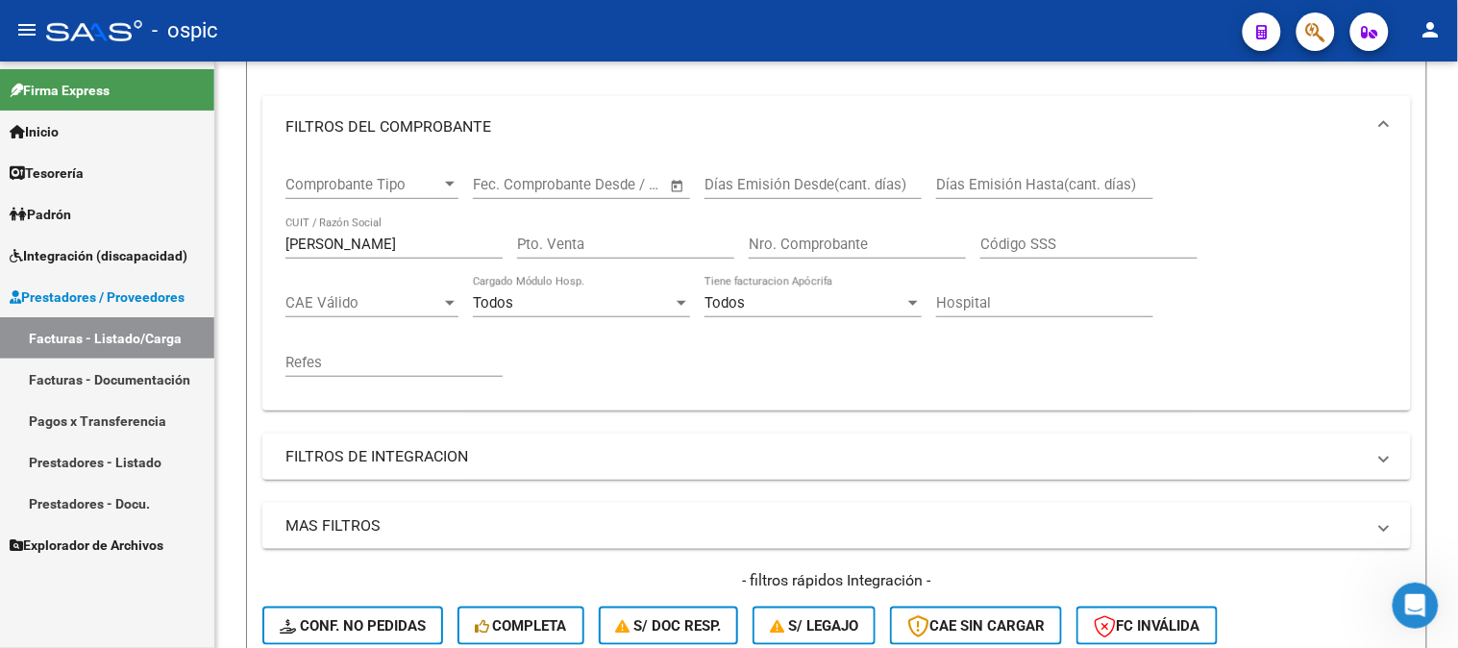
click at [0, 241] on mat-sidenav-container "Firma Express Inicio Calendario SSS Instructivos Contacto OS Tesorería Extracto…" at bounding box center [729, 355] width 1458 height 586
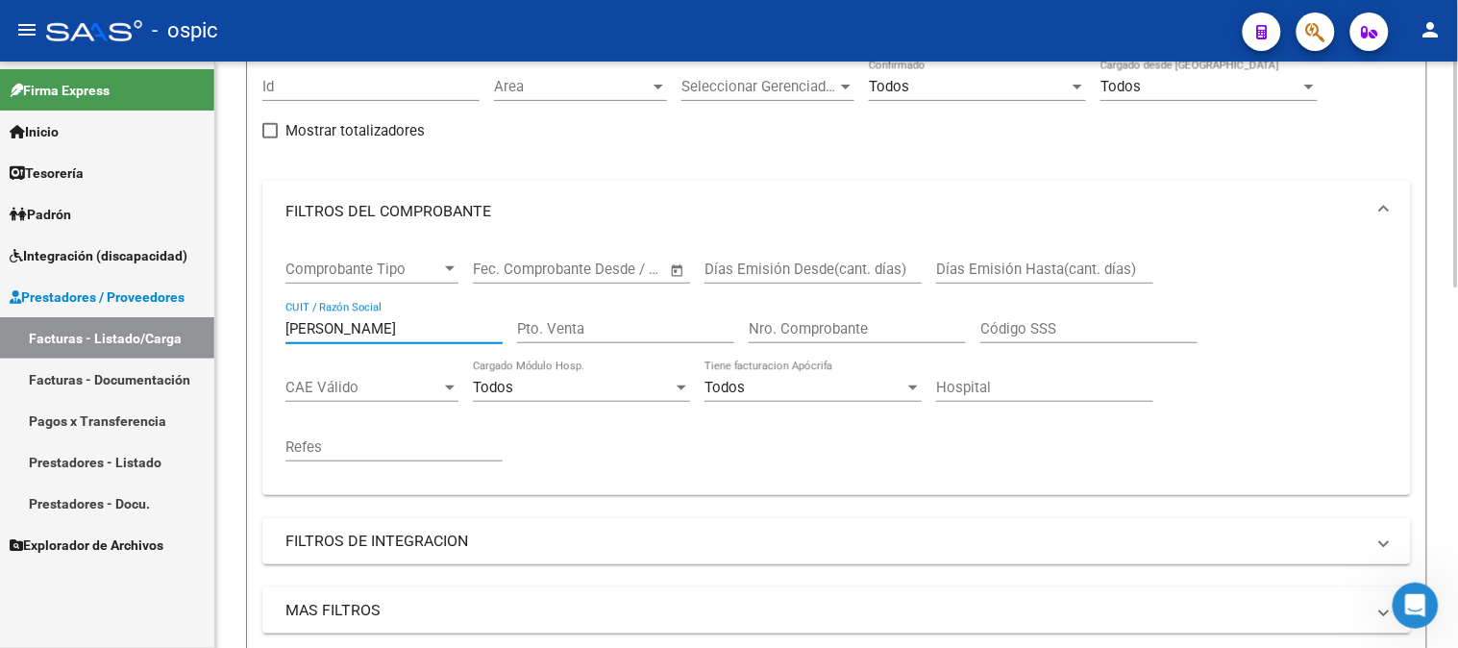
scroll to position [161, 0]
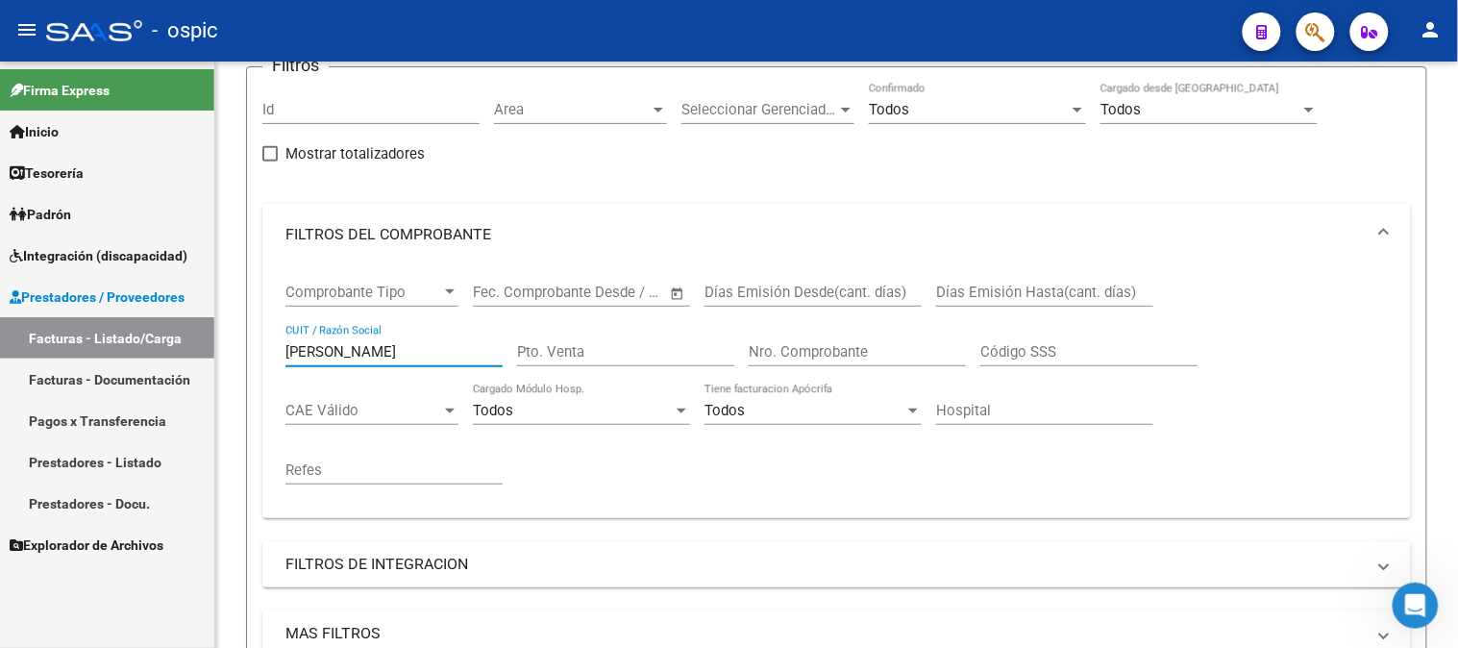
drag, startPoint x: 378, startPoint y: 353, endPoint x: 0, endPoint y: 351, distance: 377.7
click at [0, 349] on mat-sidenav-container "Firma Express Inicio Calendario SSS Instructivos Contacto OS Tesorería Extracto…" at bounding box center [729, 355] width 1458 height 586
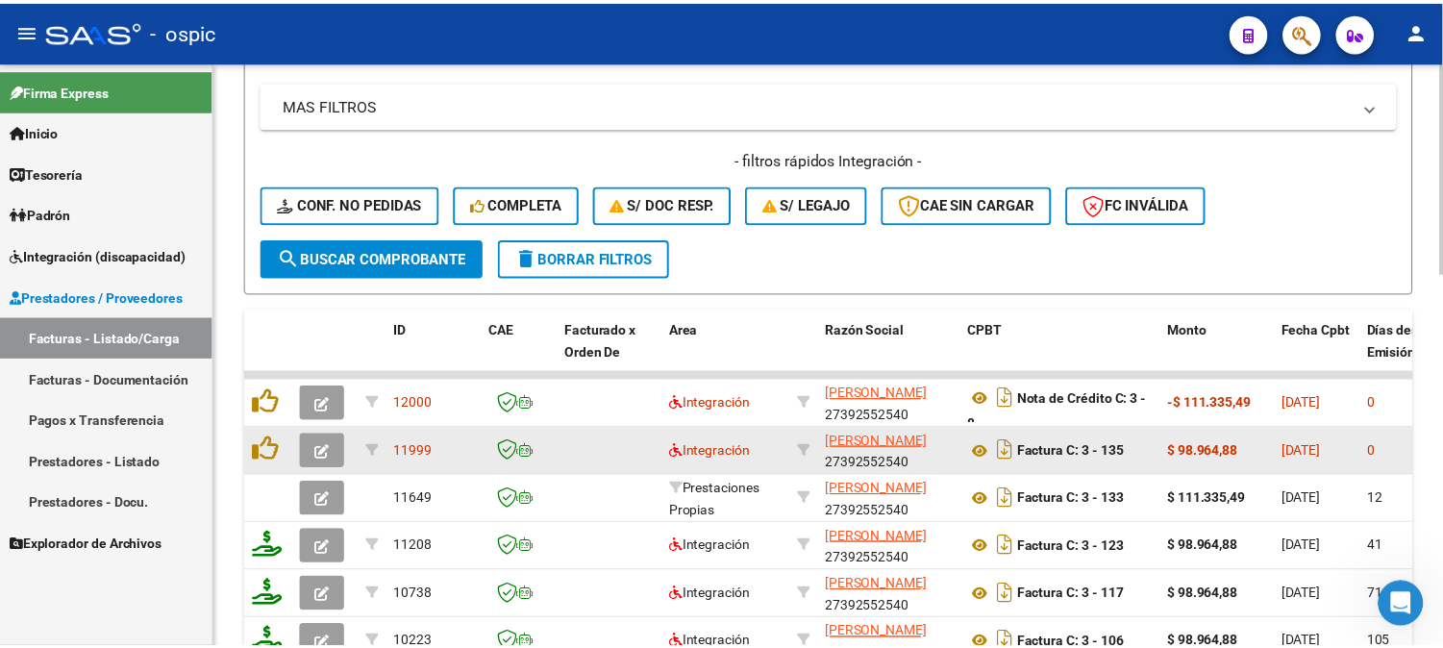
scroll to position [696, 0]
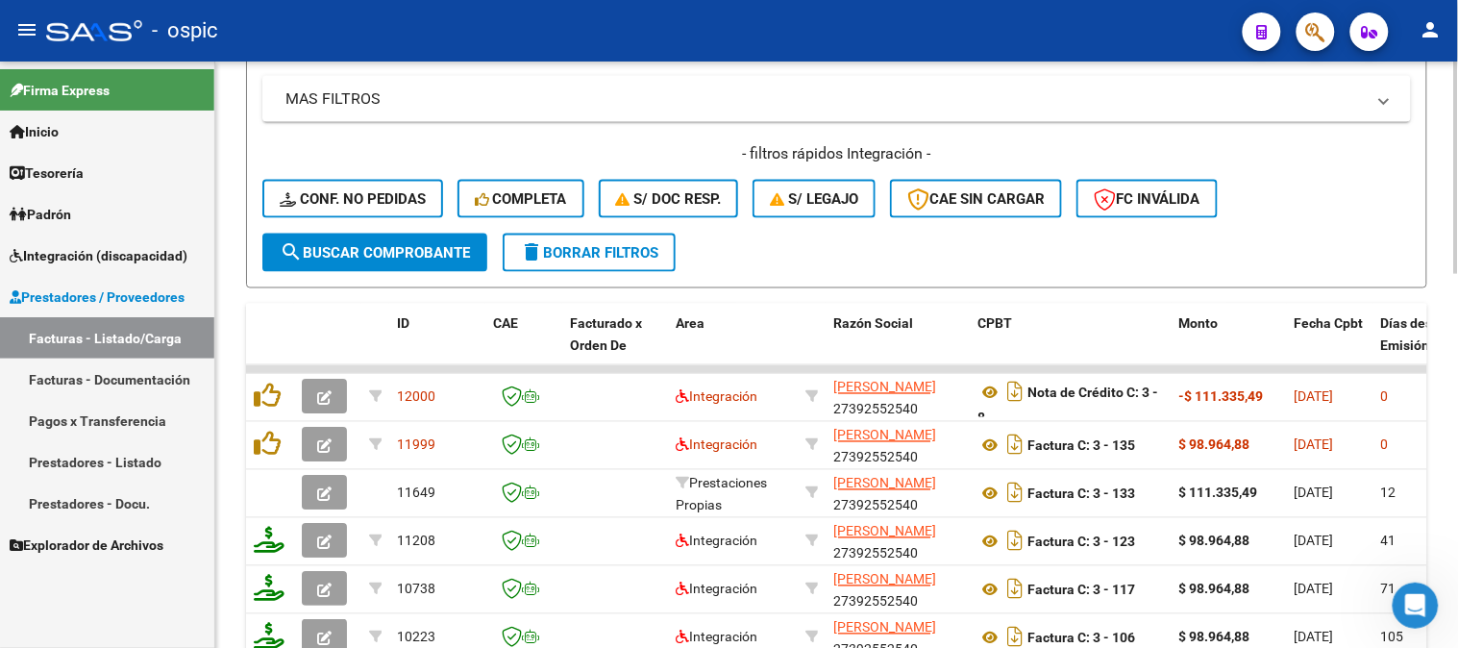
type input "DOLDAN"
click at [413, 263] on button "search Buscar Comprobante" at bounding box center [374, 253] width 225 height 38
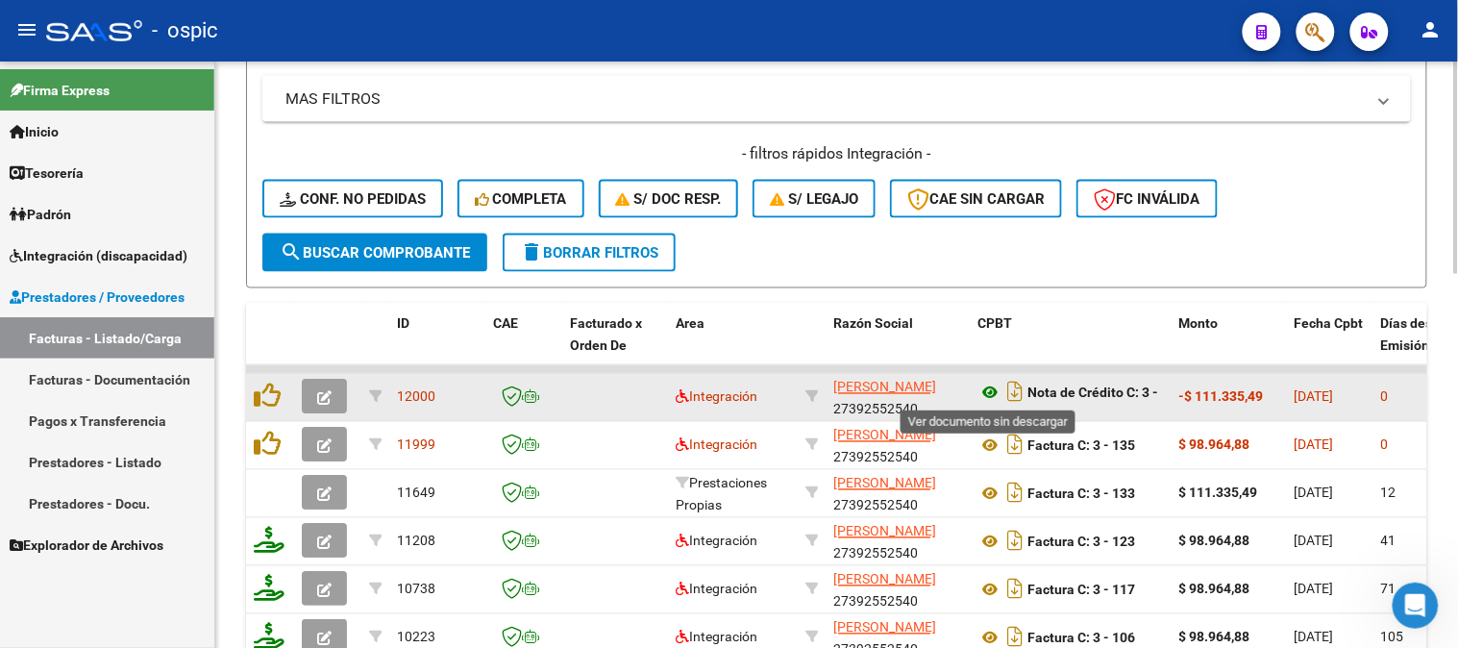
click at [985, 387] on icon at bounding box center [990, 393] width 25 height 23
click at [334, 396] on button "button" at bounding box center [324, 397] width 45 height 35
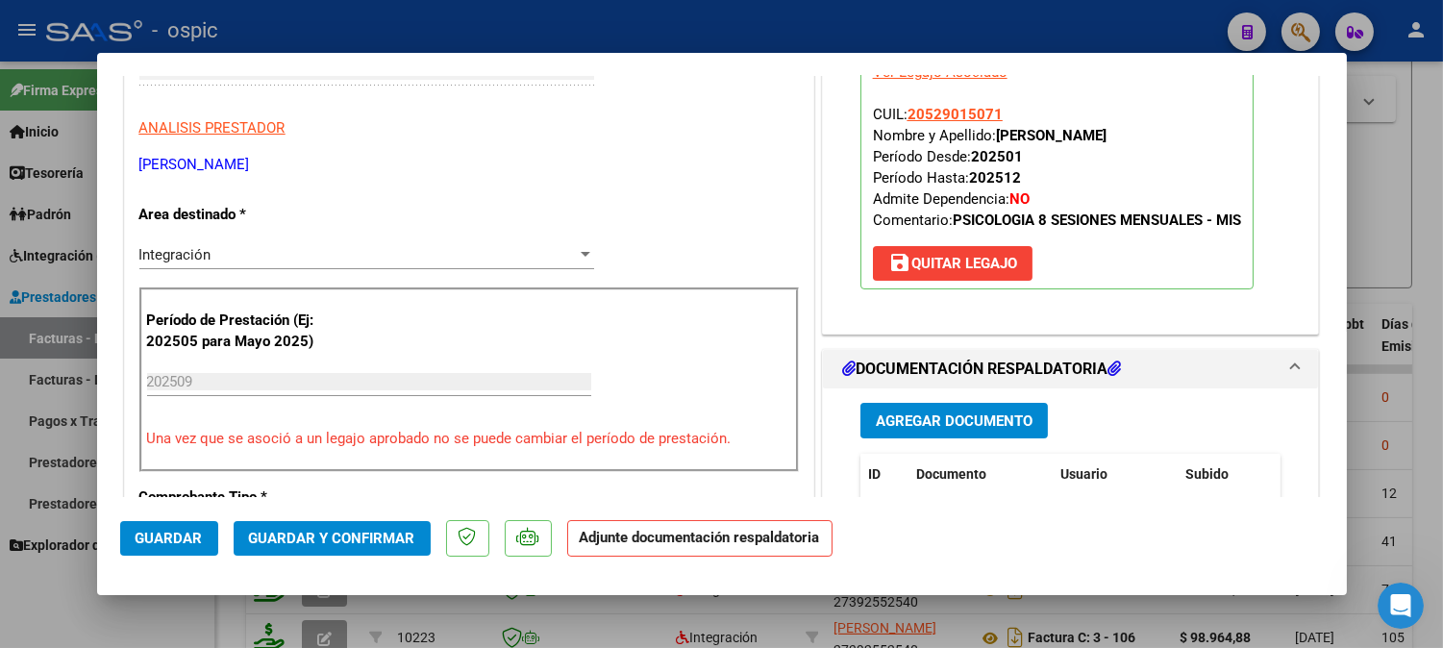
scroll to position [320, 0]
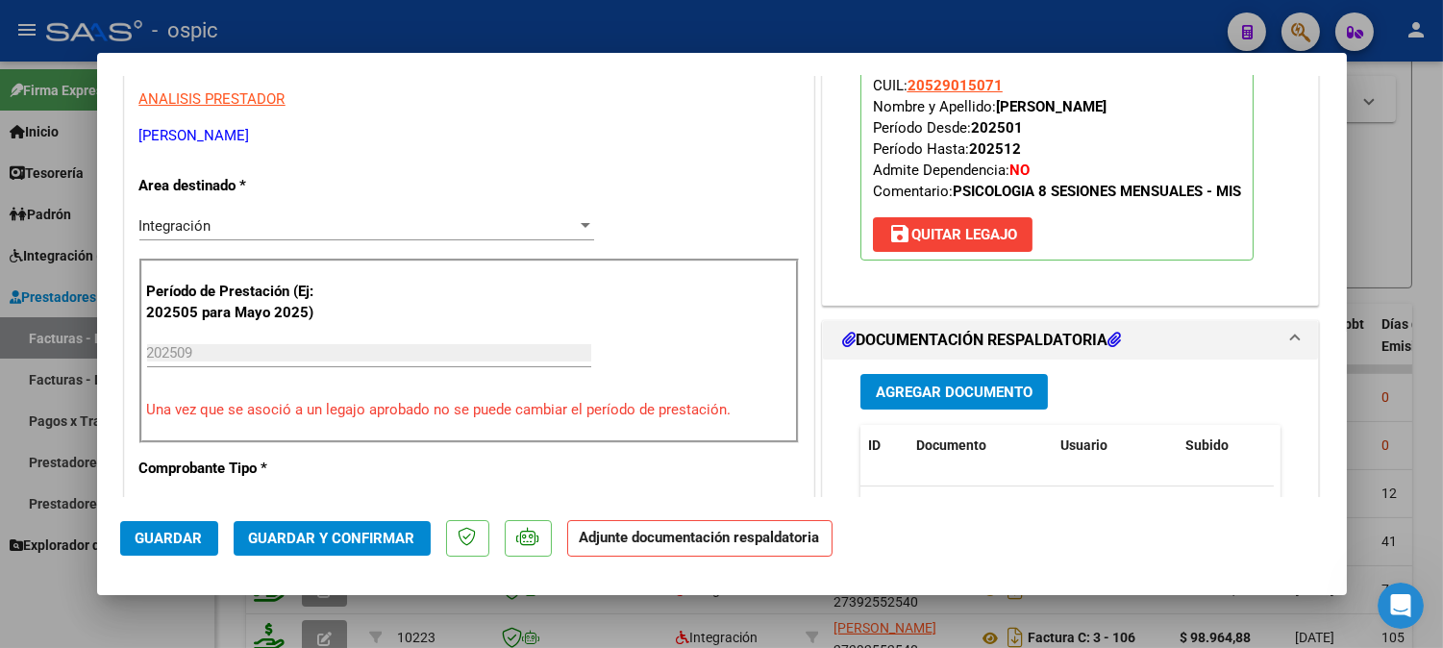
click at [186, 225] on span "Integración" at bounding box center [175, 225] width 72 height 17
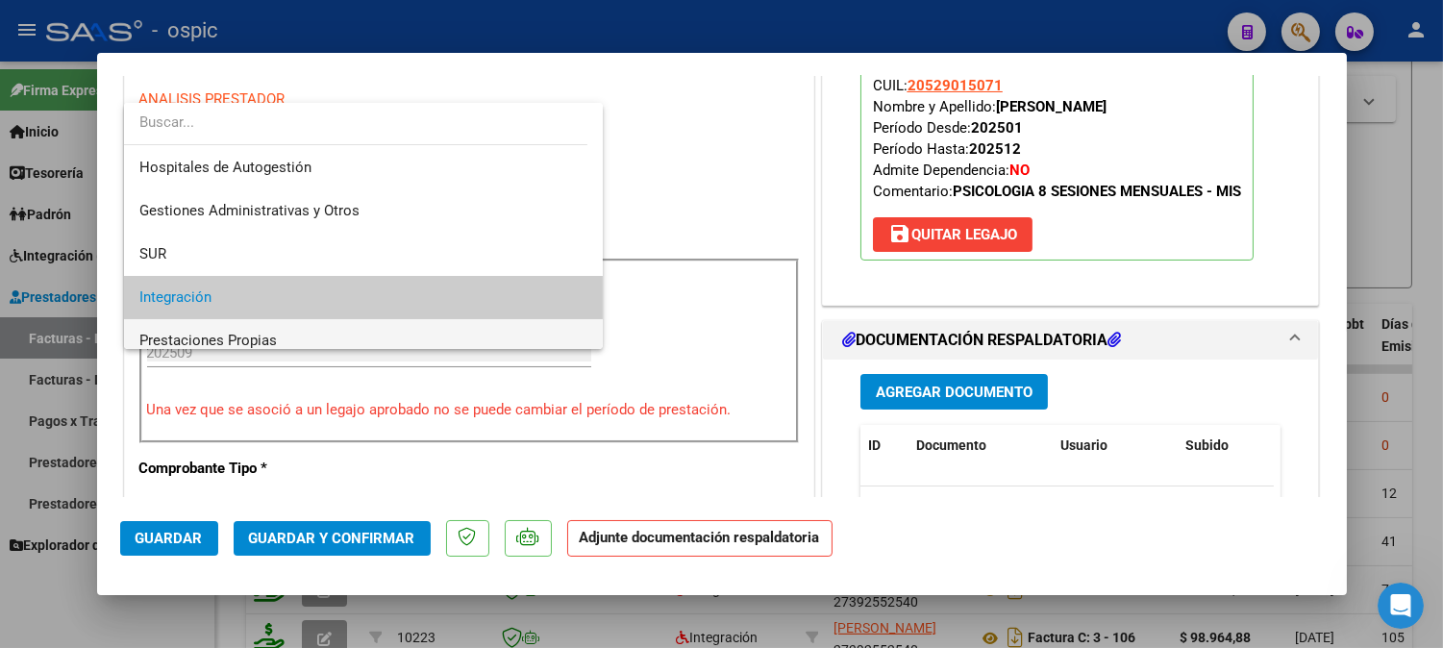
scroll to position [71, 0]
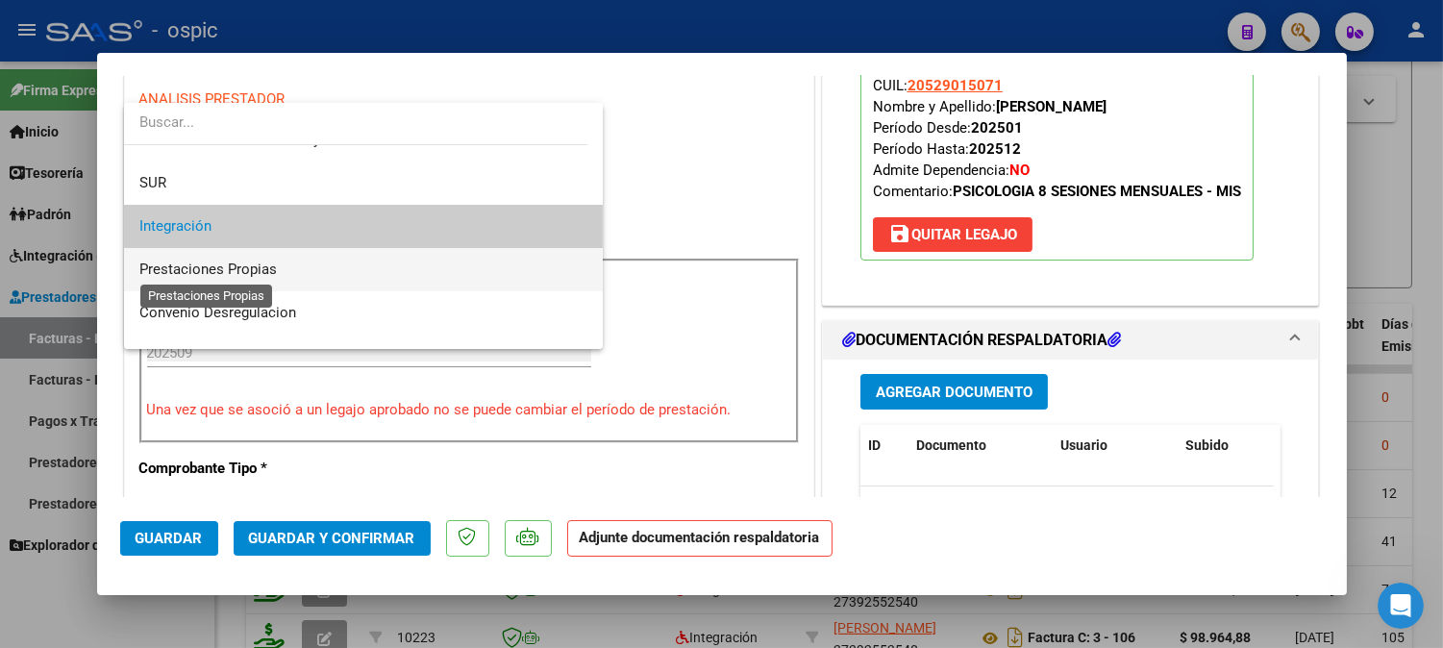
click at [245, 269] on span "Prestaciones Propias" at bounding box center [207, 268] width 137 height 17
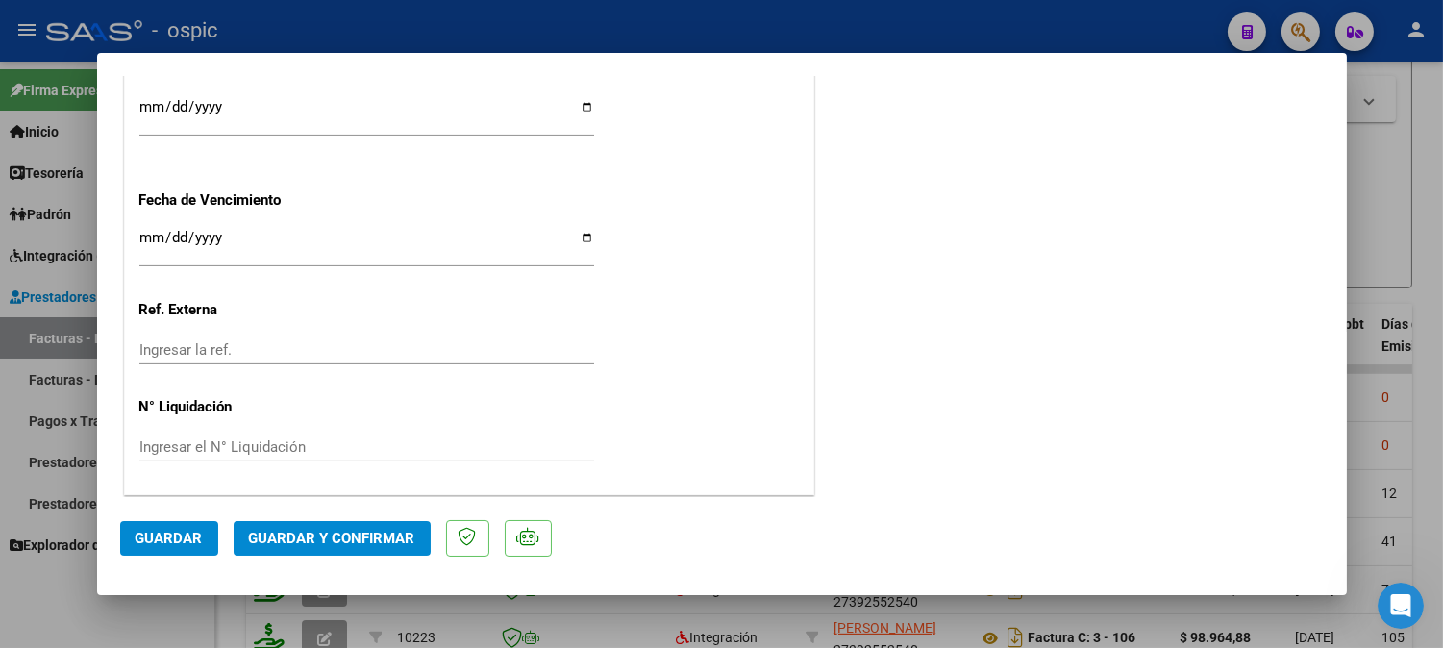
scroll to position [0, 0]
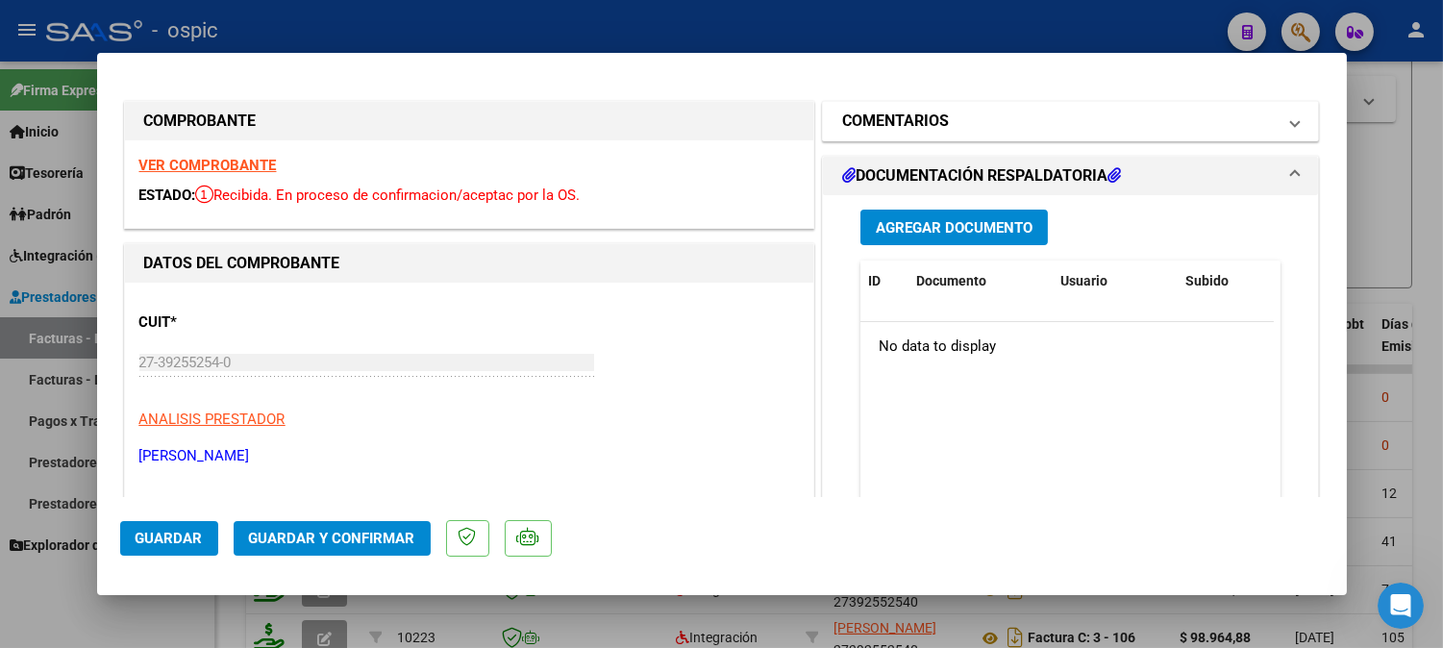
click at [1016, 115] on mat-panel-title "COMENTARIOS" at bounding box center [1059, 121] width 434 height 23
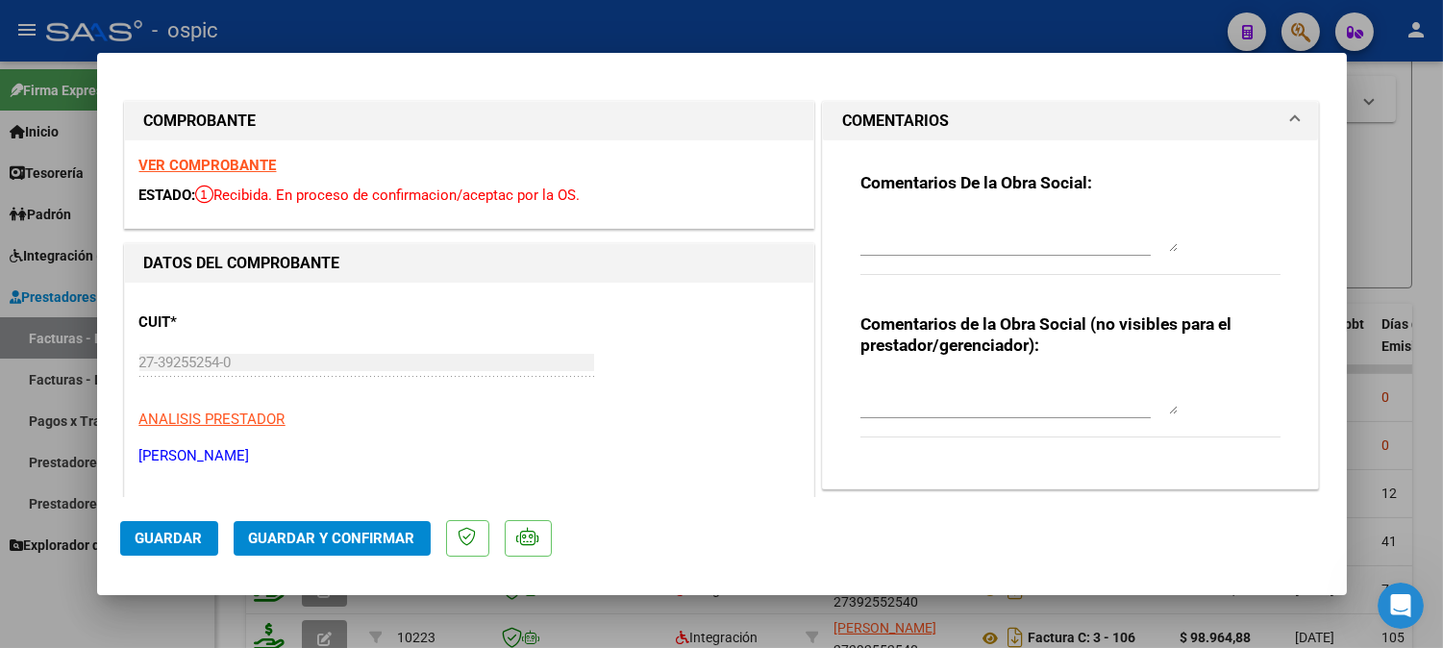
click at [963, 383] on textarea at bounding box center [1018, 395] width 317 height 38
type textarea "CORRESPONDE 3-133"
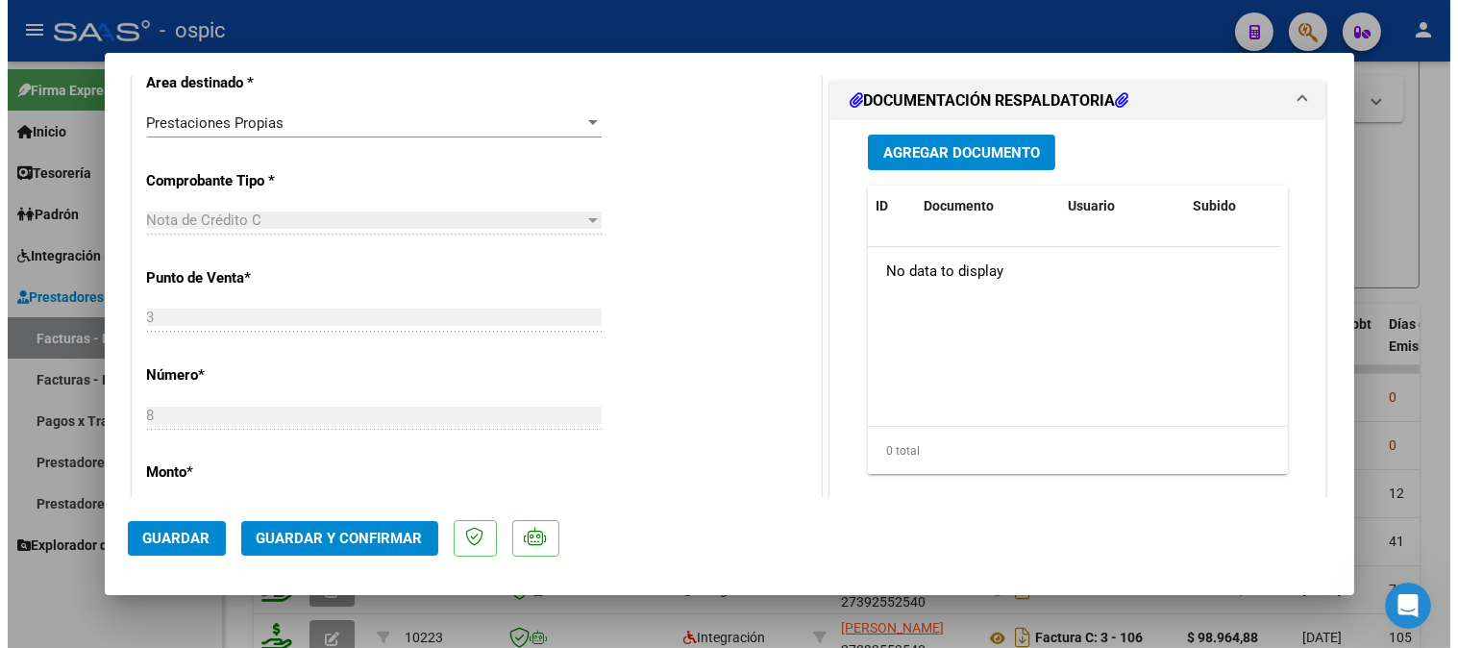
scroll to position [479, 0]
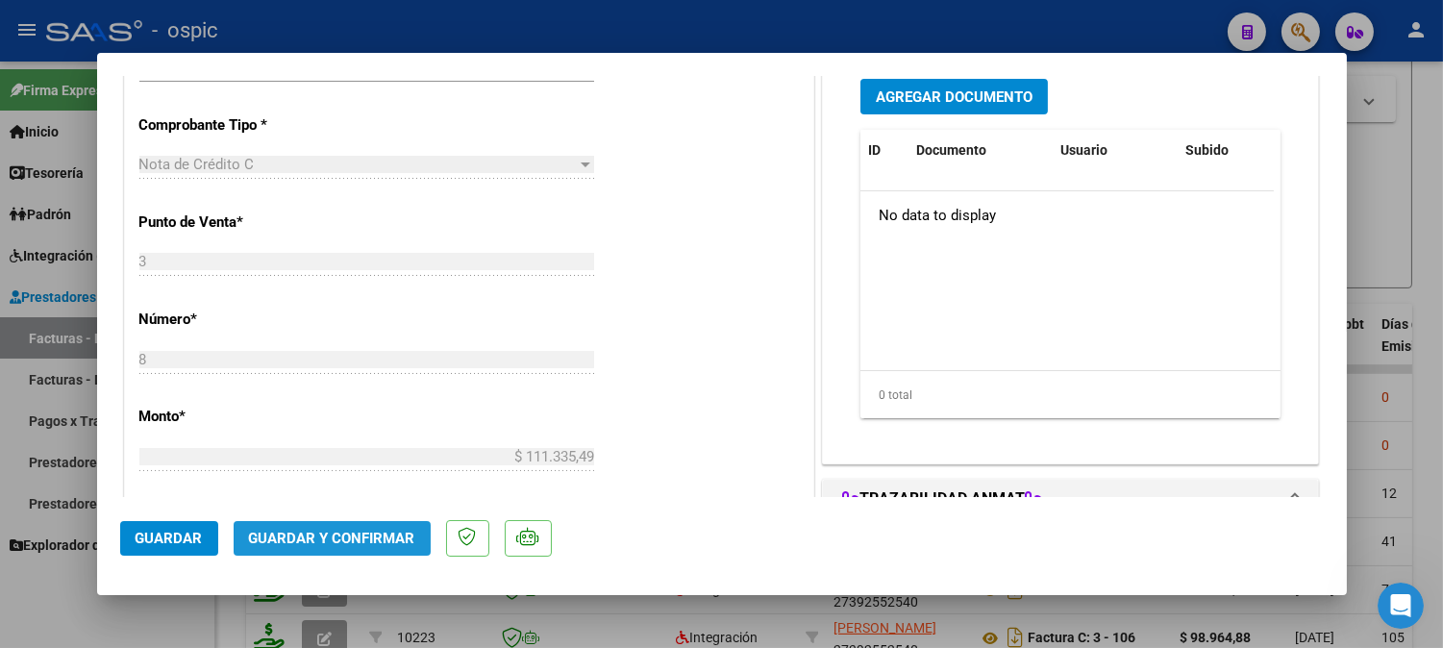
click at [340, 552] on button "Guardar y Confirmar" at bounding box center [332, 538] width 197 height 35
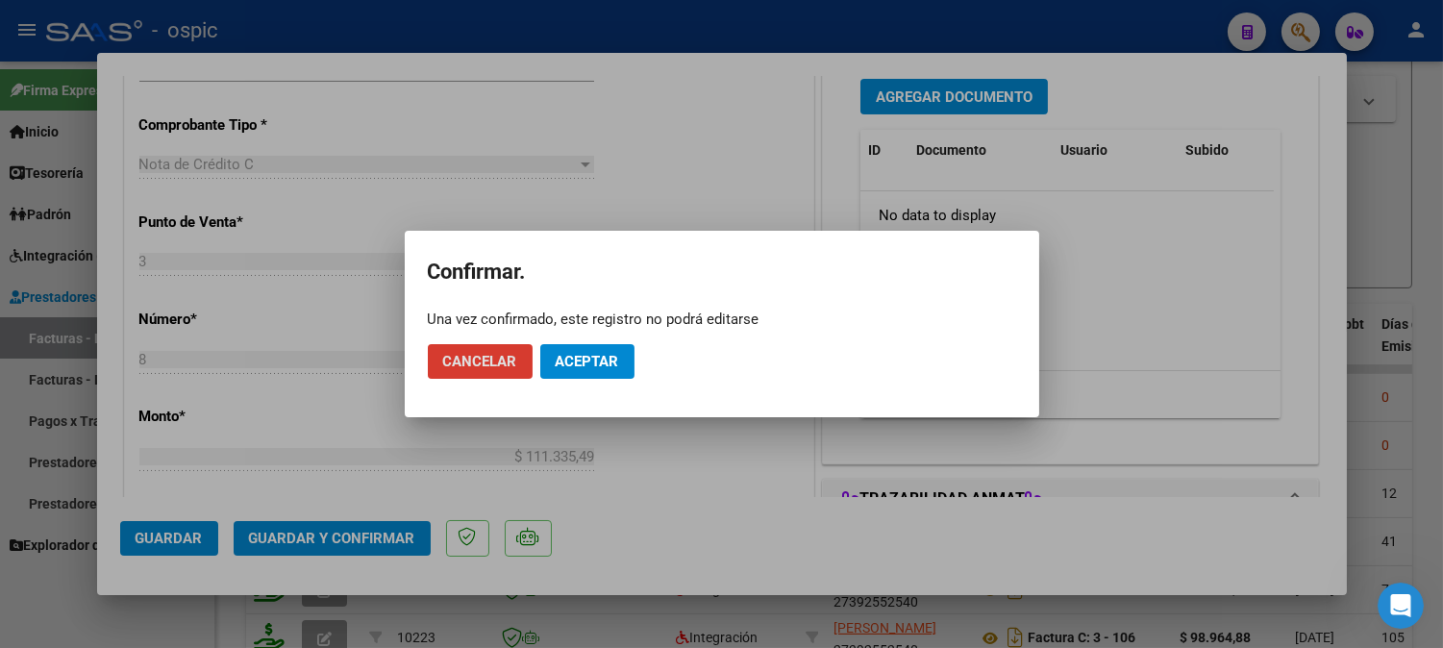
click at [587, 362] on span "Aceptar" at bounding box center [587, 361] width 63 height 17
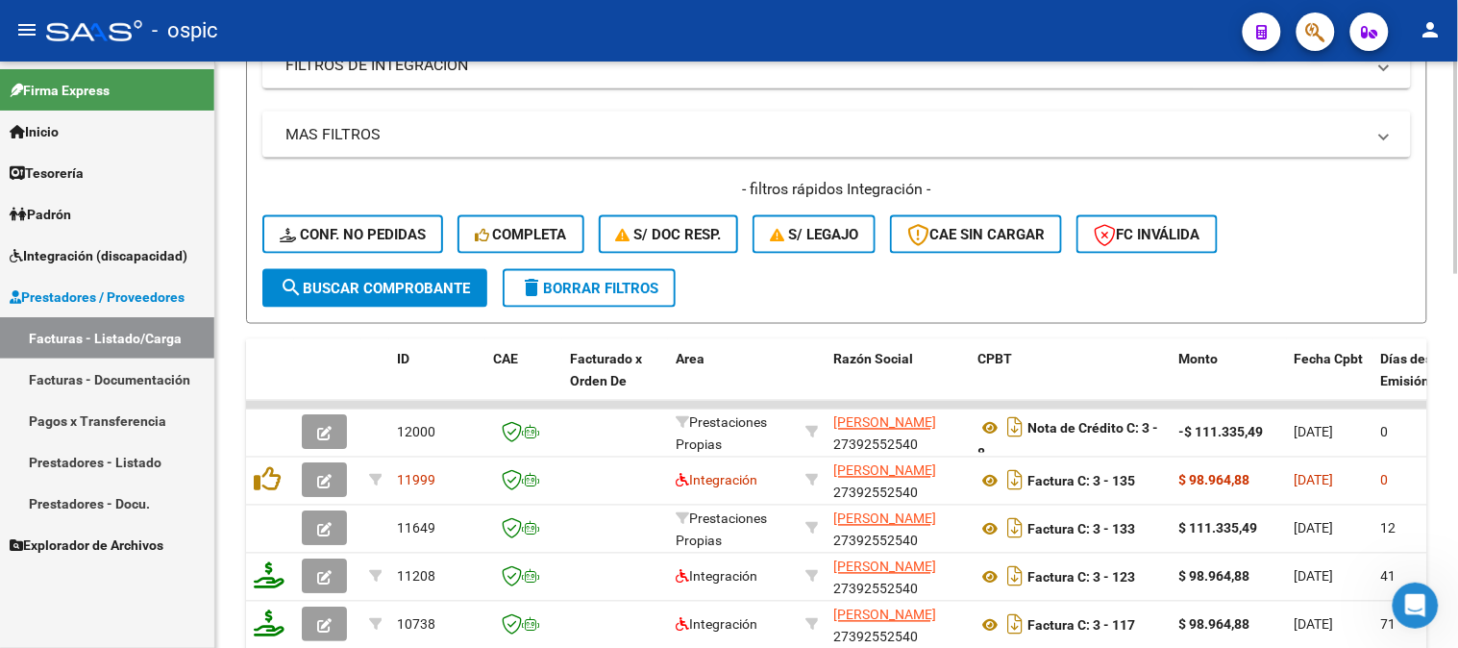
scroll to position [696, 0]
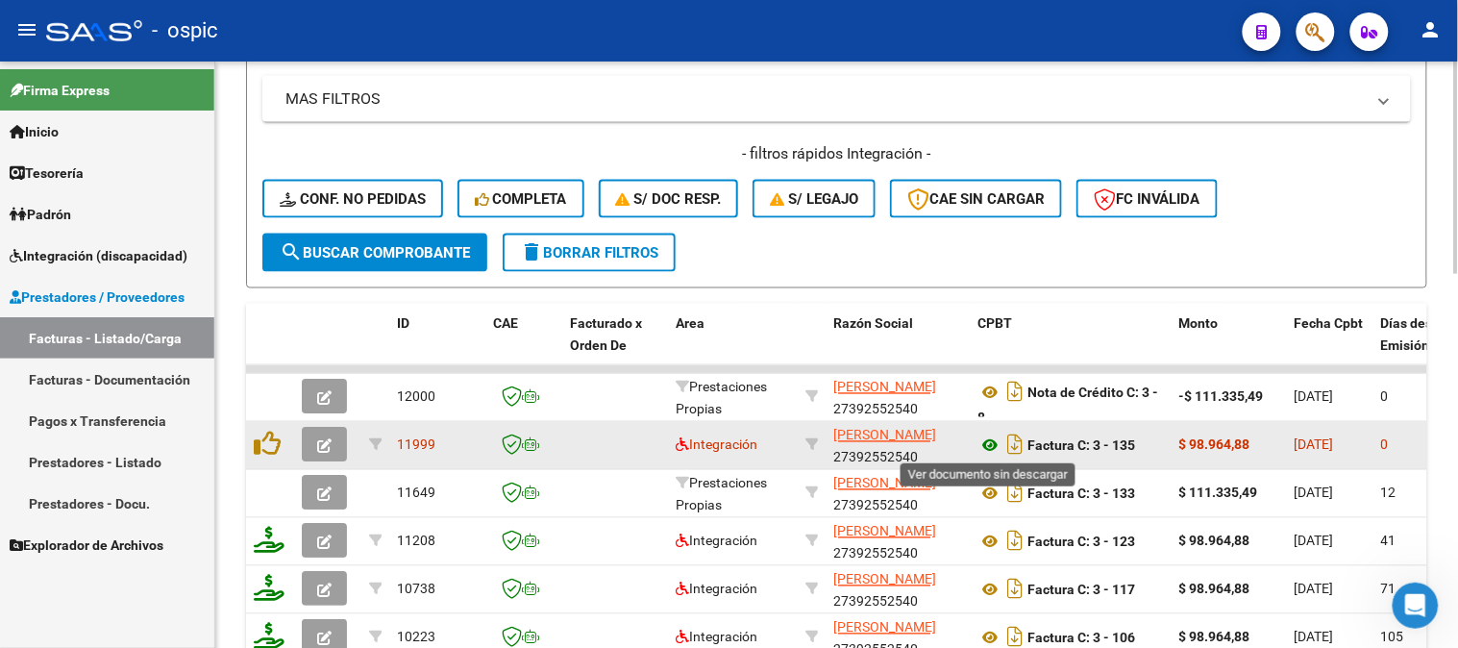
click at [994, 437] on icon at bounding box center [990, 445] width 25 height 23
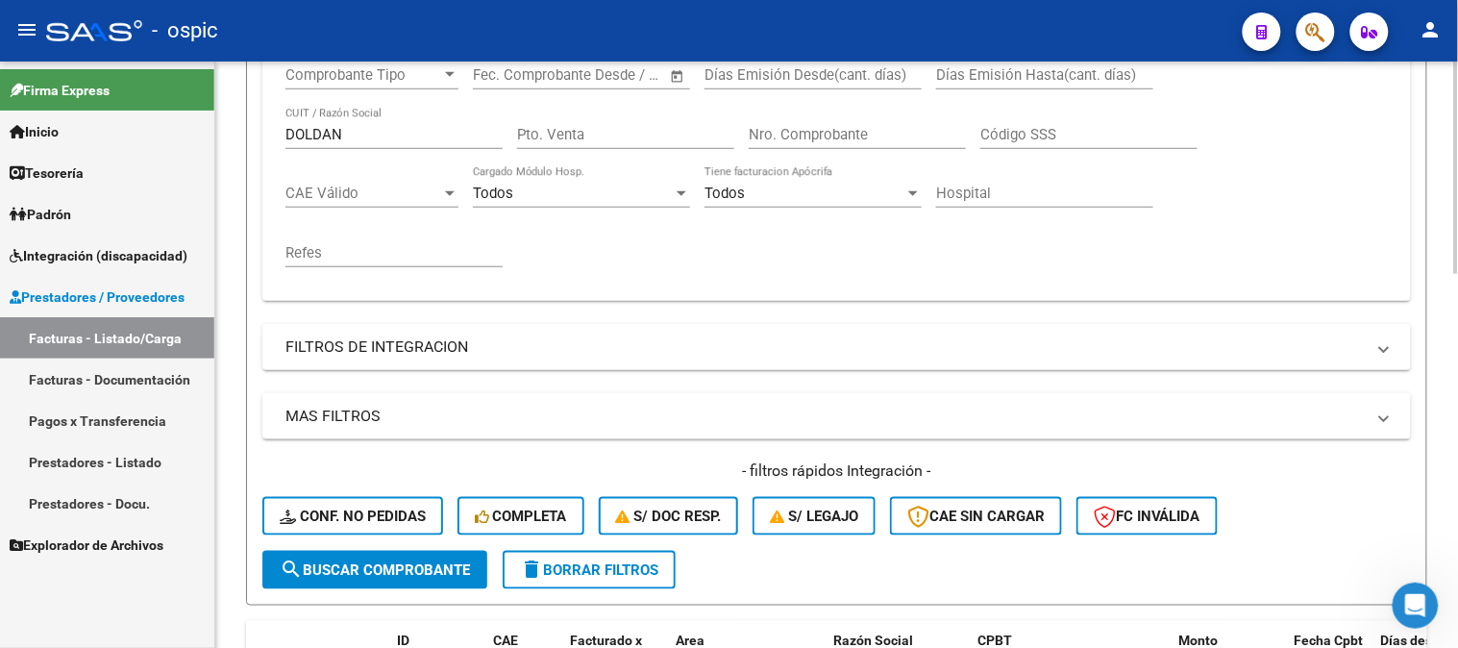
scroll to position [483, 0]
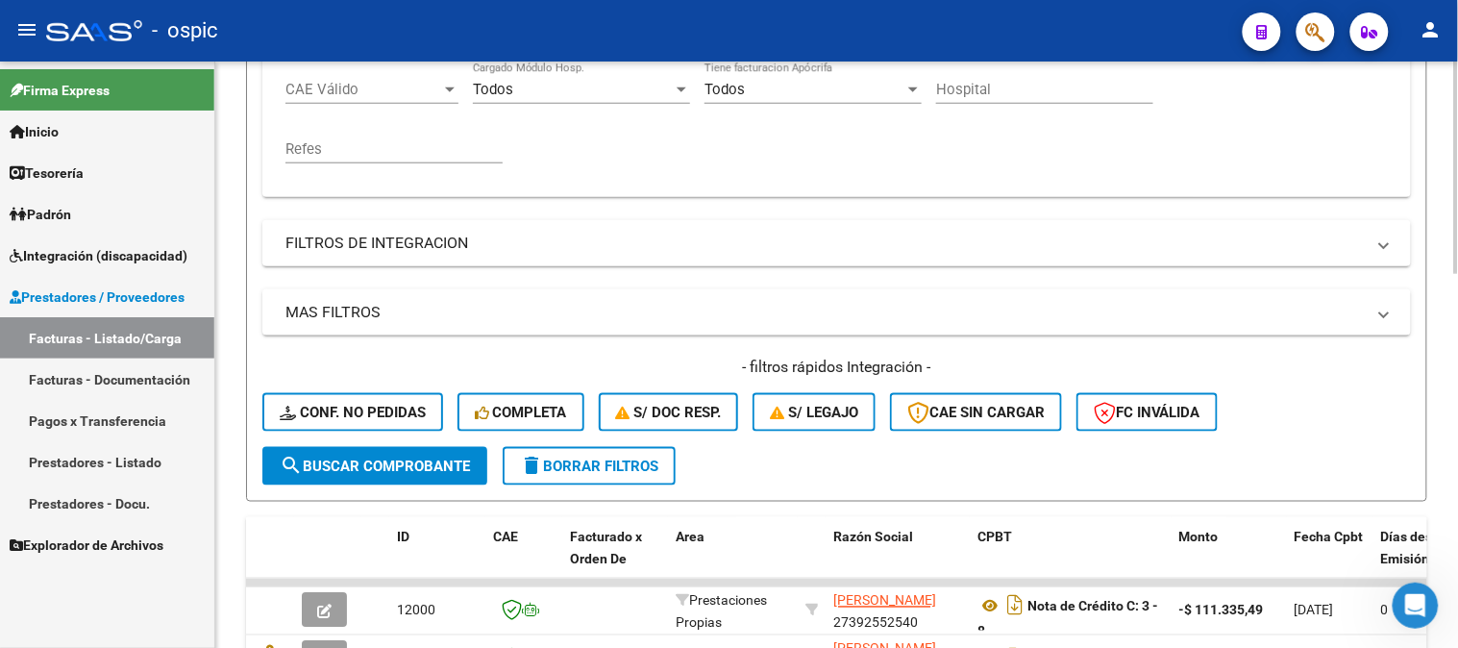
click at [575, 465] on span "delete Borrar Filtros" at bounding box center [589, 466] width 138 height 17
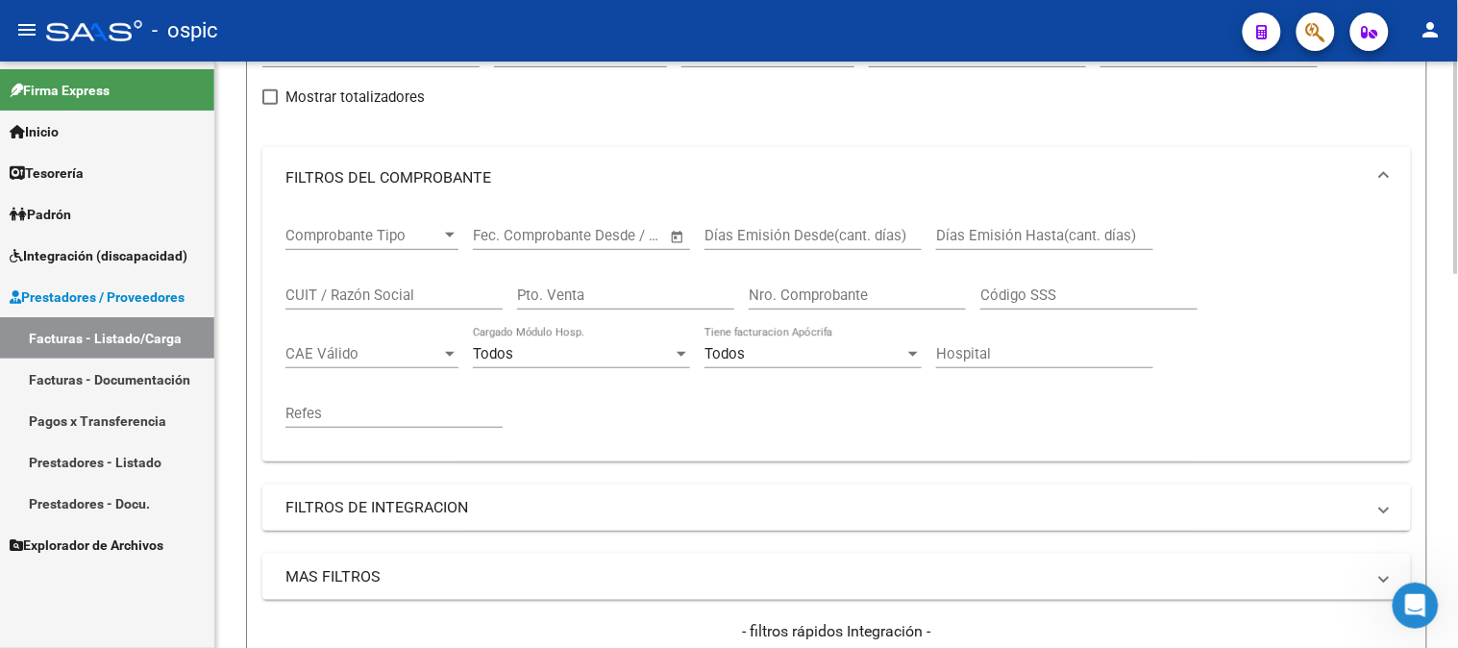
scroll to position [161, 0]
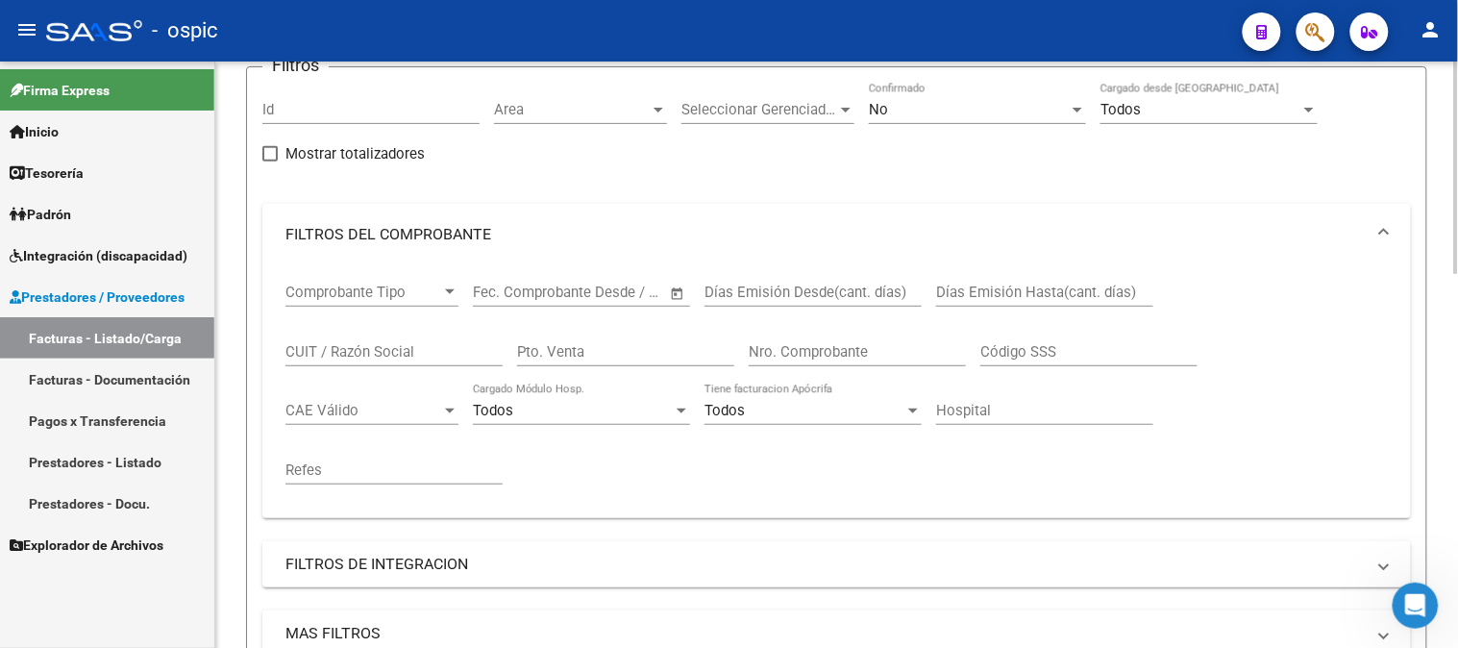
click at [924, 110] on div "No" at bounding box center [969, 109] width 200 height 17
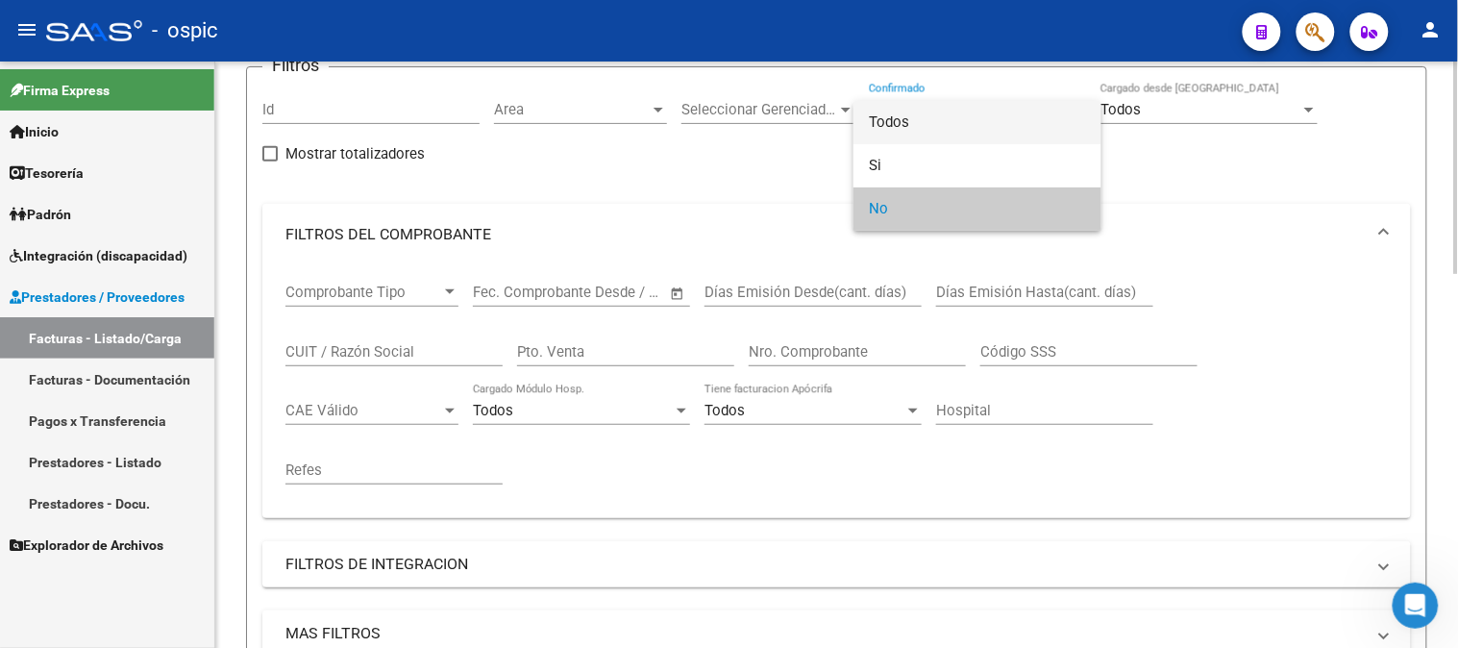
drag, startPoint x: 904, startPoint y: 111, endPoint x: 837, endPoint y: 193, distance: 105.8
click at [904, 113] on span "Todos" at bounding box center [977, 122] width 217 height 43
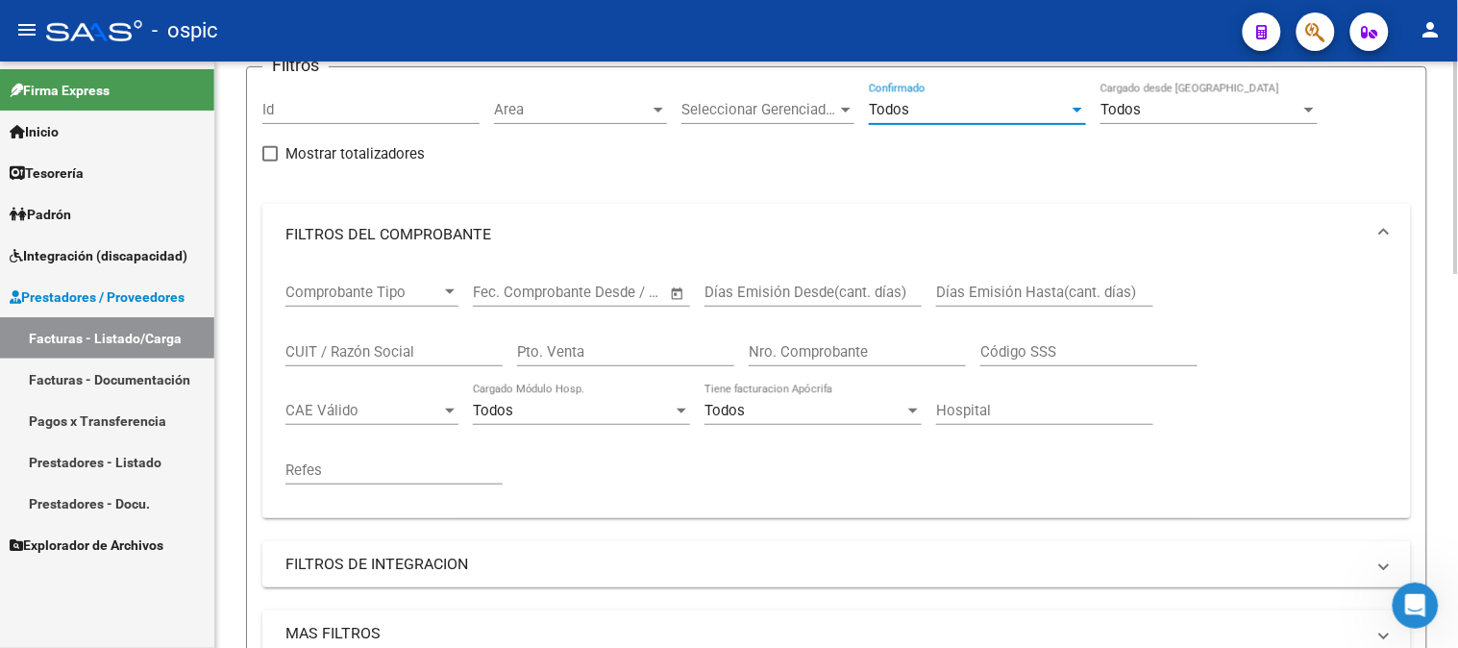
click at [649, 346] on input "Pto. Venta" at bounding box center [625, 351] width 217 height 17
type input "3"
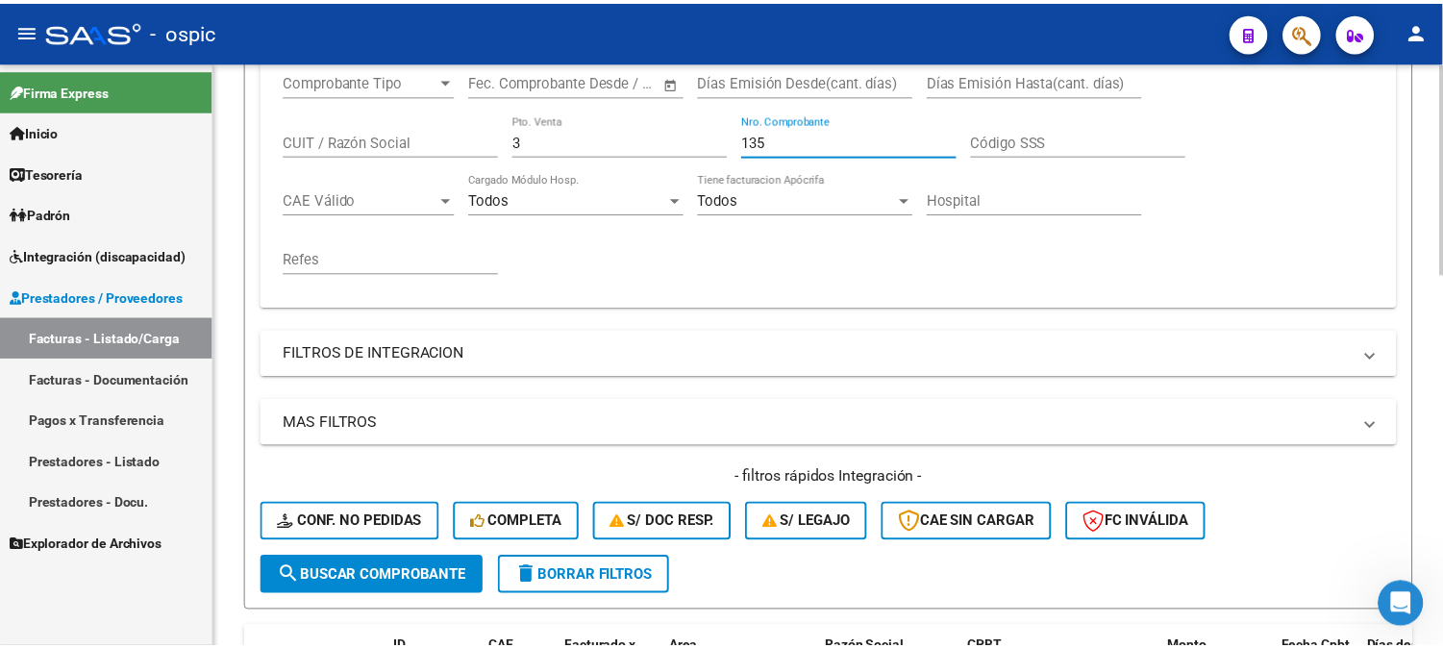
scroll to position [696, 0]
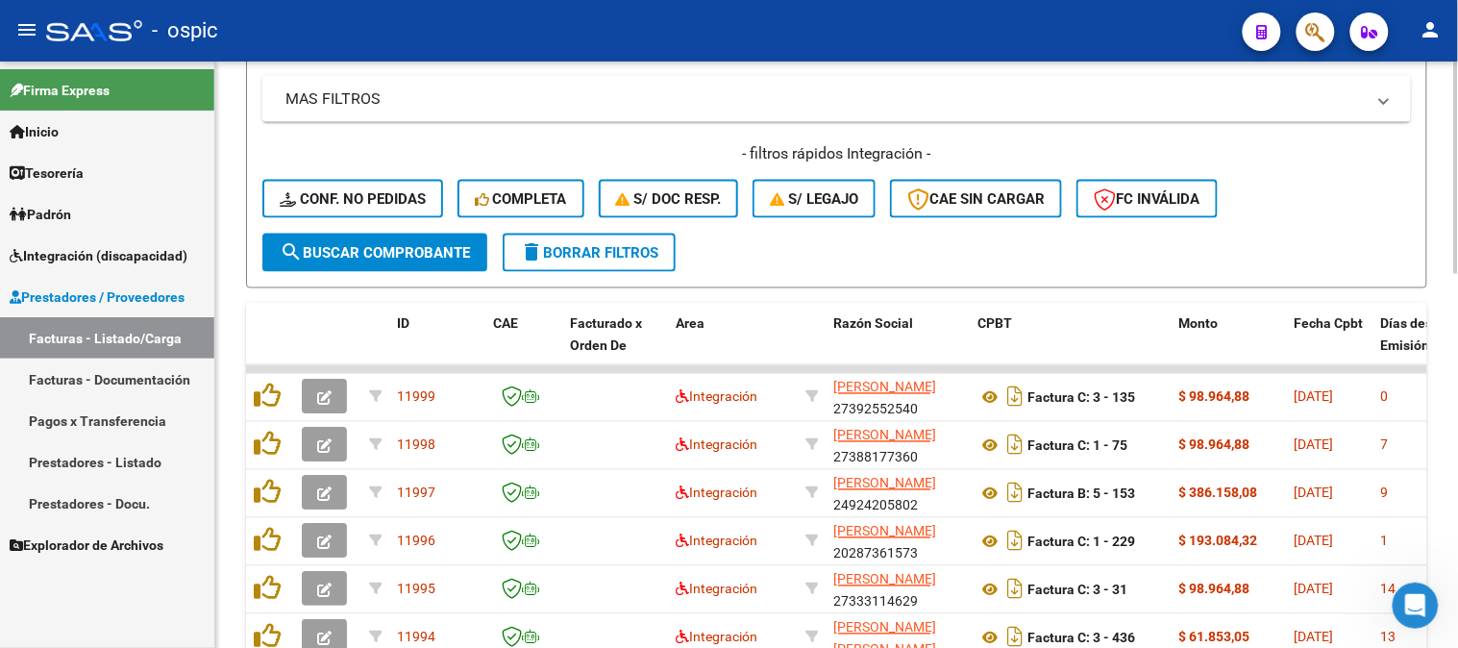
type input "135"
click at [424, 265] on button "search Buscar Comprobante" at bounding box center [374, 253] width 225 height 38
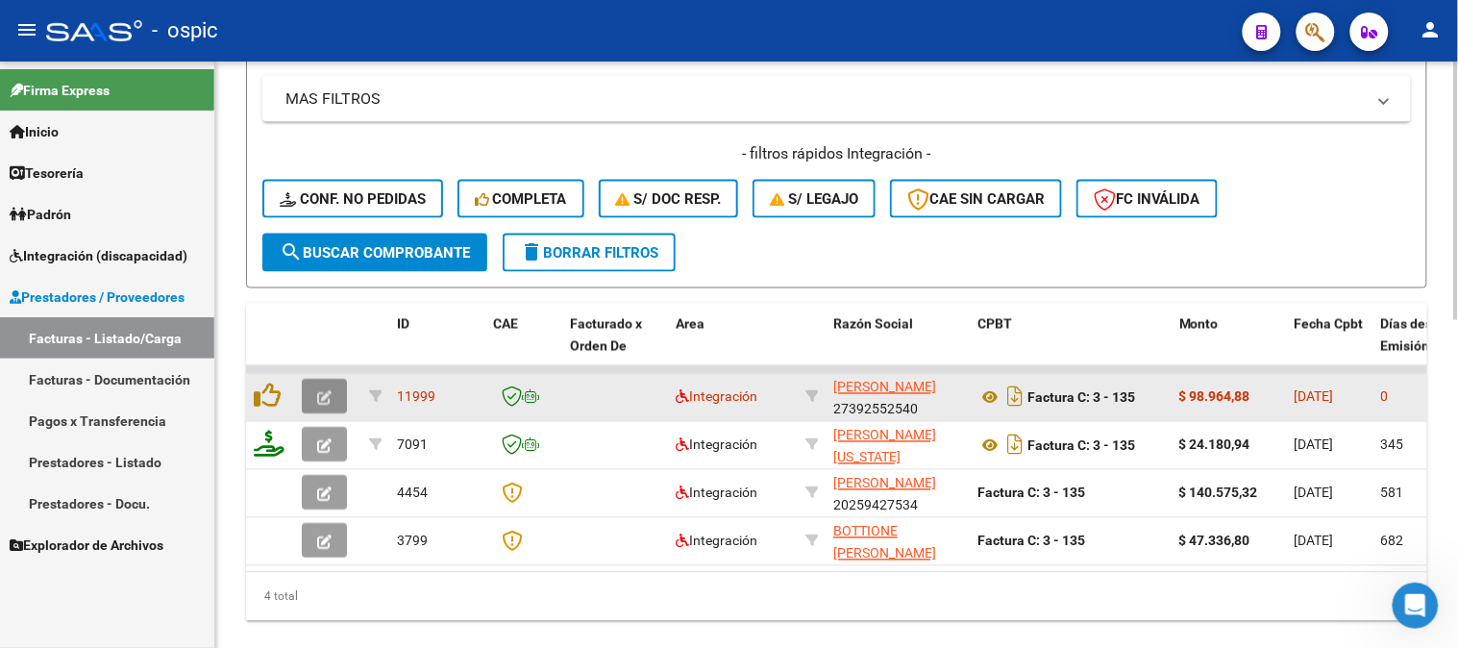
click at [328, 402] on icon "button" at bounding box center [324, 398] width 14 height 14
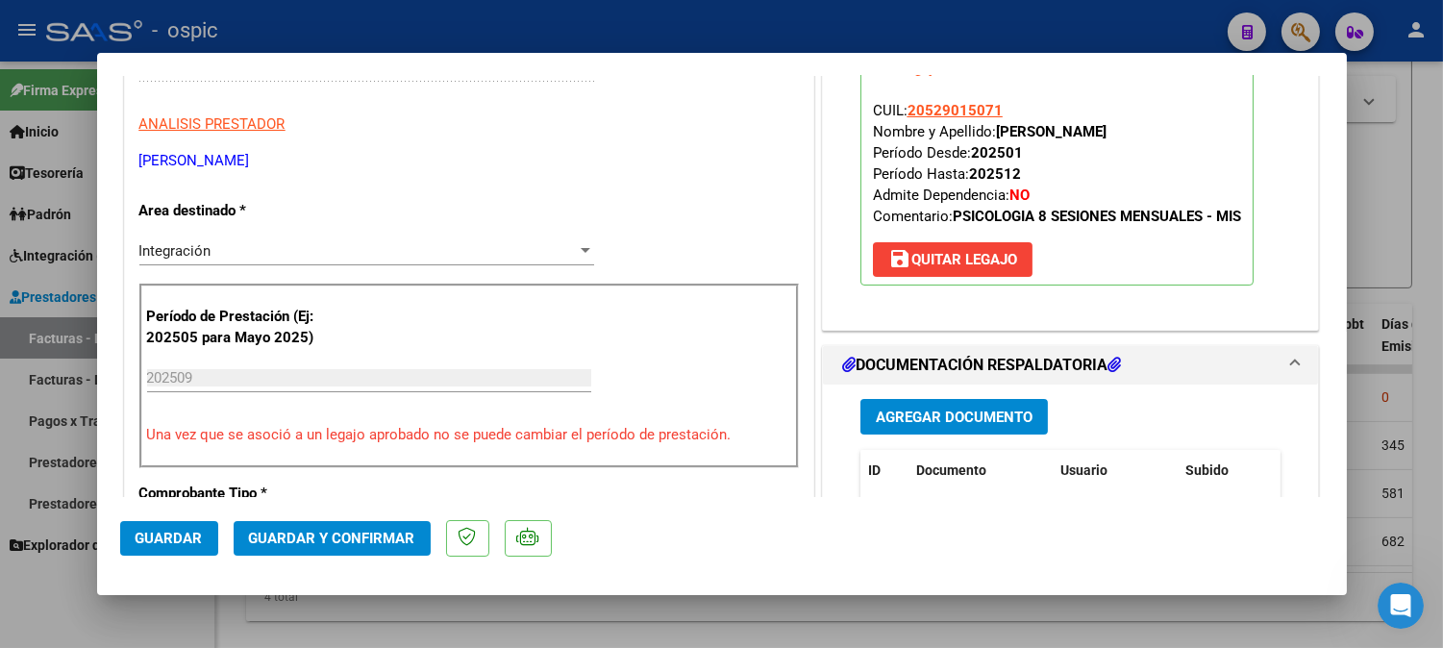
scroll to position [0, 0]
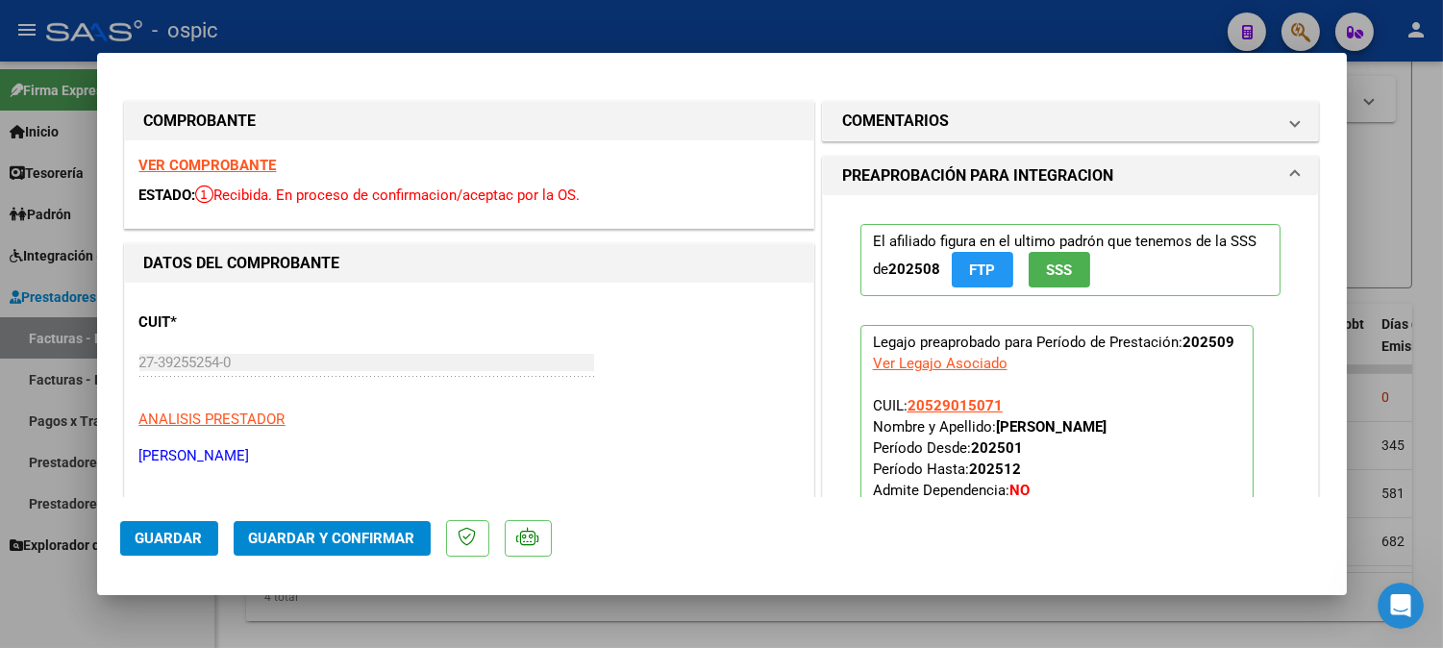
drag, startPoint x: 968, startPoint y: 112, endPoint x: 969, endPoint y: 284, distance: 171.1
click at [968, 113] on mat-panel-title "COMENTARIOS" at bounding box center [1059, 121] width 434 height 23
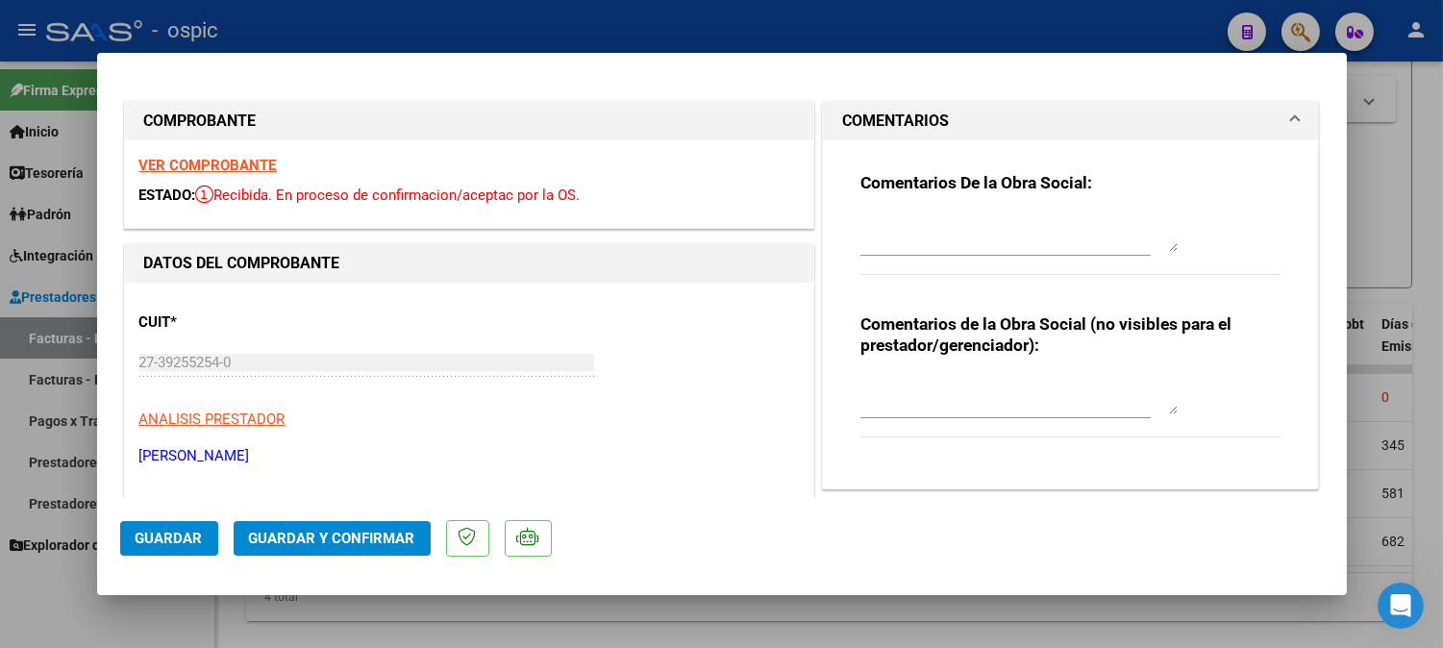
click at [972, 381] on textarea at bounding box center [1018, 395] width 317 height 38
type textarea "PSICO 8 SESIONES"
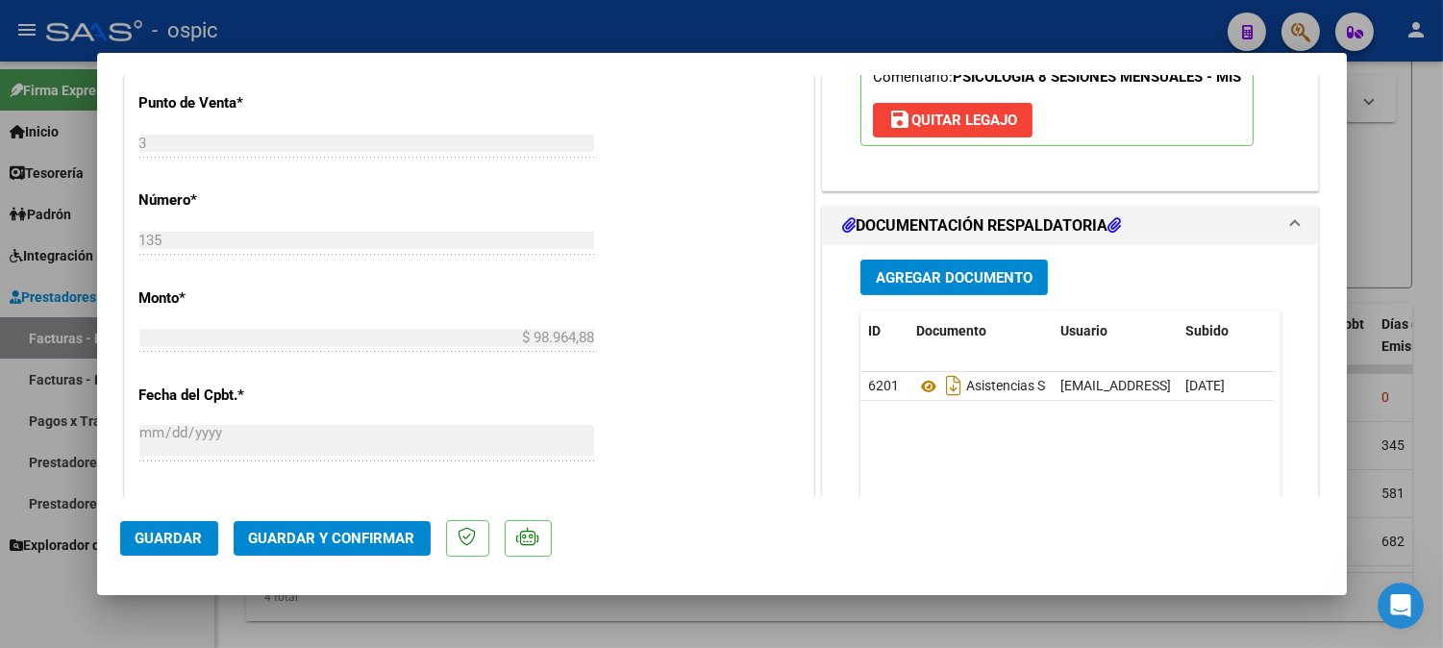
scroll to position [831, 0]
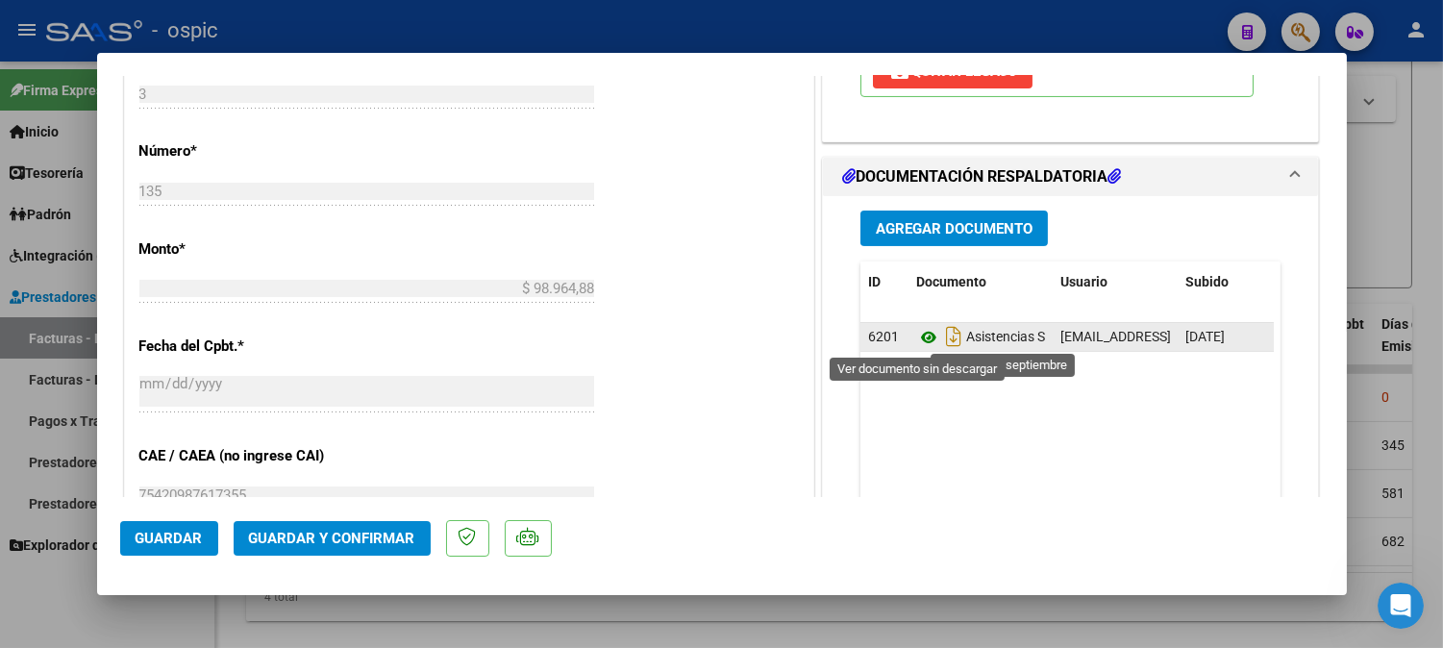
click at [917, 336] on icon at bounding box center [928, 337] width 25 height 23
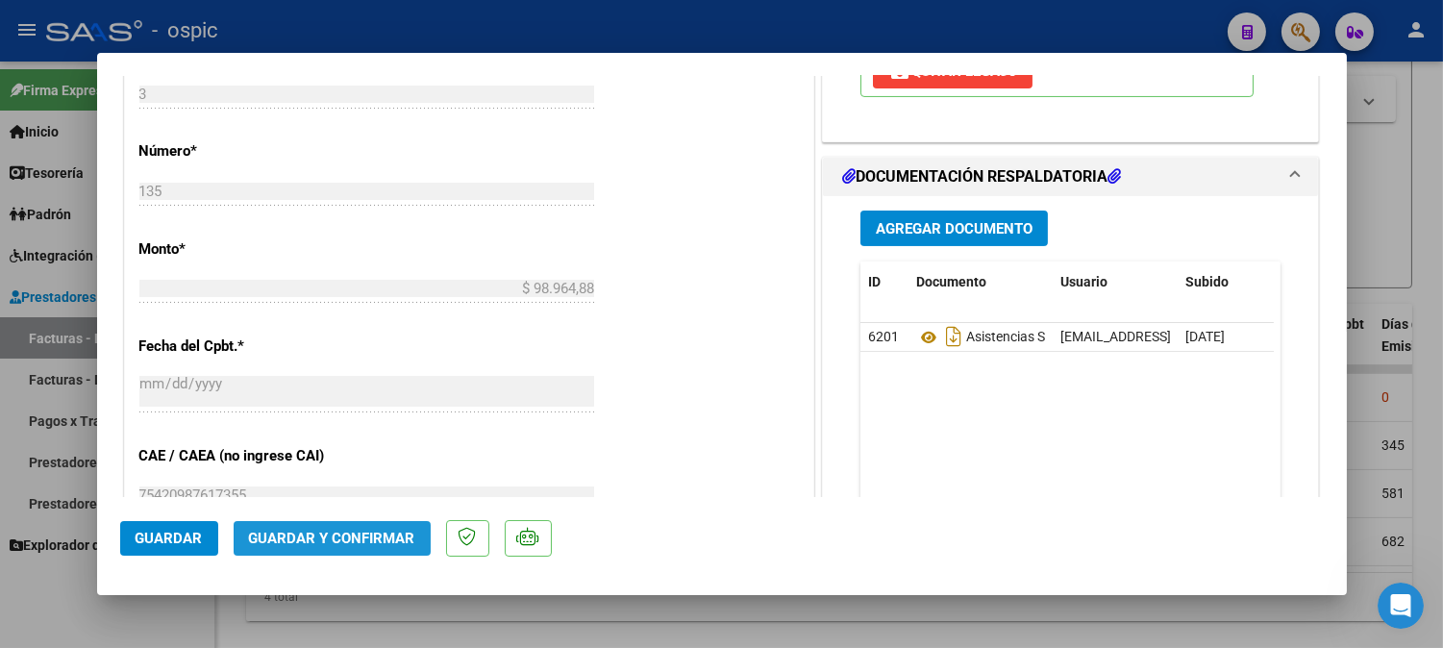
click at [380, 545] on span "Guardar y Confirmar" at bounding box center [332, 538] width 166 height 17
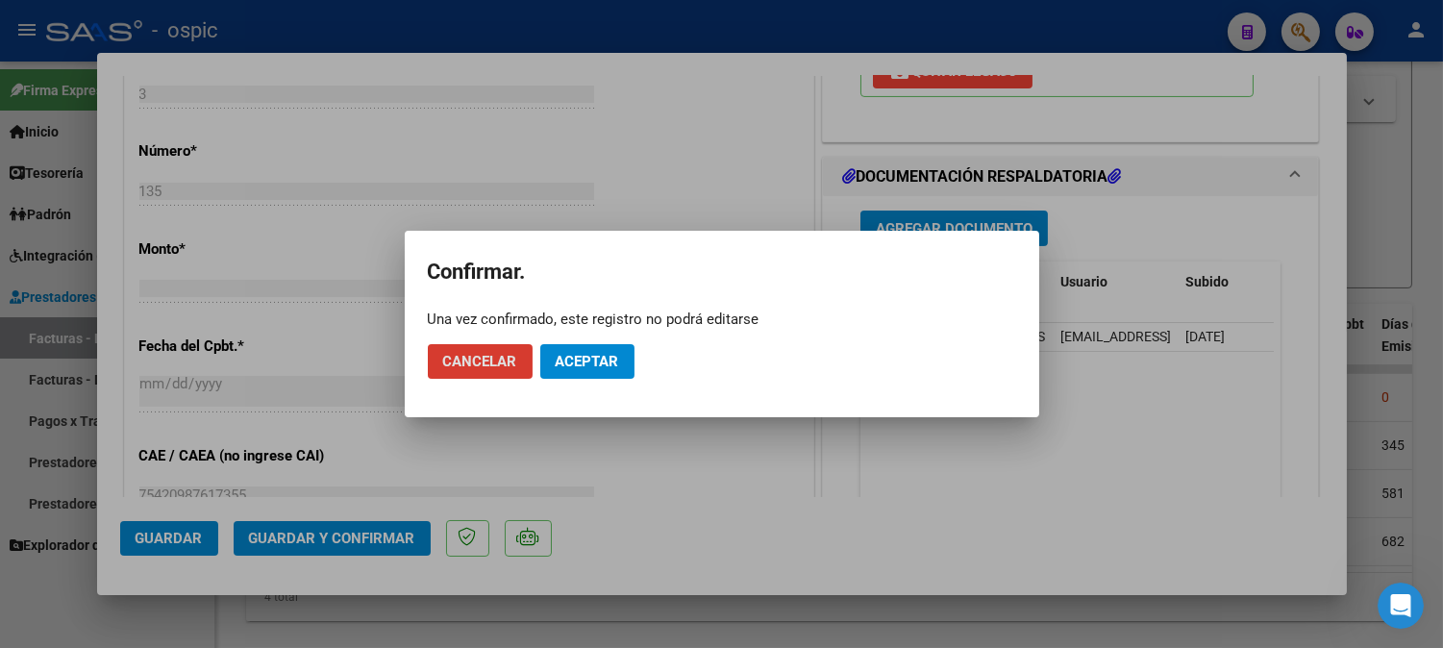
click at [579, 359] on span "Aceptar" at bounding box center [587, 361] width 63 height 17
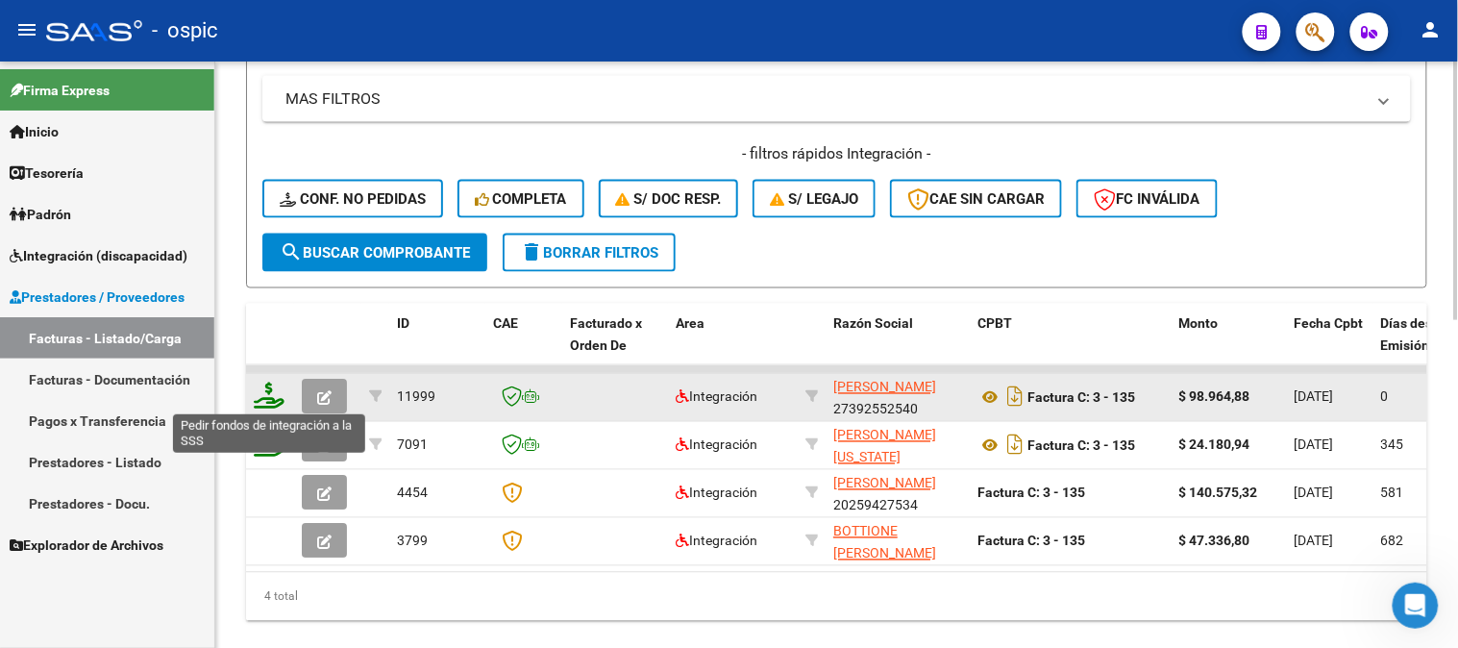
click at [267, 392] on icon at bounding box center [269, 396] width 31 height 27
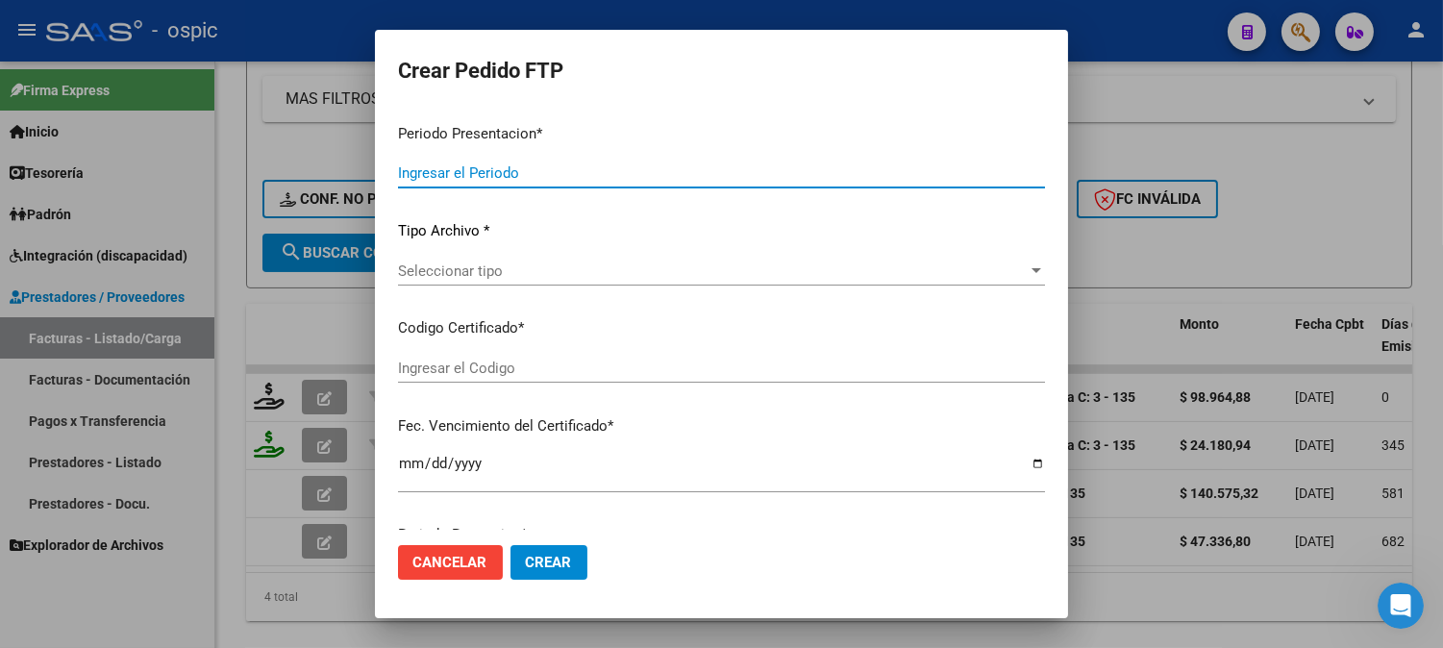
type input "202509"
type input "$ 98.964,88"
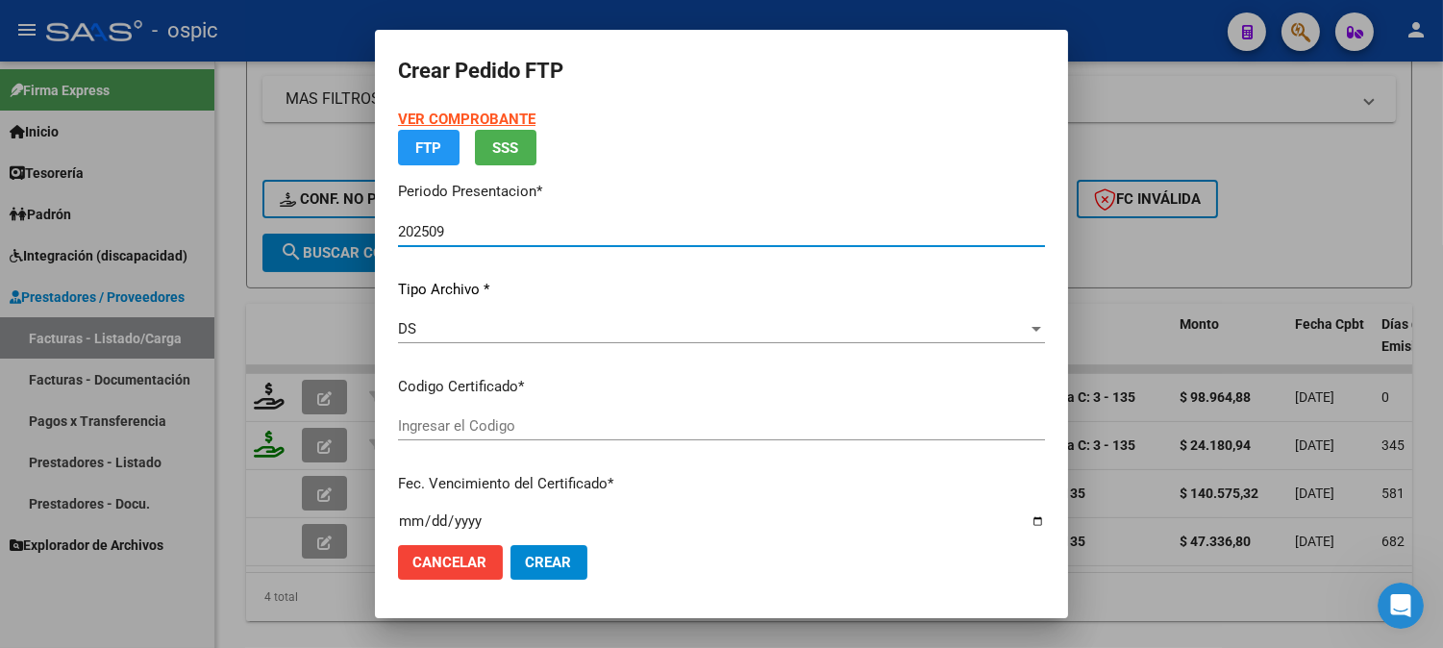
type input "3718504050"
type input "[DATE]"
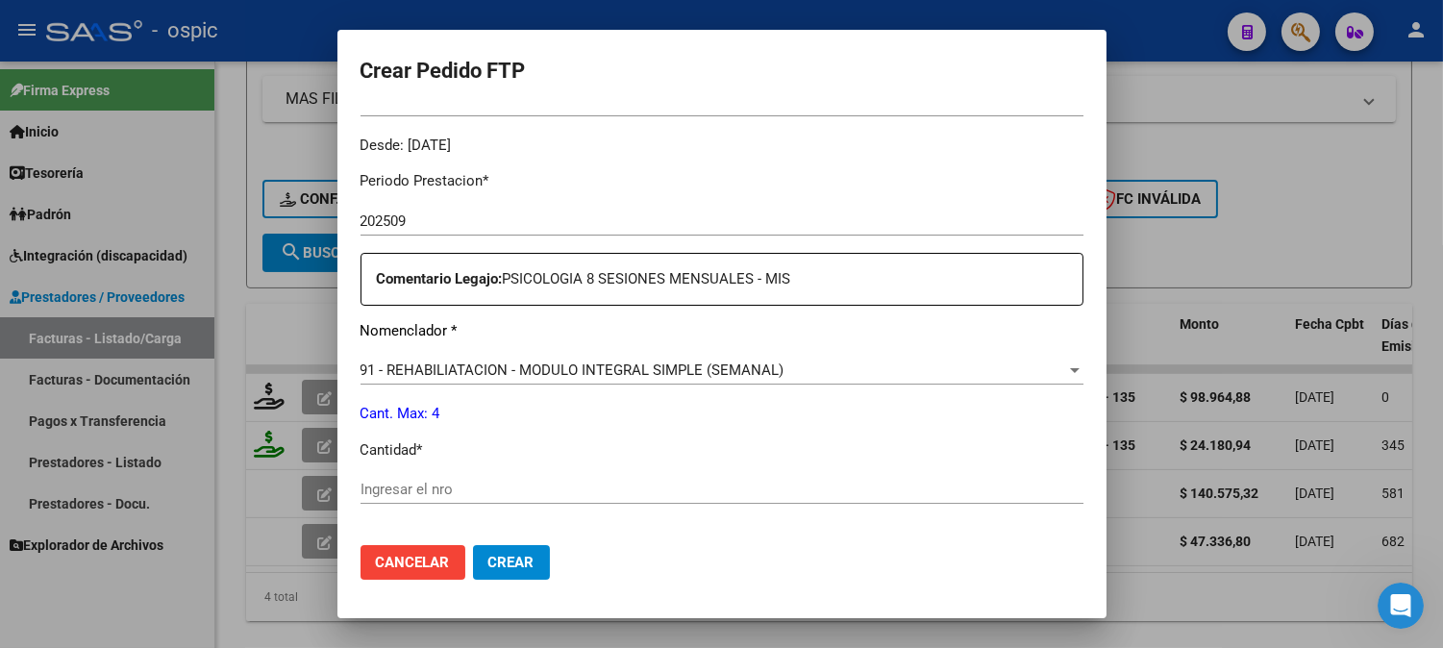
scroll to position [603, 0]
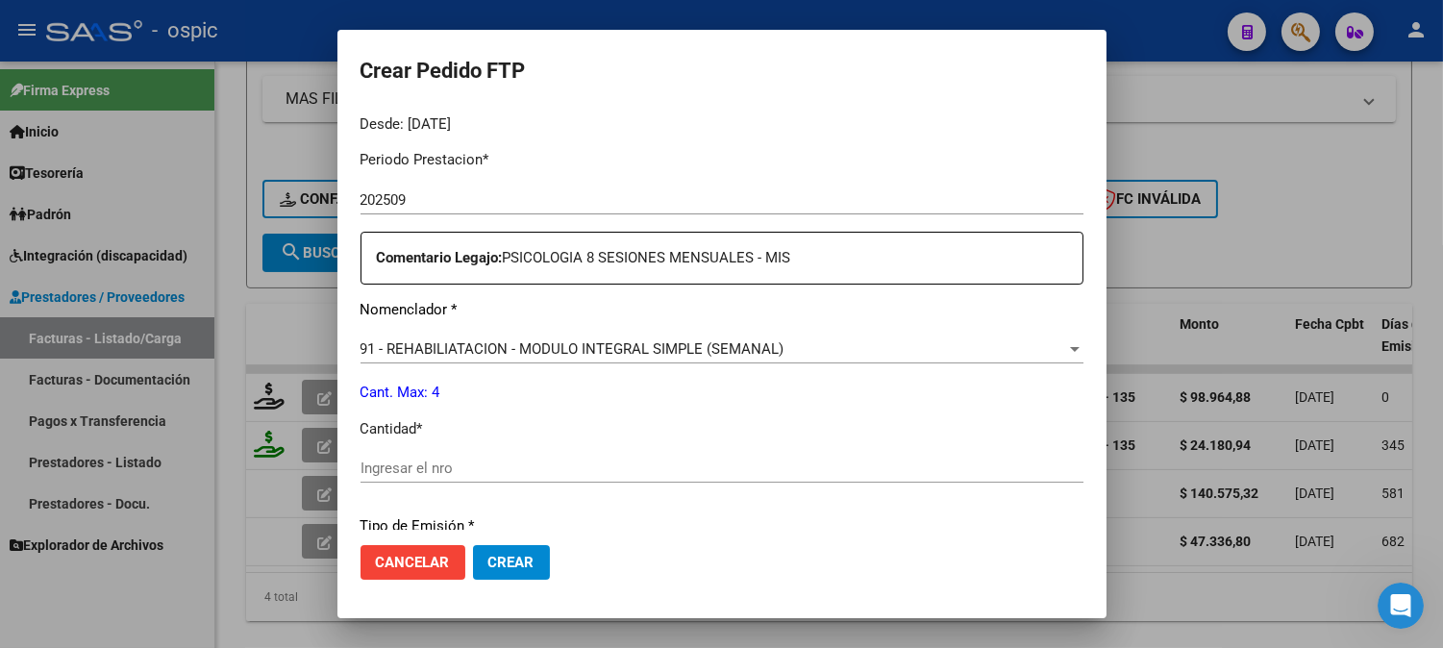
click at [765, 479] on div "Ingresar el nro" at bounding box center [721, 468] width 723 height 29
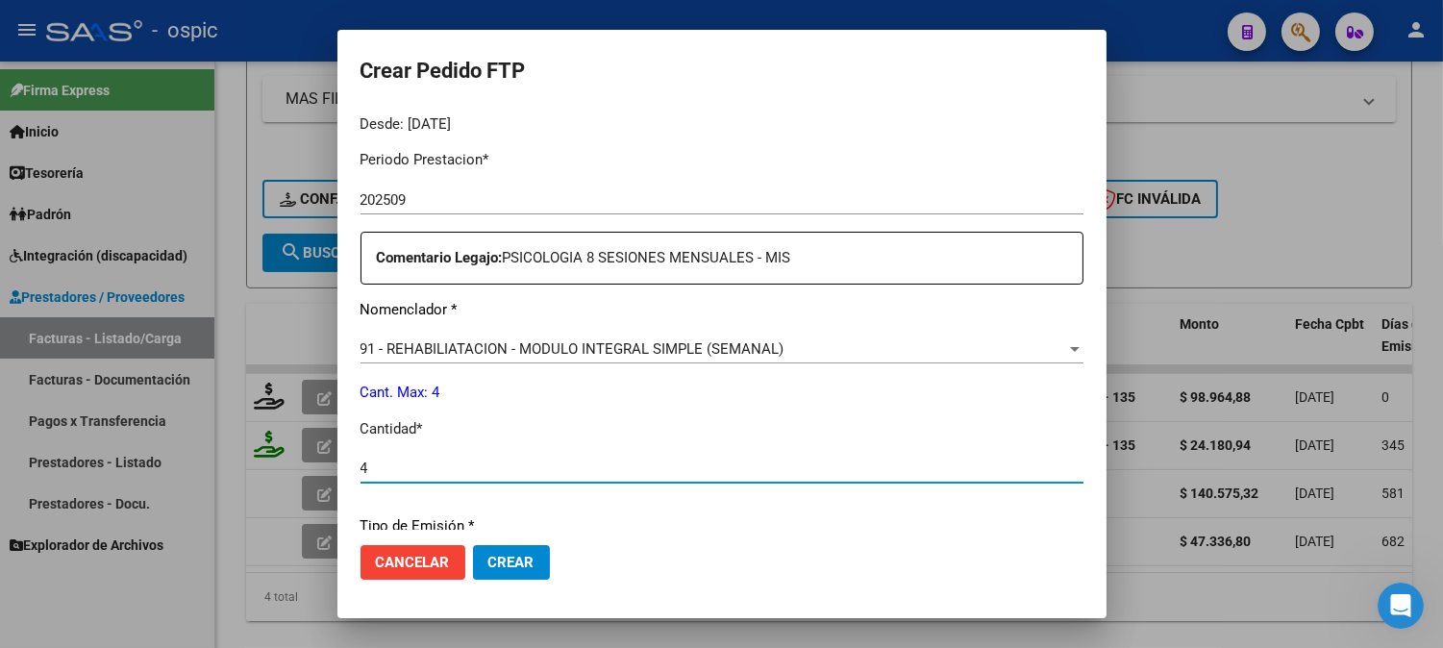
type input "4"
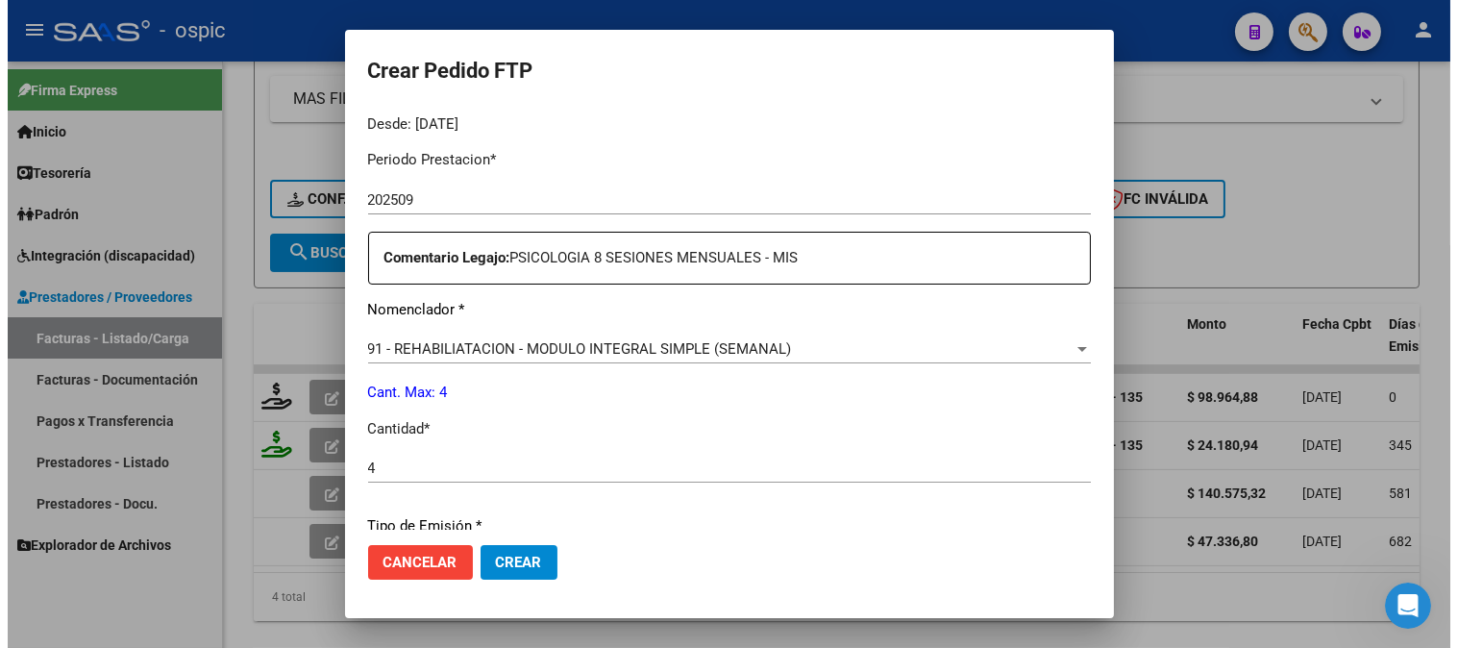
scroll to position [865, 0]
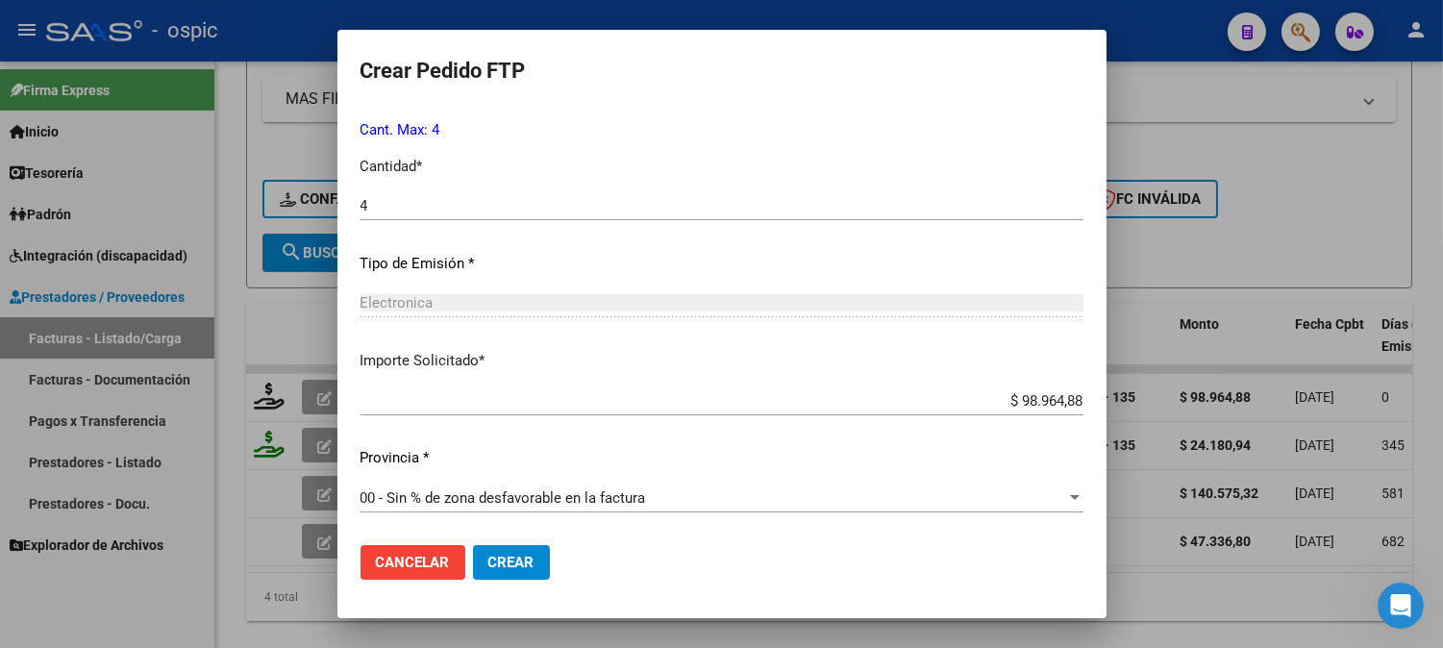
click at [532, 562] on span "Crear" at bounding box center [511, 562] width 46 height 17
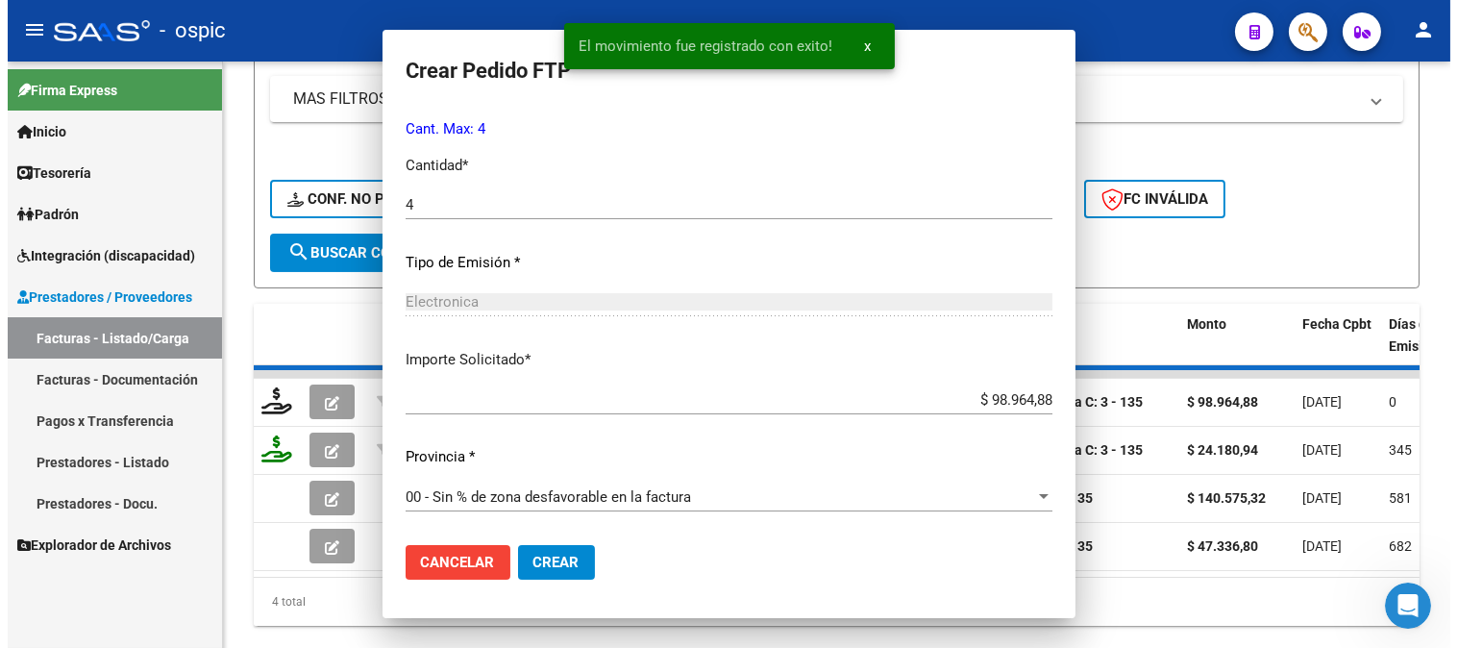
scroll to position [0, 0]
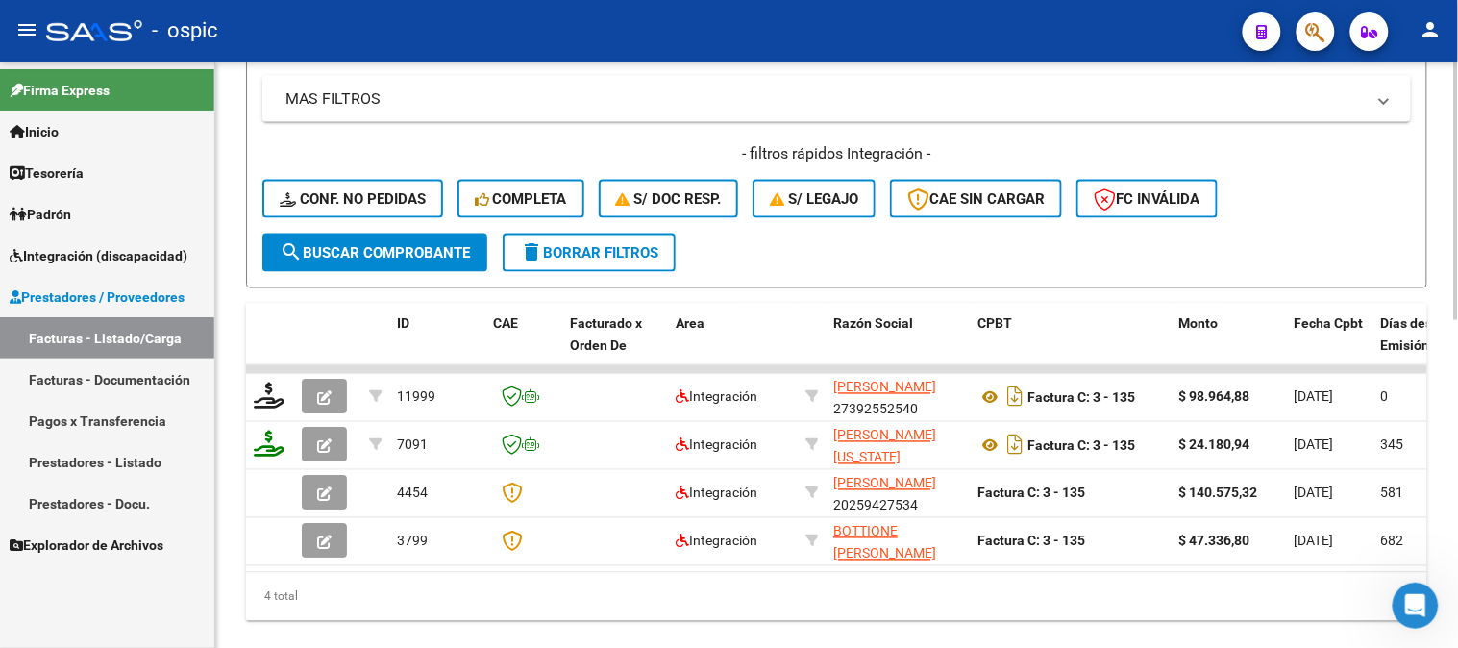
click at [622, 231] on div "- filtros rápidos Integración - Conf. no pedidas Completa S/ Doc Resp. S/ legaj…" at bounding box center [836, 188] width 1149 height 90
click at [622, 235] on button "delete Borrar Filtros" at bounding box center [589, 253] width 173 height 38
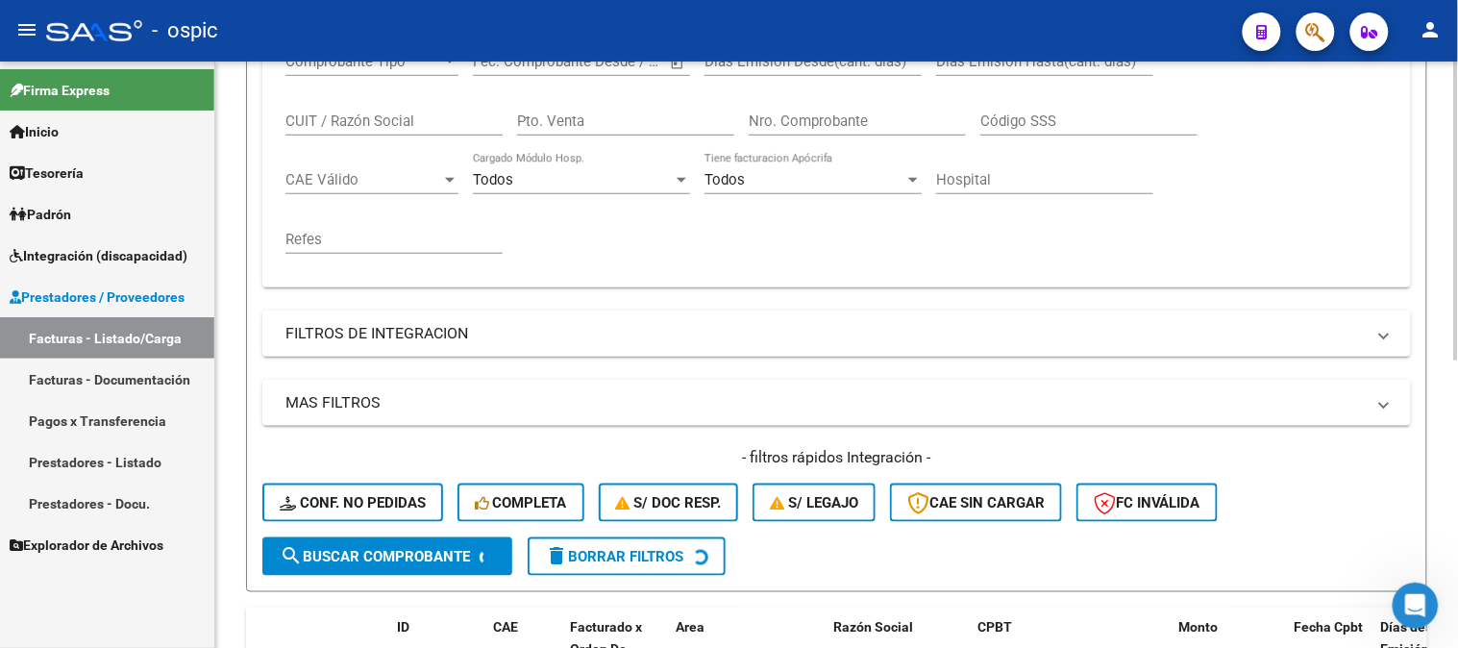
scroll to position [136, 0]
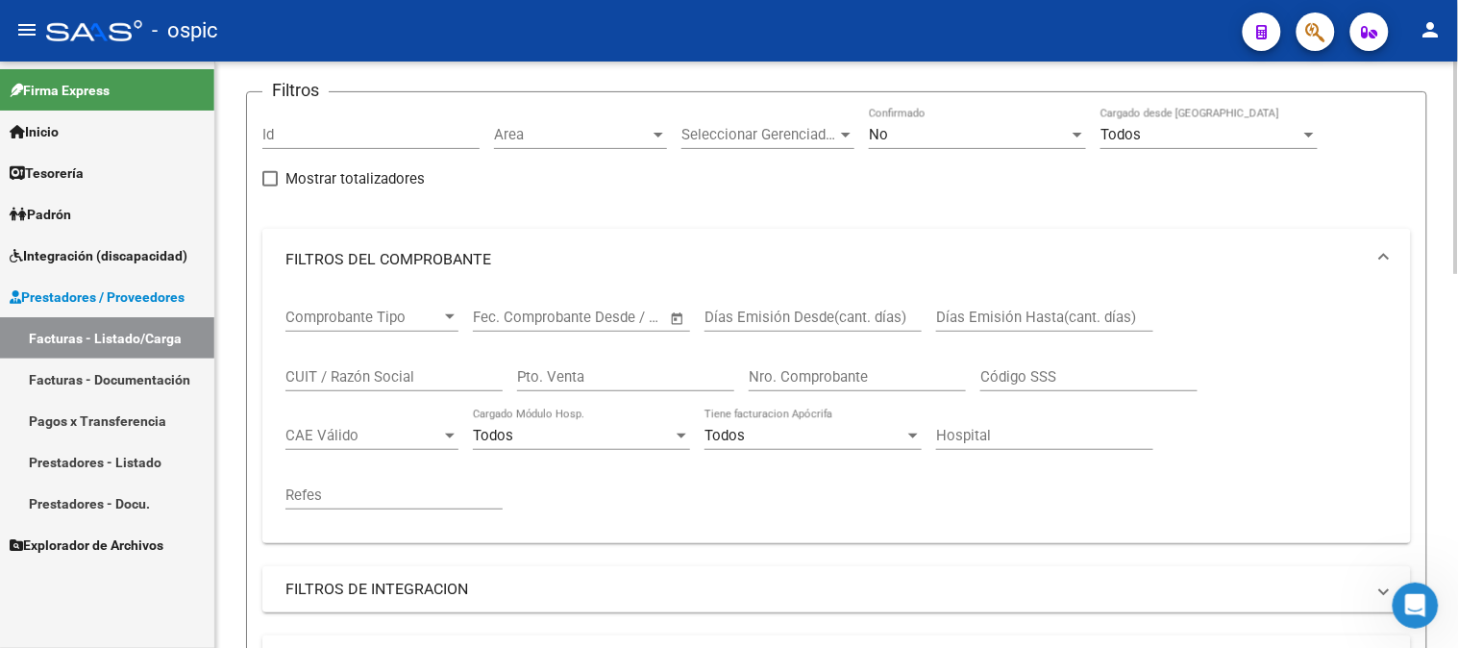
click at [398, 381] on input "CUIT / Razón Social" at bounding box center [393, 376] width 217 height 17
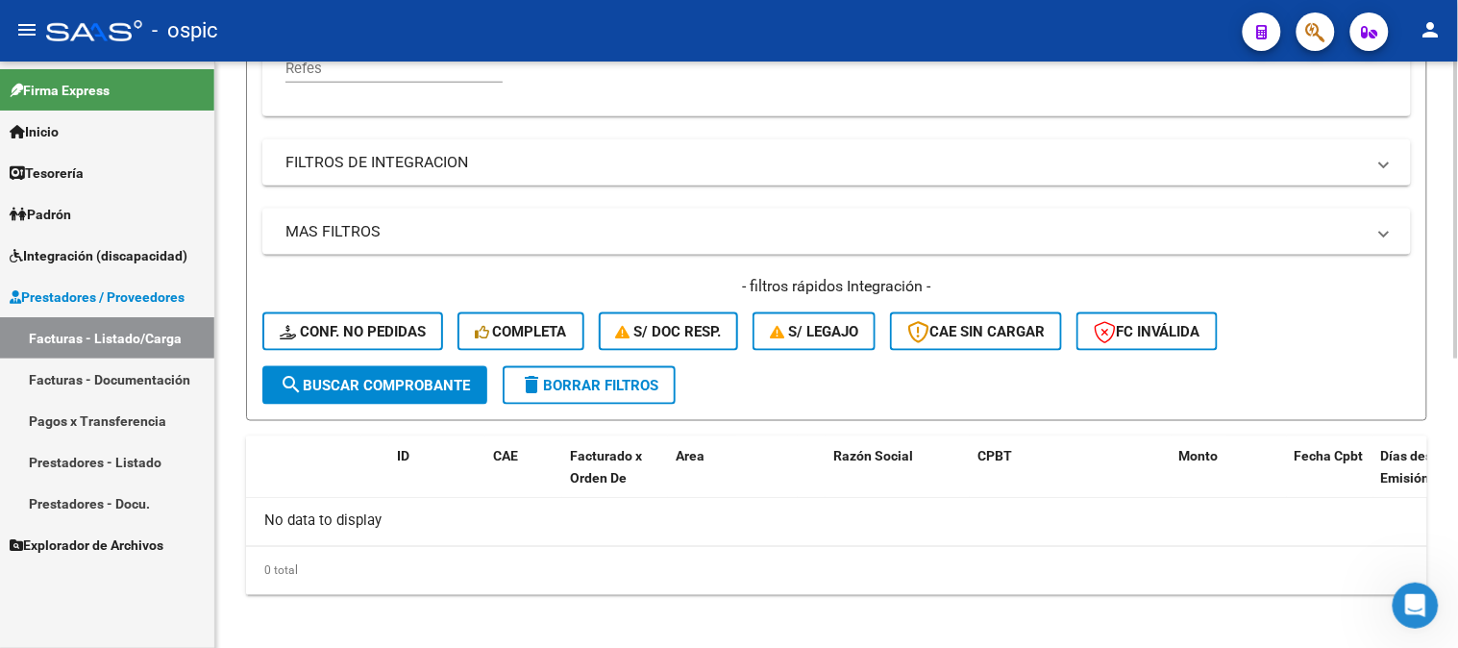
type input "[PERSON_NAME]"
click at [405, 381] on span "search Buscar Comprobante" at bounding box center [375, 385] width 190 height 17
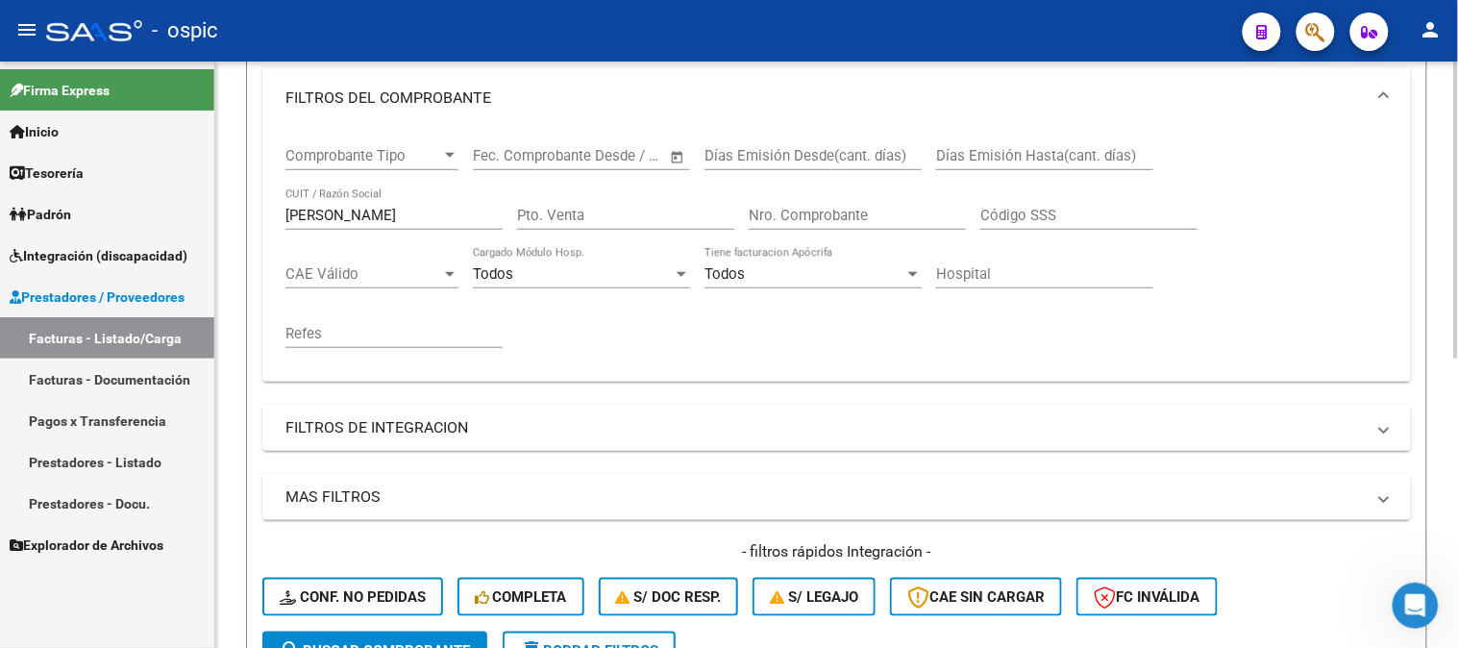
scroll to position [243, 0]
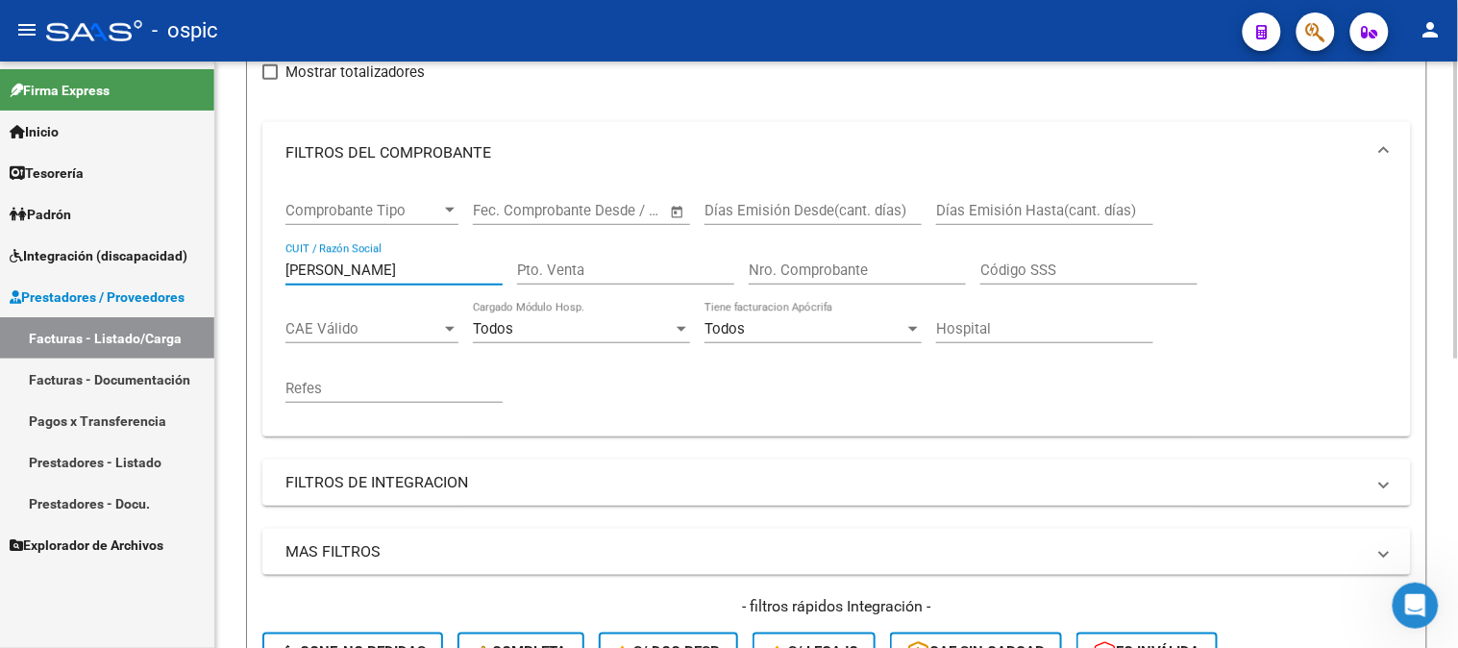
drag, startPoint x: 348, startPoint y: 264, endPoint x: 265, endPoint y: 262, distance: 82.7
click at [265, 262] on div "Comprobante Tipo Comprobante Tipo Fecha inicio – Fecha fin Fec. Comprobante Des…" at bounding box center [836, 310] width 1149 height 253
click at [380, 145] on mat-panel-title "FILTROS DEL COMPROBANTE" at bounding box center [824, 152] width 1079 height 21
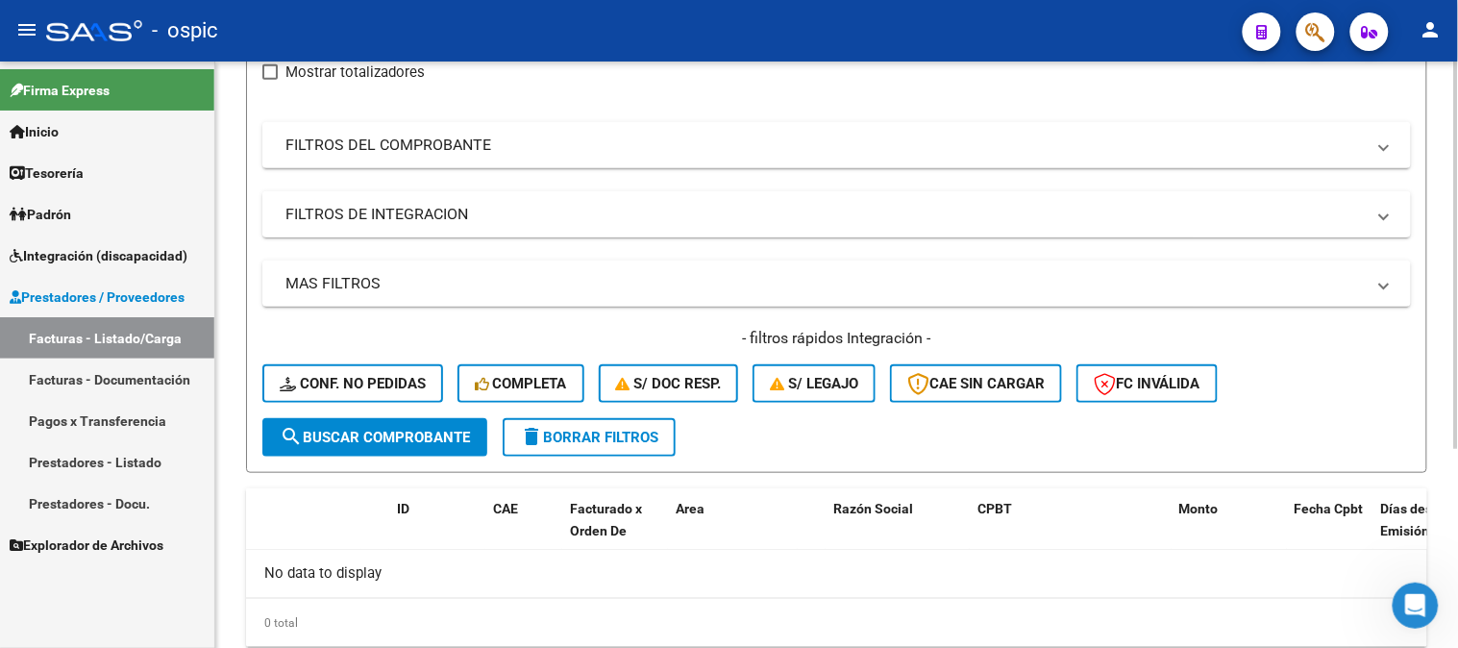
click at [433, 214] on mat-panel-title "FILTROS DE INTEGRACION" at bounding box center [824, 214] width 1079 height 21
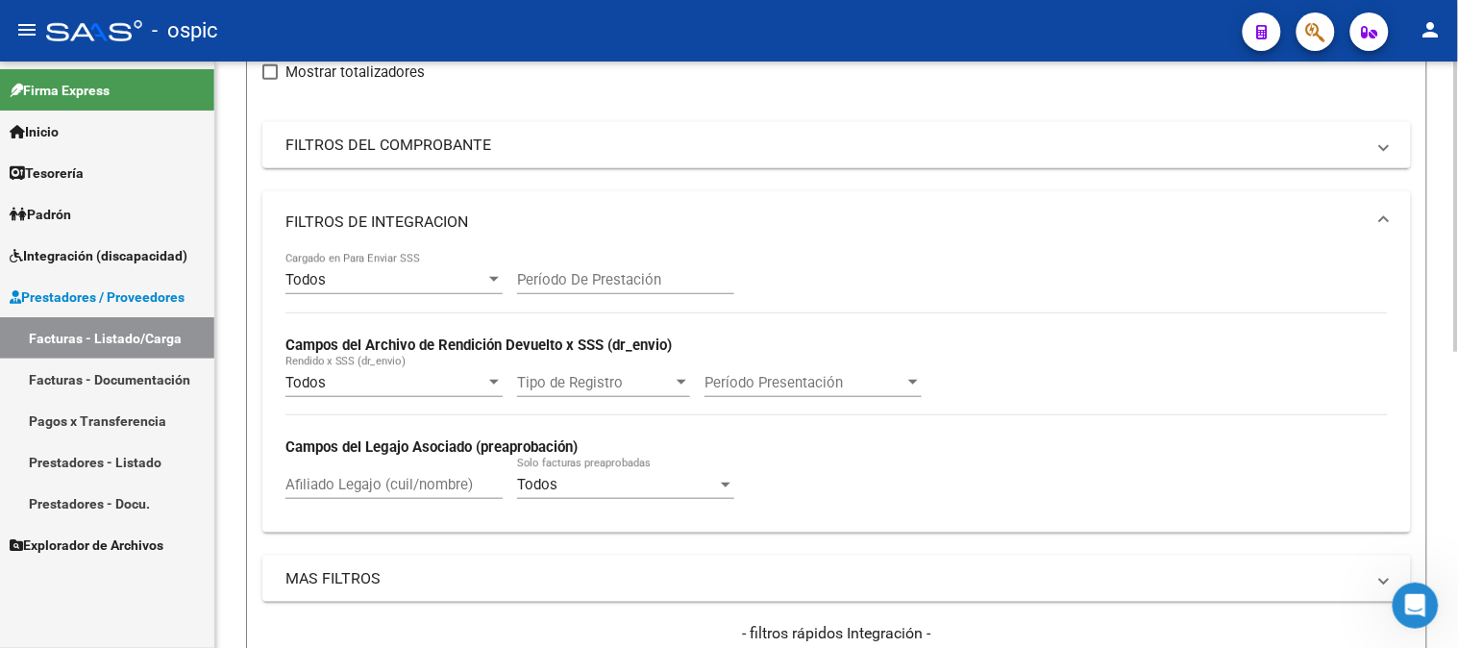
click at [389, 486] on input "Afiliado Legajo (cuil/nombre)" at bounding box center [393, 484] width 217 height 17
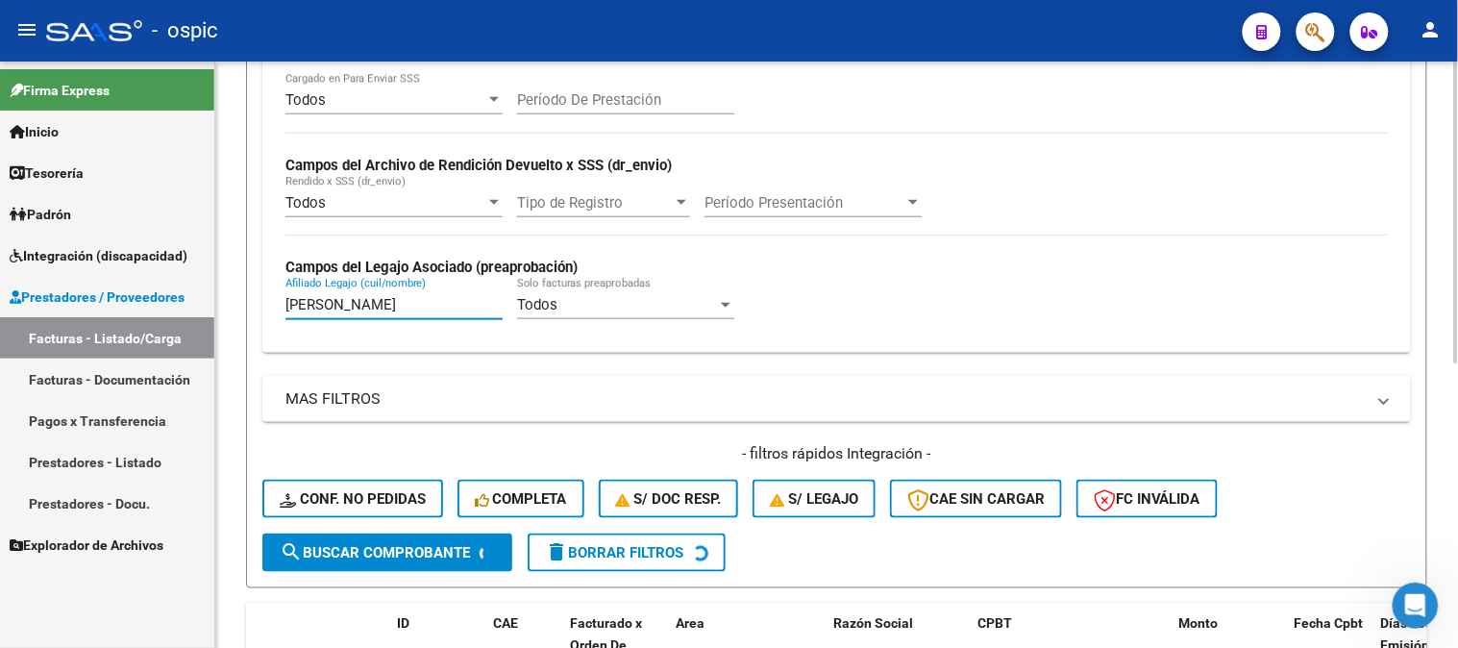
scroll to position [553, 0]
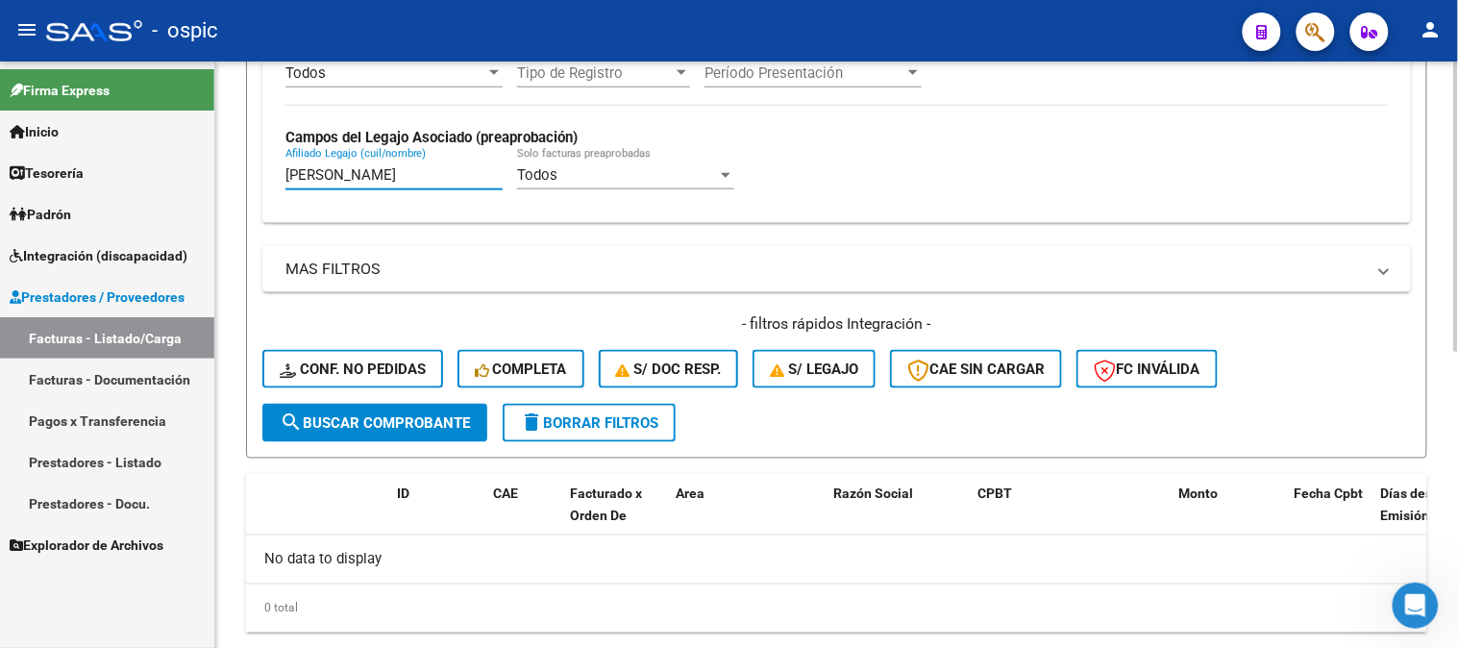
type input "[PERSON_NAME]"
click at [408, 418] on span "search Buscar Comprobante" at bounding box center [375, 422] width 190 height 17
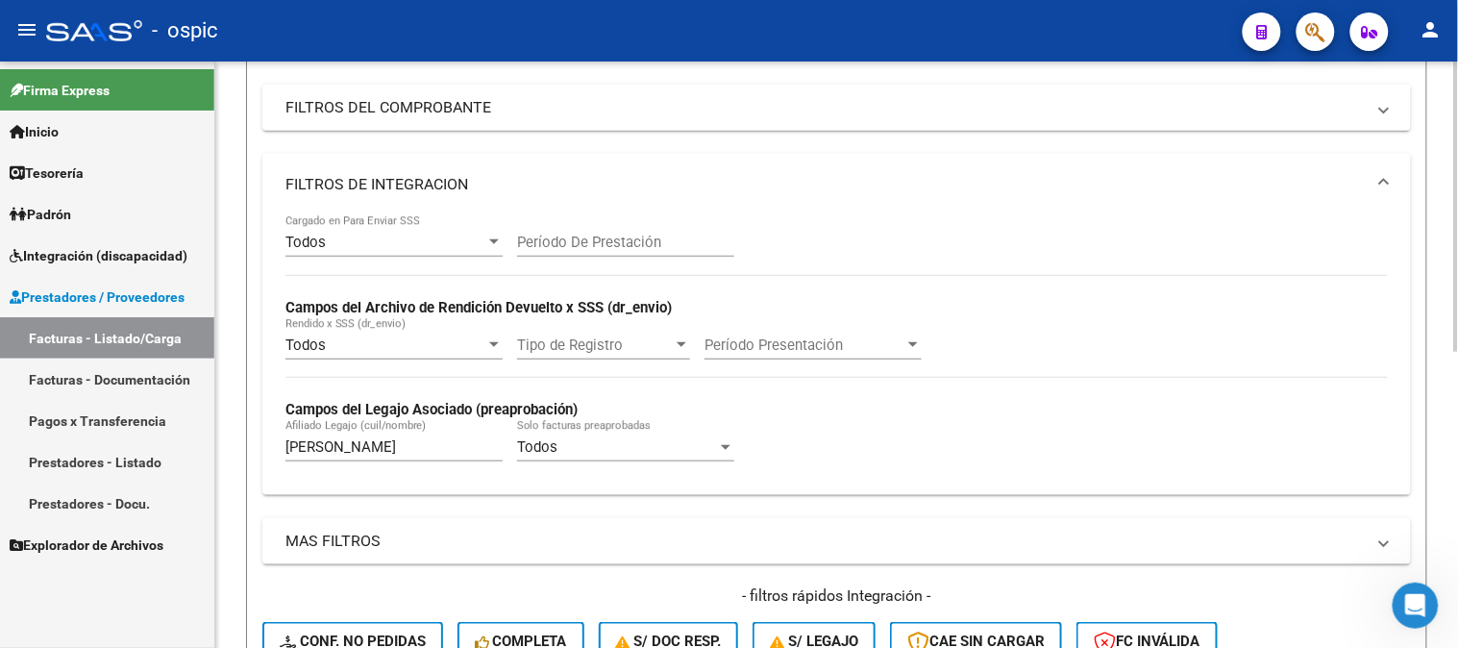
scroll to position [446, 0]
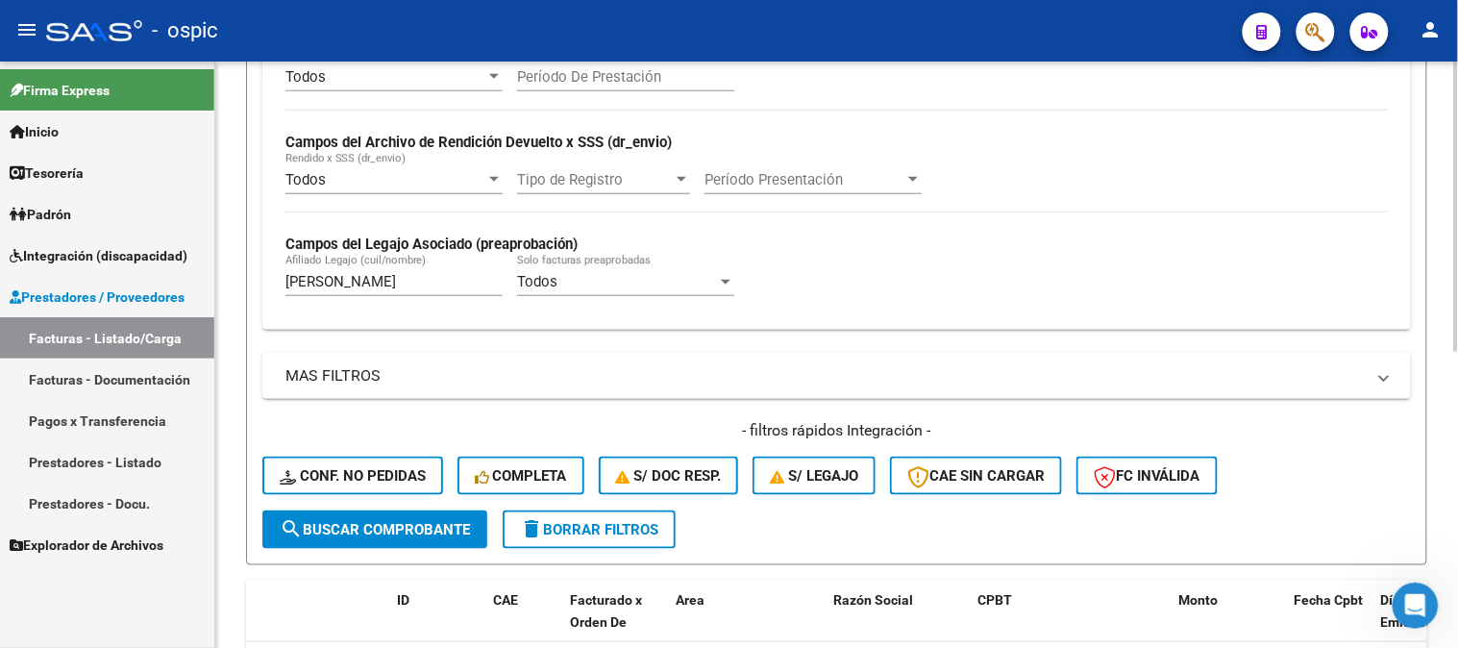
click at [386, 529] on span "search Buscar Comprobante" at bounding box center [375, 529] width 190 height 17
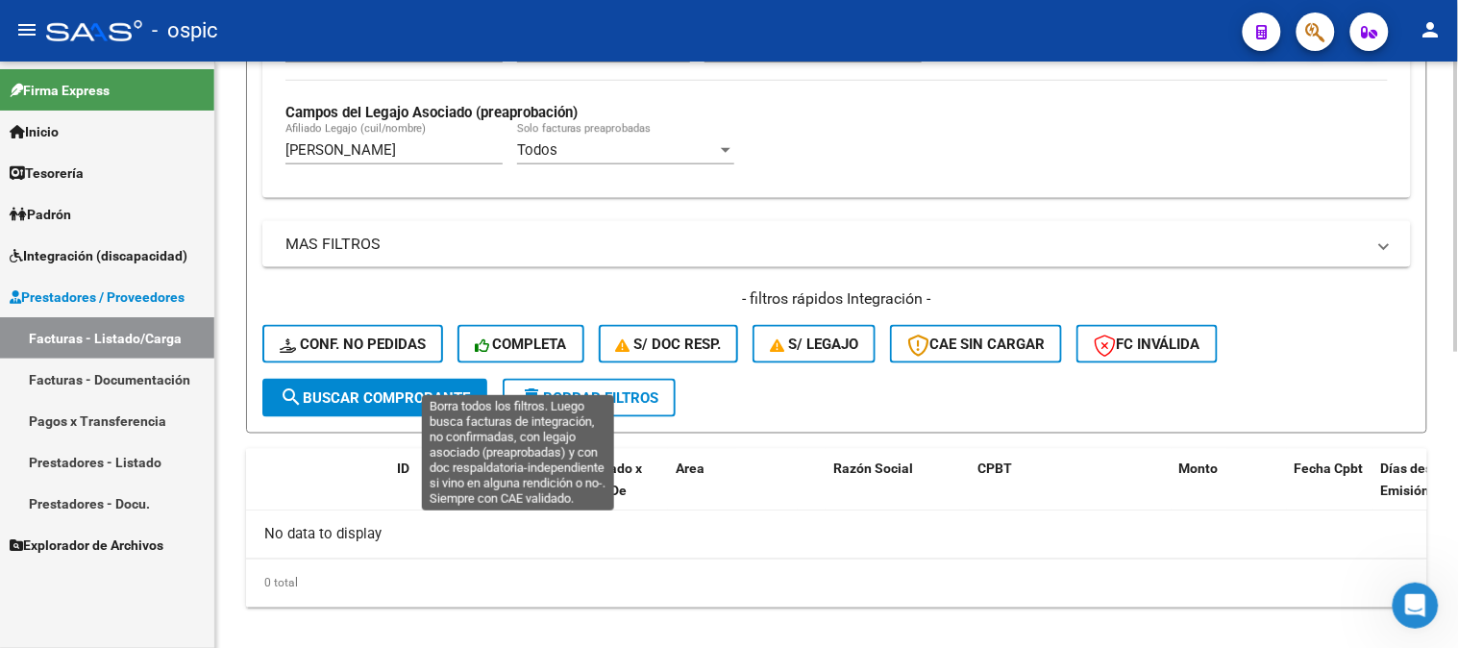
scroll to position [597, 0]
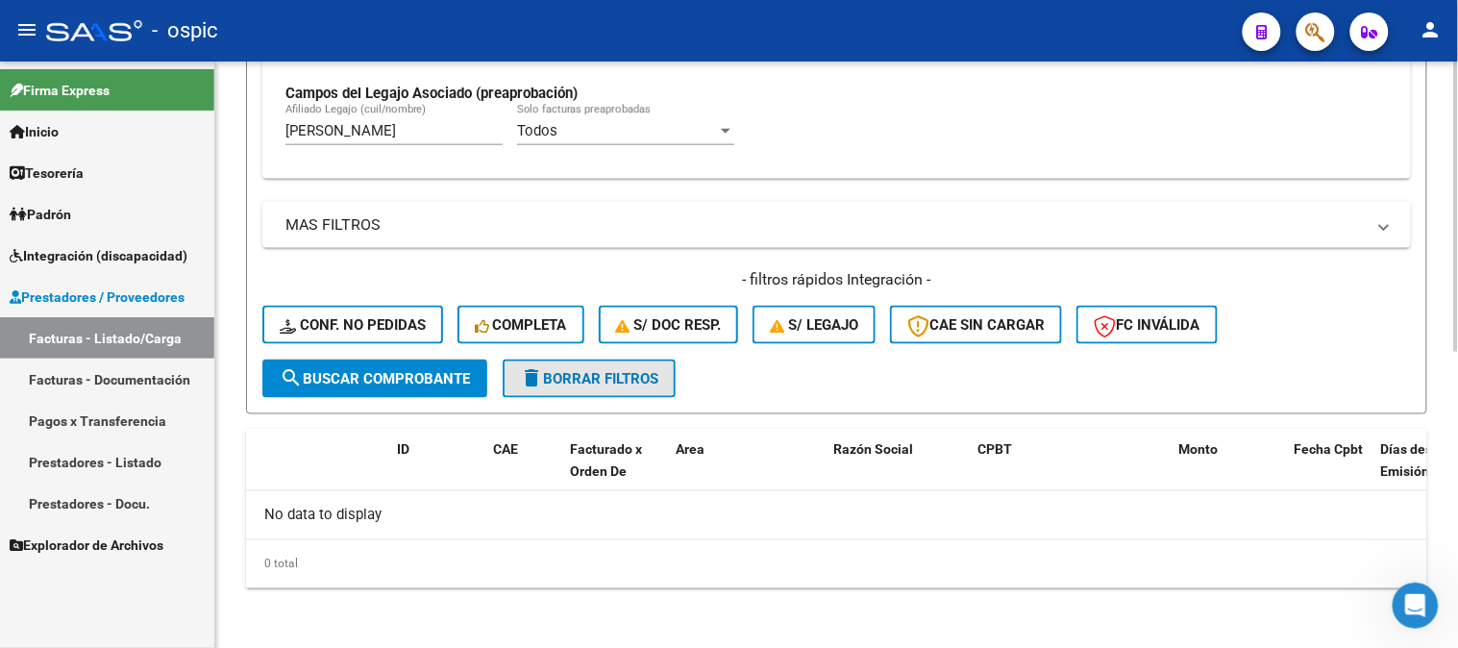
click at [617, 383] on span "delete Borrar Filtros" at bounding box center [589, 378] width 138 height 17
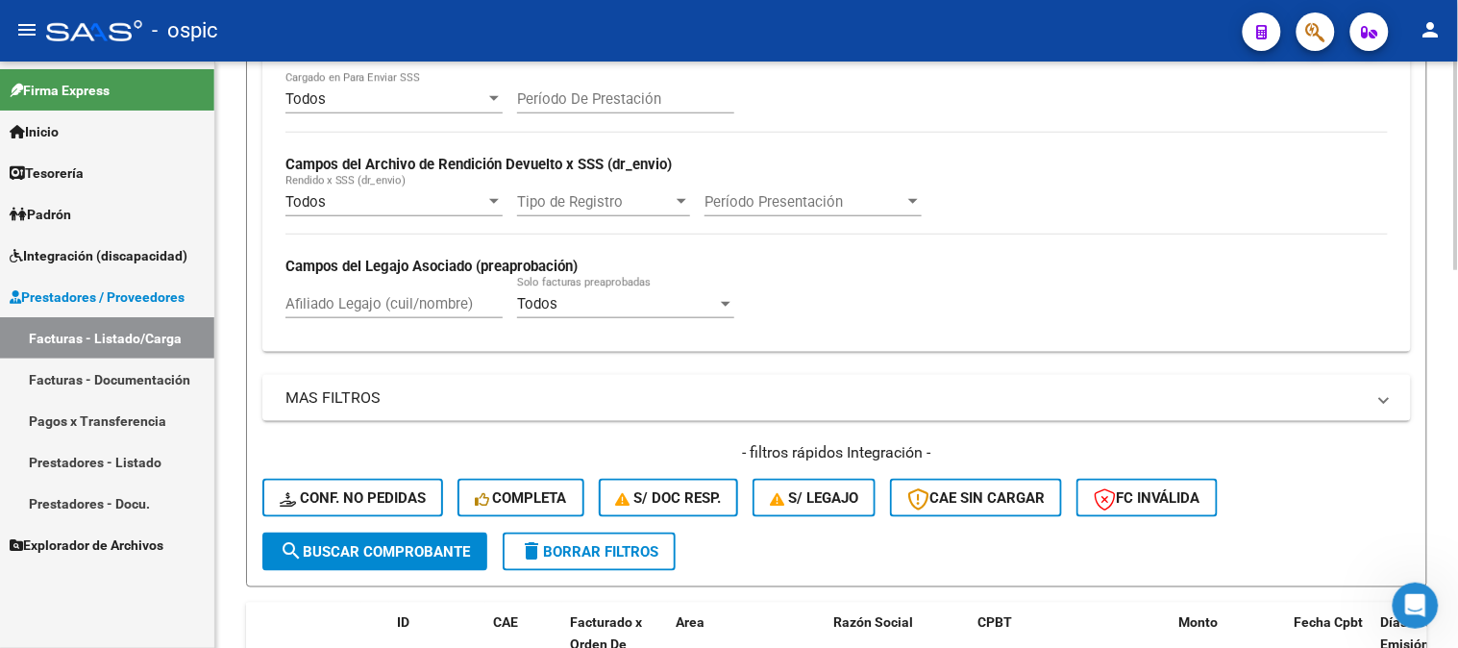
scroll to position [419, 0]
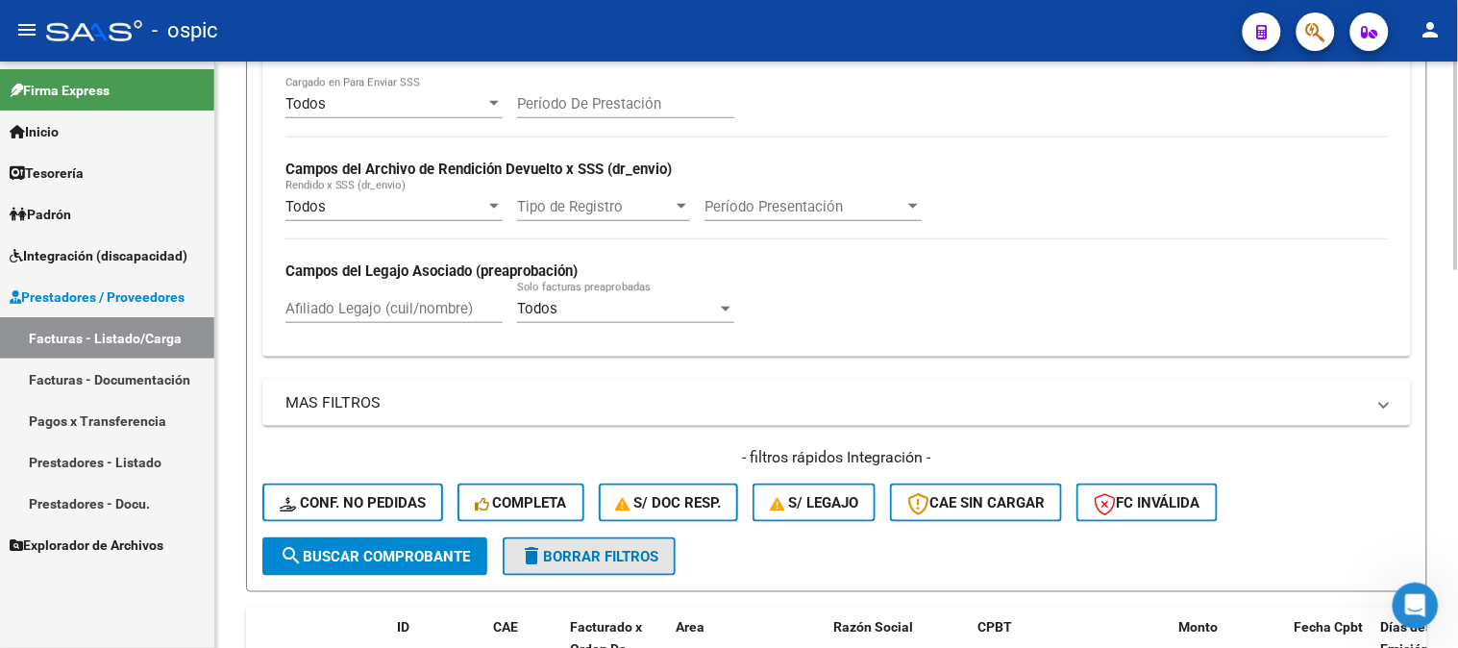
click at [572, 548] on span "delete Borrar Filtros" at bounding box center [589, 556] width 138 height 17
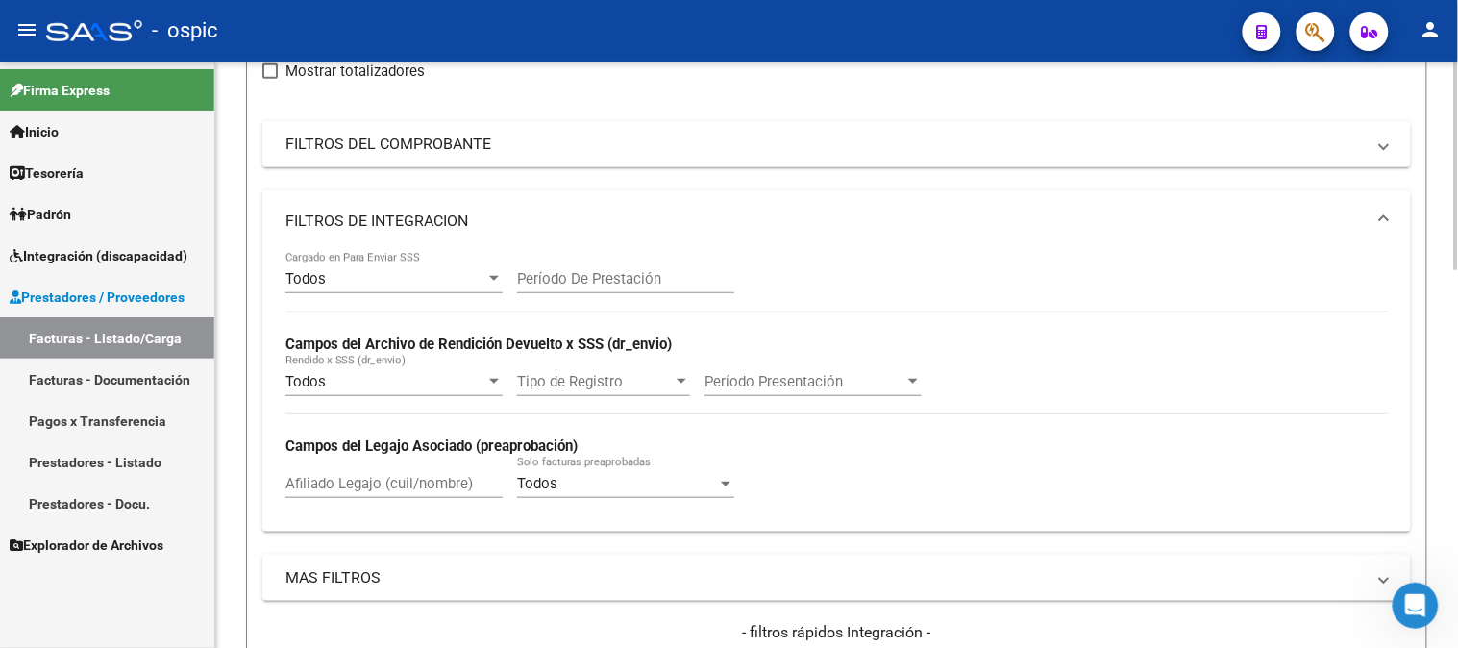
scroll to position [213, 0]
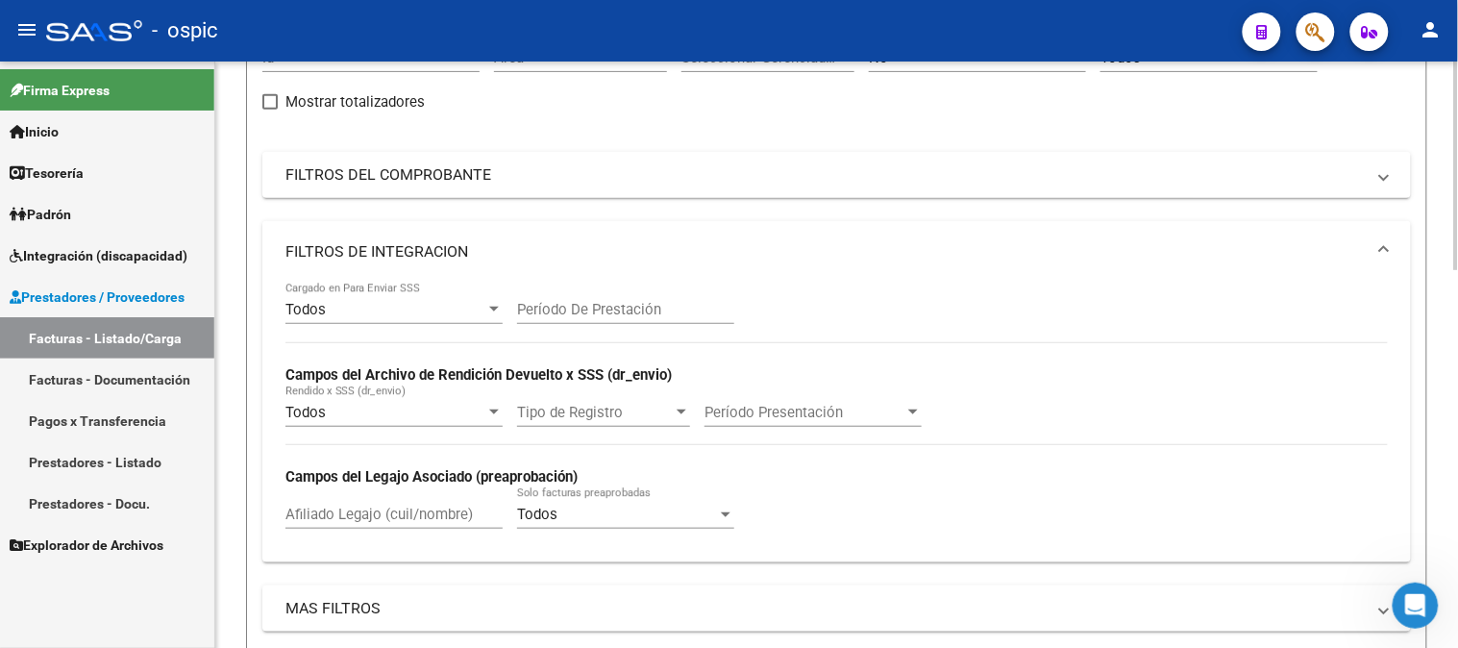
click at [337, 242] on mat-panel-title "FILTROS DE INTEGRACION" at bounding box center [824, 251] width 1079 height 21
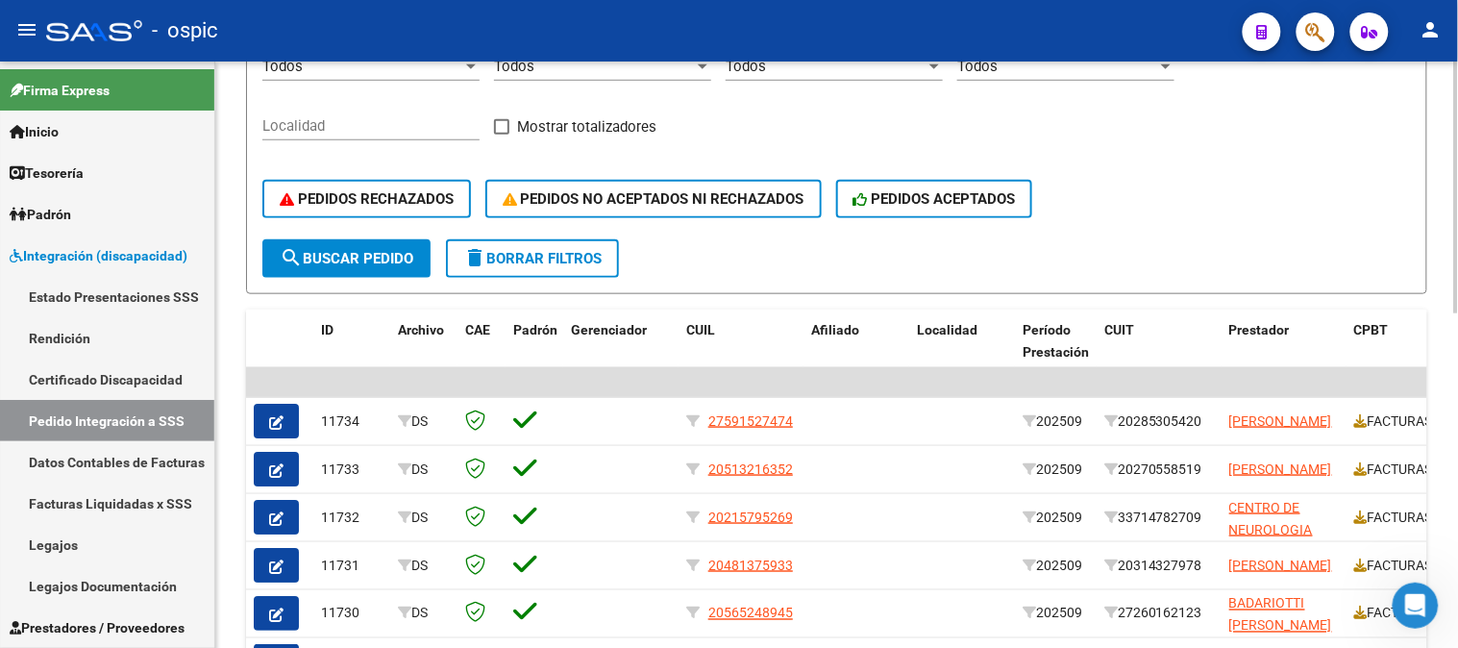
click at [523, 257] on span "delete Borrar Filtros" at bounding box center [532, 258] width 138 height 17
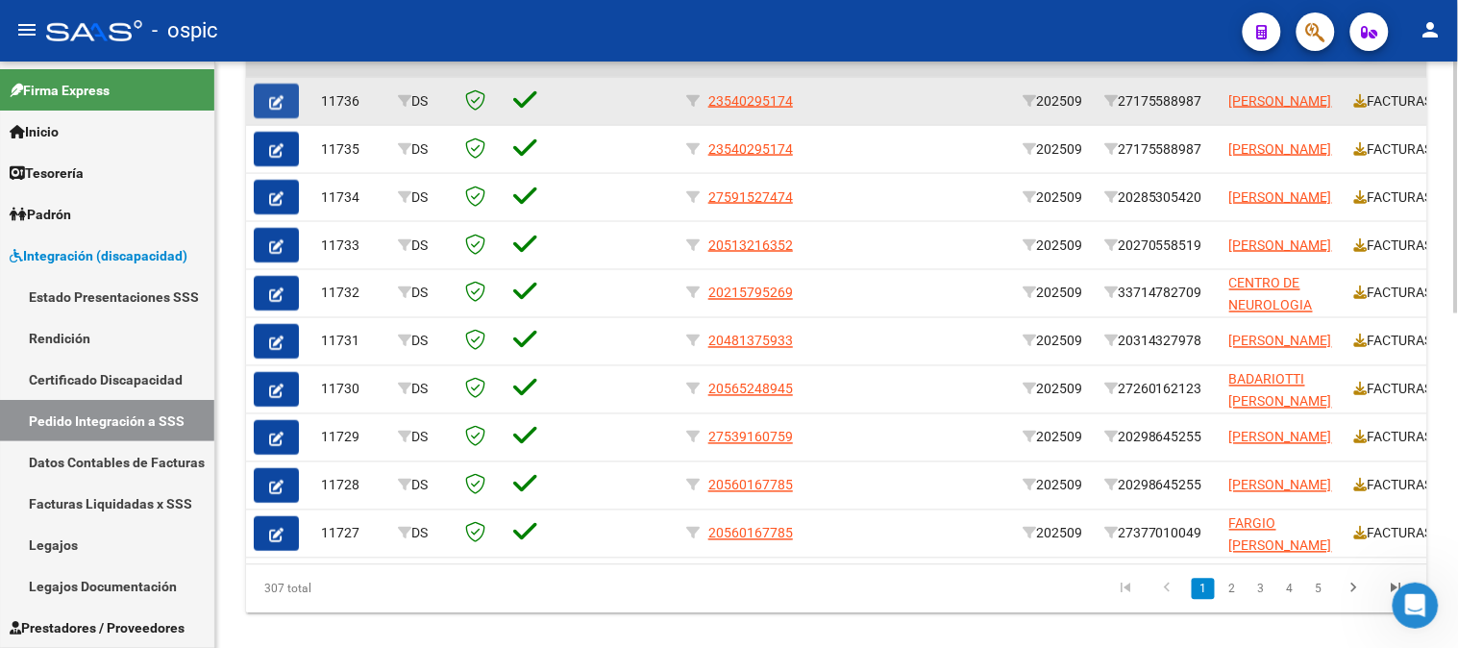
click at [283, 103] on icon "button" at bounding box center [276, 102] width 14 height 14
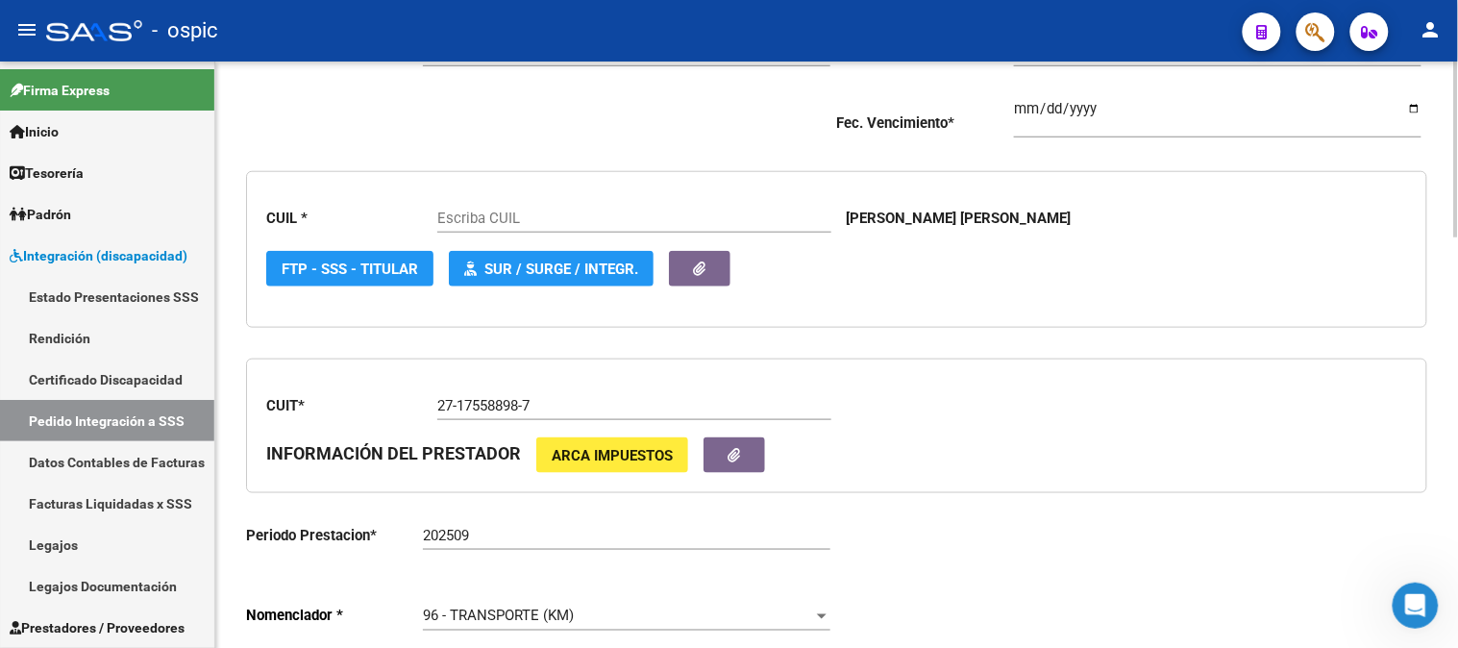
type input "23540295174"
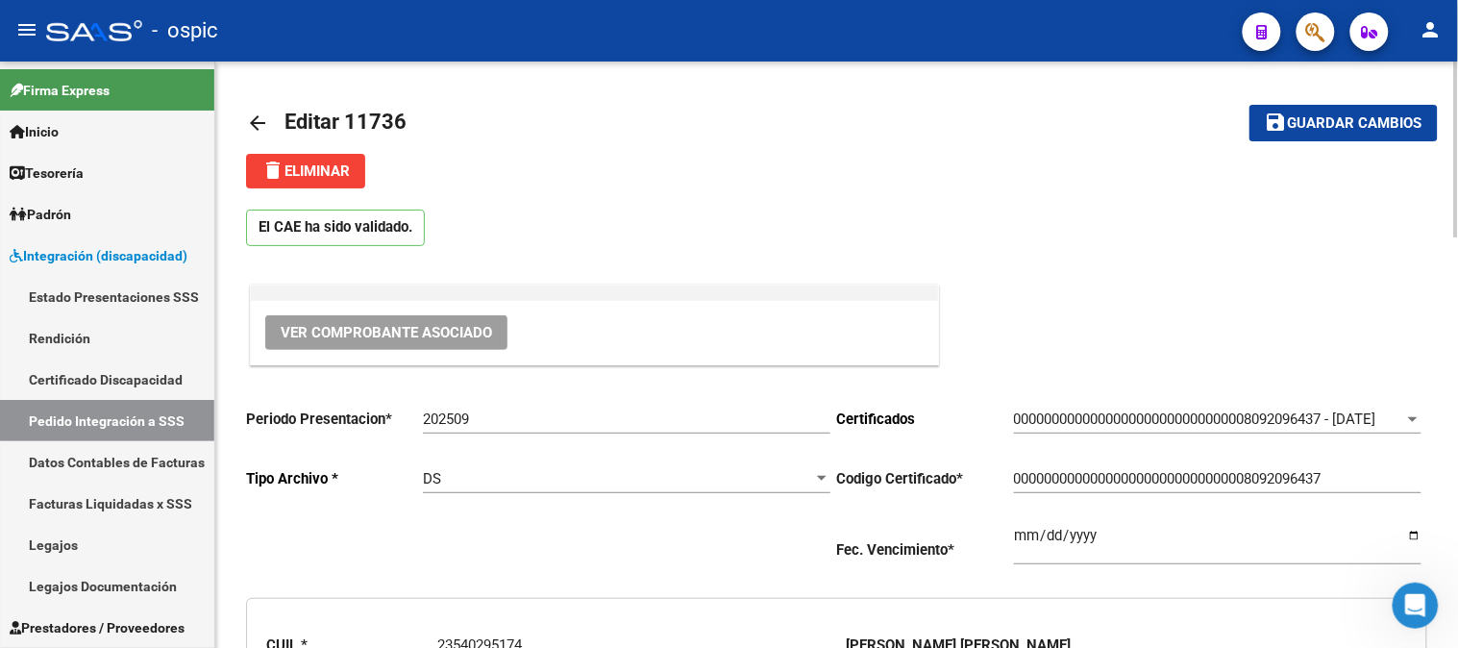
click at [255, 115] on mat-icon "arrow_back" at bounding box center [257, 122] width 23 height 23
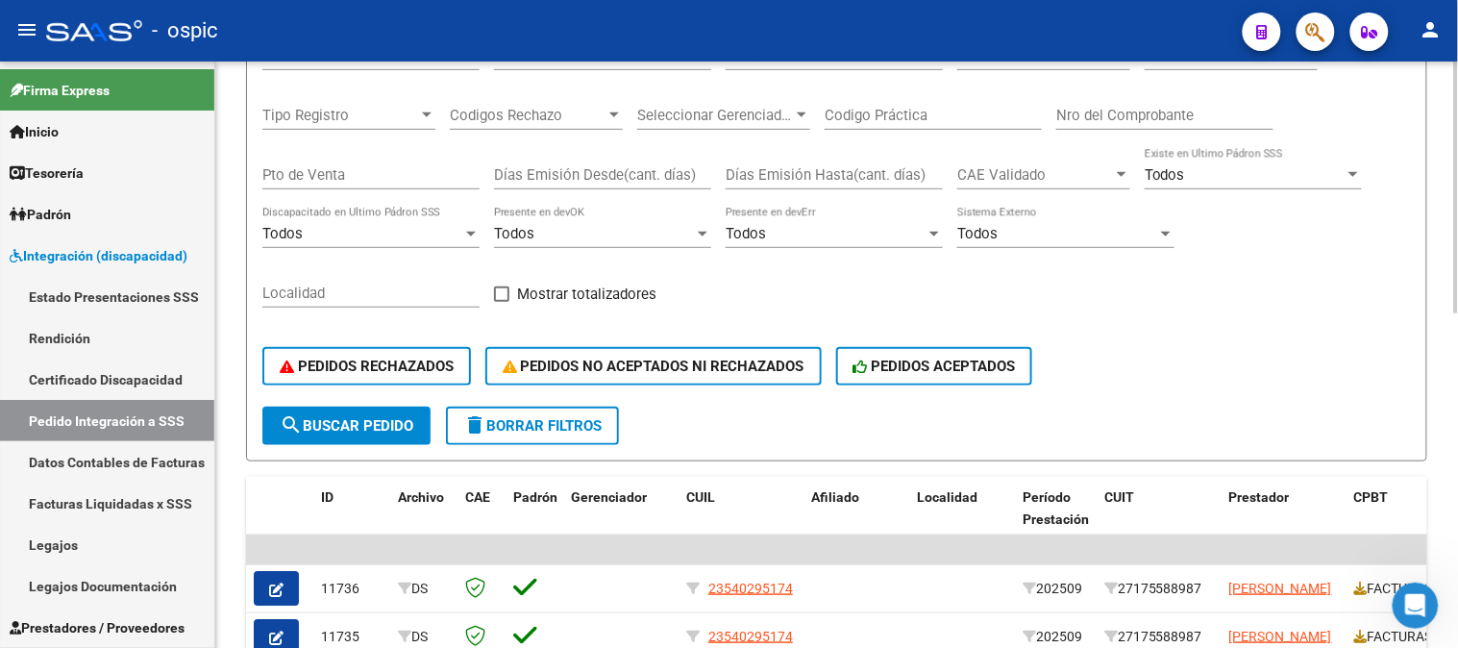
scroll to position [463, 0]
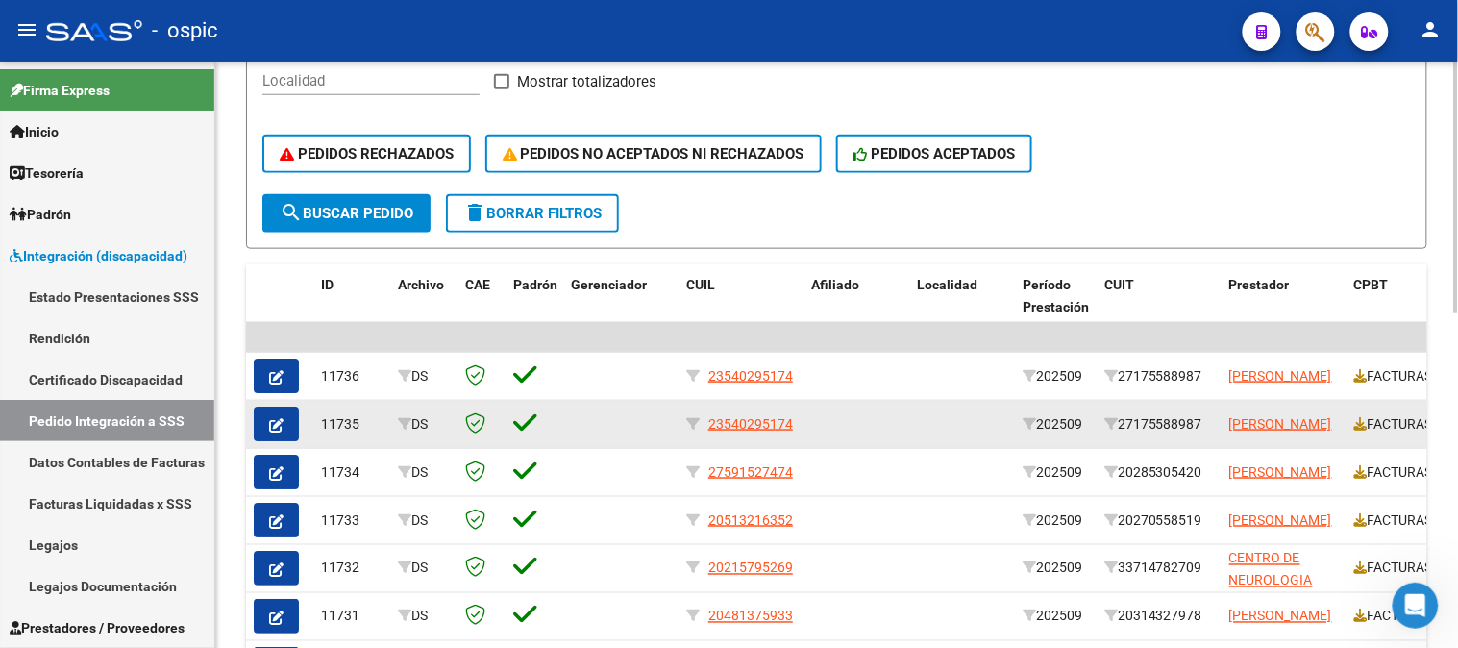
click at [285, 420] on button "button" at bounding box center [276, 424] width 45 height 35
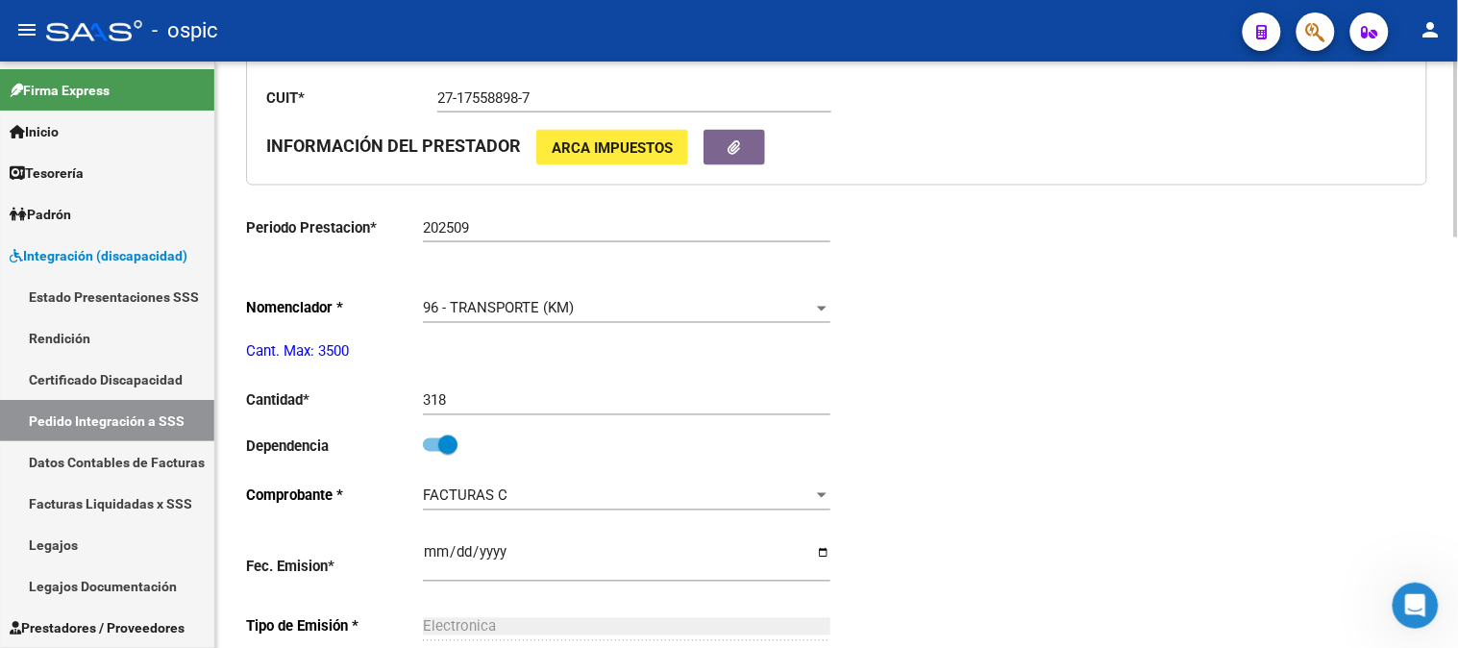
type input "23540295174"
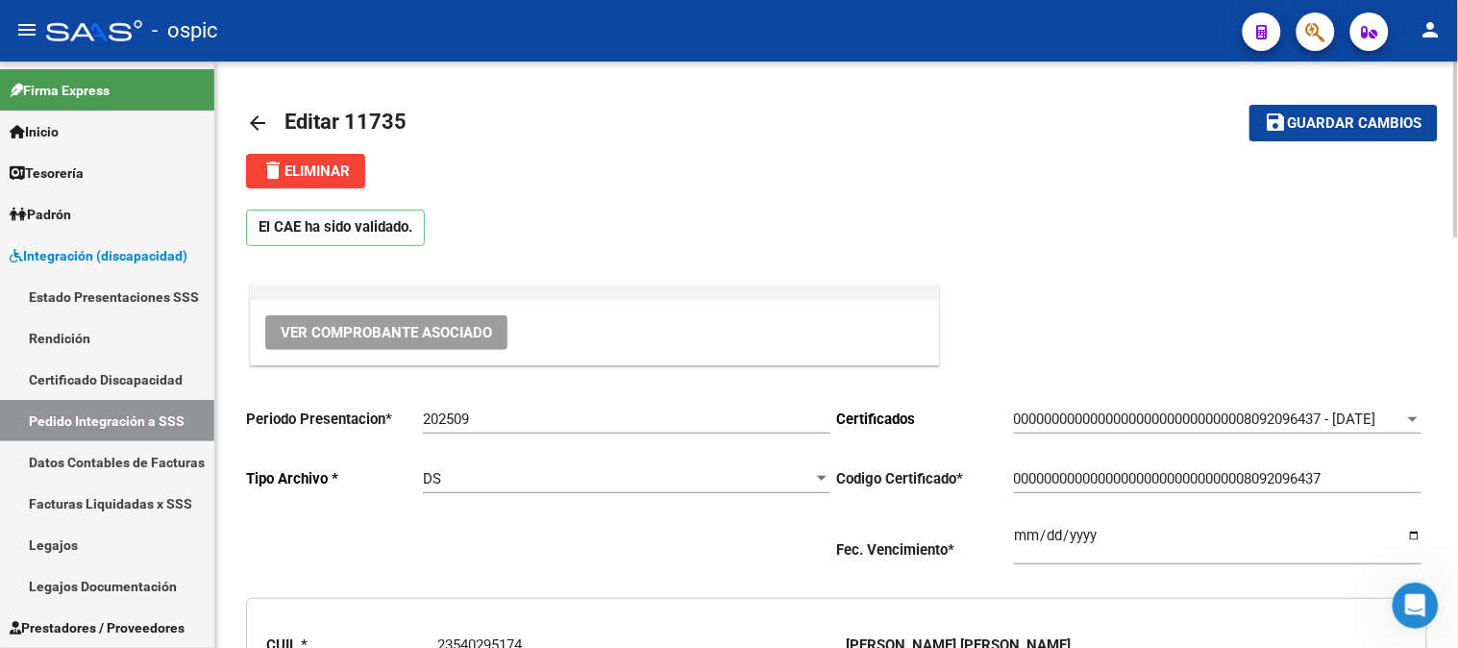
click at [262, 120] on mat-icon "arrow_back" at bounding box center [257, 122] width 23 height 23
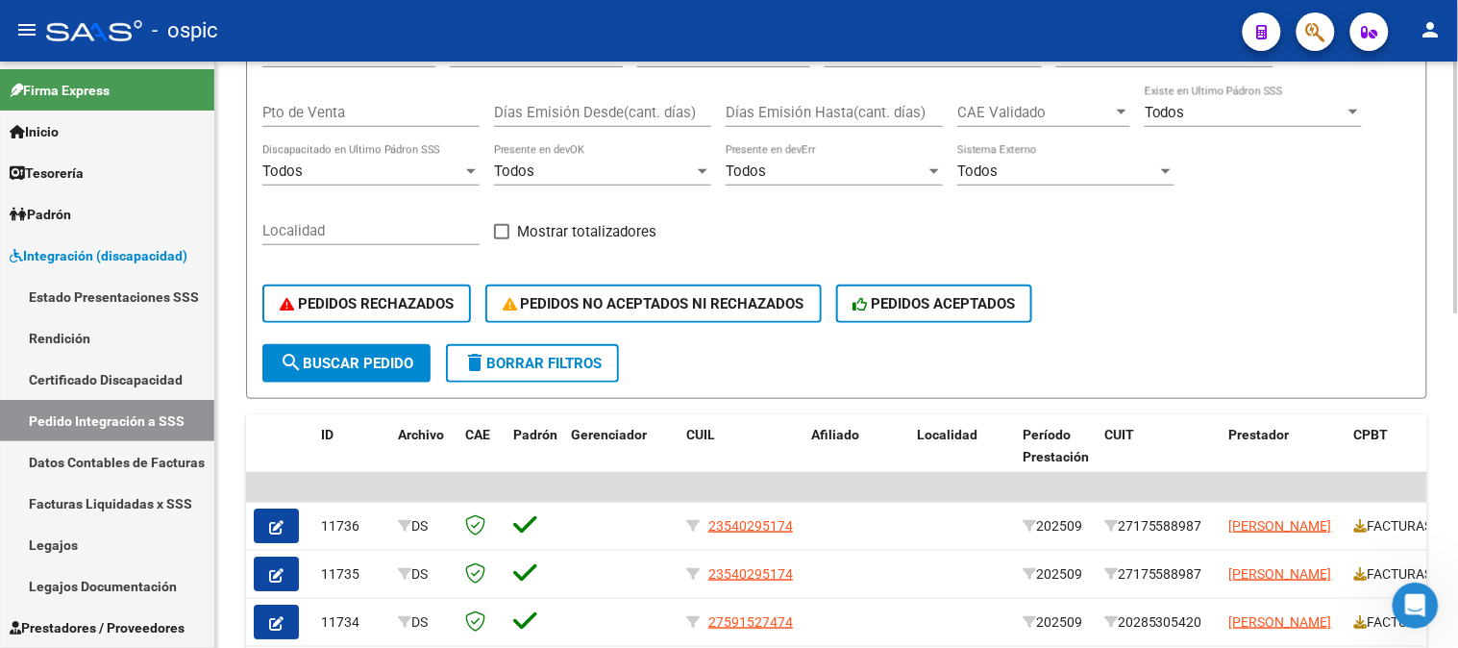
scroll to position [320, 0]
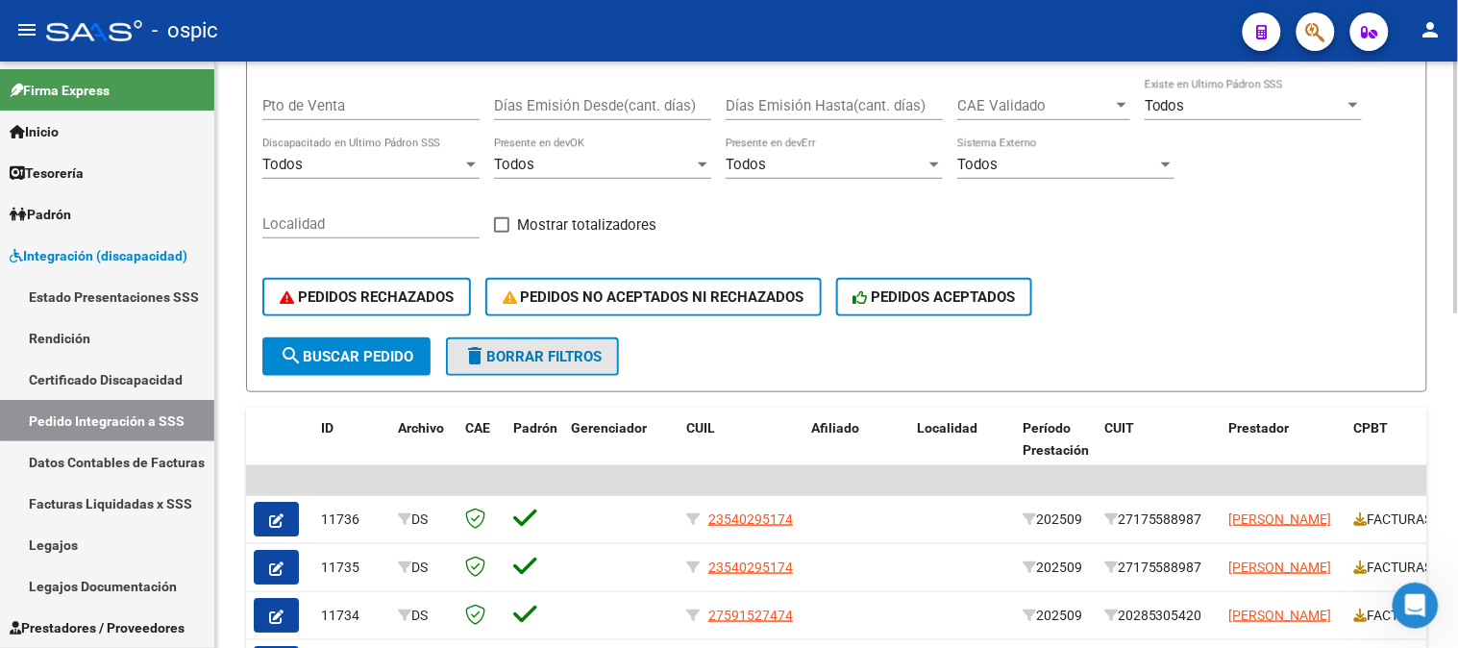
click at [557, 348] on span "delete Borrar Filtros" at bounding box center [532, 356] width 138 height 17
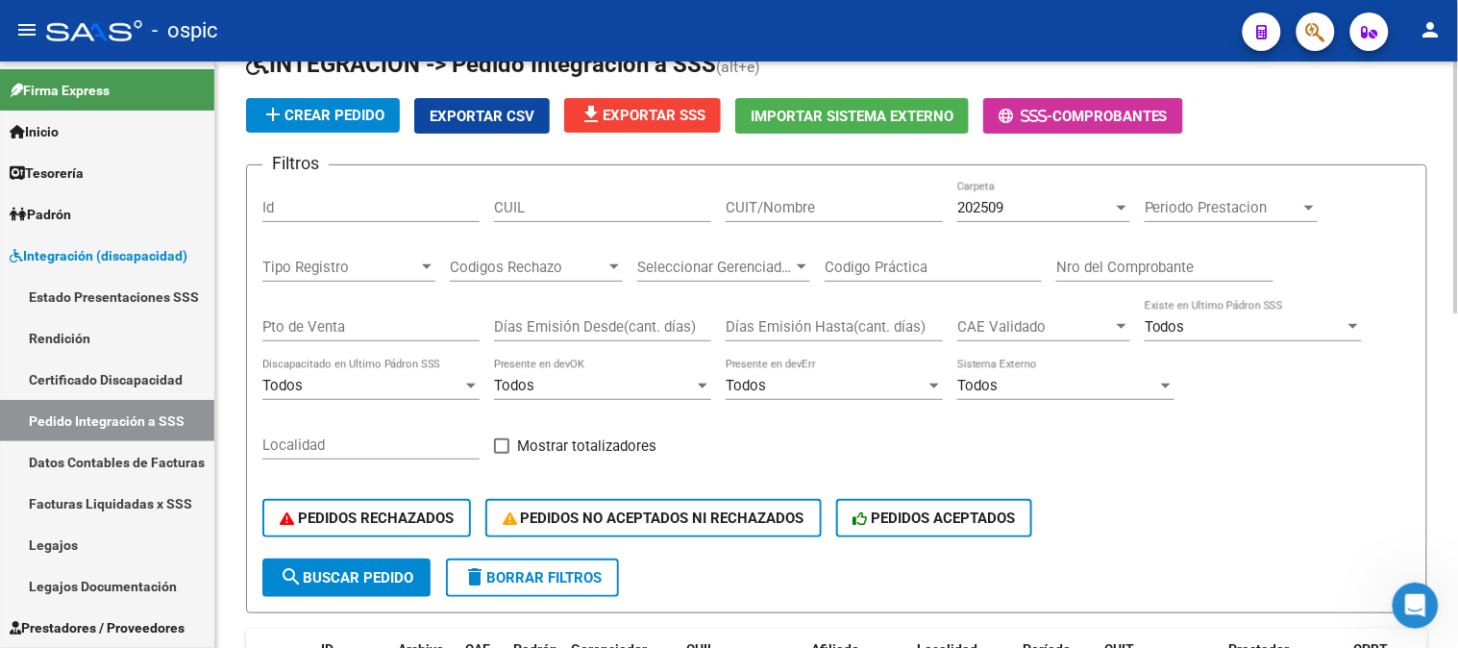
scroll to position [213, 0]
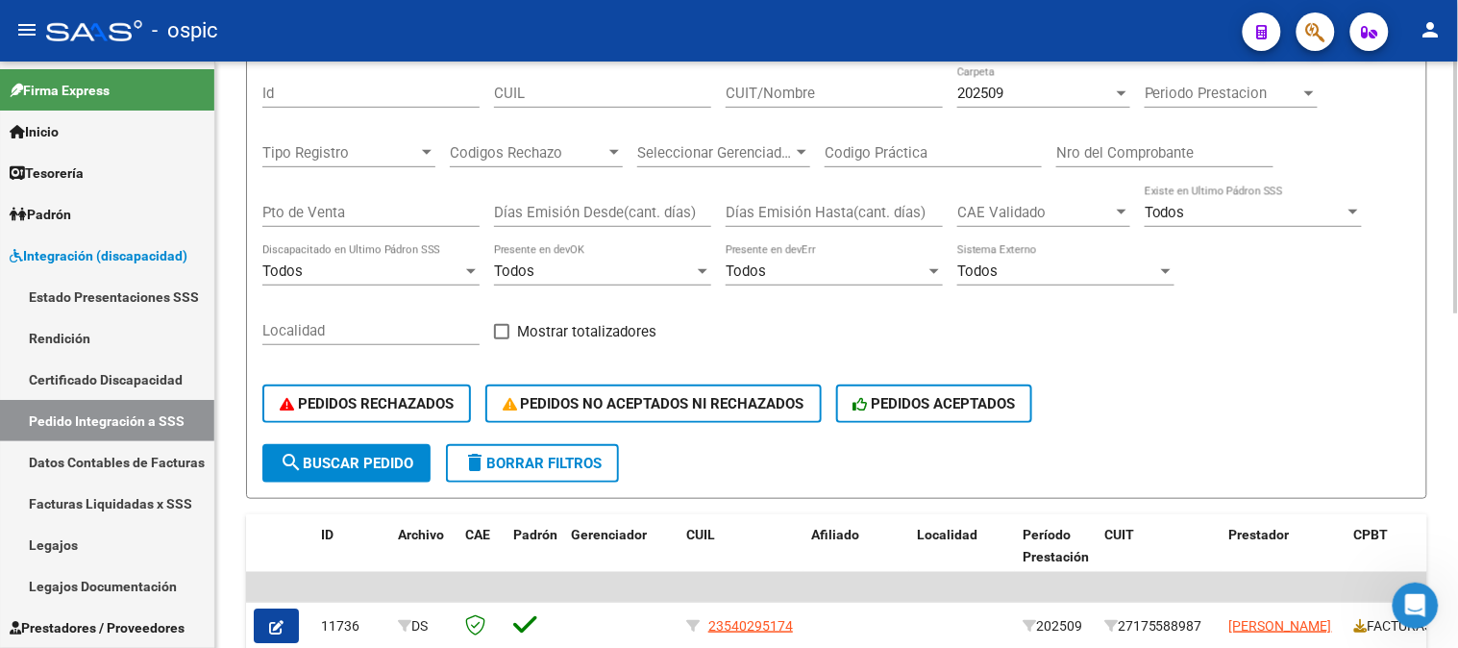
click at [573, 462] on span "delete Borrar Filtros" at bounding box center [532, 463] width 138 height 17
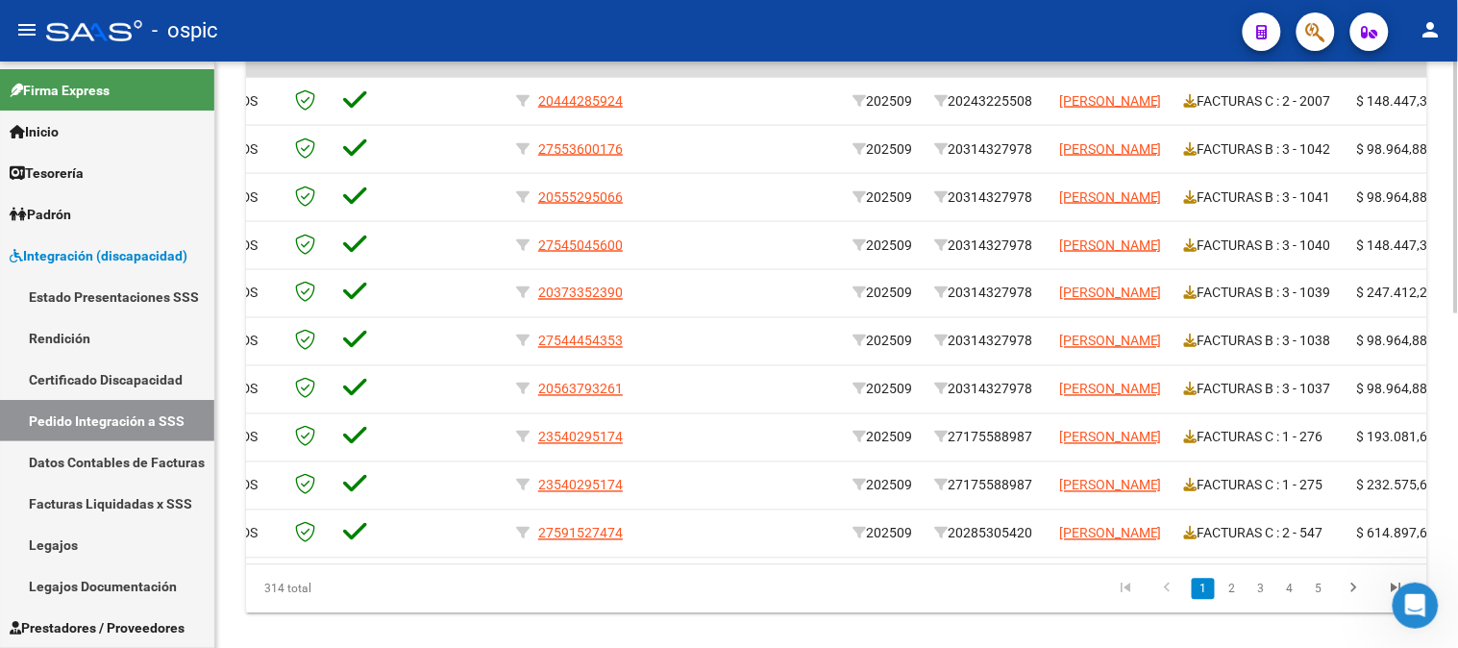
scroll to position [735, 0]
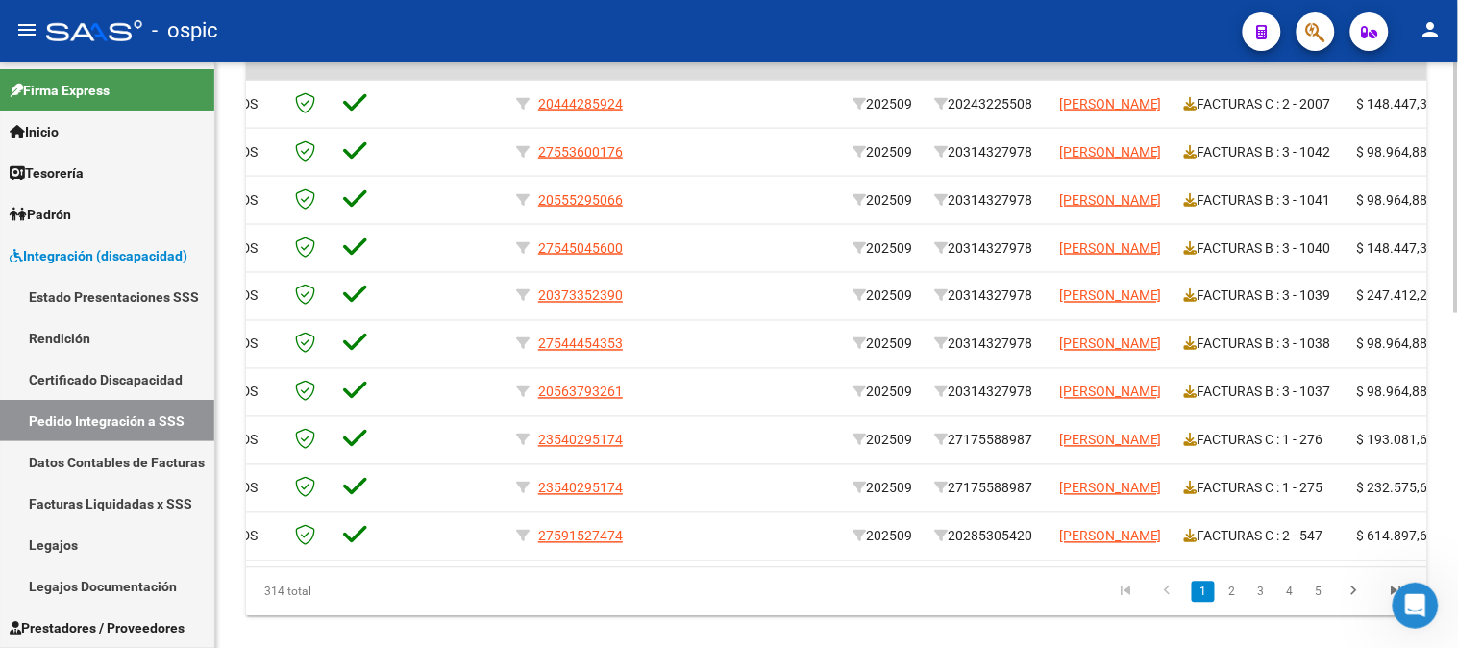
click at [1457, 456] on div at bounding box center [1456, 510] width 5 height 252
click at [1234, 603] on link "2" at bounding box center [1232, 592] width 23 height 21
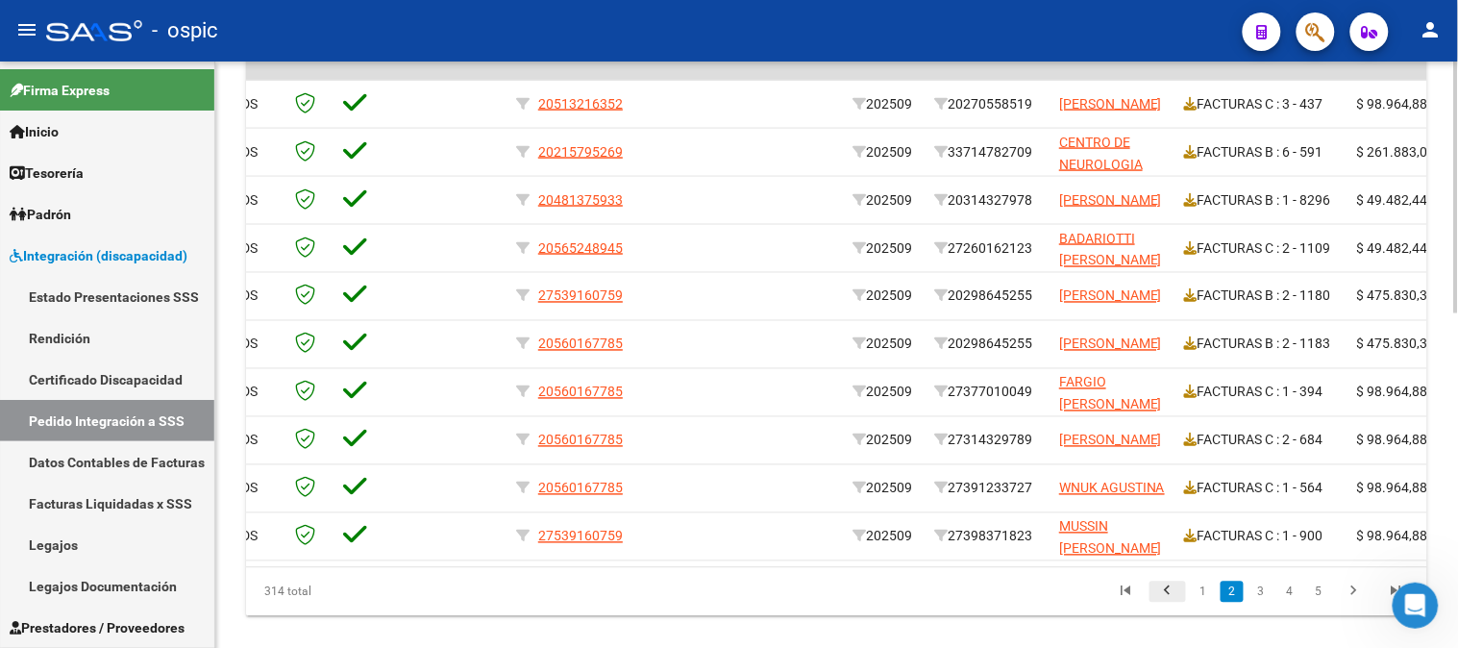
click at [1167, 606] on icon "go to previous page" at bounding box center [1167, 593] width 25 height 23
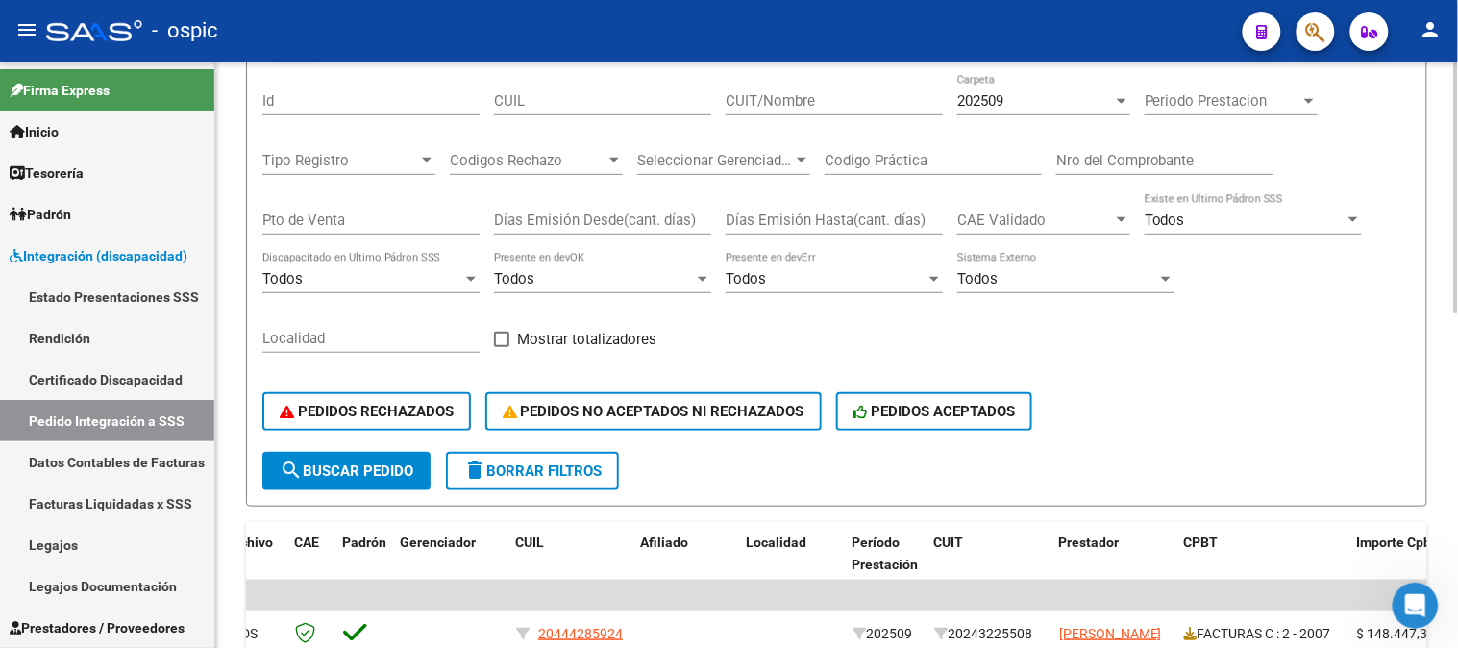
scroll to position [202, 0]
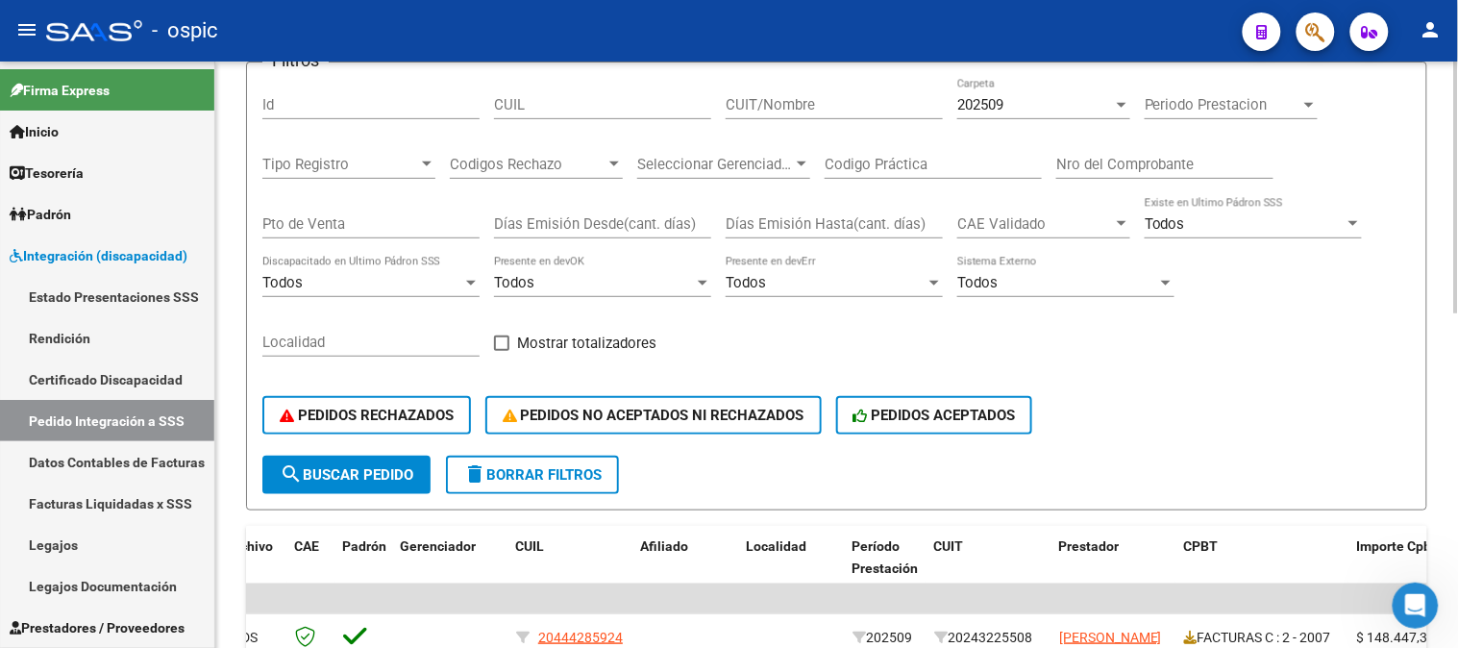
click at [589, 466] on span "delete Borrar Filtros" at bounding box center [532, 474] width 138 height 17
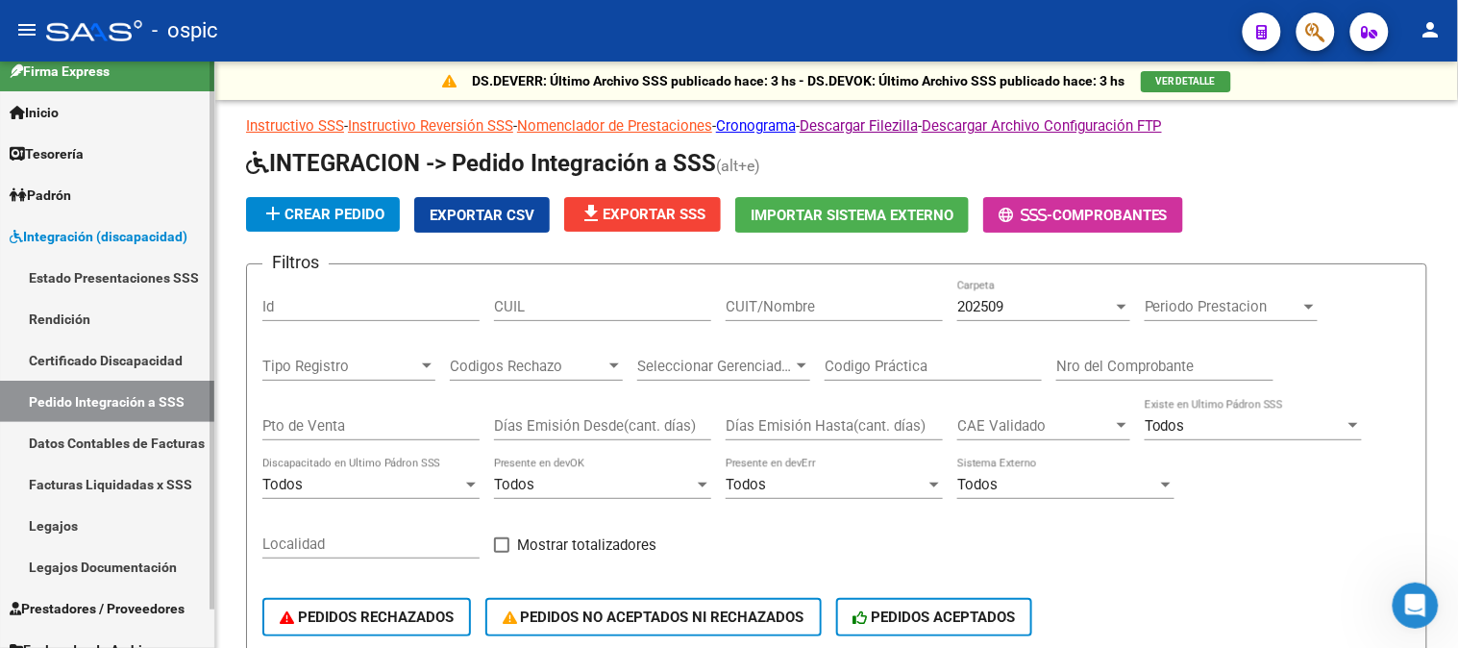
scroll to position [0, 0]
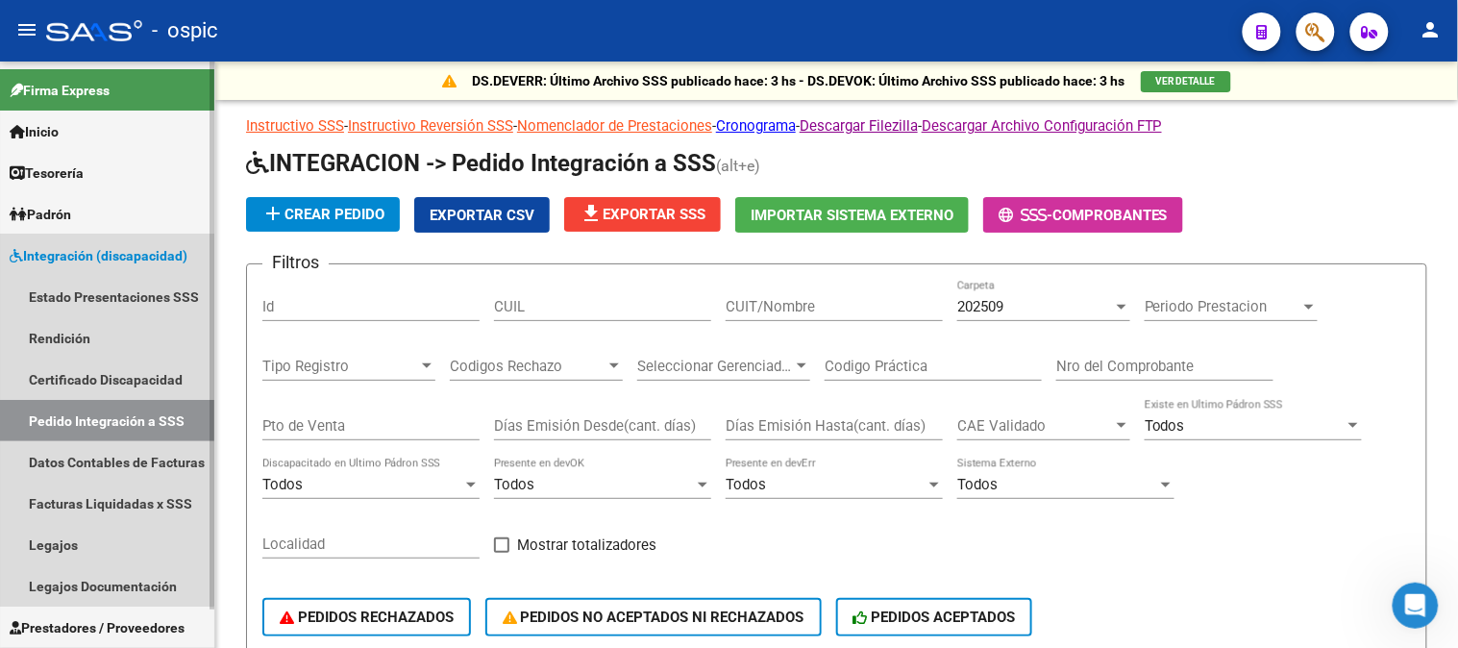
click at [90, 236] on link "Integración (discapacidad)" at bounding box center [107, 255] width 214 height 41
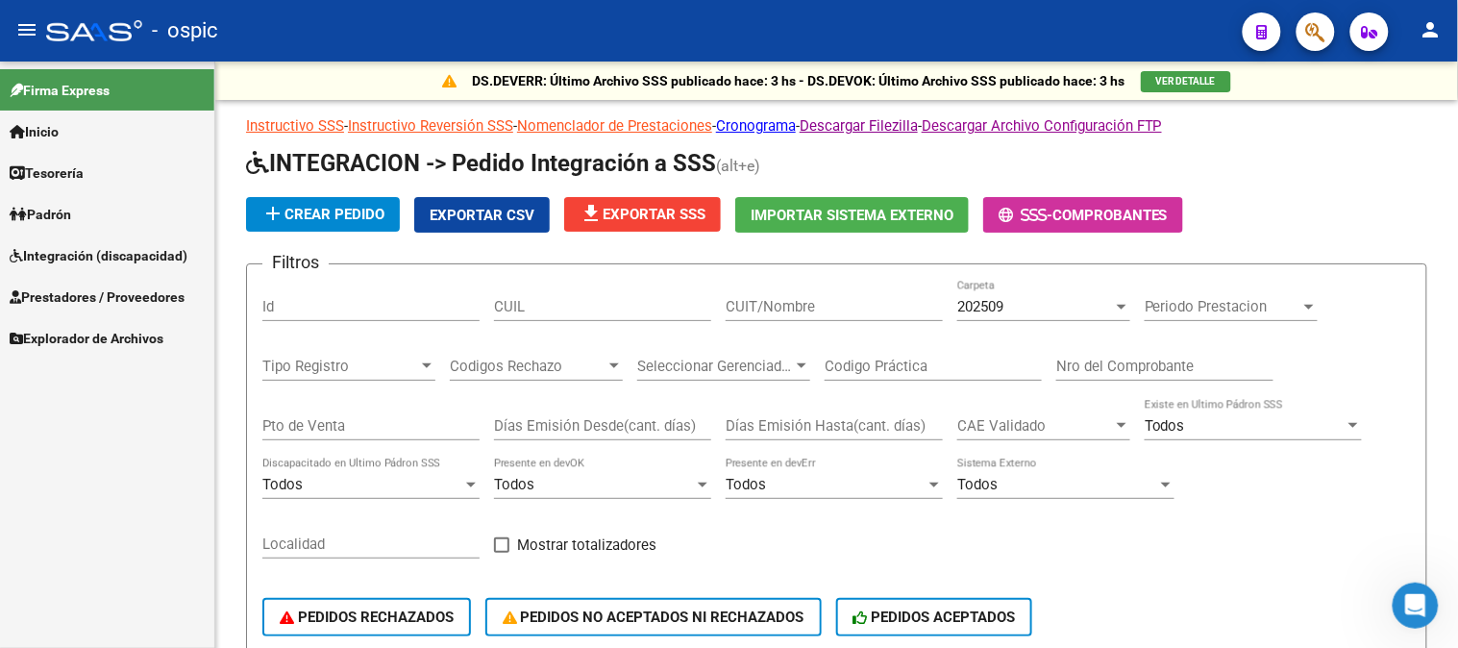
click at [125, 337] on span "Explorador de Archivos" at bounding box center [87, 338] width 154 height 21
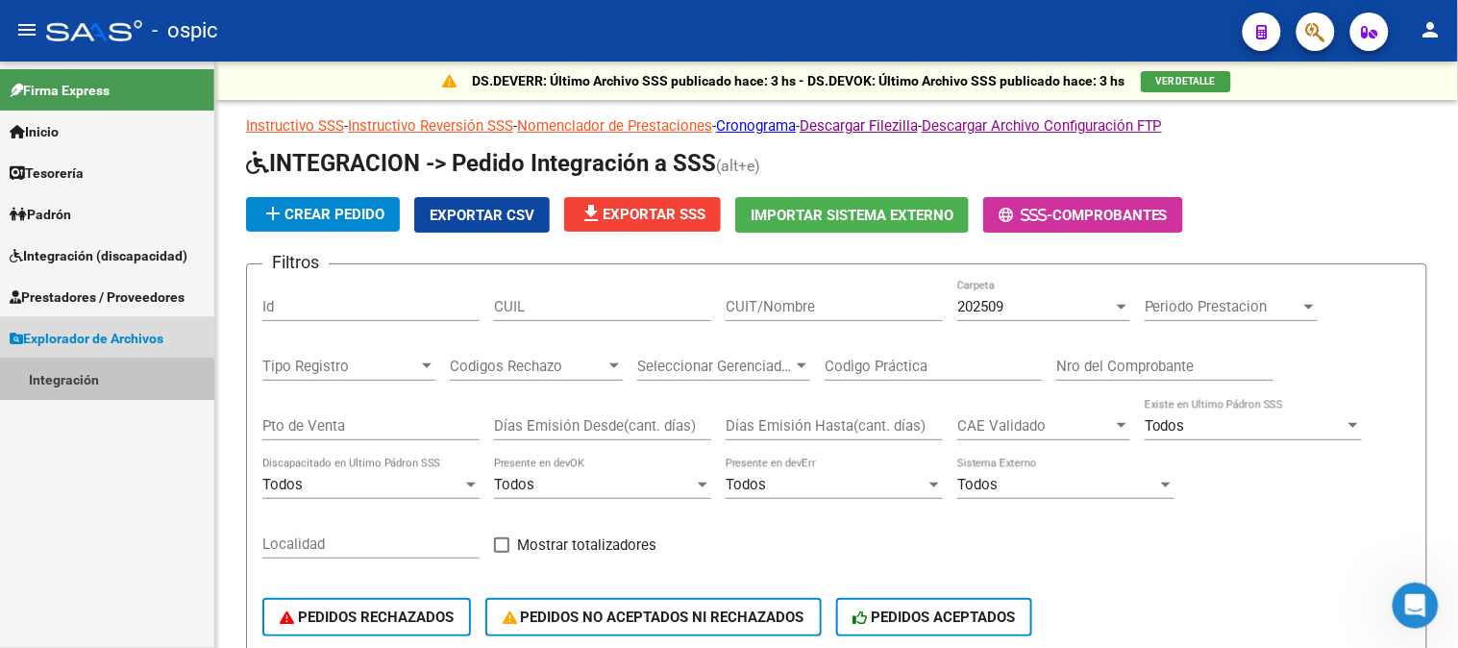
click at [91, 387] on link "Integración" at bounding box center [107, 379] width 214 height 41
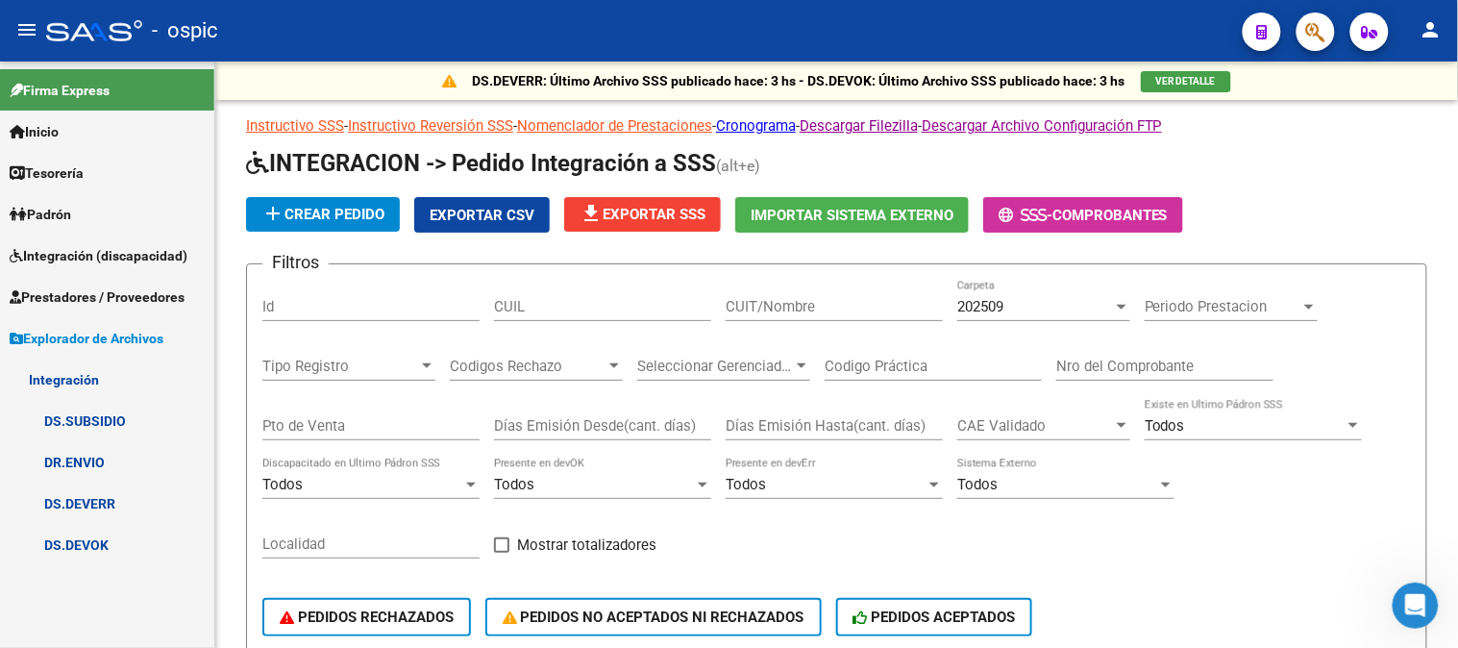
click at [122, 506] on link "DS.DEVERR" at bounding box center [107, 503] width 214 height 41
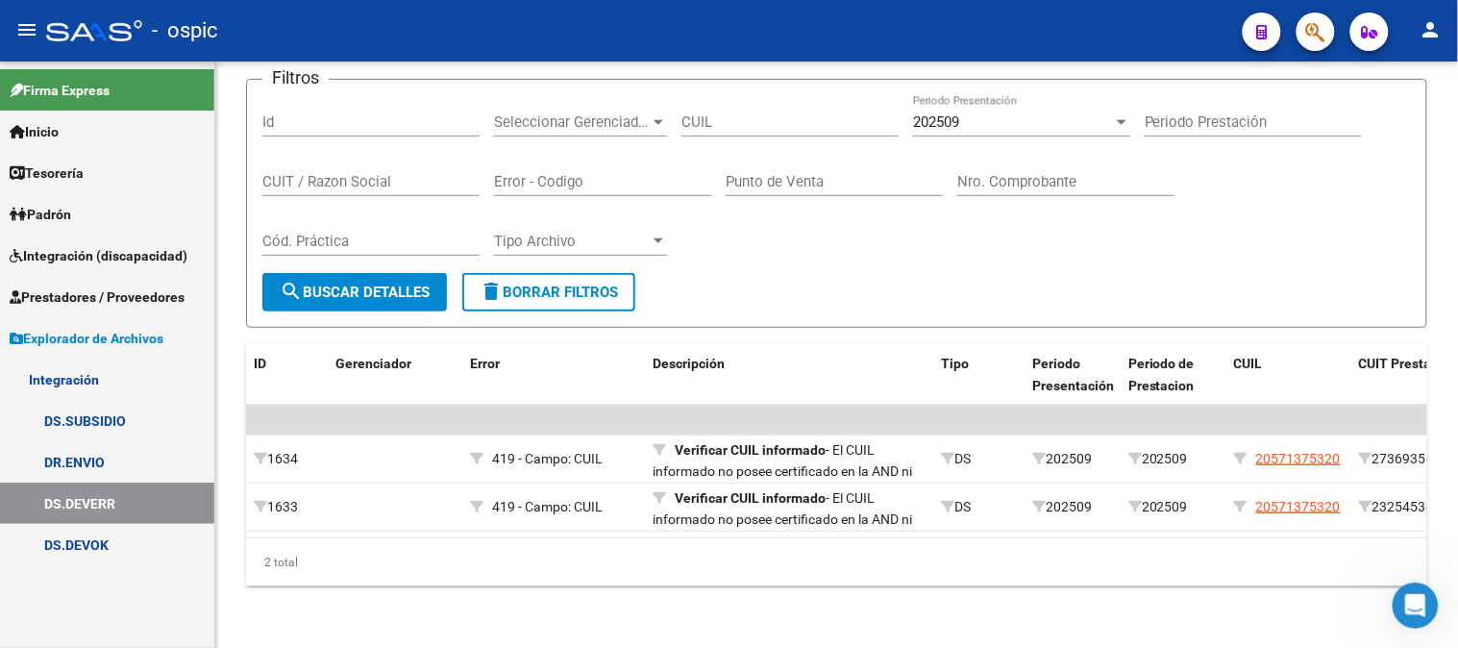
click at [87, 243] on link "Integración (discapacidad)" at bounding box center [107, 255] width 214 height 41
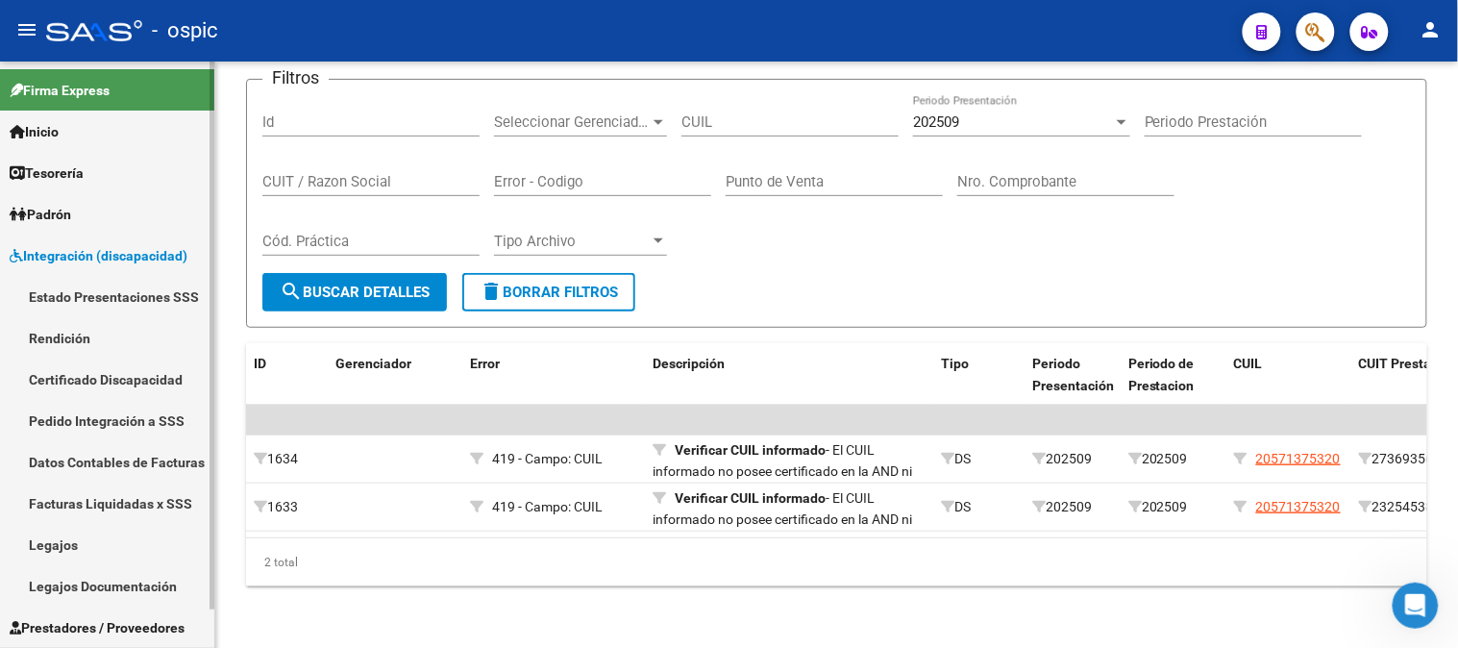
click at [116, 424] on link "Pedido Integración a SSS" at bounding box center [107, 420] width 214 height 41
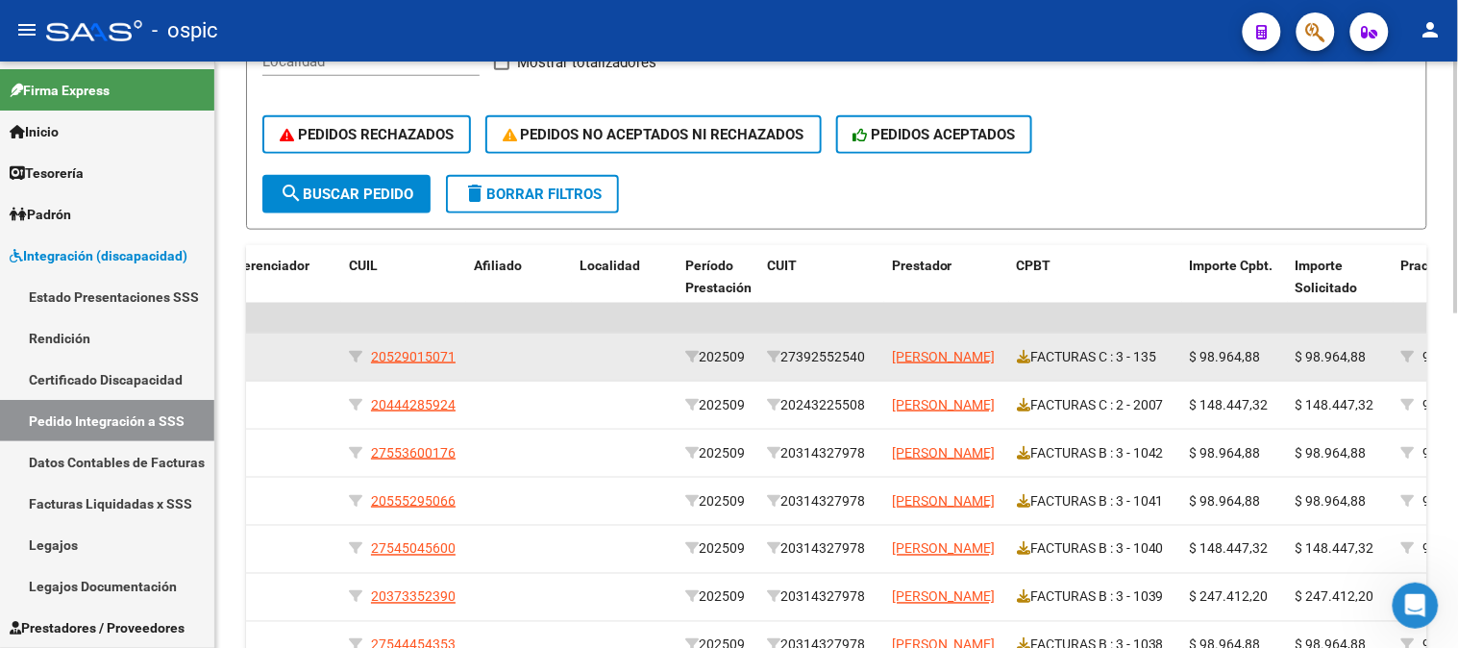
scroll to position [458, 0]
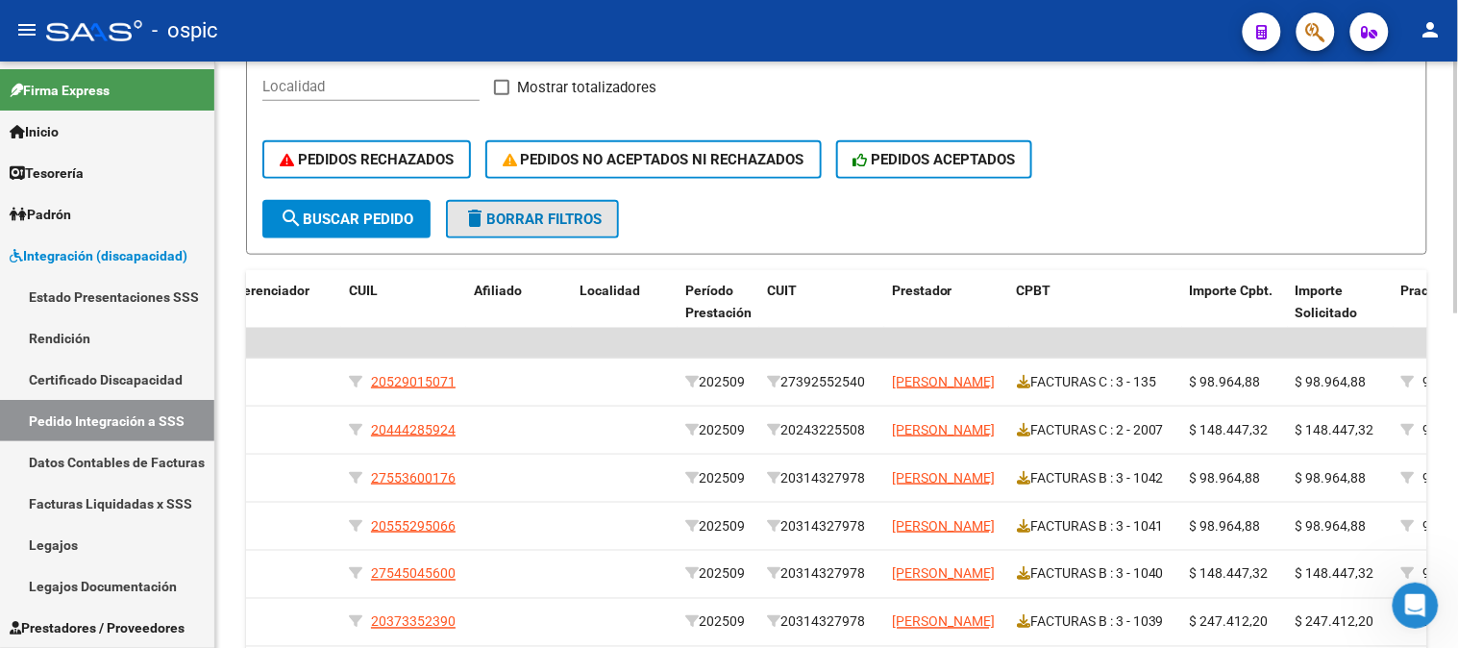
click at [542, 218] on span "delete Borrar Filtros" at bounding box center [532, 218] width 138 height 17
